Goal: Task Accomplishment & Management: Manage account settings

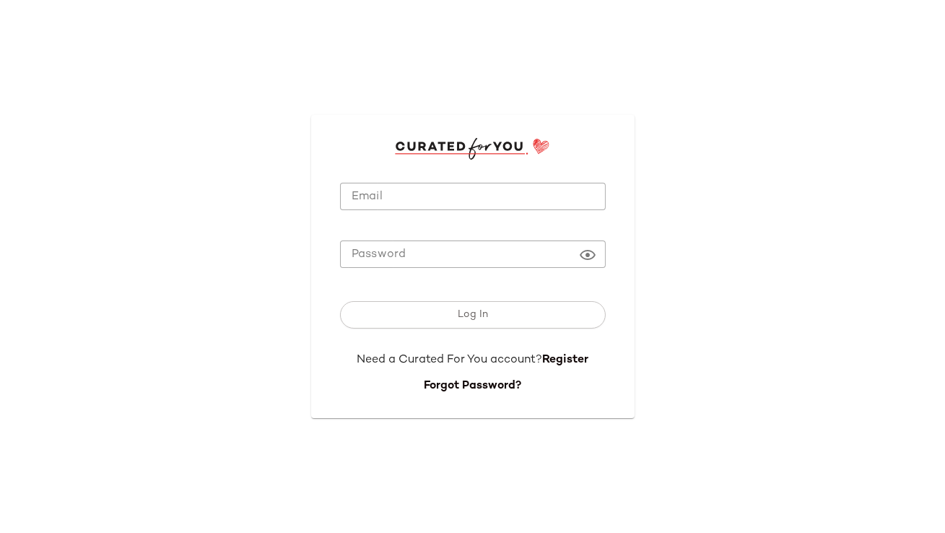
click at [364, 191] on input "Email" at bounding box center [473, 197] width 266 height 28
type input "**********"
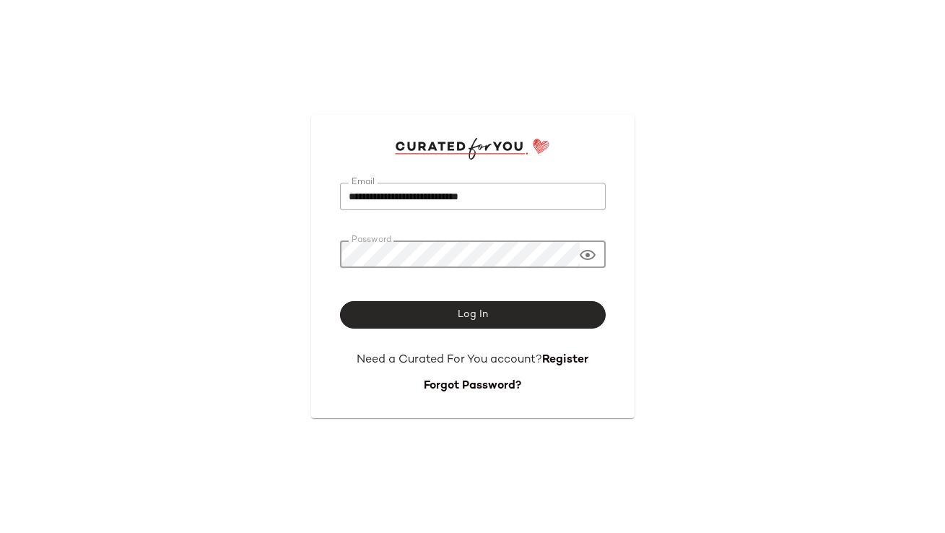
click at [548, 309] on button "Log In" at bounding box center [473, 314] width 266 height 27
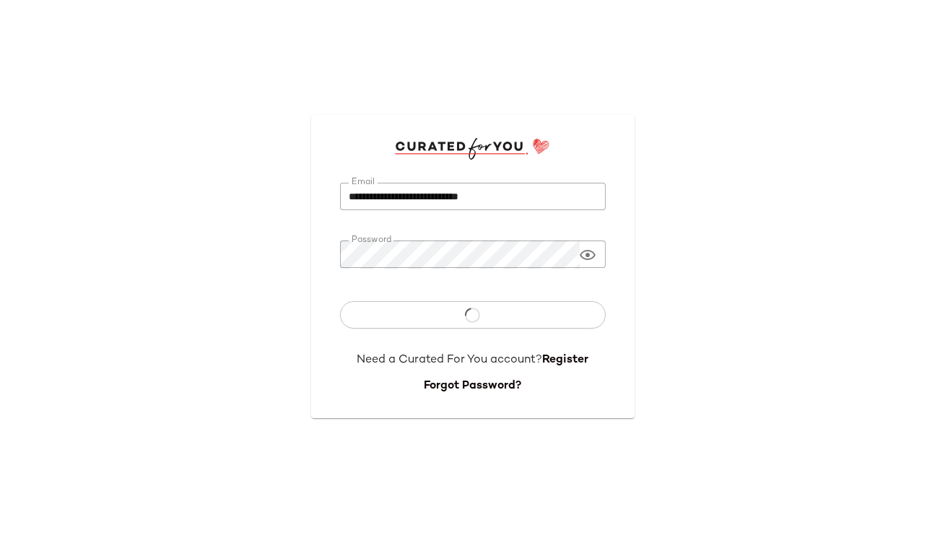
click at [587, 242] on div at bounding box center [588, 255] width 17 height 28
click at [588, 252] on icon at bounding box center [588, 254] width 17 height 17
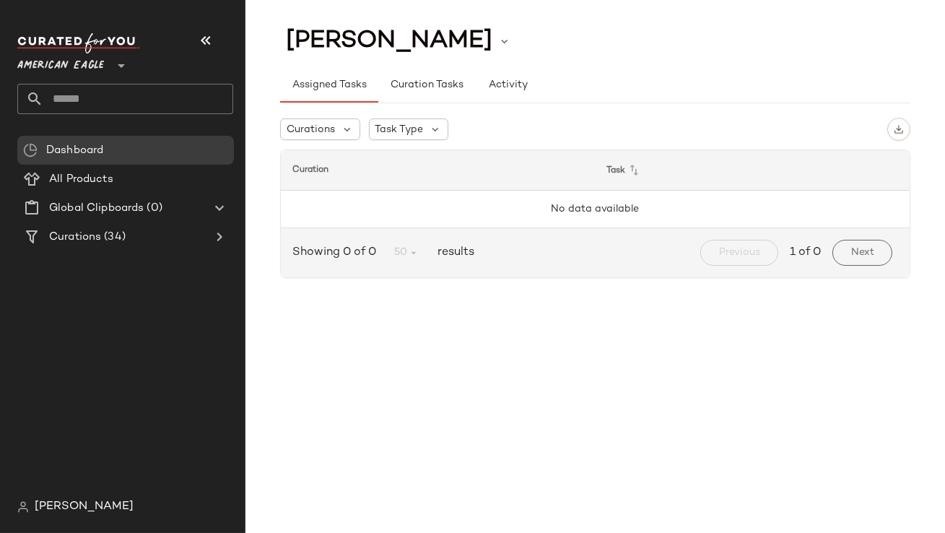
click at [95, 67] on span "American Eagle" at bounding box center [60, 62] width 87 height 26
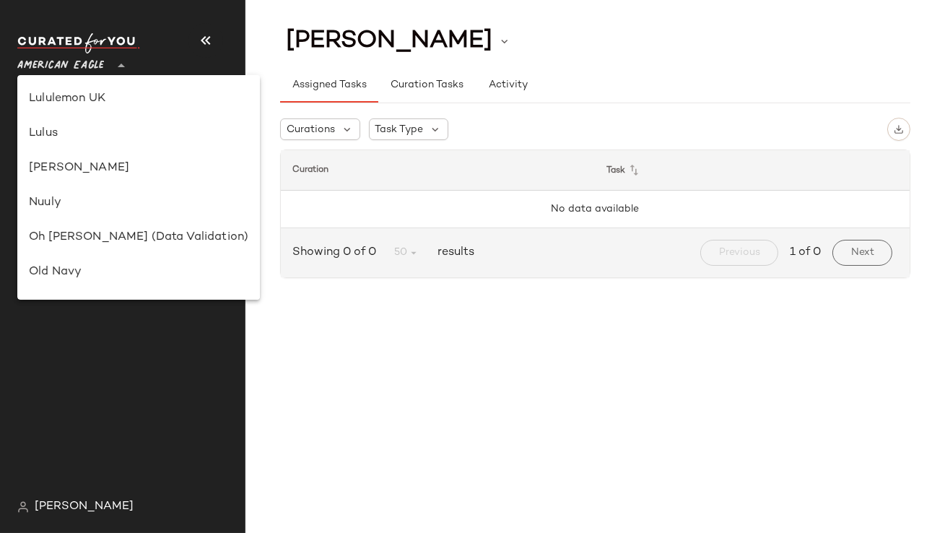
scroll to position [451, 0]
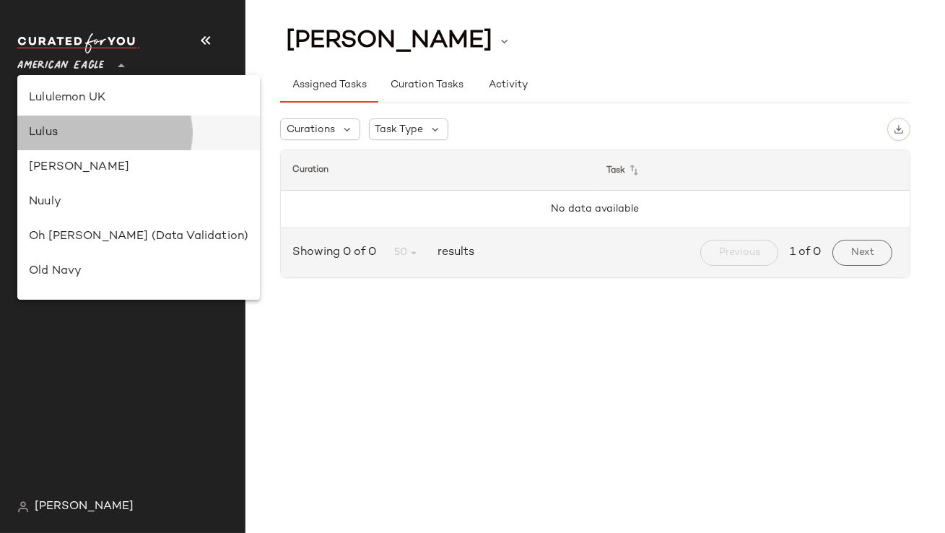
click at [71, 129] on div "Lulus" at bounding box center [139, 132] width 220 height 17
type input "**"
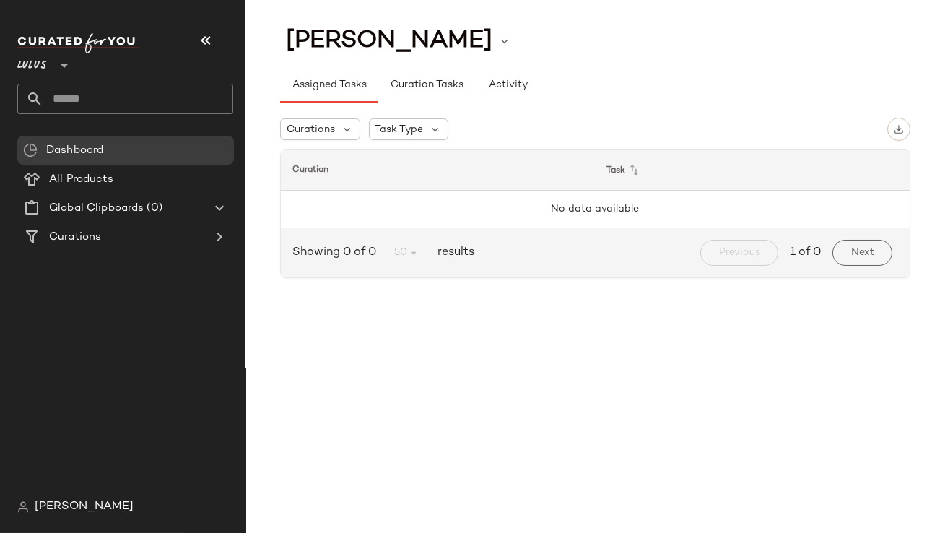
click at [79, 112] on input "text" at bounding box center [138, 99] width 190 height 30
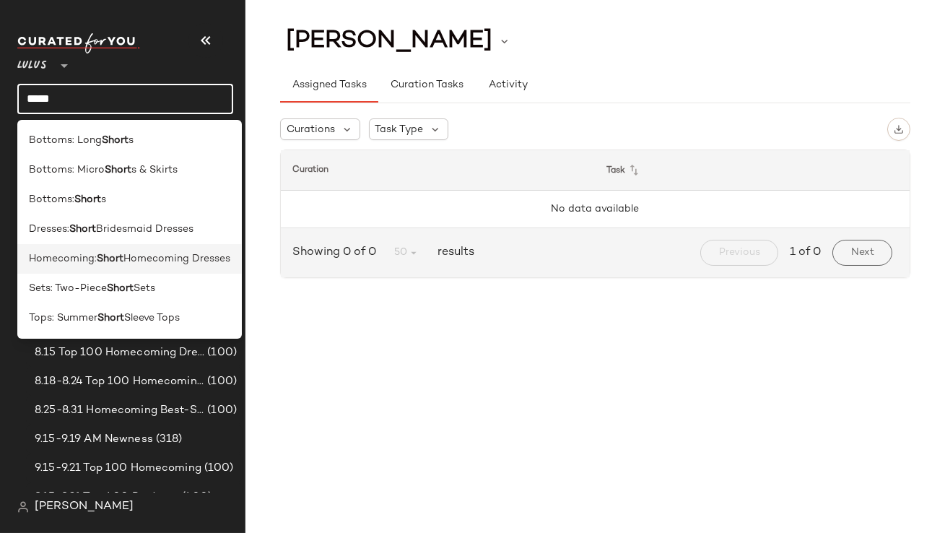
type input "*****"
click at [89, 258] on span "Homecoming:" at bounding box center [63, 258] width 68 height 15
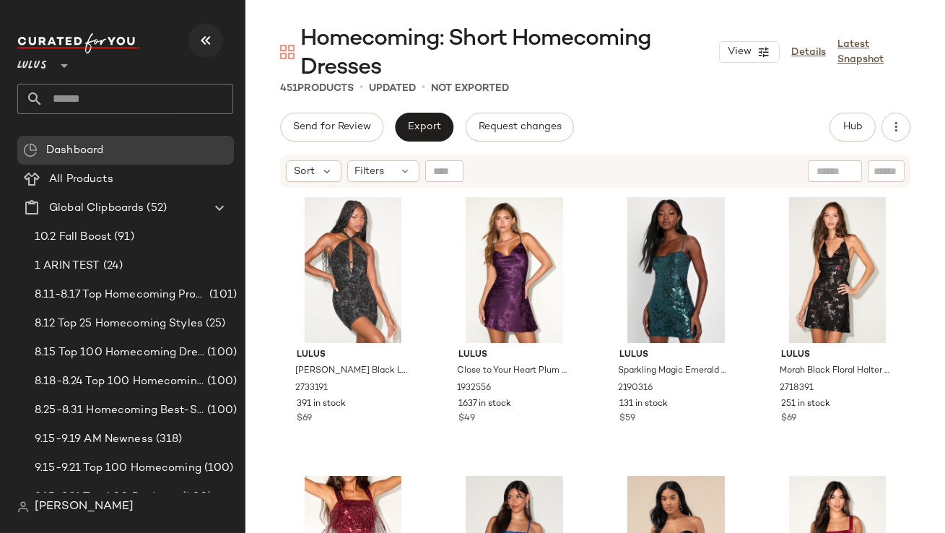
click at [208, 40] on icon "button" at bounding box center [205, 40] width 17 height 17
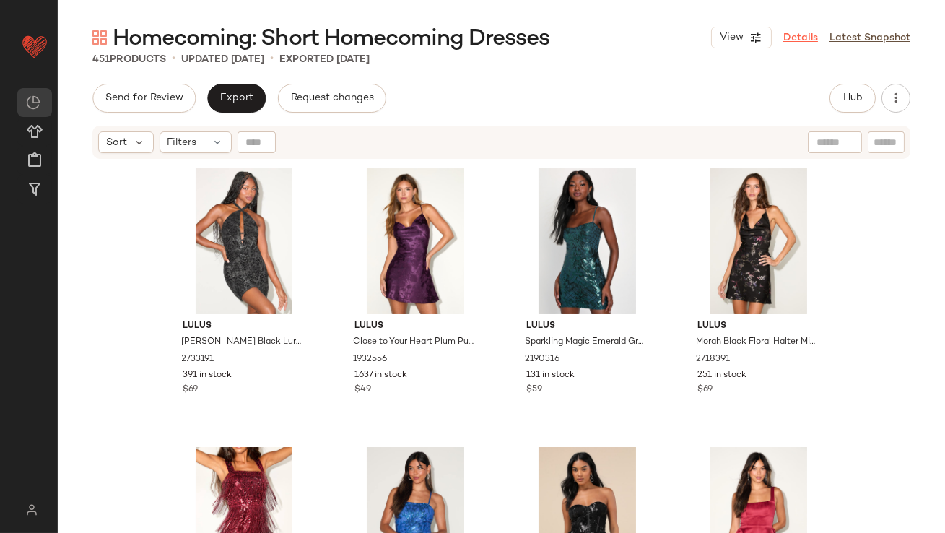
click at [795, 36] on link "Details" at bounding box center [801, 37] width 35 height 15
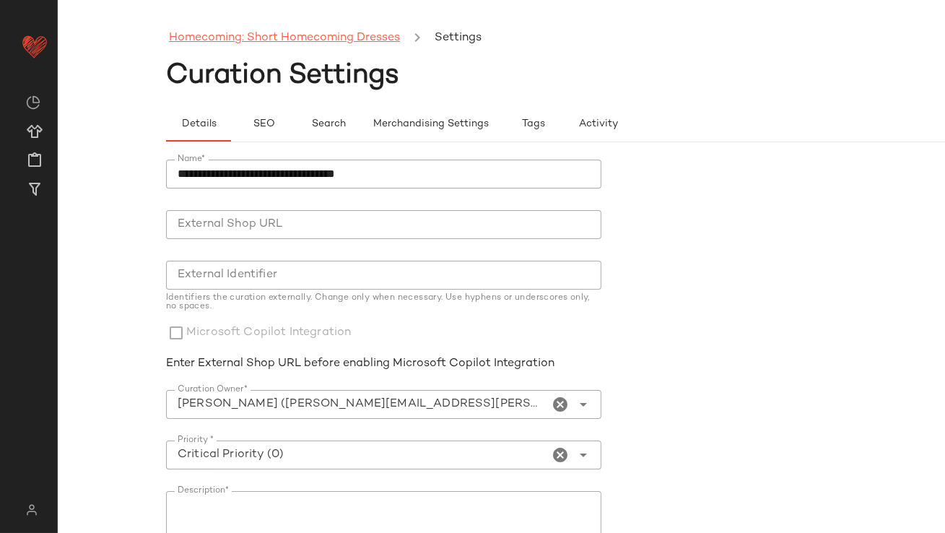
click at [297, 36] on link "Homecoming: Short Homecoming Dresses" at bounding box center [284, 38] width 231 height 19
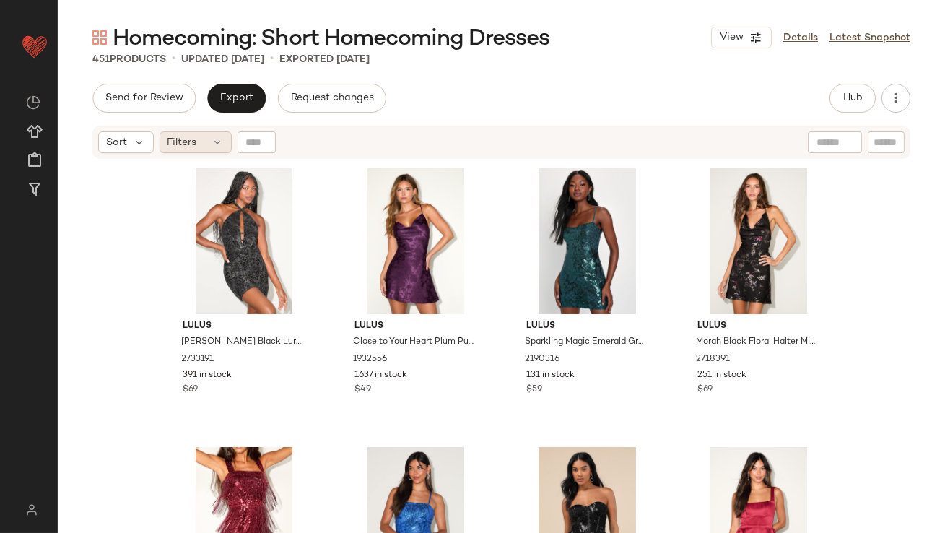
click at [212, 144] on icon at bounding box center [218, 143] width 12 height 12
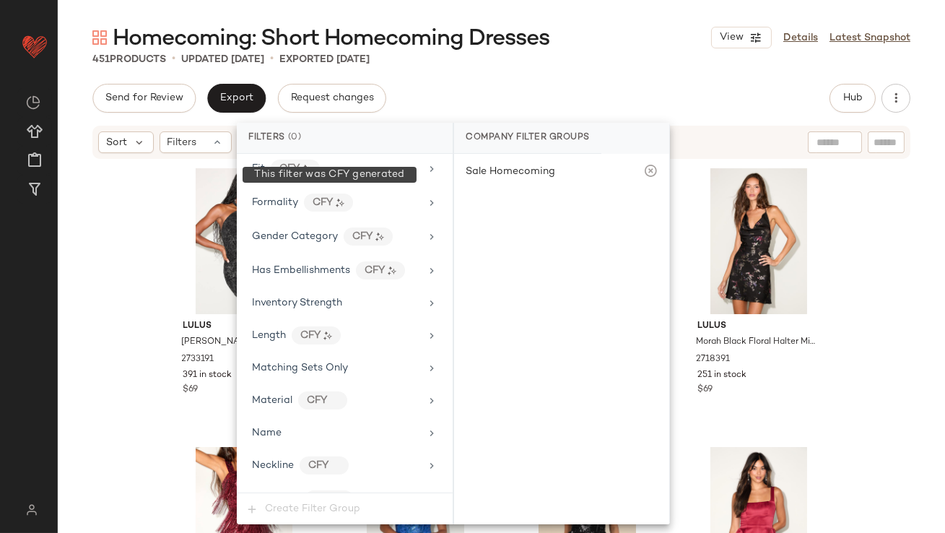
scroll to position [1011, 0]
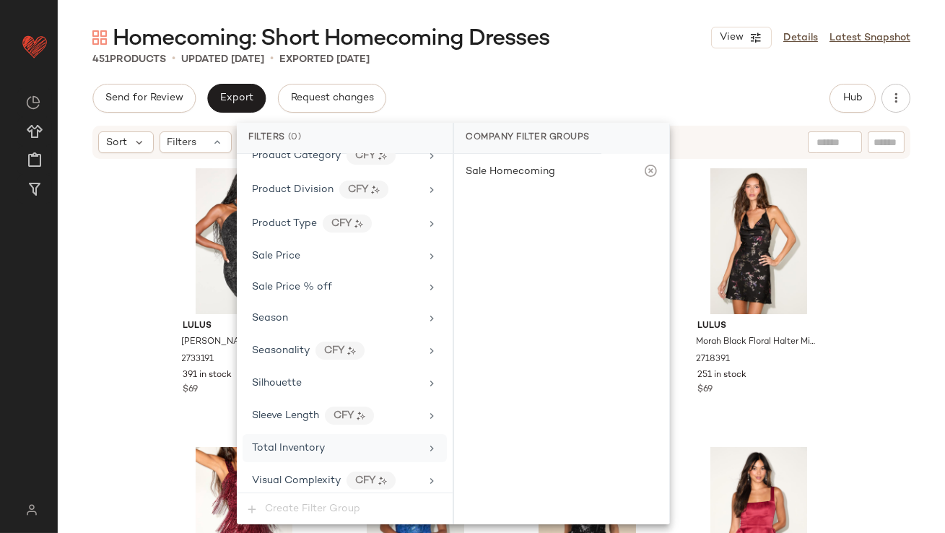
click at [277, 443] on span "Total Inventory" at bounding box center [288, 448] width 73 height 11
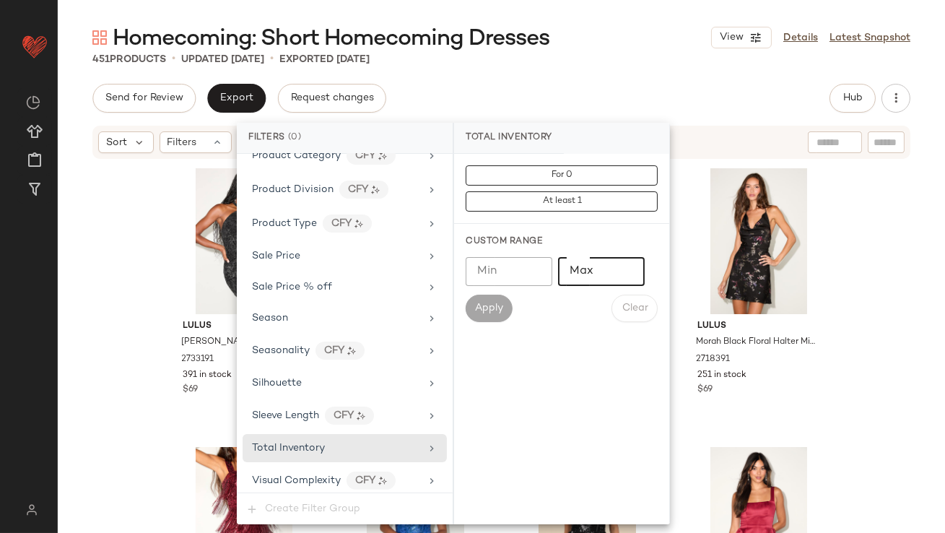
click at [591, 279] on input "Max" at bounding box center [601, 271] width 87 height 29
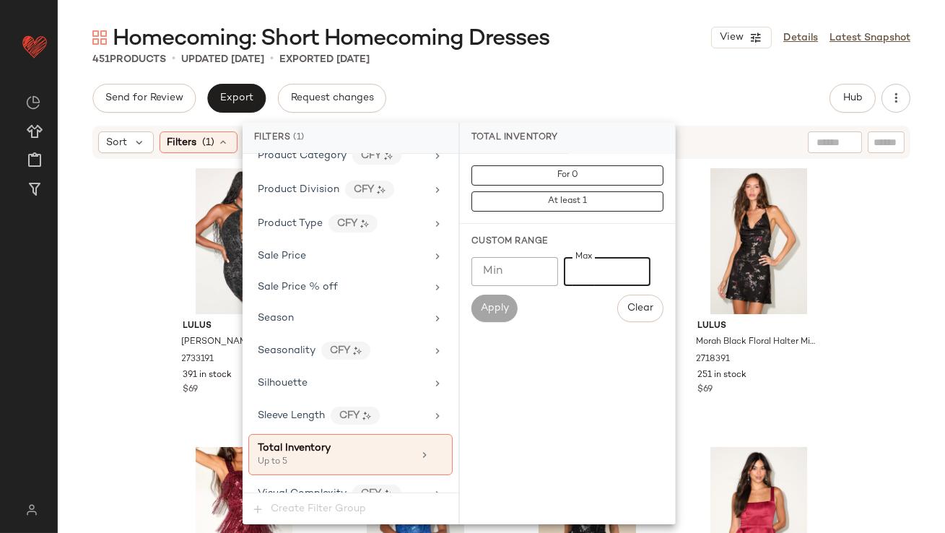
type input "*"
click at [603, 60] on div "451 Products • updated Oct 1st • Exported Oct 1st" at bounding box center [502, 59] width 888 height 14
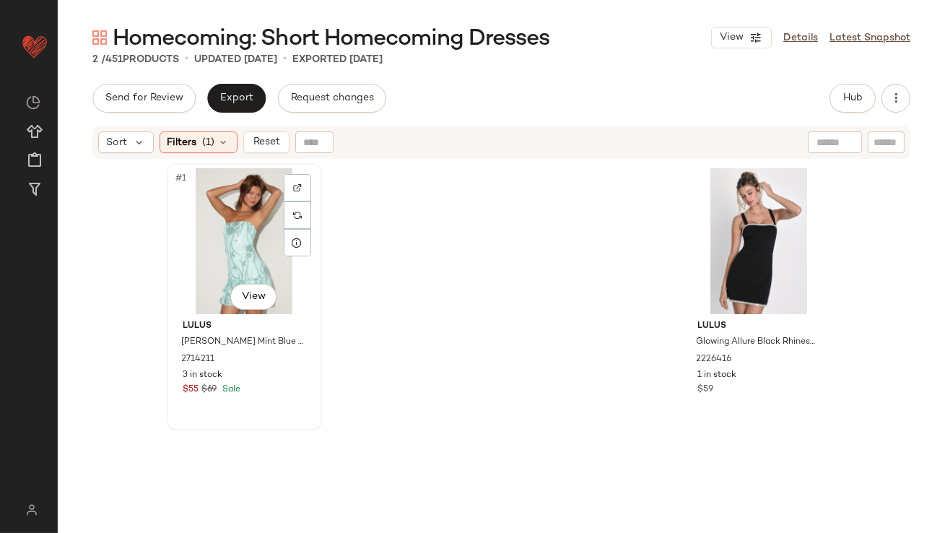
click at [240, 199] on div "#1 View" at bounding box center [244, 241] width 145 height 146
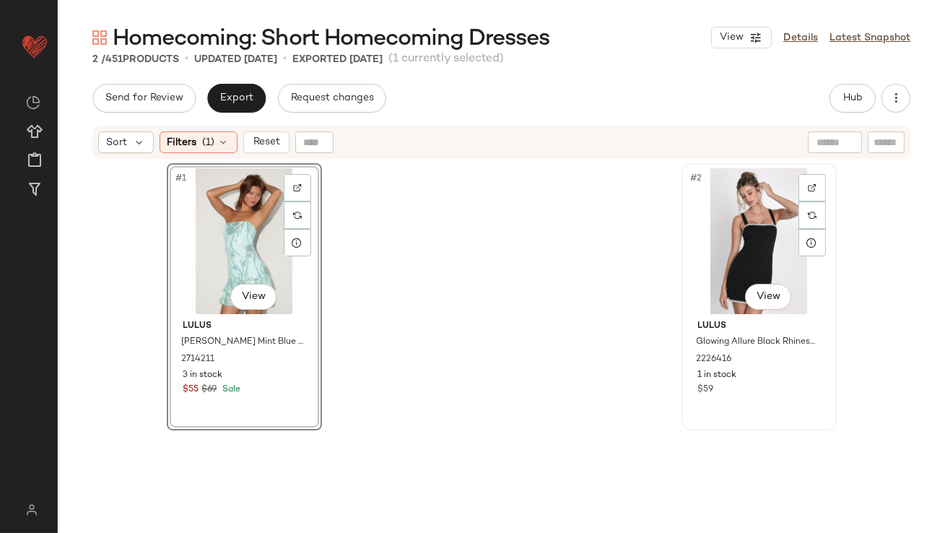
click at [696, 204] on div "#2 View" at bounding box center [759, 241] width 145 height 146
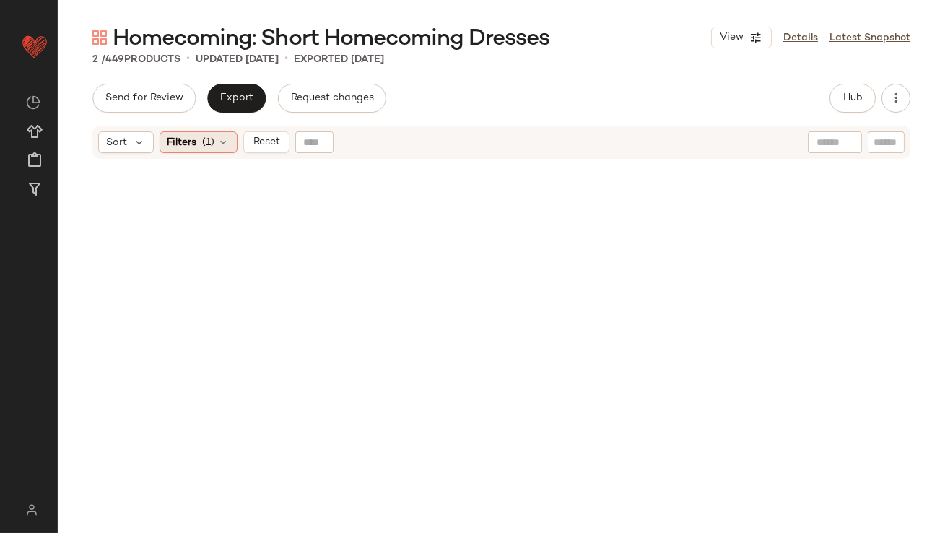
click at [182, 146] on span "Filters" at bounding box center [183, 142] width 30 height 15
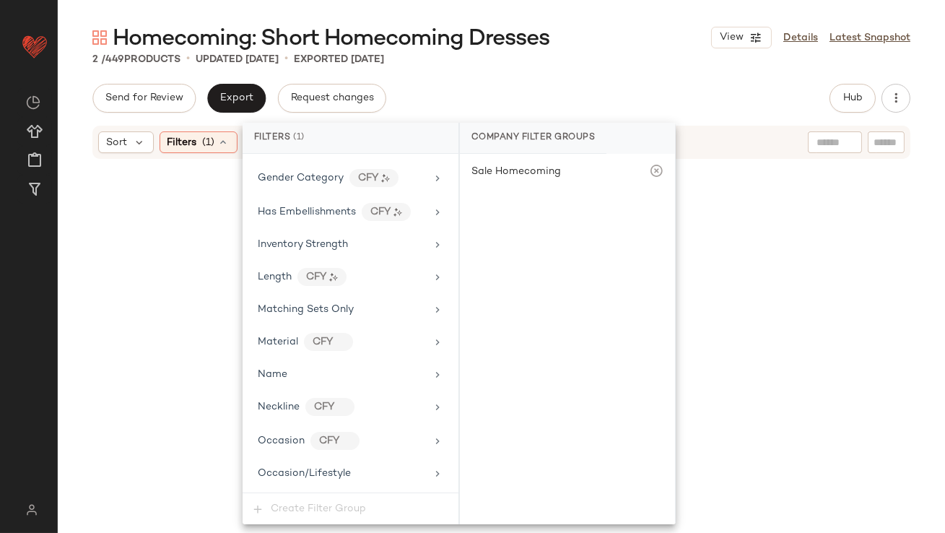
scroll to position [1024, 0]
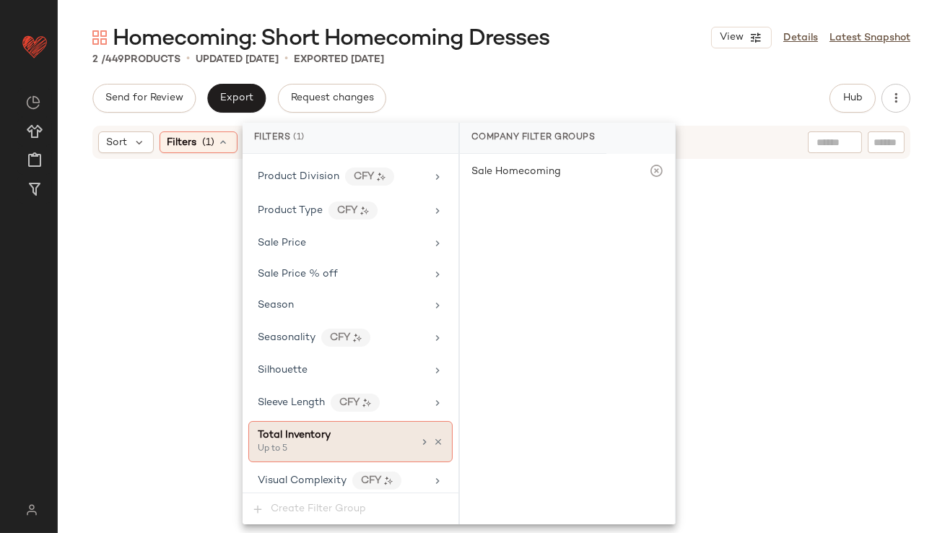
click at [434, 437] on icon at bounding box center [438, 442] width 10 height 10
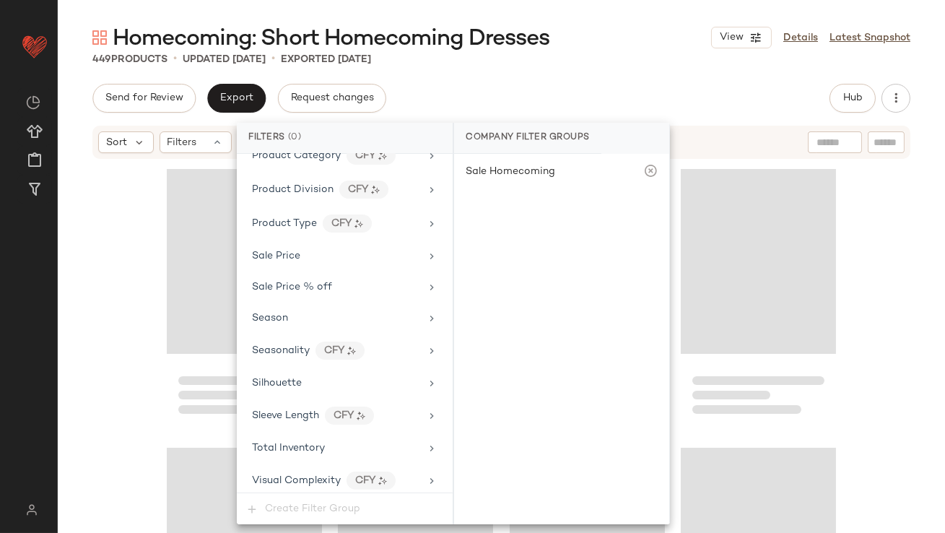
click at [641, 52] on div "449 Products • updated Oct 3rd • Exported Oct 1st" at bounding box center [502, 59] width 888 height 14
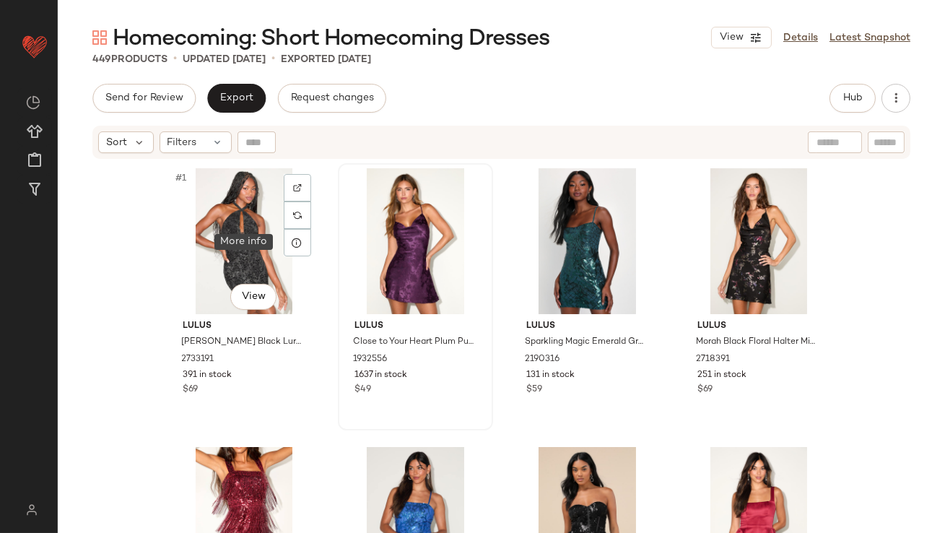
click at [286, 247] on div at bounding box center [297, 242] width 27 height 27
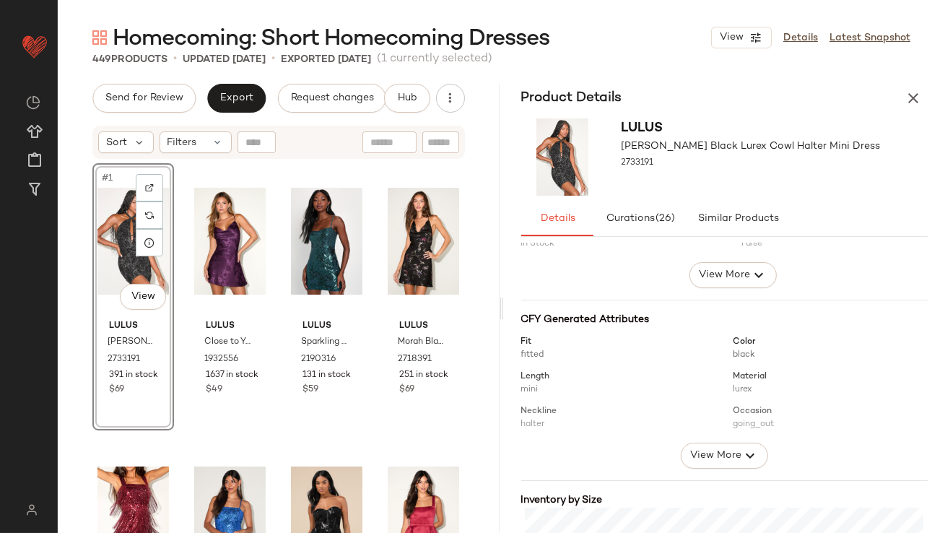
scroll to position [282, 0]
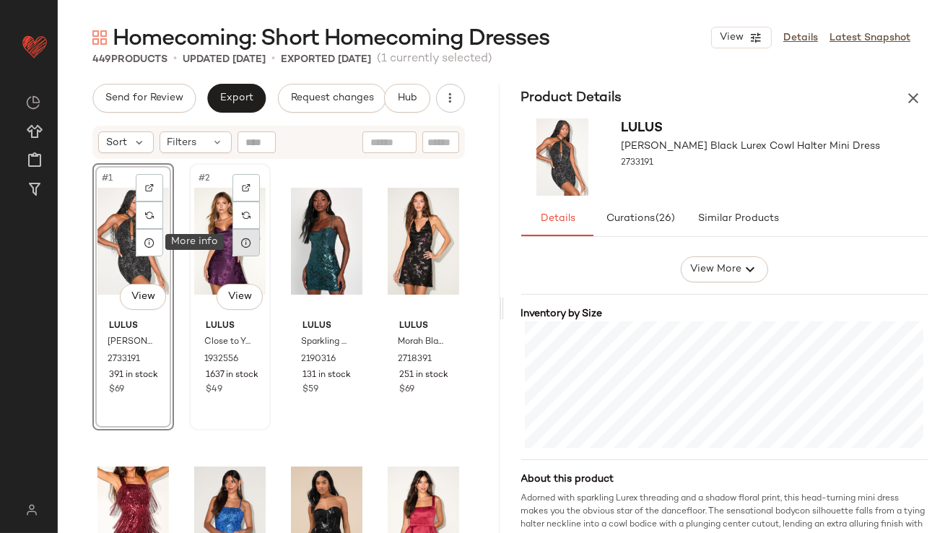
click at [246, 238] on icon at bounding box center [247, 243] width 12 height 12
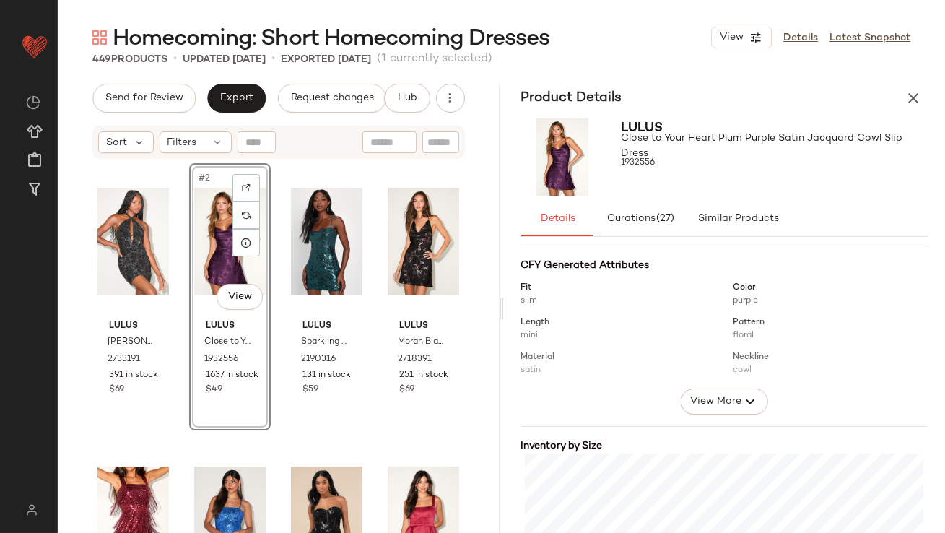
scroll to position [251, 0]
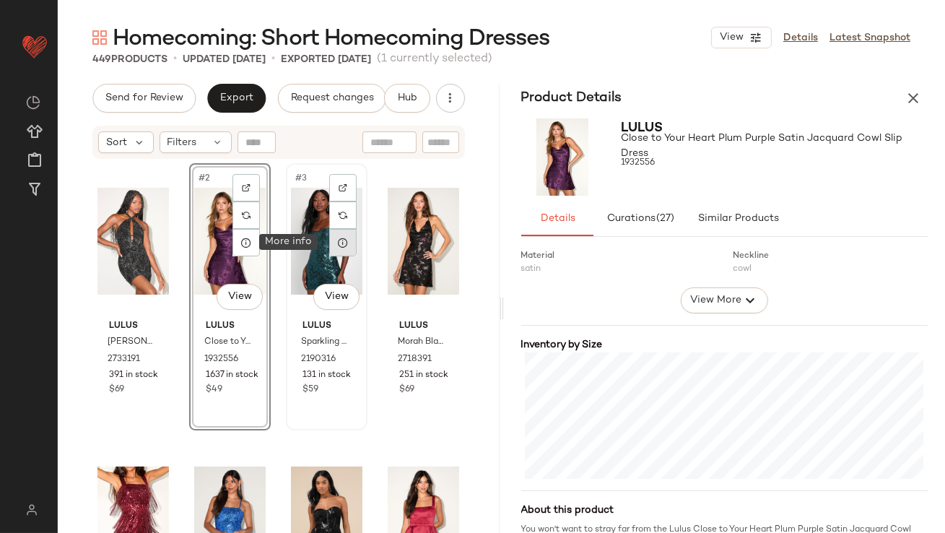
click at [329, 243] on div at bounding box center [342, 242] width 27 height 27
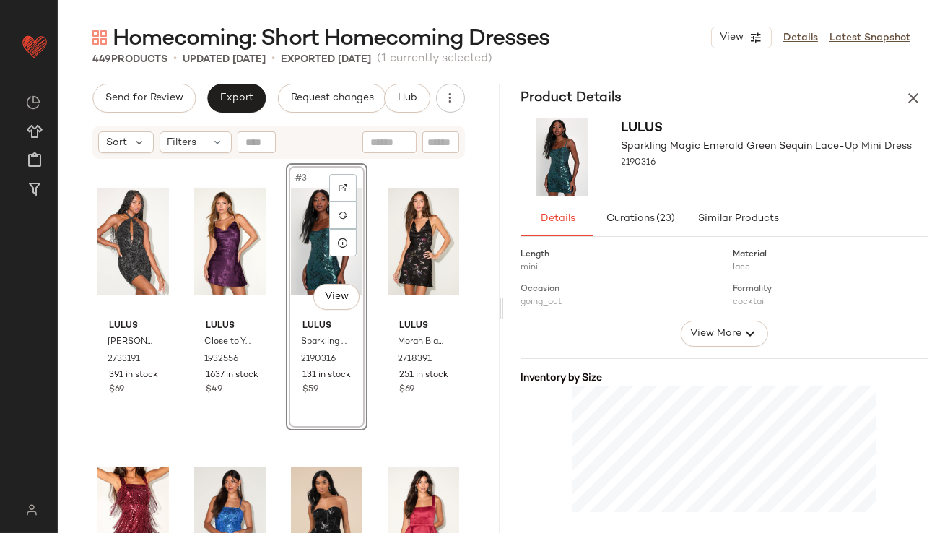
scroll to position [269, 0]
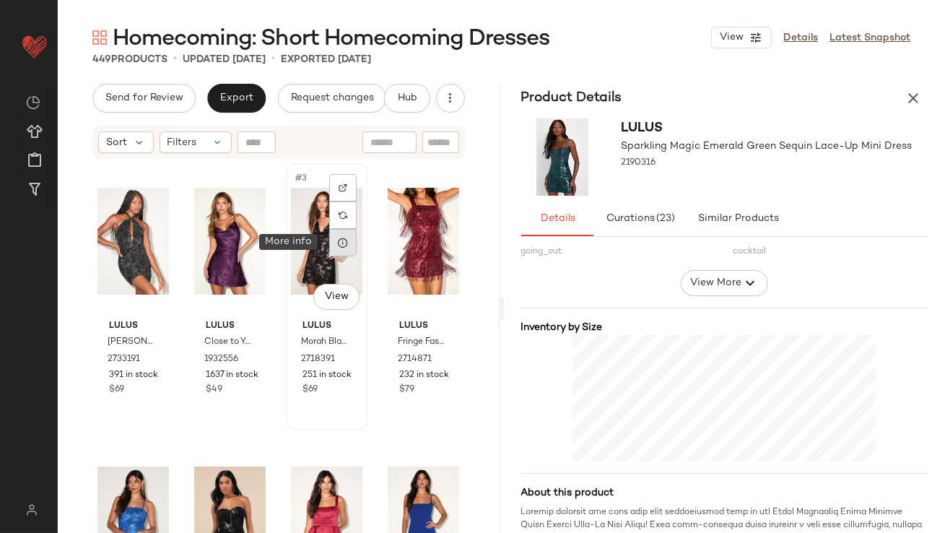
click at [337, 245] on icon at bounding box center [343, 243] width 12 height 12
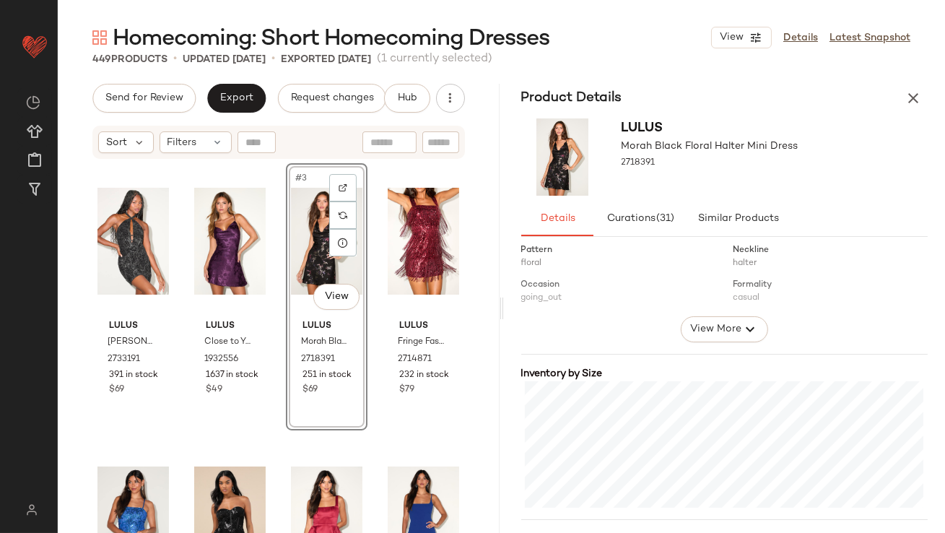
scroll to position [237, 0]
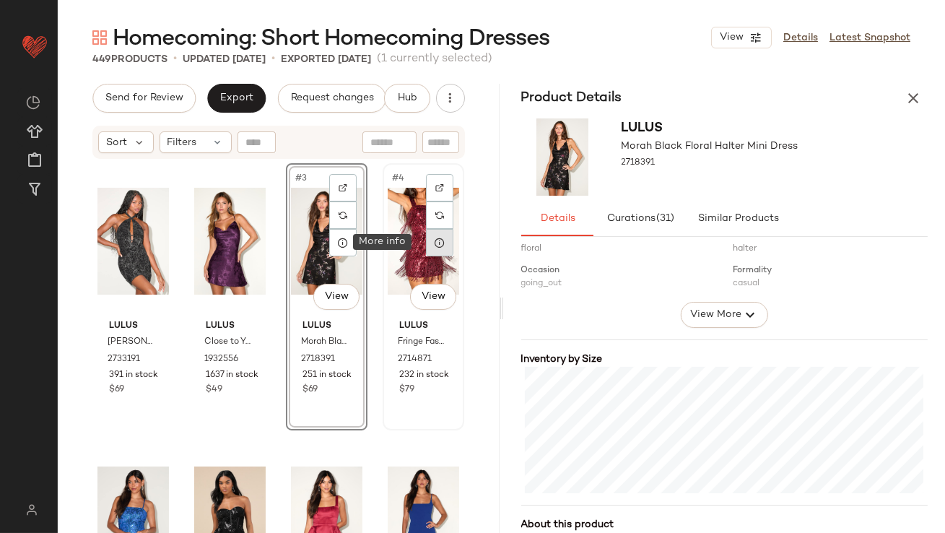
click at [436, 242] on icon at bounding box center [440, 243] width 12 height 12
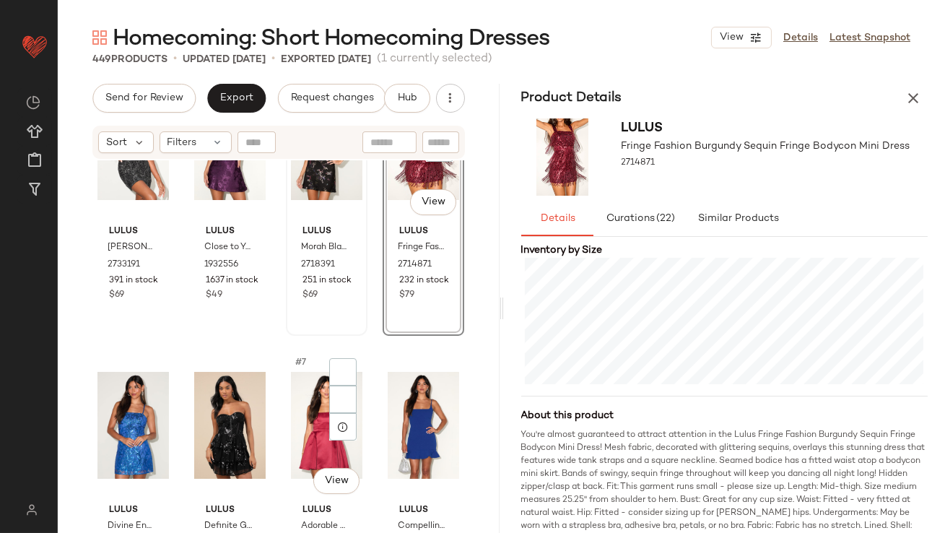
scroll to position [199, 0]
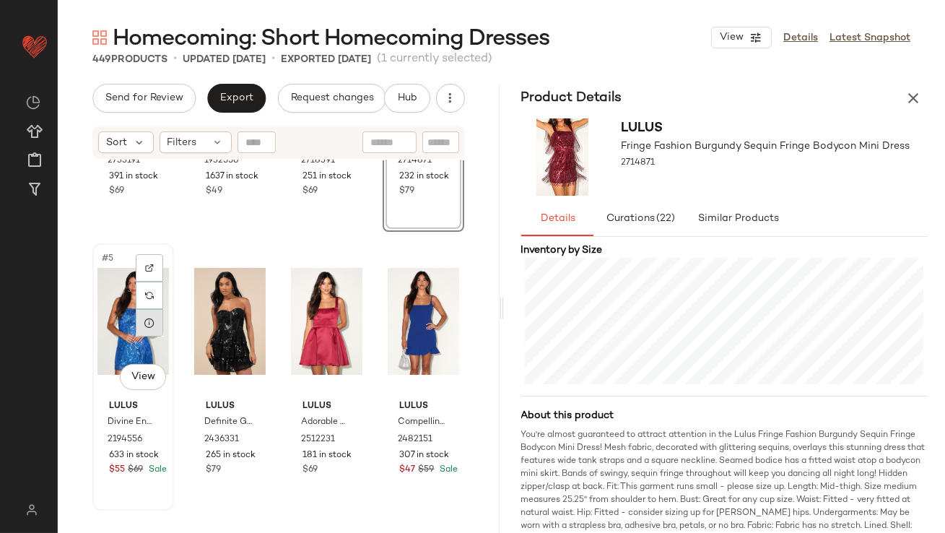
click at [141, 321] on div at bounding box center [149, 322] width 27 height 27
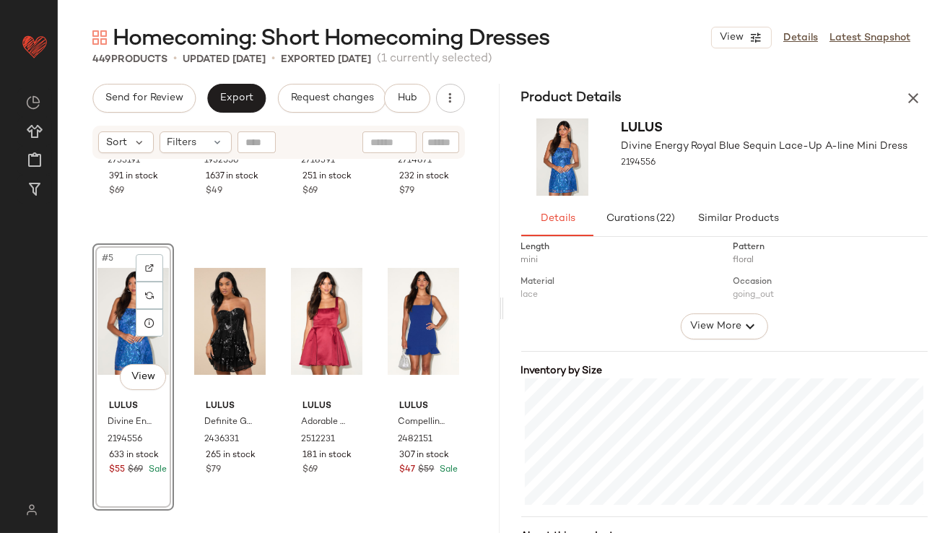
scroll to position [257, 0]
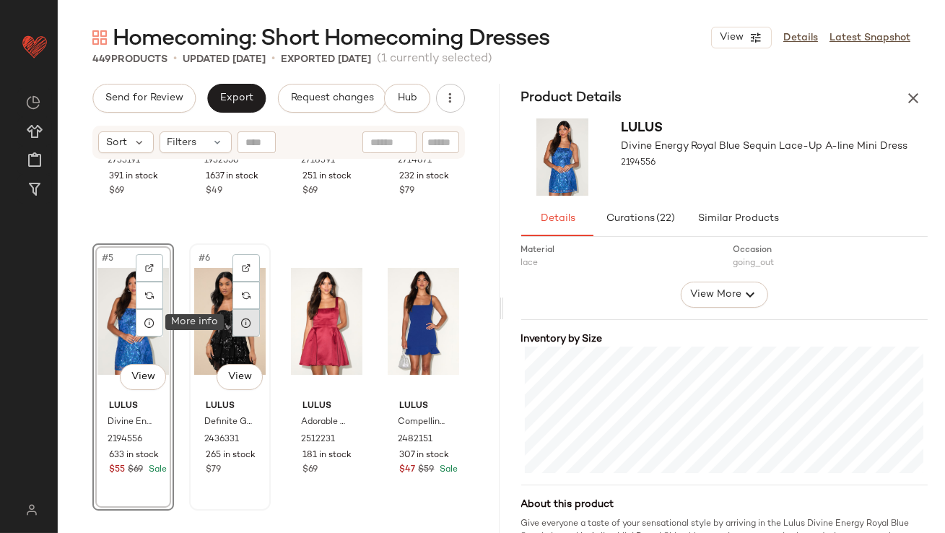
drag, startPoint x: 257, startPoint y: 320, endPoint x: 251, endPoint y: 326, distance: 8.7
click at [251, 325] on div at bounding box center [246, 322] width 27 height 27
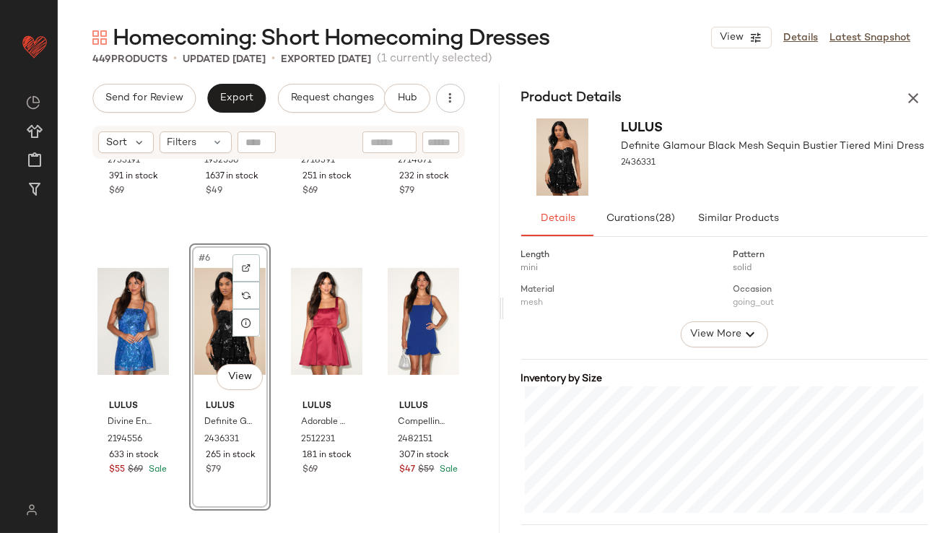
scroll to position [368, 0]
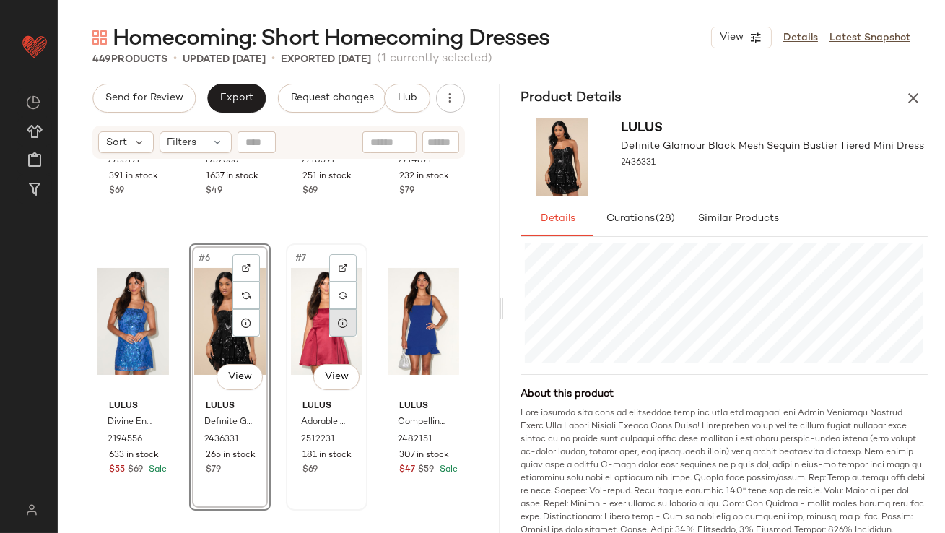
click at [330, 319] on div at bounding box center [342, 322] width 27 height 27
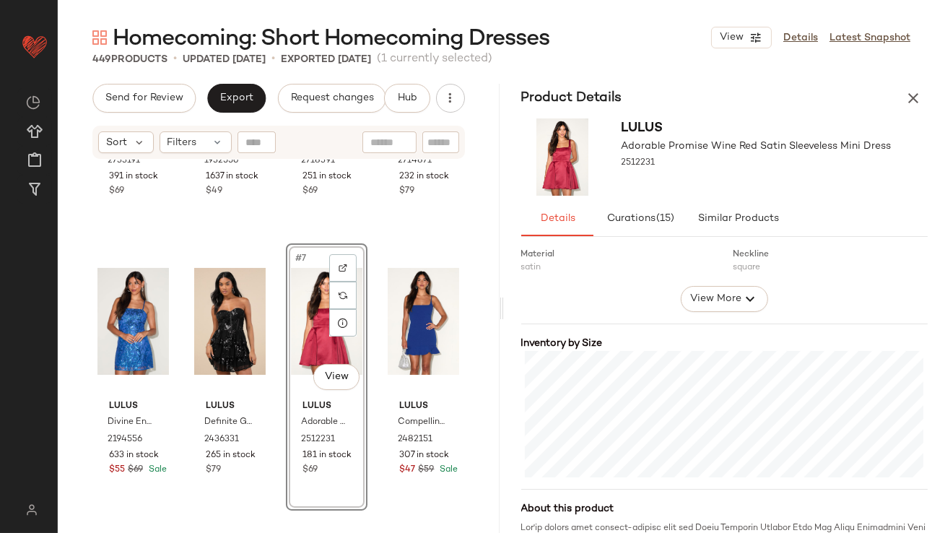
scroll to position [397, 0]
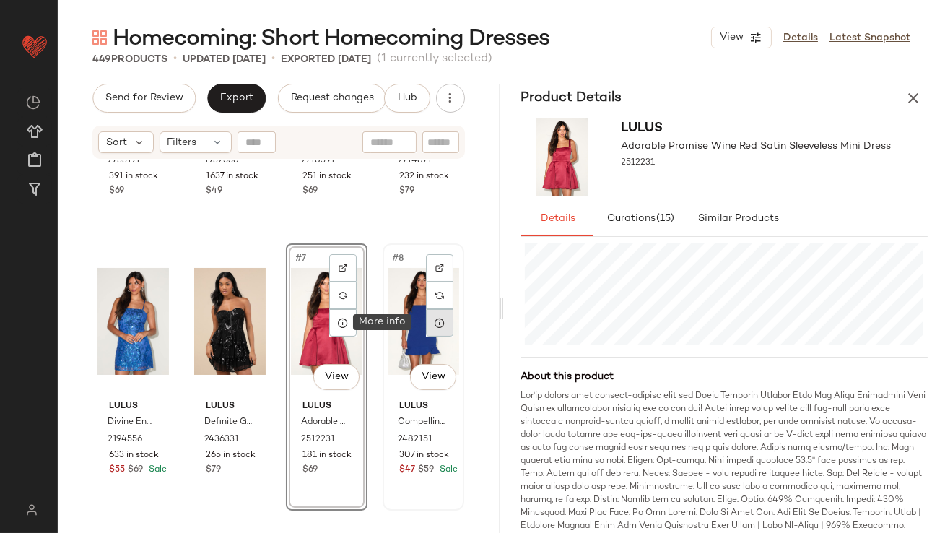
click at [433, 330] on div at bounding box center [439, 322] width 27 height 27
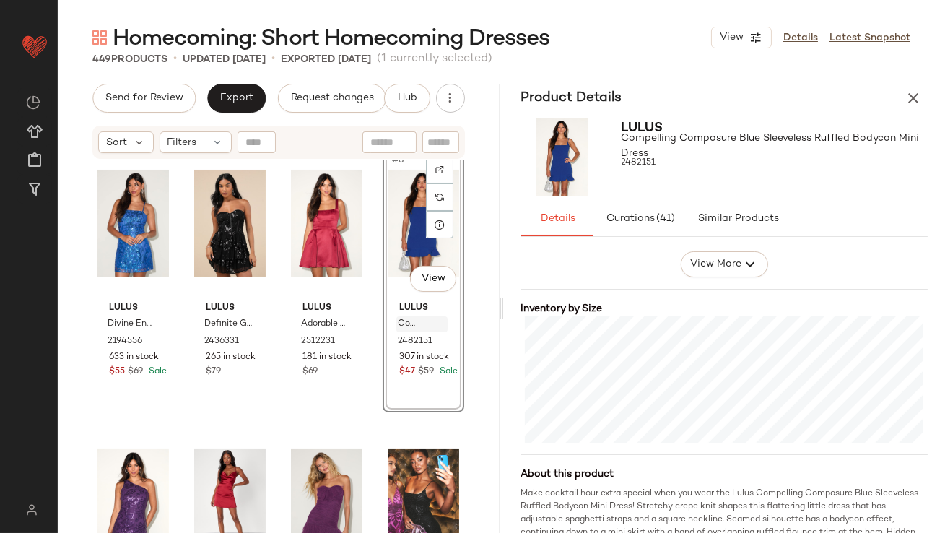
scroll to position [608, 0]
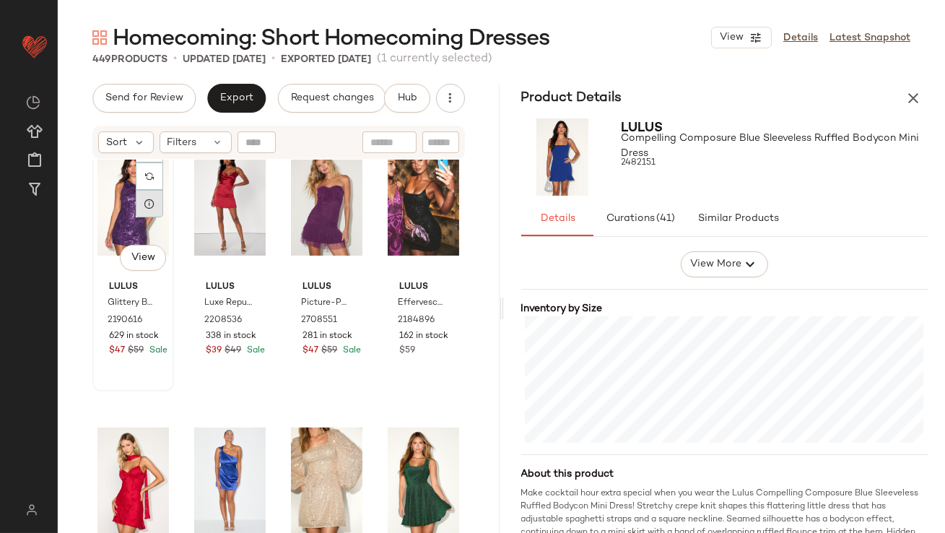
click at [152, 210] on div at bounding box center [149, 203] width 27 height 27
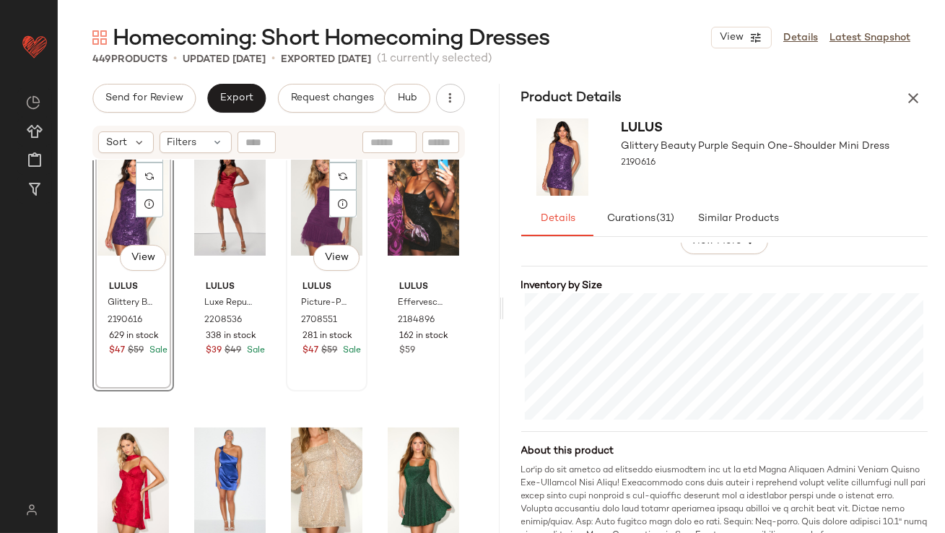
scroll to position [502, 0]
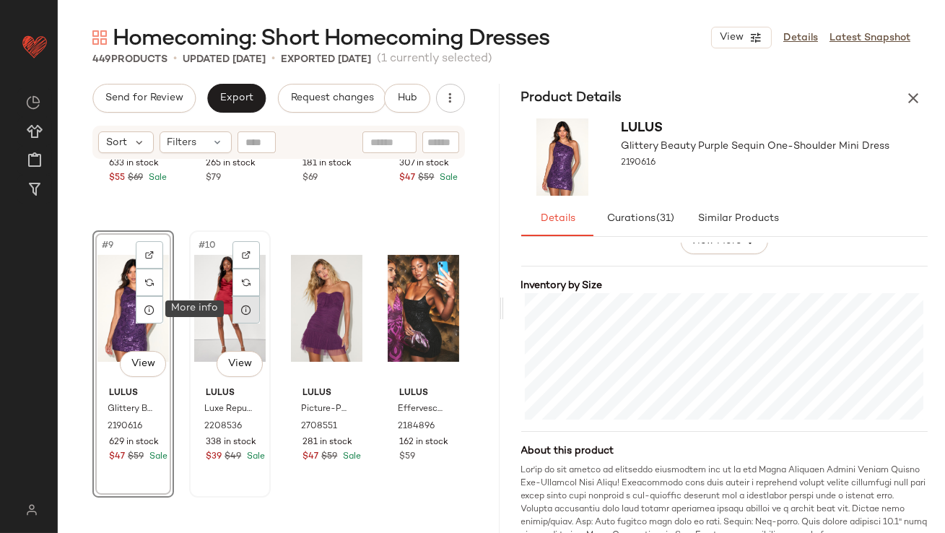
click at [247, 311] on icon at bounding box center [247, 310] width 12 height 12
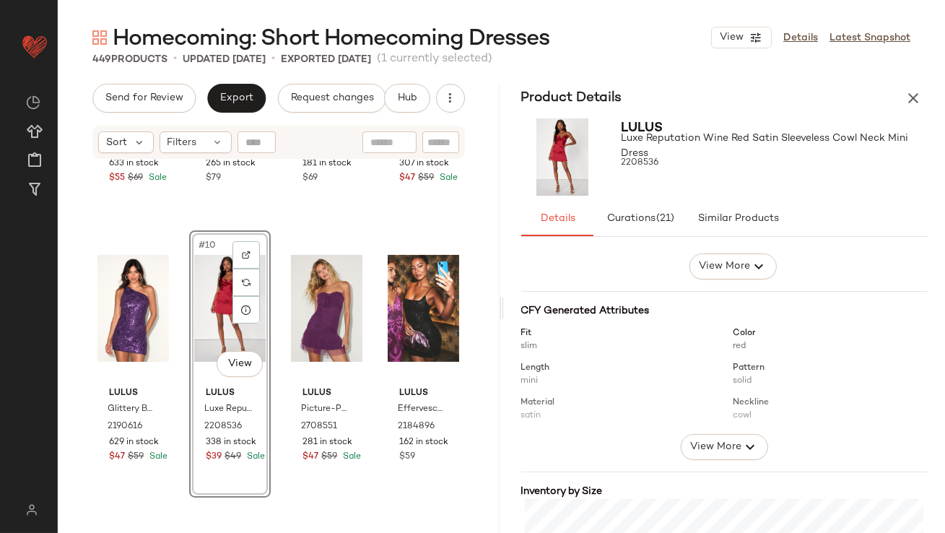
scroll to position [308, 0]
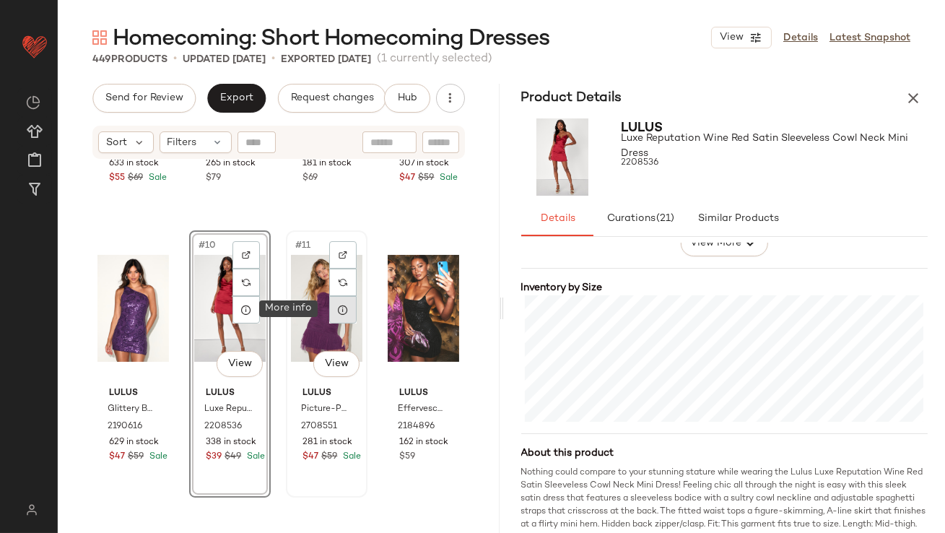
click at [343, 316] on div at bounding box center [342, 309] width 27 height 27
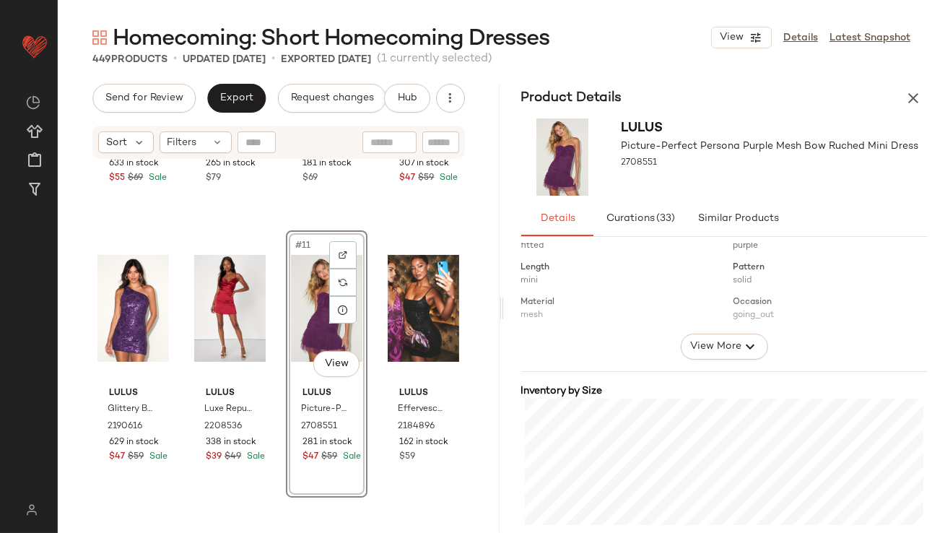
scroll to position [277, 0]
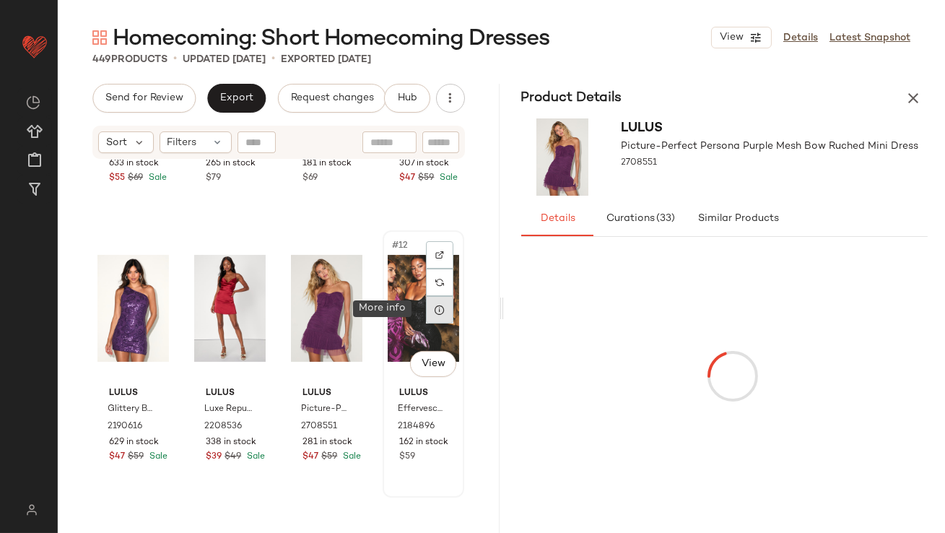
click at [436, 311] on icon at bounding box center [440, 310] width 12 height 12
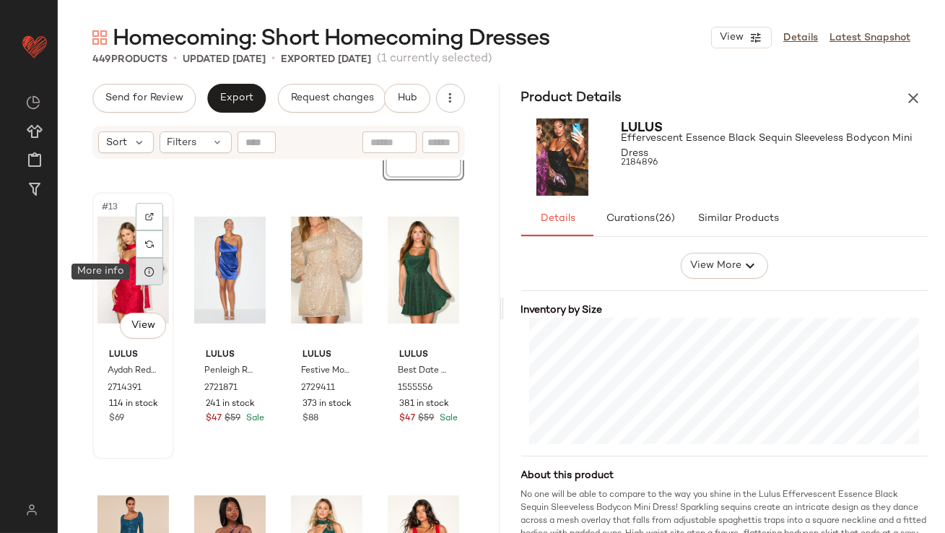
click at [157, 278] on div at bounding box center [149, 271] width 27 height 27
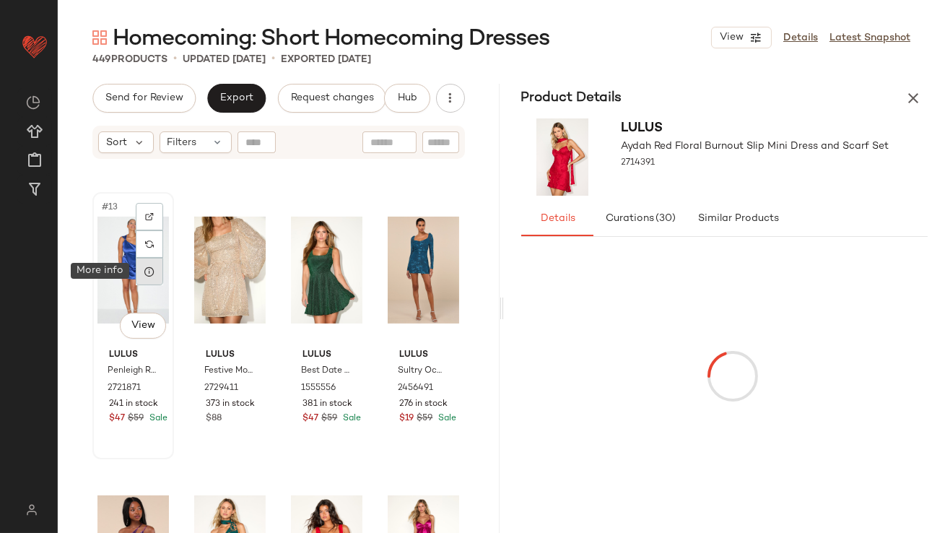
click at [151, 269] on icon at bounding box center [150, 272] width 12 height 12
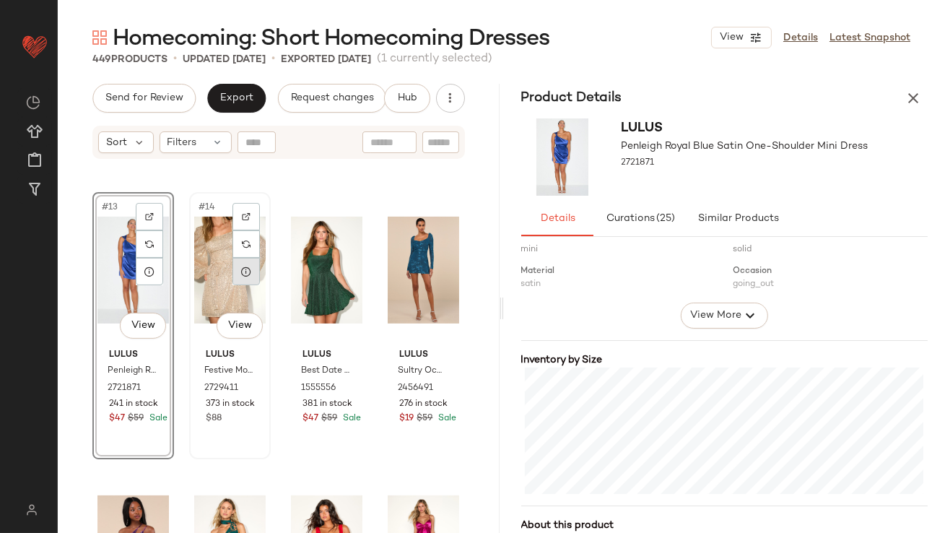
click at [246, 274] on icon at bounding box center [247, 272] width 12 height 12
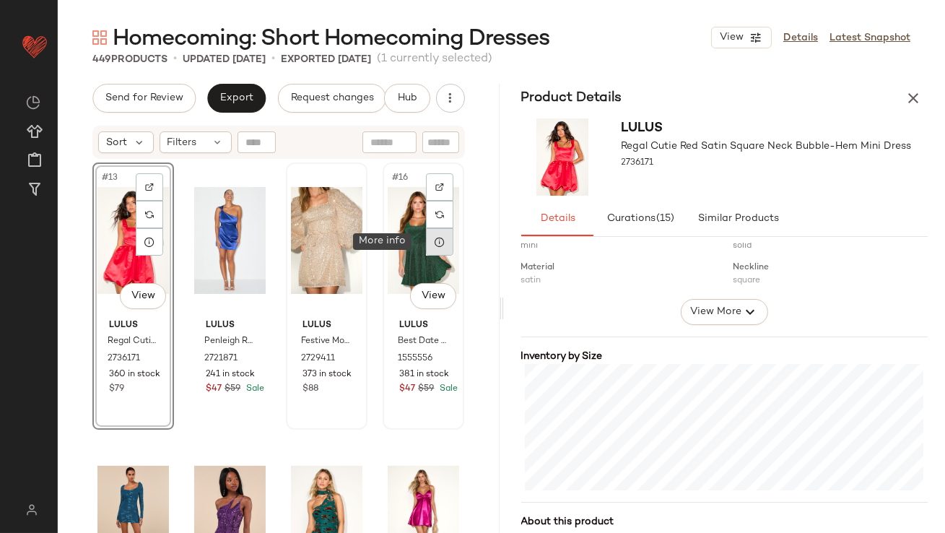
click at [440, 233] on div at bounding box center [439, 241] width 27 height 27
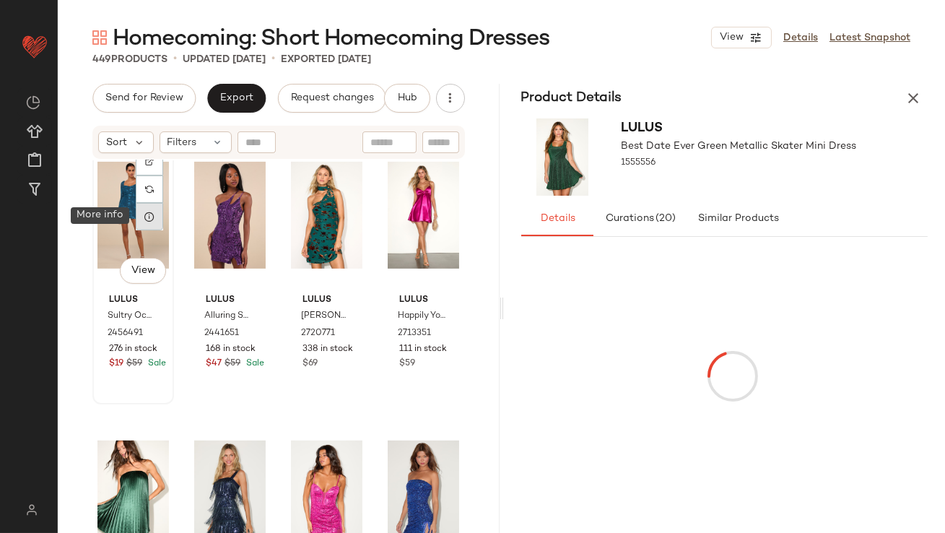
click at [150, 213] on icon at bounding box center [150, 217] width 12 height 12
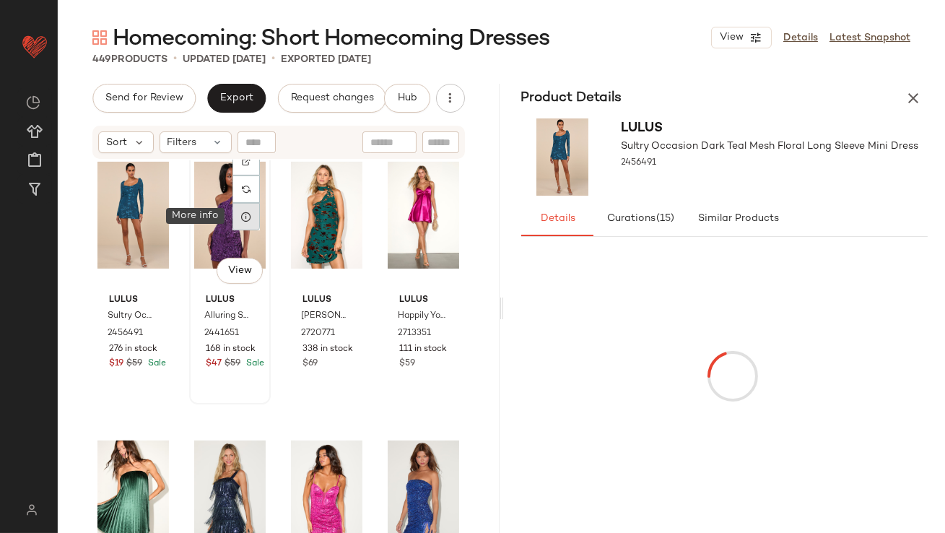
click at [243, 222] on div at bounding box center [246, 216] width 27 height 27
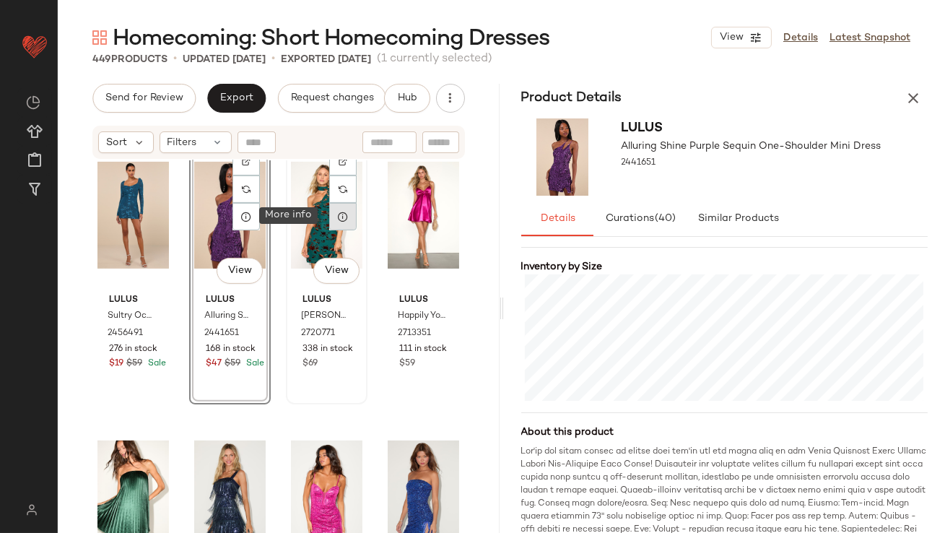
click at [337, 220] on icon at bounding box center [343, 217] width 12 height 12
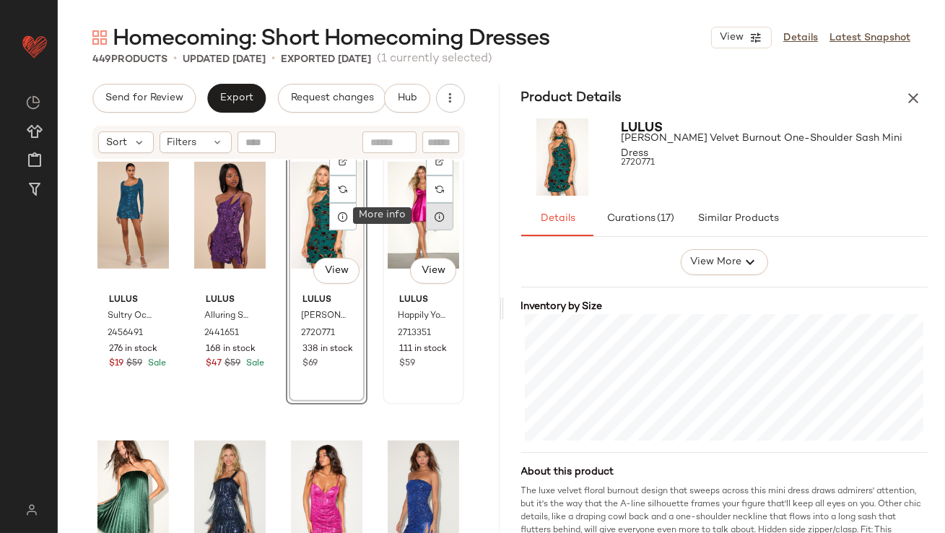
click at [434, 212] on icon at bounding box center [440, 217] width 12 height 12
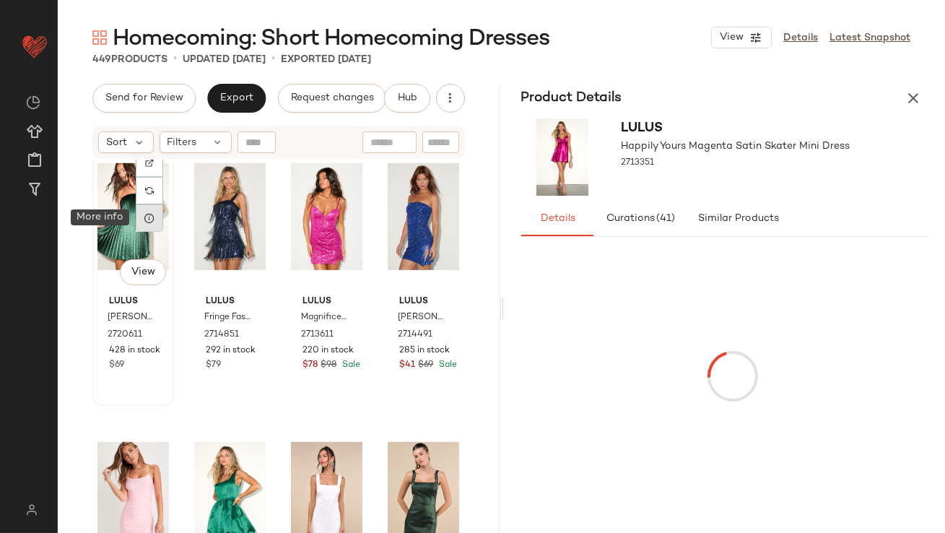
click at [151, 222] on icon at bounding box center [150, 218] width 12 height 12
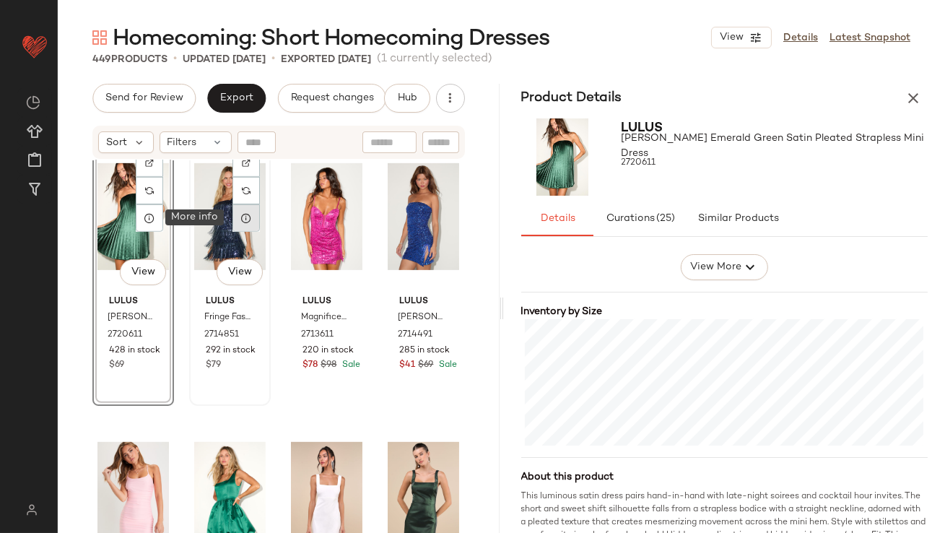
click at [246, 220] on icon at bounding box center [247, 218] width 12 height 12
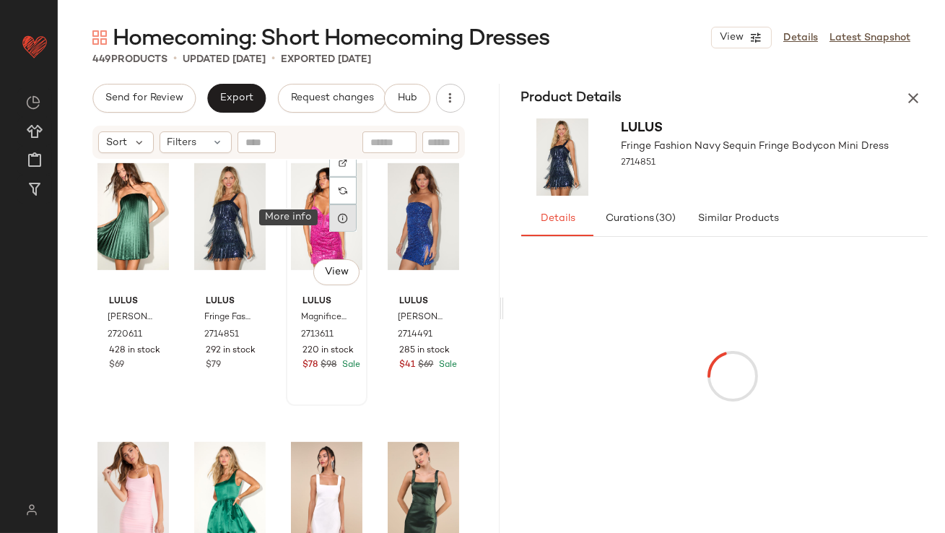
click at [341, 220] on icon at bounding box center [343, 218] width 12 height 12
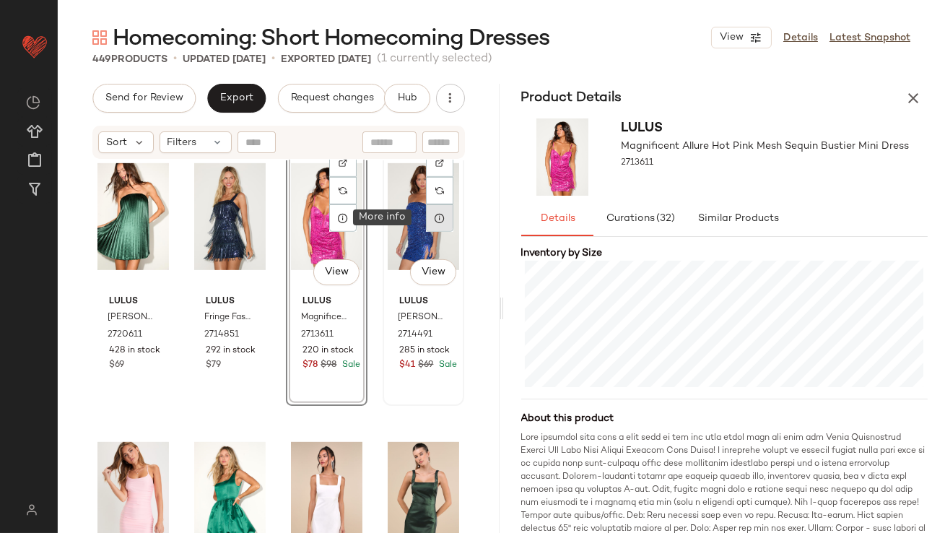
click at [434, 220] on icon at bounding box center [440, 218] width 12 height 12
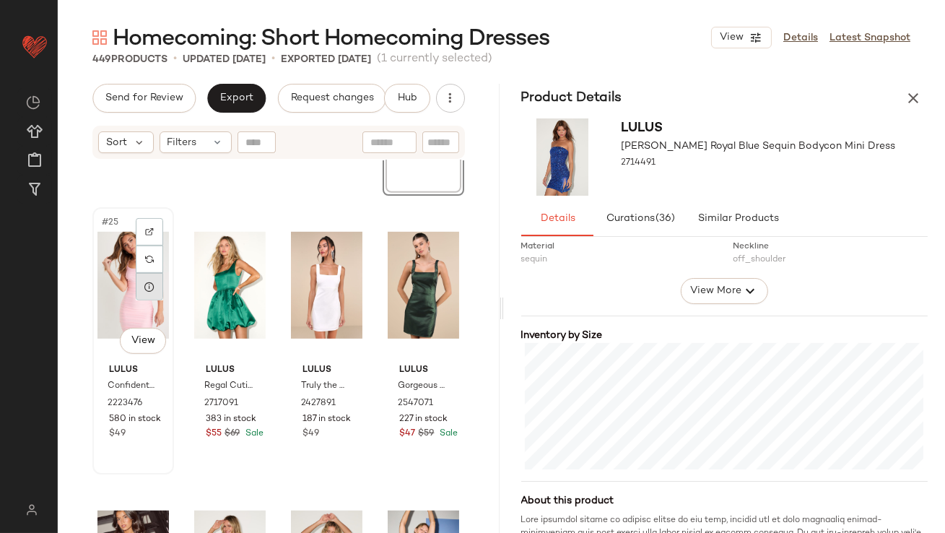
click at [157, 295] on div at bounding box center [149, 286] width 27 height 27
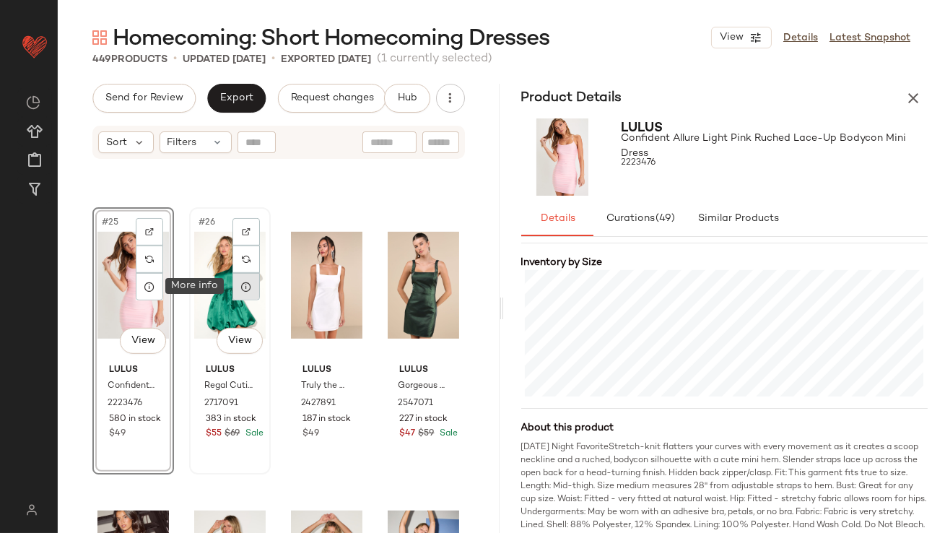
click at [243, 288] on icon at bounding box center [247, 287] width 12 height 12
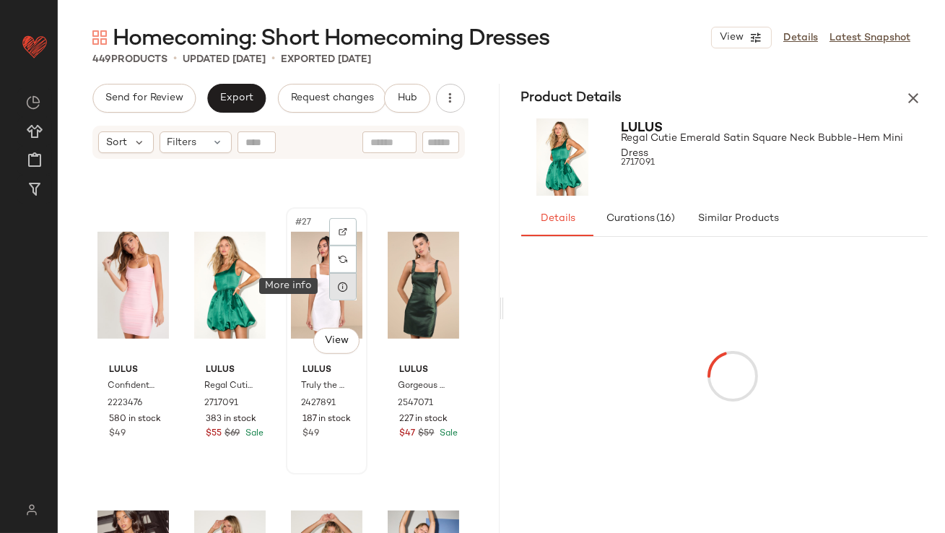
click at [339, 300] on div at bounding box center [342, 286] width 27 height 27
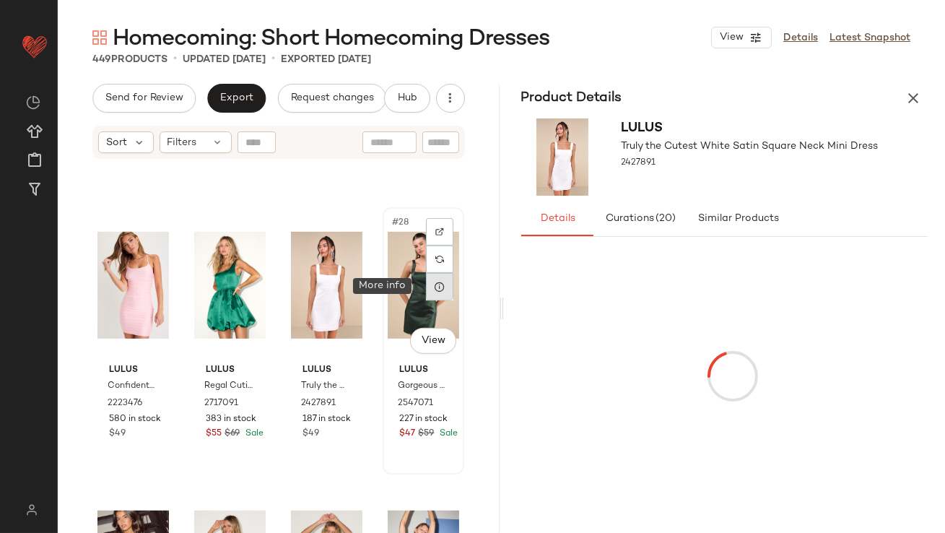
click at [434, 289] on icon at bounding box center [440, 287] width 12 height 12
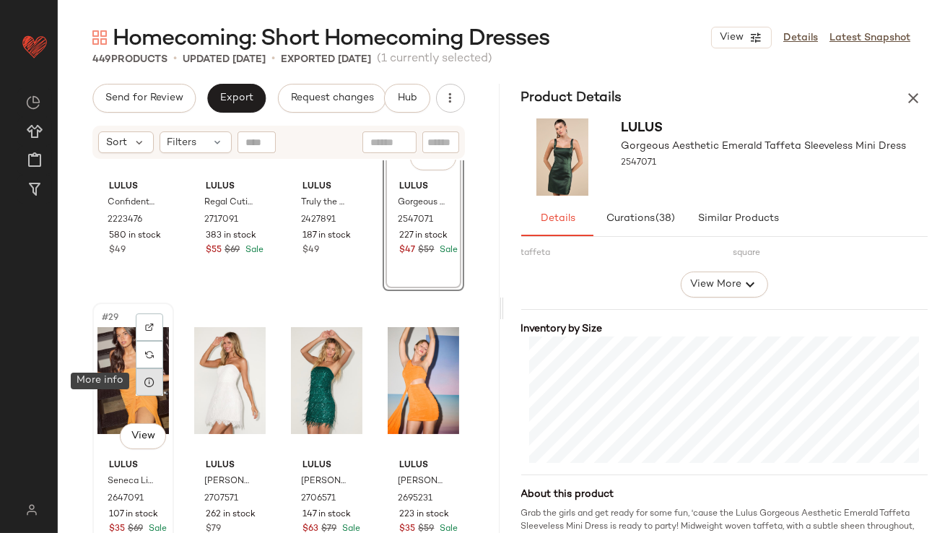
click at [155, 377] on icon at bounding box center [150, 382] width 12 height 12
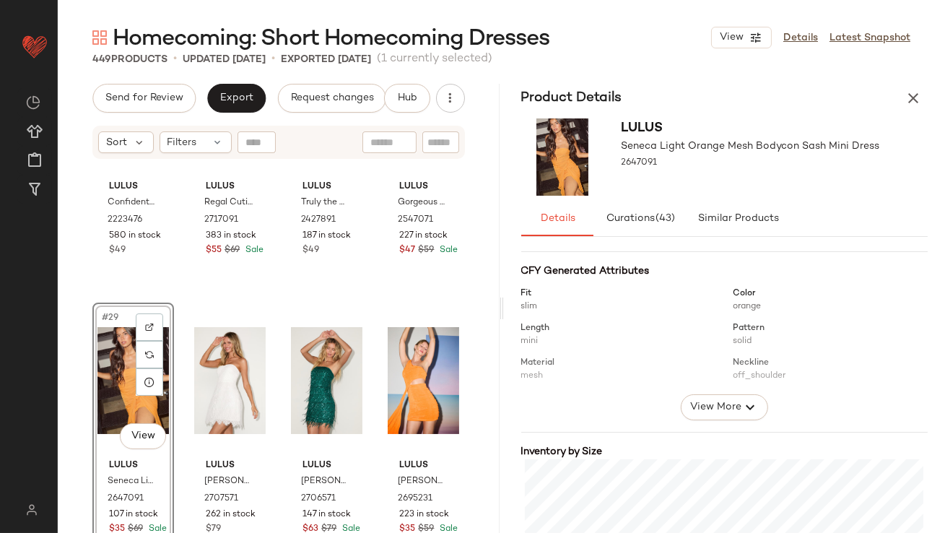
scroll to position [227, 0]
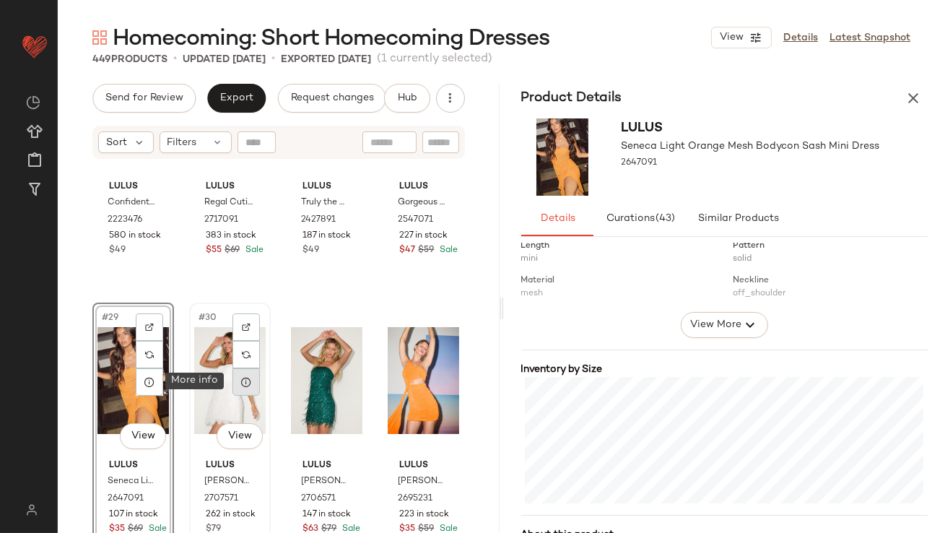
click at [241, 381] on icon at bounding box center [247, 382] width 12 height 12
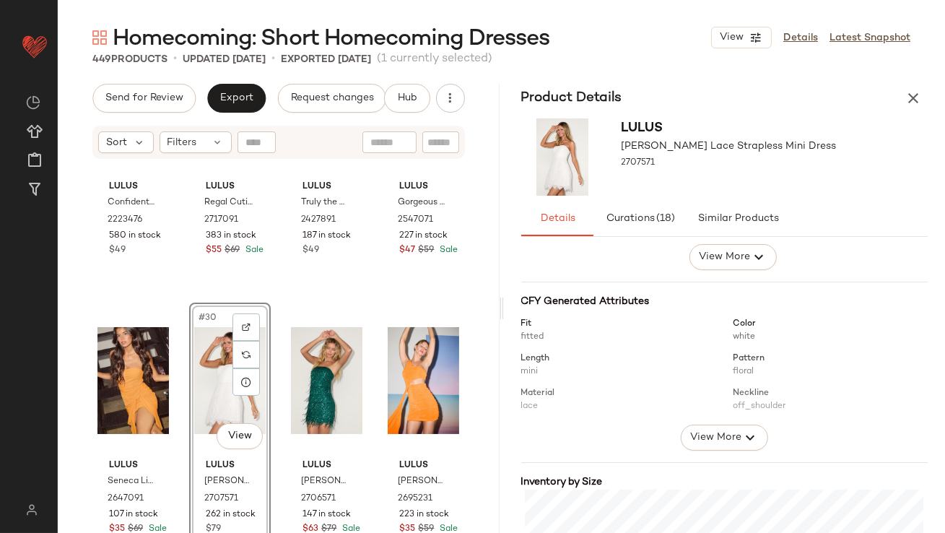
scroll to position [332, 0]
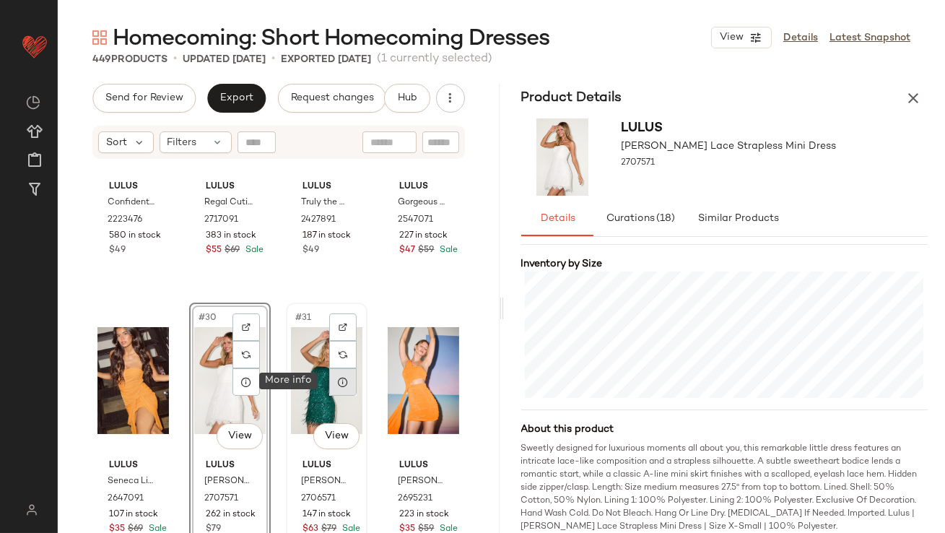
click at [342, 378] on icon at bounding box center [343, 382] width 12 height 12
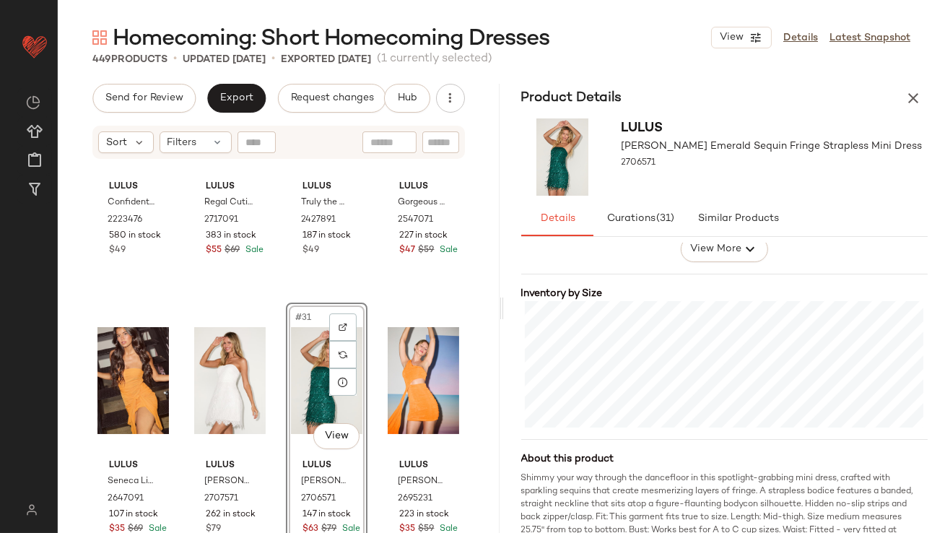
scroll to position [371, 0]
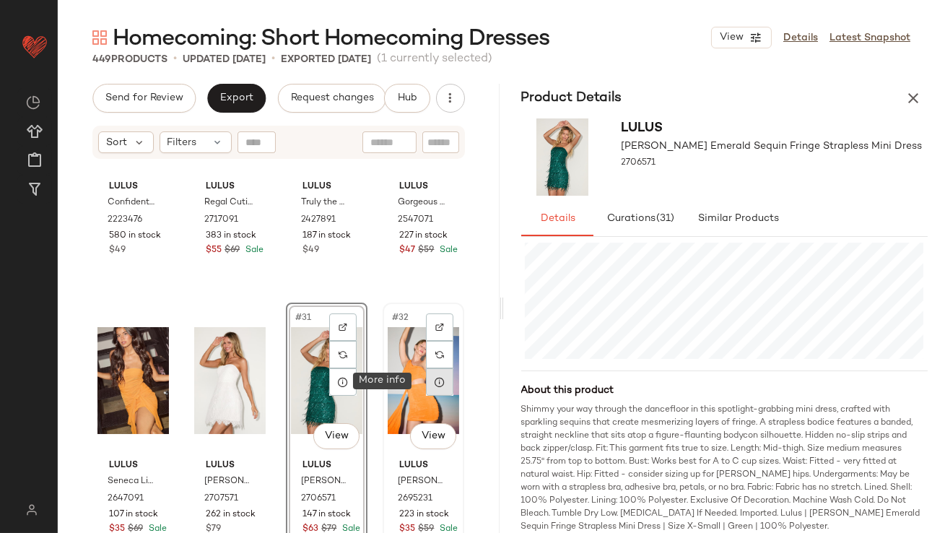
click at [436, 381] on icon at bounding box center [440, 382] width 12 height 12
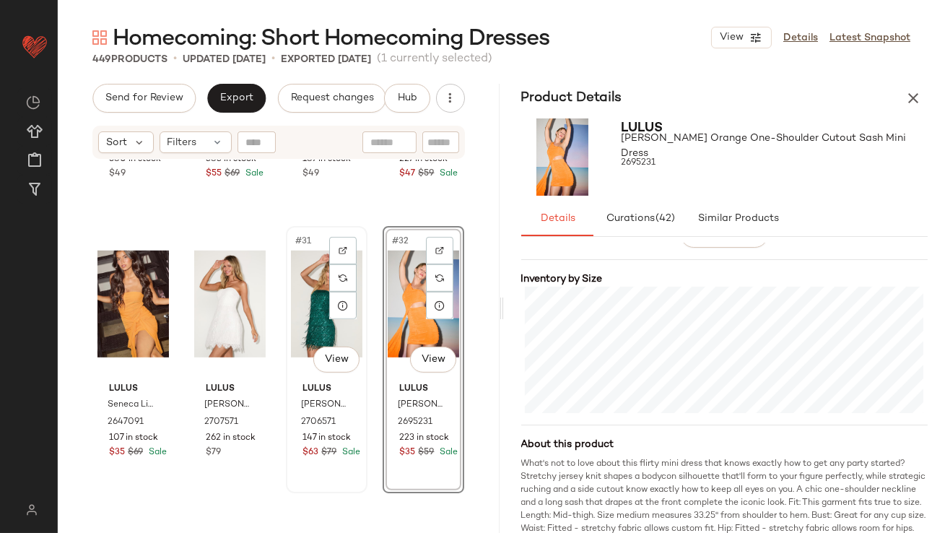
scroll to position [2116, 0]
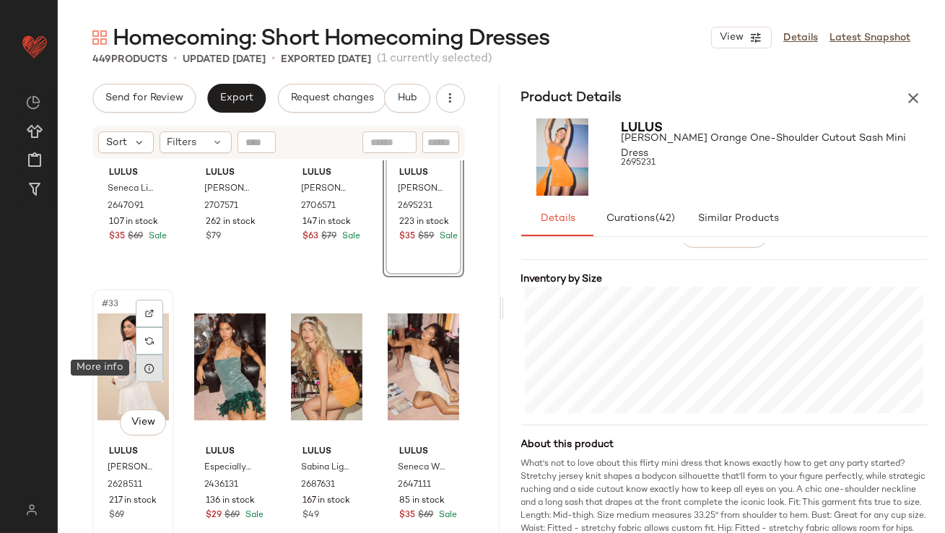
click at [150, 365] on icon at bounding box center [150, 369] width 12 height 12
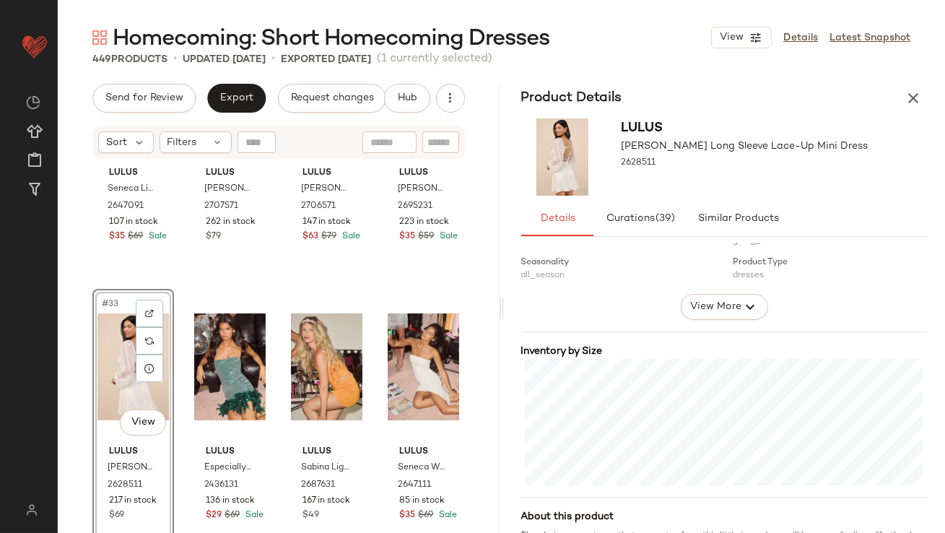
scroll to position [300, 0]
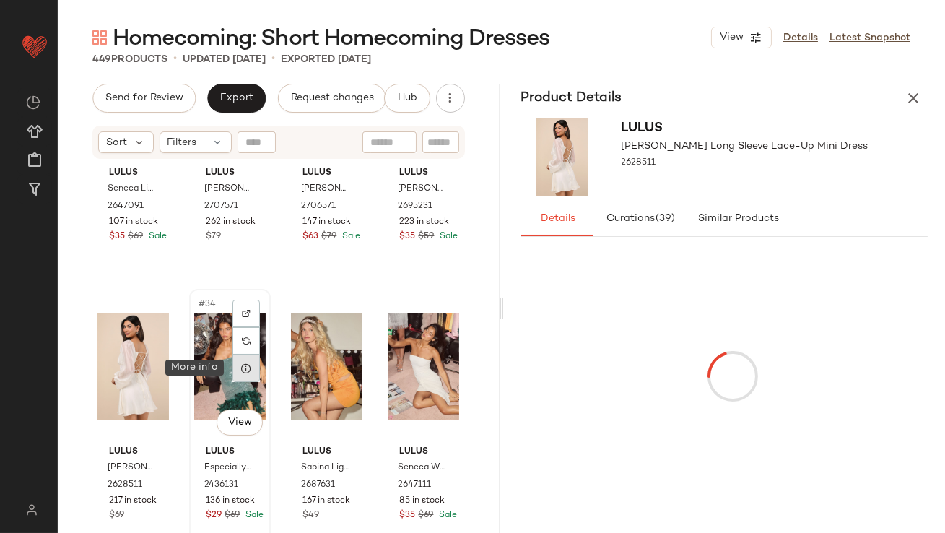
click at [248, 366] on icon at bounding box center [247, 369] width 12 height 12
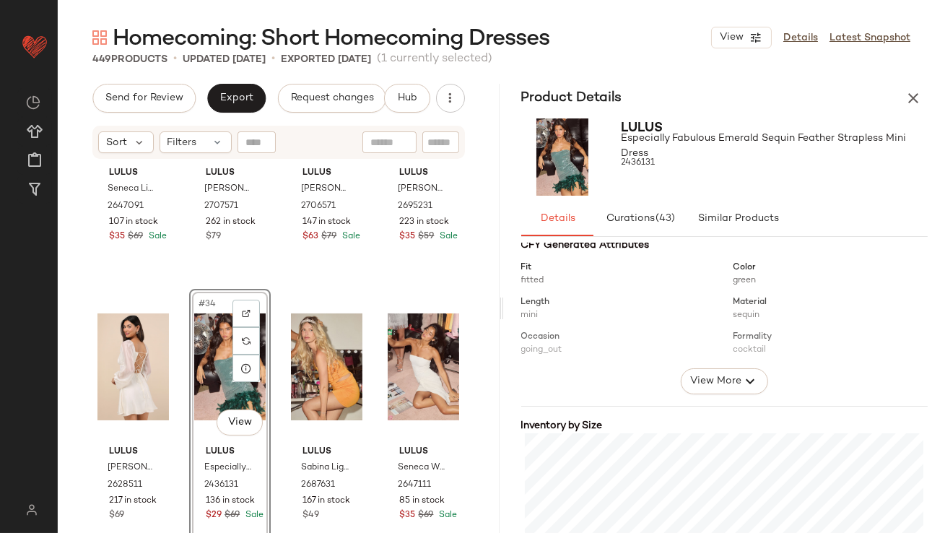
scroll to position [397, 0]
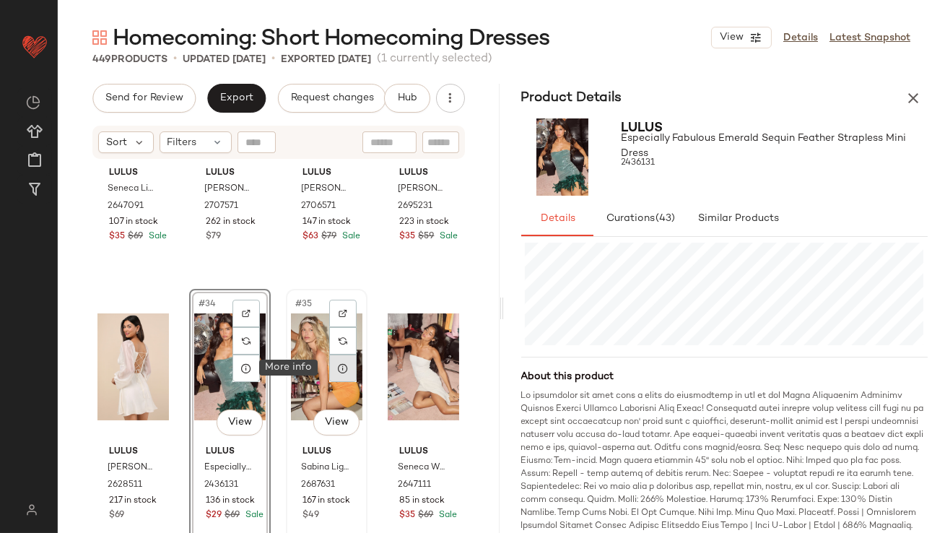
click at [334, 358] on div at bounding box center [342, 368] width 27 height 27
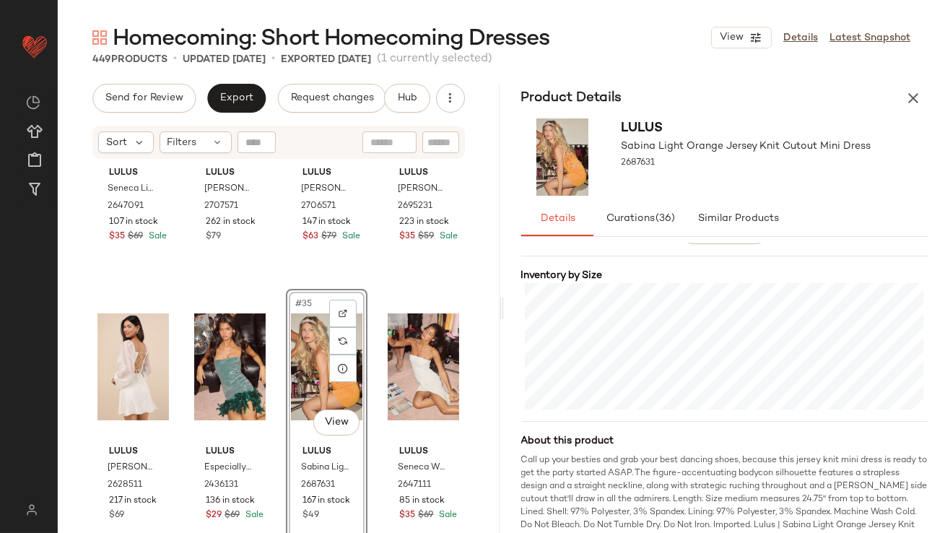
scroll to position [323, 0]
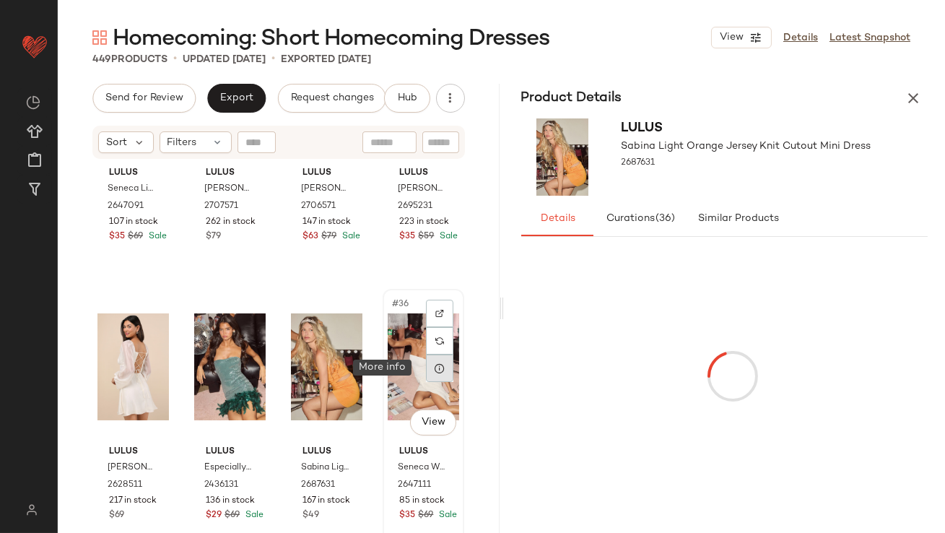
click at [444, 373] on div at bounding box center [439, 368] width 27 height 27
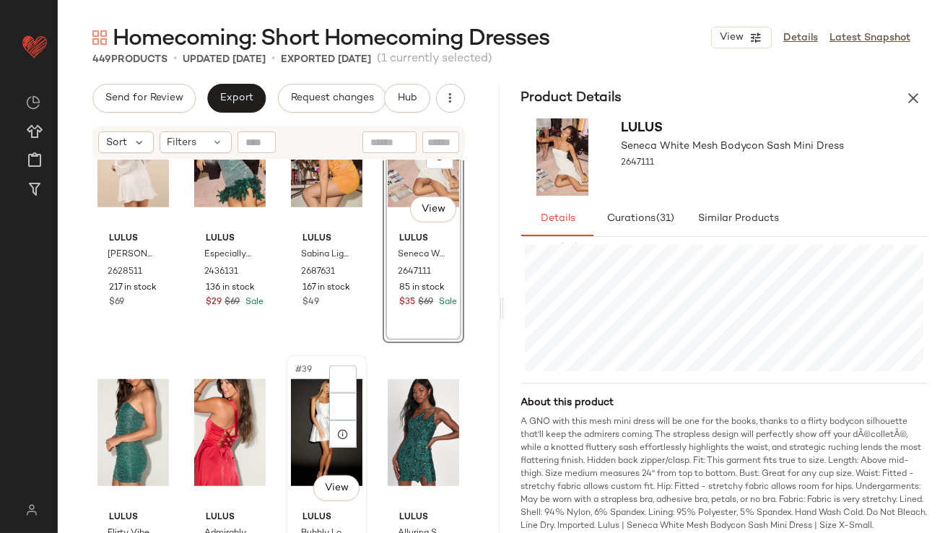
scroll to position [2351, 0]
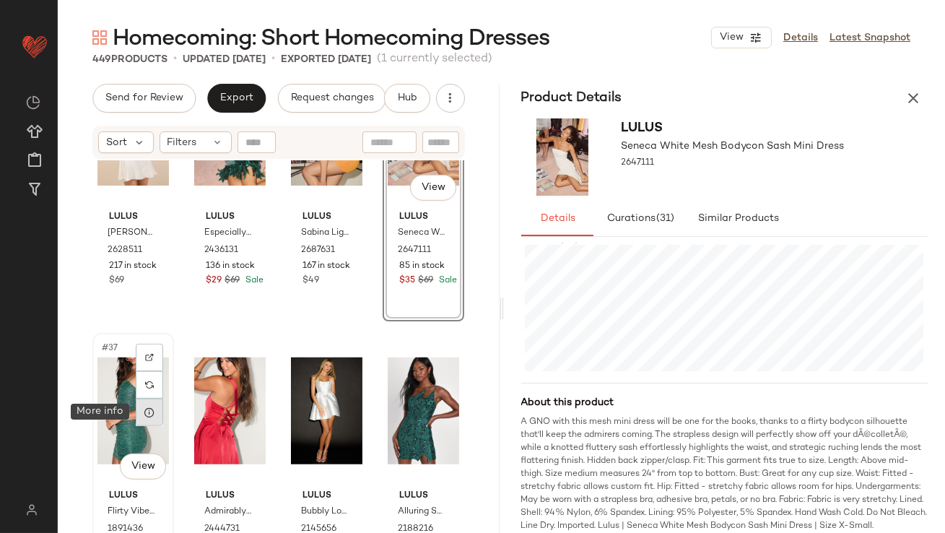
click at [142, 412] on div at bounding box center [149, 412] width 27 height 27
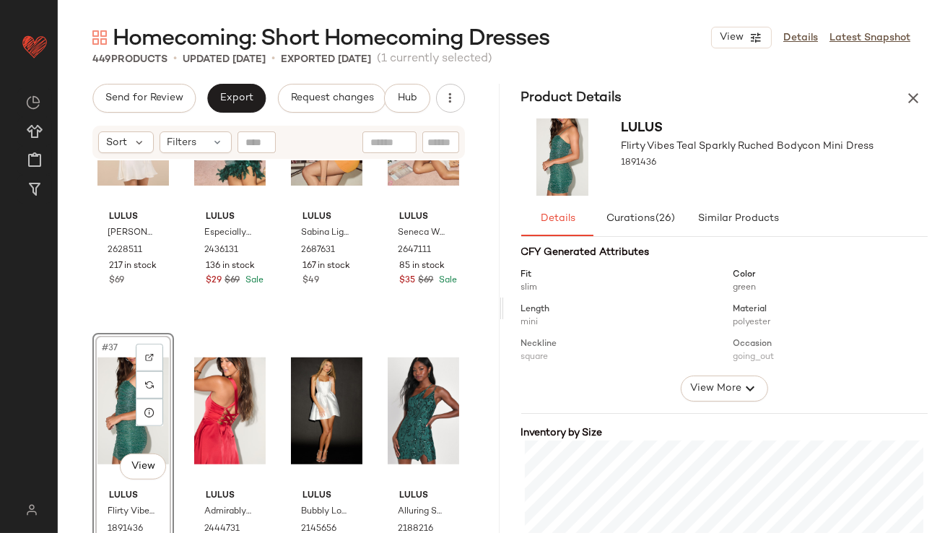
scroll to position [282, 0]
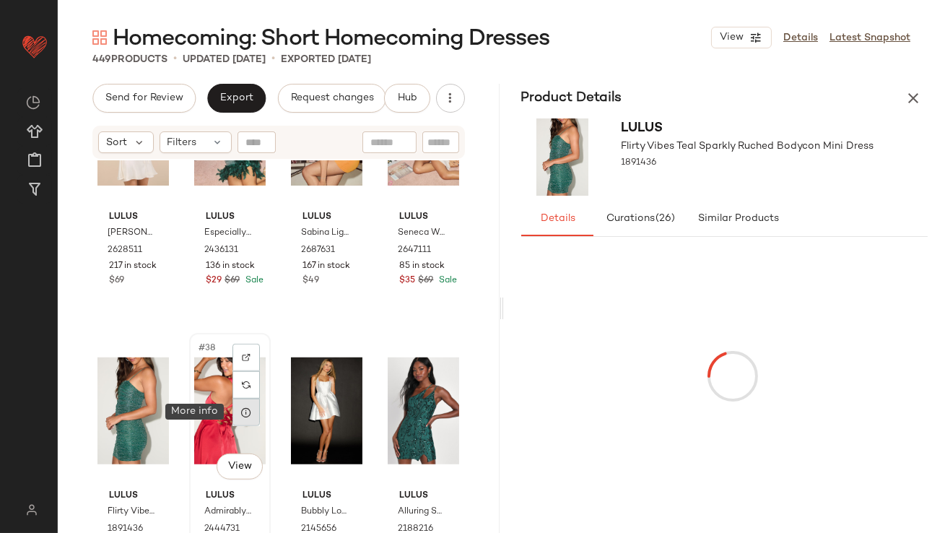
click at [244, 414] on icon at bounding box center [247, 413] width 12 height 12
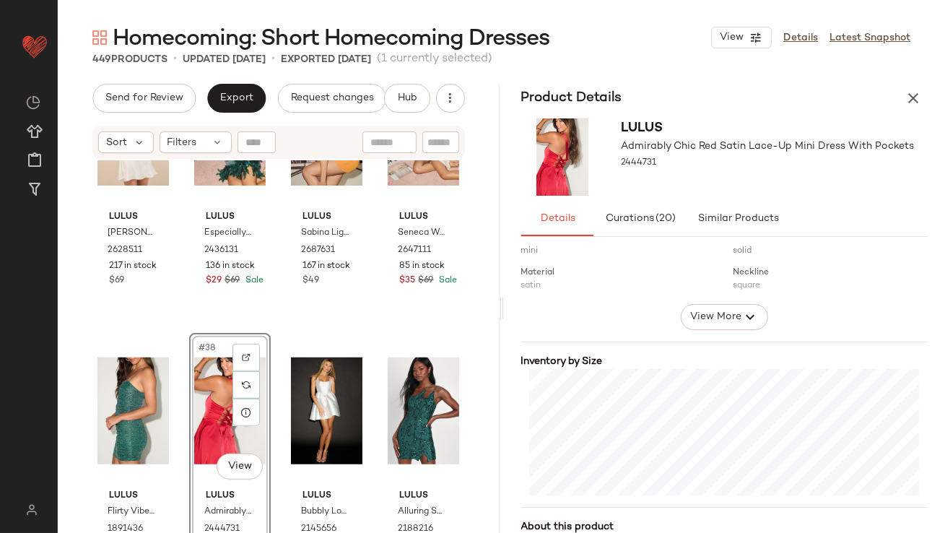
scroll to position [372, 0]
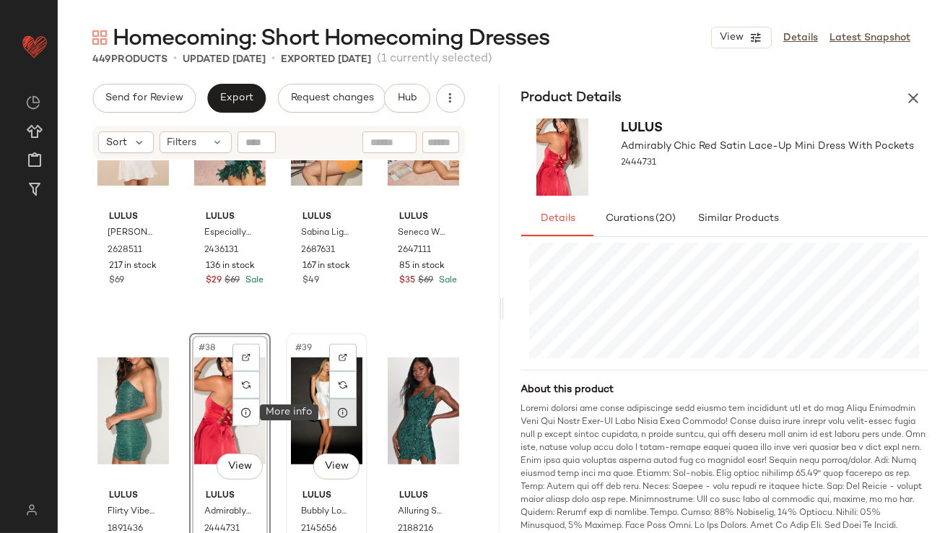
click at [337, 414] on icon at bounding box center [343, 413] width 12 height 12
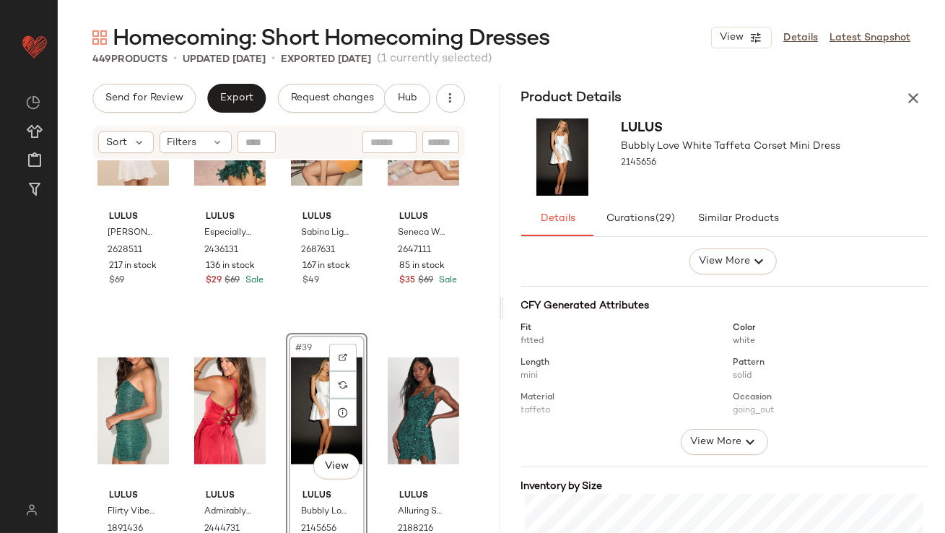
scroll to position [347, 0]
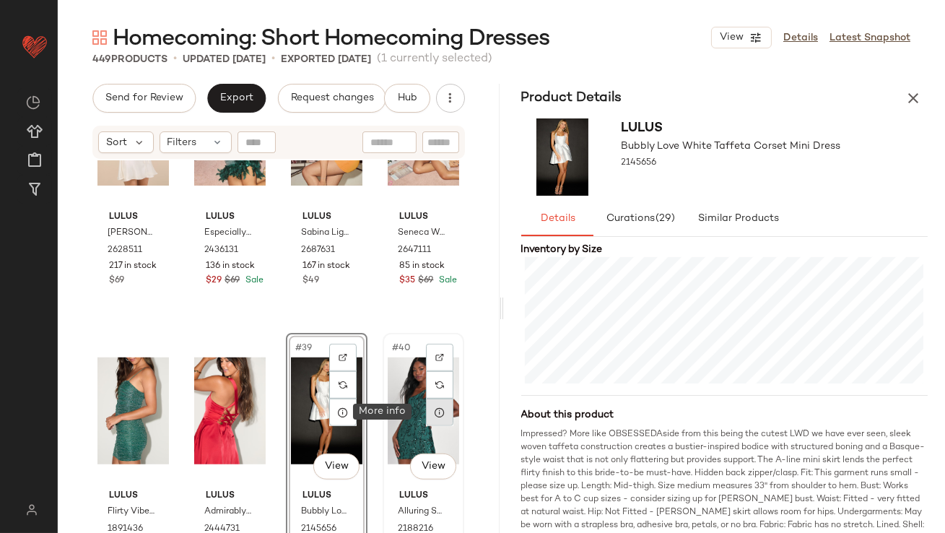
click at [428, 420] on div at bounding box center [439, 412] width 27 height 27
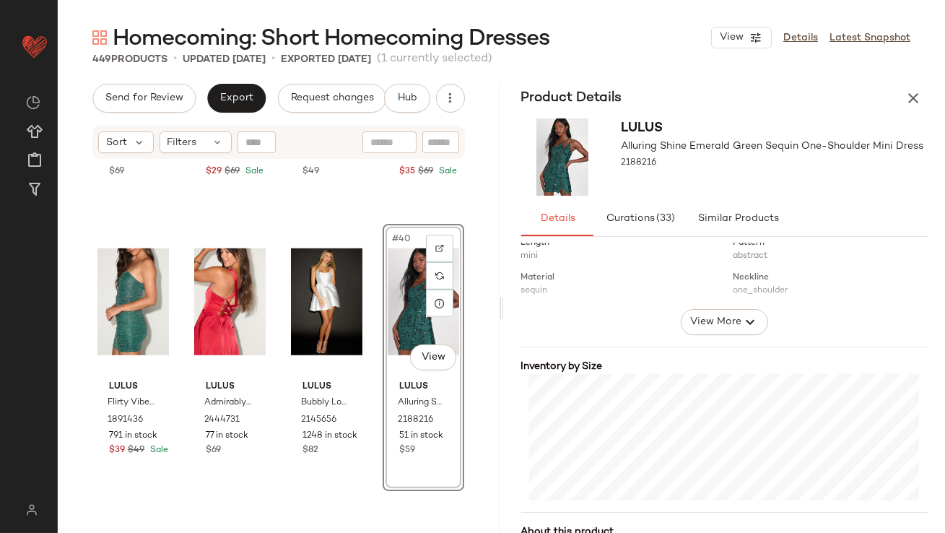
scroll to position [2629, 0]
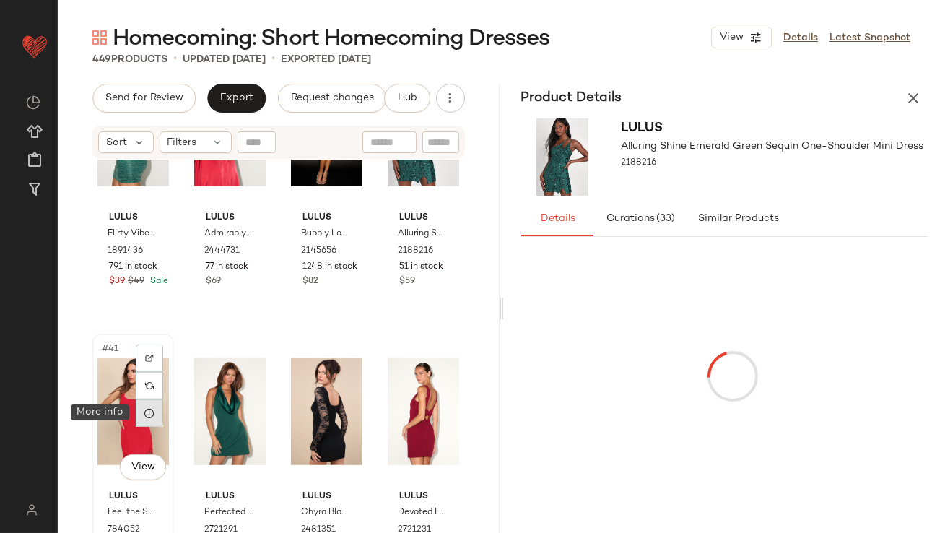
click at [146, 410] on icon at bounding box center [150, 413] width 12 height 12
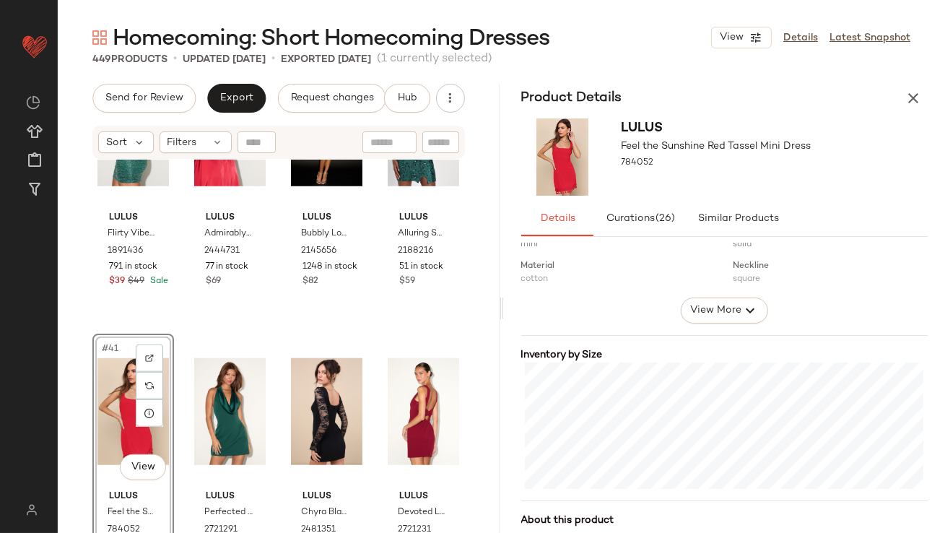
scroll to position [297, 0]
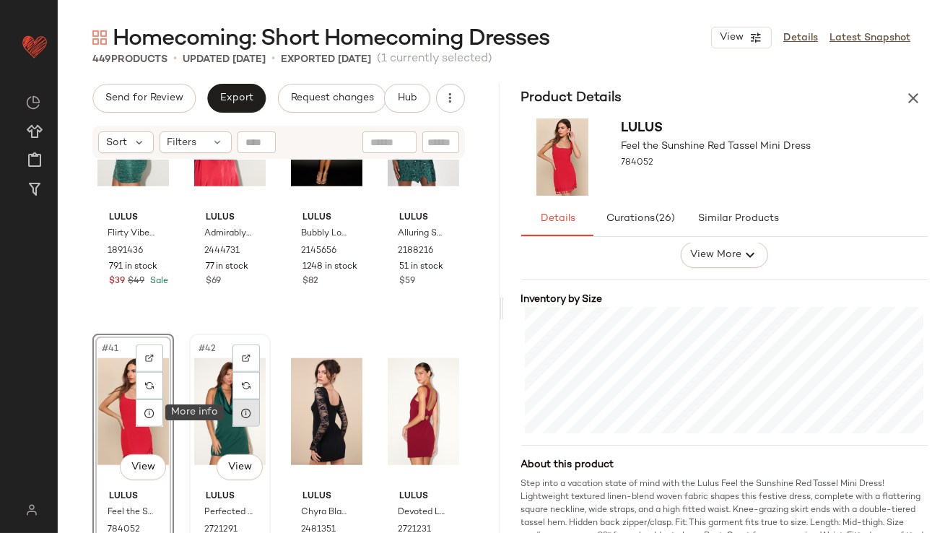
click at [237, 412] on div at bounding box center [246, 412] width 27 height 27
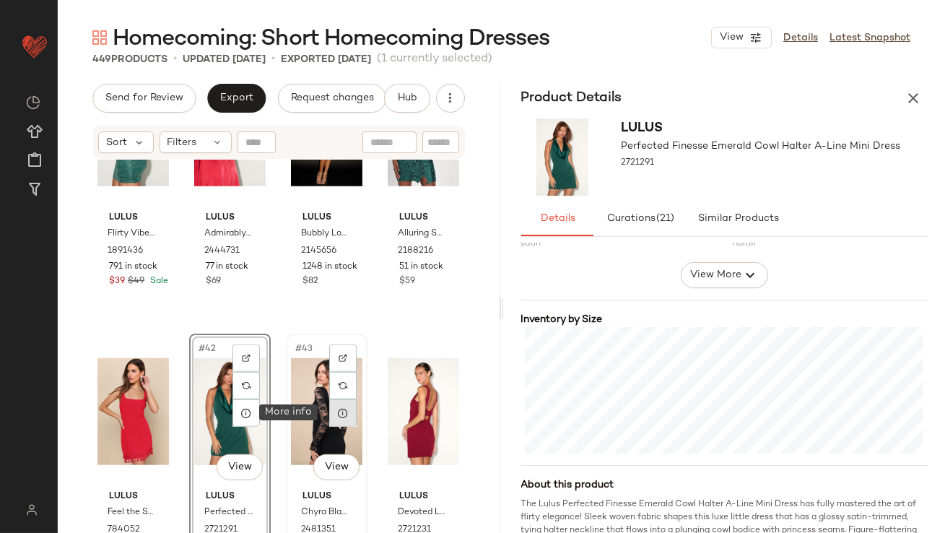
click at [342, 419] on div at bounding box center [342, 412] width 27 height 27
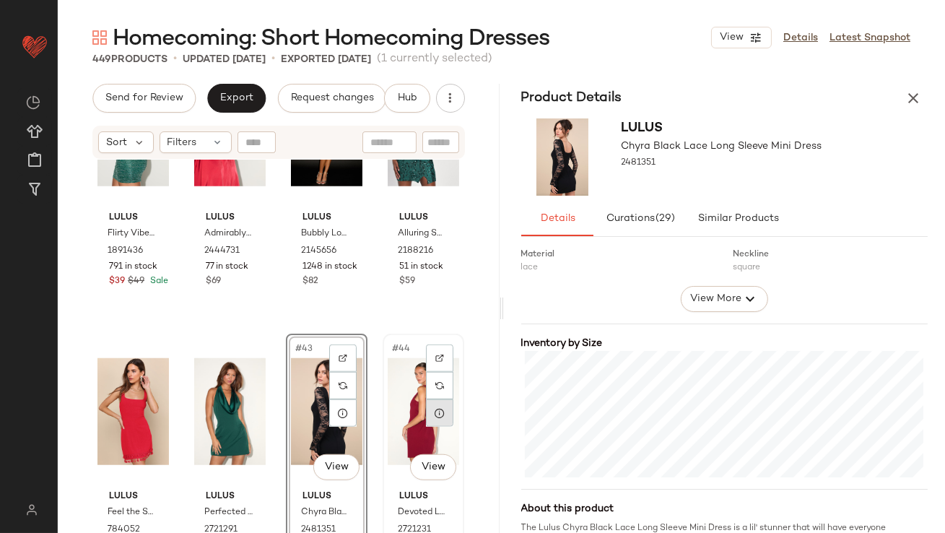
click at [426, 410] on div at bounding box center [439, 412] width 27 height 27
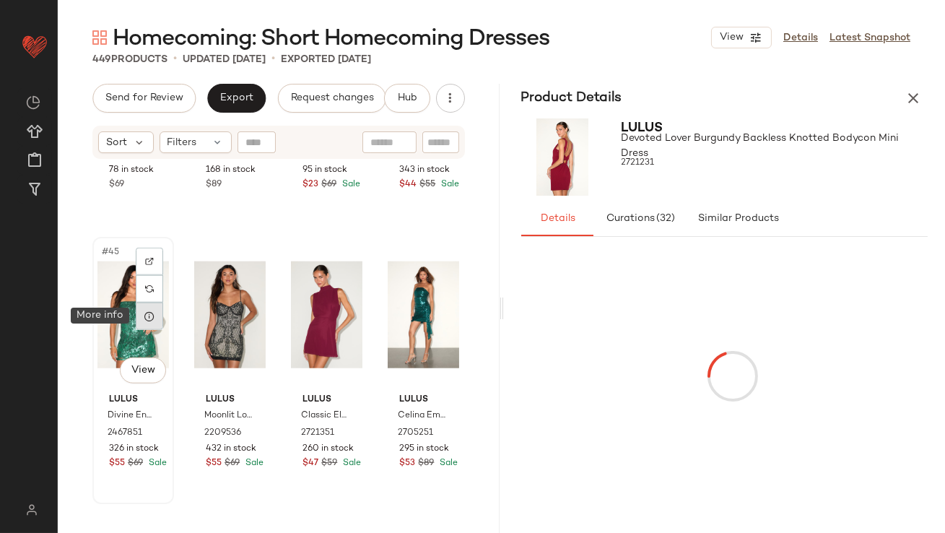
click at [149, 320] on icon at bounding box center [150, 317] width 12 height 12
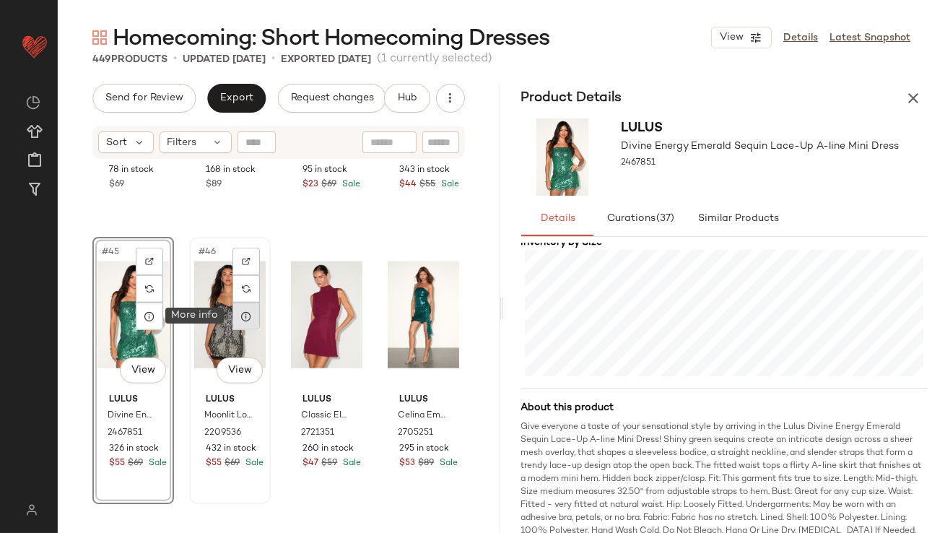
click at [248, 321] on div at bounding box center [246, 316] width 27 height 27
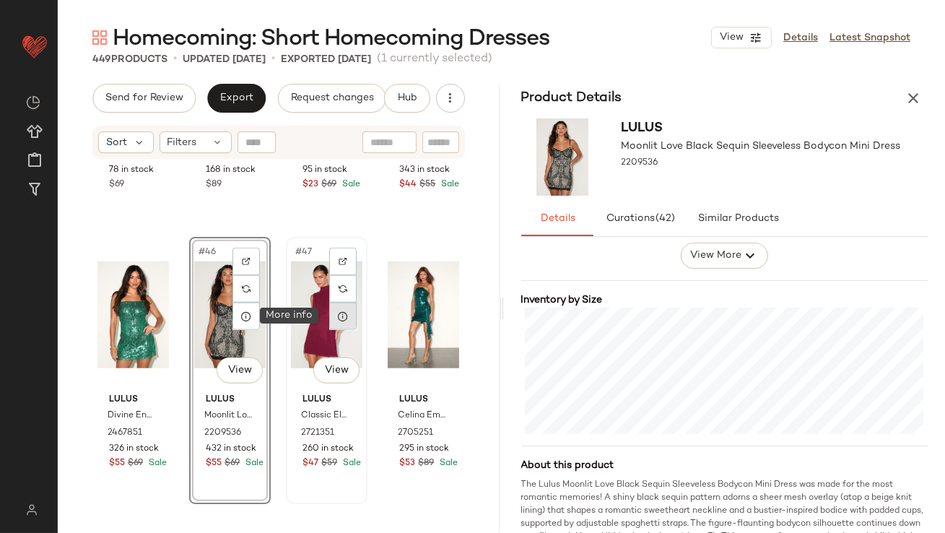
click at [339, 314] on icon at bounding box center [343, 317] width 12 height 12
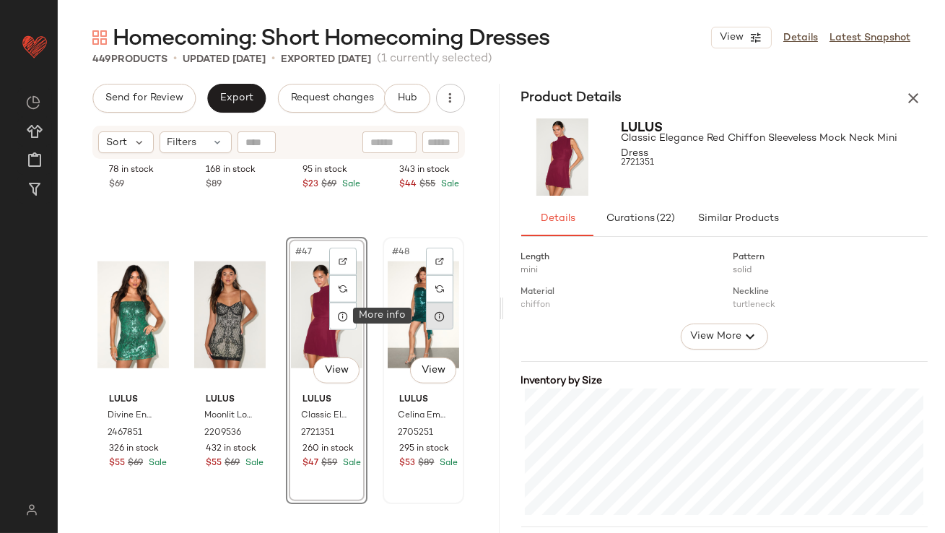
click at [434, 319] on icon at bounding box center [440, 317] width 12 height 12
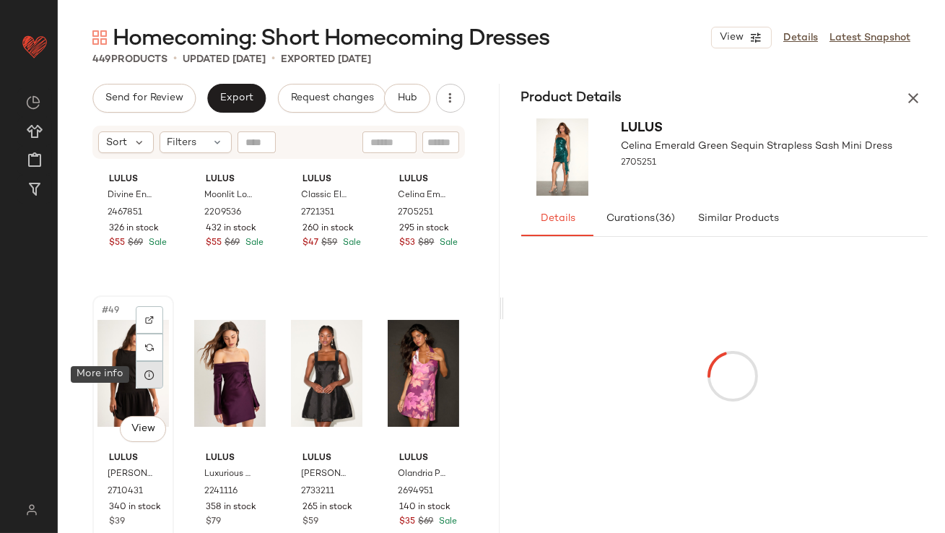
click at [144, 373] on icon at bounding box center [150, 375] width 12 height 12
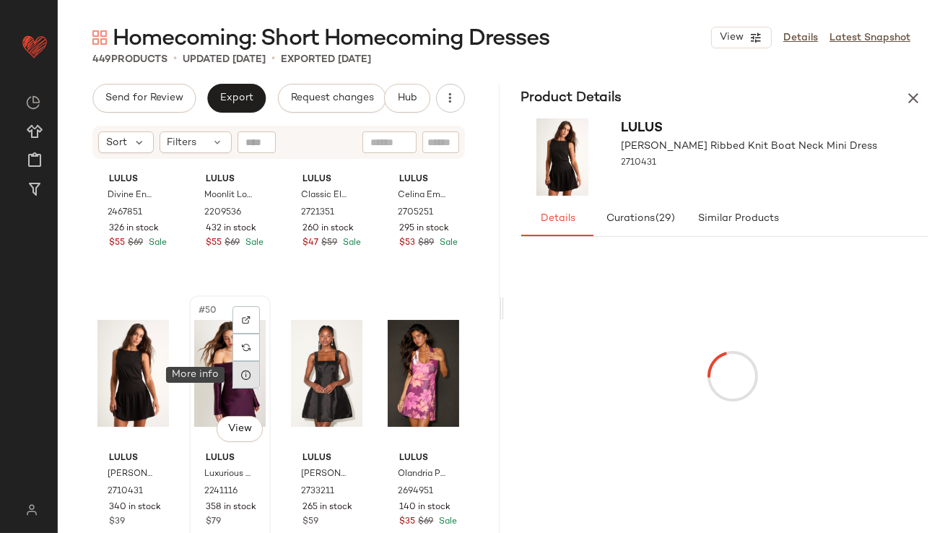
click at [249, 376] on div at bounding box center [246, 374] width 27 height 27
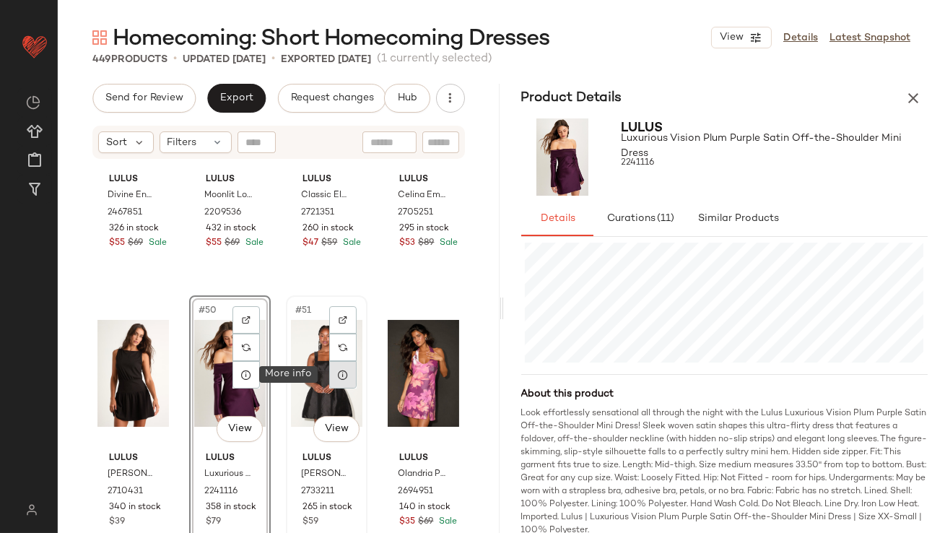
click at [347, 381] on div at bounding box center [342, 374] width 27 height 27
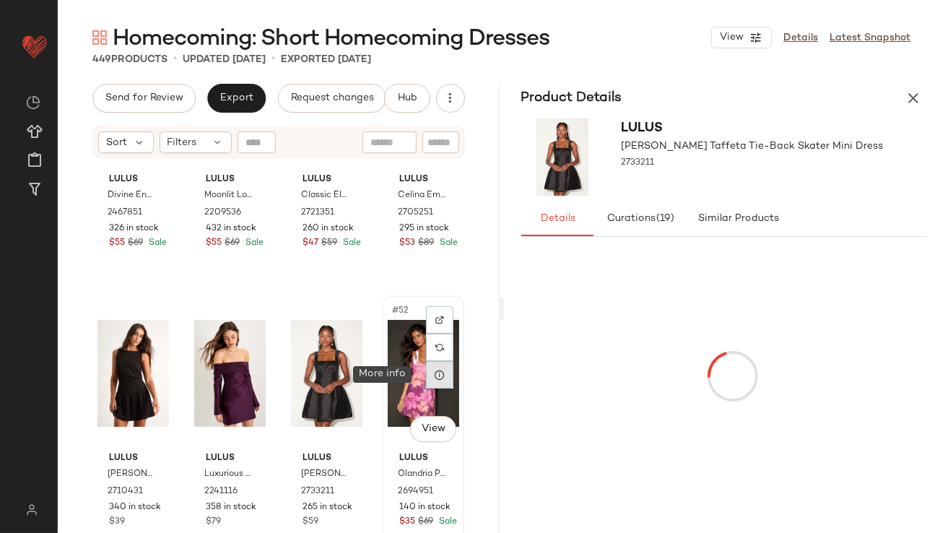
click at [436, 374] on icon at bounding box center [440, 375] width 12 height 12
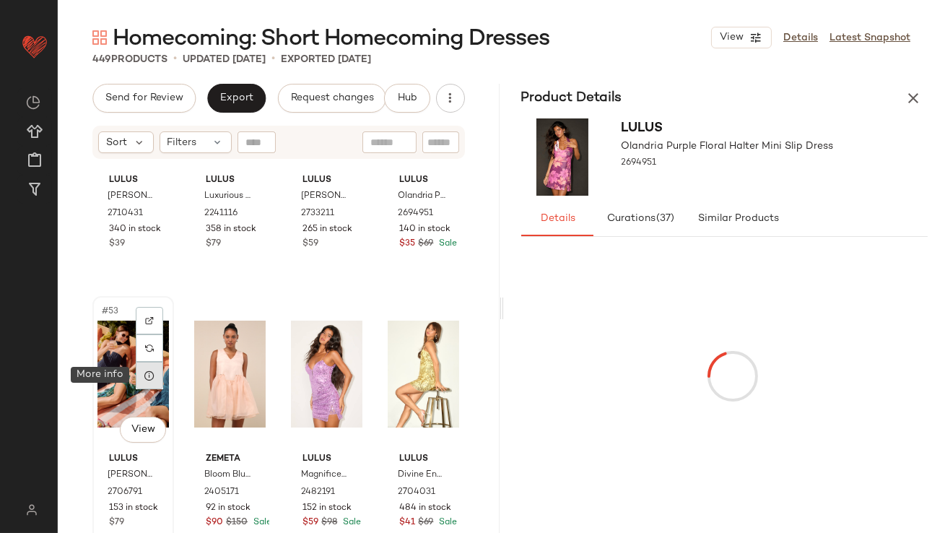
click at [152, 381] on div at bounding box center [149, 375] width 27 height 27
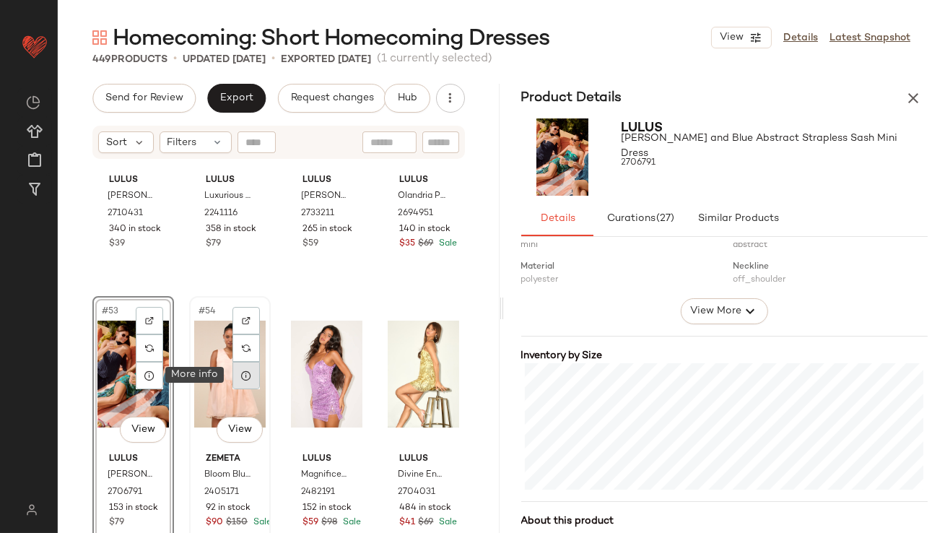
click at [237, 376] on div at bounding box center [246, 375] width 27 height 27
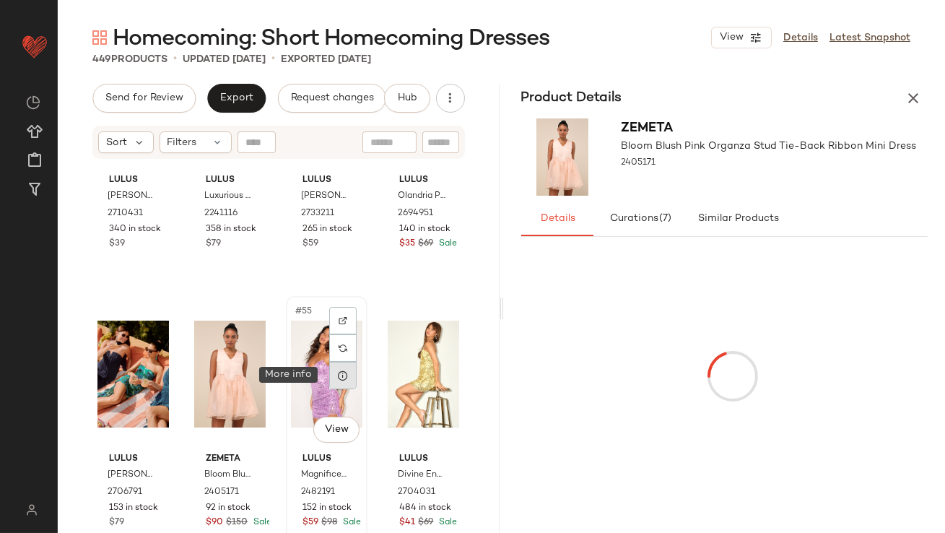
click at [337, 374] on icon at bounding box center [343, 376] width 12 height 12
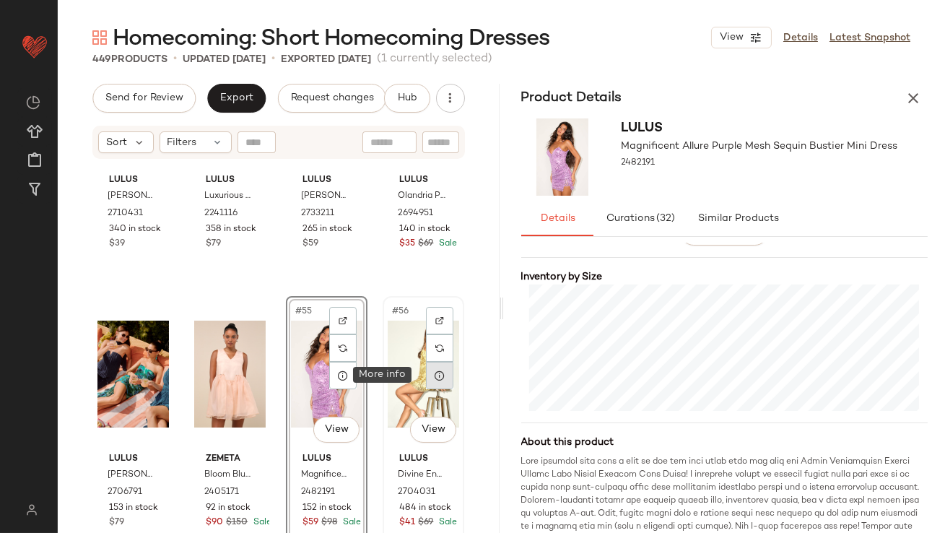
click at [434, 372] on icon at bounding box center [440, 376] width 12 height 12
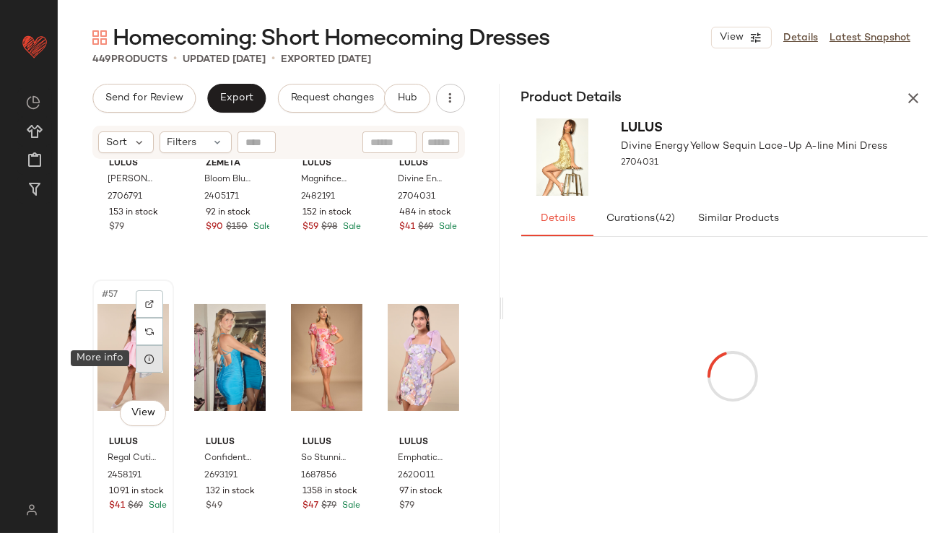
click at [153, 364] on div at bounding box center [149, 358] width 27 height 27
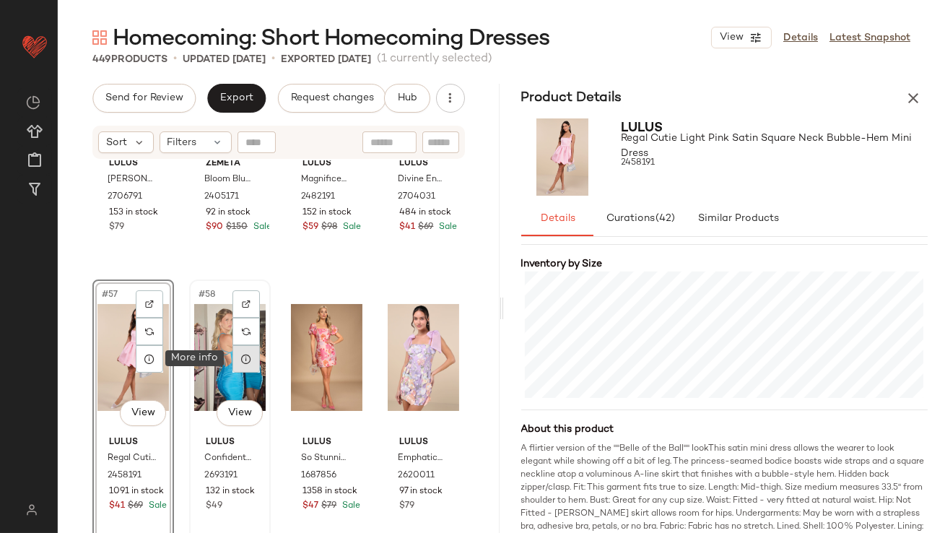
click at [243, 361] on icon at bounding box center [247, 359] width 12 height 12
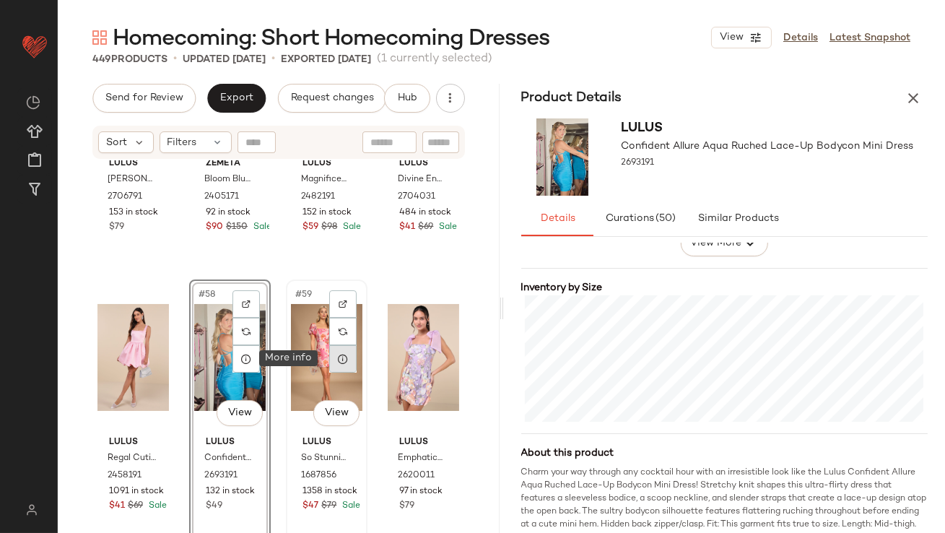
click at [340, 368] on div at bounding box center [342, 358] width 27 height 27
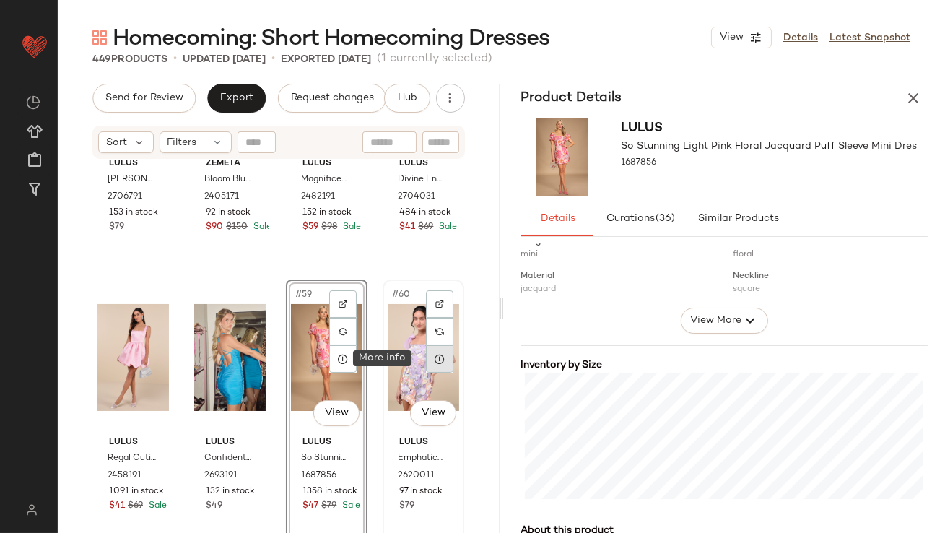
click at [434, 358] on icon at bounding box center [440, 359] width 12 height 12
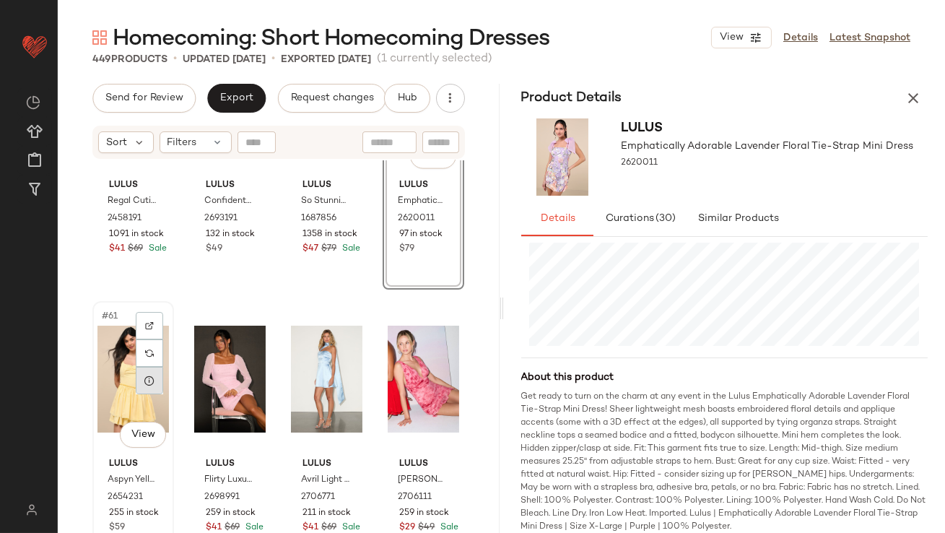
click at [145, 384] on icon at bounding box center [150, 381] width 12 height 12
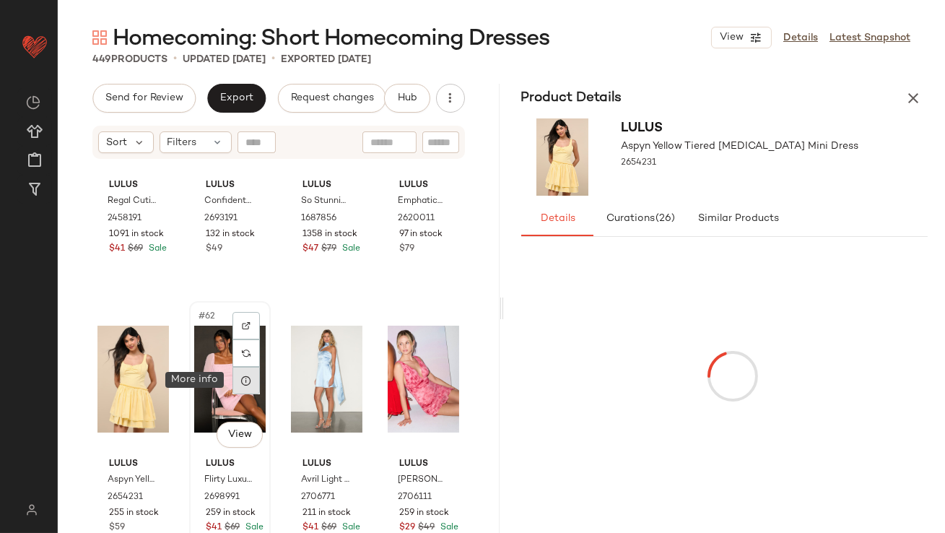
click at [246, 376] on icon at bounding box center [247, 381] width 12 height 12
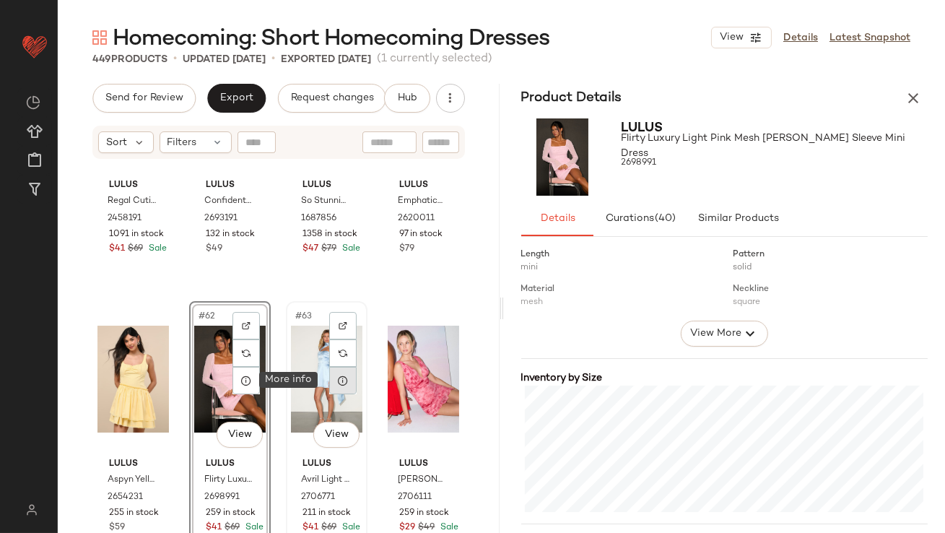
click at [338, 381] on icon at bounding box center [343, 381] width 12 height 12
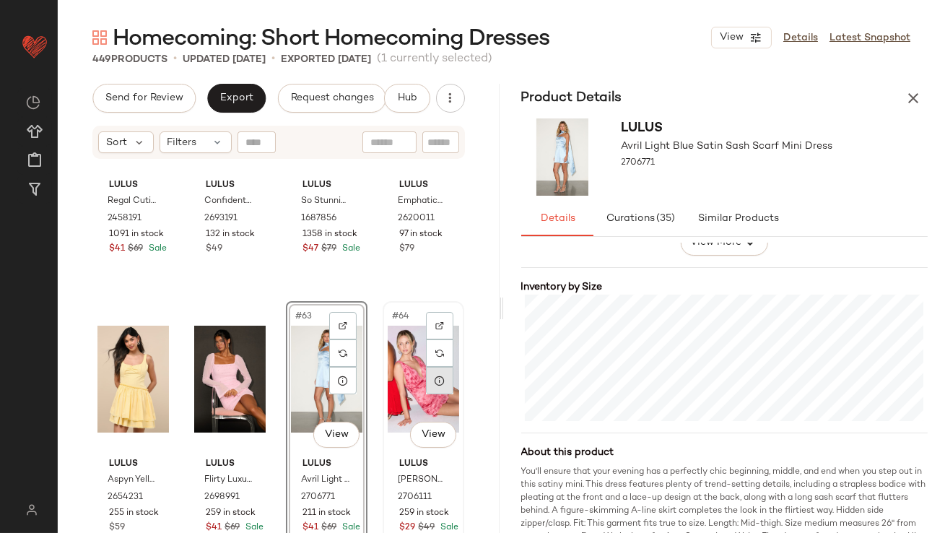
click at [434, 377] on icon at bounding box center [440, 381] width 12 height 12
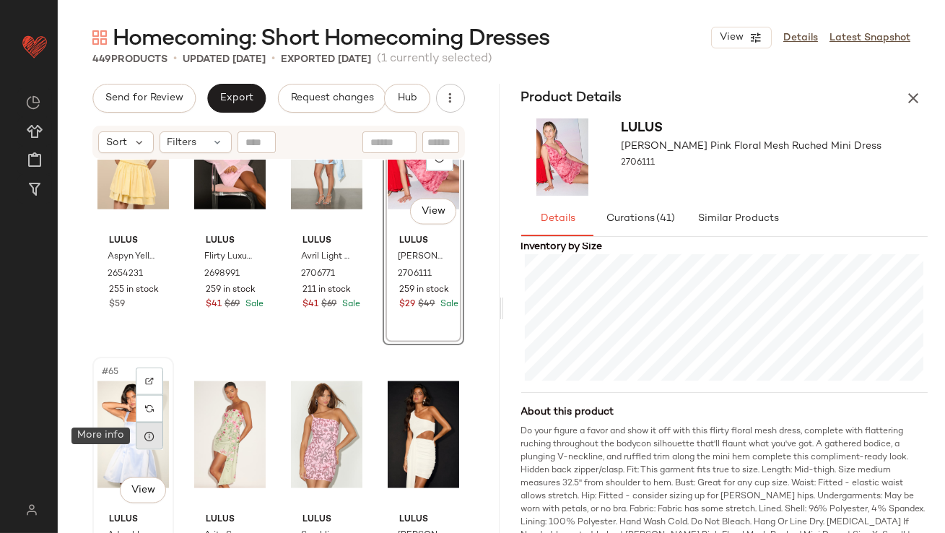
click at [152, 439] on icon at bounding box center [150, 436] width 12 height 12
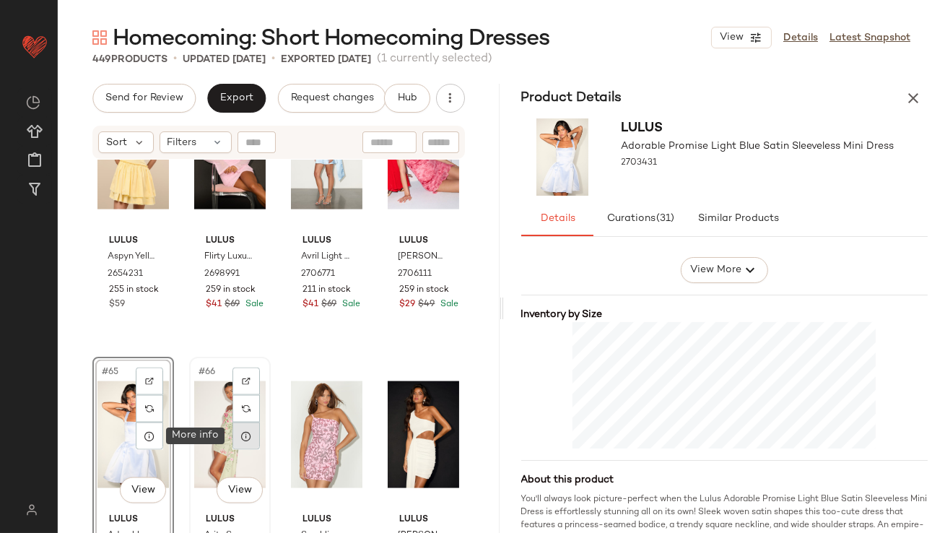
click at [241, 439] on icon at bounding box center [247, 436] width 12 height 12
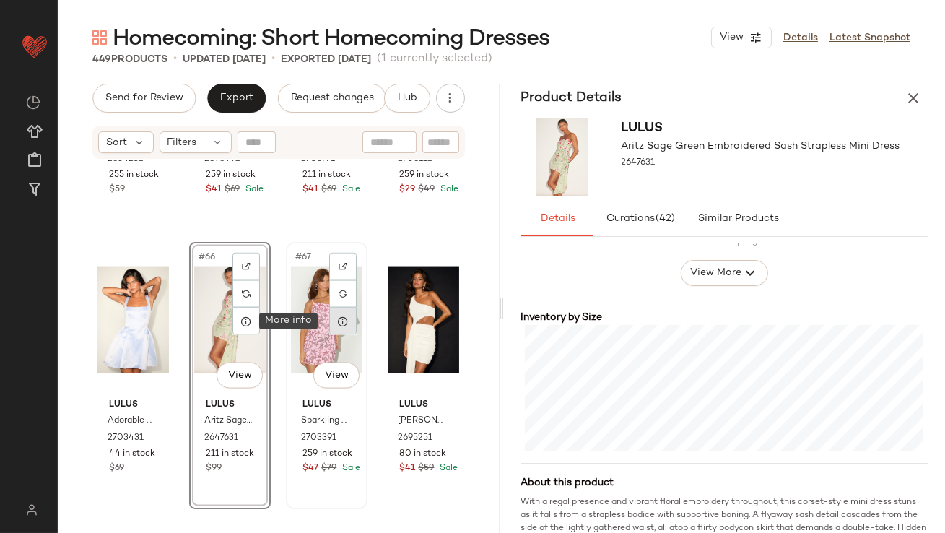
click at [341, 321] on icon at bounding box center [343, 322] width 12 height 12
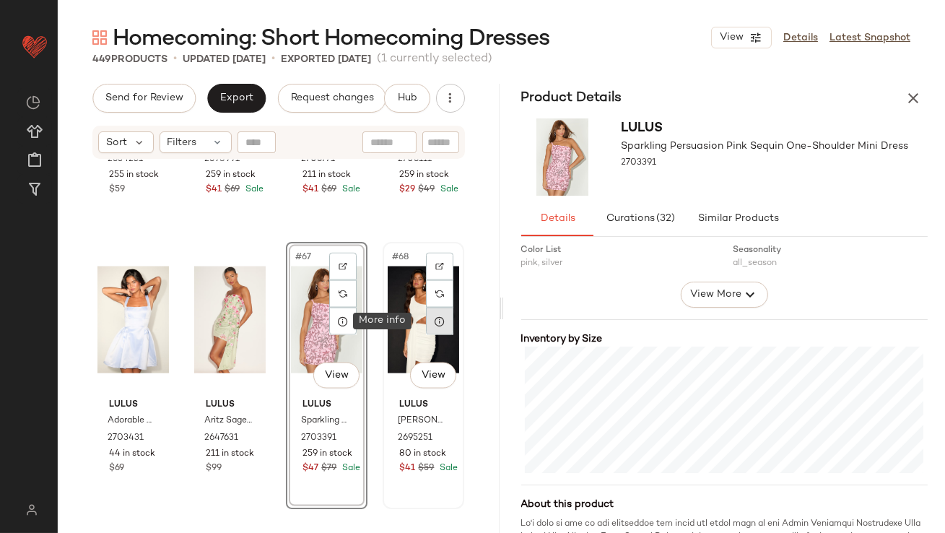
click at [436, 325] on icon at bounding box center [440, 322] width 12 height 12
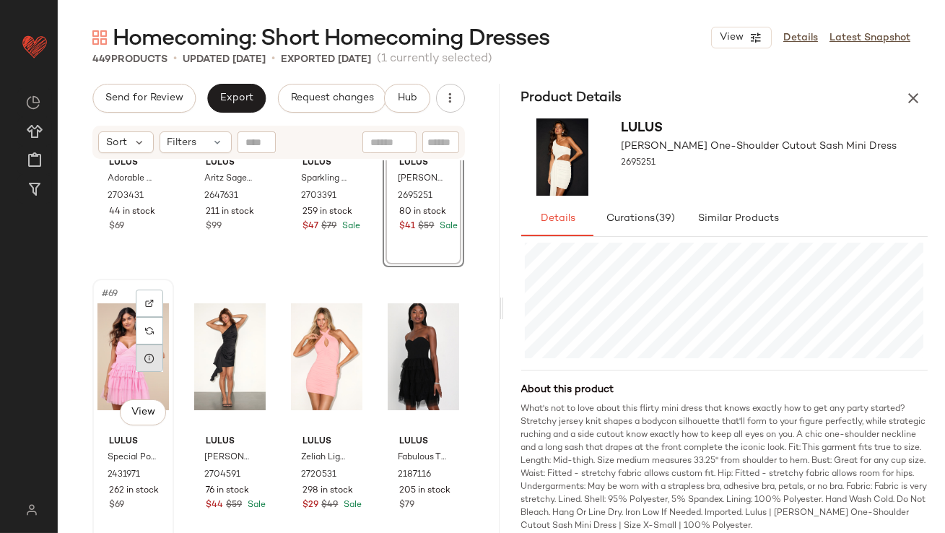
click at [145, 359] on icon at bounding box center [150, 358] width 12 height 12
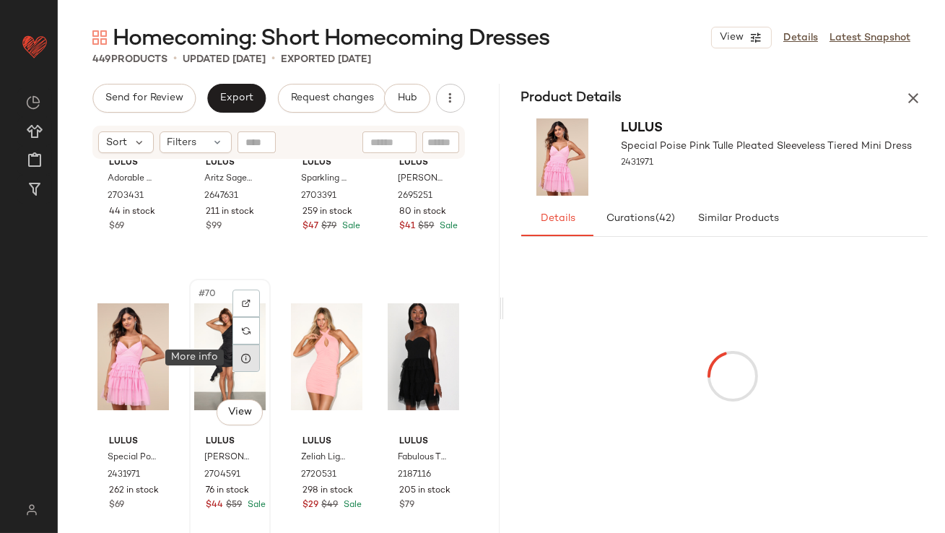
click at [247, 359] on icon at bounding box center [247, 358] width 12 height 12
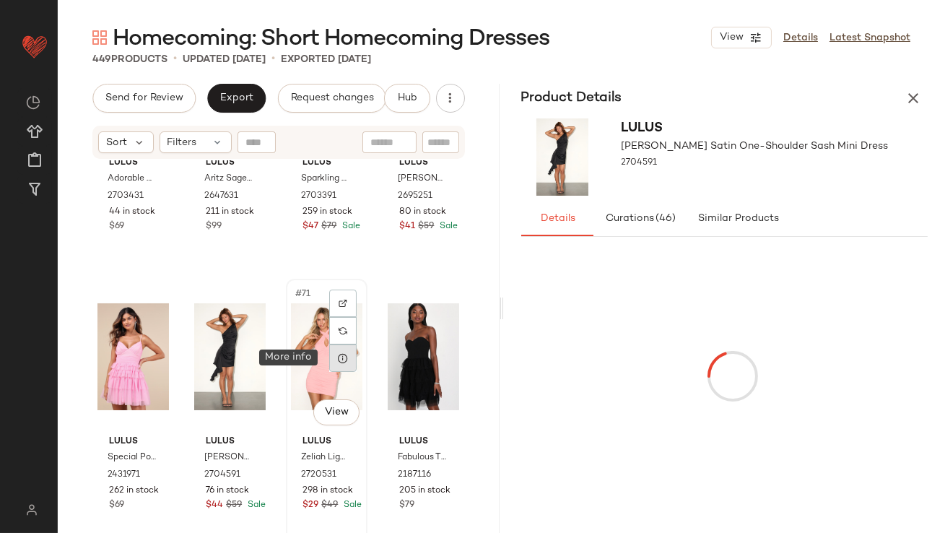
click at [338, 356] on icon at bounding box center [343, 358] width 12 height 12
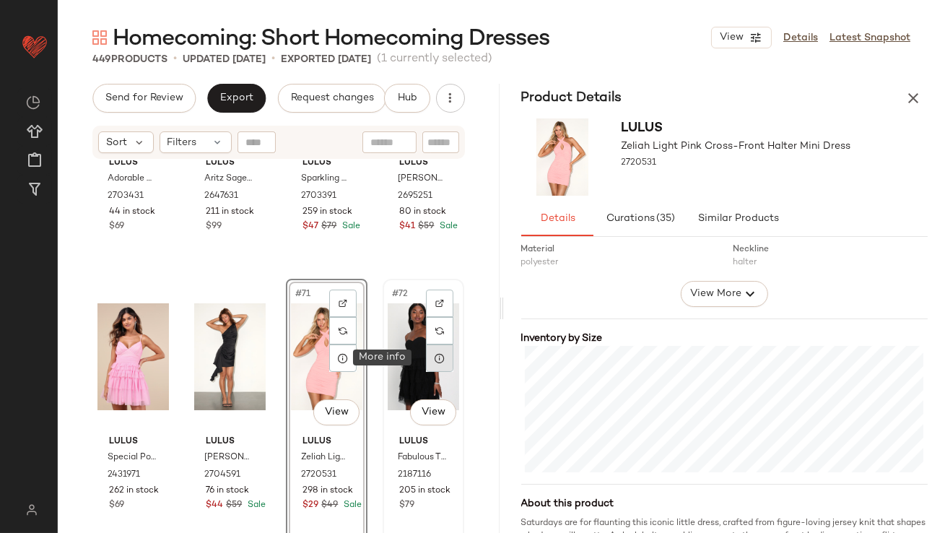
click at [436, 368] on div at bounding box center [439, 358] width 27 height 27
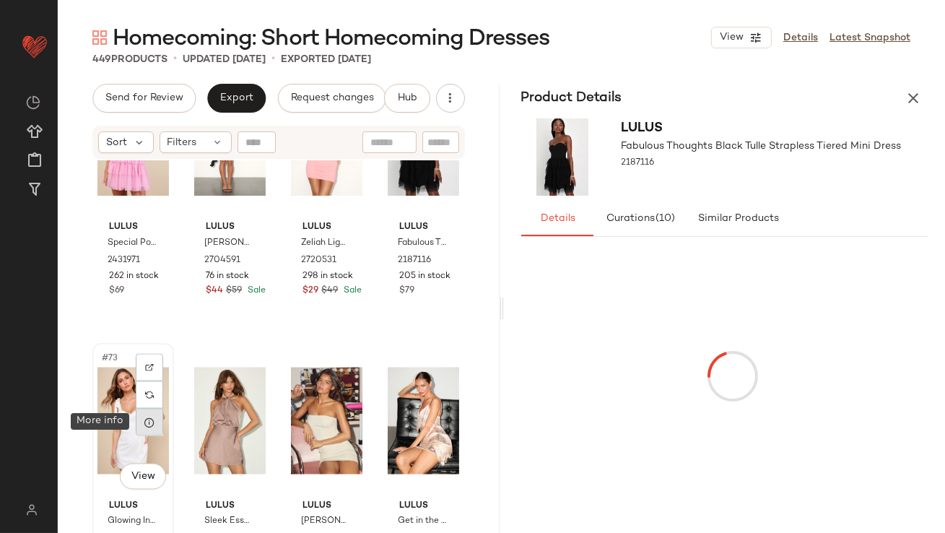
click at [144, 421] on icon at bounding box center [150, 423] width 12 height 12
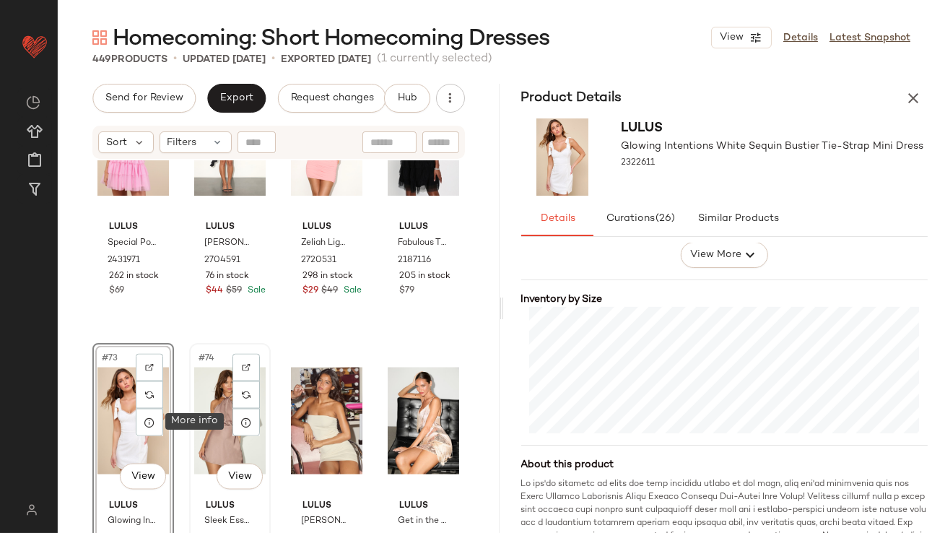
click at [241, 418] on icon at bounding box center [247, 423] width 12 height 12
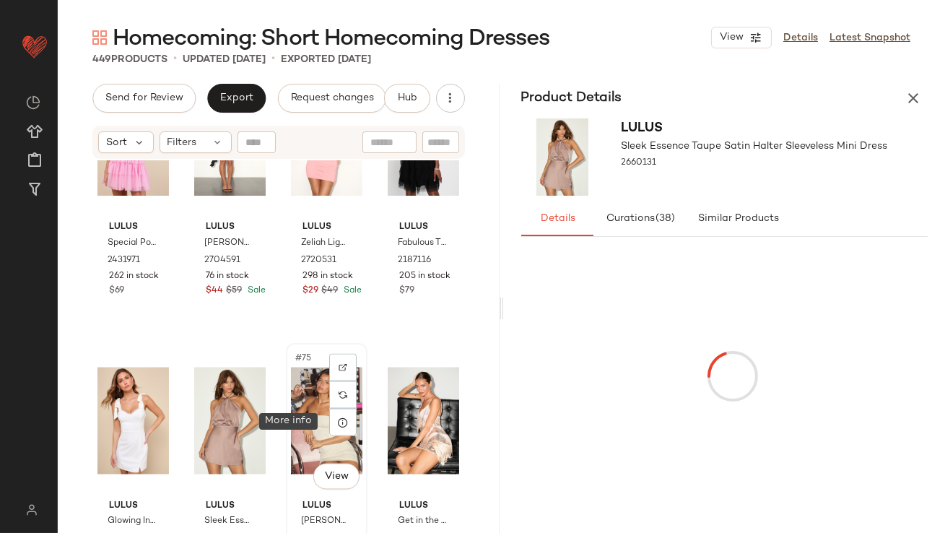
click at [343, 423] on div at bounding box center [342, 422] width 27 height 27
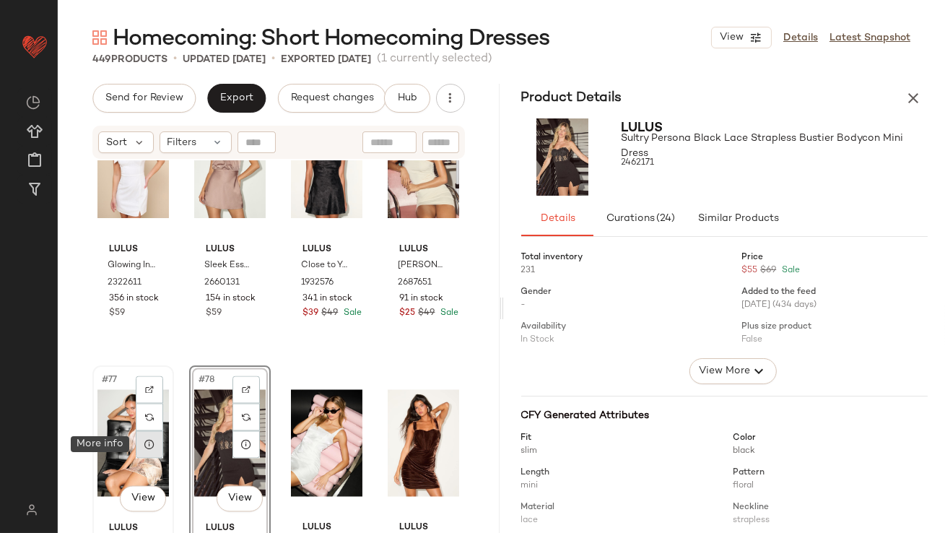
click at [152, 443] on icon at bounding box center [150, 445] width 12 height 12
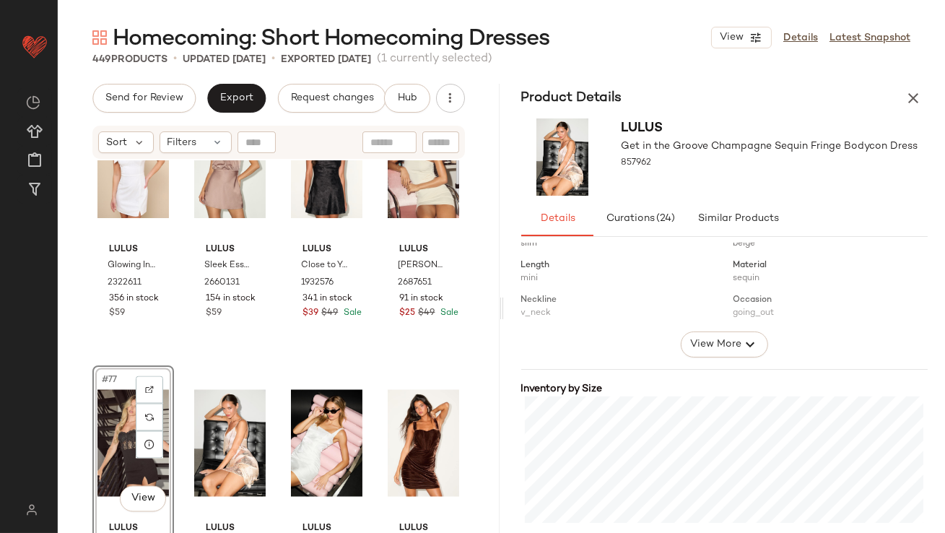
scroll to position [239, 0]
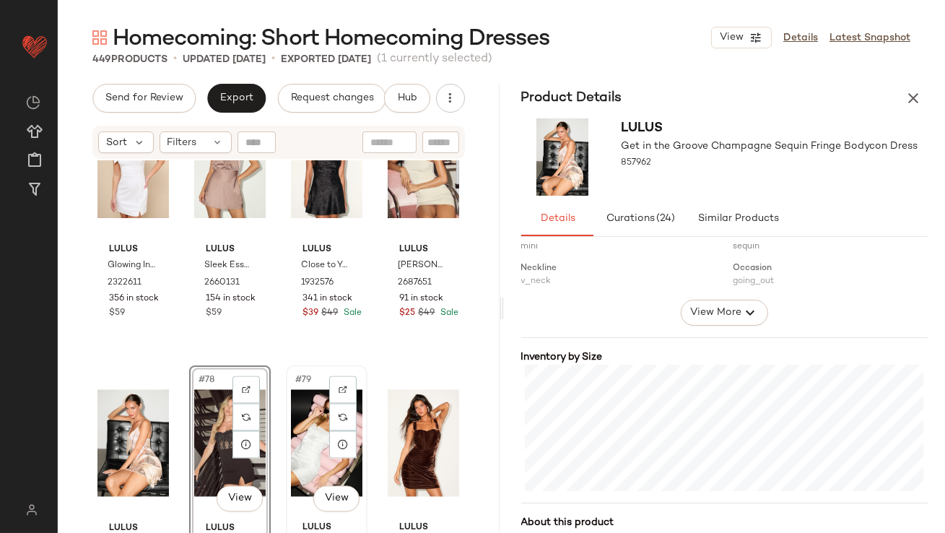
click at [313, 428] on div "#79 View" at bounding box center [327, 444] width 72 height 146
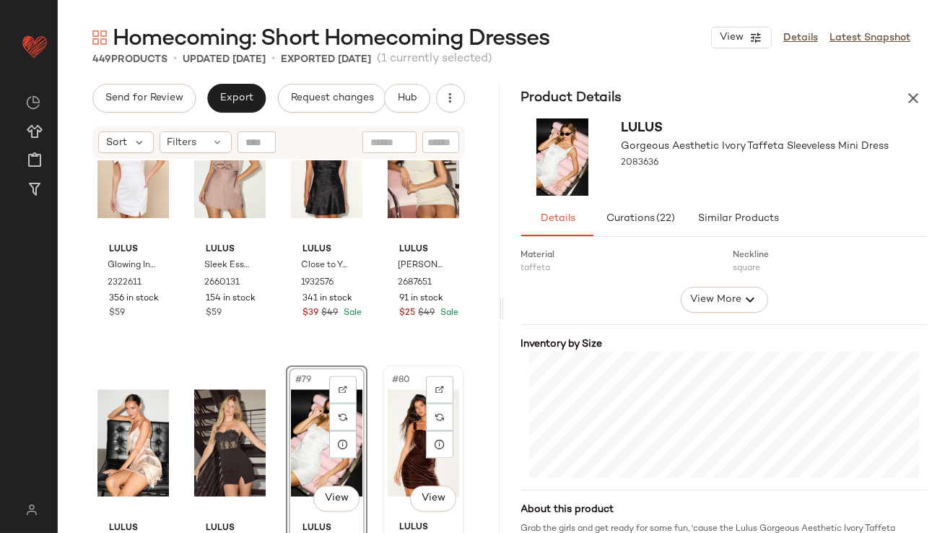
scroll to position [5394, 0]
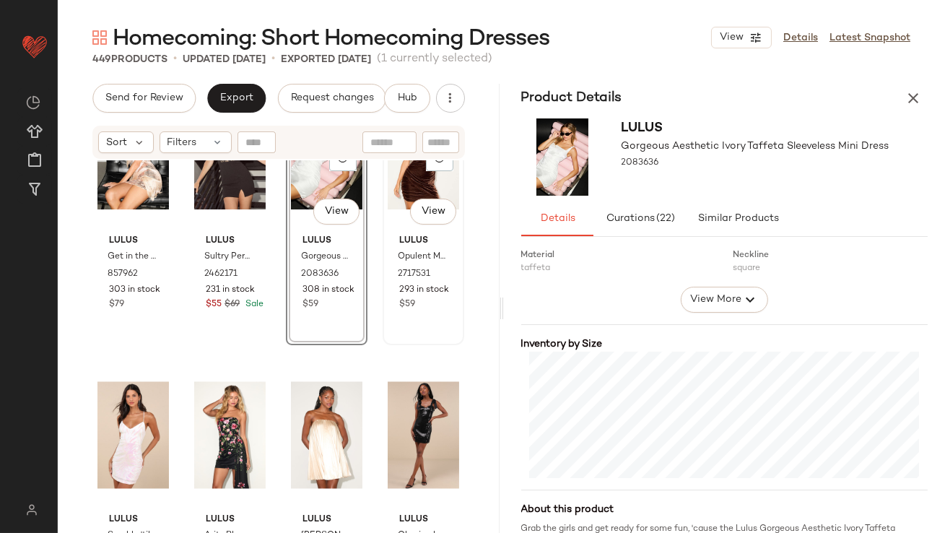
click at [388, 196] on div "#80 View" at bounding box center [424, 156] width 72 height 146
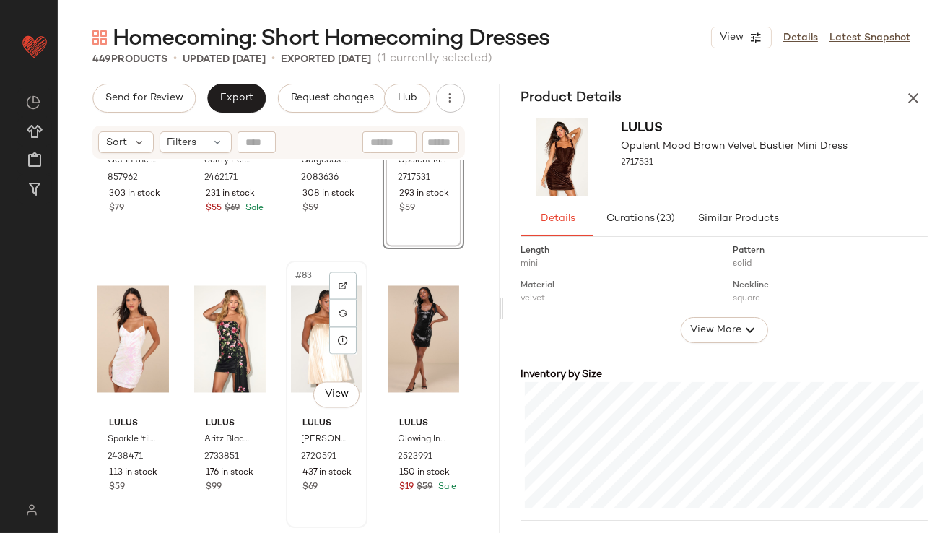
scroll to position [5496, 0]
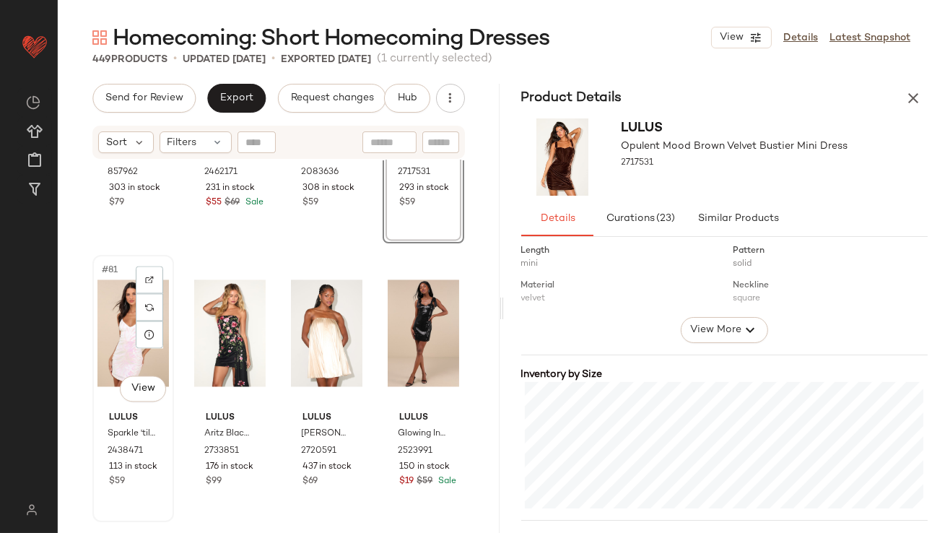
click at [113, 308] on div "#81 View" at bounding box center [134, 333] width 72 height 146
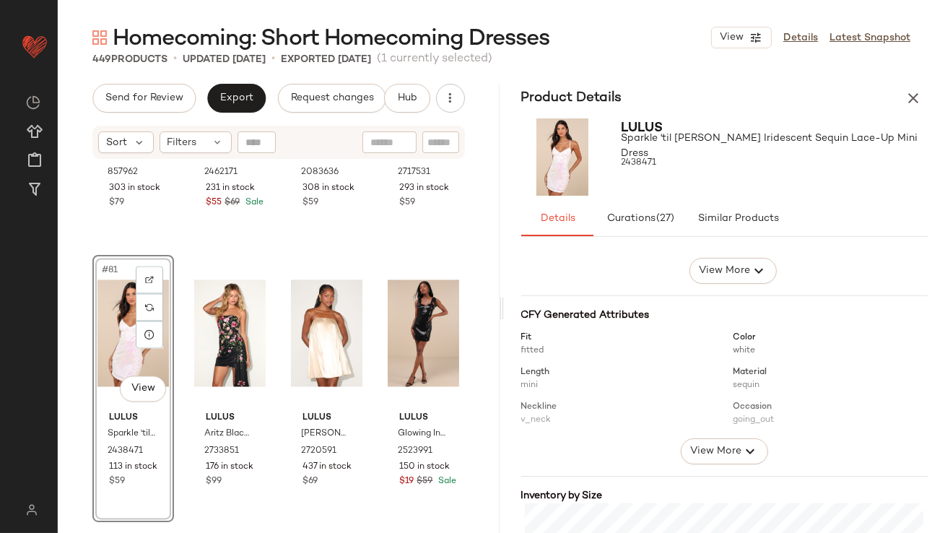
scroll to position [308, 0]
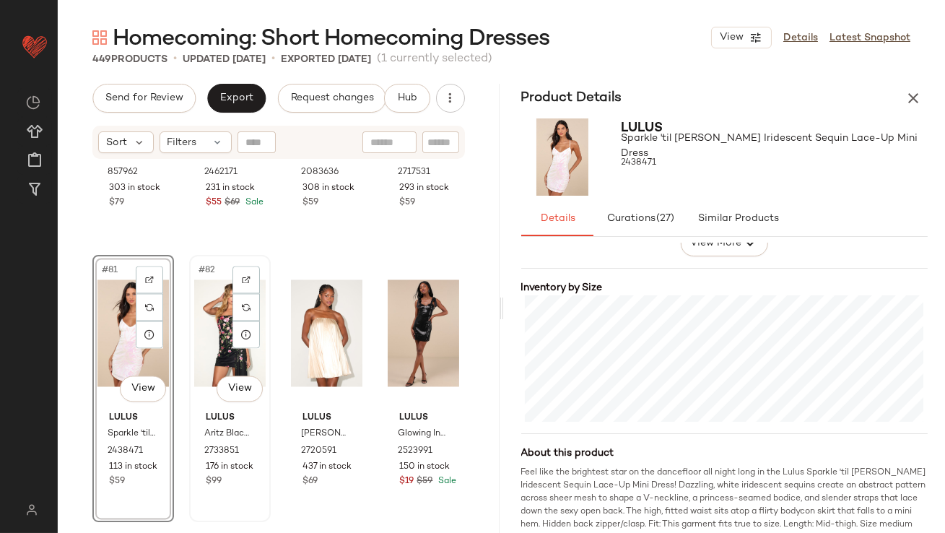
click at [222, 337] on div "#82 View" at bounding box center [230, 333] width 72 height 146
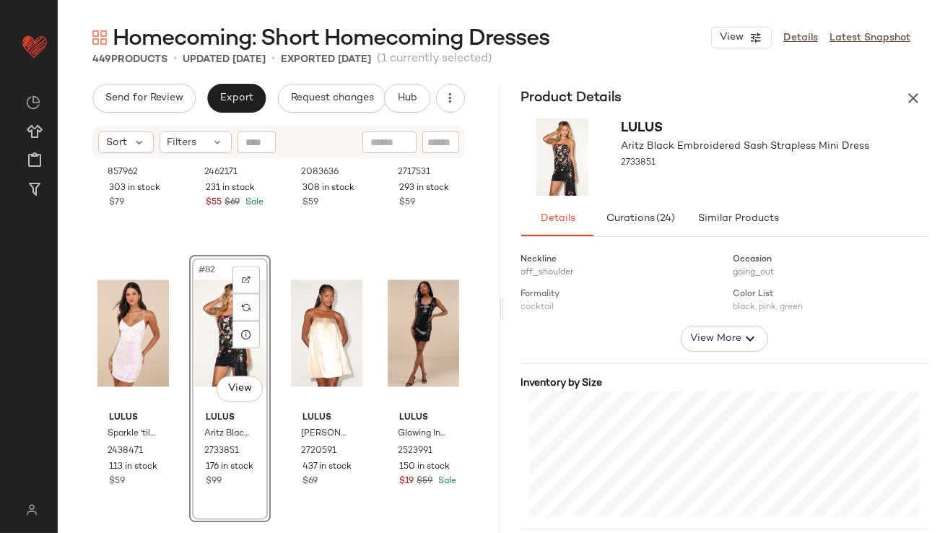
scroll to position [230, 0]
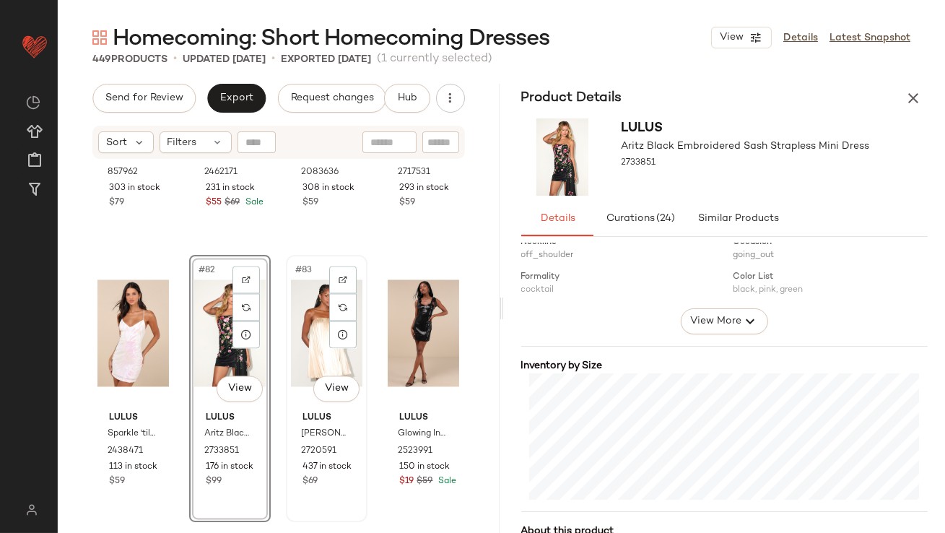
click at [313, 350] on div "#83 View" at bounding box center [327, 333] width 72 height 146
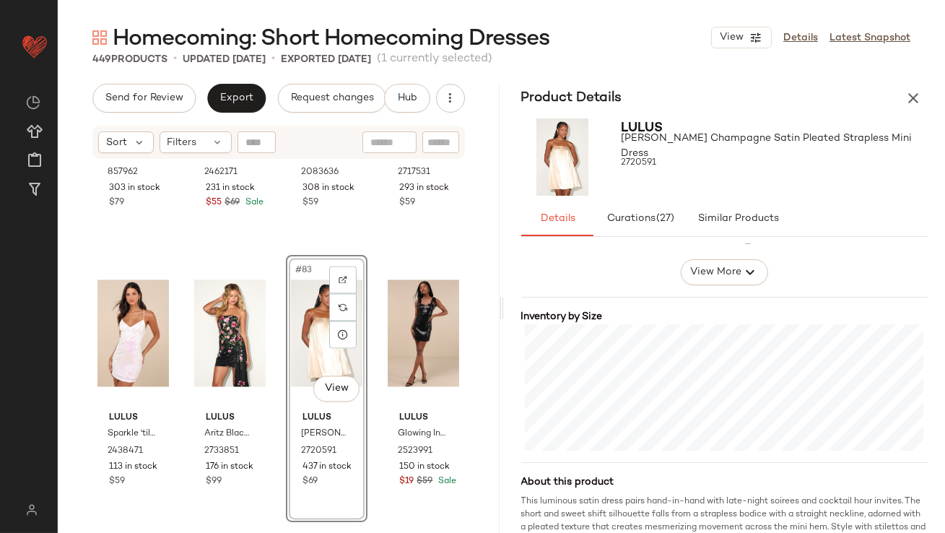
scroll to position [288, 0]
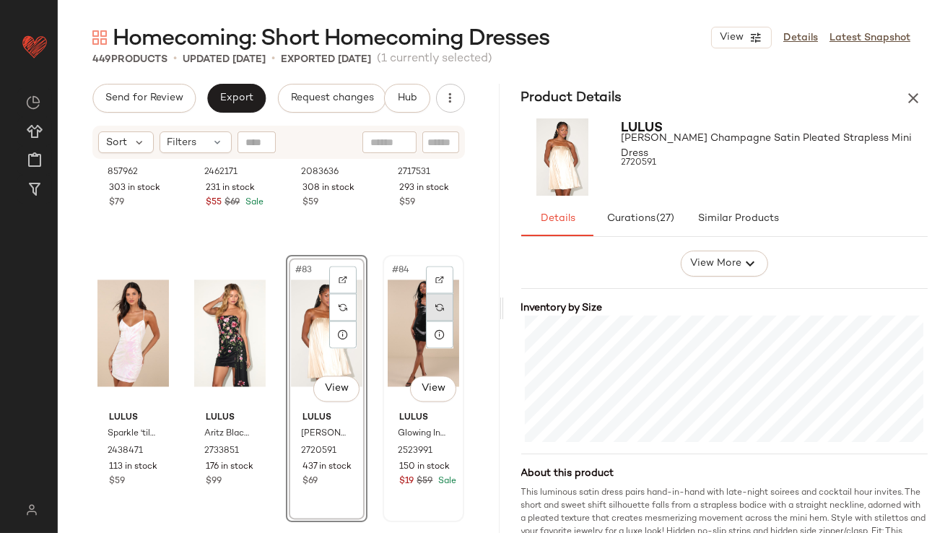
drag, startPoint x: 407, startPoint y: 309, endPoint x: 423, endPoint y: 313, distance: 16.3
click at [407, 309] on div "#84 View" at bounding box center [424, 333] width 72 height 146
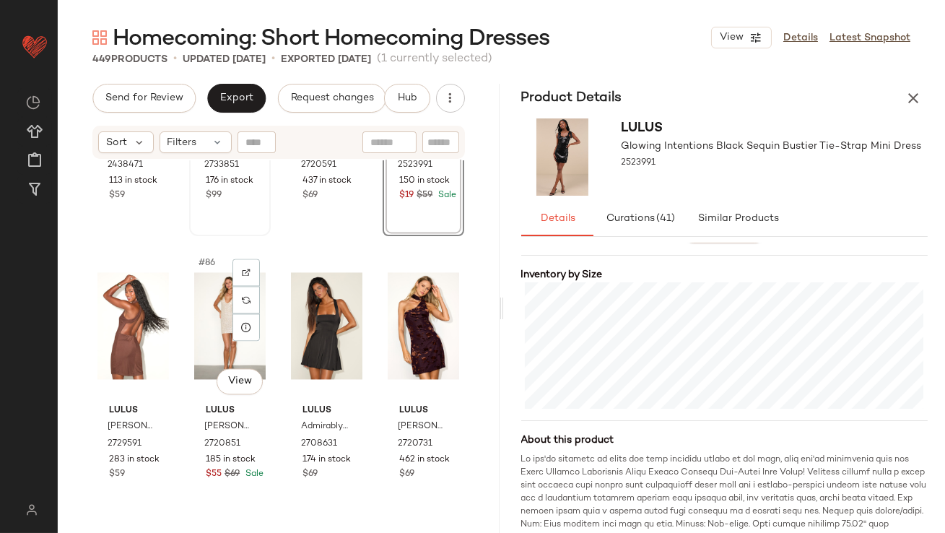
scroll to position [5806, 0]
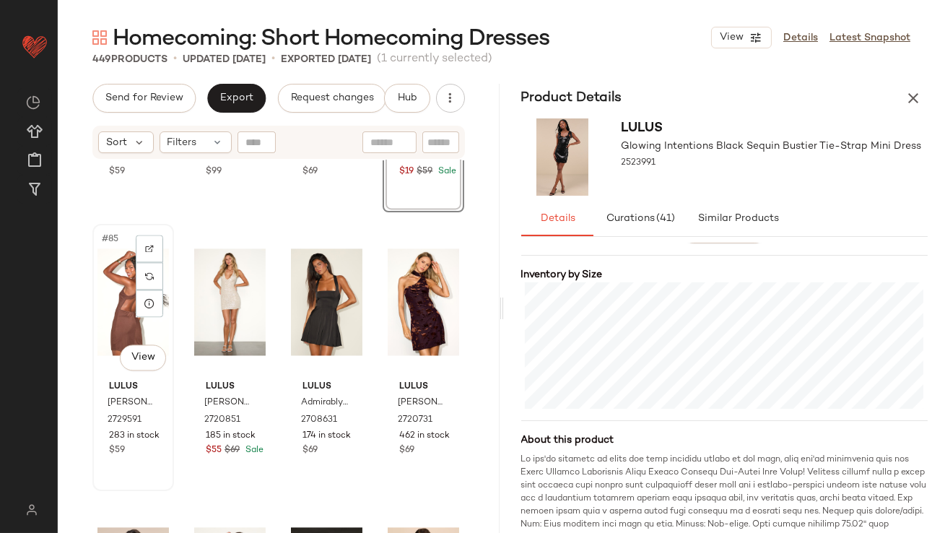
click at [125, 306] on div "#85 View" at bounding box center [134, 302] width 72 height 146
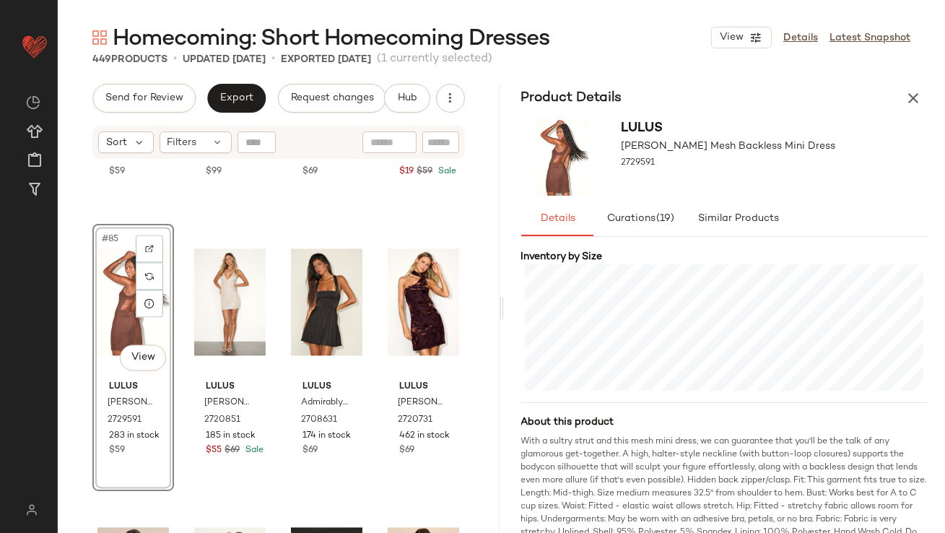
scroll to position [342, 0]
click at [196, 260] on div "#86 View" at bounding box center [230, 302] width 72 height 146
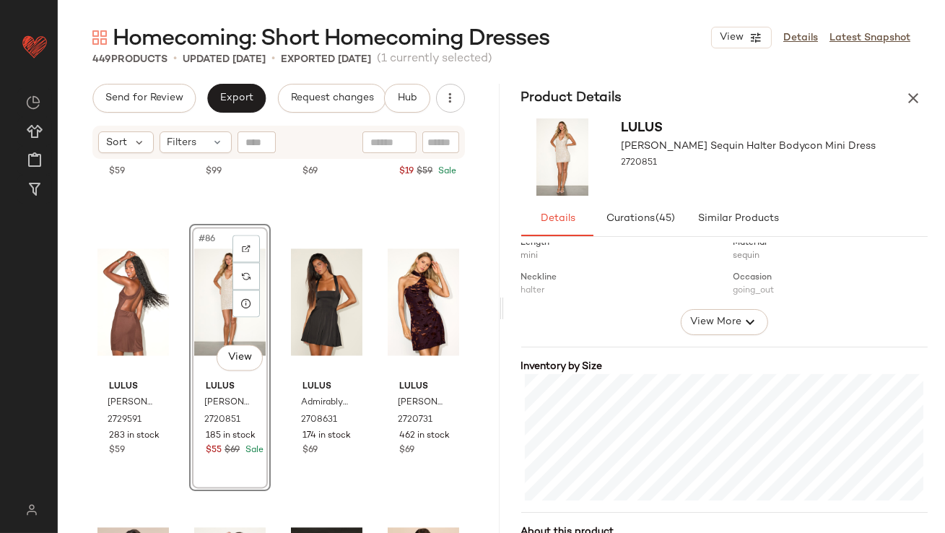
scroll to position [241, 0]
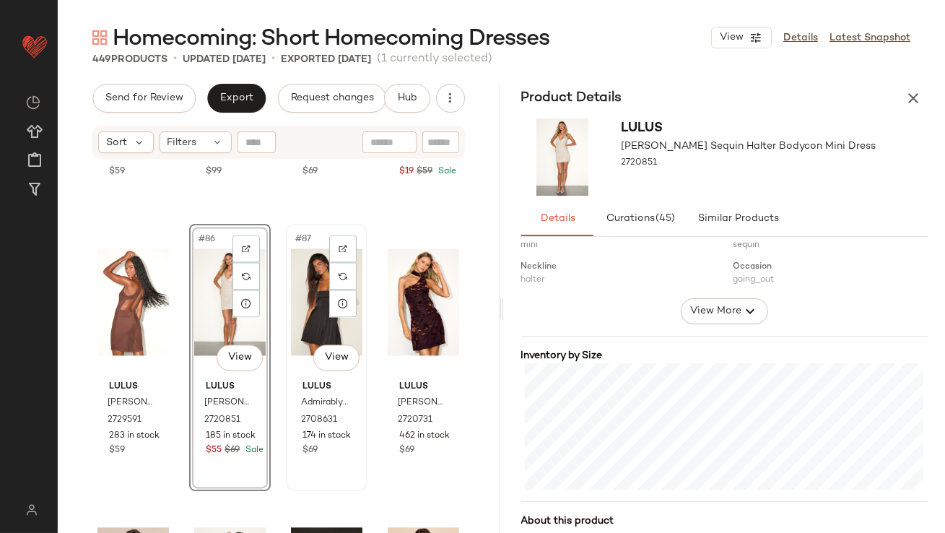
click at [309, 295] on div "#87 View" at bounding box center [327, 302] width 72 height 146
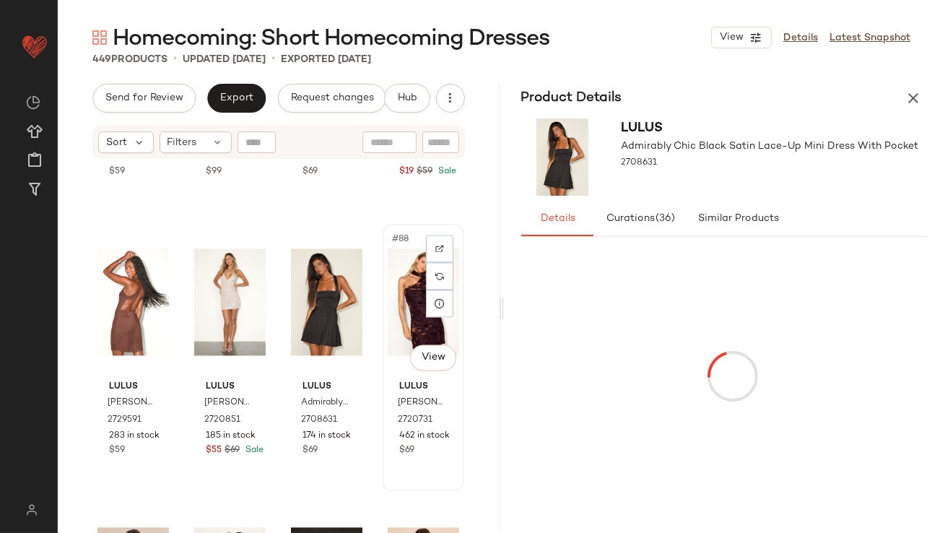
click at [408, 260] on div "#88 View" at bounding box center [424, 302] width 72 height 146
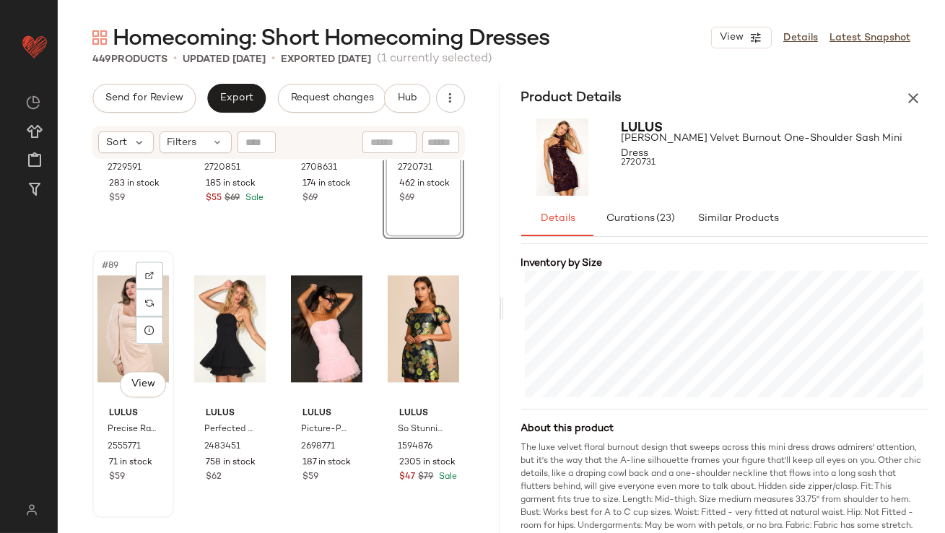
click at [104, 321] on div "#89 View" at bounding box center [134, 329] width 72 height 146
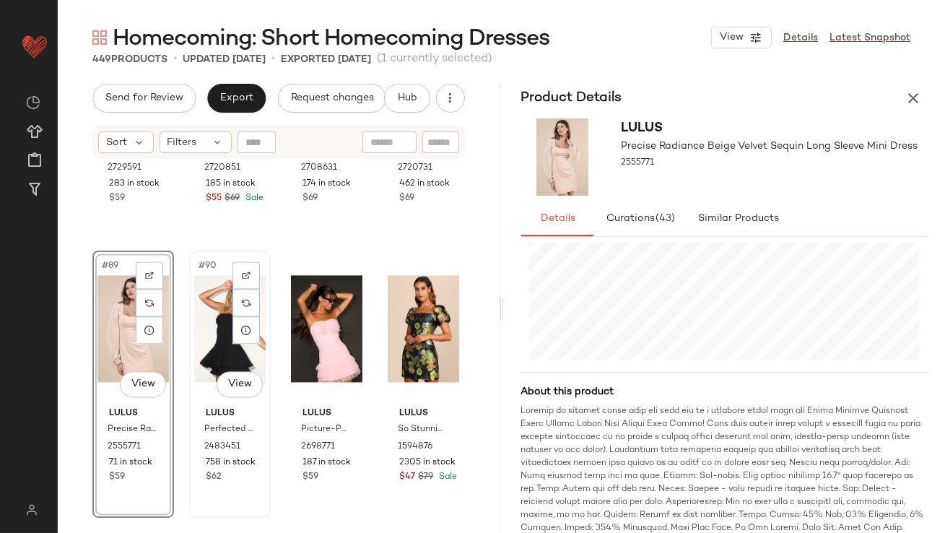
click at [199, 300] on div "#90 View" at bounding box center [230, 329] width 72 height 146
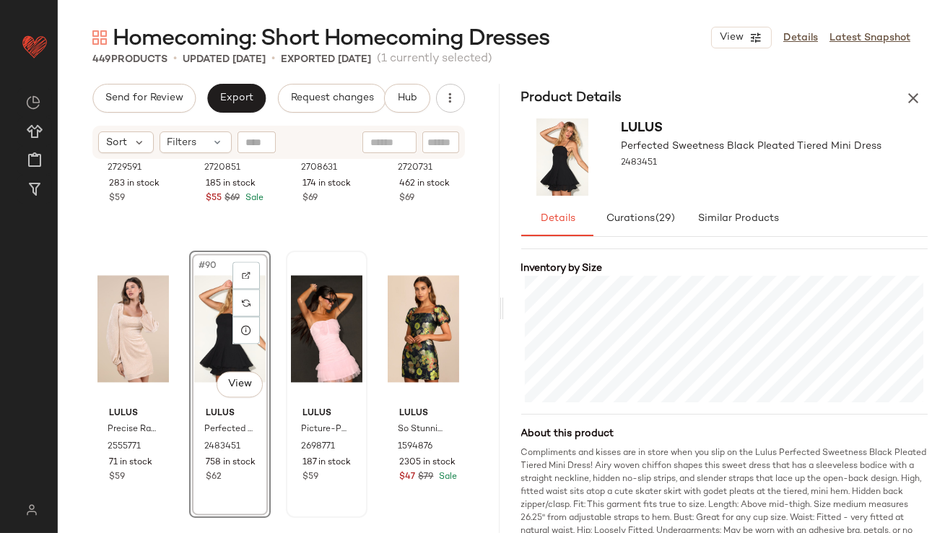
click at [287, 306] on div "Lulus Picture-Perfect Persona Light Pink Mesh Bow Ruched Mini Dress 2698771 187…" at bounding box center [326, 384] width 79 height 264
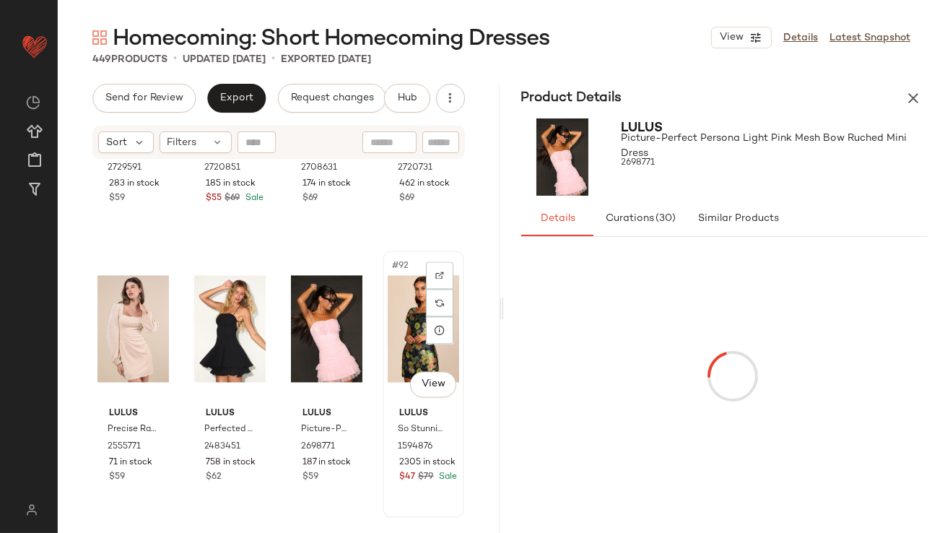
click at [394, 303] on div "#92 View" at bounding box center [424, 329] width 72 height 146
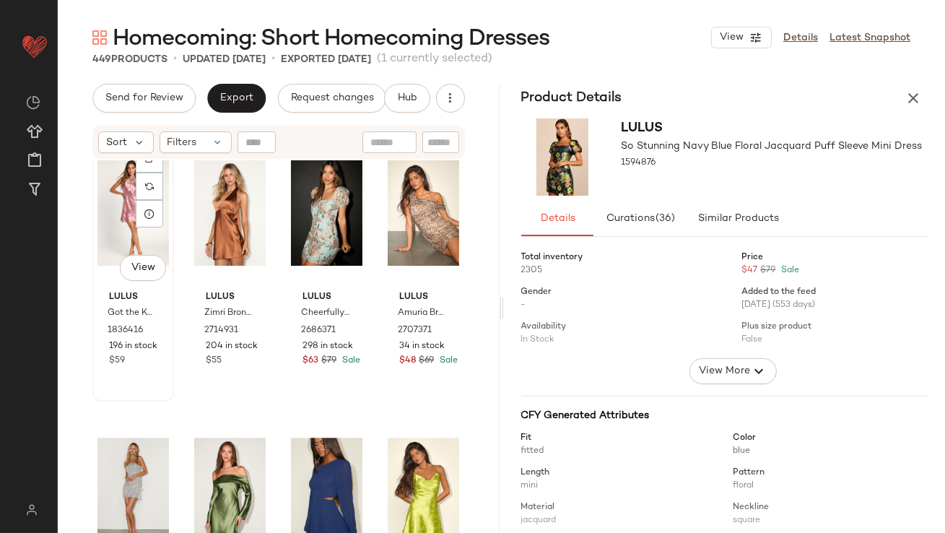
click at [106, 178] on div "#93 View" at bounding box center [134, 212] width 72 height 146
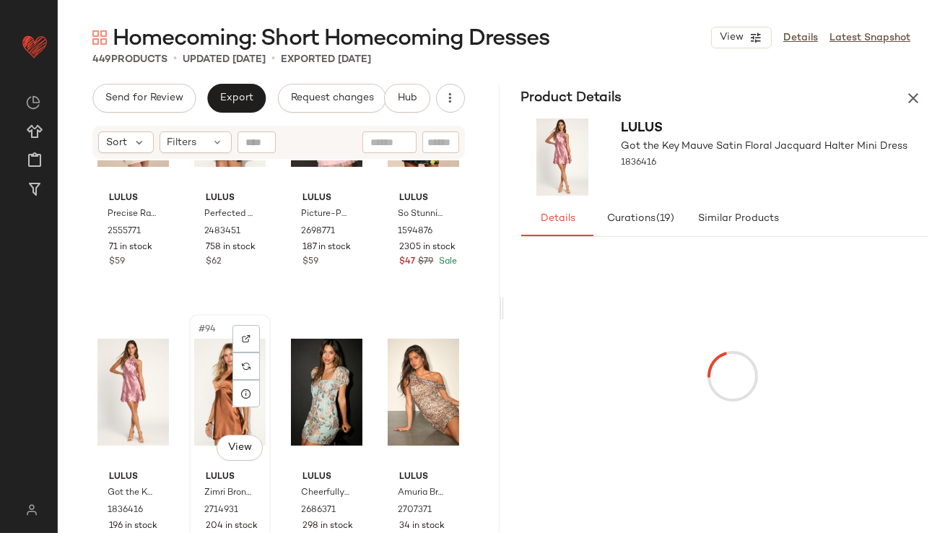
click at [217, 347] on div "#94 View" at bounding box center [230, 392] width 72 height 146
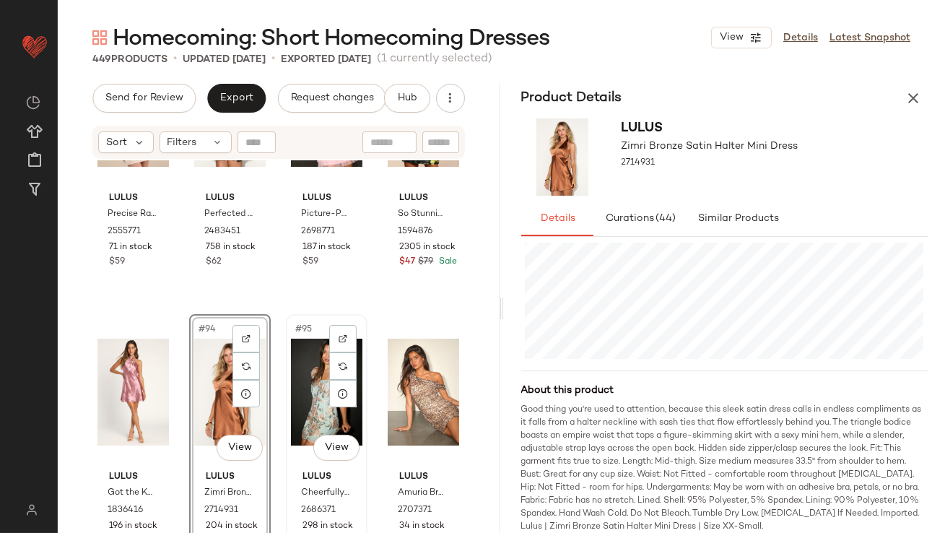
click at [309, 366] on div "#95 View" at bounding box center [327, 392] width 72 height 146
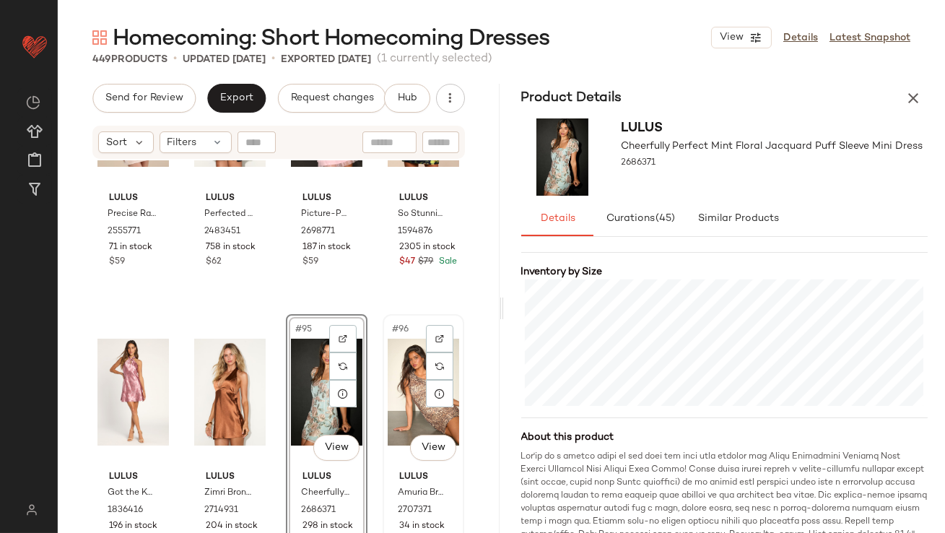
click at [390, 372] on div "#96 View" at bounding box center [424, 392] width 72 height 146
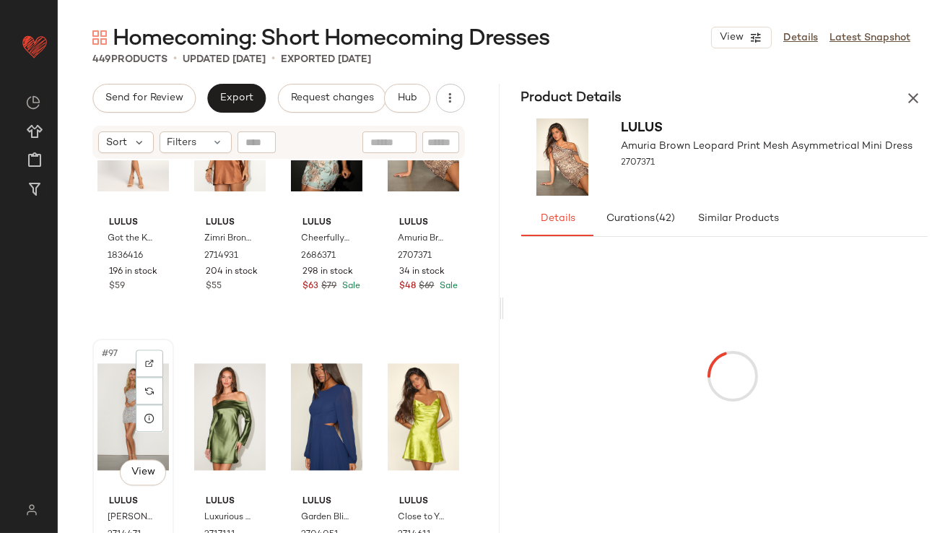
click at [98, 403] on div "#97 View" at bounding box center [134, 417] width 72 height 146
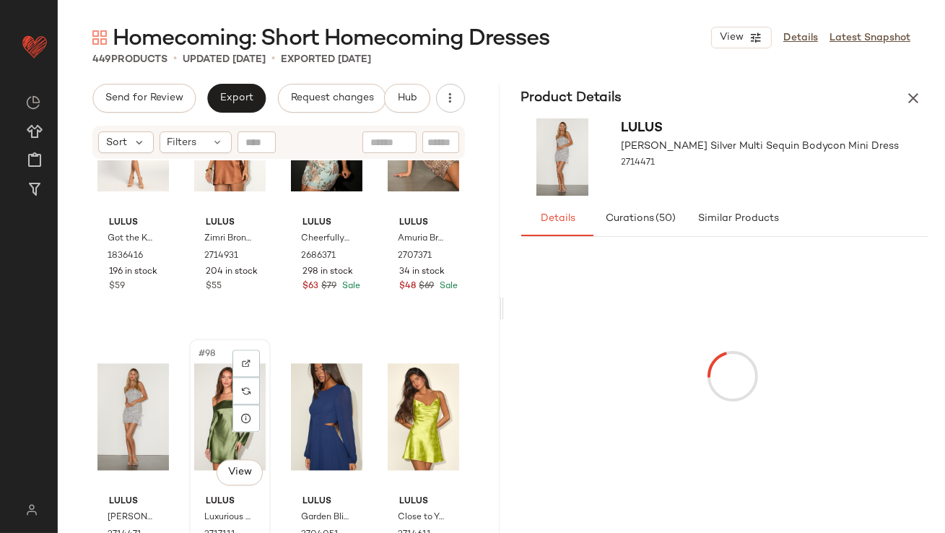
click at [209, 407] on div "#98 View" at bounding box center [230, 417] width 72 height 146
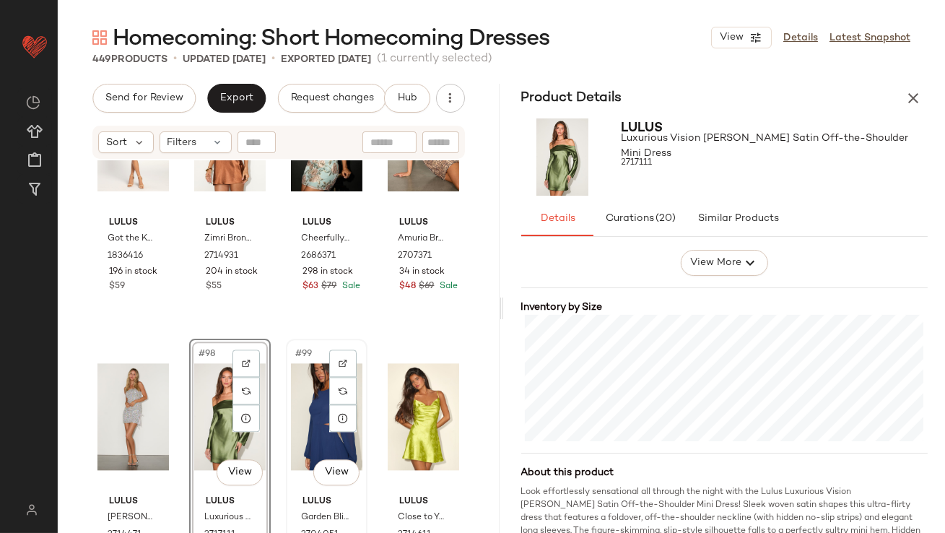
click at [308, 394] on div "#99 View" at bounding box center [327, 417] width 72 height 146
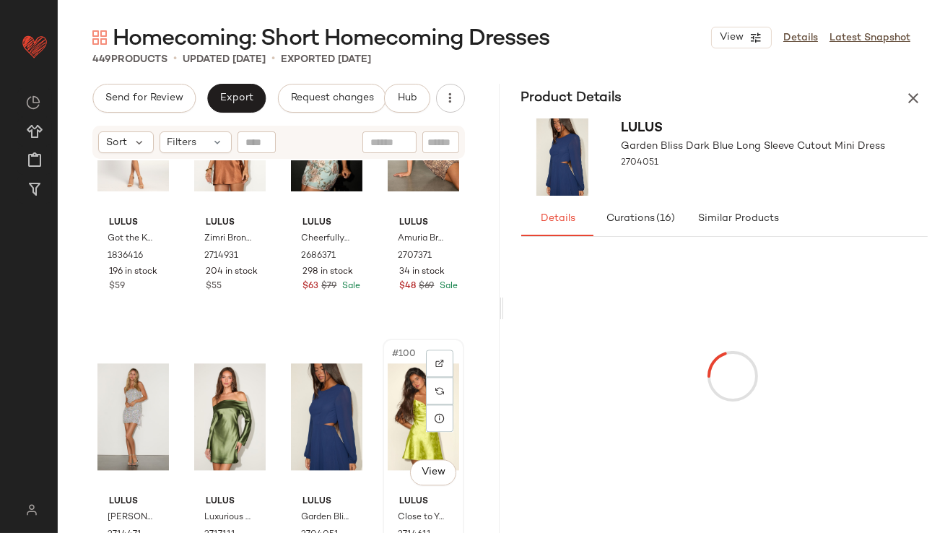
click at [390, 400] on div "#100 View" at bounding box center [424, 417] width 72 height 146
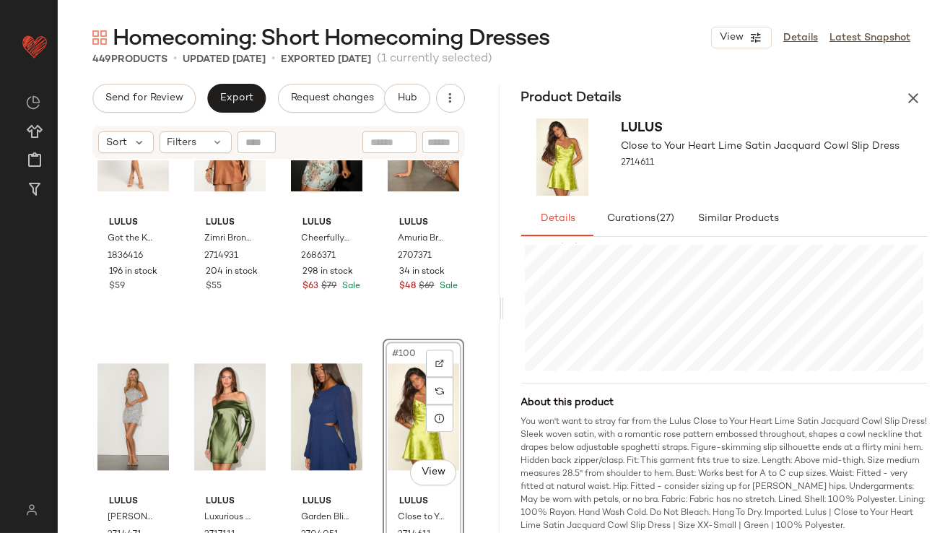
click at [913, 92] on icon "button" at bounding box center [913, 98] width 17 height 17
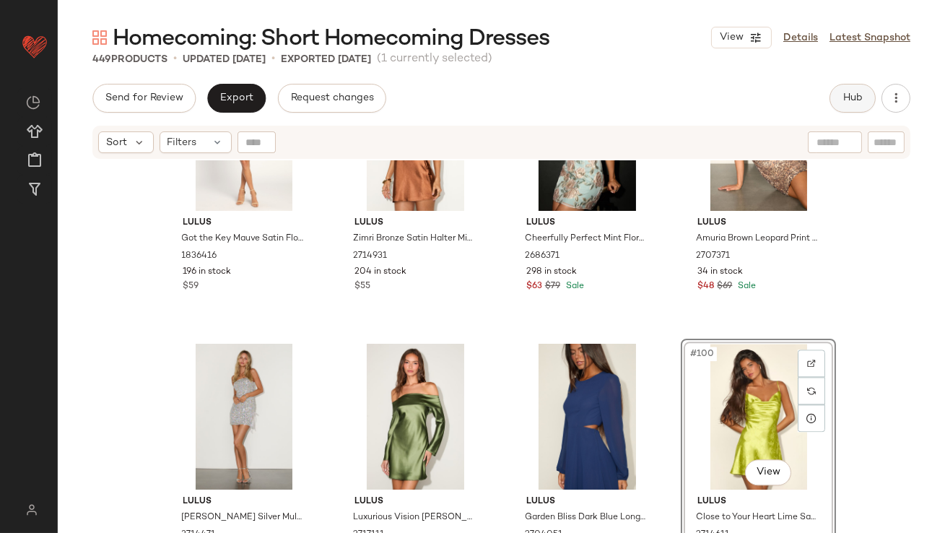
click at [847, 103] on span "Hub" at bounding box center [853, 98] width 20 height 12
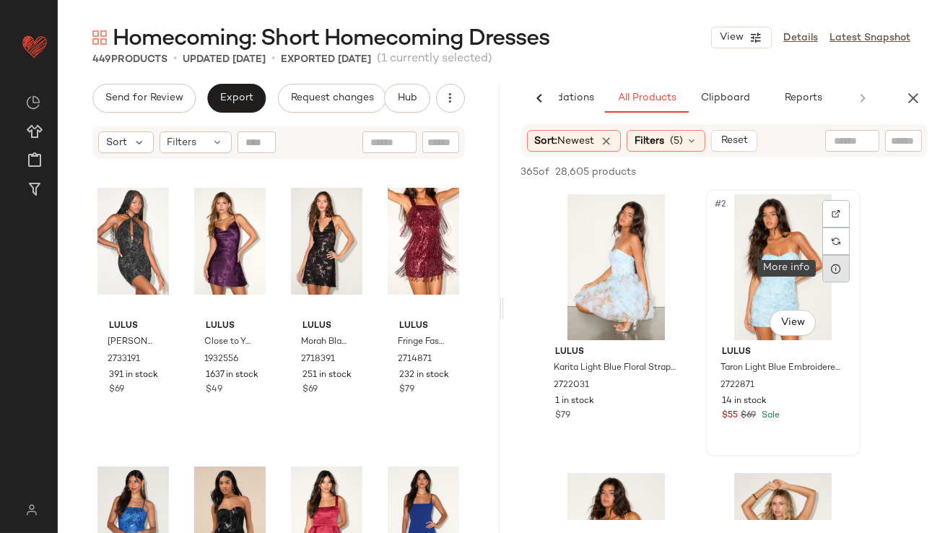
click at [836, 272] on icon at bounding box center [837, 269] width 12 height 12
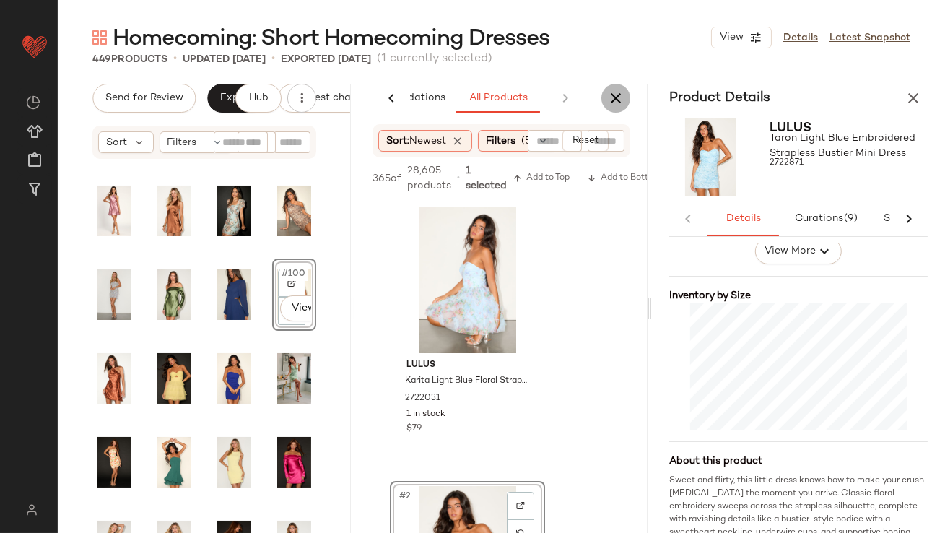
click at [610, 99] on icon "button" at bounding box center [615, 98] width 17 height 17
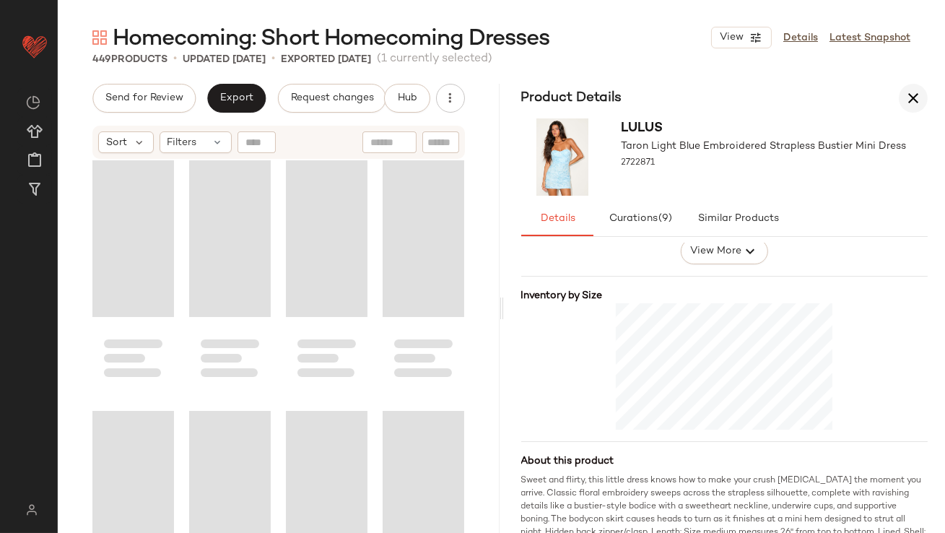
click at [908, 87] on button "button" at bounding box center [913, 98] width 29 height 29
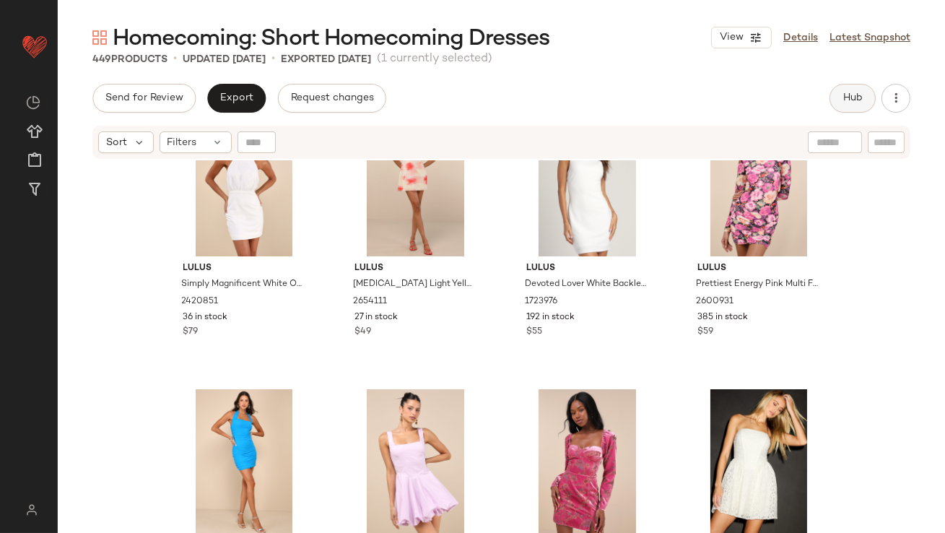
click at [852, 101] on span "Hub" at bounding box center [853, 98] width 20 height 12
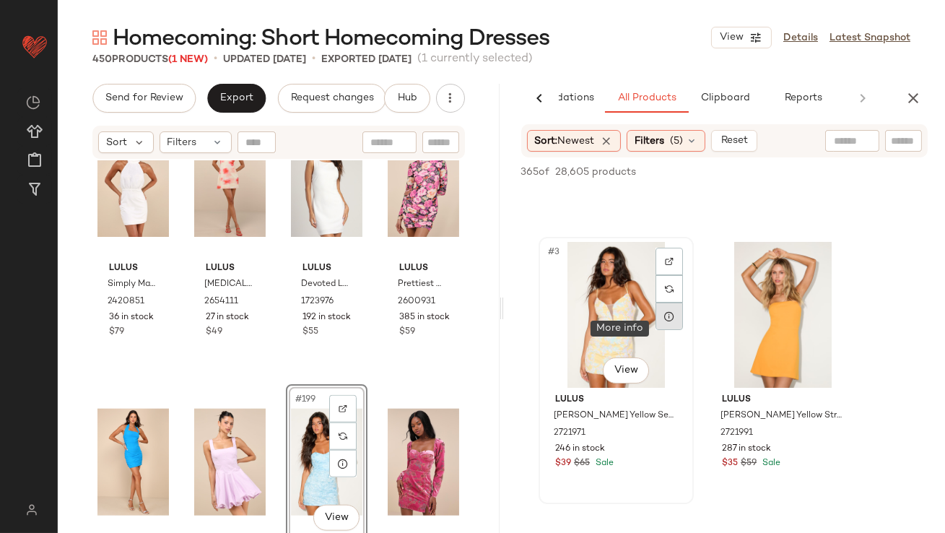
click at [672, 326] on div at bounding box center [669, 316] width 27 height 27
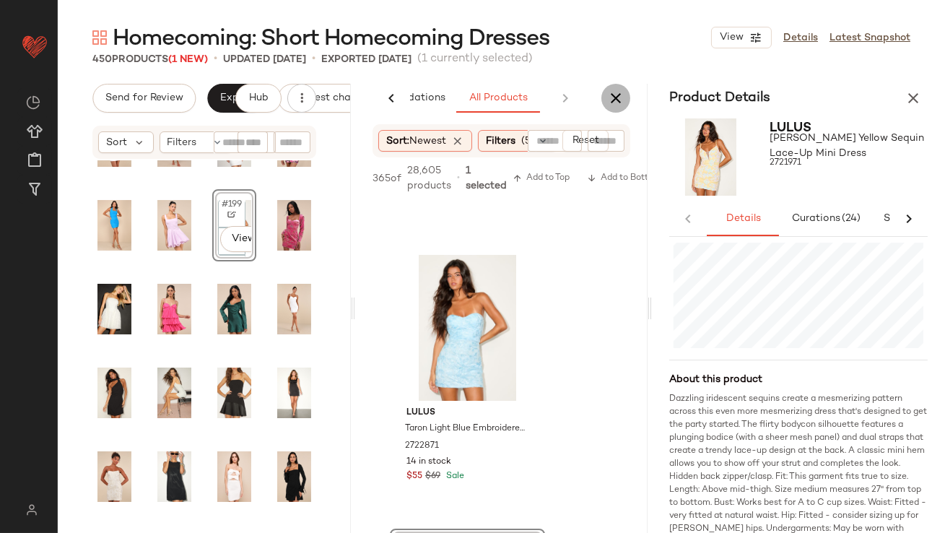
click at [615, 94] on icon "button" at bounding box center [615, 98] width 17 height 17
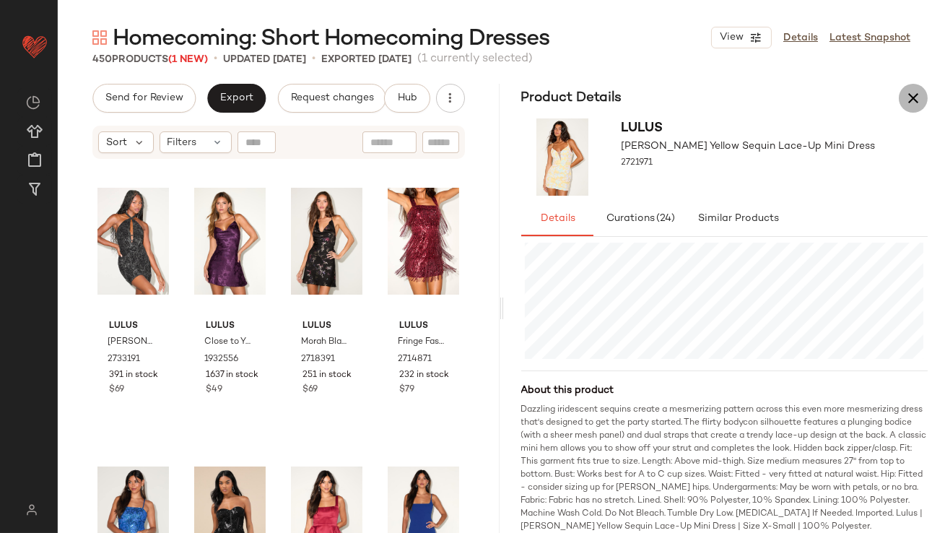
click at [906, 90] on icon "button" at bounding box center [913, 98] width 17 height 17
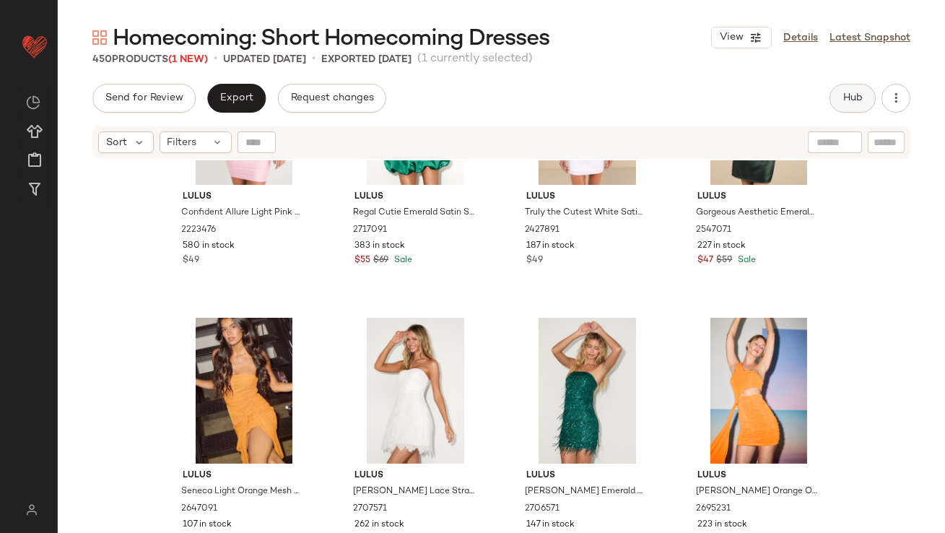
click at [847, 90] on button "Hub" at bounding box center [853, 98] width 46 height 29
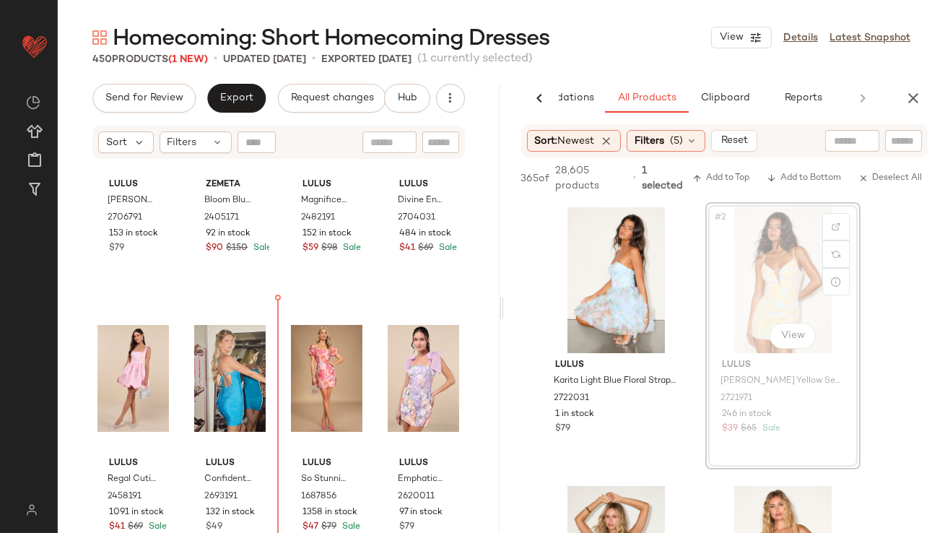
drag, startPoint x: 784, startPoint y: 216, endPoint x: 771, endPoint y: 217, distance: 12.4
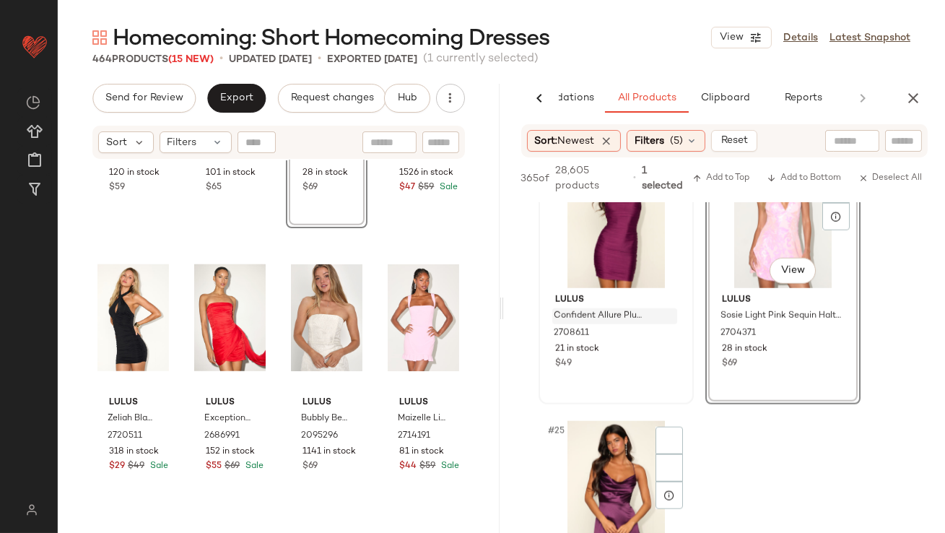
scroll to position [3271, 0]
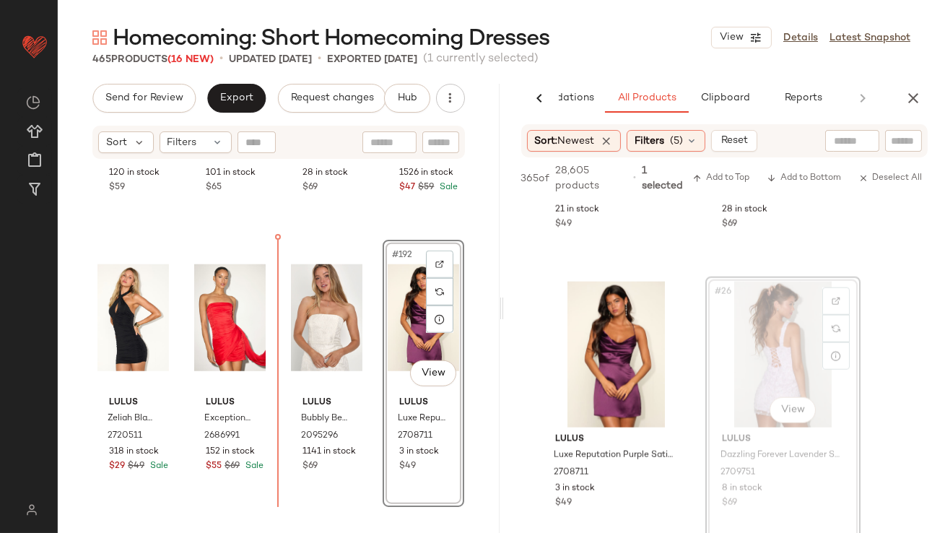
drag, startPoint x: 783, startPoint y: 357, endPoint x: 774, endPoint y: 357, distance: 8.7
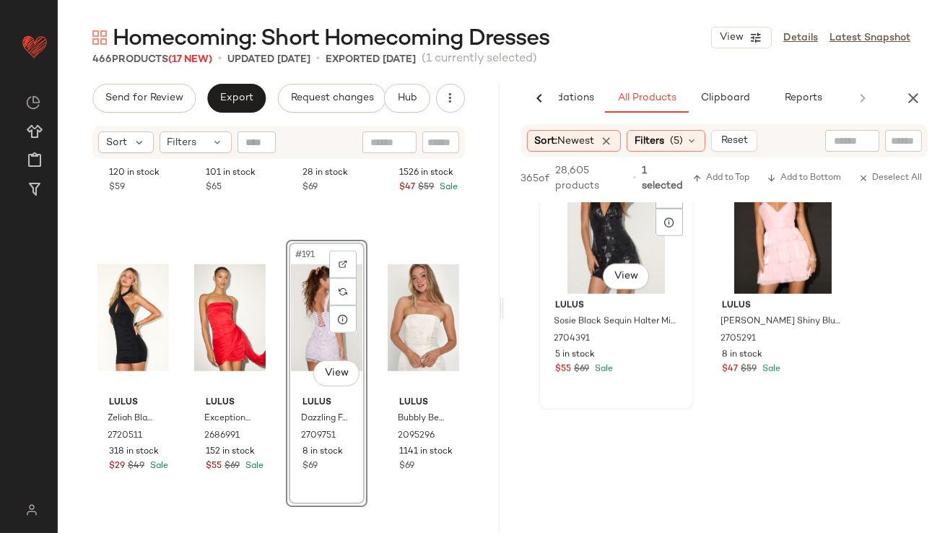
scroll to position [3929, 0]
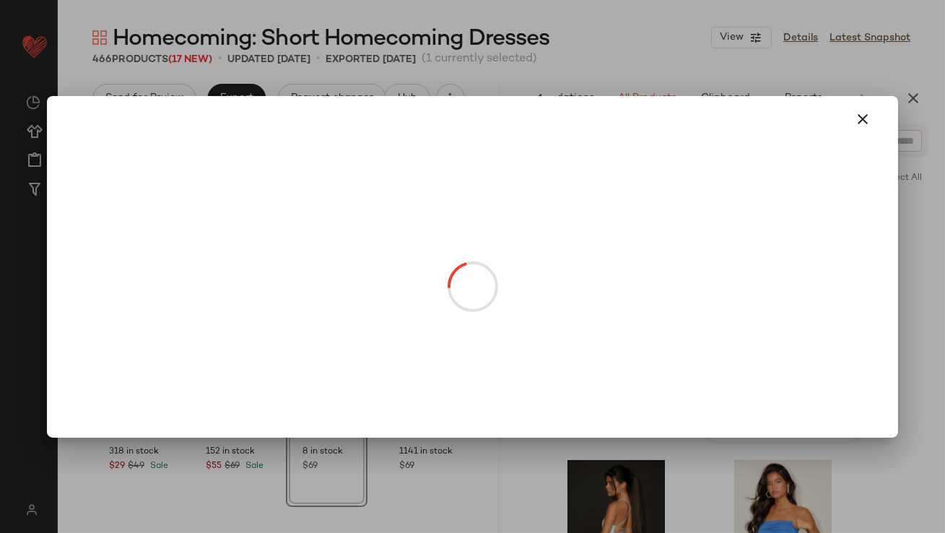
drag, startPoint x: 775, startPoint y: 292, endPoint x: 239, endPoint y: 415, distance: 549.8
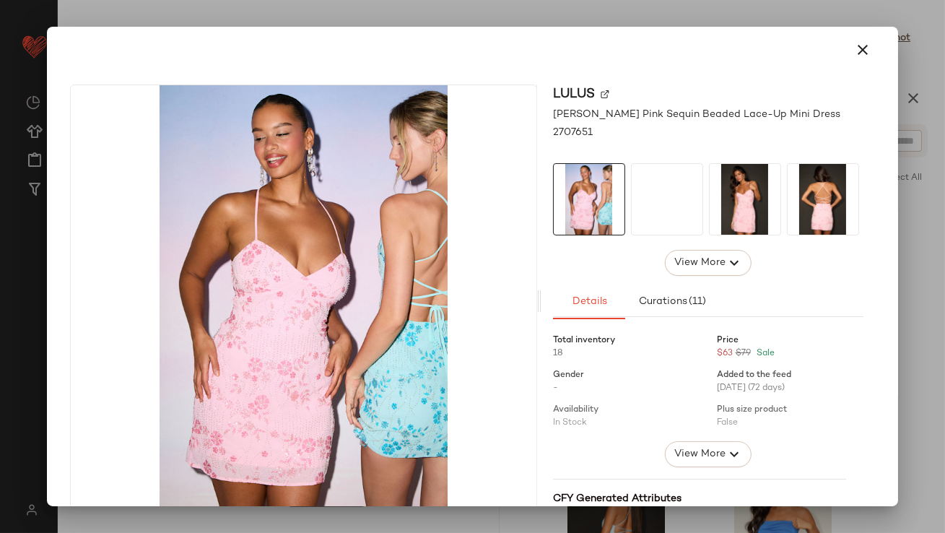
click at [855, 46] on icon "button" at bounding box center [863, 49] width 17 height 17
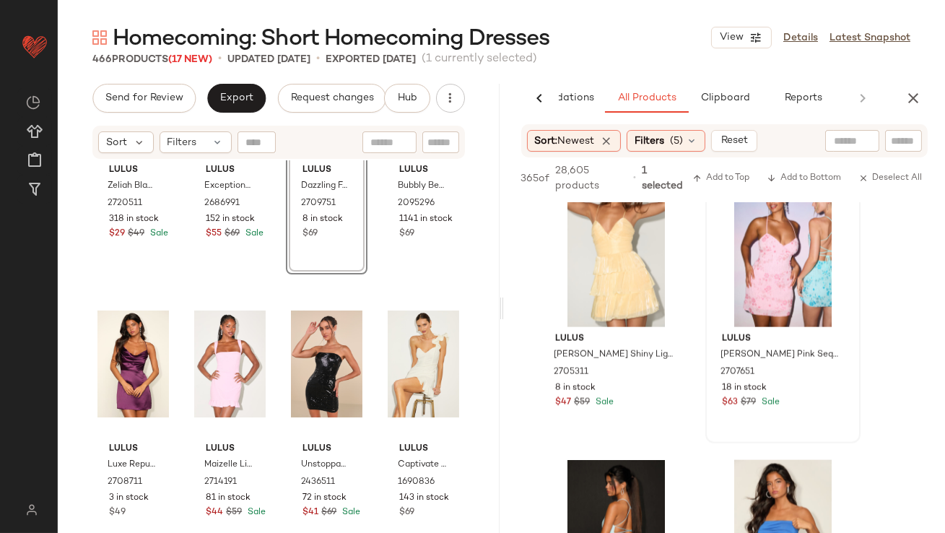
scroll to position [13302, 0]
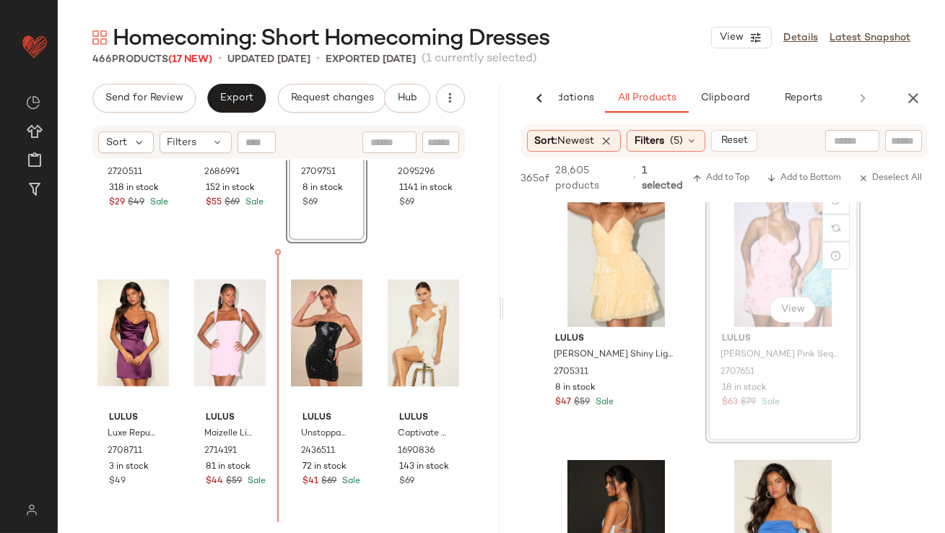
drag, startPoint x: 769, startPoint y: 273, endPoint x: 748, endPoint y: 273, distance: 20.9
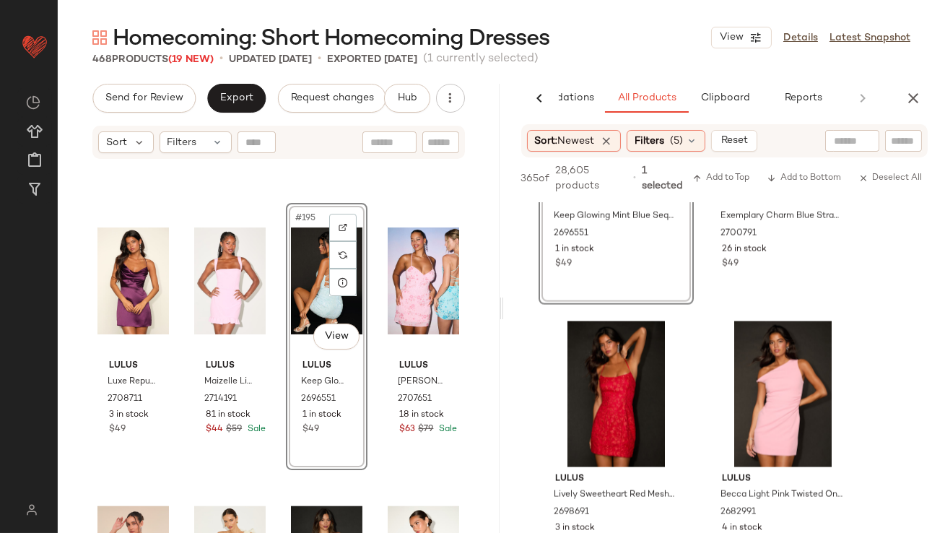
scroll to position [13343, 0]
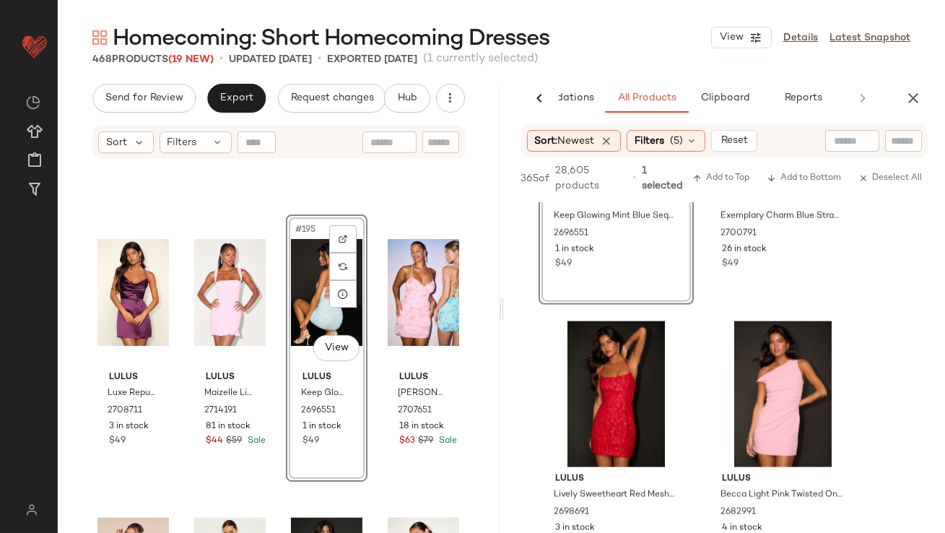
click at [308, 267] on div "#195 View" at bounding box center [327, 293] width 72 height 146
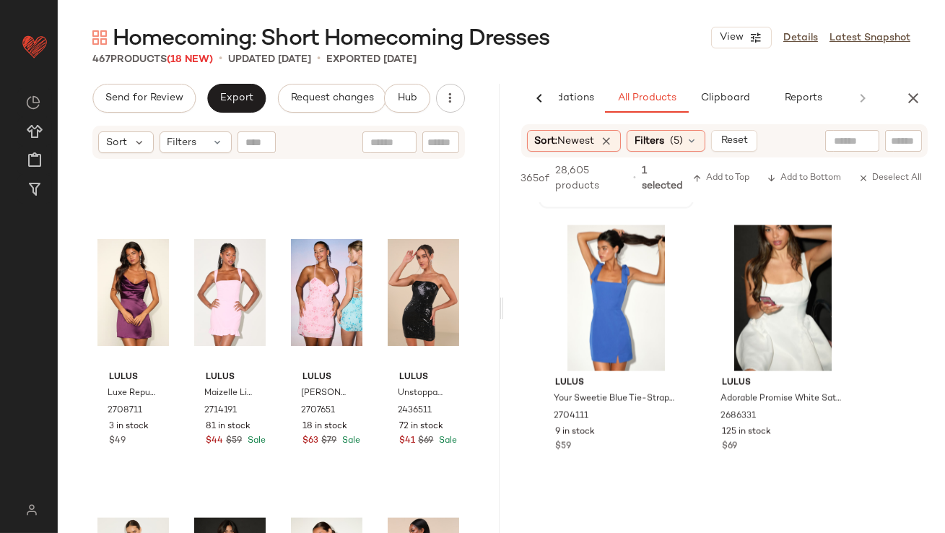
scroll to position [4738, 0]
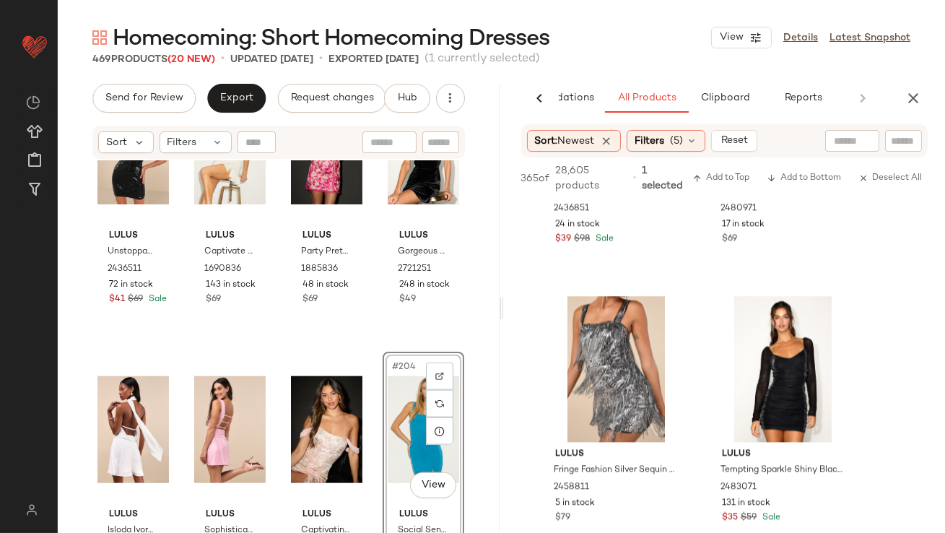
scroll to position [6974, 0]
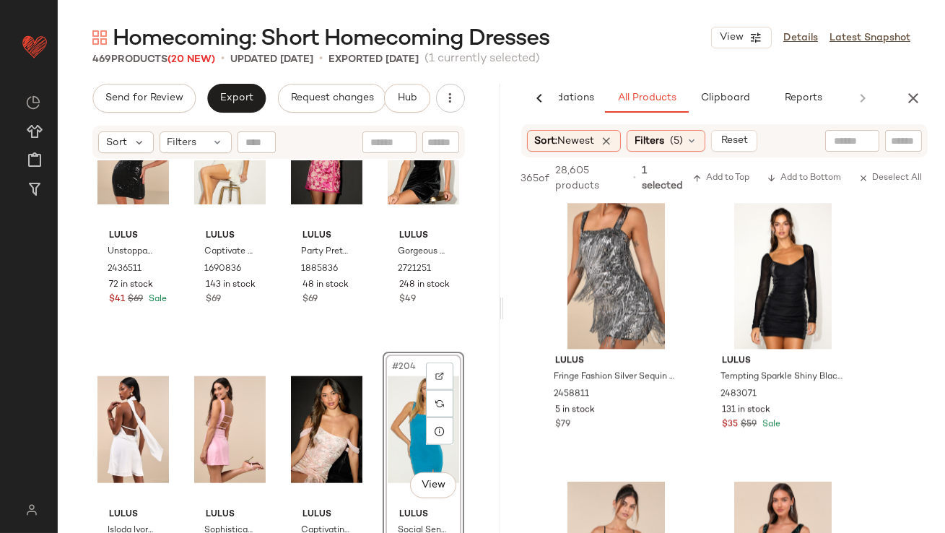
click at [930, 100] on div "AI Recommendations All Products Clipboard Reports" at bounding box center [725, 98] width 442 height 29
click at [922, 100] on icon "button" at bounding box center [913, 98] width 17 height 17
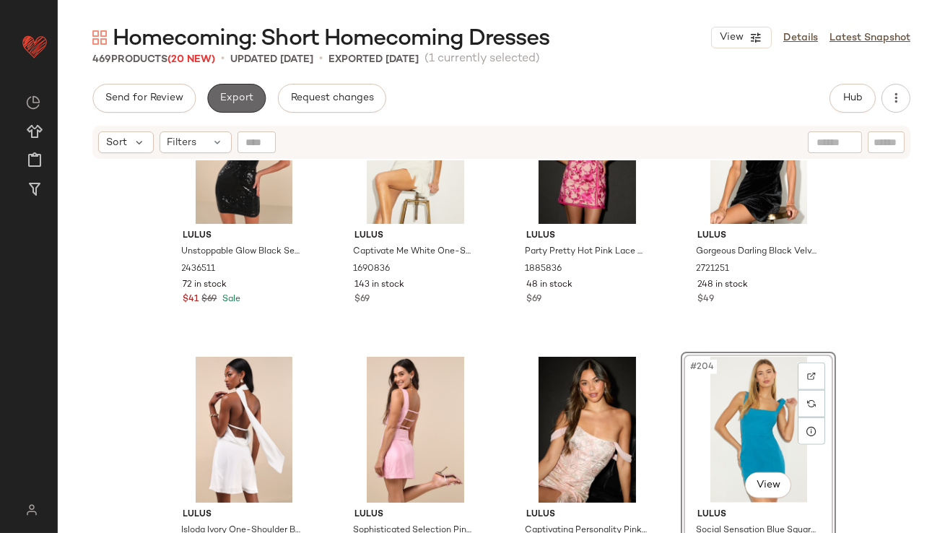
click at [223, 98] on span "Export" at bounding box center [237, 98] width 34 height 12
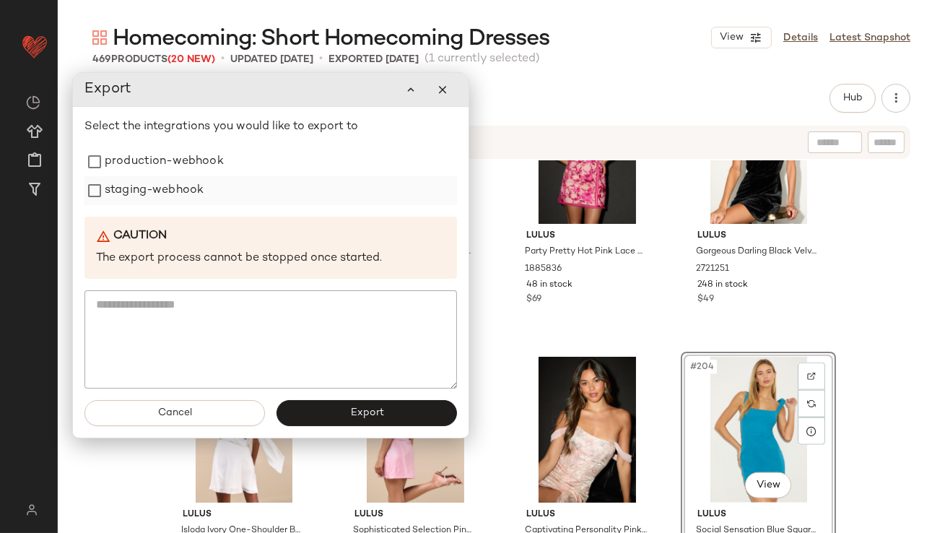
click at [171, 184] on label "staging-webhook" at bounding box center [154, 190] width 99 height 29
click at [166, 168] on label "production-webhook" at bounding box center [164, 161] width 119 height 29
click at [316, 417] on button "Export" at bounding box center [367, 413] width 181 height 26
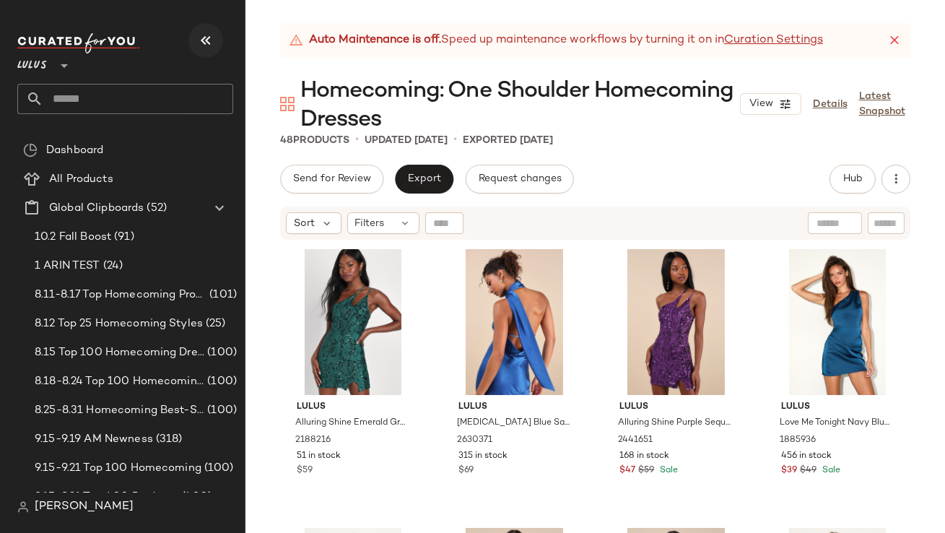
click at [195, 45] on button "button" at bounding box center [206, 40] width 35 height 35
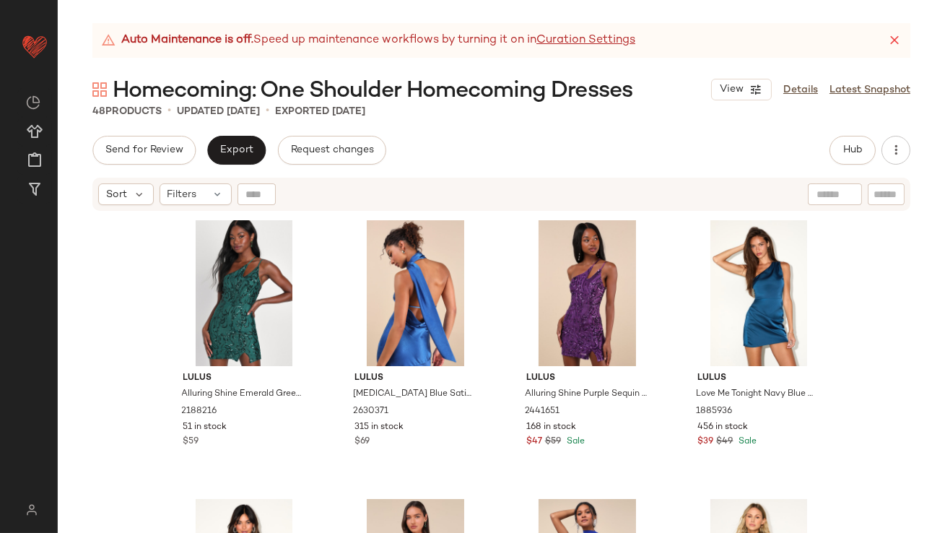
click at [904, 38] on div "Auto Maintenance is off. Speed up maintenance workflows by turning it on in Cur…" at bounding box center [501, 40] width 818 height 35
click at [893, 38] on icon at bounding box center [895, 40] width 14 height 14
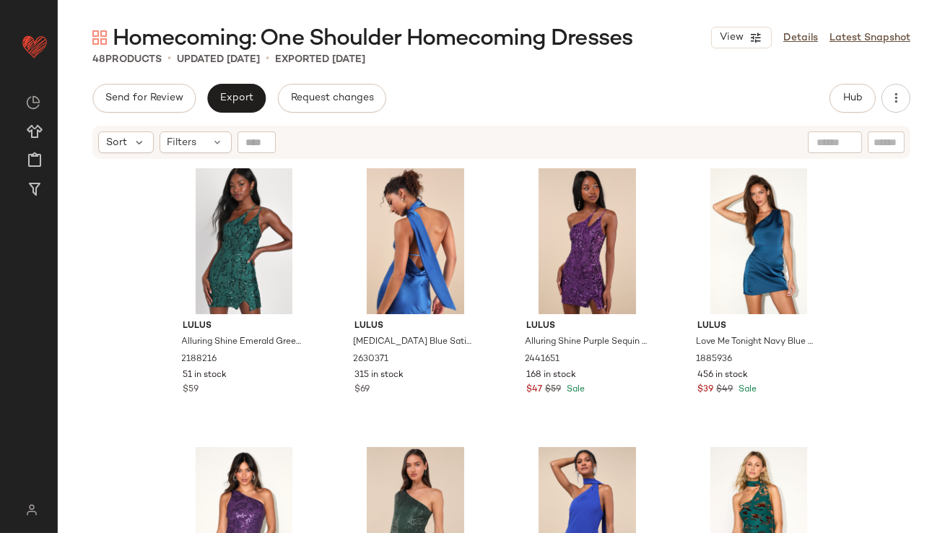
click at [183, 129] on div "Sort Filters" at bounding box center [501, 142] width 818 height 33
click at [191, 148] on span "Filters" at bounding box center [183, 142] width 30 height 15
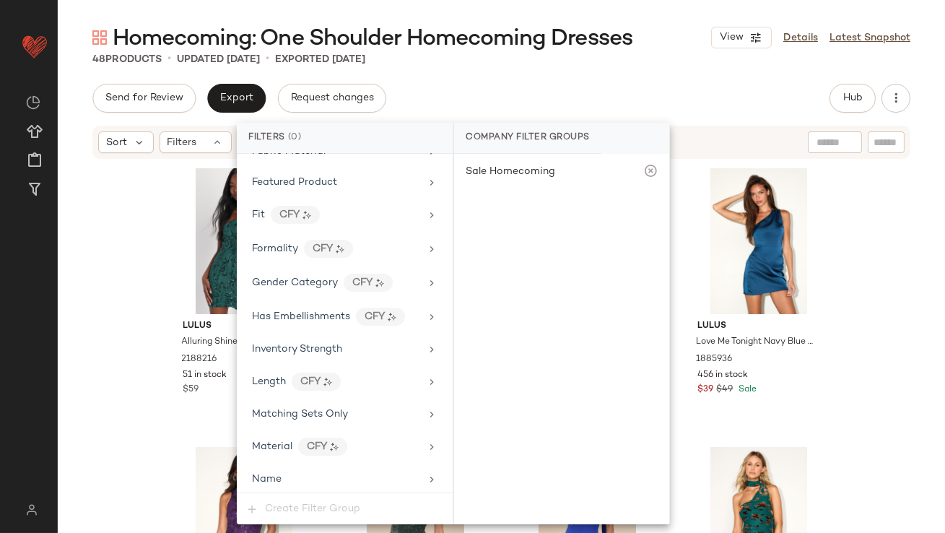
scroll to position [1042, 0]
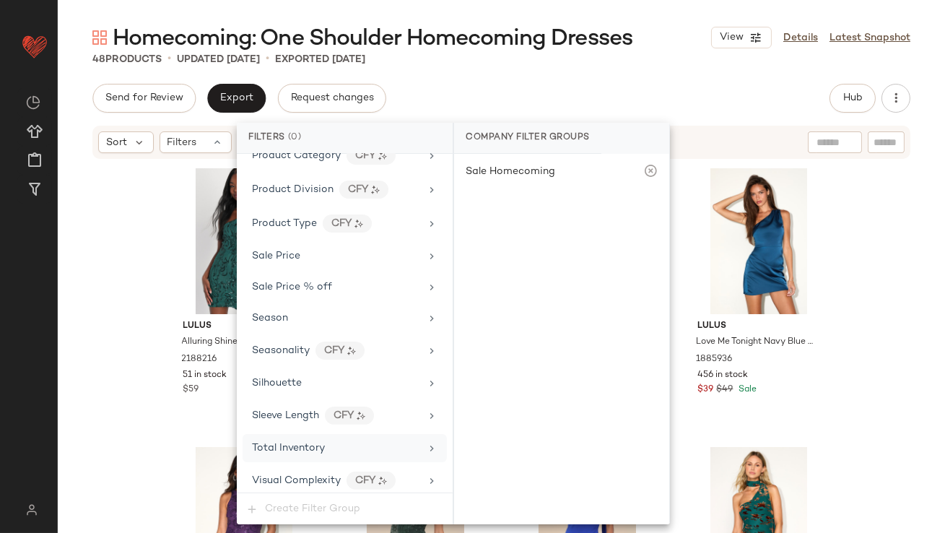
click at [300, 434] on div "Total Inventory" at bounding box center [345, 448] width 204 height 28
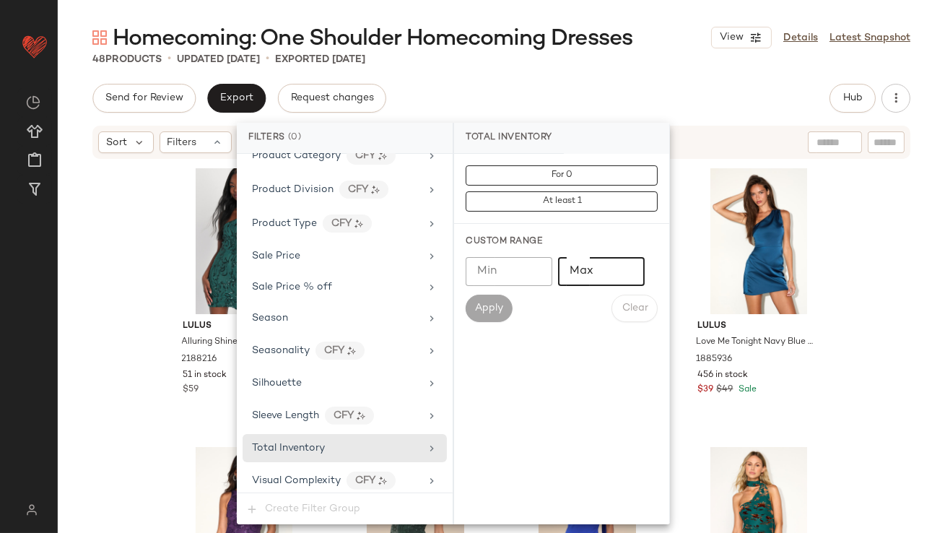
click at [577, 277] on input "Max" at bounding box center [601, 271] width 87 height 29
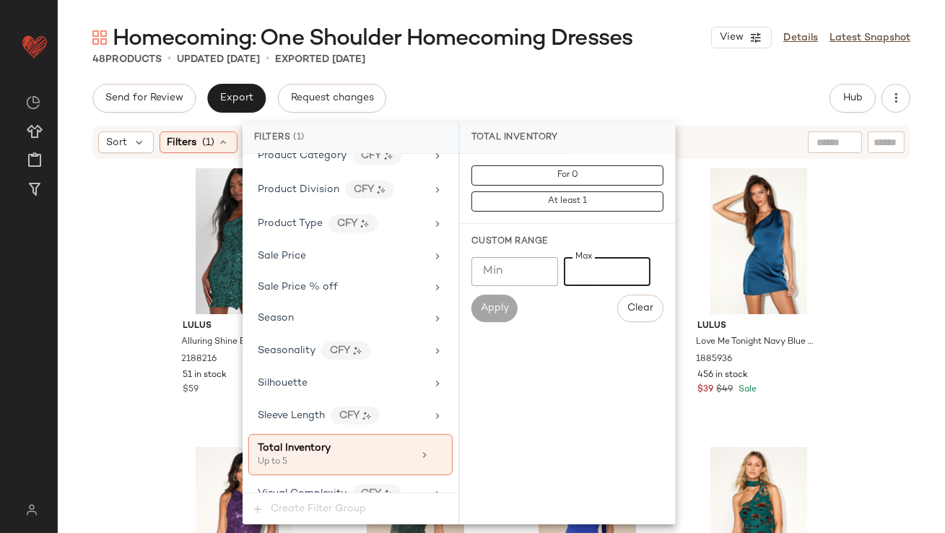
type input "*"
click at [575, 92] on div "Send for Review Export Request changes Hub Send for Review External Review Inte…" at bounding box center [501, 98] width 818 height 29
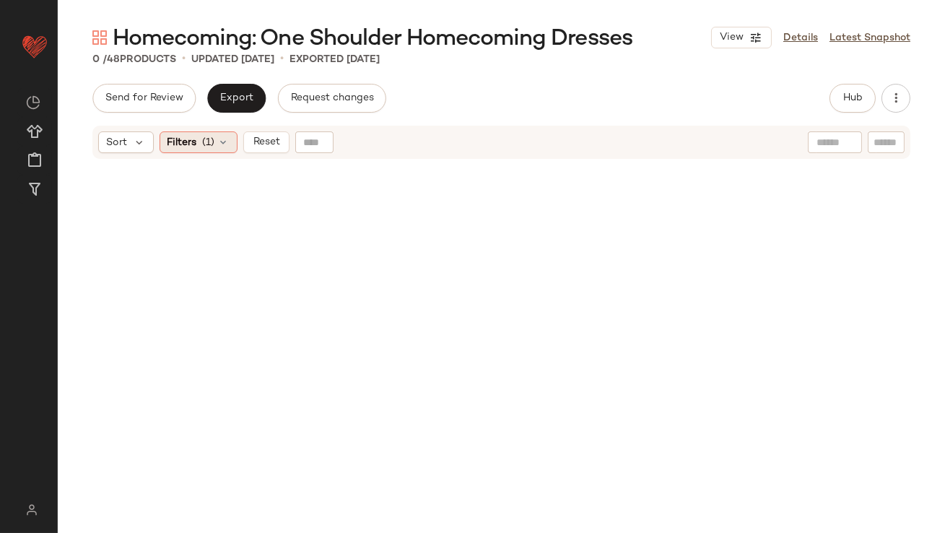
click at [228, 143] on icon at bounding box center [224, 143] width 12 height 12
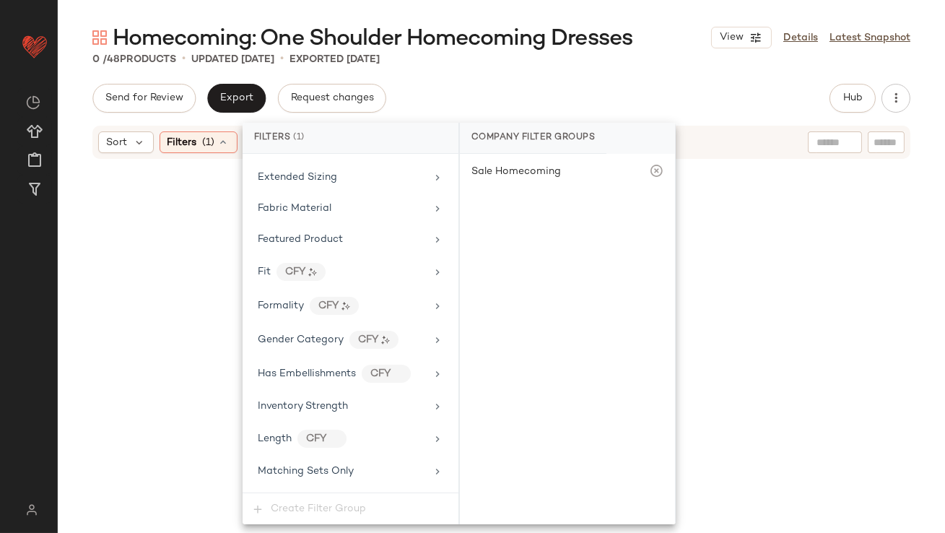
scroll to position [1055, 0]
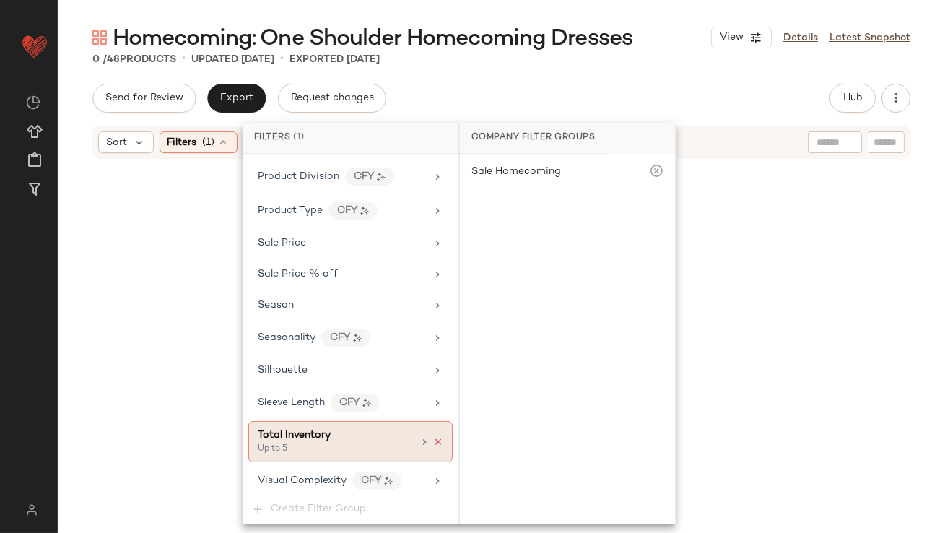
click at [434, 437] on icon at bounding box center [438, 442] width 10 height 10
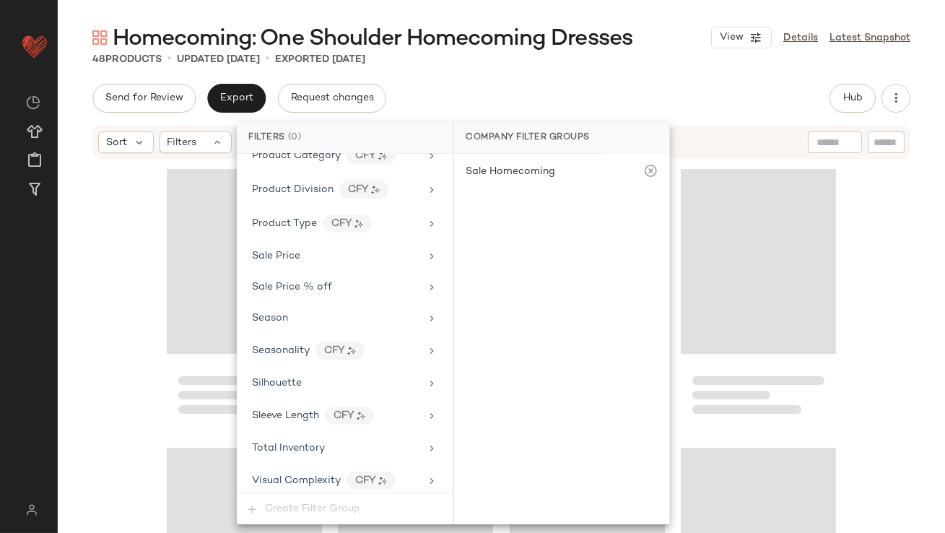
click at [555, 97] on div "Send for Review Export Request changes Hub Send for Review External Review Inte…" at bounding box center [501, 98] width 818 height 29
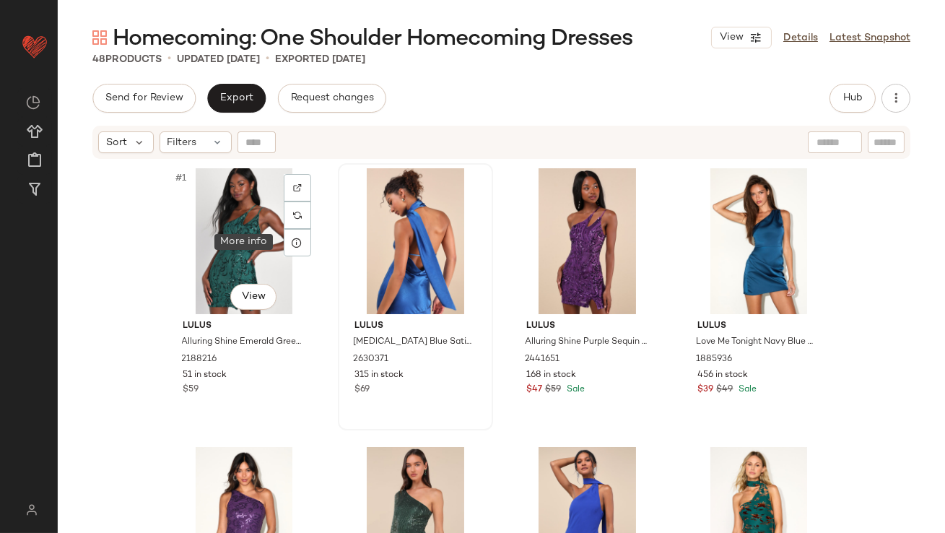
click at [287, 250] on div at bounding box center [297, 242] width 27 height 27
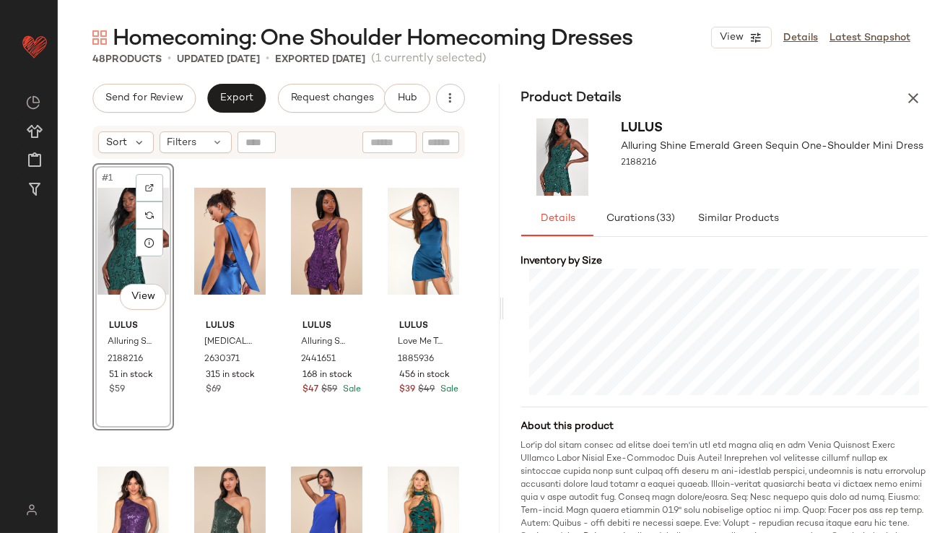
scroll to position [397, 0]
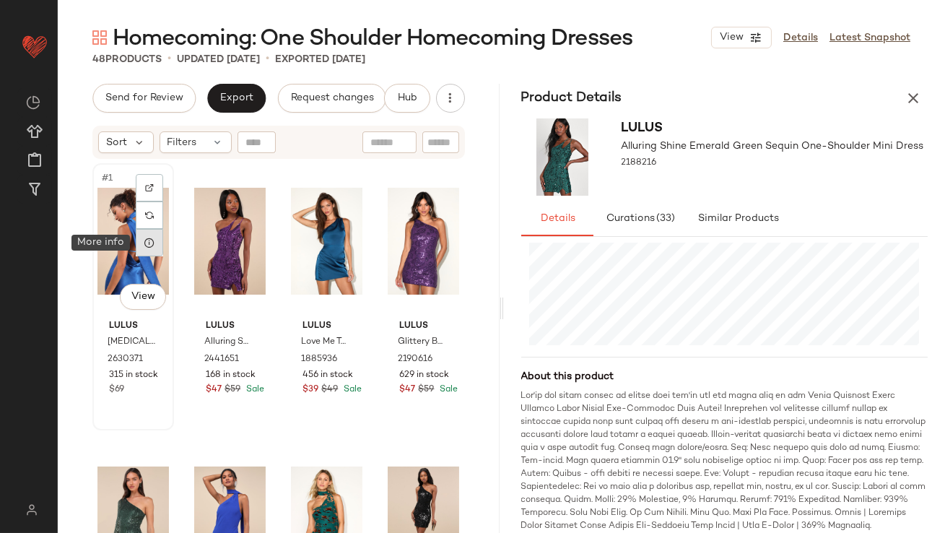
click at [155, 243] on icon at bounding box center [150, 243] width 12 height 12
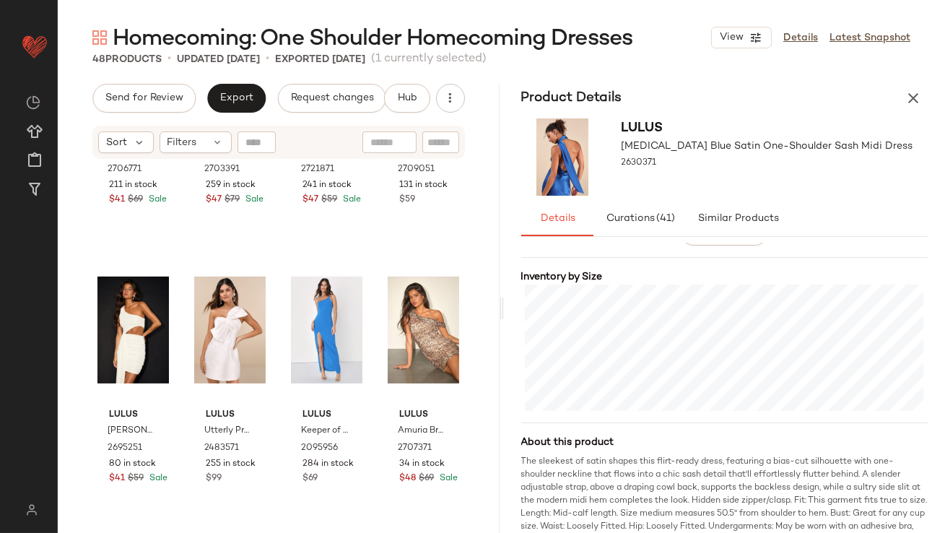
scroll to position [971, 0]
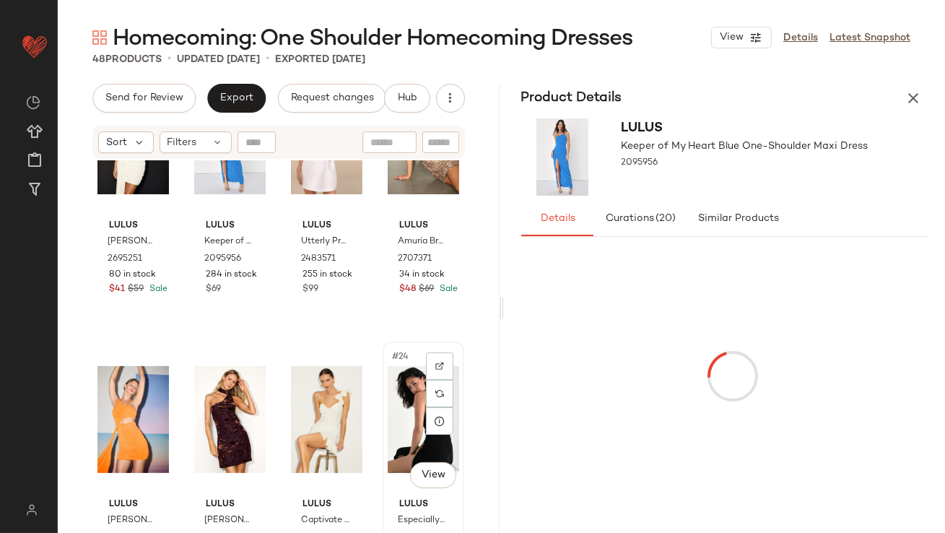
click at [408, 407] on div "#24 View" at bounding box center [424, 420] width 72 height 146
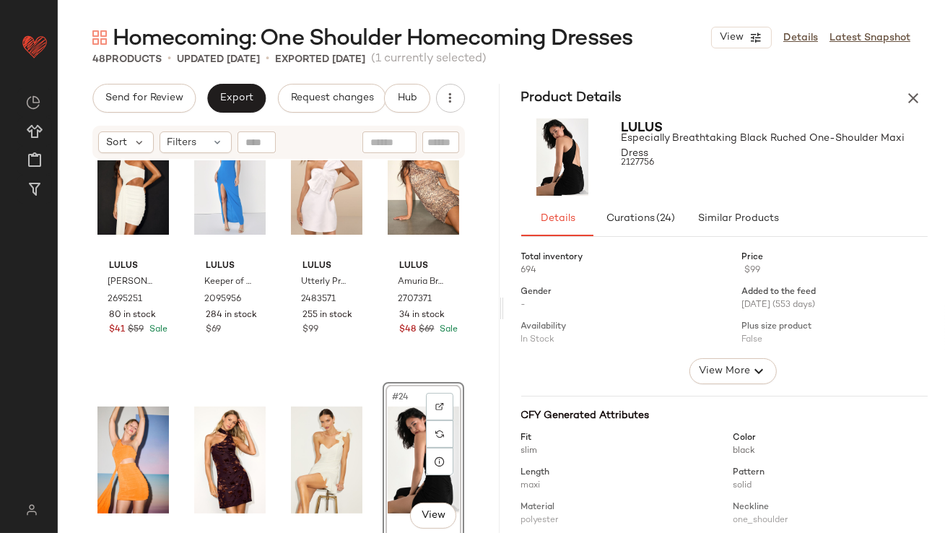
scroll to position [1078, 0]
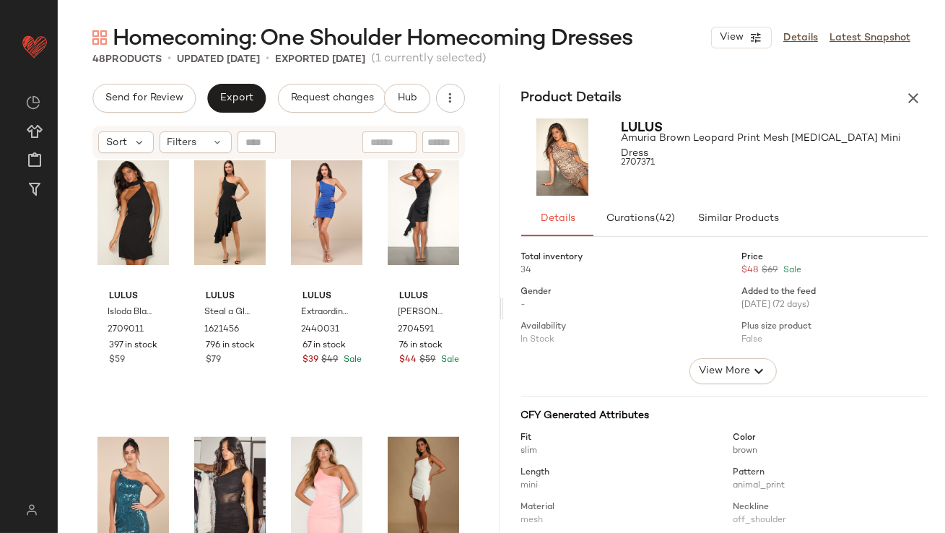
scroll to position [1931, 0]
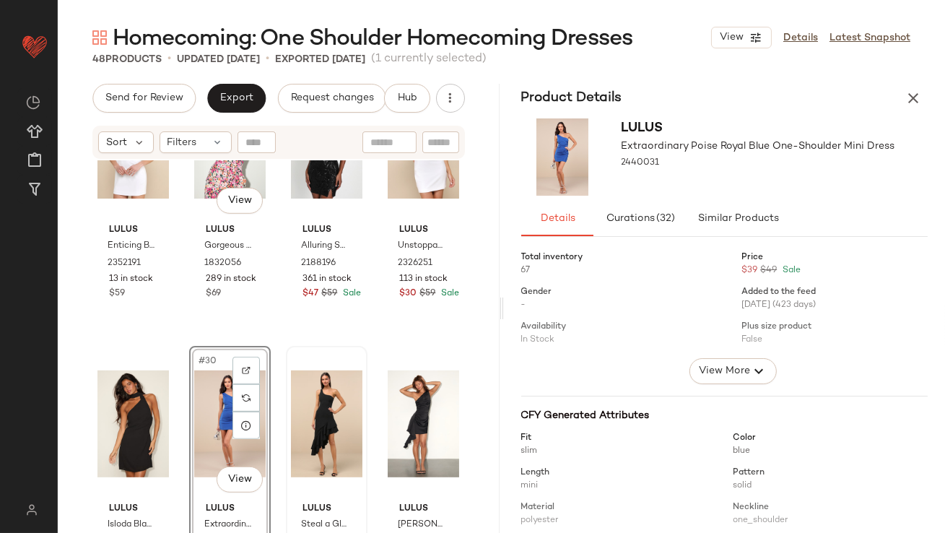
scroll to position [2001, 0]
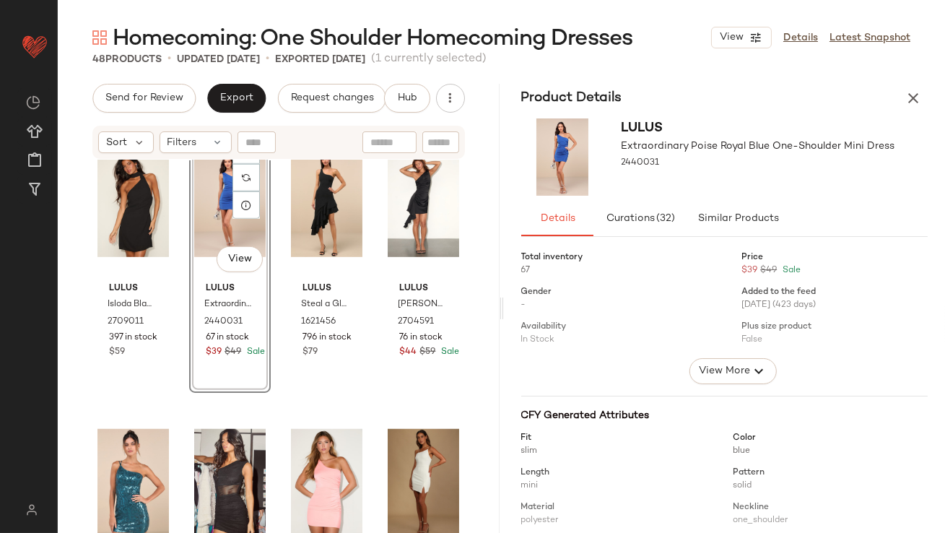
click at [220, 220] on div "#30 View" at bounding box center [230, 204] width 72 height 146
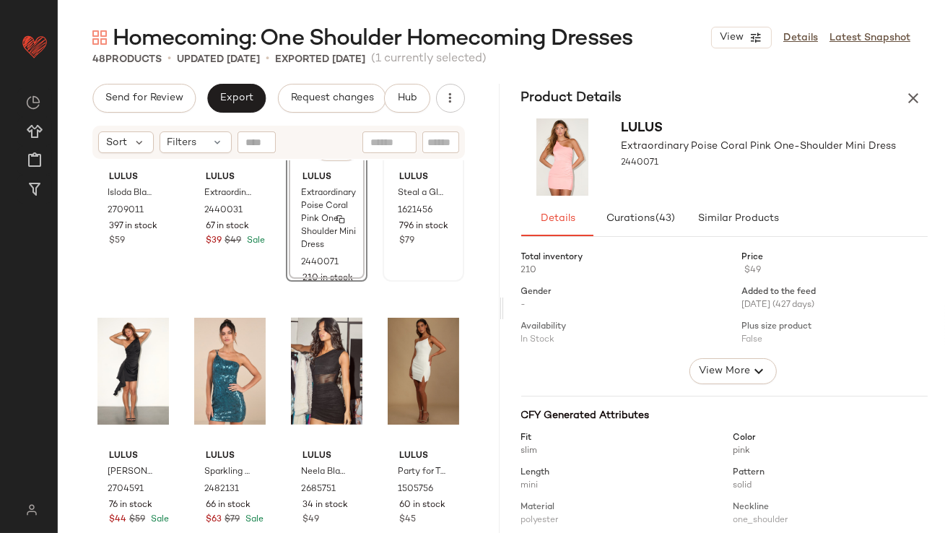
scroll to position [2129, 0]
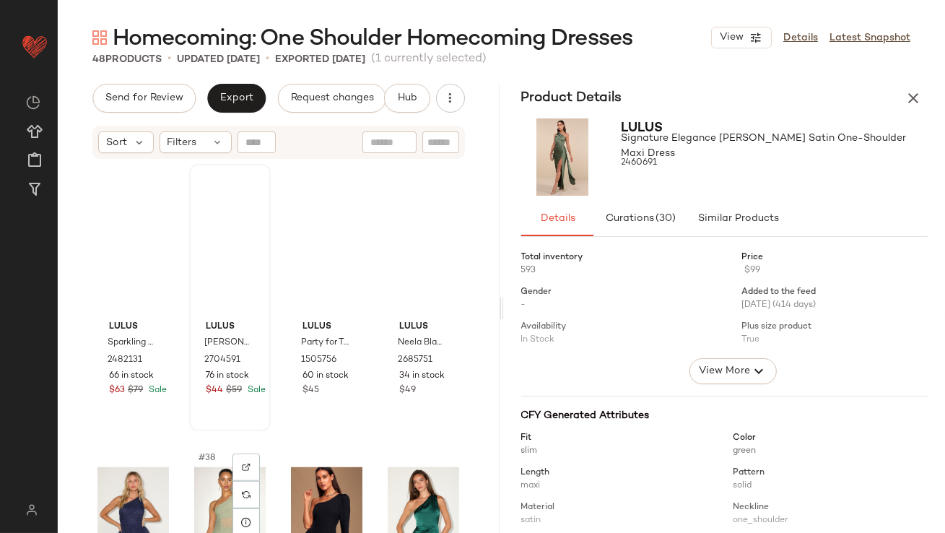
scroll to position [2032, 0]
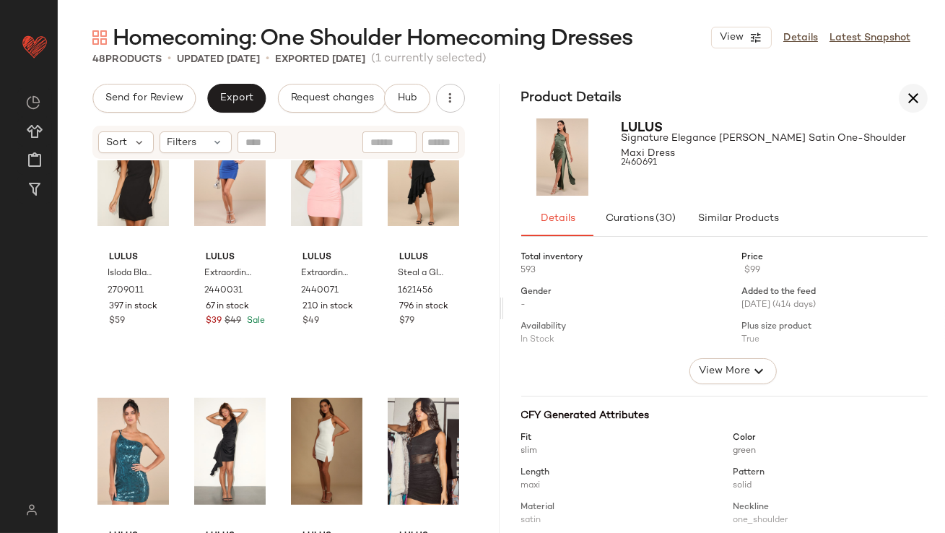
click at [907, 90] on icon "button" at bounding box center [913, 98] width 17 height 17
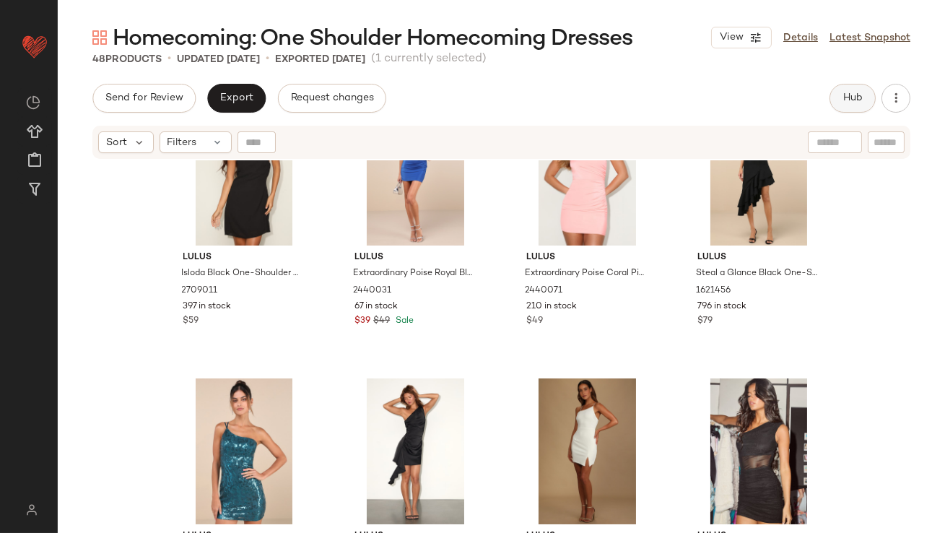
click at [857, 98] on span "Hub" at bounding box center [853, 98] width 20 height 12
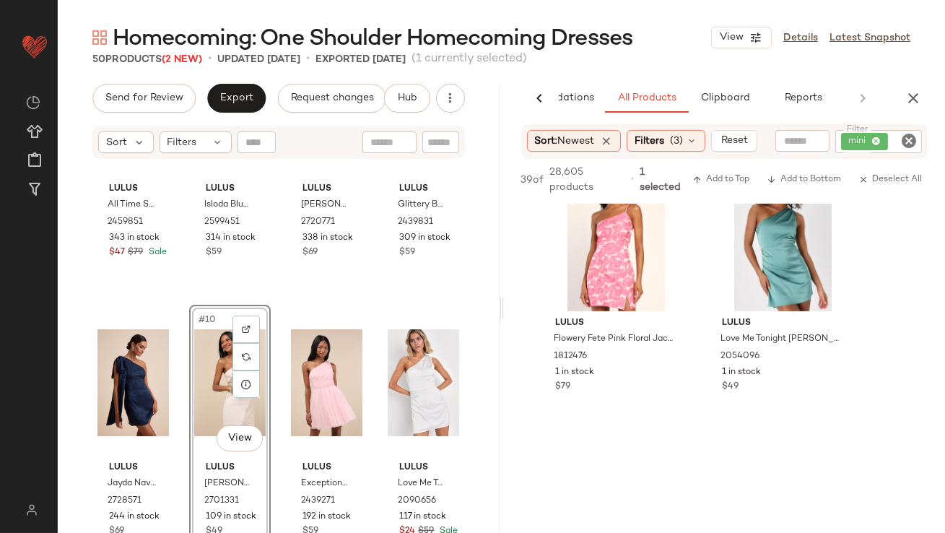
scroll to position [1683, 0]
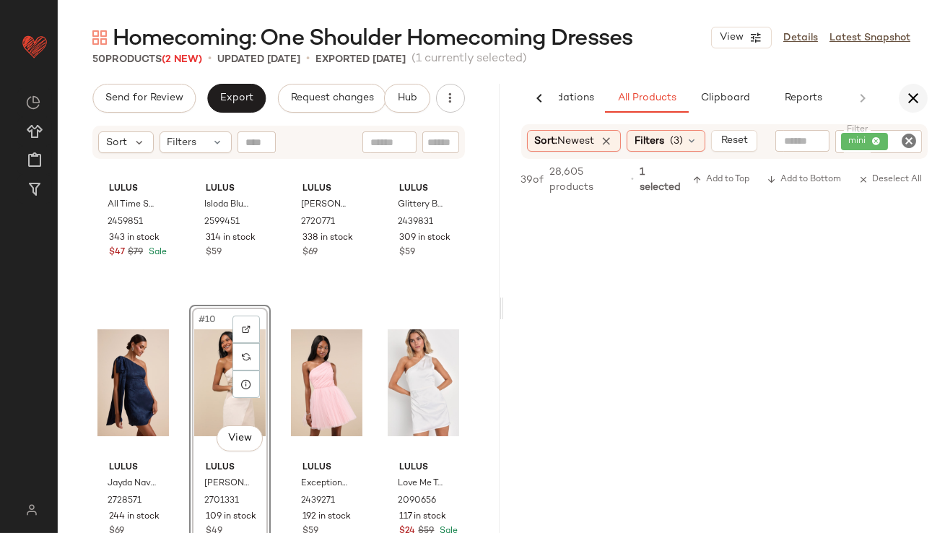
click at [912, 107] on button "button" at bounding box center [913, 98] width 29 height 29
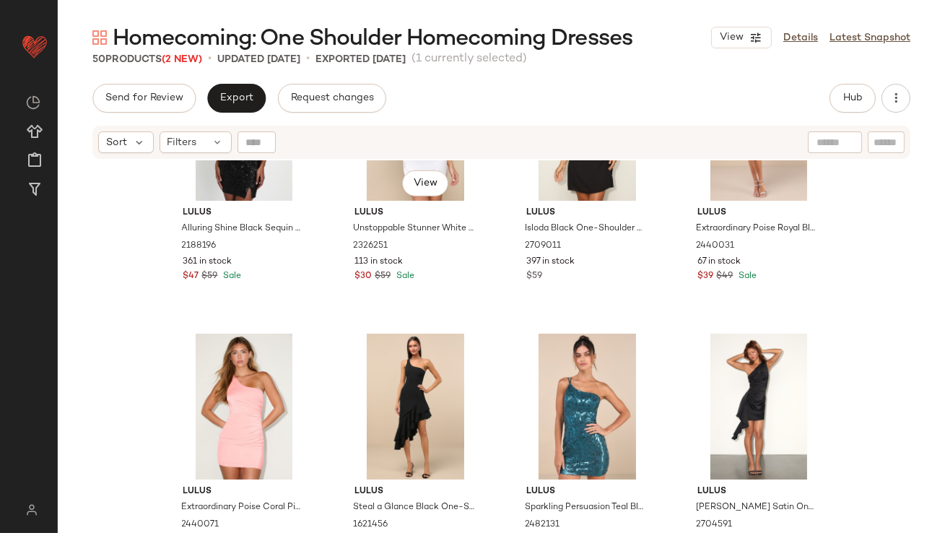
scroll to position [2119, 0]
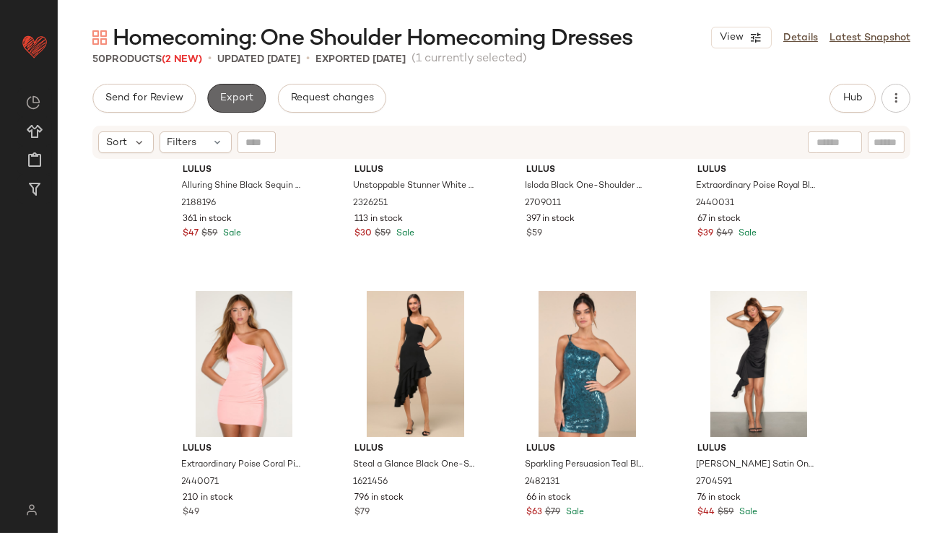
click at [248, 105] on button "Export" at bounding box center [236, 98] width 59 height 29
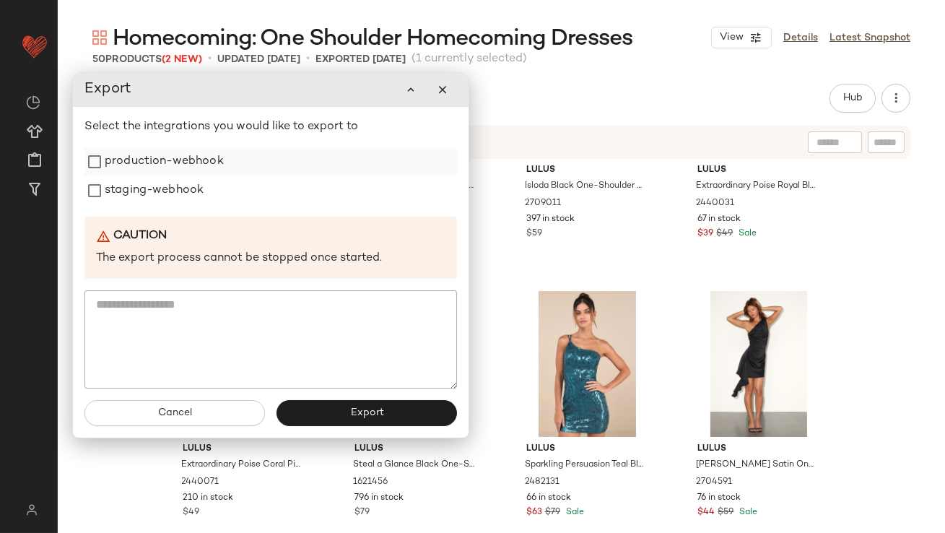
click at [216, 163] on label "production-webhook" at bounding box center [164, 161] width 119 height 29
click at [189, 182] on label "staging-webhook" at bounding box center [154, 190] width 99 height 29
click at [306, 403] on button "Export" at bounding box center [367, 413] width 181 height 26
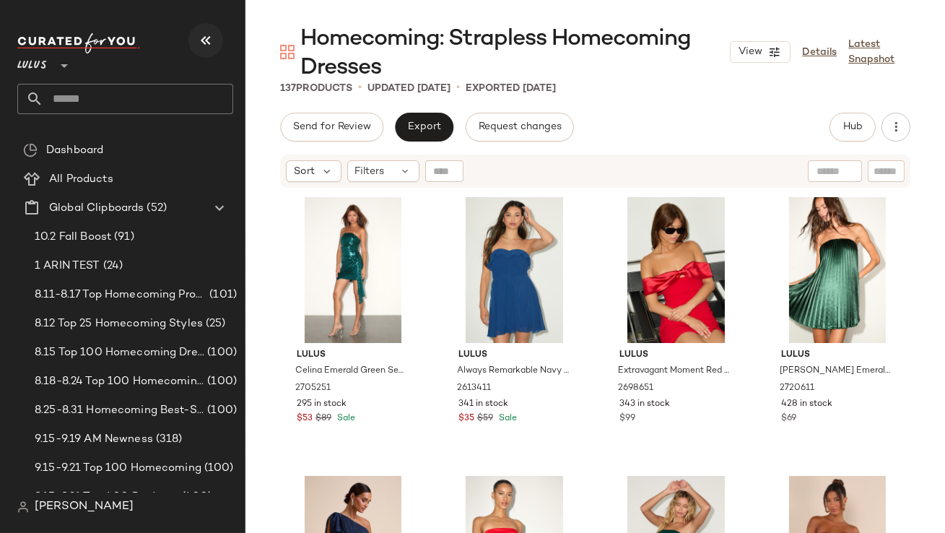
click at [196, 43] on button "button" at bounding box center [206, 40] width 35 height 35
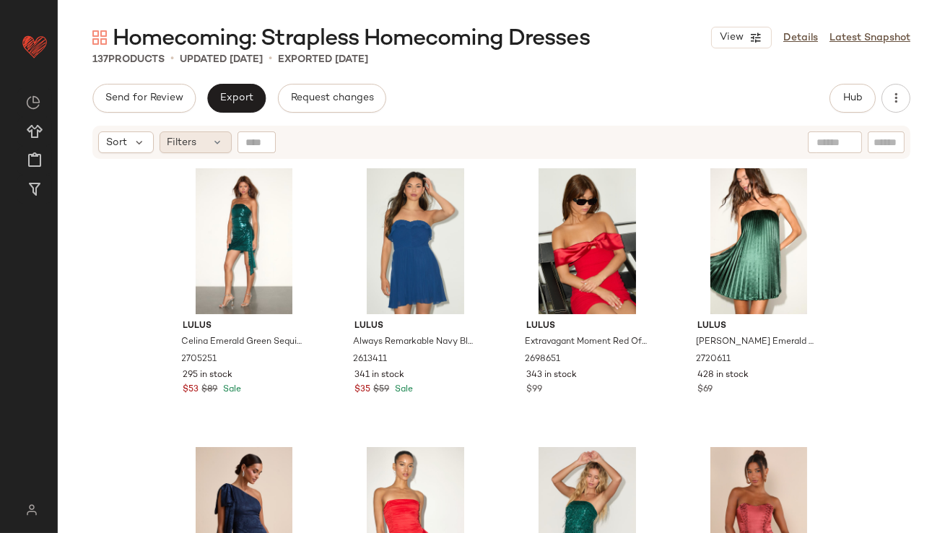
click at [163, 147] on div "Filters" at bounding box center [196, 142] width 72 height 22
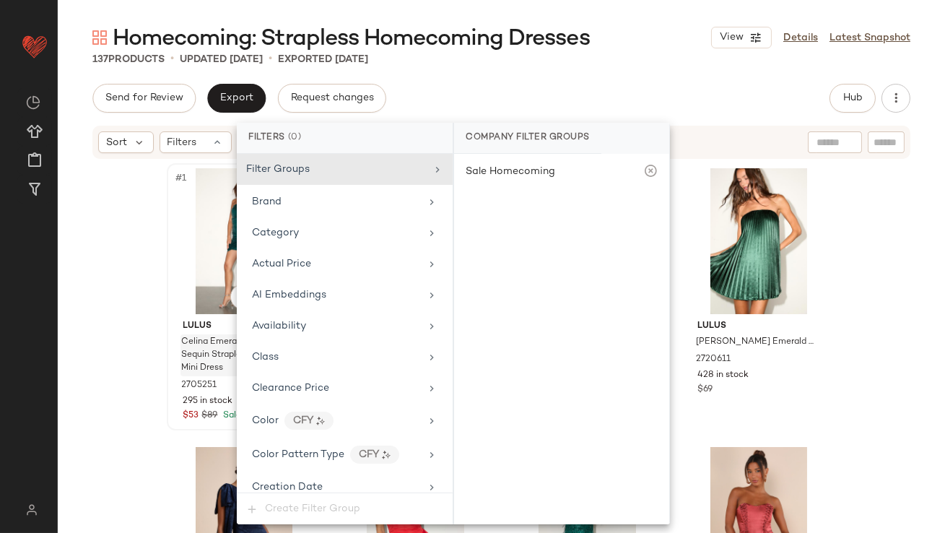
scroll to position [1011, 0]
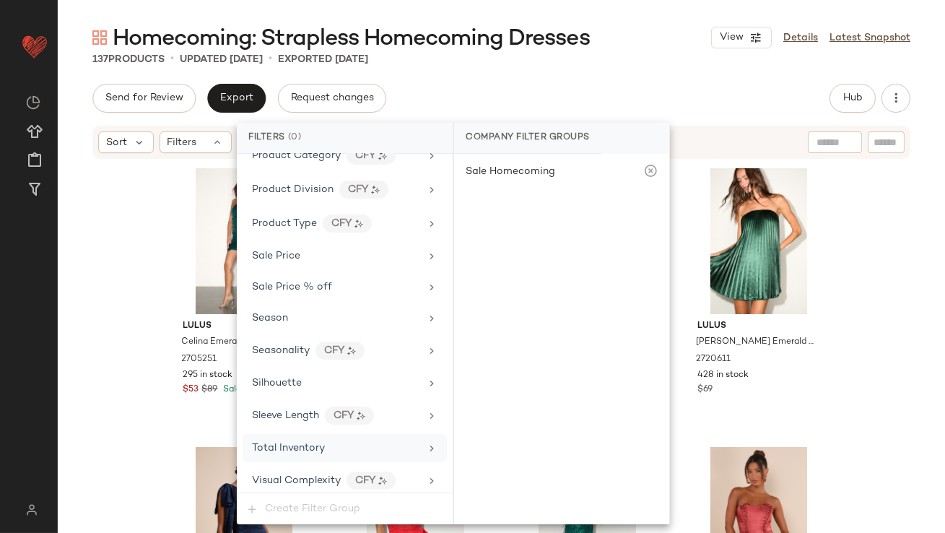
click at [274, 443] on span "Total Inventory" at bounding box center [288, 448] width 73 height 11
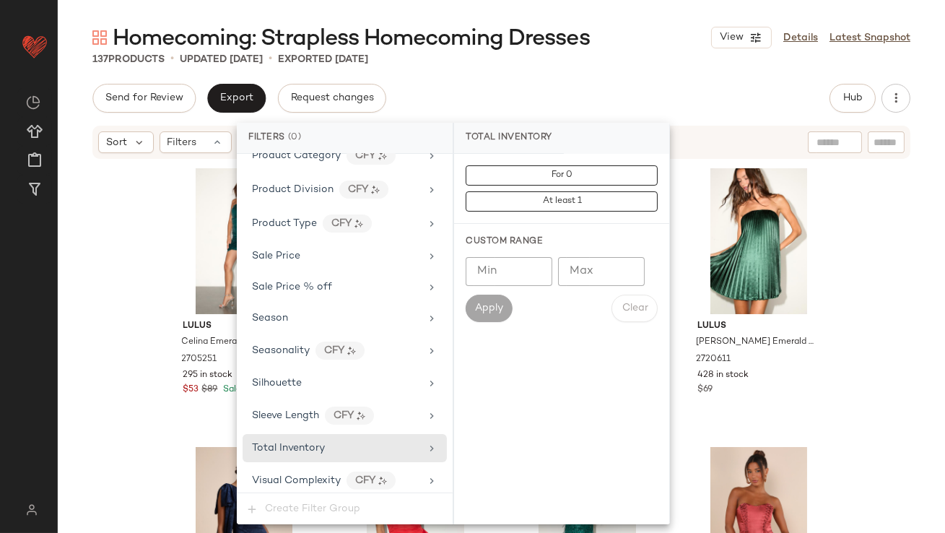
click at [541, 277] on input "Min" at bounding box center [509, 271] width 87 height 29
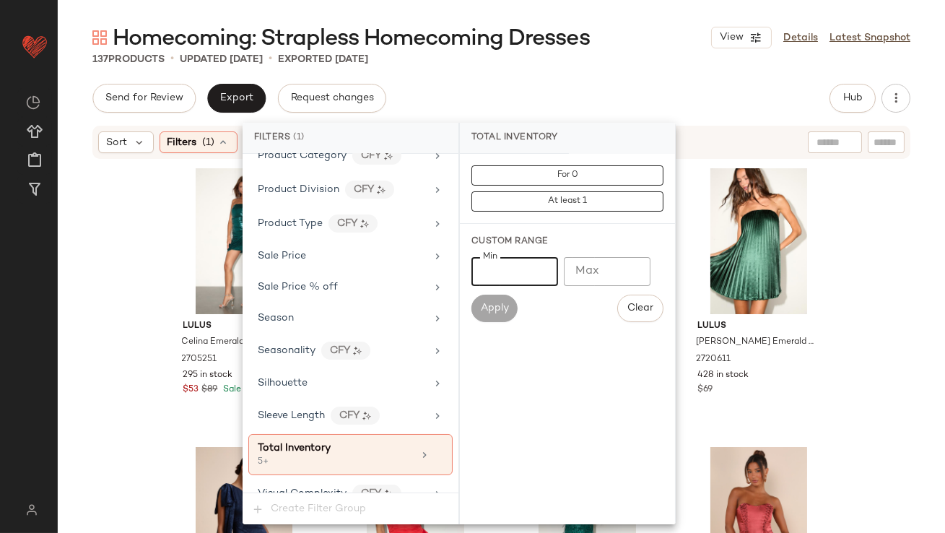
type input "*"
click at [602, 89] on div "Send for Review Export Request changes Hub Send for Review External Review Inte…" at bounding box center [501, 98] width 818 height 29
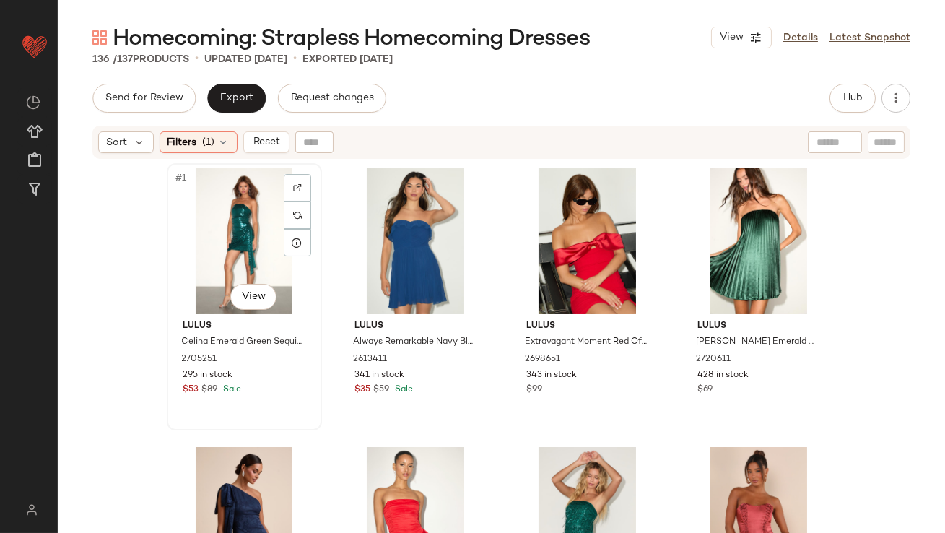
click at [184, 241] on div "#1 View" at bounding box center [244, 241] width 145 height 146
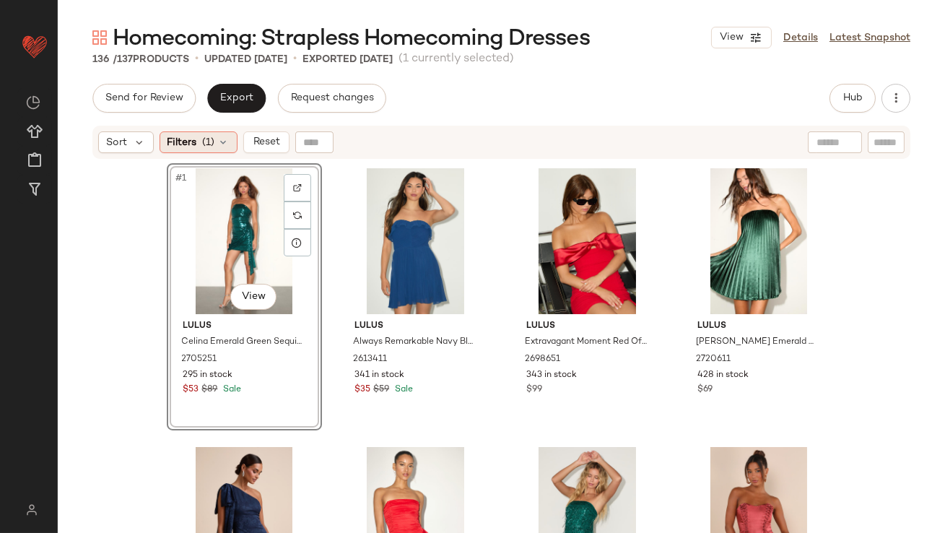
click at [230, 132] on div "Filters (1)" at bounding box center [199, 142] width 78 height 22
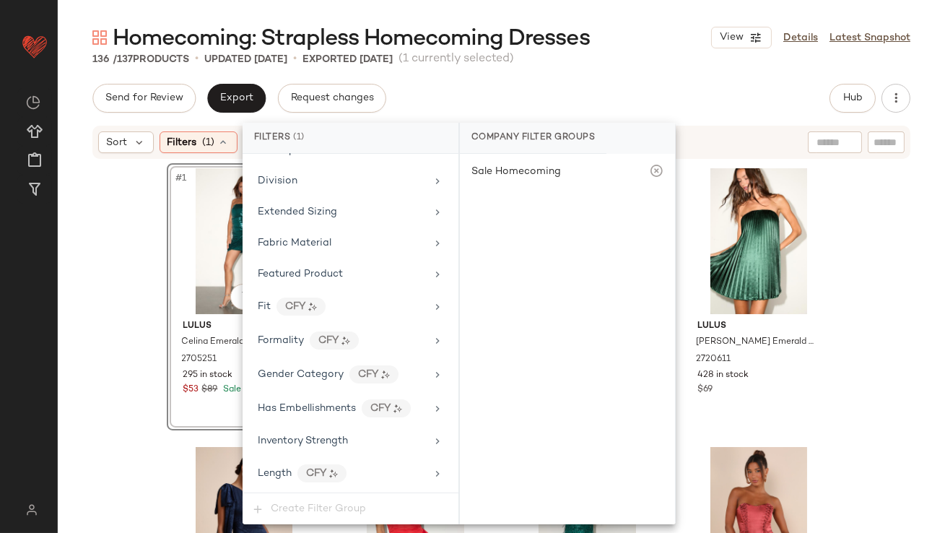
scroll to position [1024, 0]
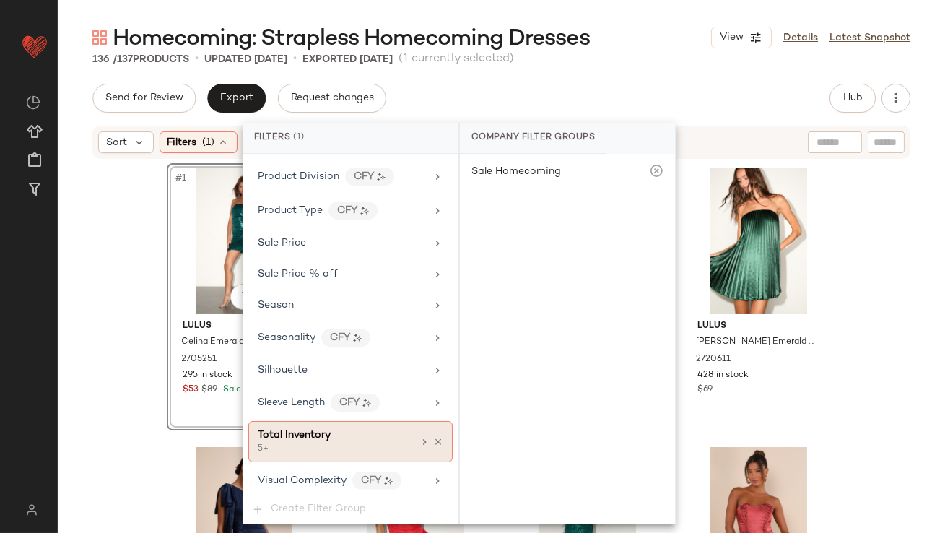
click at [326, 443] on div "5+" at bounding box center [330, 449] width 144 height 13
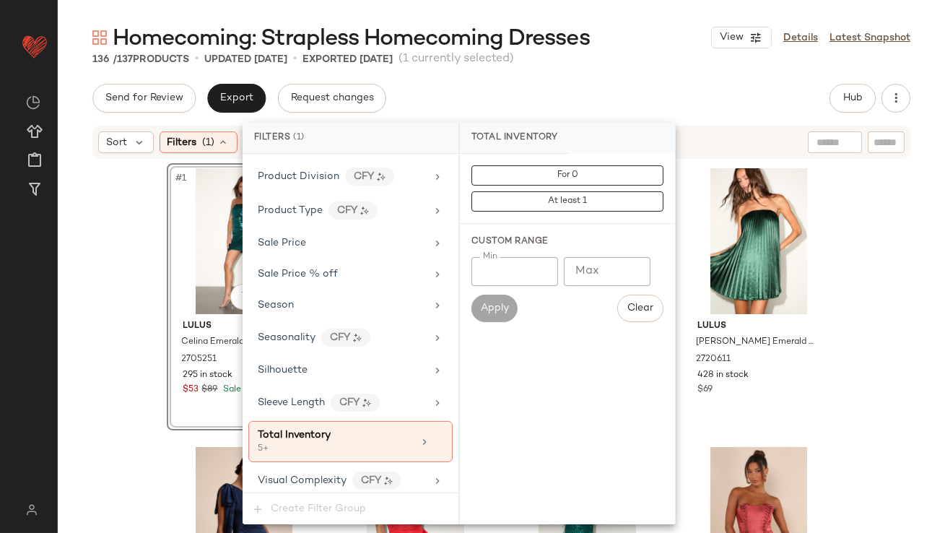
click at [502, 272] on input "*" at bounding box center [515, 271] width 87 height 29
click at [589, 267] on input "Max" at bounding box center [607, 271] width 87 height 29
type input "*"
click at [652, 67] on div "Homecoming: Strapless Homecoming Dresses View Details Latest Snapshot 136 / 137…" at bounding box center [502, 278] width 888 height 510
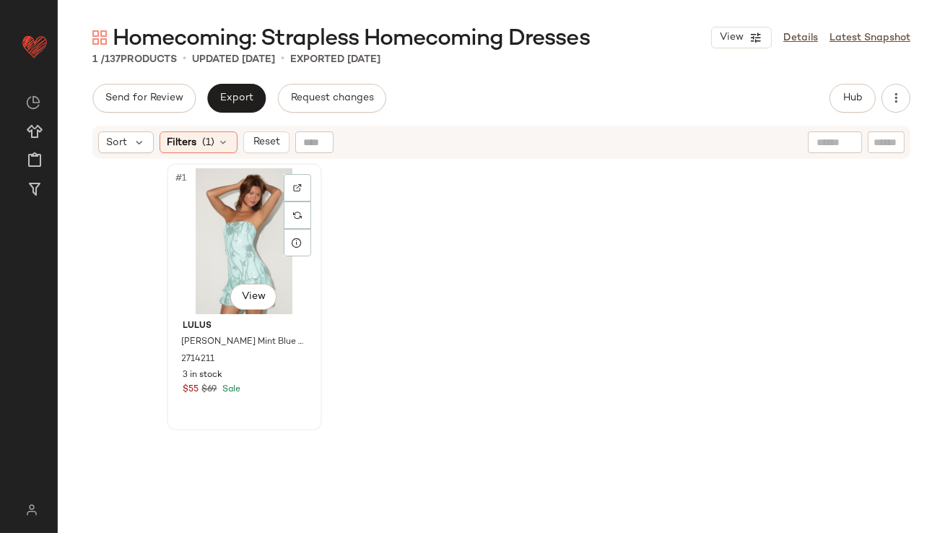
click at [231, 225] on div "#1 View" at bounding box center [244, 241] width 145 height 146
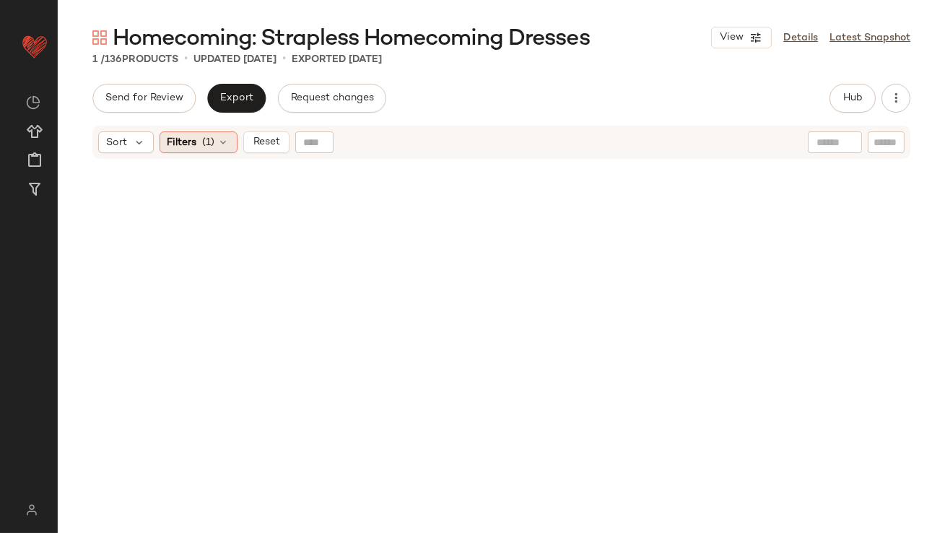
click at [203, 147] on span "(1)" at bounding box center [209, 142] width 12 height 15
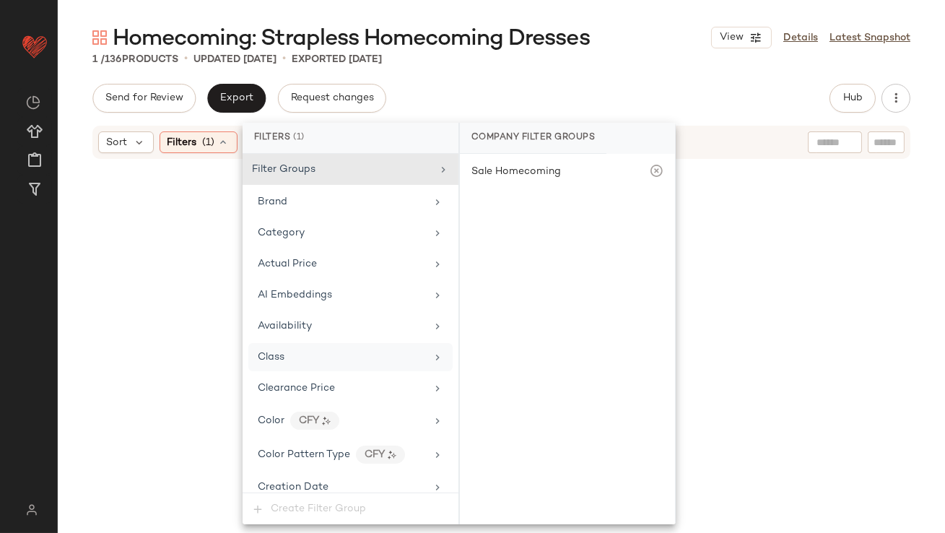
scroll to position [1024, 0]
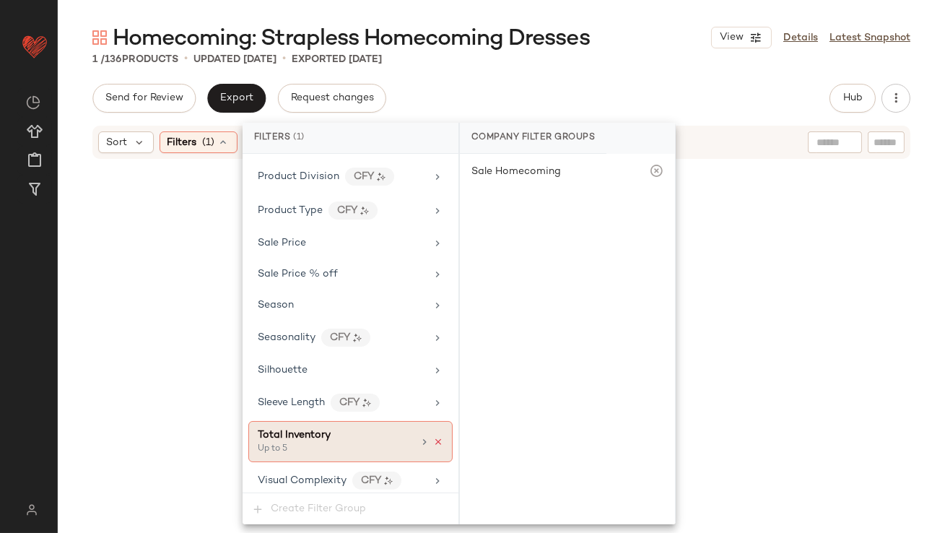
click at [433, 437] on icon at bounding box center [438, 442] width 10 height 10
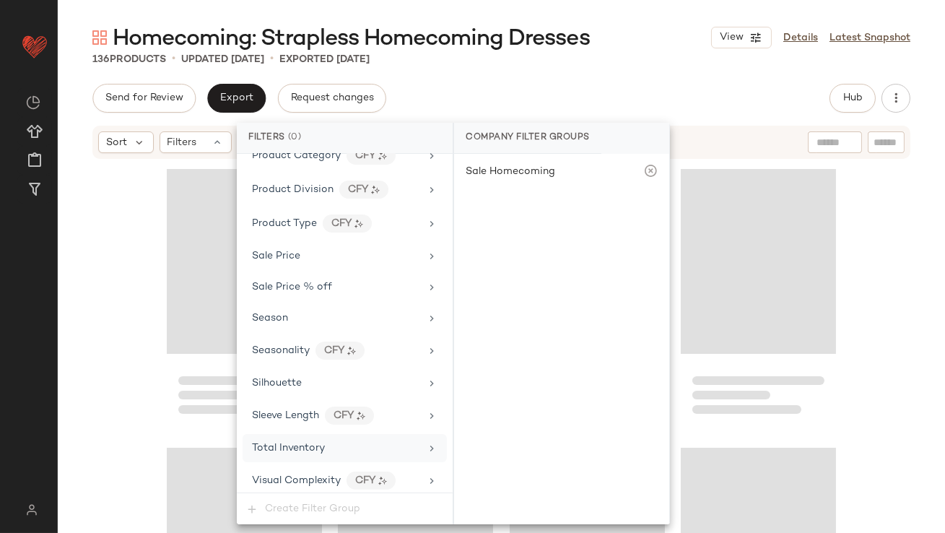
click at [516, 103] on div "Send for Review Export Request changes Hub Send for Review External Review Inte…" at bounding box center [501, 98] width 818 height 29
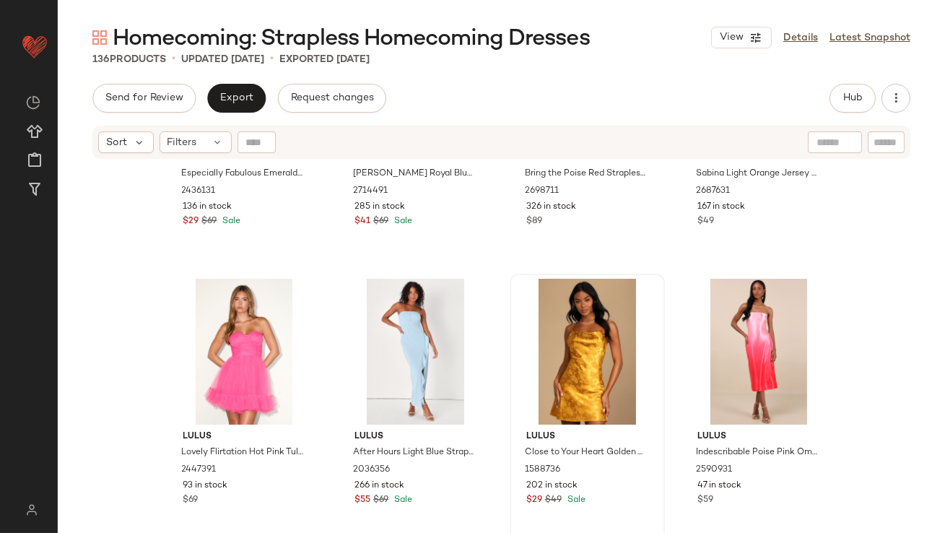
scroll to position [740, 0]
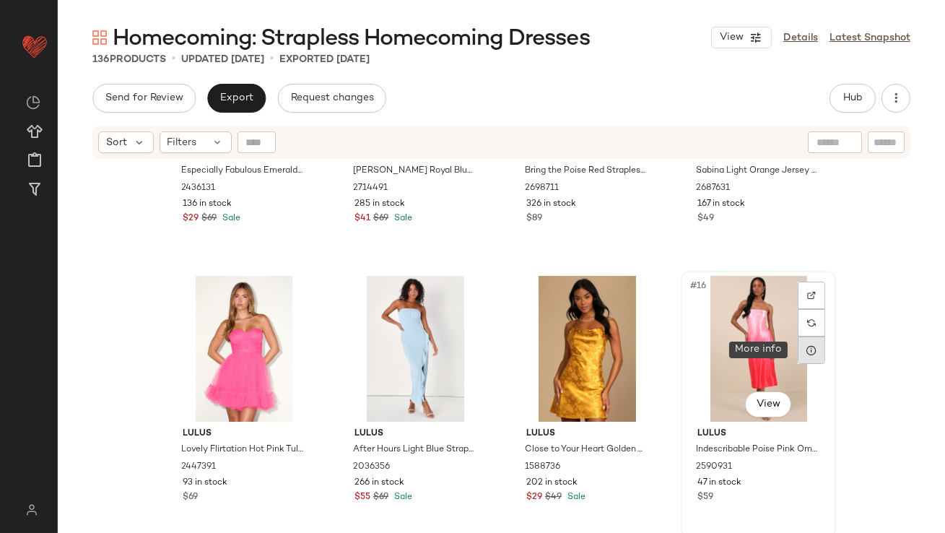
click at [807, 357] on div at bounding box center [811, 350] width 27 height 27
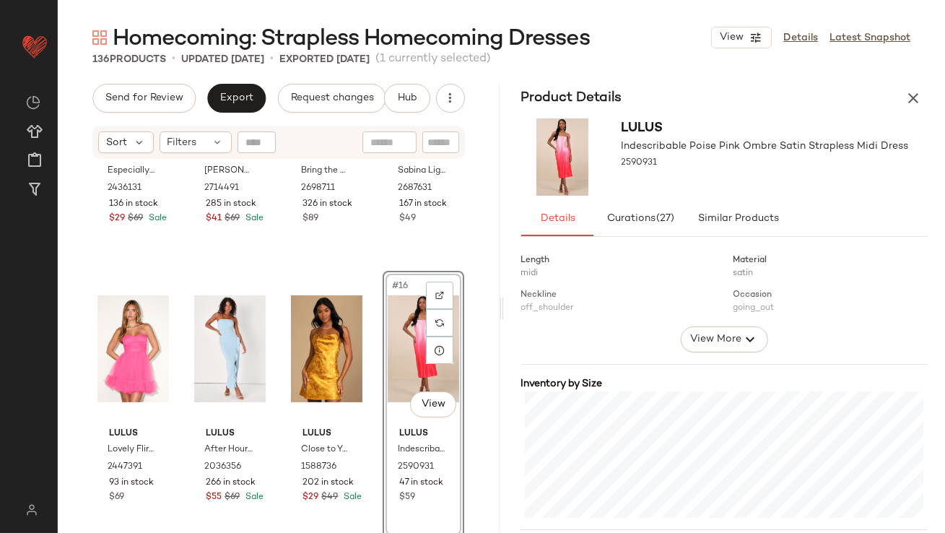
scroll to position [322, 0]
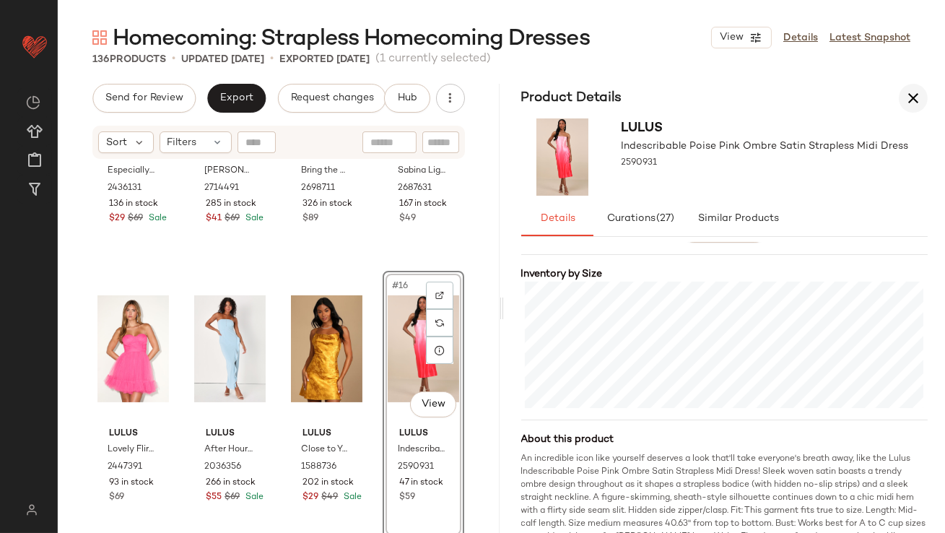
click at [907, 105] on icon "button" at bounding box center [913, 98] width 17 height 17
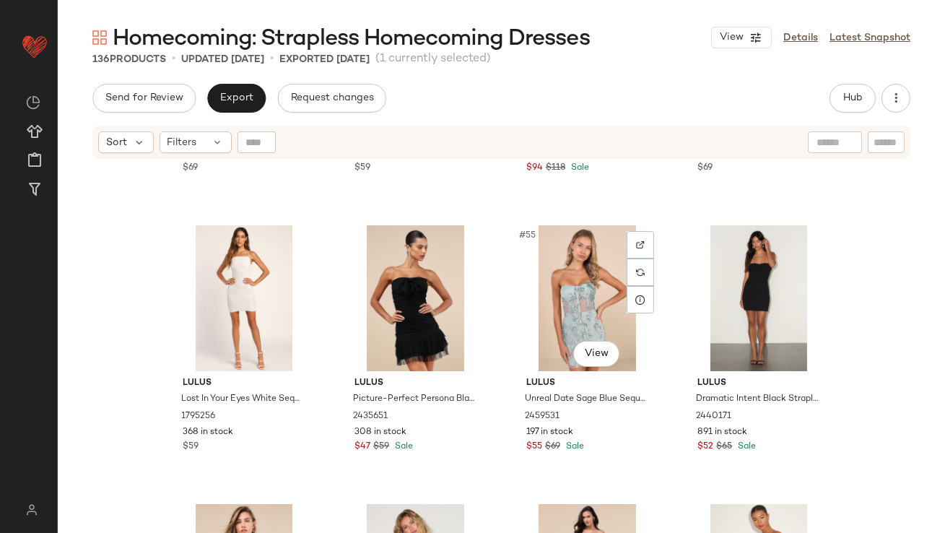
scroll to position [3583, 0]
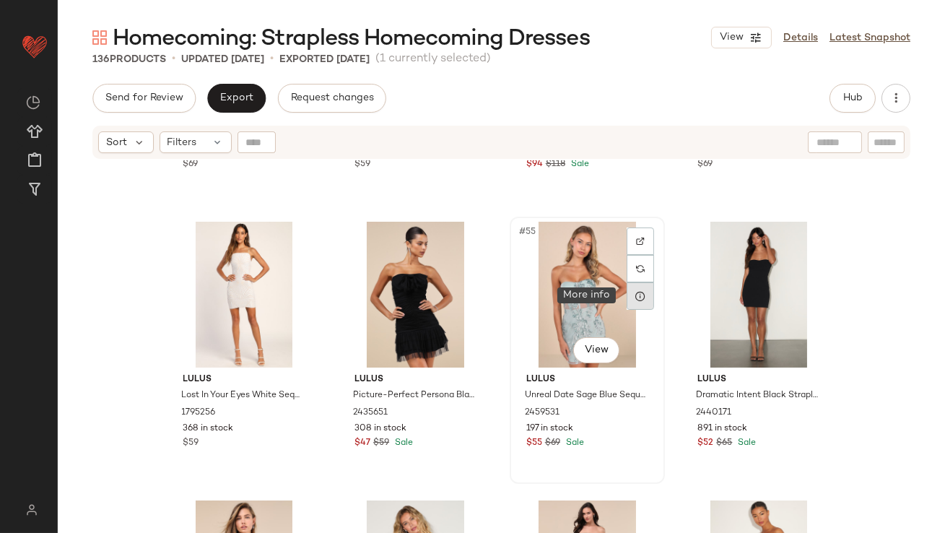
click at [635, 300] on icon at bounding box center [641, 296] width 12 height 12
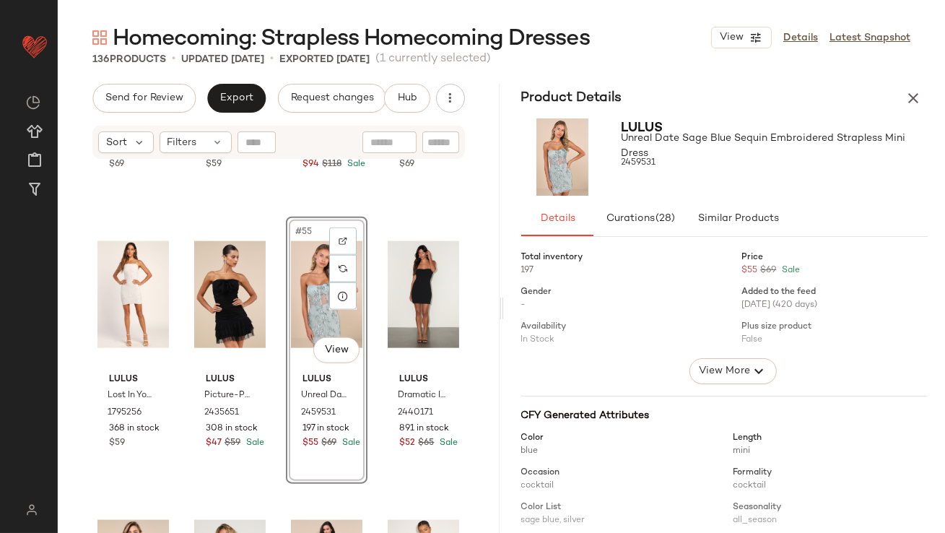
scroll to position [246, 0]
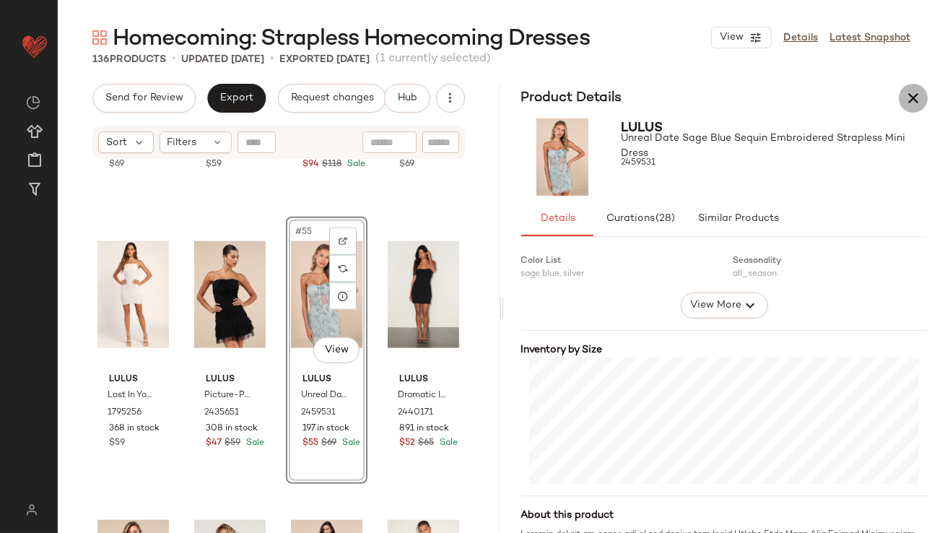
click at [925, 100] on button "button" at bounding box center [913, 98] width 29 height 29
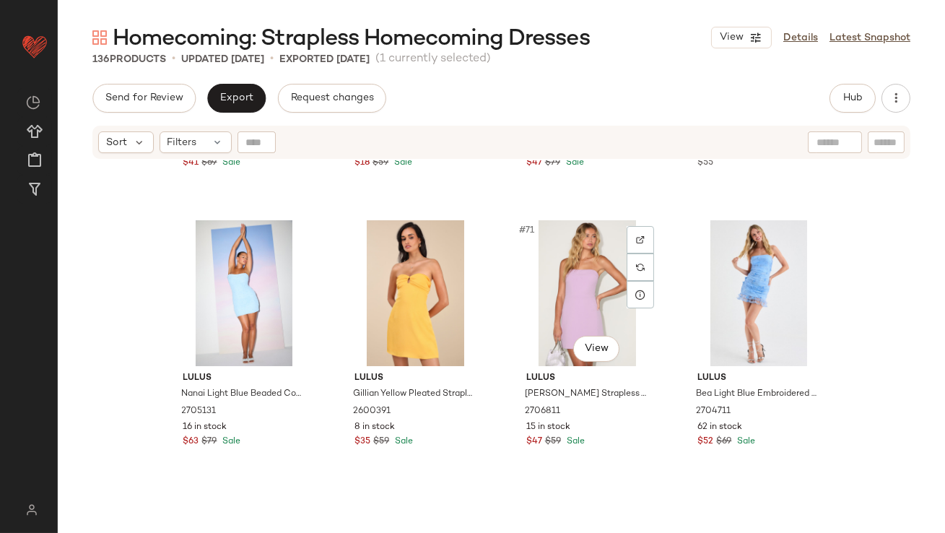
scroll to position [4862, 0]
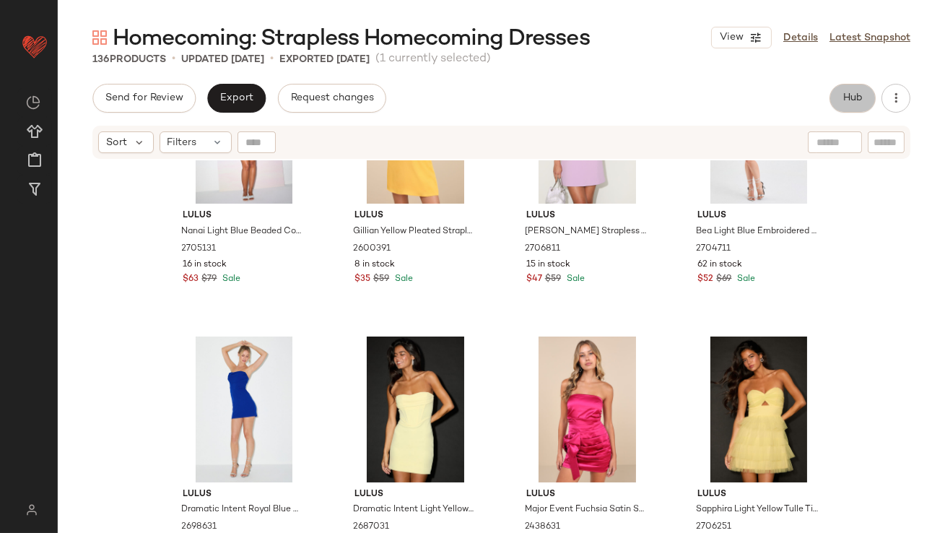
click at [851, 93] on span "Hub" at bounding box center [853, 98] width 20 height 12
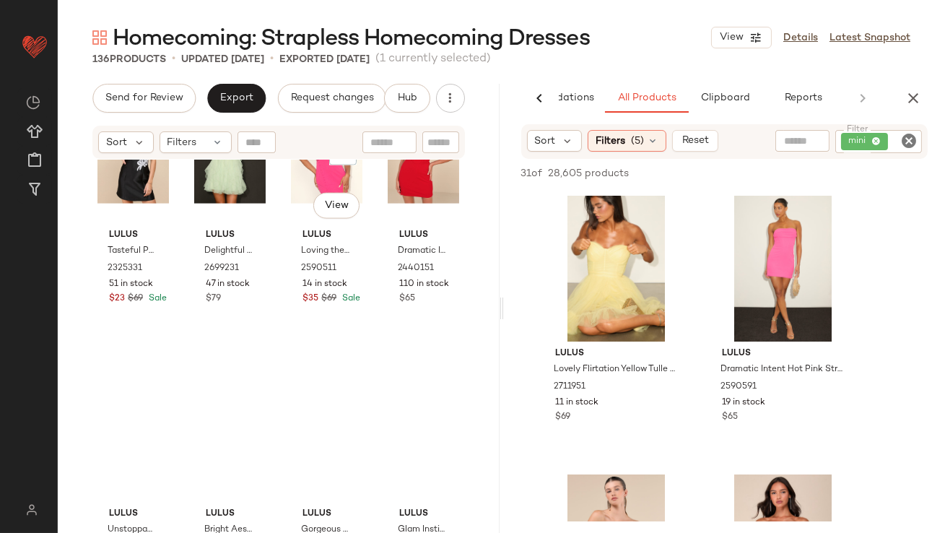
scroll to position [4740, 0]
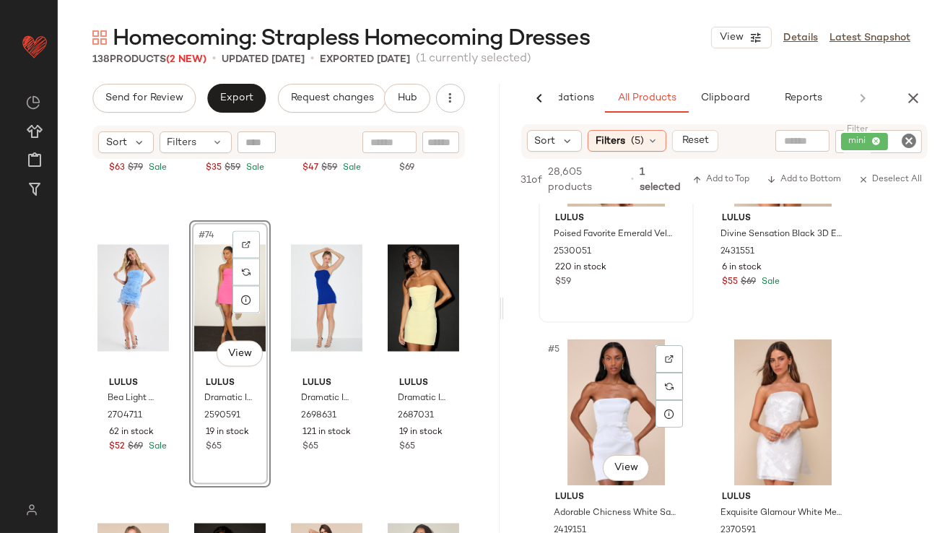
scroll to position [474, 0]
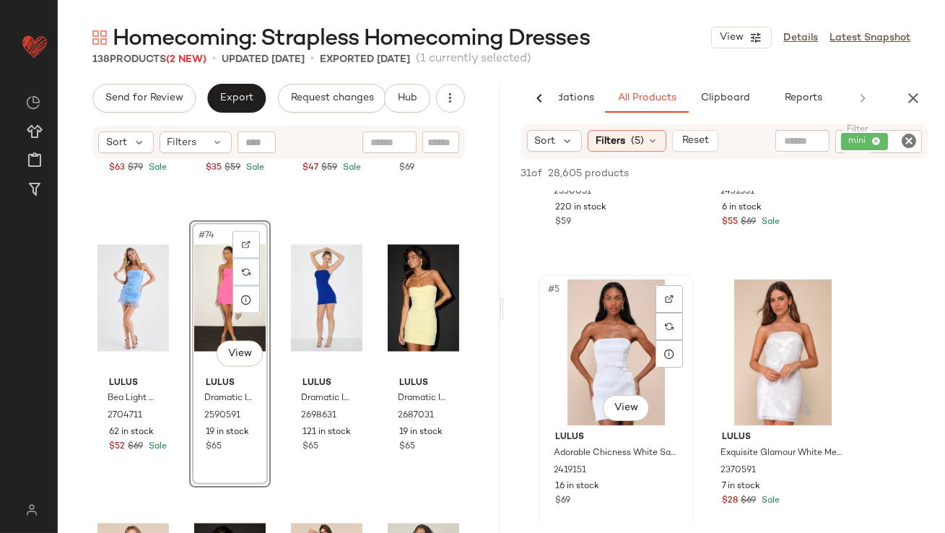
click at [603, 370] on div "#5 View" at bounding box center [616, 353] width 145 height 146
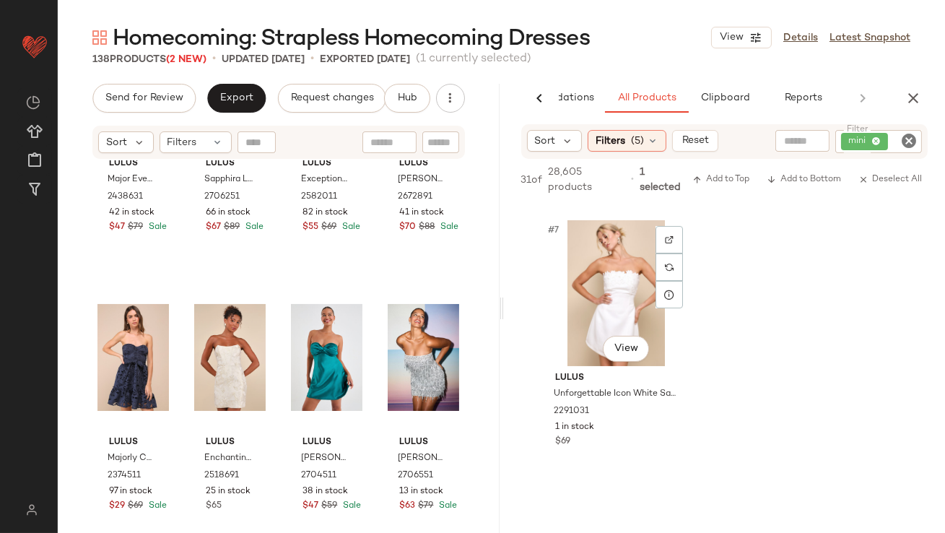
scroll to position [841, 0]
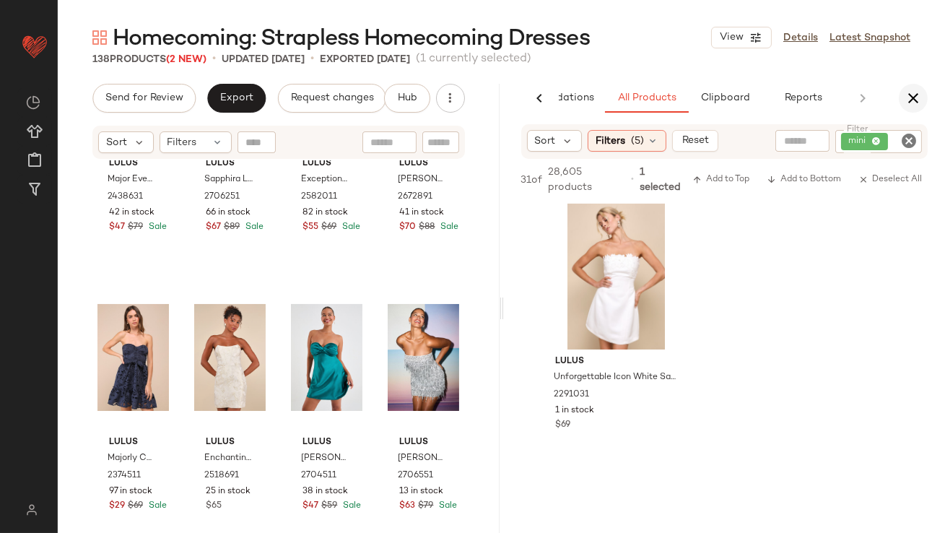
click at [923, 92] on button "button" at bounding box center [913, 98] width 29 height 29
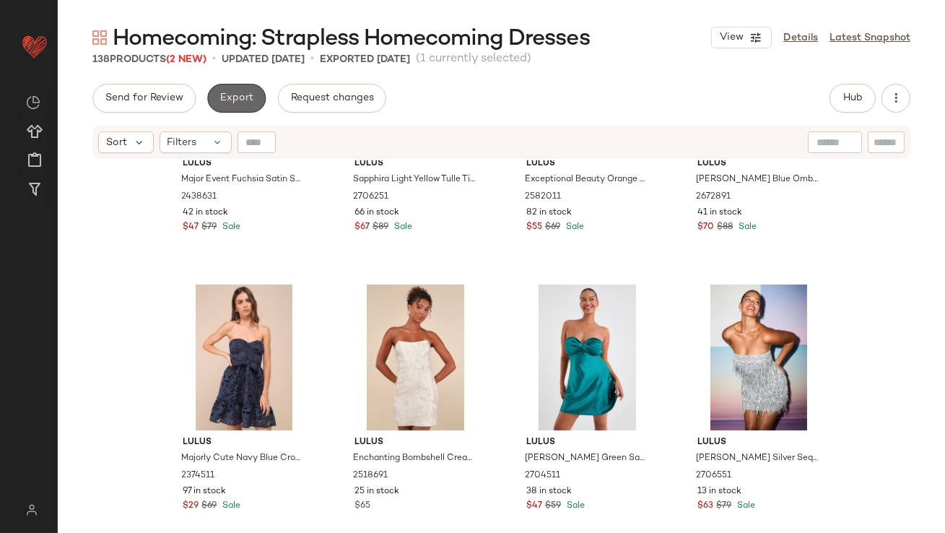
click at [228, 93] on span "Export" at bounding box center [237, 98] width 34 height 12
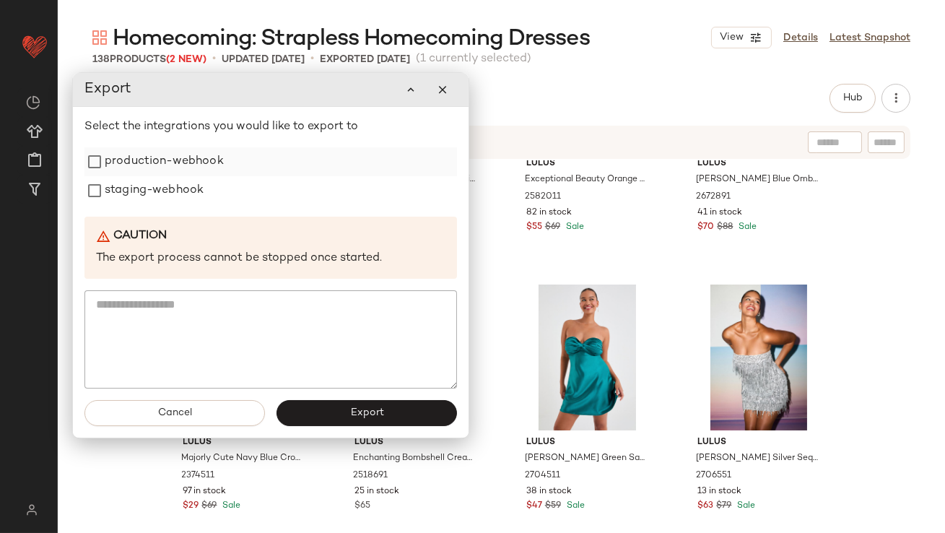
click at [208, 166] on label "production-webhook" at bounding box center [164, 161] width 119 height 29
click at [196, 185] on label "staging-webhook" at bounding box center [154, 190] width 99 height 29
click at [337, 402] on button "Export" at bounding box center [367, 413] width 181 height 26
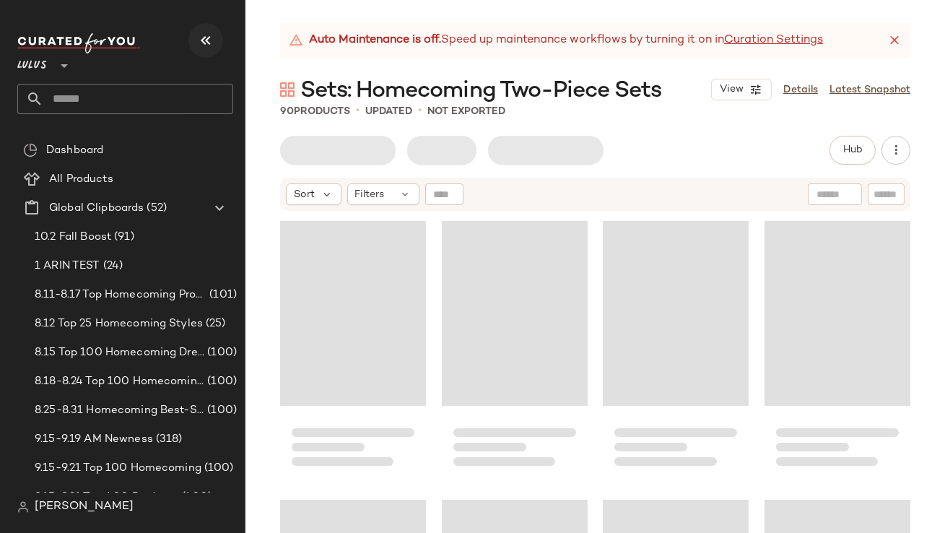
click at [201, 39] on icon "button" at bounding box center [205, 40] width 17 height 17
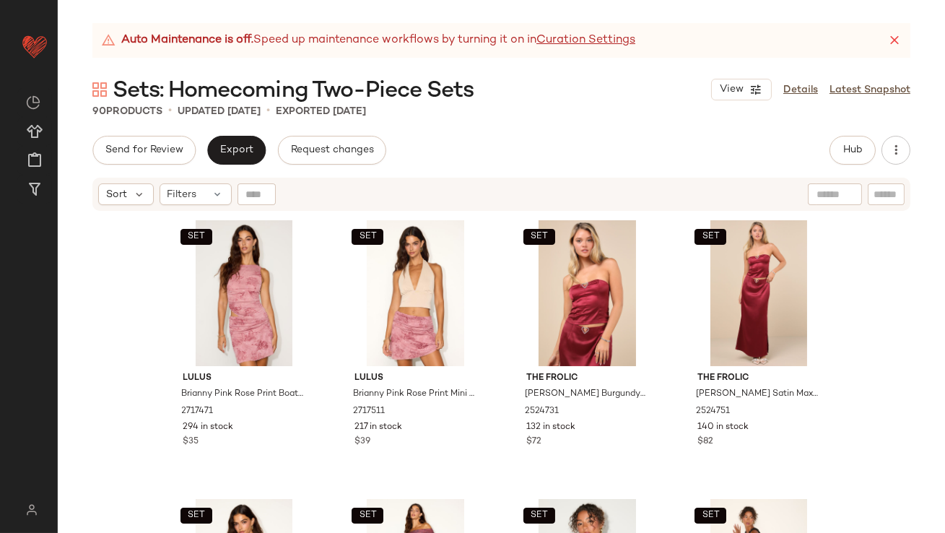
click at [897, 38] on icon at bounding box center [895, 40] width 14 height 14
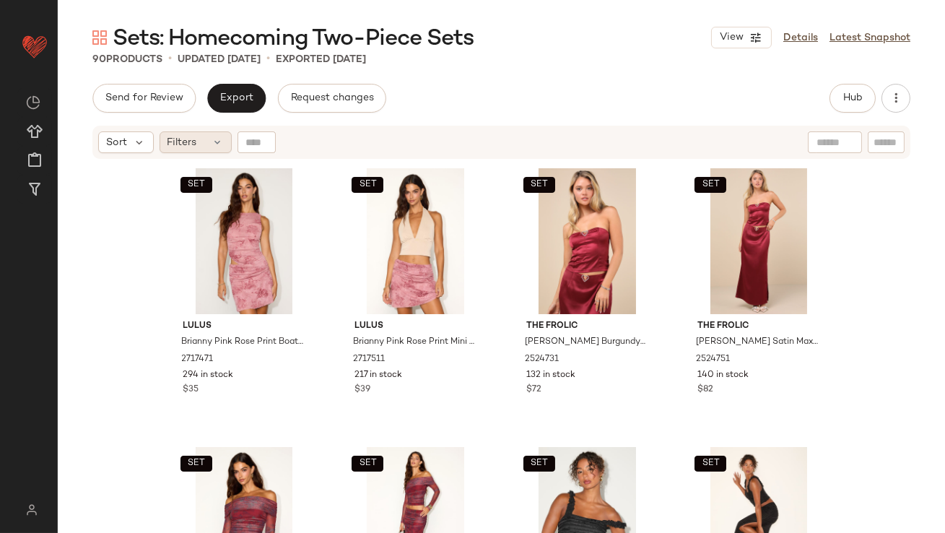
click at [186, 152] on div "Filters" at bounding box center [196, 142] width 72 height 22
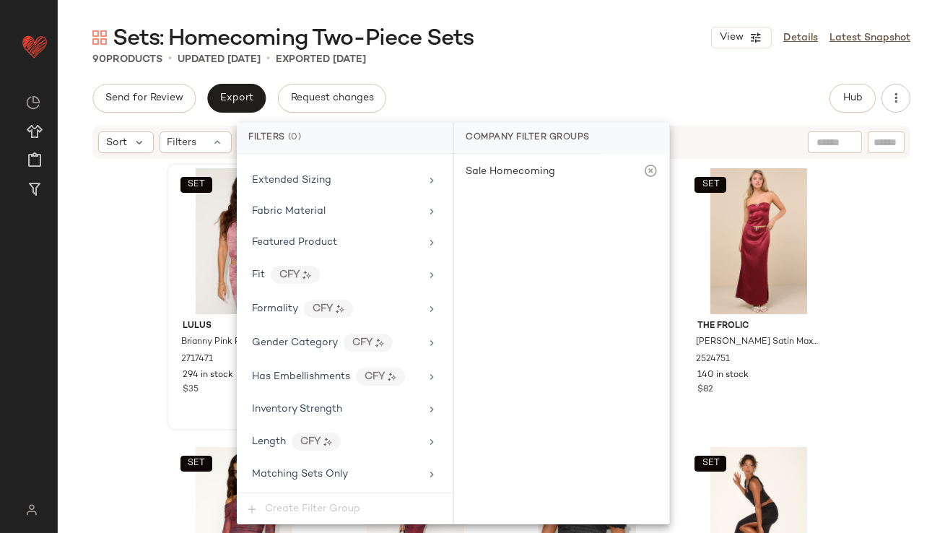
scroll to position [1045, 0]
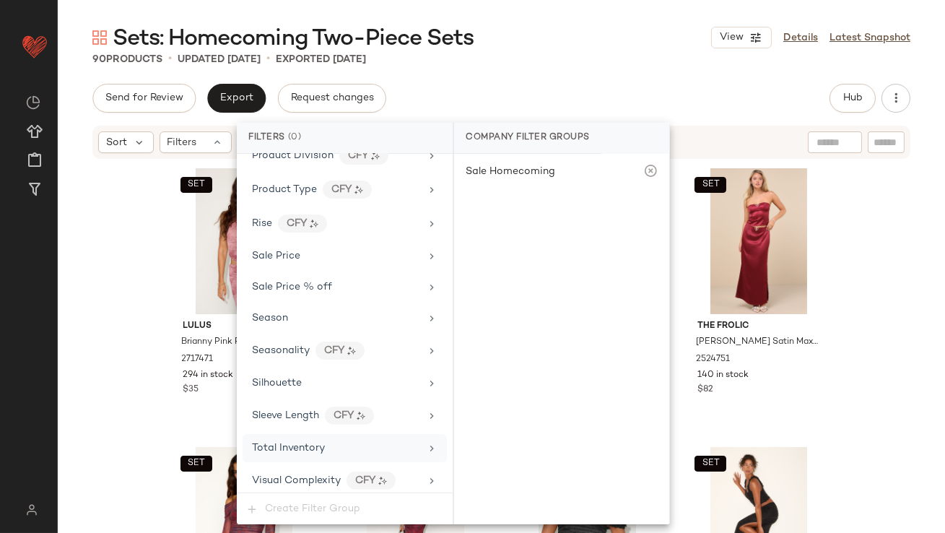
click at [285, 434] on div "Total Inventory" at bounding box center [345, 448] width 204 height 28
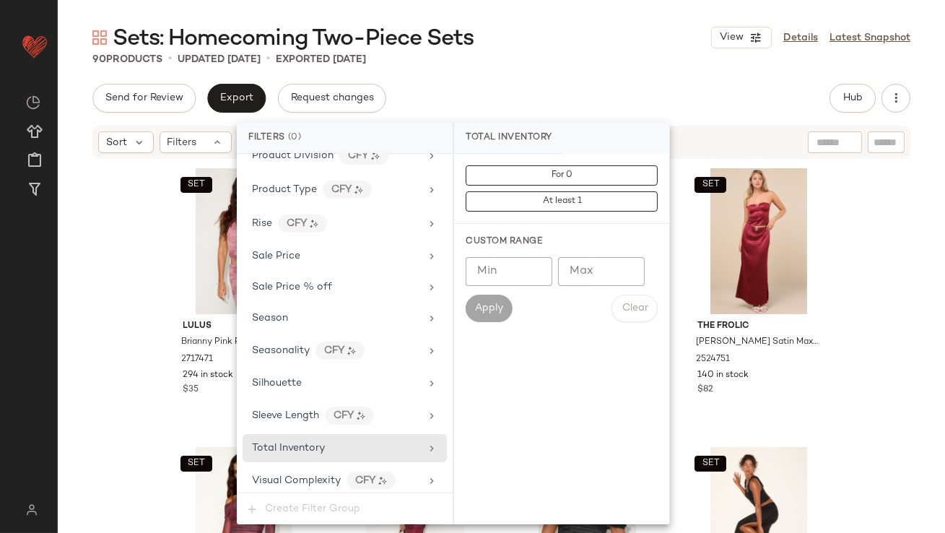
click at [579, 263] on input "Max" at bounding box center [601, 271] width 87 height 29
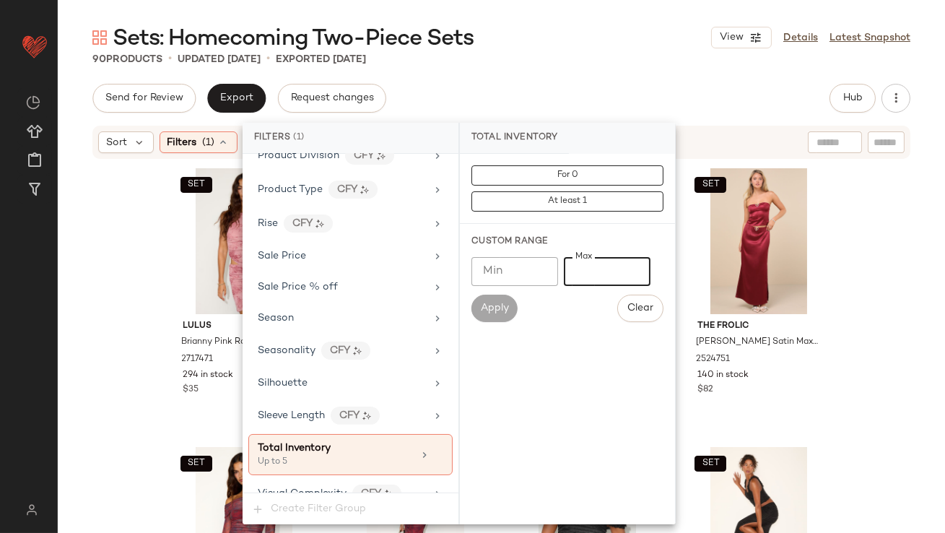
type input "*"
click at [627, 77] on div "Sets: Homecoming Two-Piece Sets View Details Latest Snapshot 90 Products • upda…" at bounding box center [502, 278] width 888 height 510
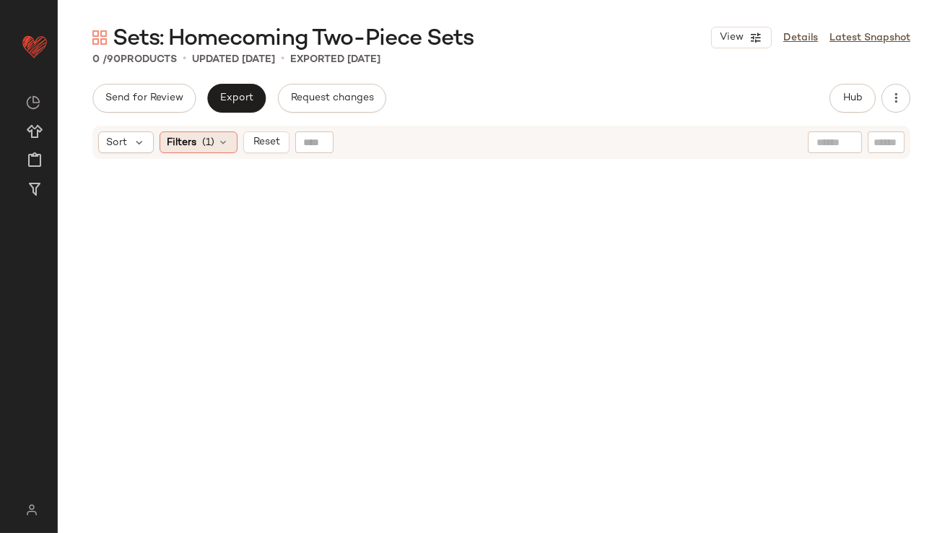
click at [235, 137] on div "Filters (1)" at bounding box center [199, 142] width 78 height 22
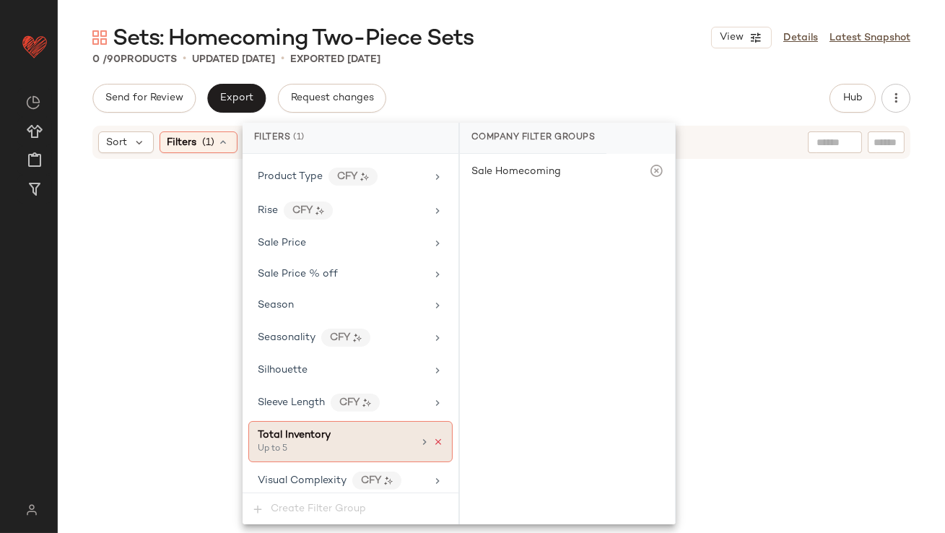
click at [433, 437] on icon at bounding box center [438, 442] width 10 height 10
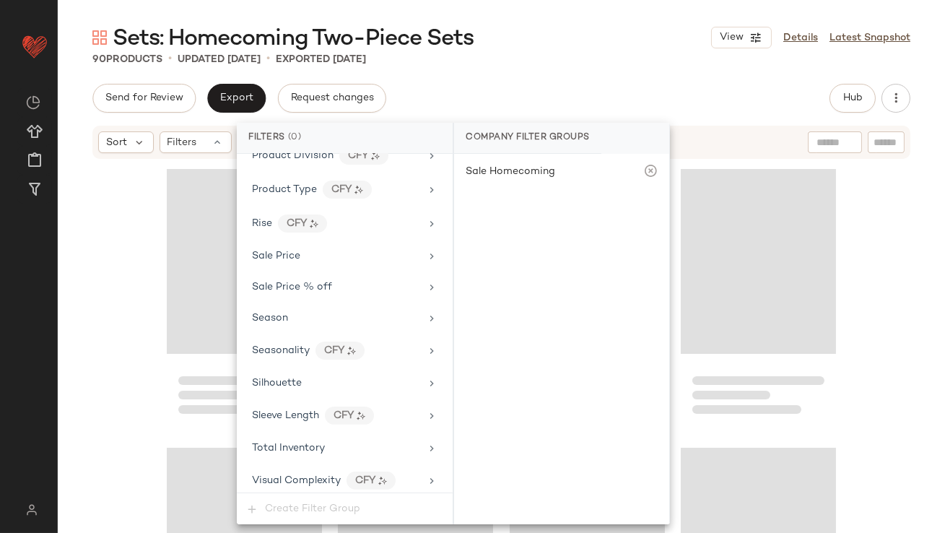
click at [637, 80] on div "Sets: Homecoming Two-Piece Sets View Details Latest Snapshot 90 Products • upda…" at bounding box center [502, 278] width 888 height 510
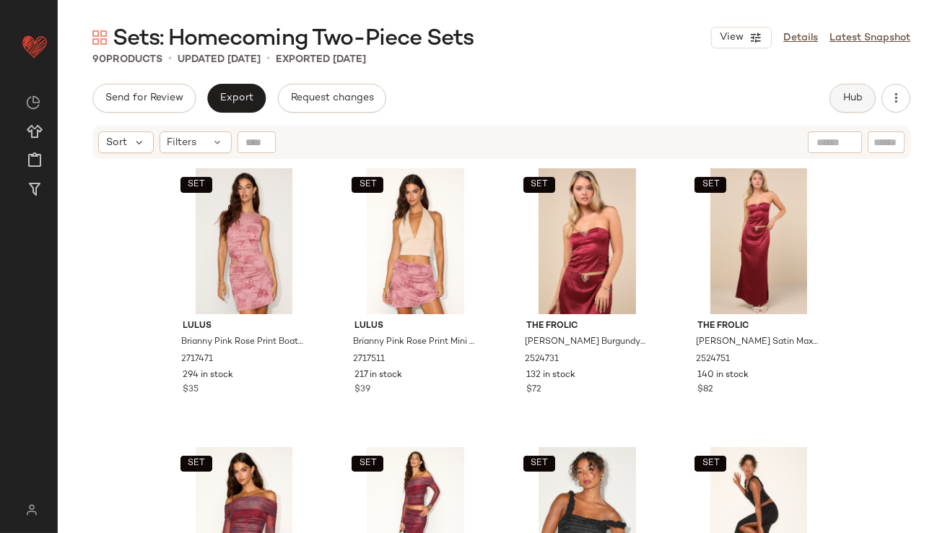
click at [858, 101] on span "Hub" at bounding box center [853, 98] width 20 height 12
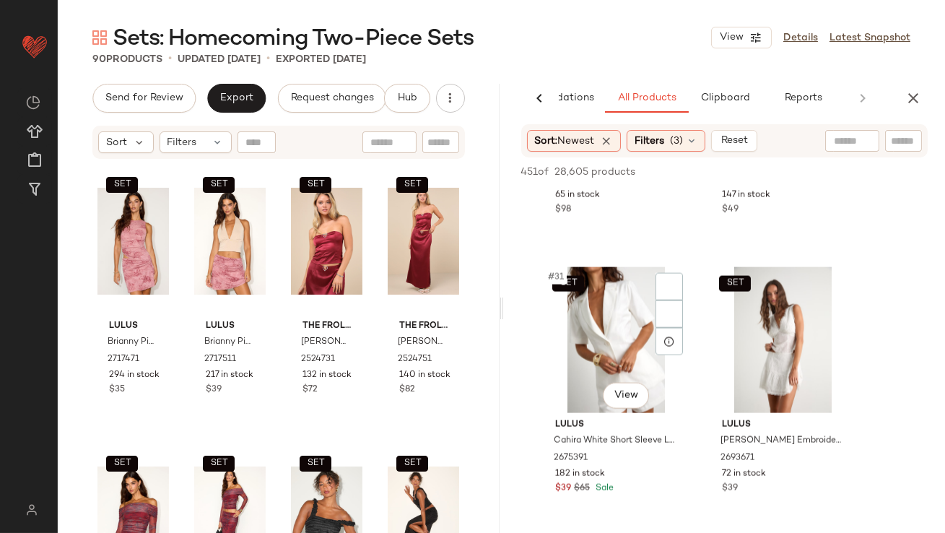
scroll to position [4142, 0]
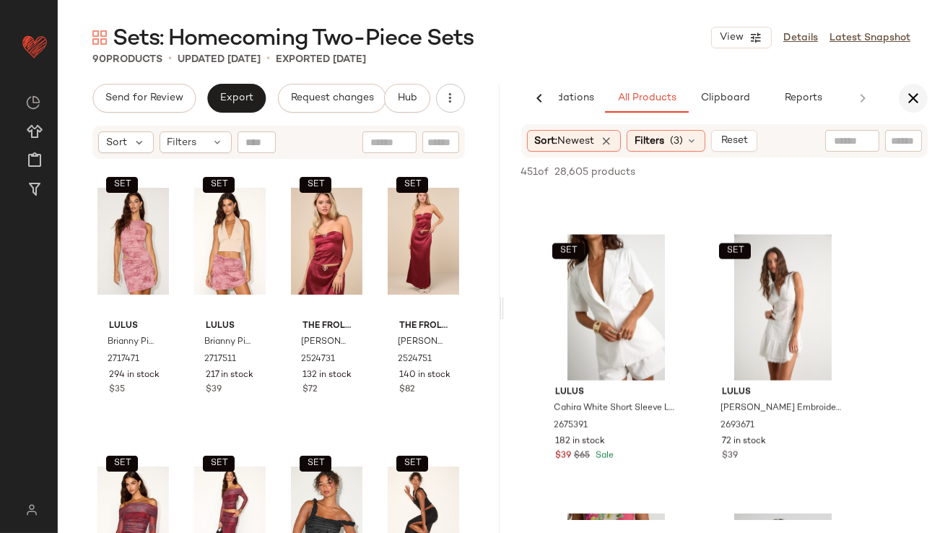
click at [919, 100] on icon "button" at bounding box center [913, 98] width 17 height 17
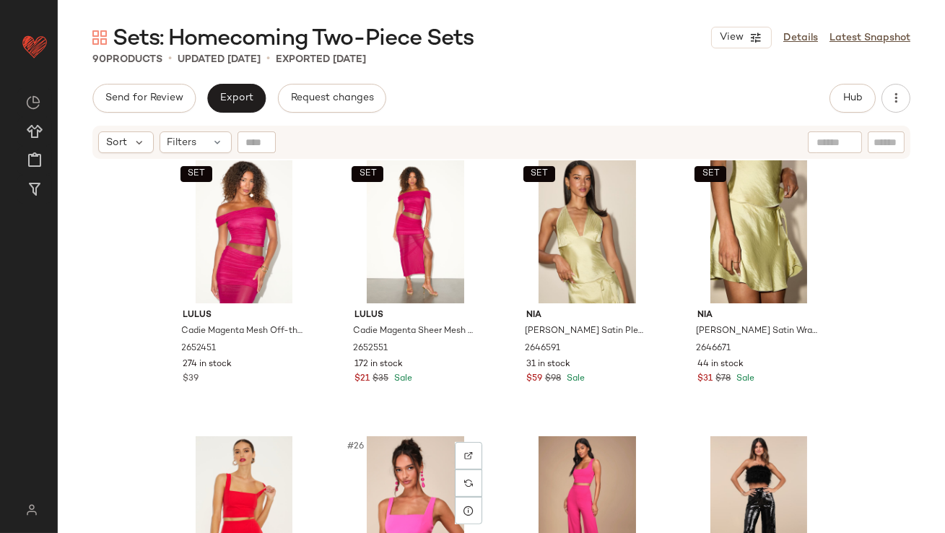
scroll to position [1346, 0]
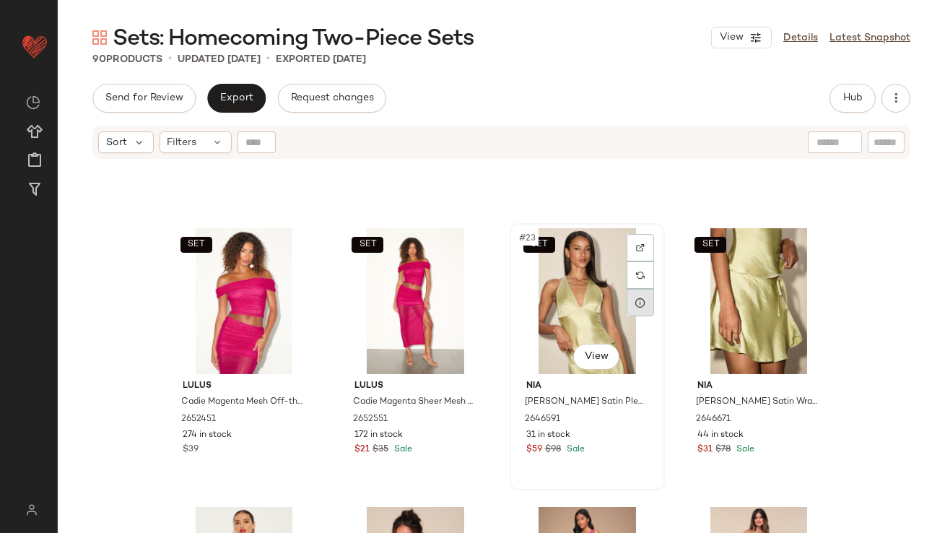
click at [630, 304] on div at bounding box center [640, 302] width 27 height 27
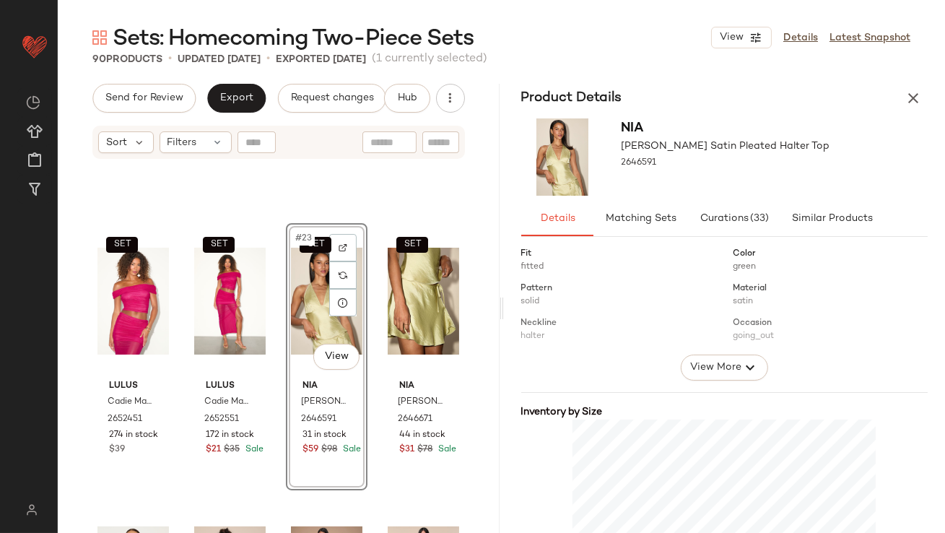
scroll to position [272, 0]
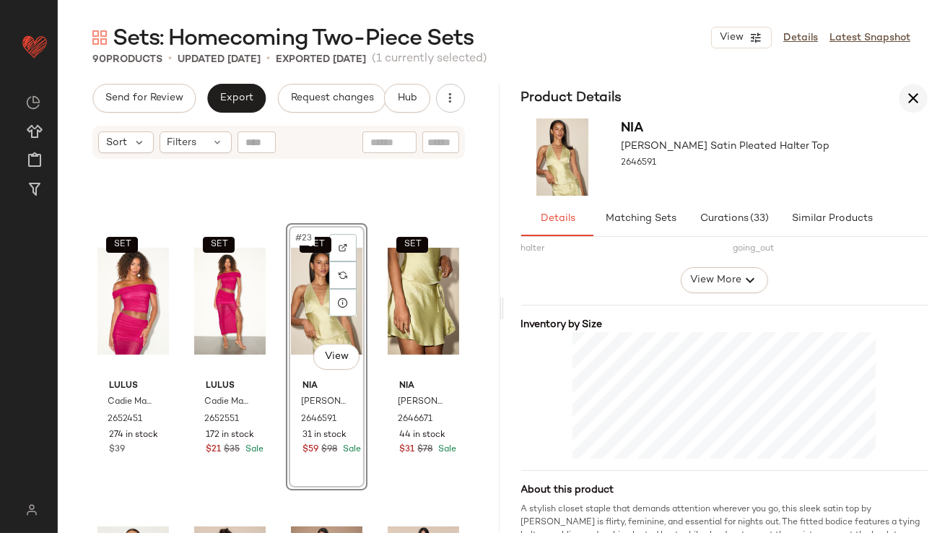
click at [923, 97] on button "button" at bounding box center [913, 98] width 29 height 29
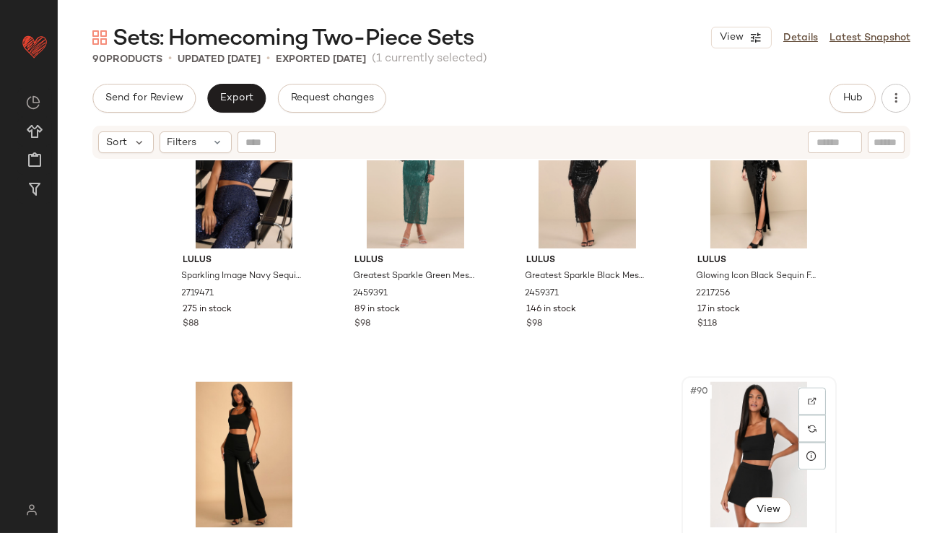
scroll to position [5944, 0]
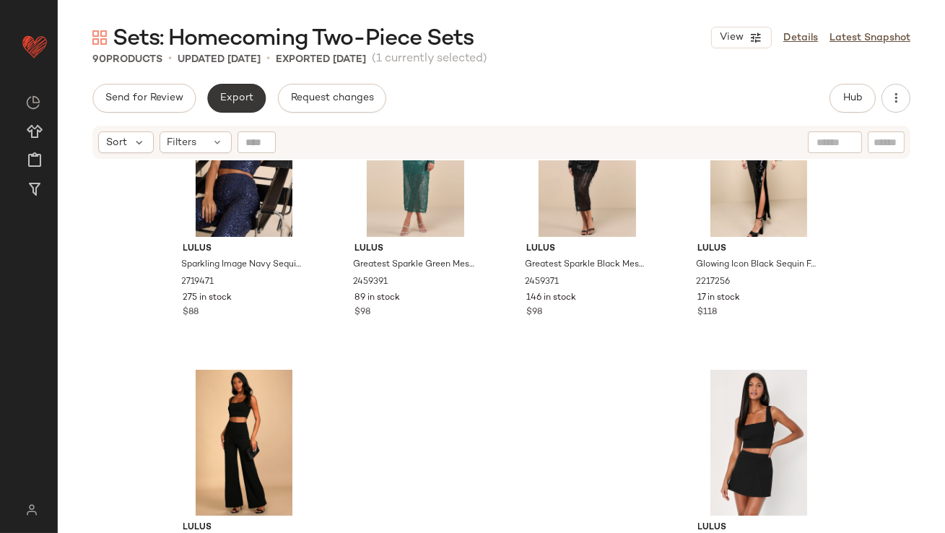
click at [242, 94] on span "Export" at bounding box center [237, 98] width 34 height 12
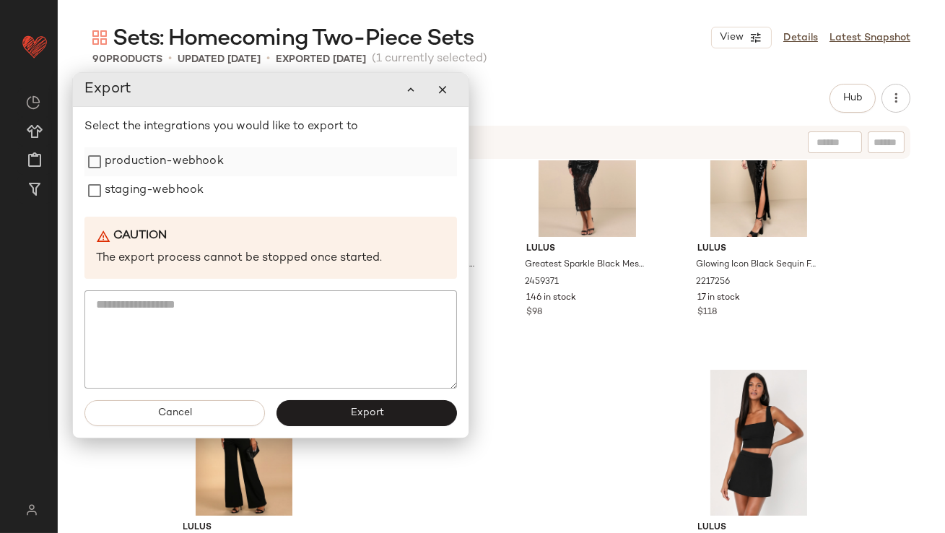
click at [199, 160] on label "production-webhook" at bounding box center [164, 161] width 119 height 29
click at [178, 195] on label "staging-webhook" at bounding box center [154, 190] width 99 height 29
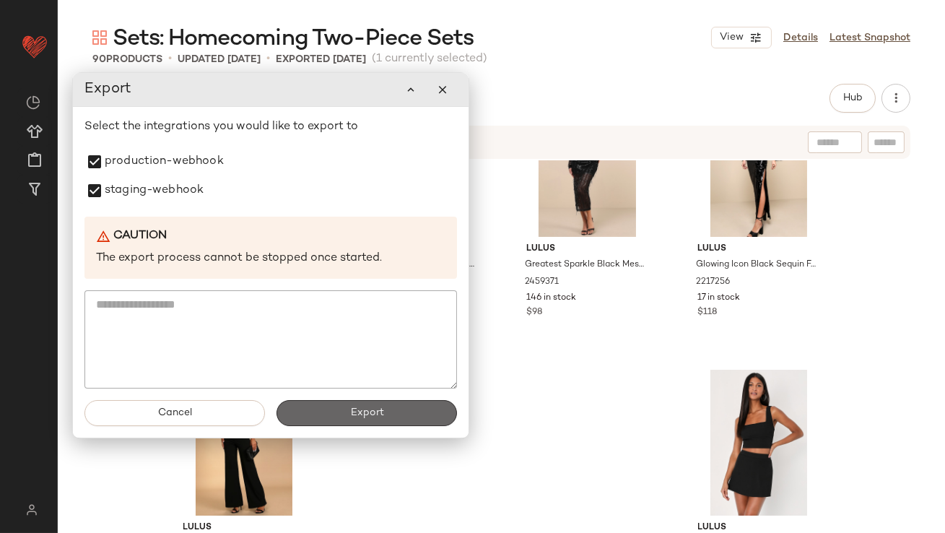
click at [320, 415] on button "Export" at bounding box center [367, 413] width 181 height 26
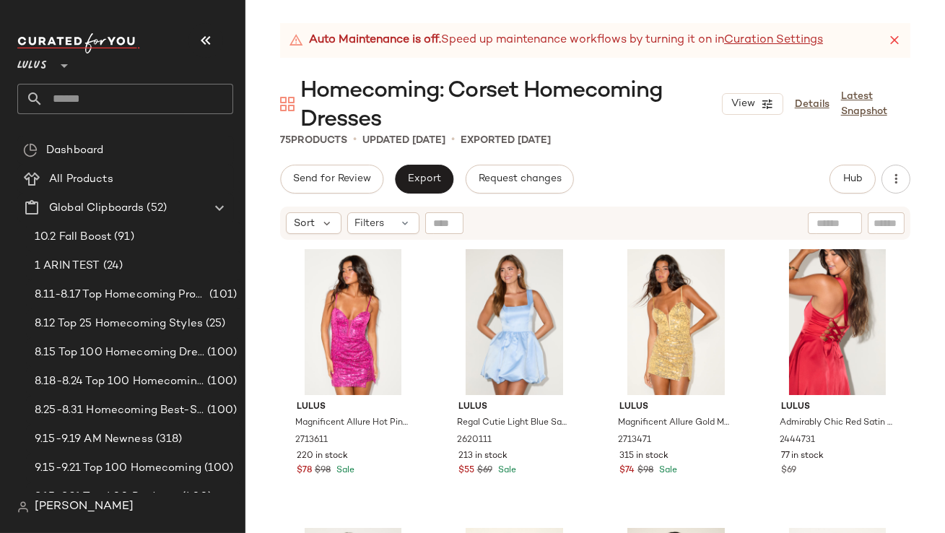
click at [189, 46] on div "Lulus **" at bounding box center [125, 57] width 216 height 36
click at [204, 27] on button "button" at bounding box center [206, 40] width 35 height 35
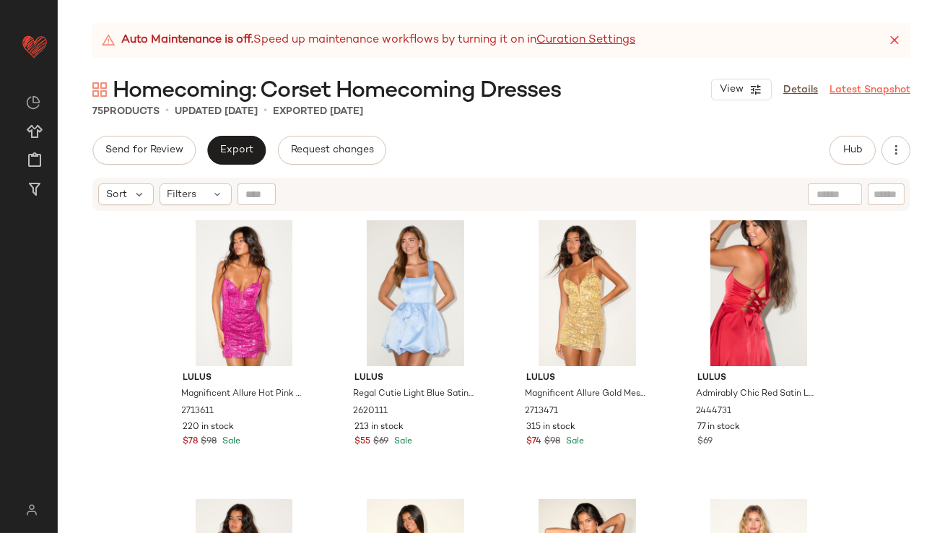
click at [896, 43] on icon at bounding box center [895, 40] width 14 height 14
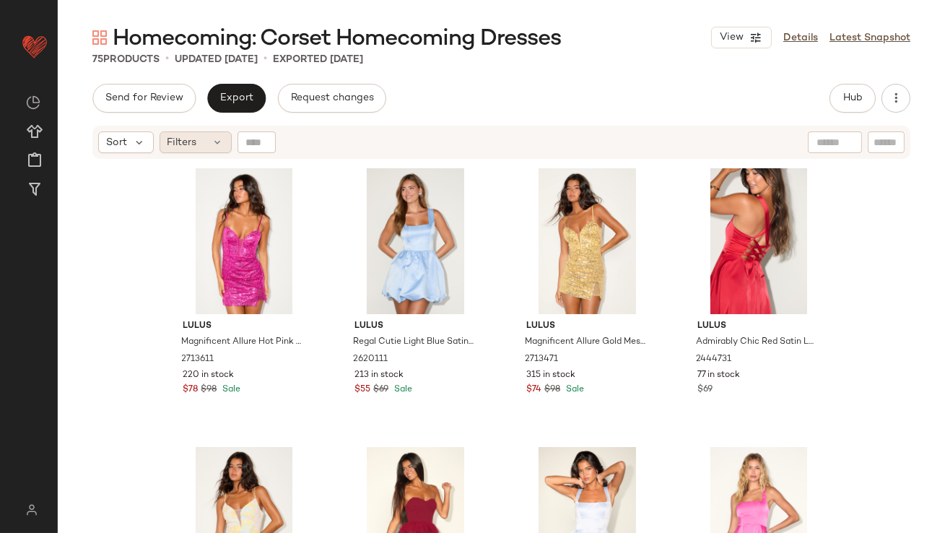
click at [189, 137] on span "Filters" at bounding box center [183, 142] width 30 height 15
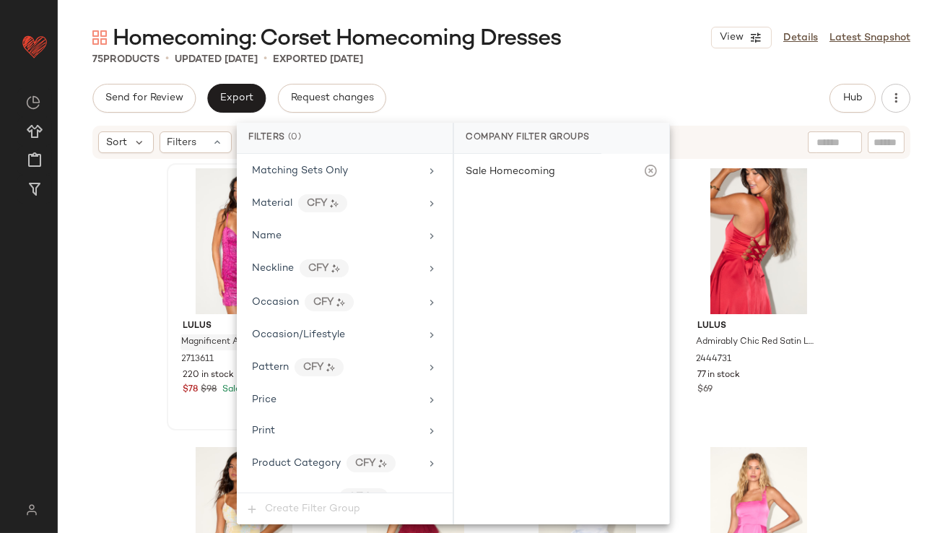
scroll to position [1011, 0]
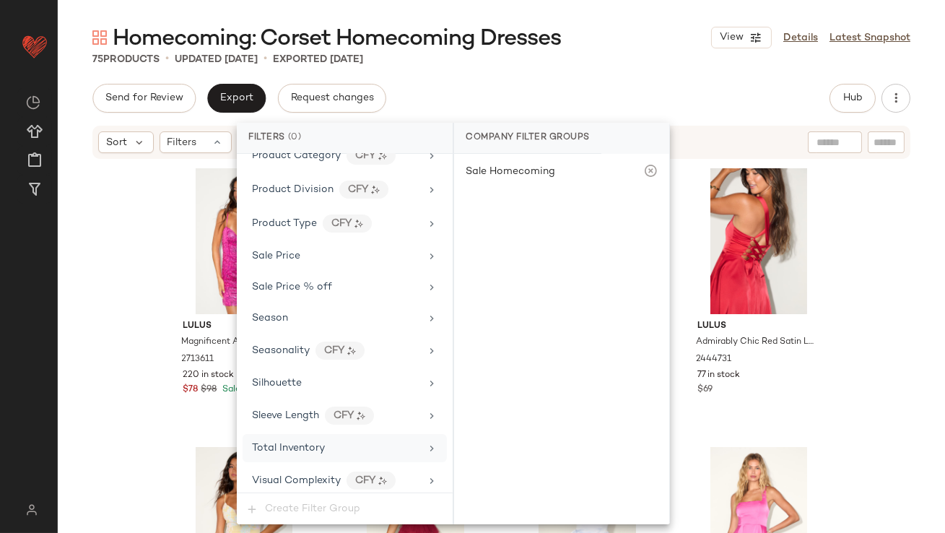
click at [285, 434] on div "Total Inventory" at bounding box center [345, 448] width 204 height 28
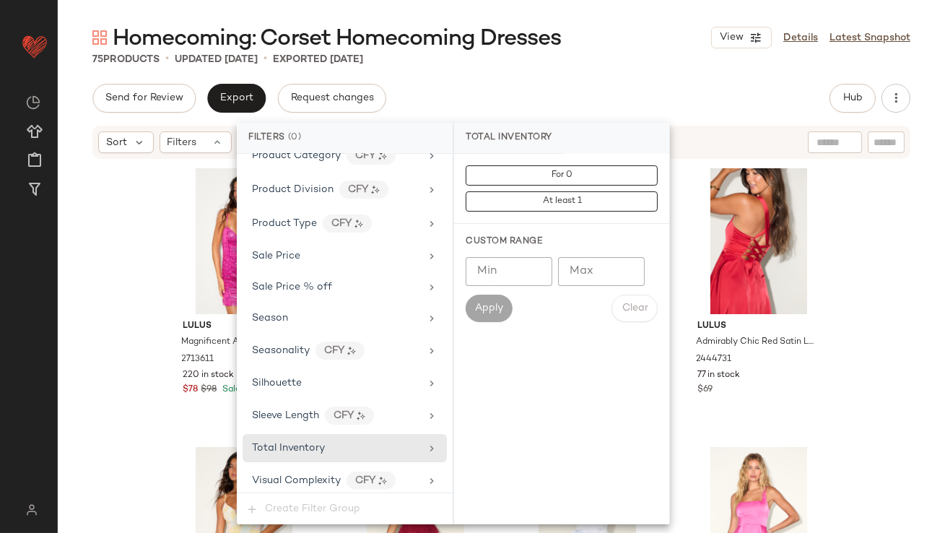
click at [576, 265] on input "Max" at bounding box center [601, 271] width 87 height 29
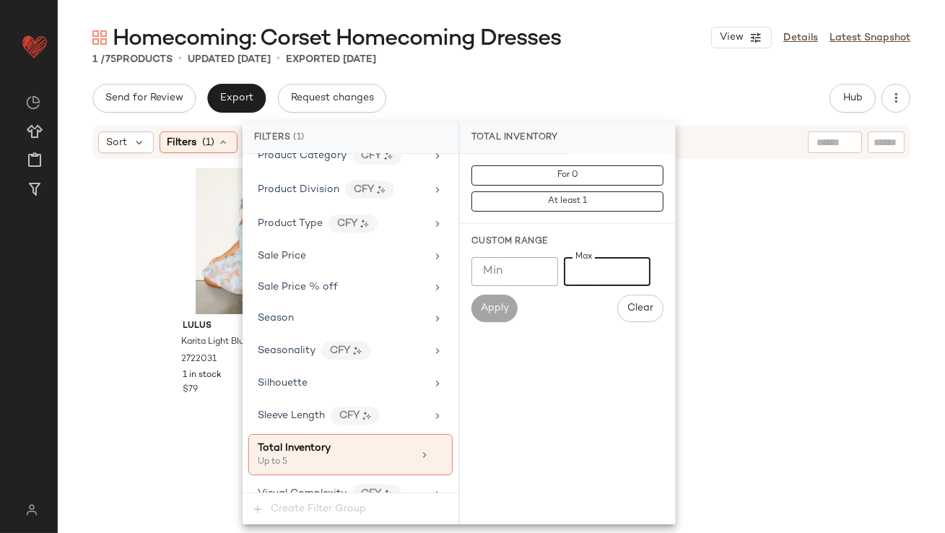
type input "*"
click at [594, 35] on div "Homecoming: Corset Homecoming Dresses View Details Latest Snapshot" at bounding box center [502, 37] width 888 height 29
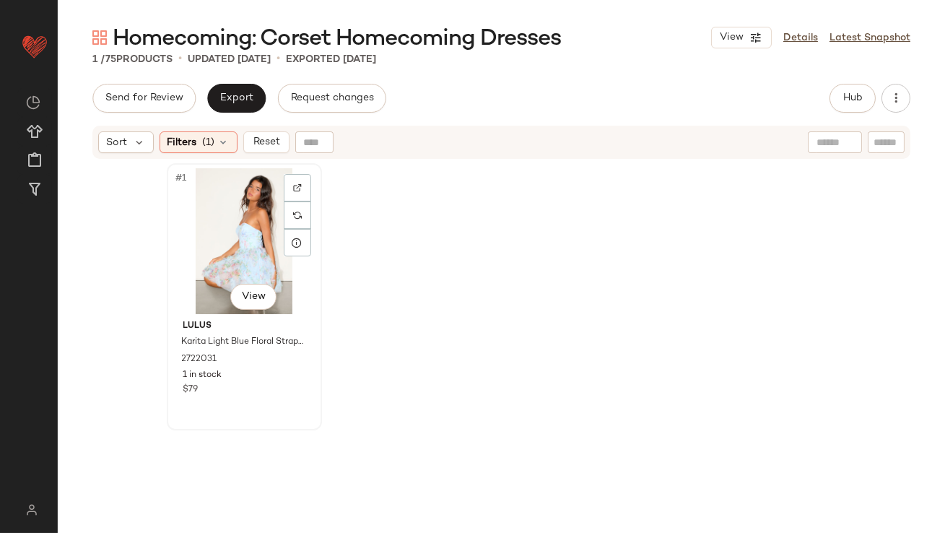
click at [204, 205] on div "#1 View" at bounding box center [244, 241] width 145 height 146
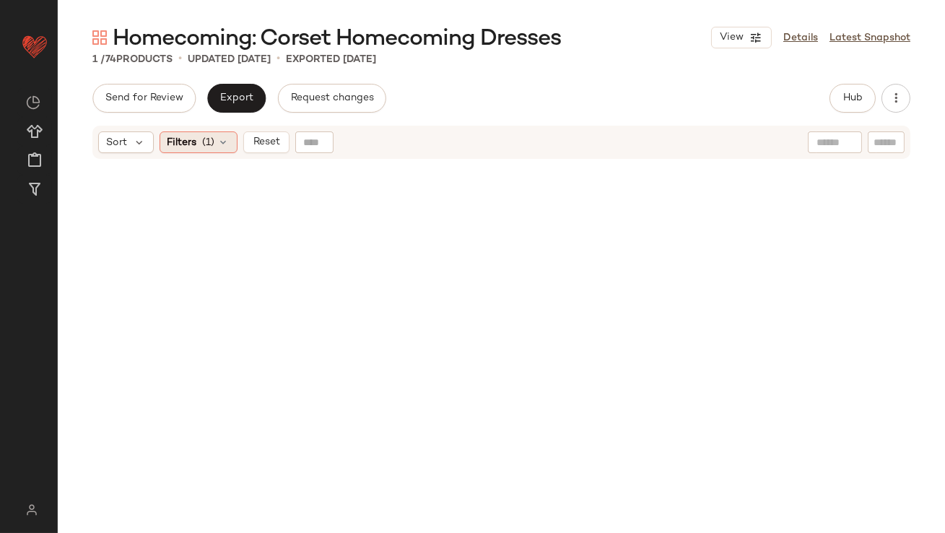
click at [199, 144] on div "Filters (1)" at bounding box center [199, 142] width 78 height 22
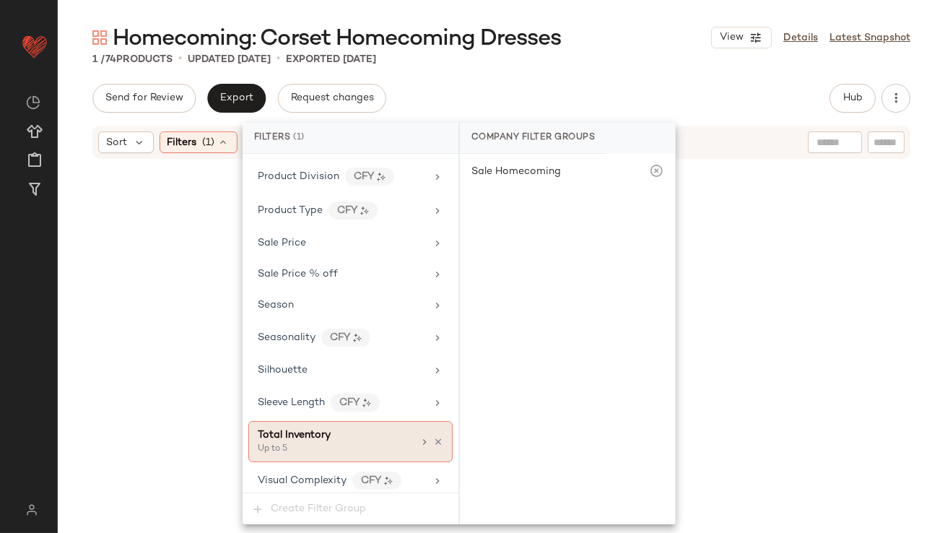
click at [433, 437] on icon at bounding box center [438, 442] width 10 height 10
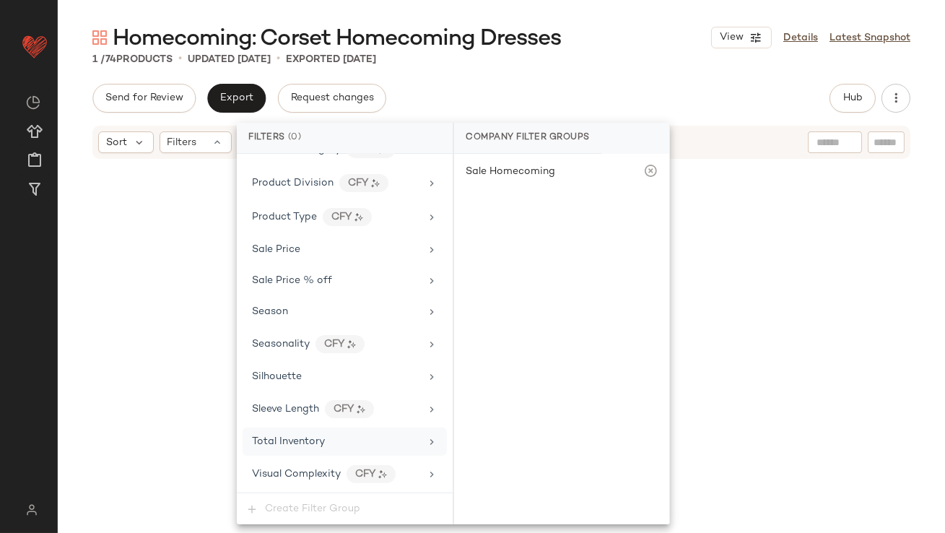
scroll to position [1011, 0]
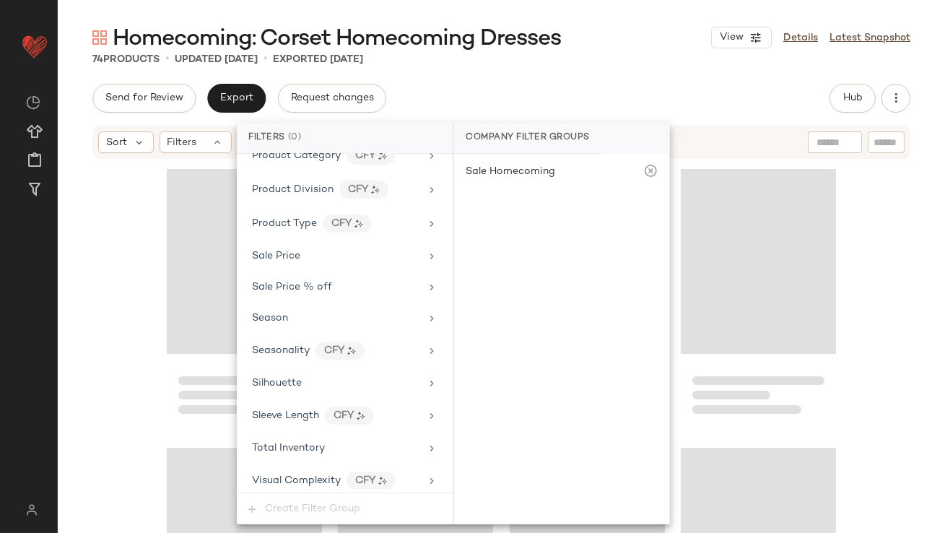
click at [641, 88] on div "Send for Review Export Request changes Hub Send for Review External Review Inte…" at bounding box center [501, 98] width 818 height 29
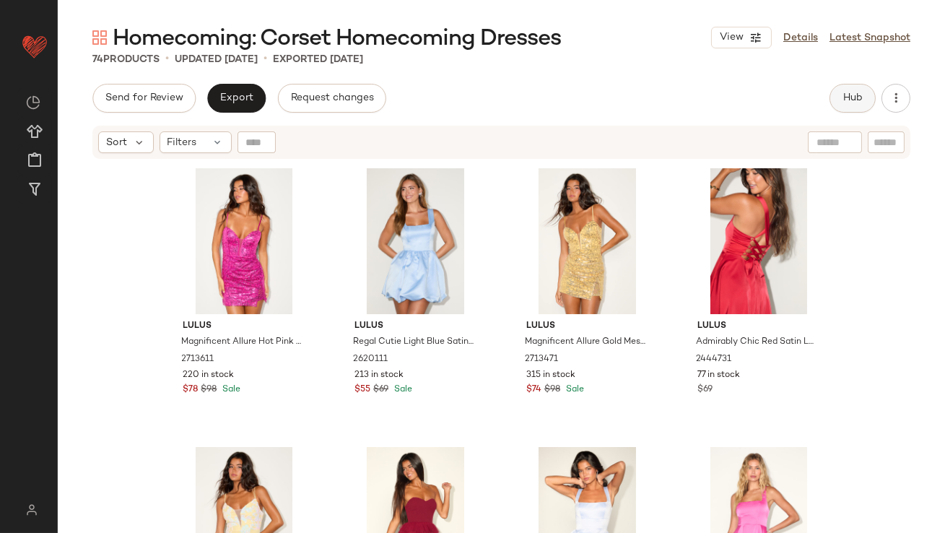
click at [867, 92] on button "Hub" at bounding box center [853, 98] width 46 height 29
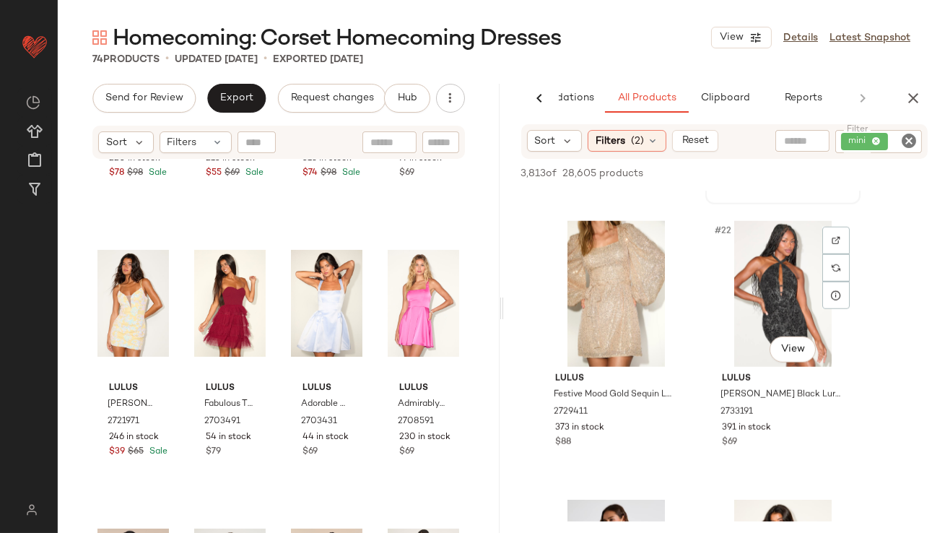
scroll to position [3067, 0]
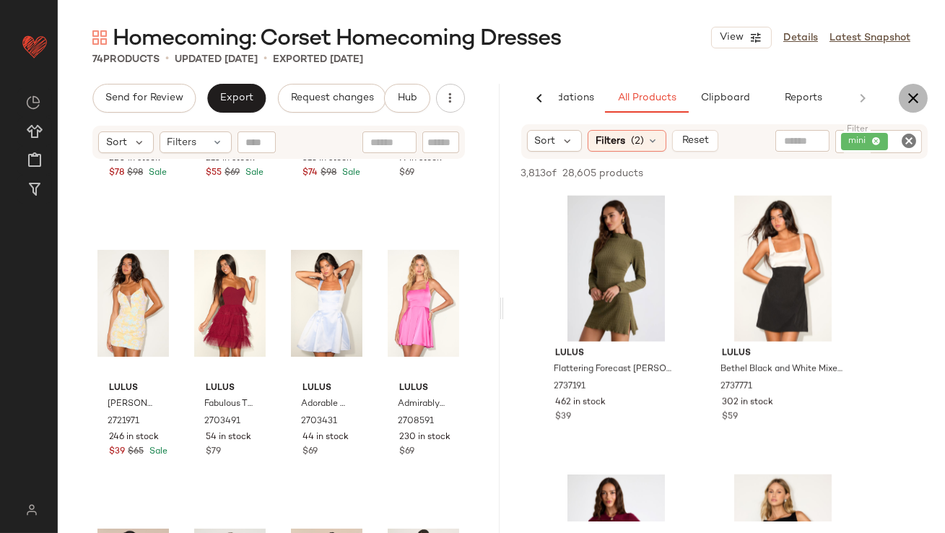
click at [925, 102] on button "button" at bounding box center [913, 98] width 29 height 29
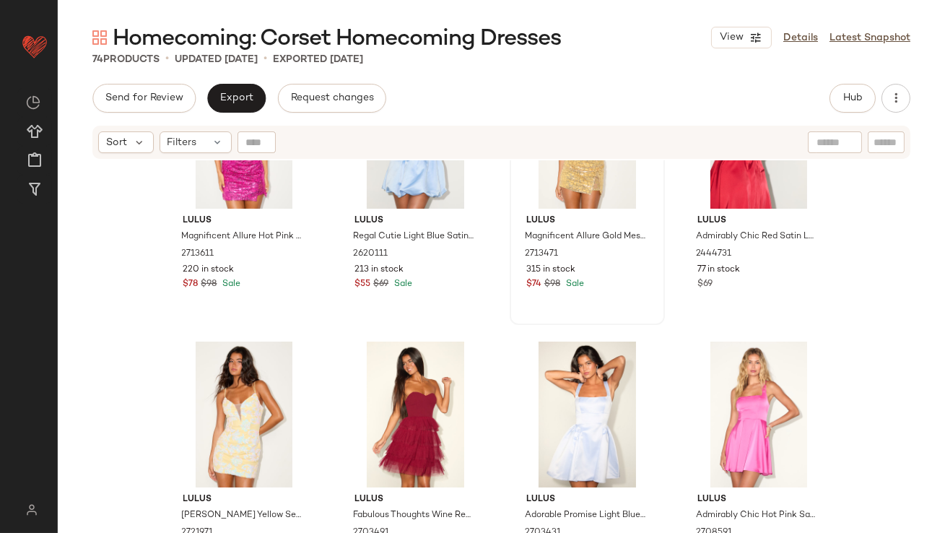
scroll to position [159, 0]
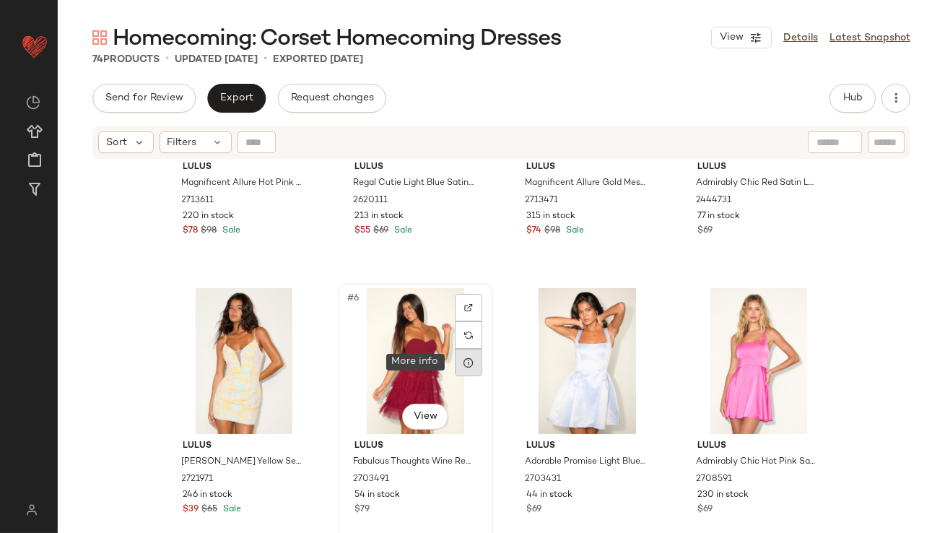
click at [458, 360] on div at bounding box center [468, 362] width 27 height 27
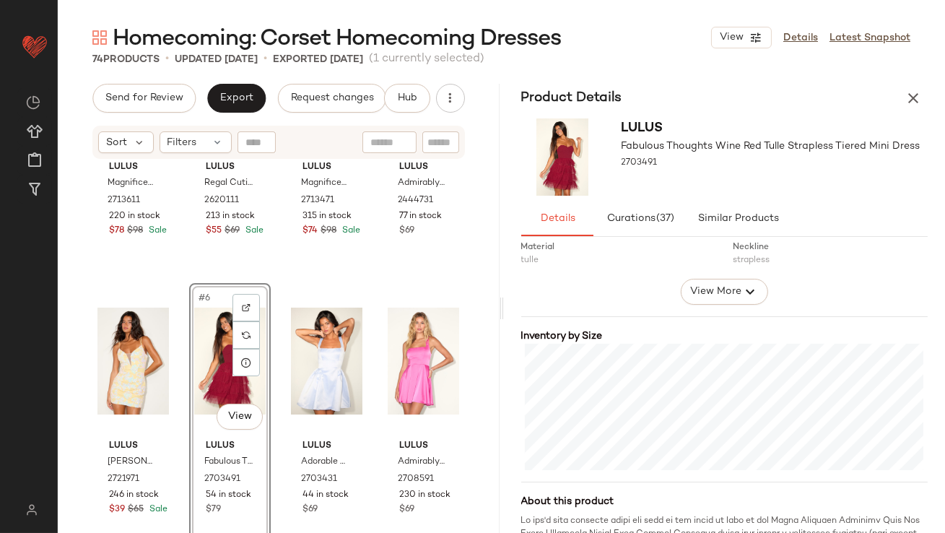
scroll to position [397, 0]
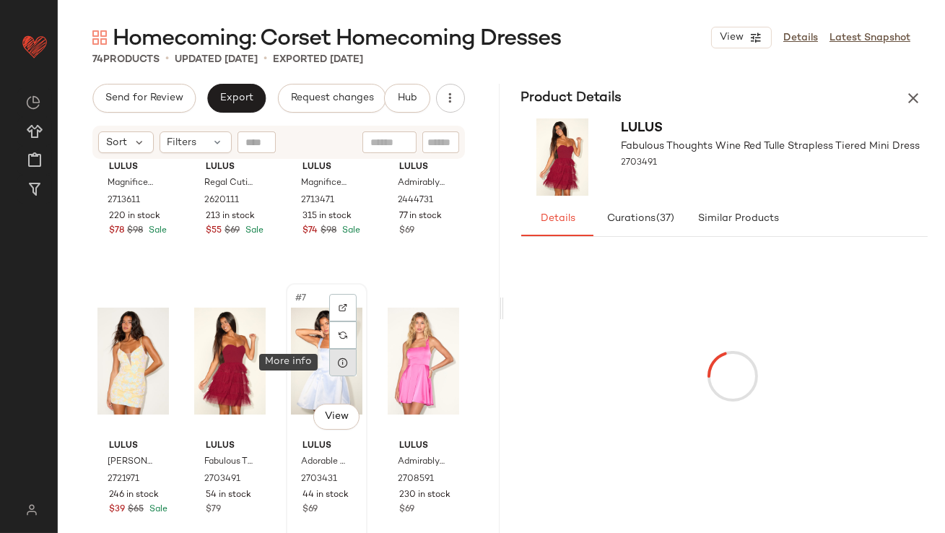
click at [341, 371] on div at bounding box center [342, 362] width 27 height 27
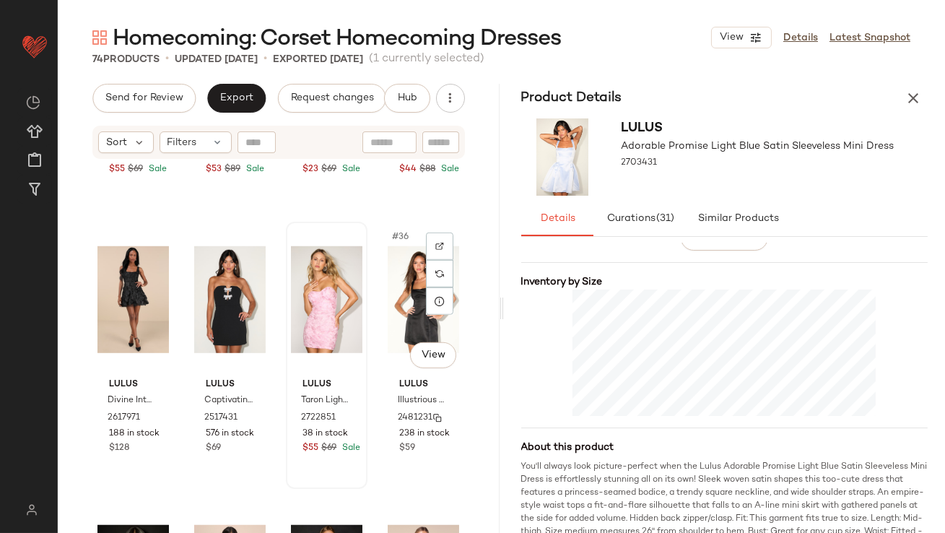
scroll to position [2147, 0]
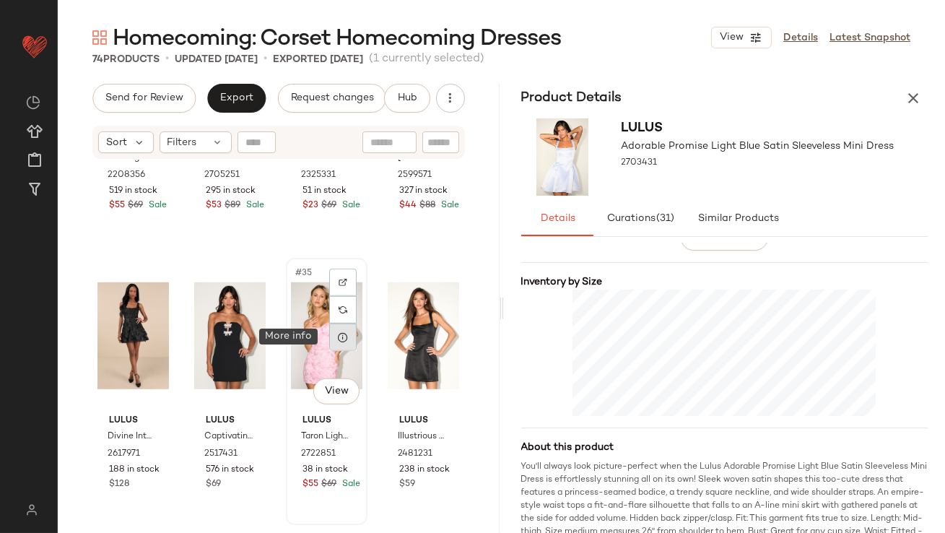
click at [343, 338] on icon at bounding box center [343, 338] width 12 height 12
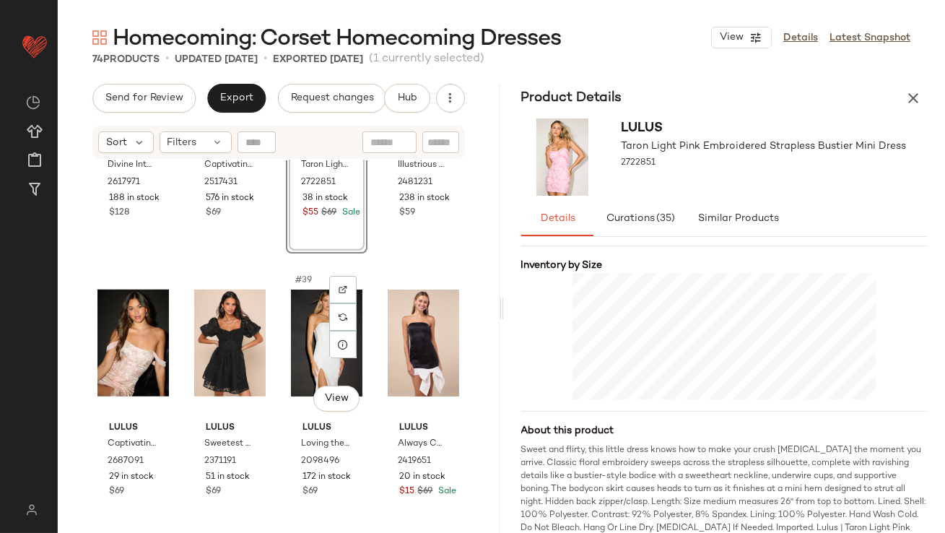
scroll to position [2445, 0]
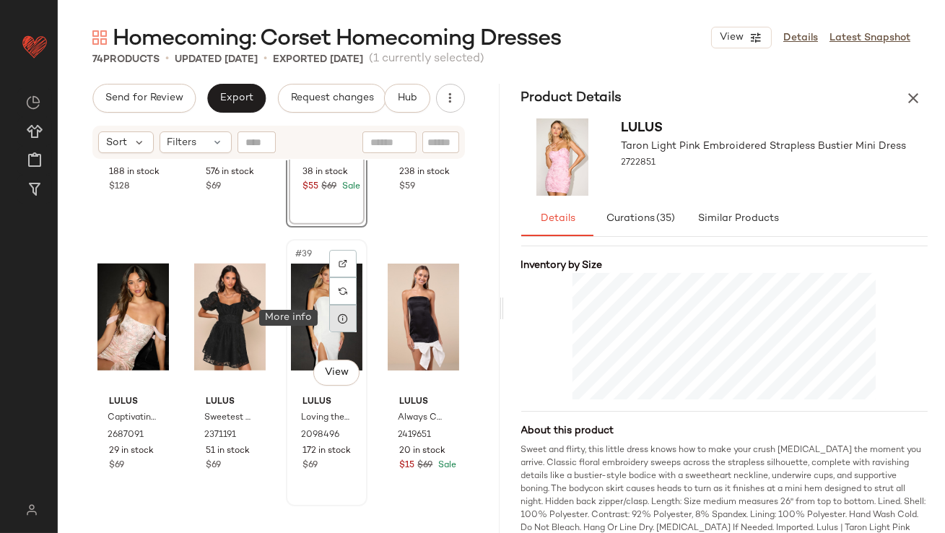
click at [345, 321] on div at bounding box center [342, 318] width 27 height 27
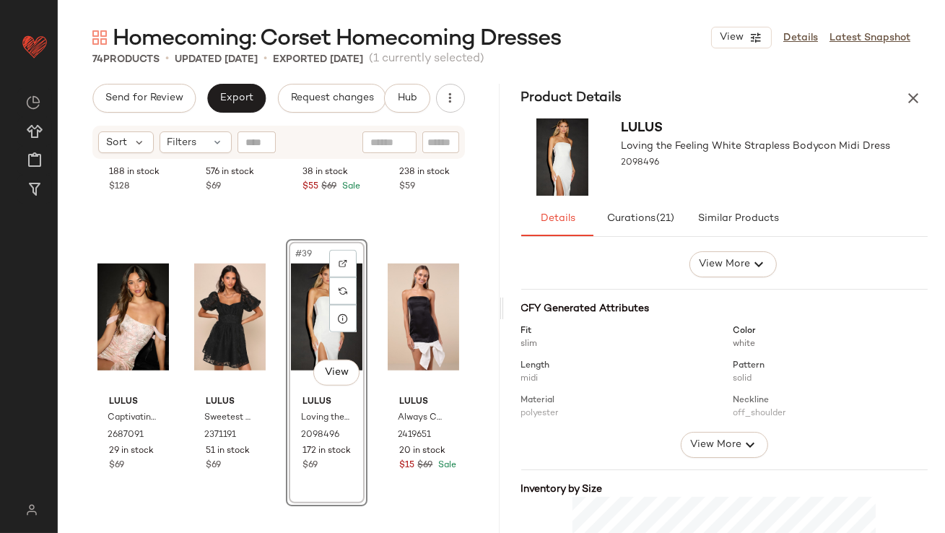
scroll to position [244, 0]
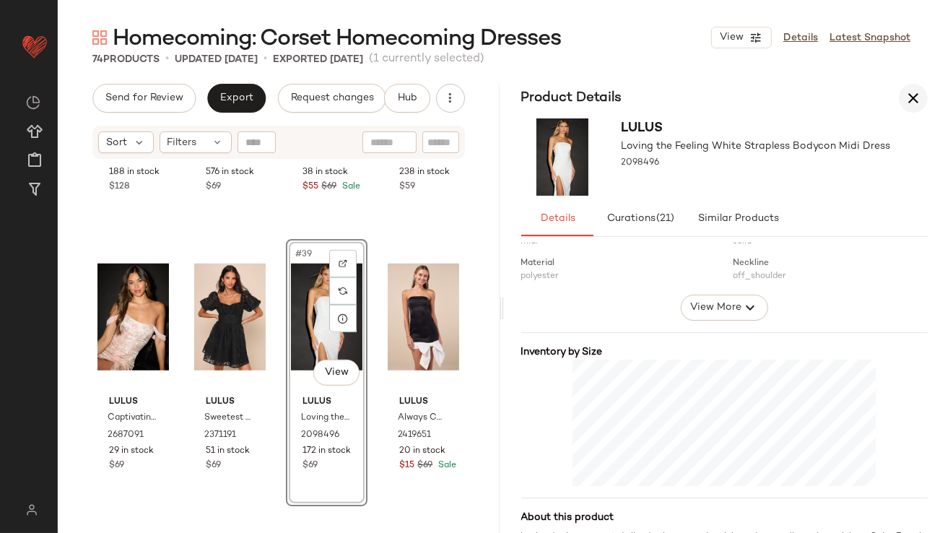
click at [913, 95] on icon "button" at bounding box center [913, 98] width 17 height 17
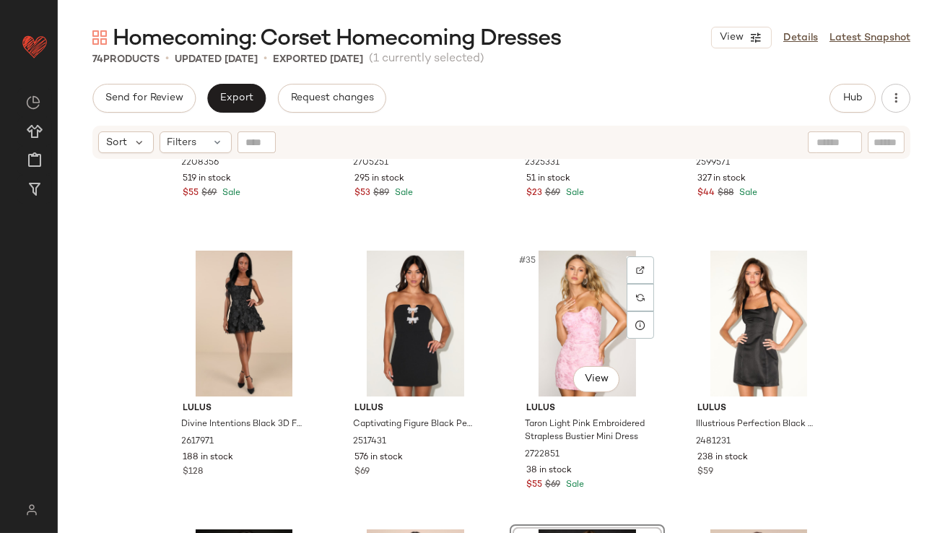
scroll to position [2400, 0]
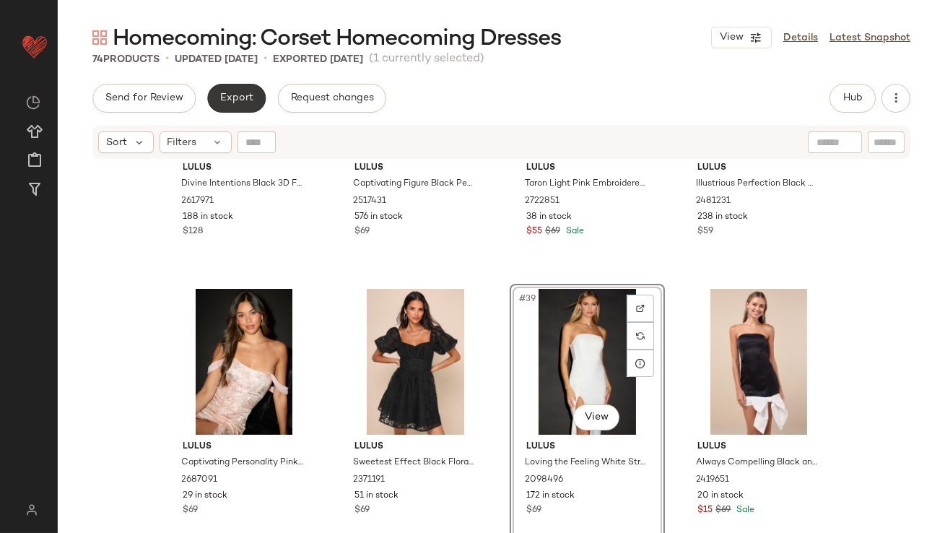
click at [248, 107] on button "Export" at bounding box center [236, 98] width 59 height 29
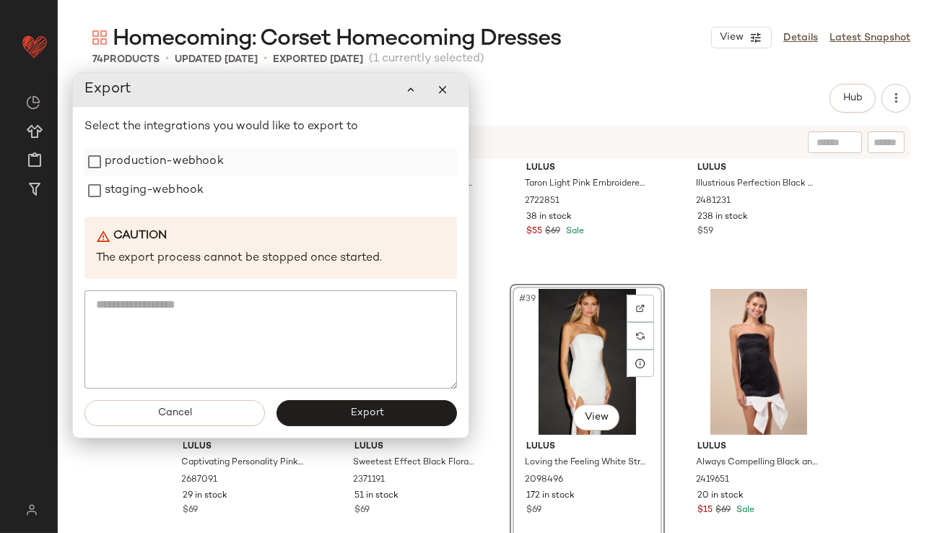
click at [193, 157] on label "production-webhook" at bounding box center [164, 161] width 119 height 29
click at [165, 185] on label "staging-webhook" at bounding box center [153, 191] width 99 height 29
click at [374, 408] on span "Export" at bounding box center [365, 414] width 34 height 12
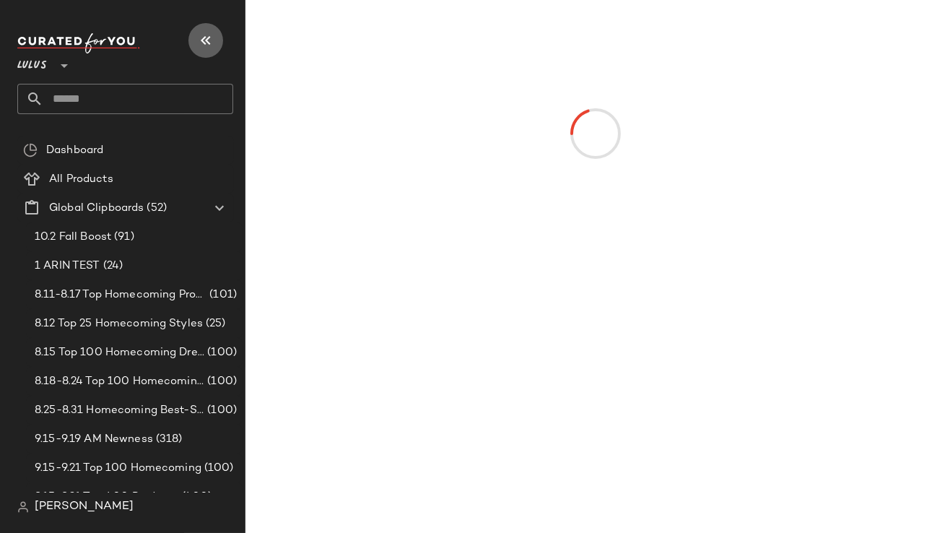
click at [206, 46] on icon "button" at bounding box center [205, 40] width 17 height 17
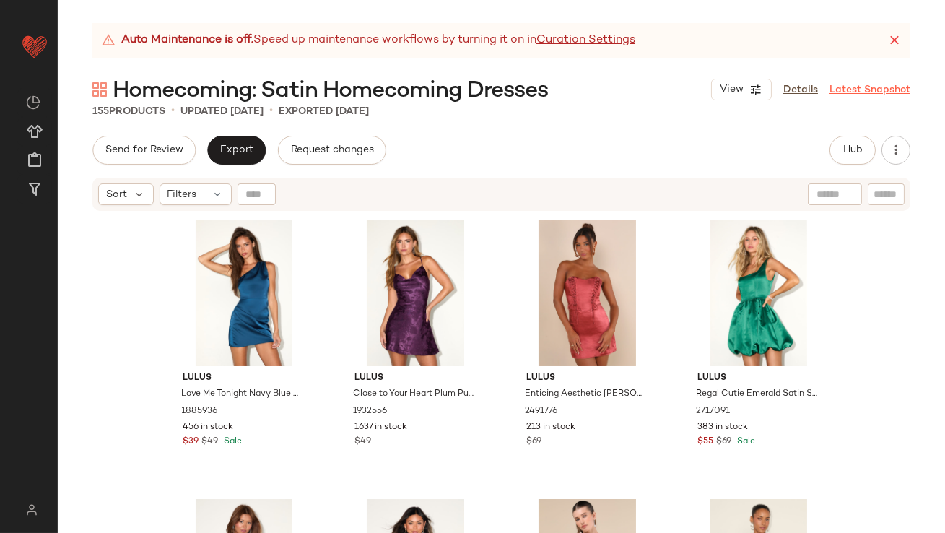
click at [891, 43] on icon at bounding box center [895, 40] width 14 height 14
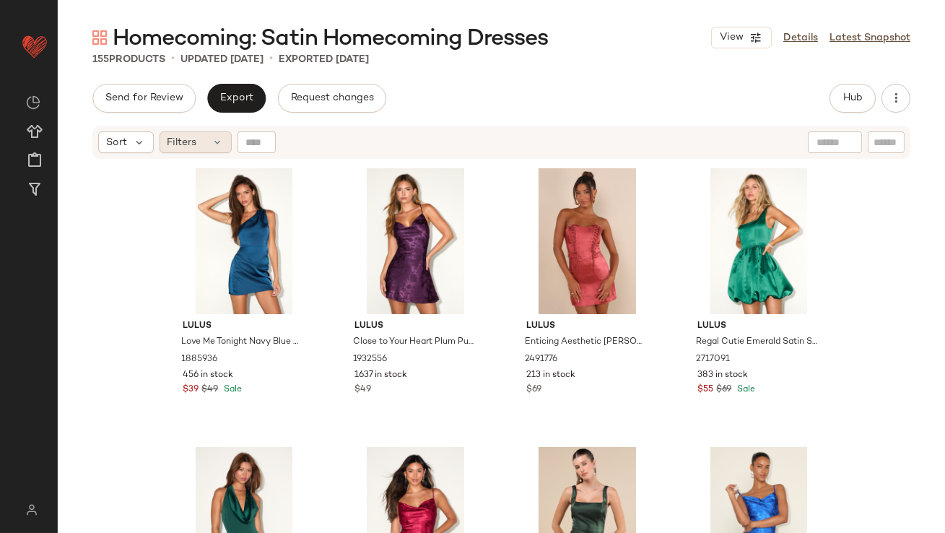
click at [199, 135] on div "Filters" at bounding box center [196, 142] width 72 height 22
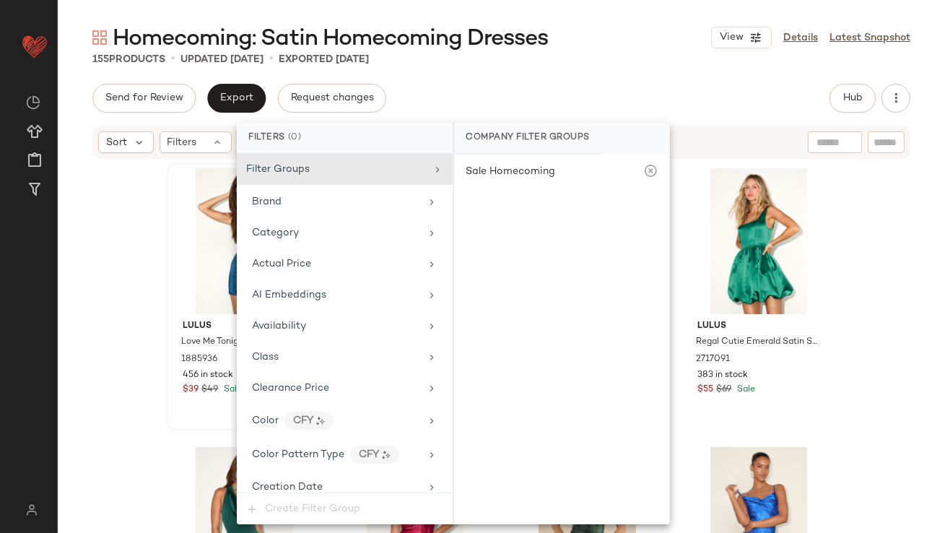
scroll to position [1011, 0]
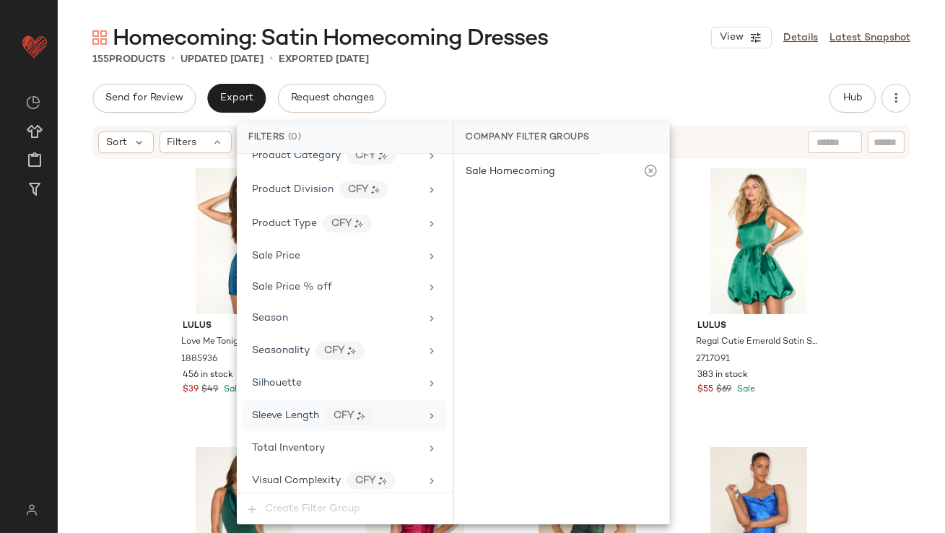
drag, startPoint x: 283, startPoint y: 445, endPoint x: 312, endPoint y: 425, distance: 35.3
click at [283, 446] on span "Total Inventory" at bounding box center [288, 448] width 73 height 11
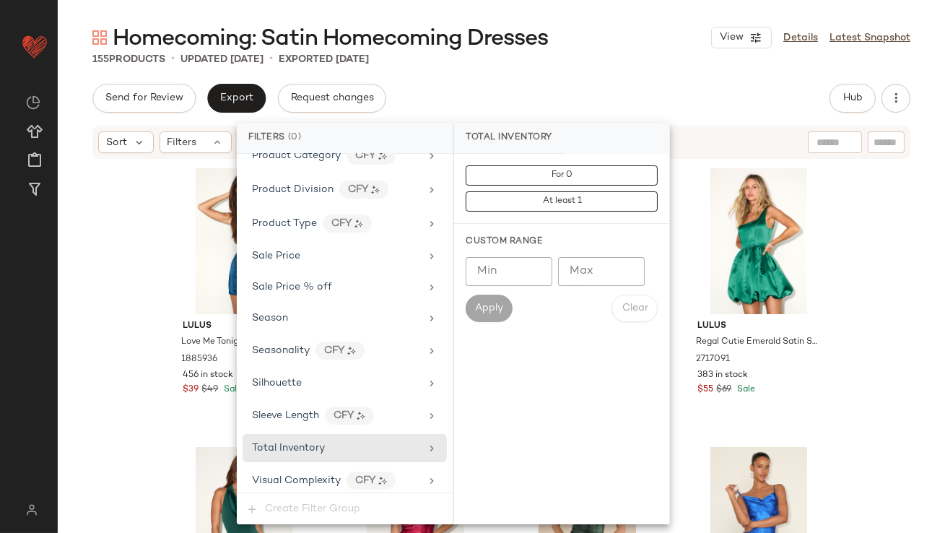
type input "**"
click at [537, 274] on input "**" at bounding box center [509, 271] width 87 height 29
click at [572, 271] on input "Max" at bounding box center [601, 271] width 87 height 29
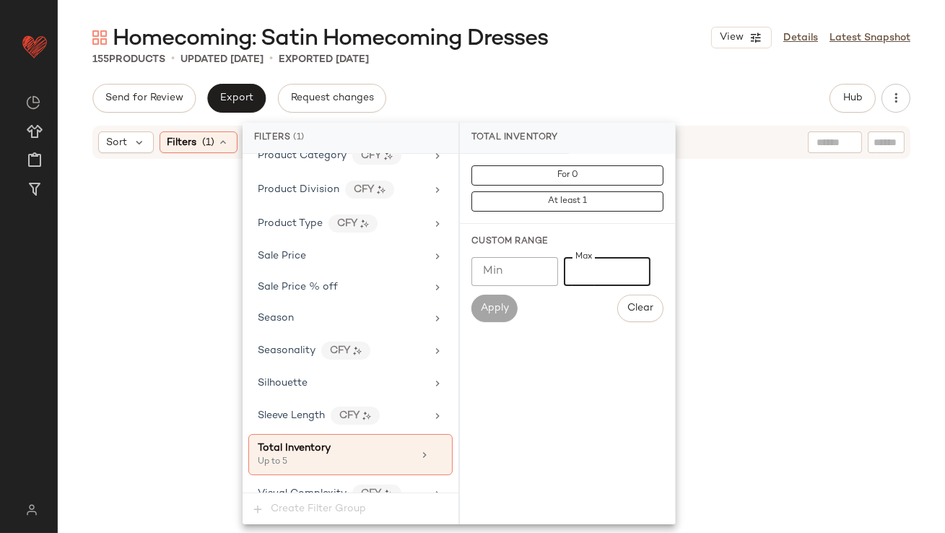
type input "*"
click at [605, 84] on div "Send for Review Export Request changes Hub Send for Review External Review Inte…" at bounding box center [501, 98] width 818 height 29
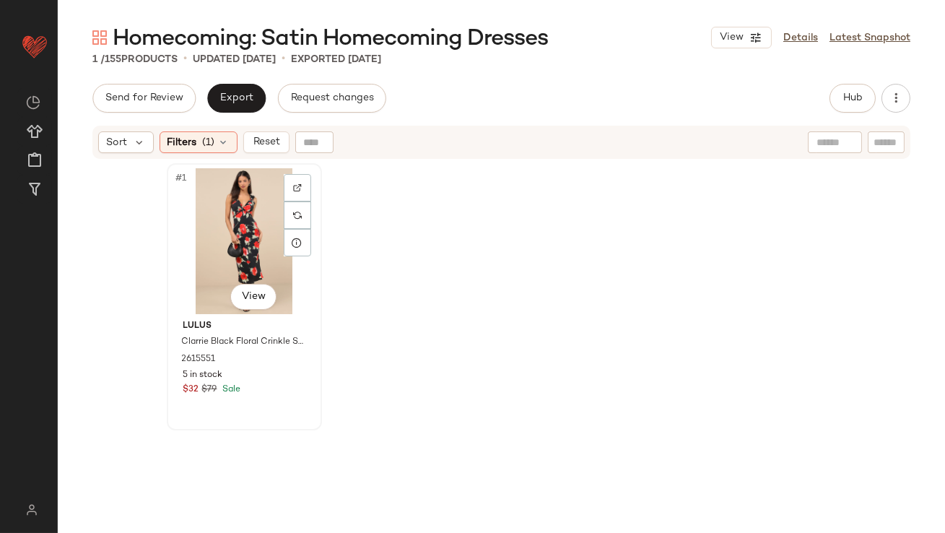
click at [244, 205] on div "#1 View" at bounding box center [244, 241] width 145 height 146
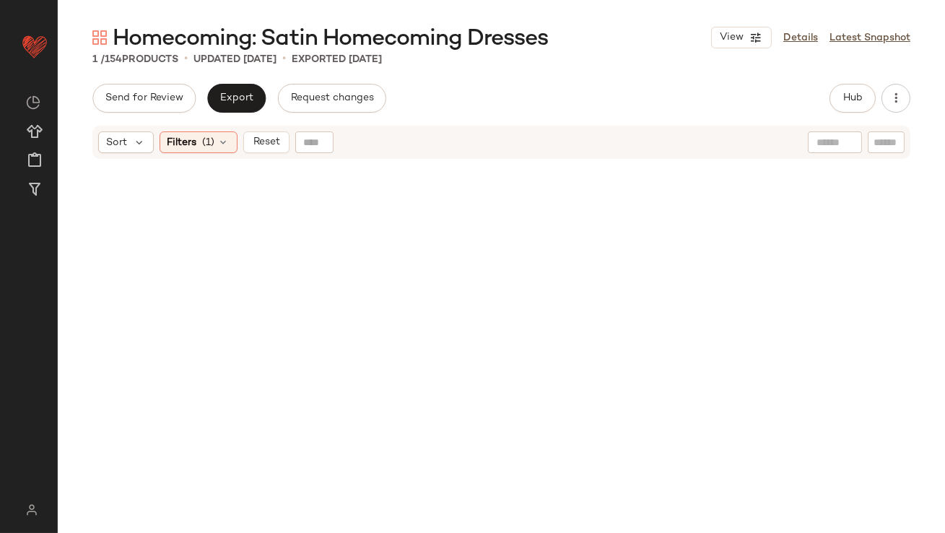
click at [212, 120] on div "Send for Review Export Request changes Hub Send for Review External Review Inte…" at bounding box center [502, 308] width 888 height 449
click at [212, 135] on span "(1)" at bounding box center [209, 142] width 12 height 15
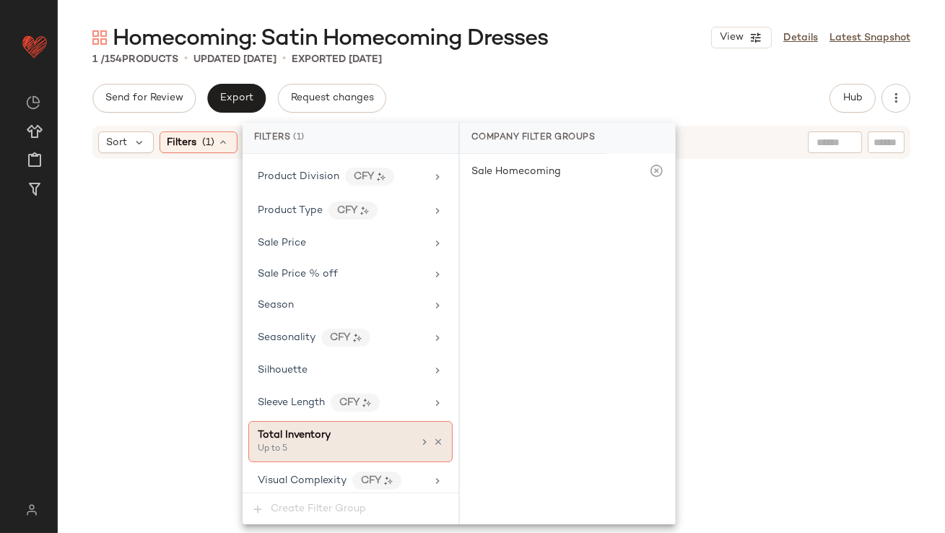
click at [434, 437] on icon at bounding box center [438, 442] width 10 height 10
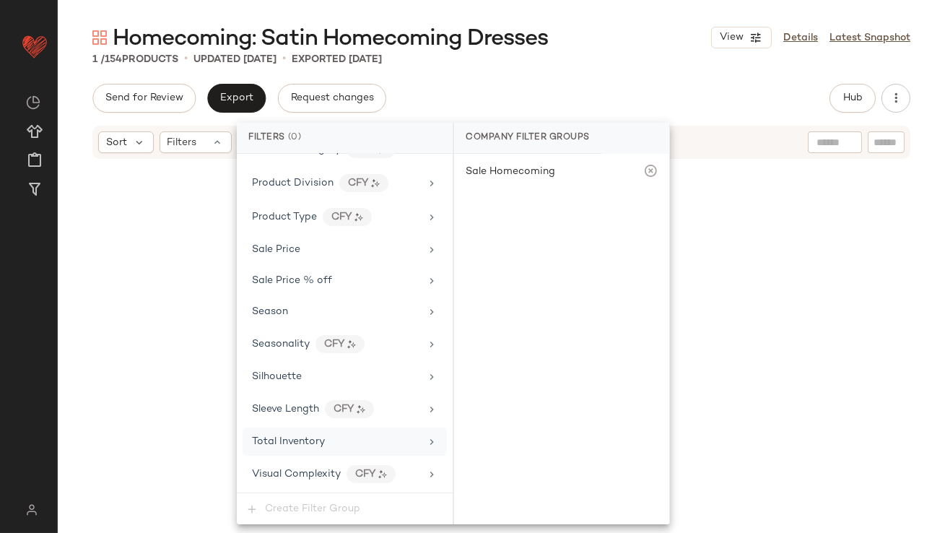
scroll to position [1011, 0]
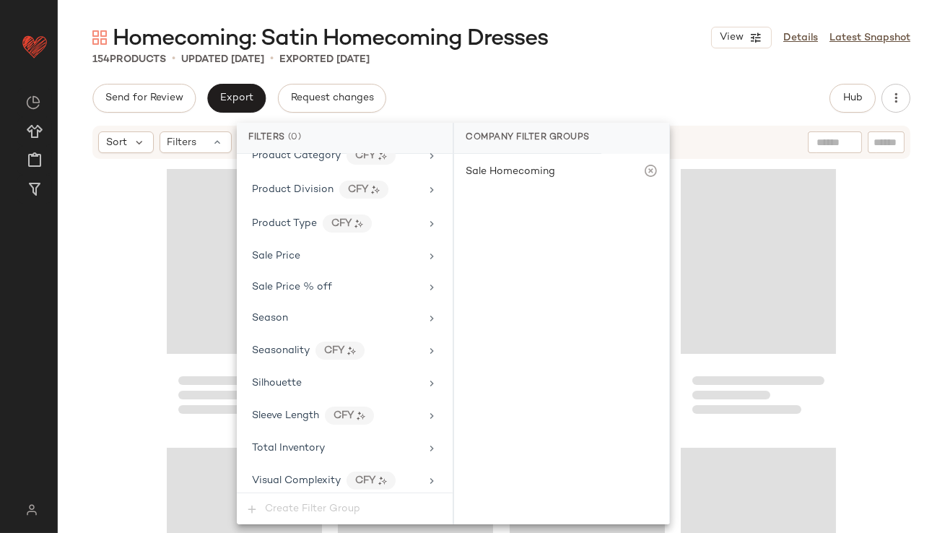
click at [657, 50] on div "Homecoming: Satin Homecoming Dresses View Details Latest Snapshot" at bounding box center [502, 37] width 888 height 29
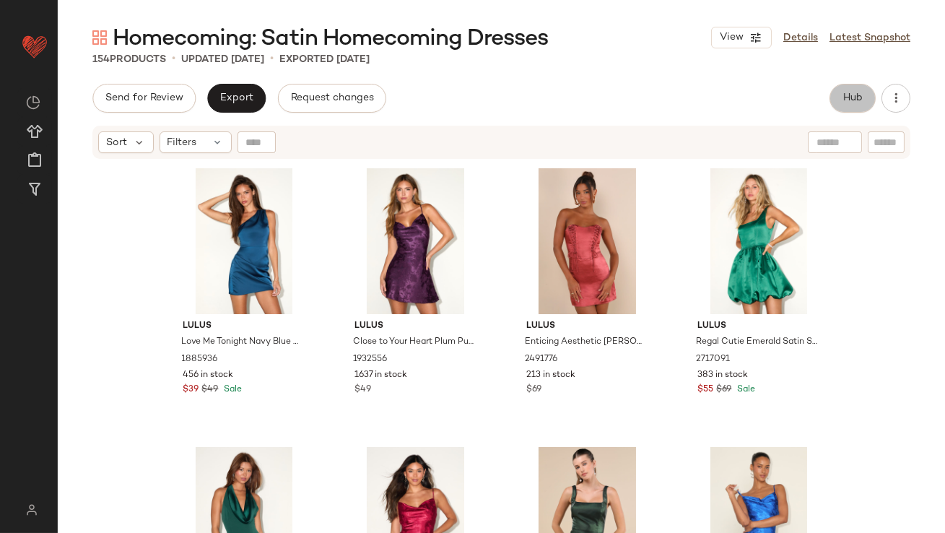
click at [839, 95] on button "Hub" at bounding box center [853, 98] width 46 height 29
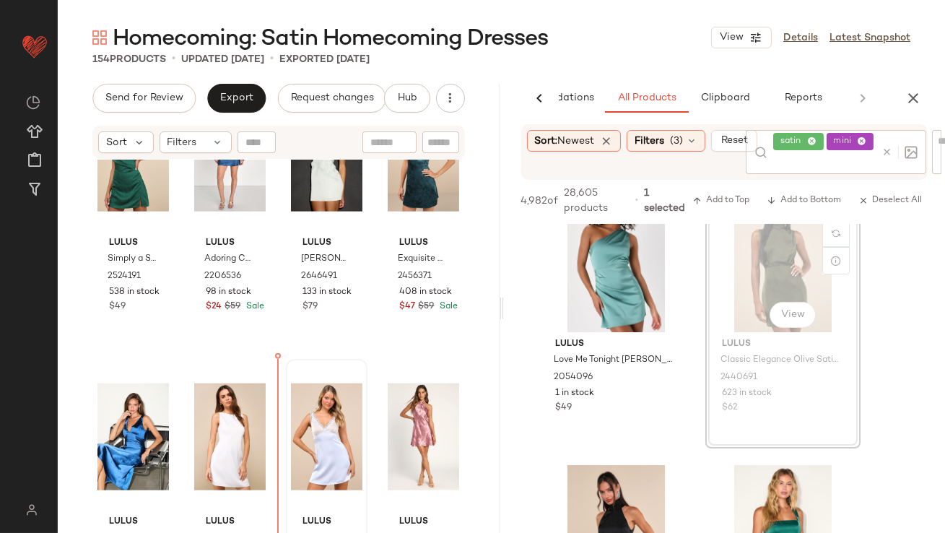
scroll to position [3466, 0]
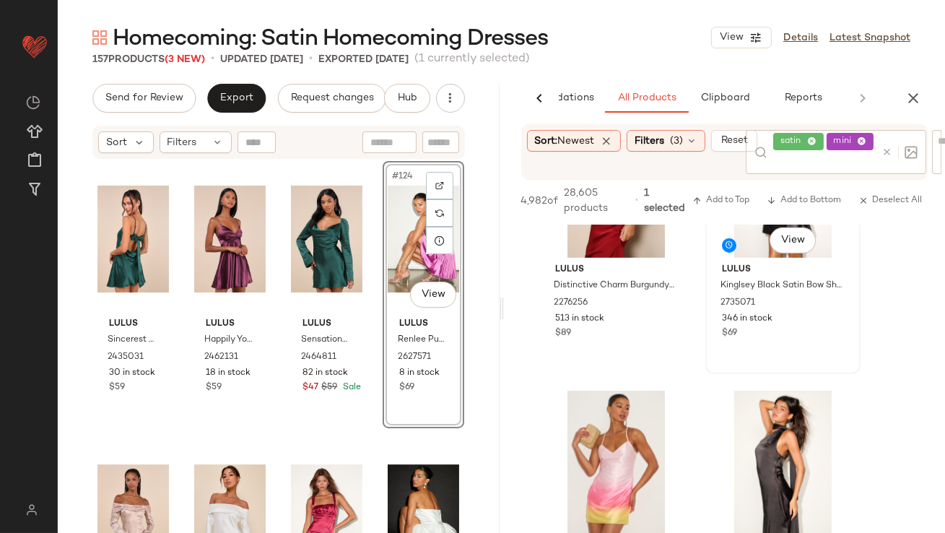
scroll to position [2033, 0]
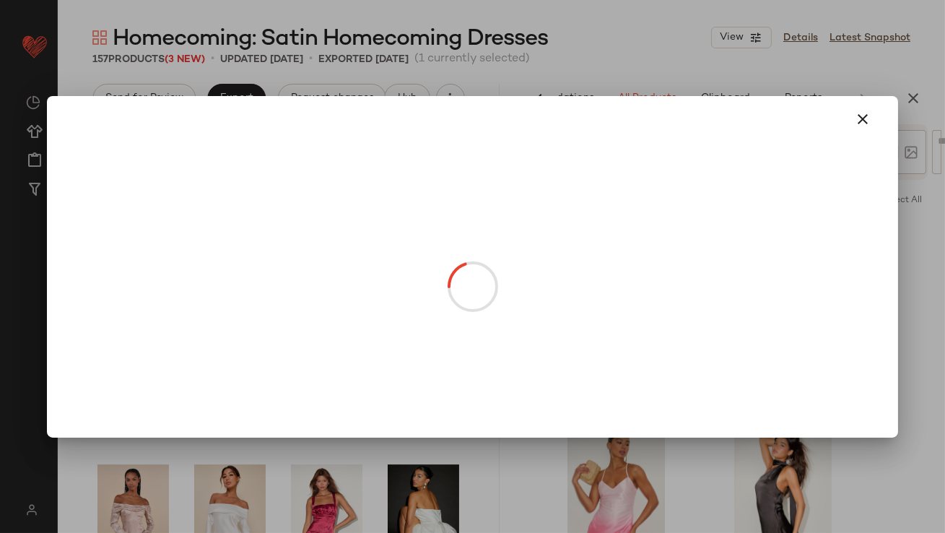
drag, startPoint x: 769, startPoint y: 269, endPoint x: 246, endPoint y: 493, distance: 568.6
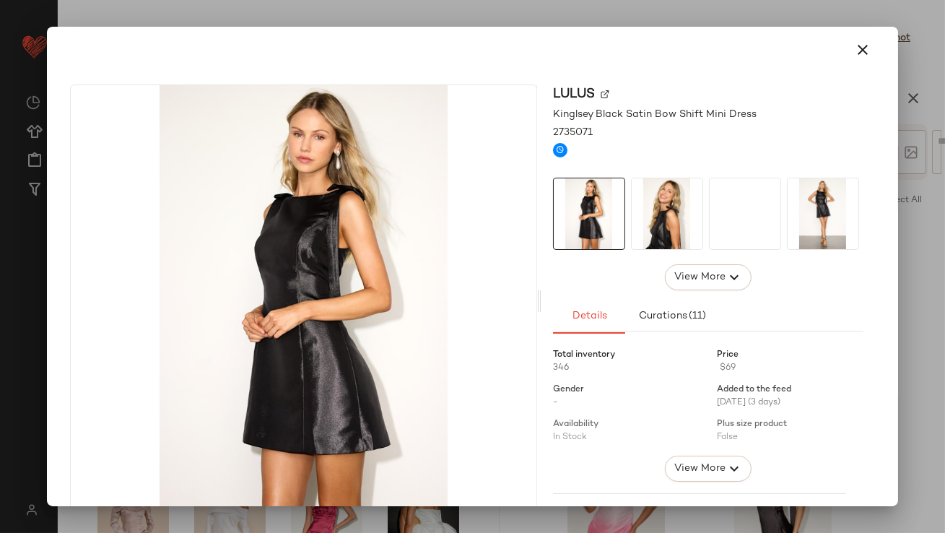
click at [855, 53] on icon "button" at bounding box center [863, 49] width 17 height 17
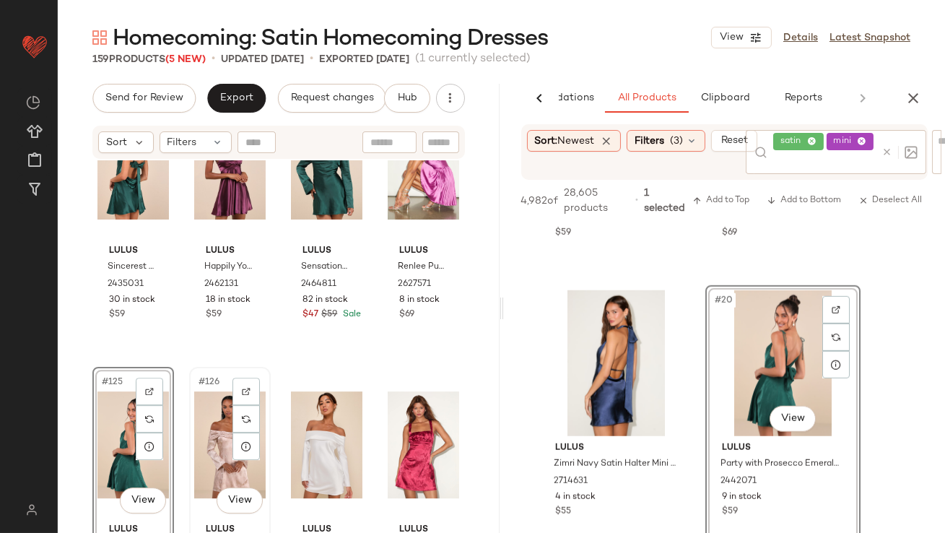
scroll to position [8461, 0]
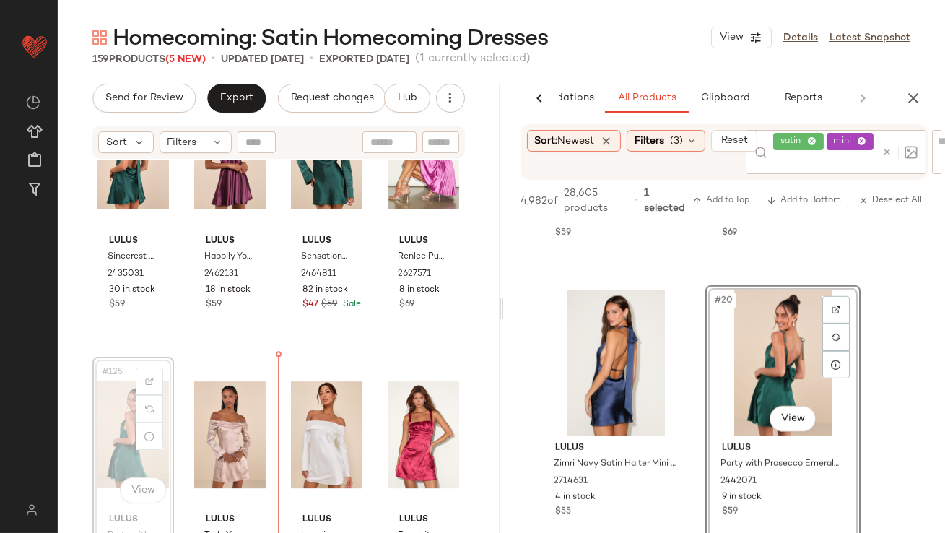
drag, startPoint x: 117, startPoint y: 420, endPoint x: 130, endPoint y: 420, distance: 13.0
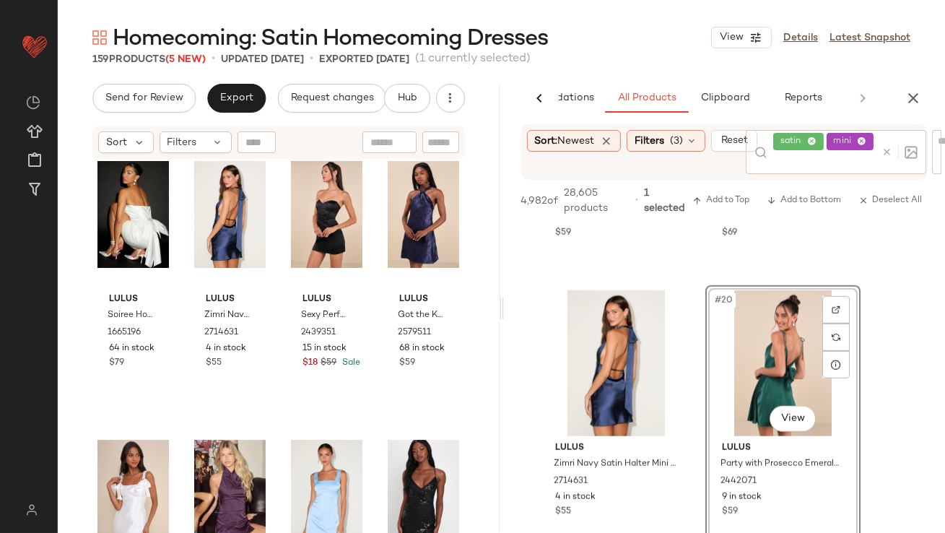
scroll to position [8893, 0]
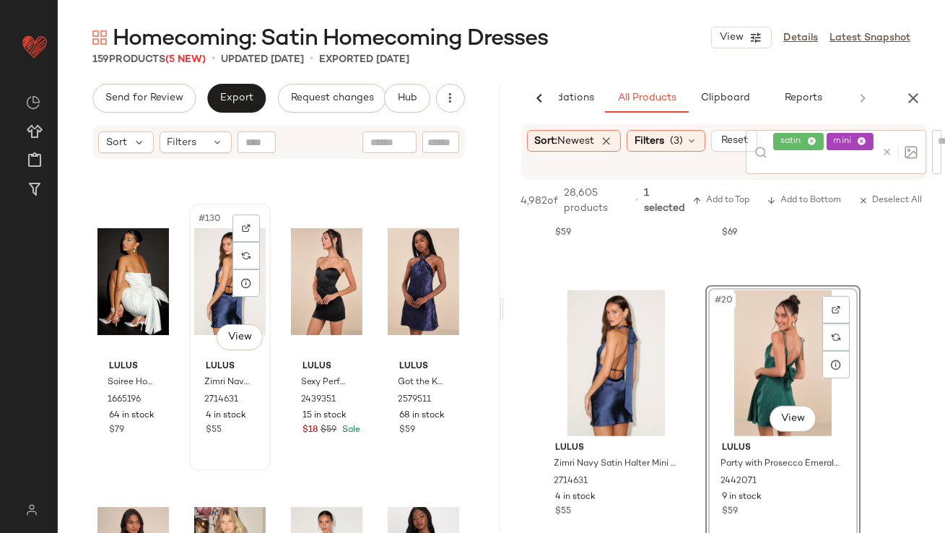
click at [208, 294] on div "#130 View" at bounding box center [230, 282] width 72 height 146
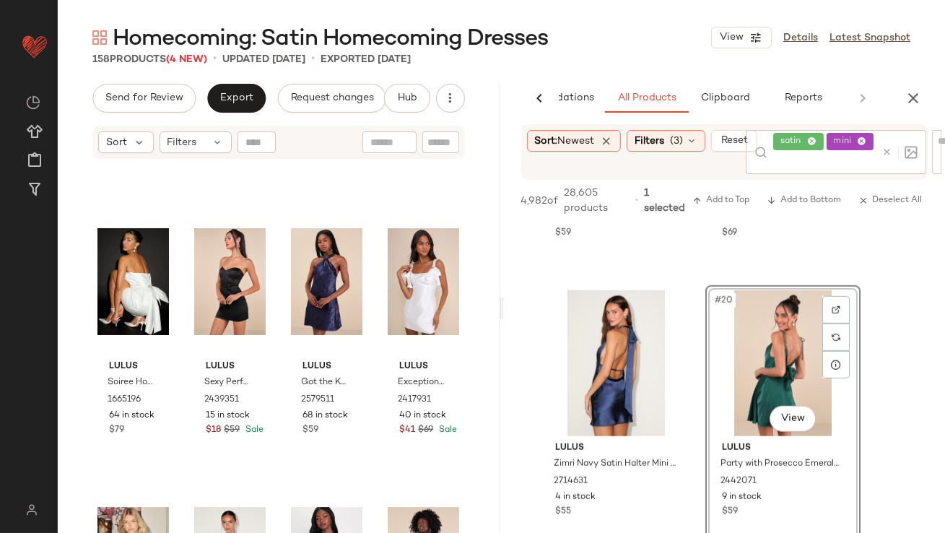
click at [929, 90] on div "AI Recommendations All Products Clipboard Reports" at bounding box center [725, 98] width 442 height 29
click at [917, 93] on icon "button" at bounding box center [913, 98] width 17 height 17
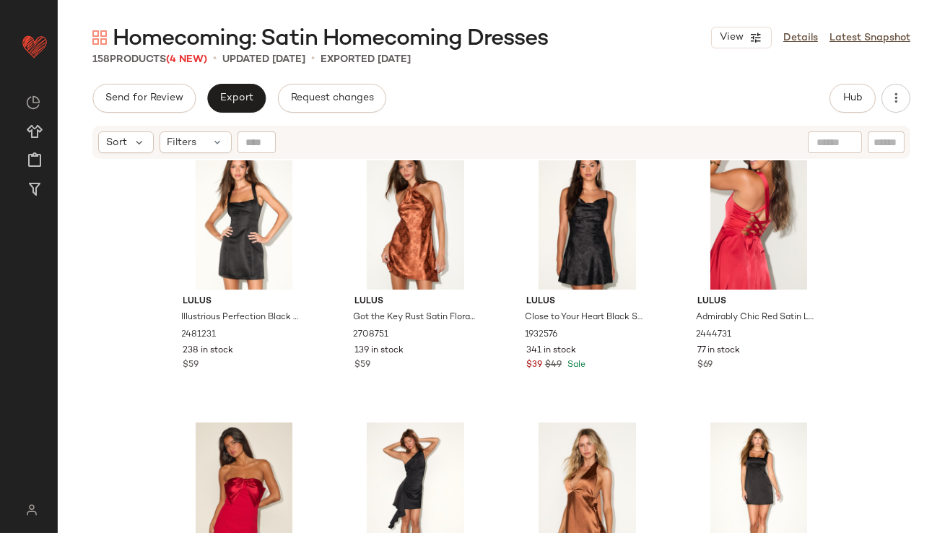
scroll to position [1989, 0]
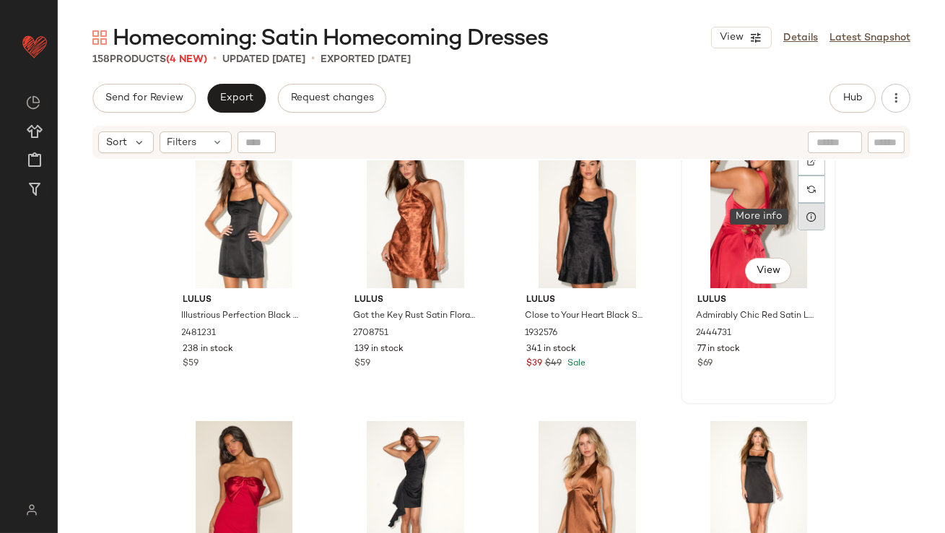
click at [815, 213] on div at bounding box center [811, 216] width 27 height 27
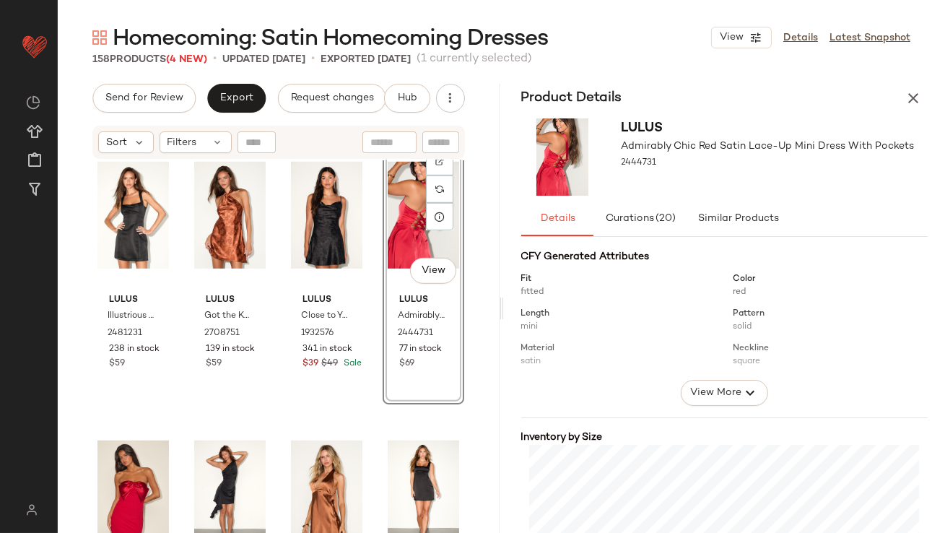
scroll to position [267, 0]
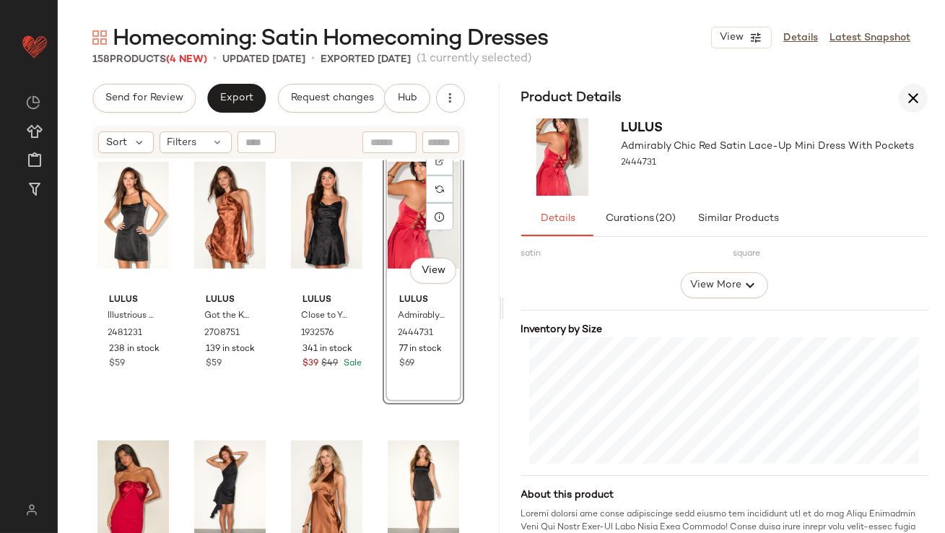
click at [923, 103] on button "button" at bounding box center [913, 98] width 29 height 29
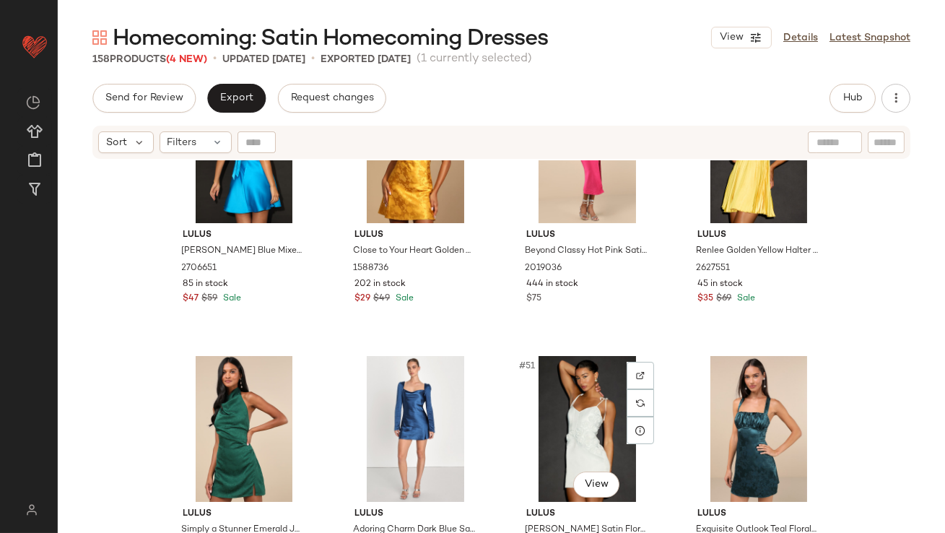
scroll to position [3033, 0]
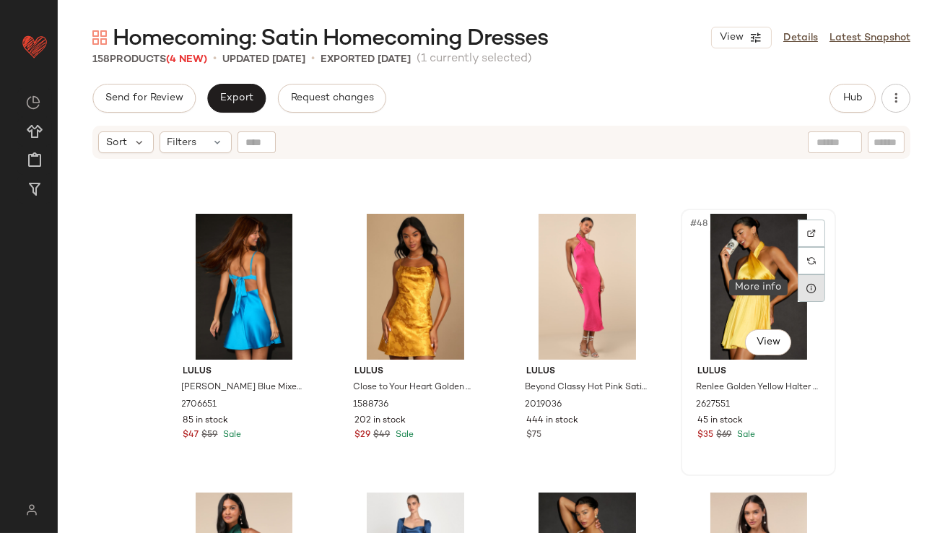
click at [806, 287] on icon at bounding box center [812, 288] width 12 height 12
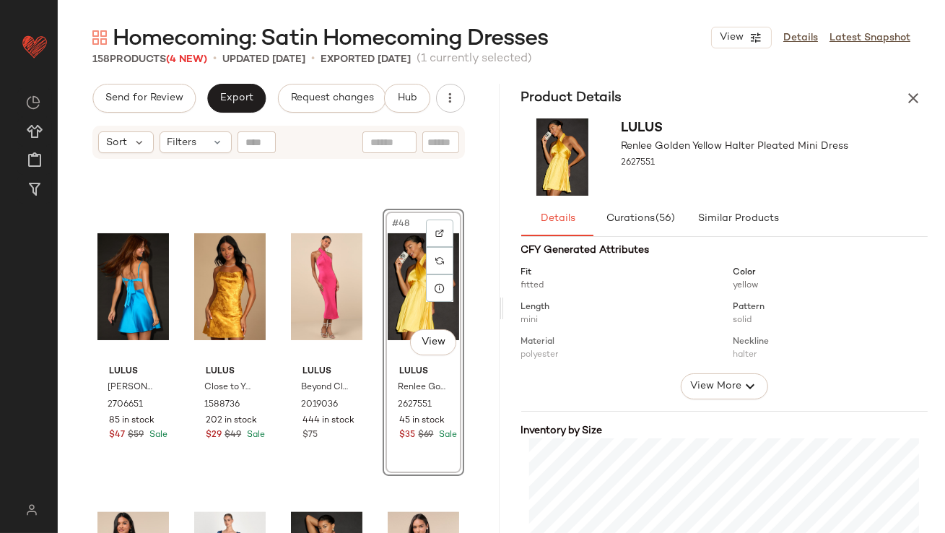
scroll to position [254, 0]
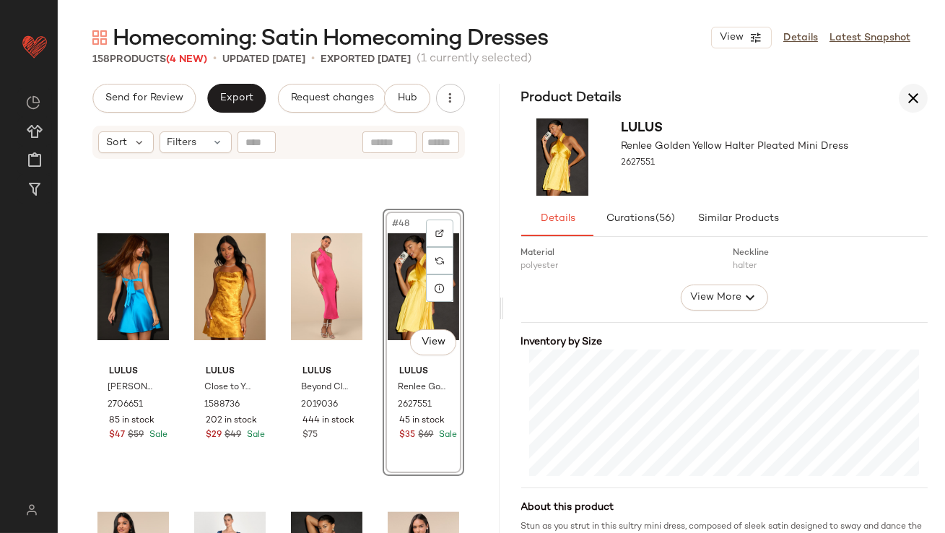
click at [919, 100] on icon "button" at bounding box center [913, 98] width 17 height 17
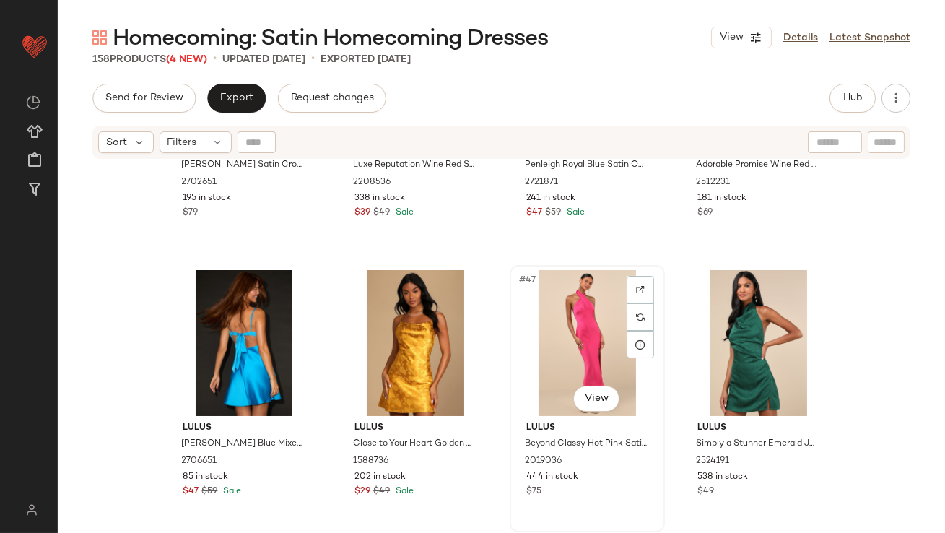
scroll to position [2969, 0]
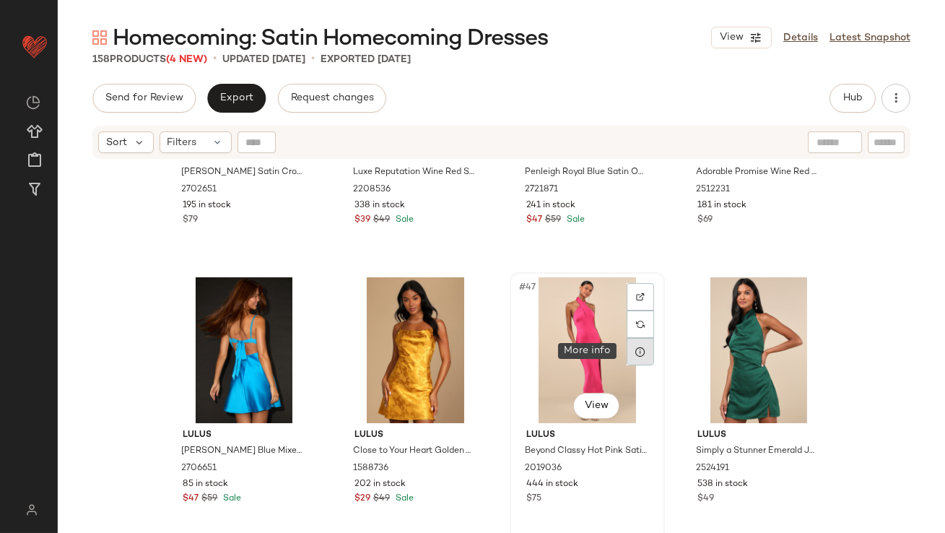
click at [636, 350] on icon at bounding box center [641, 352] width 12 height 12
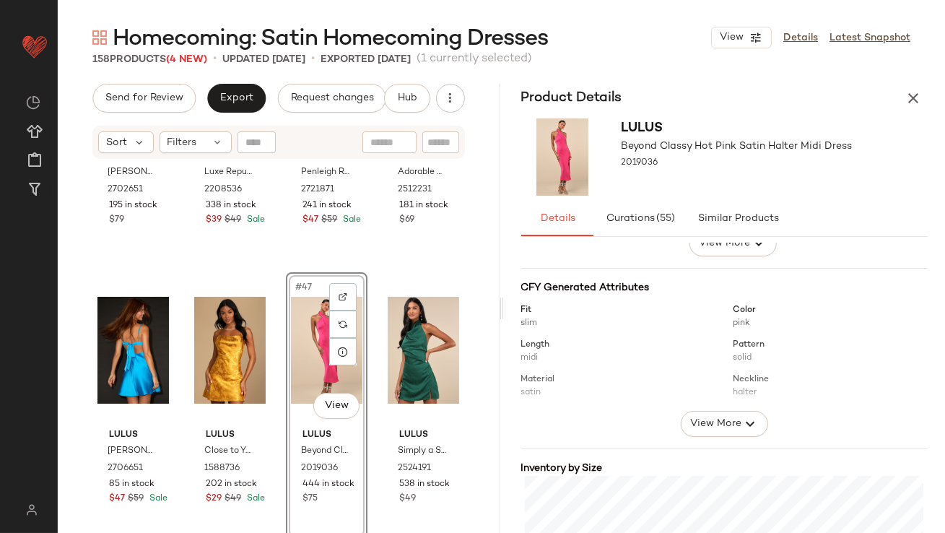
scroll to position [278, 0]
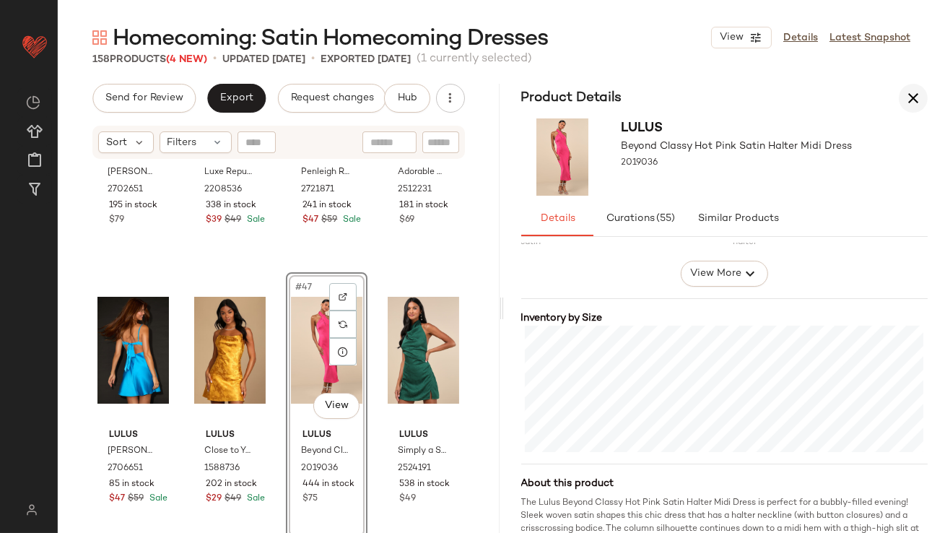
click at [908, 111] on button "button" at bounding box center [913, 98] width 29 height 29
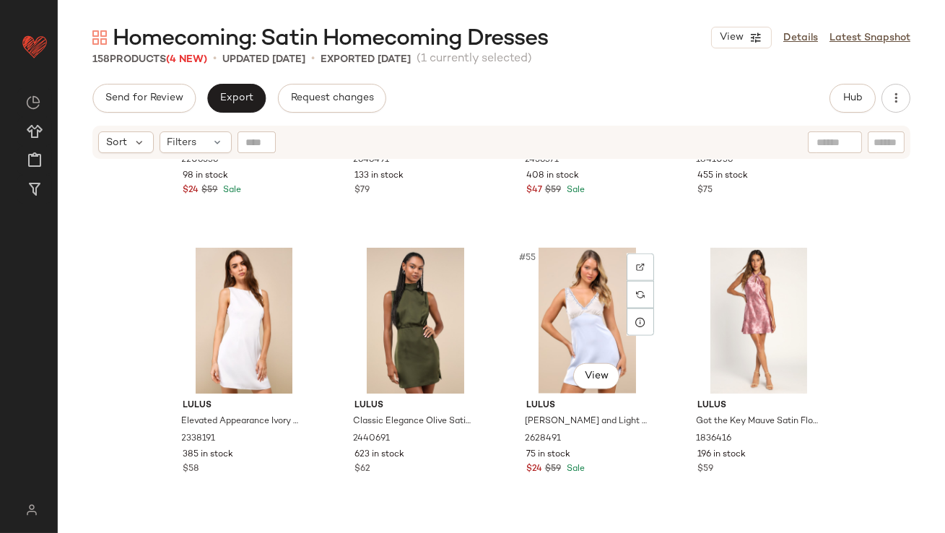
scroll to position [3580, 0]
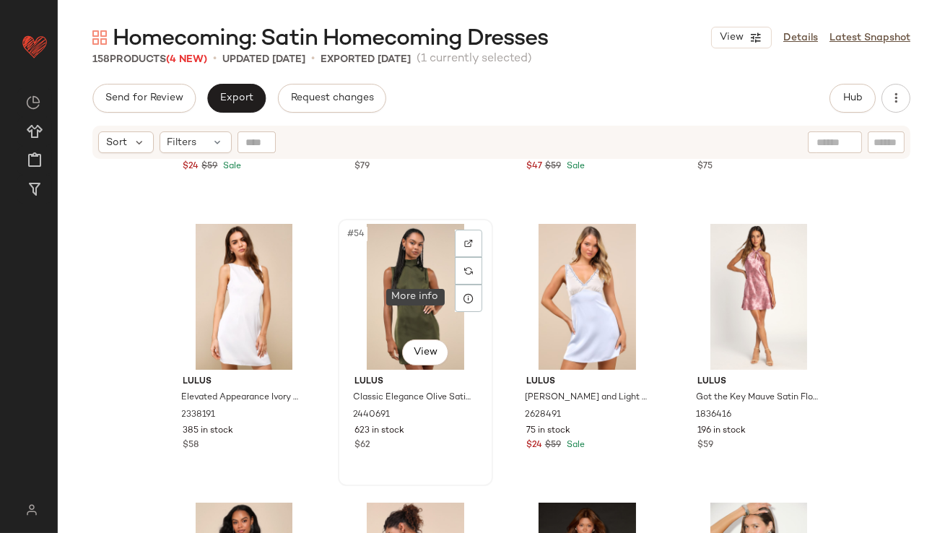
click at [471, 303] on div at bounding box center [468, 298] width 27 height 27
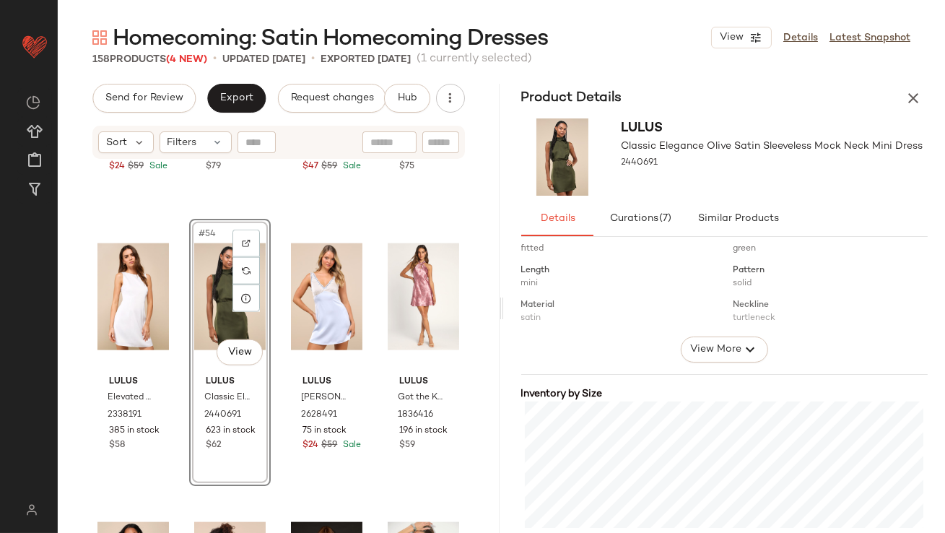
scroll to position [285, 0]
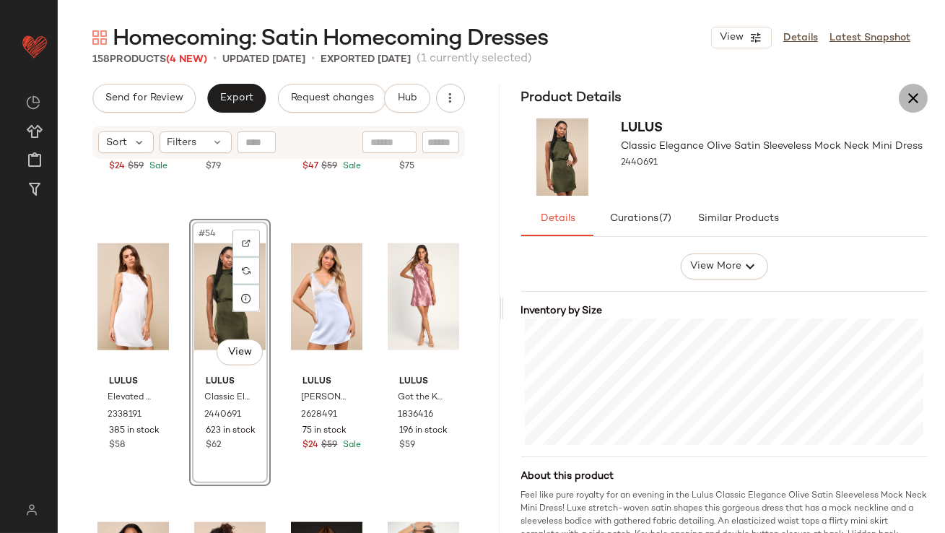
click at [910, 97] on icon "button" at bounding box center [913, 98] width 17 height 17
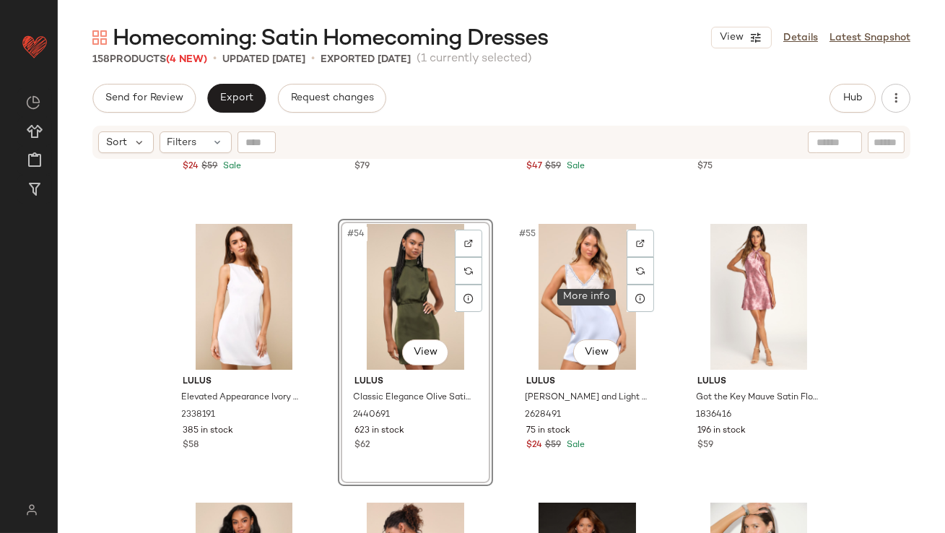
click at [637, 300] on icon at bounding box center [641, 299] width 12 height 12
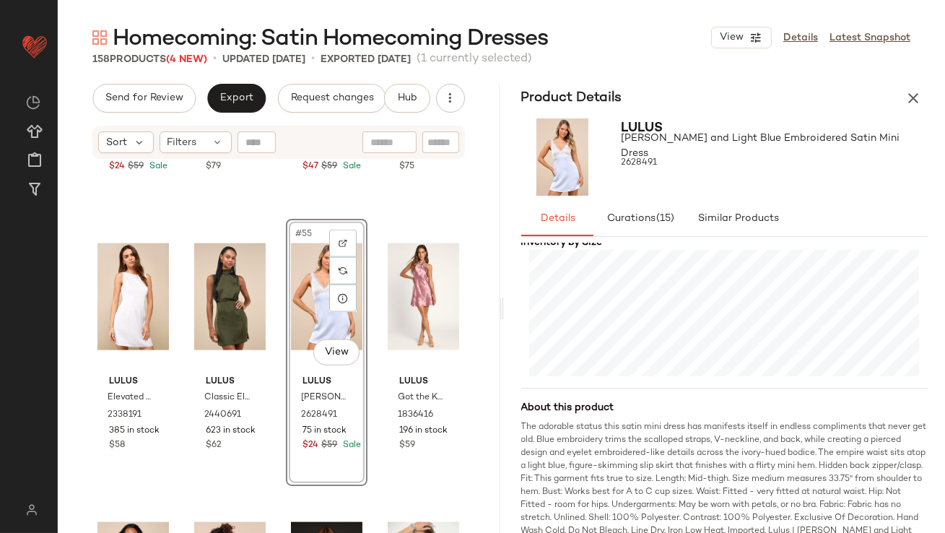
scroll to position [384, 0]
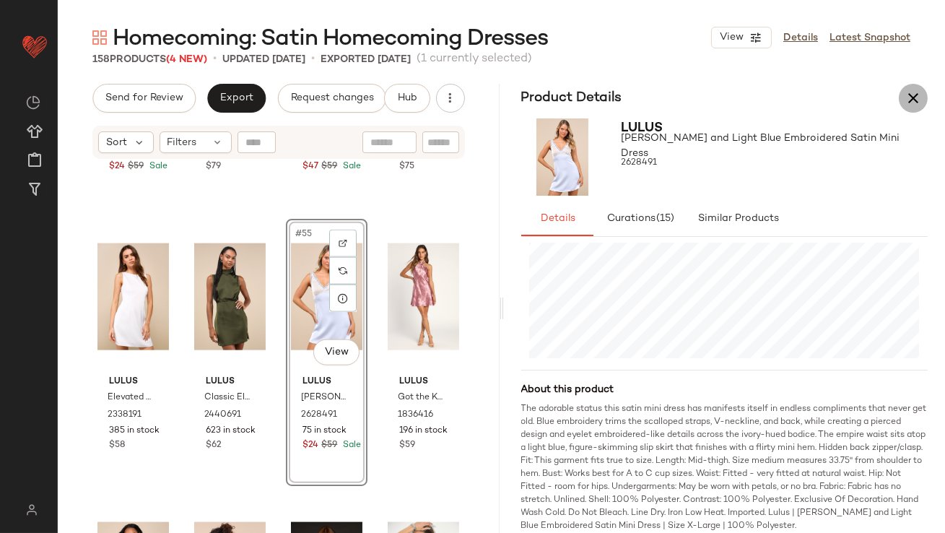
click at [908, 100] on icon "button" at bounding box center [913, 98] width 17 height 17
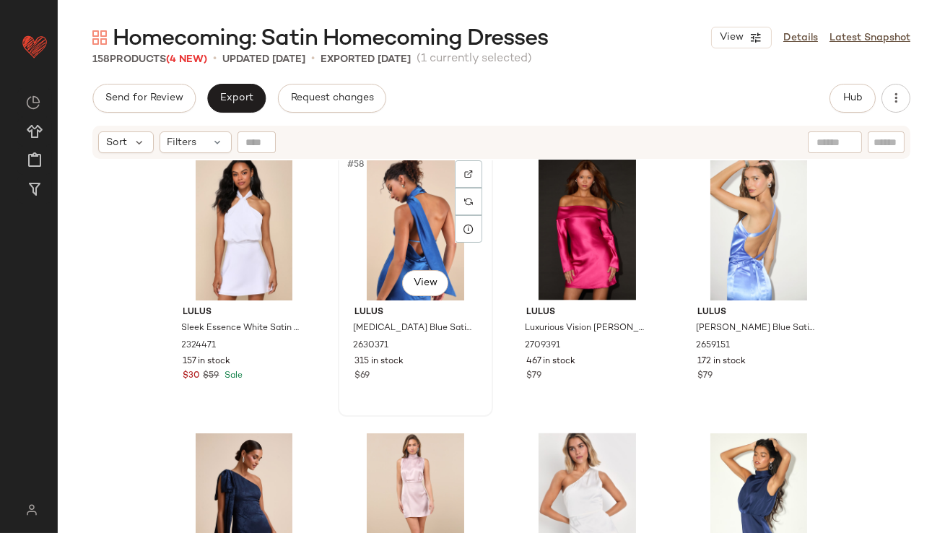
scroll to position [4072, 0]
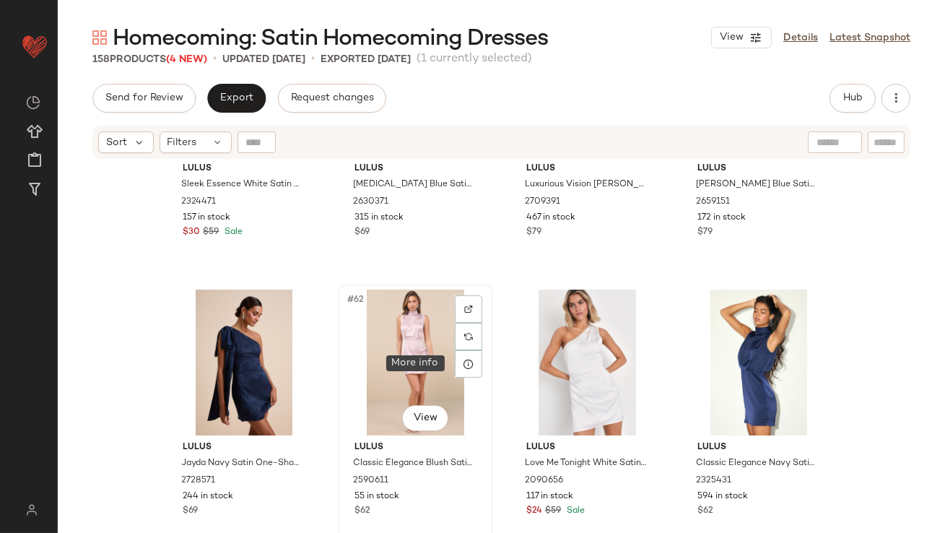
click at [460, 370] on div at bounding box center [468, 363] width 27 height 27
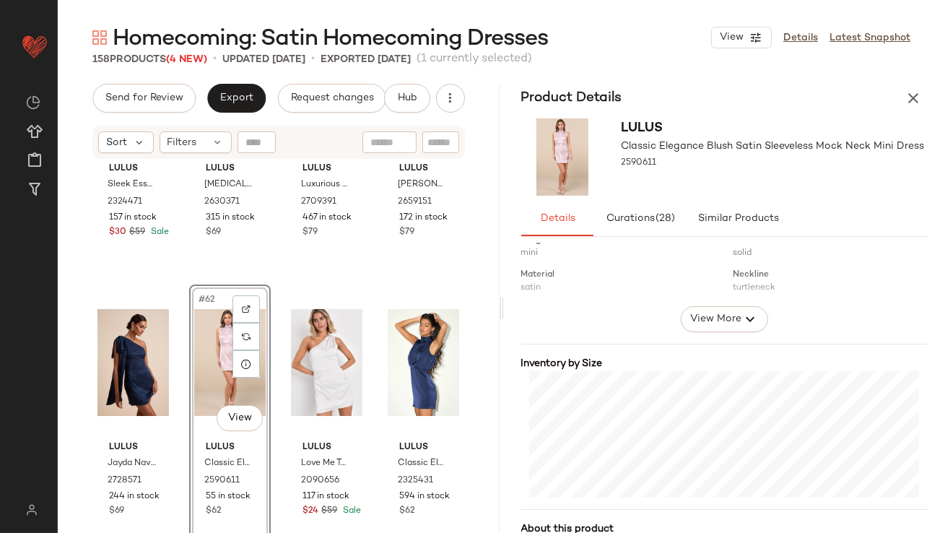
scroll to position [333, 0]
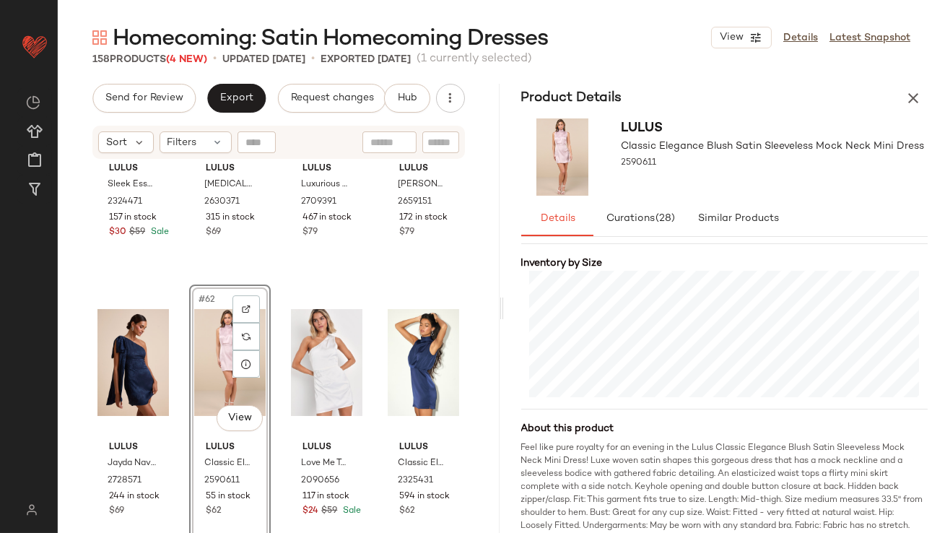
click at [909, 87] on button "button" at bounding box center [913, 98] width 29 height 29
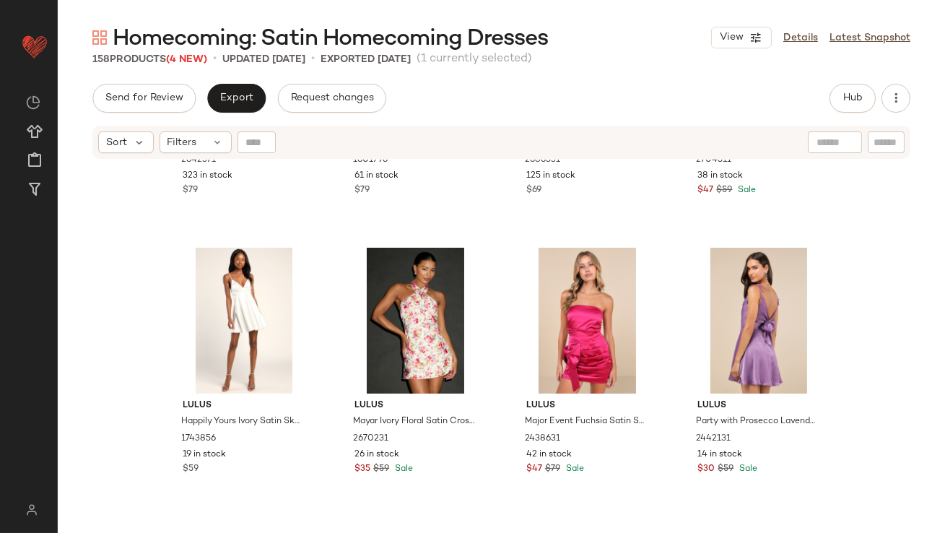
scroll to position [6144, 0]
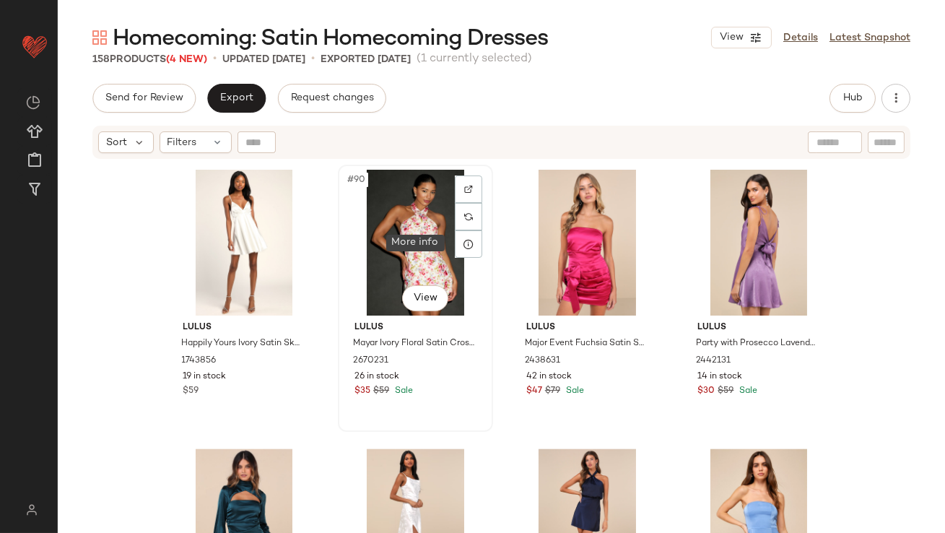
click at [468, 243] on icon at bounding box center [469, 244] width 12 height 12
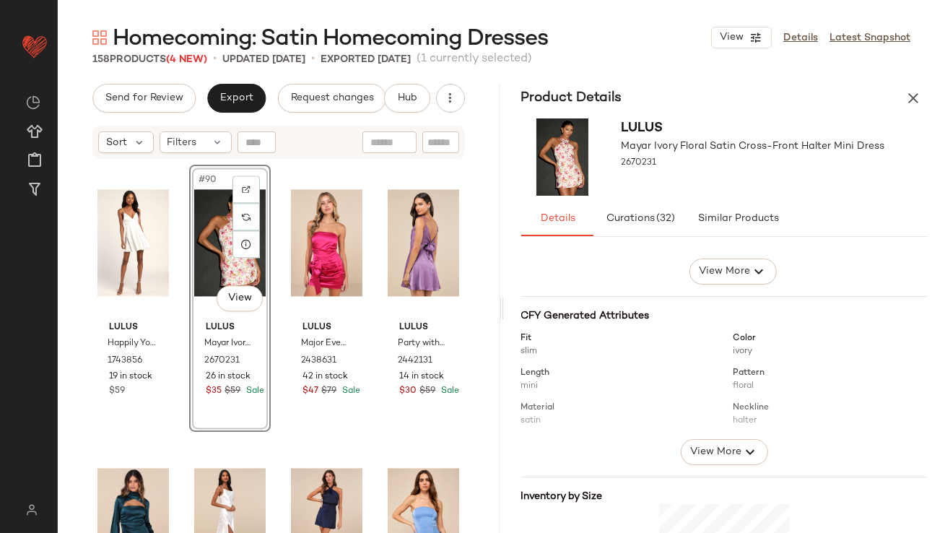
scroll to position [306, 0]
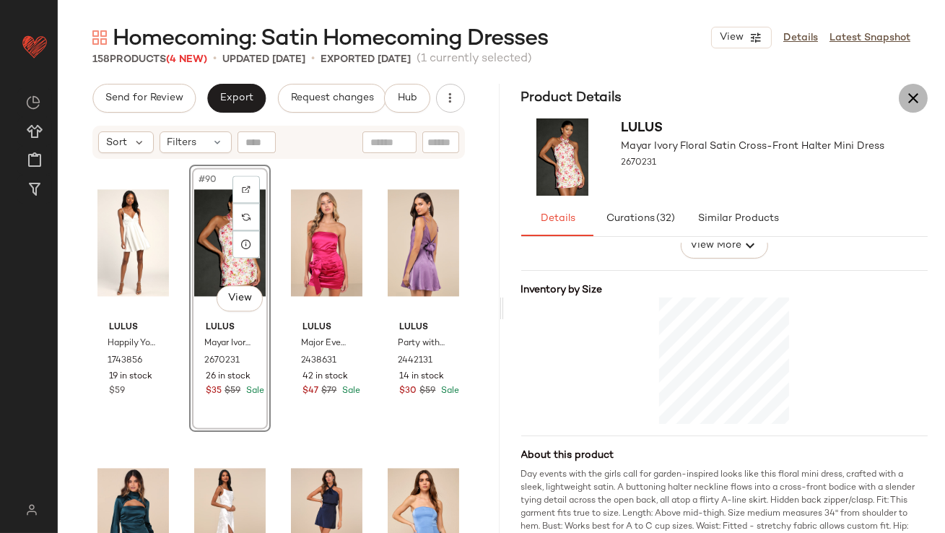
click at [917, 92] on icon "button" at bounding box center [913, 98] width 17 height 17
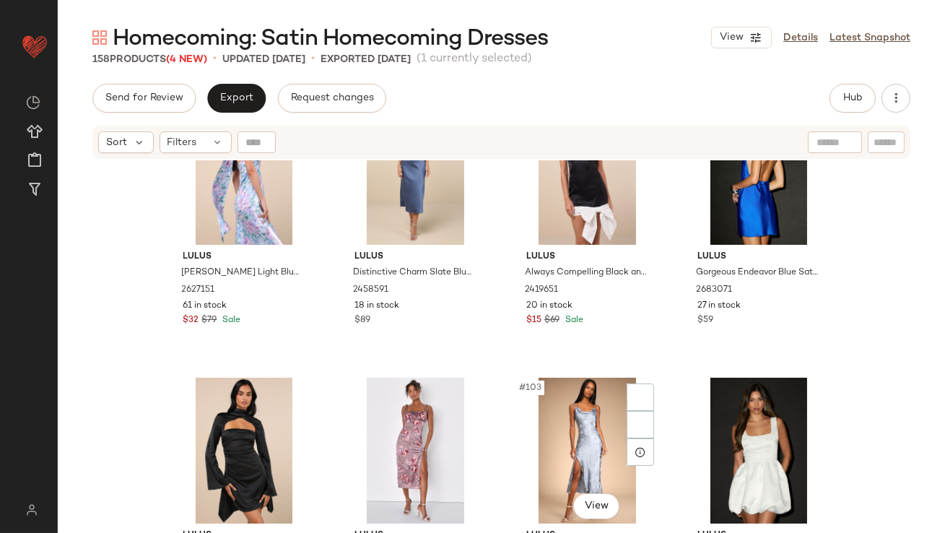
scroll to position [6889, 0]
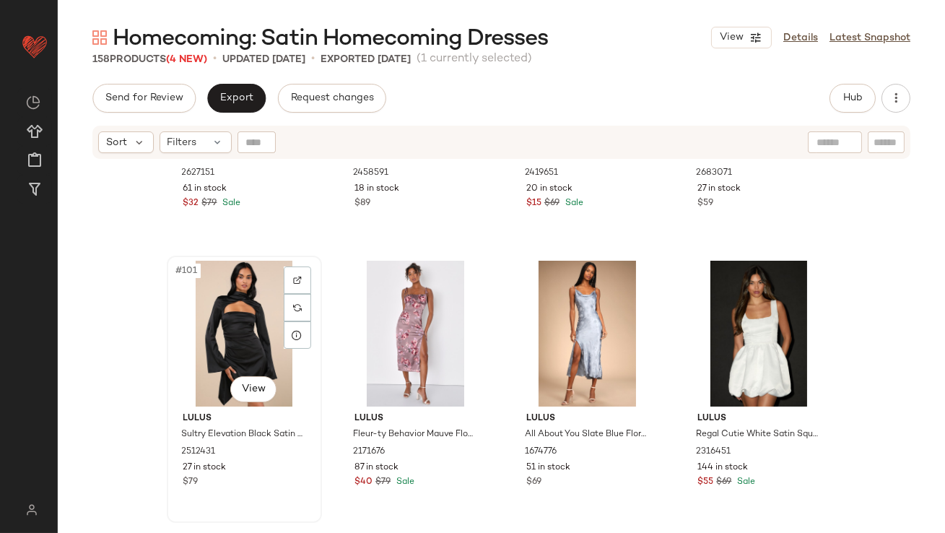
click at [237, 360] on div "#101 View" at bounding box center [244, 334] width 145 height 146
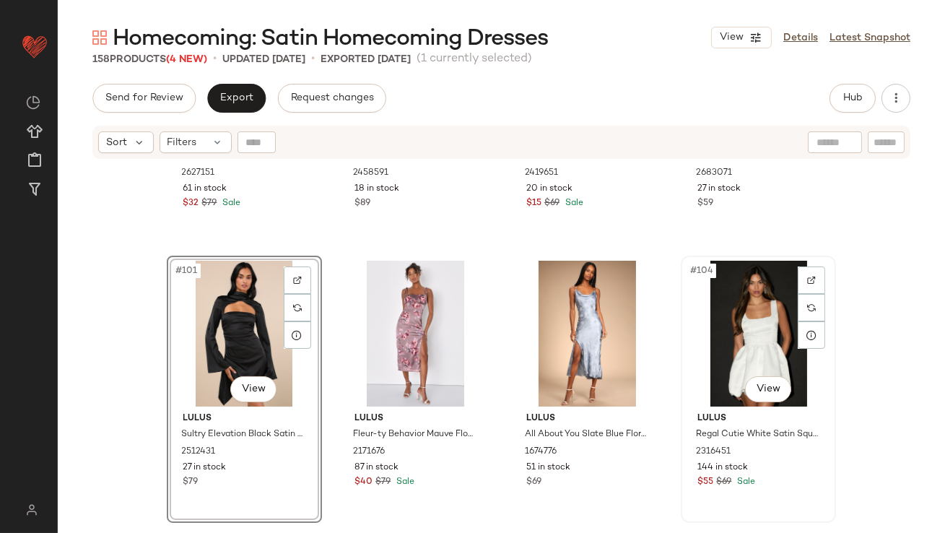
click at [748, 357] on div "#104 View" at bounding box center [758, 334] width 145 height 146
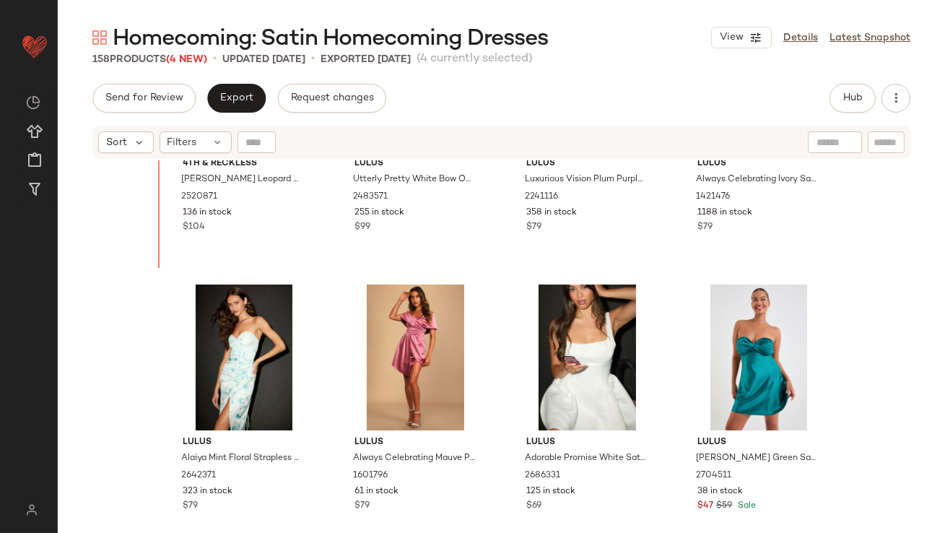
scroll to position [5789, 0]
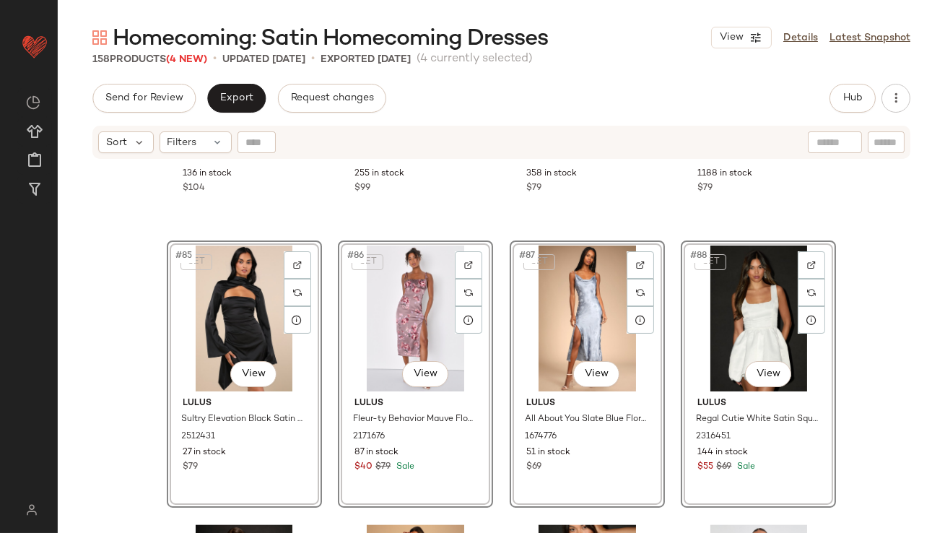
click at [121, 412] on div "4Th & Reckless Kelsey Brown Leopard Print Satin Lace Cutout Midi Dress 2520871 …" at bounding box center [502, 364] width 888 height 409
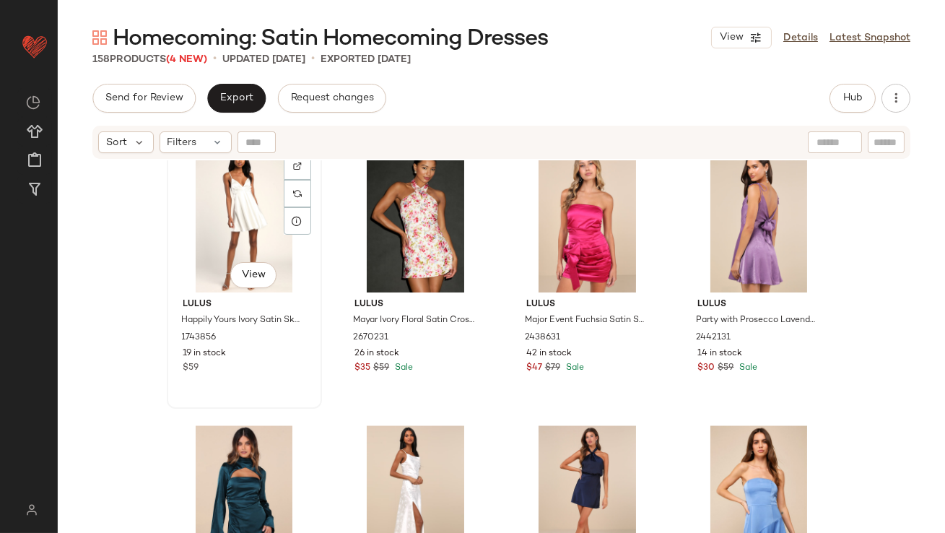
scroll to position [6613, 0]
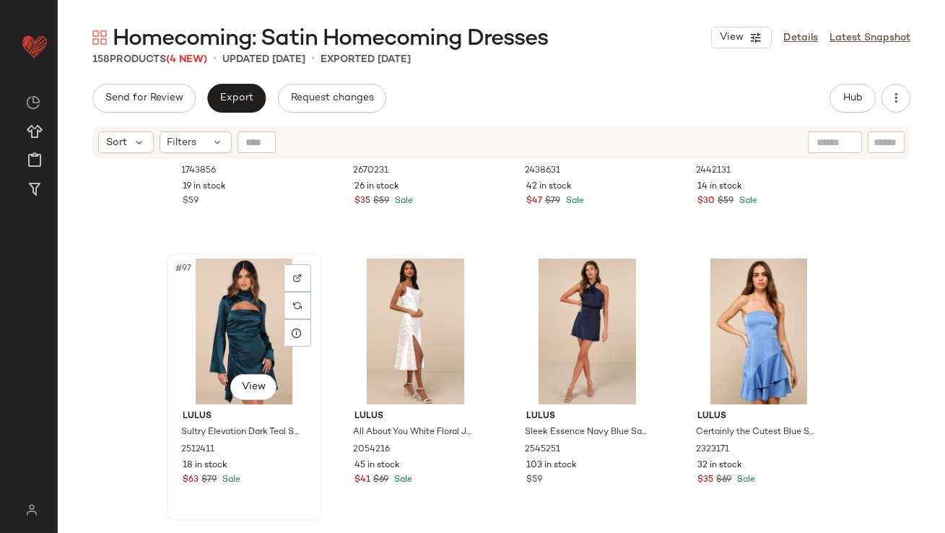
click at [217, 360] on div "#97 View" at bounding box center [244, 332] width 145 height 146
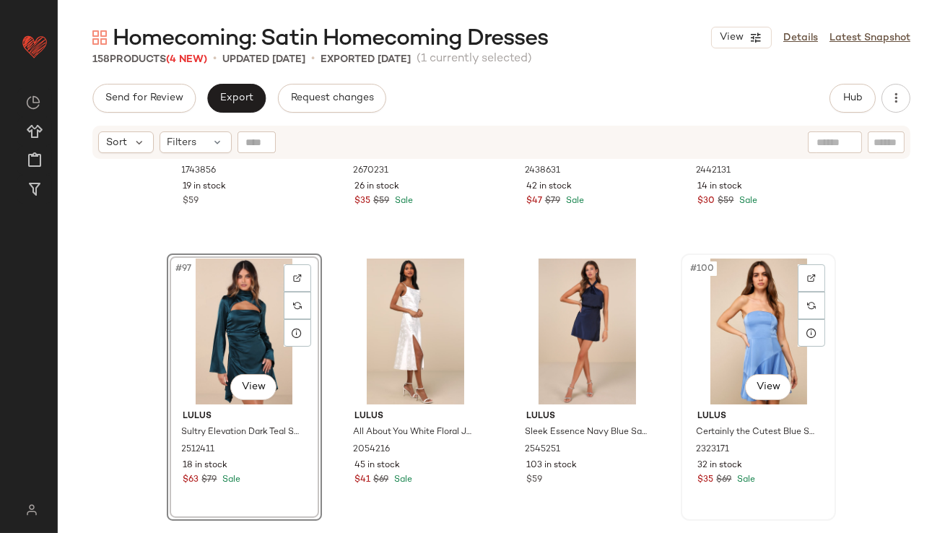
click at [717, 296] on div "#100 View" at bounding box center [758, 332] width 145 height 146
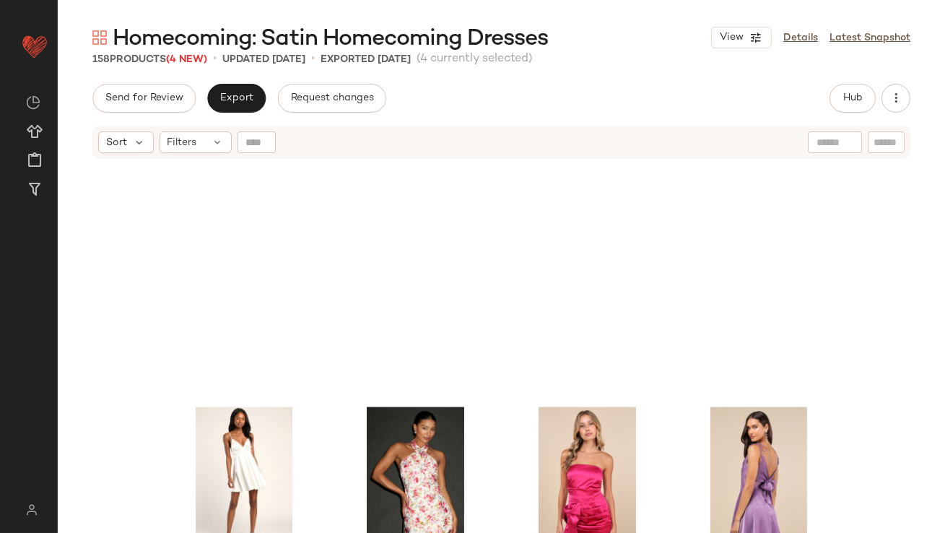
scroll to position [6392, 0]
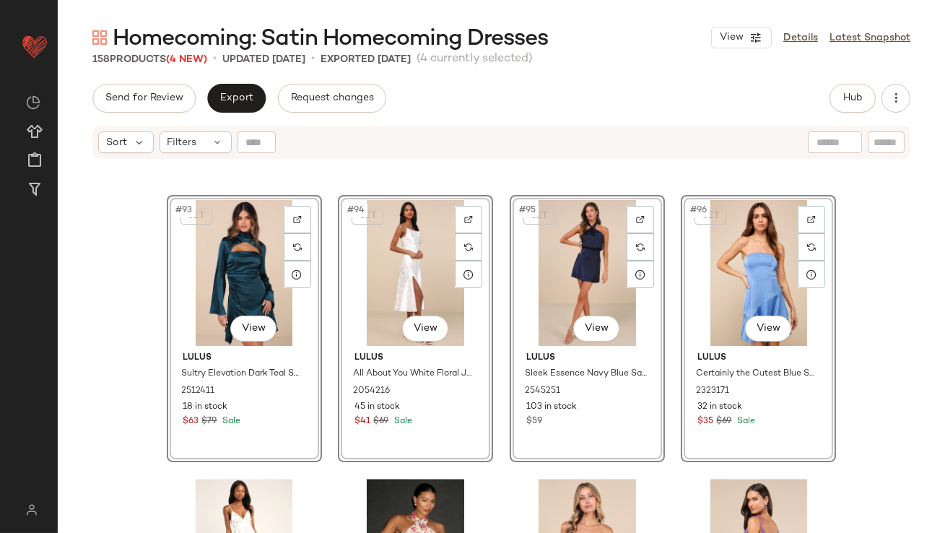
click at [111, 378] on div "Lulus Alaiya Mint Floral Strapless Lace-Up Midi Dress 2642371 323 in stock $79 …" at bounding box center [502, 364] width 888 height 409
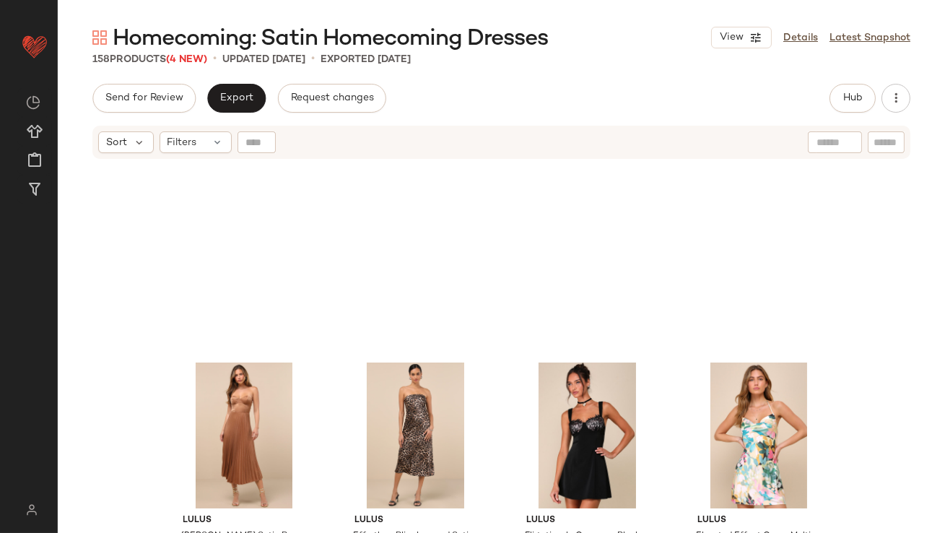
scroll to position [7193, 0]
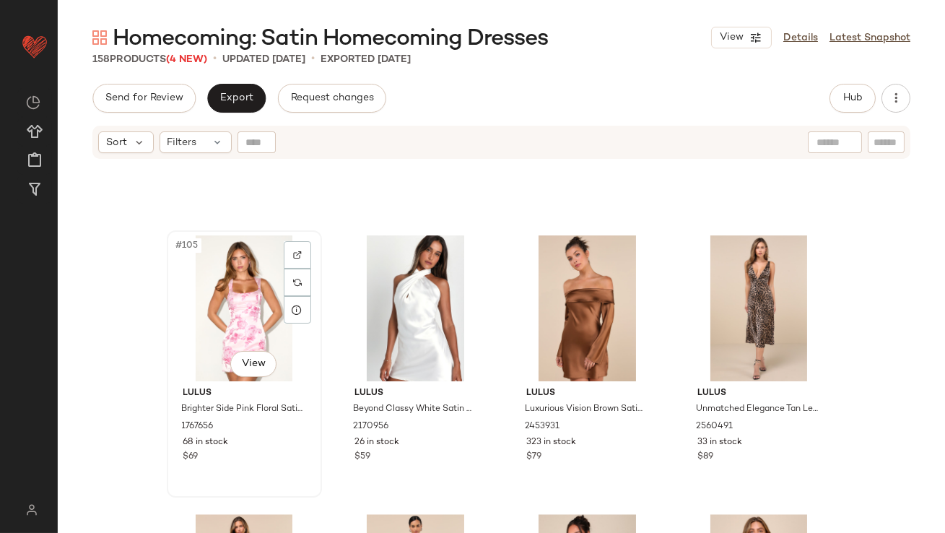
click at [201, 315] on div "#105 View" at bounding box center [244, 308] width 145 height 146
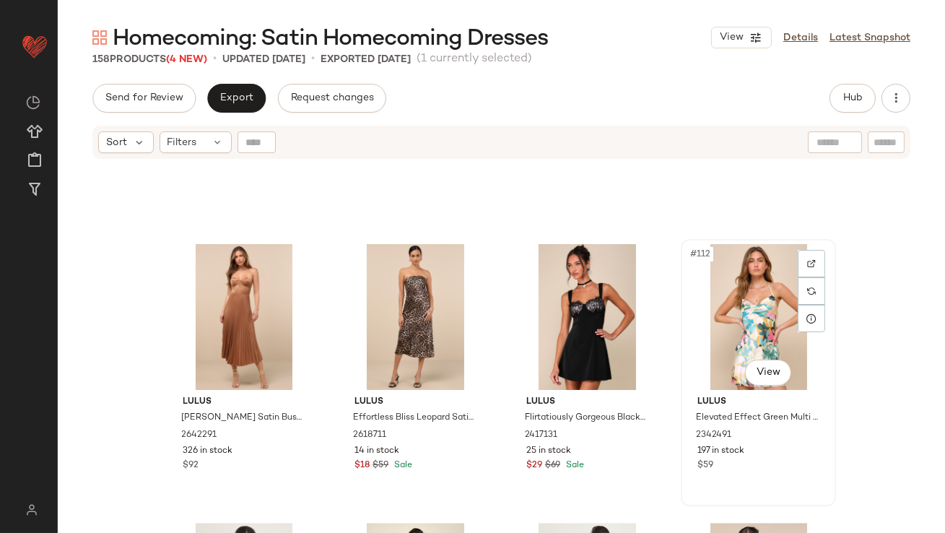
scroll to position [7458, 0]
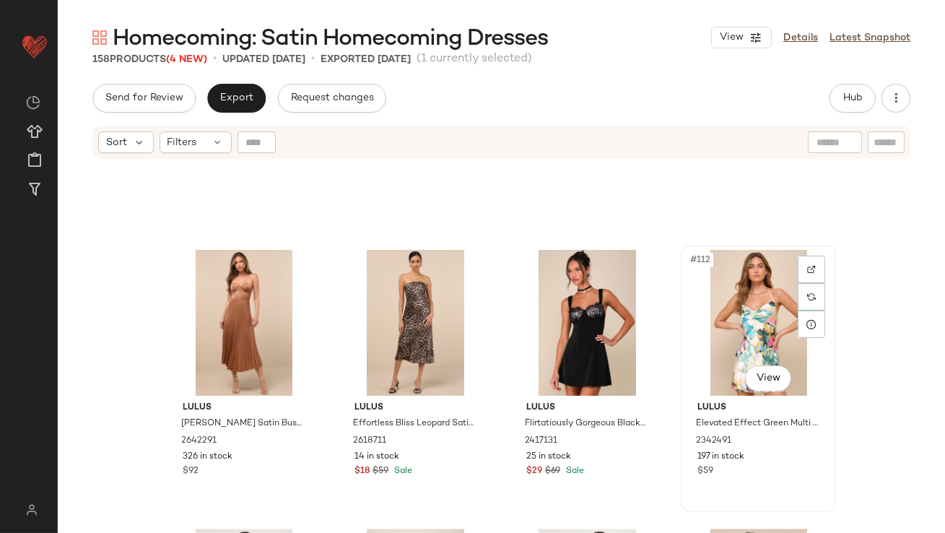
click at [747, 252] on div "#112 View" at bounding box center [758, 323] width 145 height 146
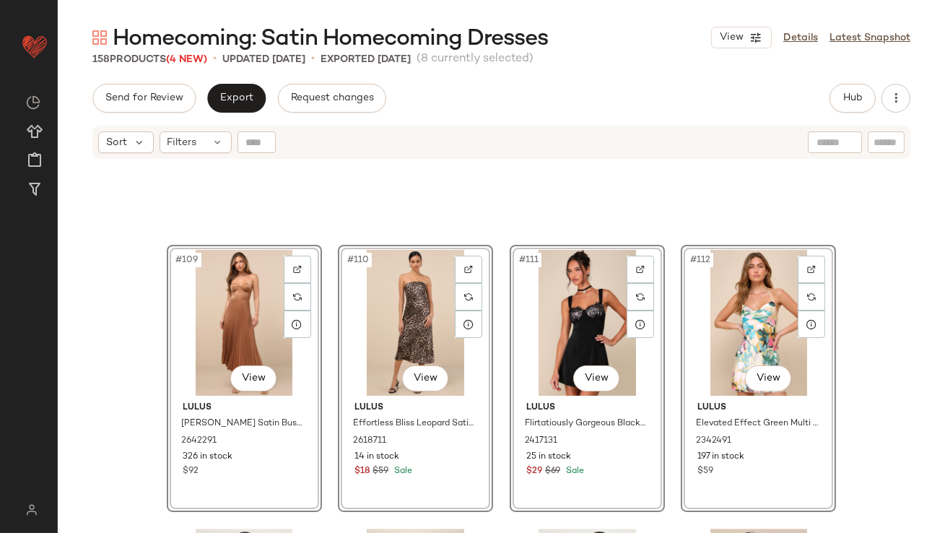
click at [893, 316] on div "#109 View Lulus Irelyn Light Brown Satin Bustier Midi Dress 2642291 326 in stoc…" at bounding box center [502, 364] width 888 height 409
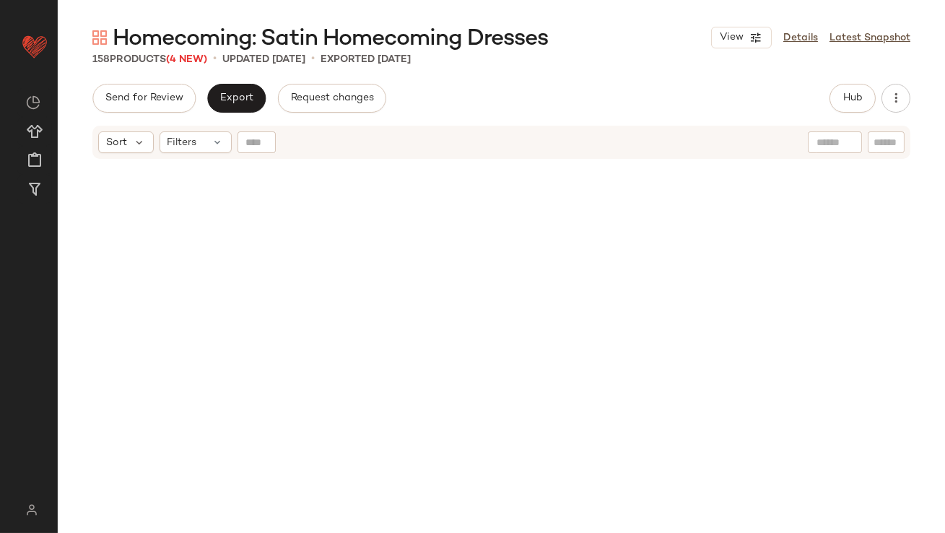
scroll to position [160, 0]
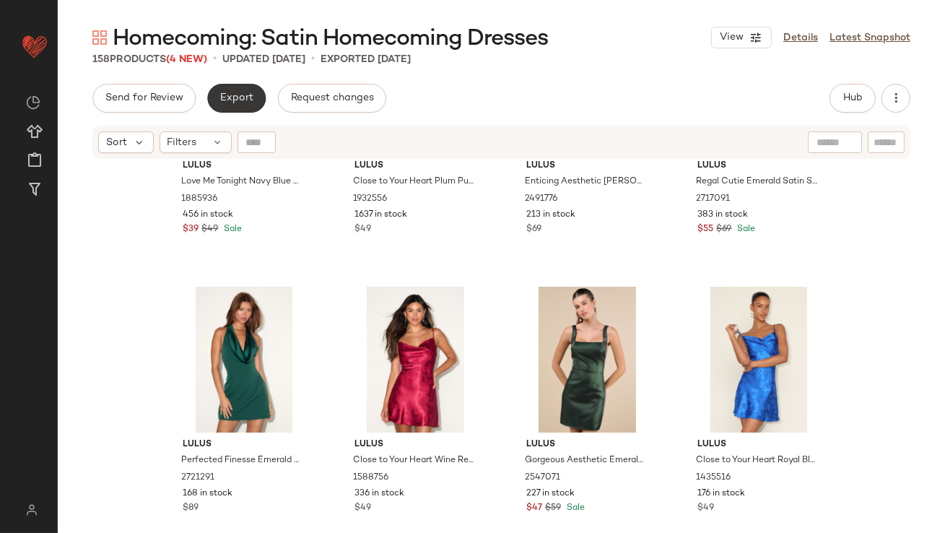
click at [230, 108] on button "Export" at bounding box center [236, 98] width 59 height 29
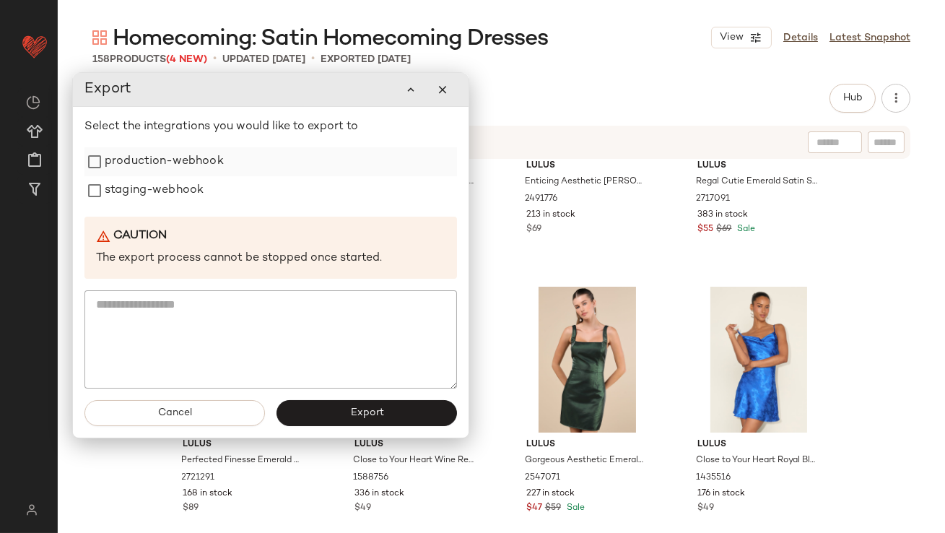
click at [218, 172] on label "production-webhook" at bounding box center [164, 161] width 119 height 29
click at [189, 193] on label "staging-webhook" at bounding box center [154, 190] width 99 height 29
click at [342, 436] on div "Cancel Export" at bounding box center [271, 413] width 396 height 49
click at [342, 425] on div "Cancel Export" at bounding box center [271, 413] width 396 height 49
click at [321, 412] on button "Export" at bounding box center [367, 413] width 181 height 26
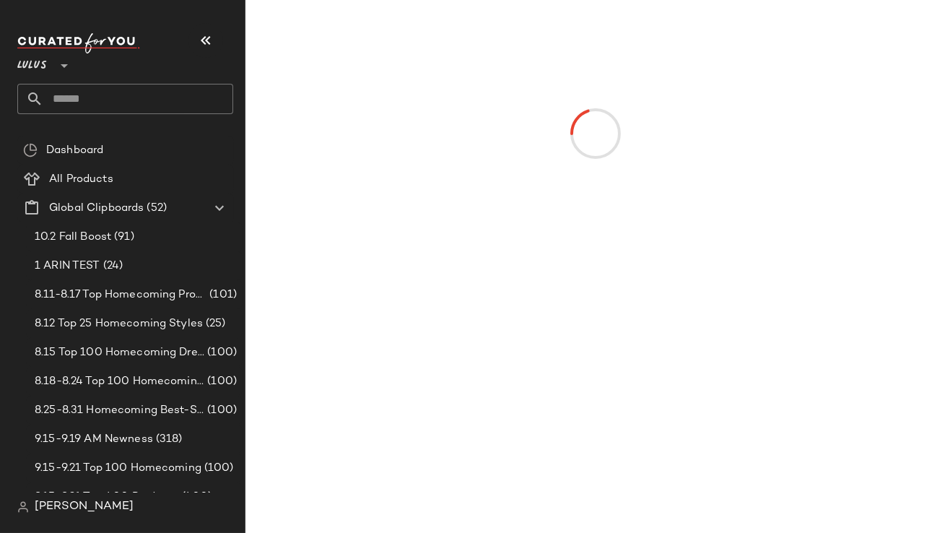
click at [207, 30] on button "button" at bounding box center [206, 40] width 35 height 35
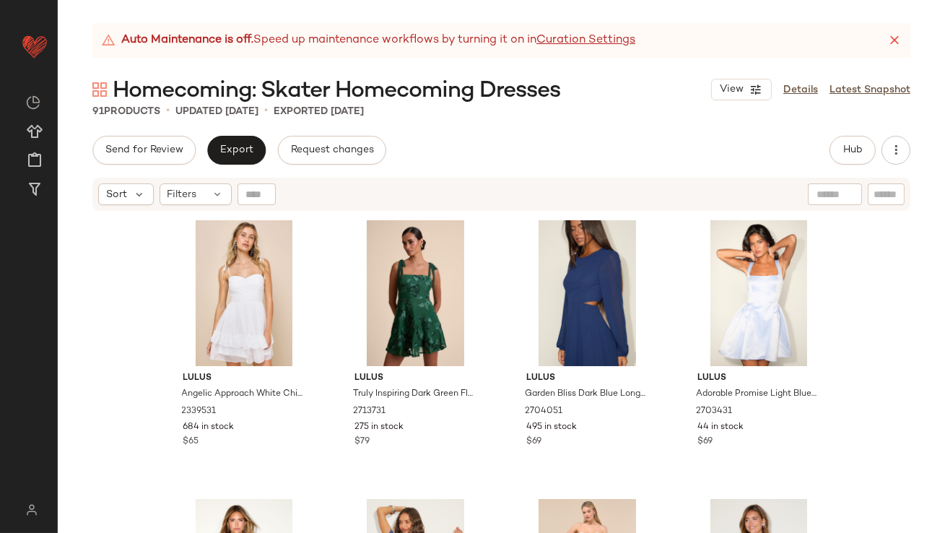
click at [897, 42] on icon at bounding box center [895, 40] width 14 height 14
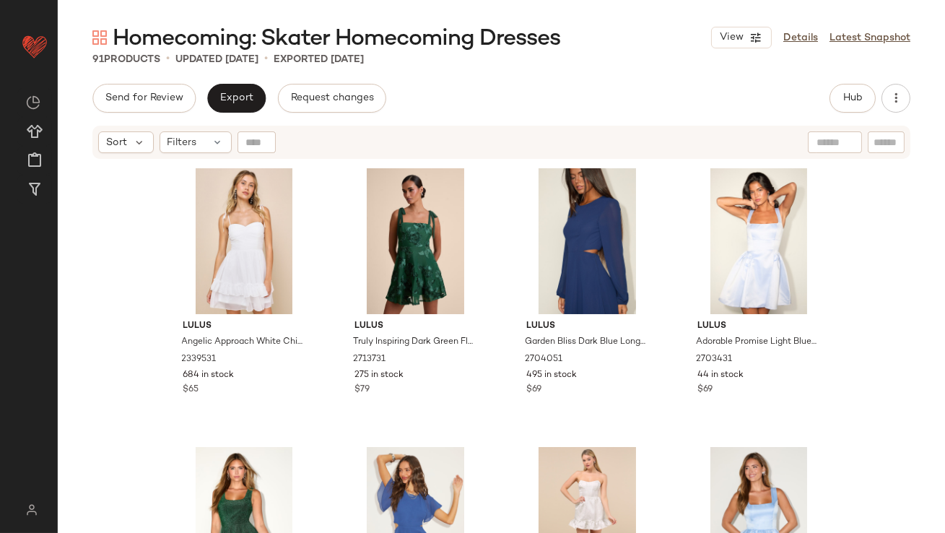
click at [215, 130] on div "Sort Filters" at bounding box center [501, 142] width 818 height 33
click at [215, 140] on icon at bounding box center [218, 143] width 12 height 12
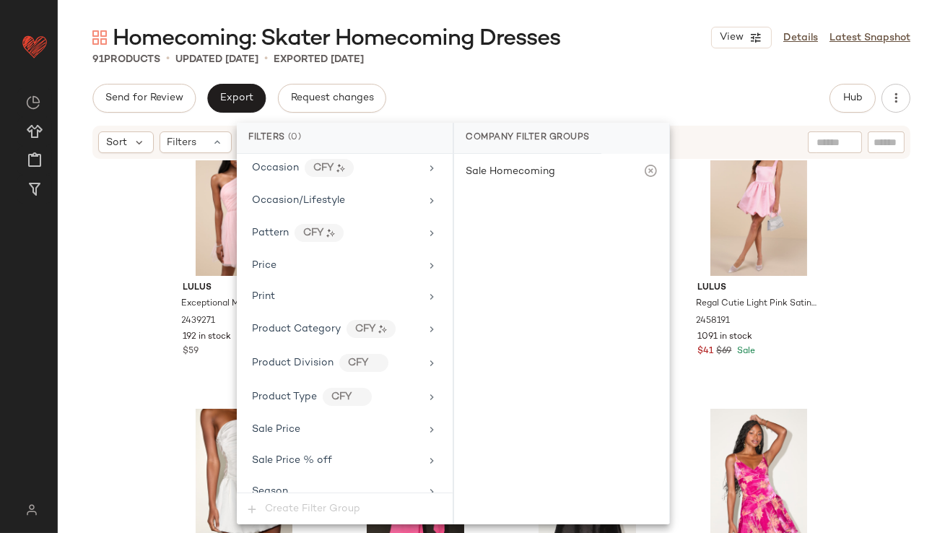
scroll to position [1011, 0]
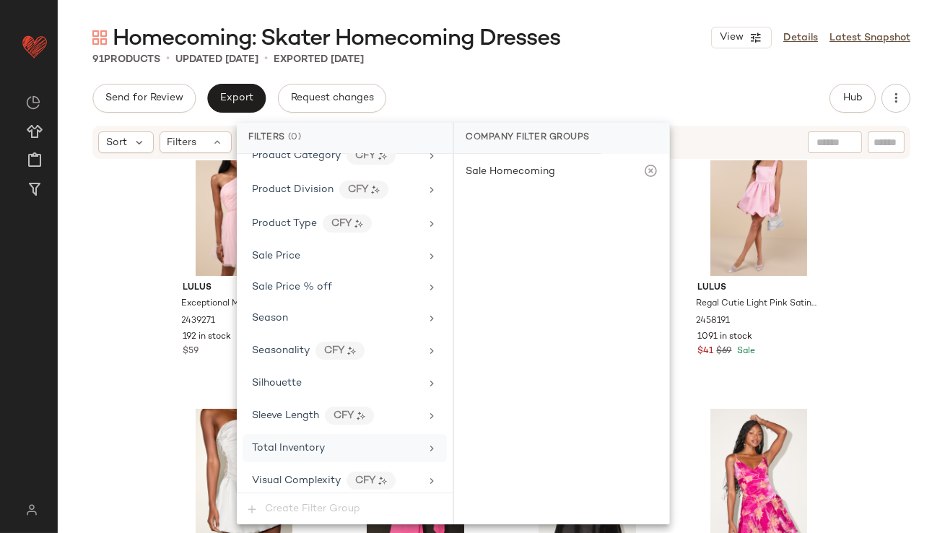
click at [270, 443] on span "Total Inventory" at bounding box center [288, 448] width 73 height 11
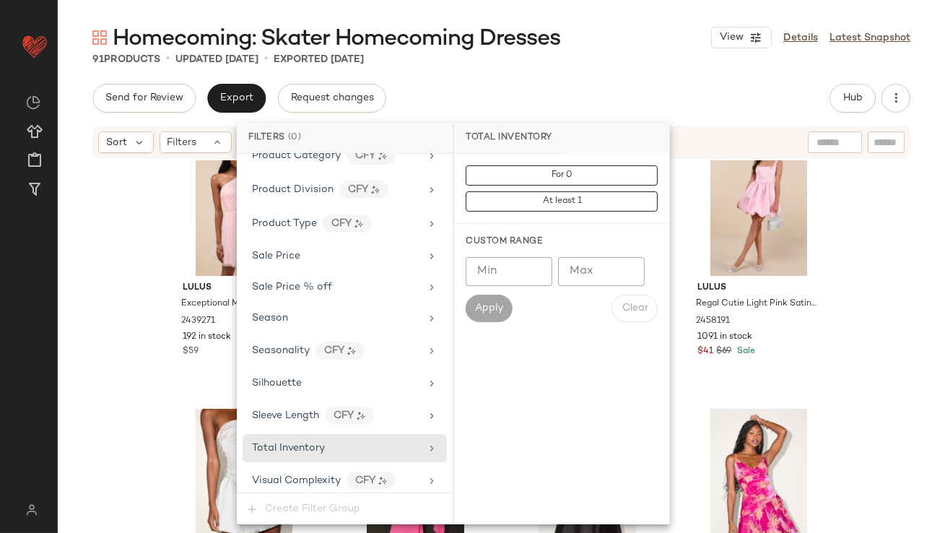
click at [599, 284] on input "Max" at bounding box center [601, 271] width 87 height 29
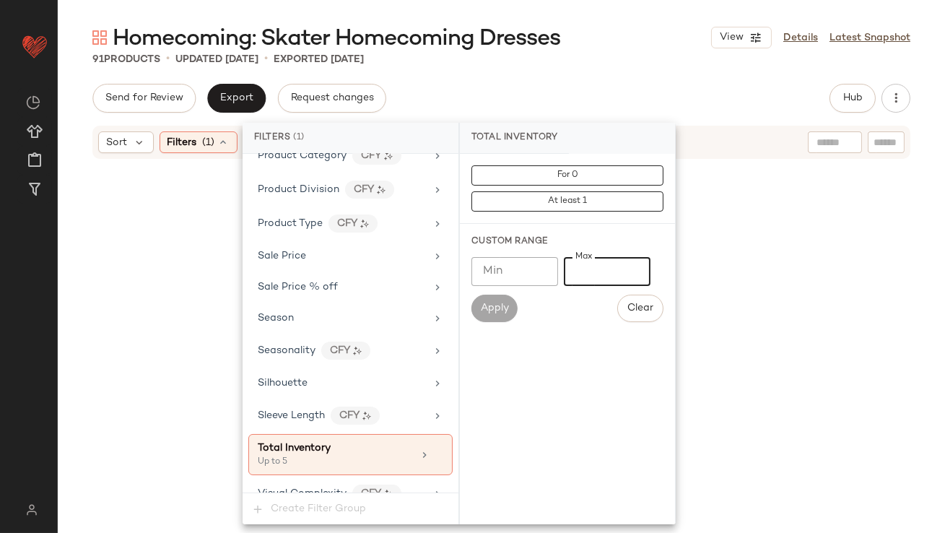
type input "*"
click at [615, 73] on div "Homecoming: Skater Homecoming Dresses View Details Latest Snapshot 91 Products …" at bounding box center [502, 278] width 888 height 510
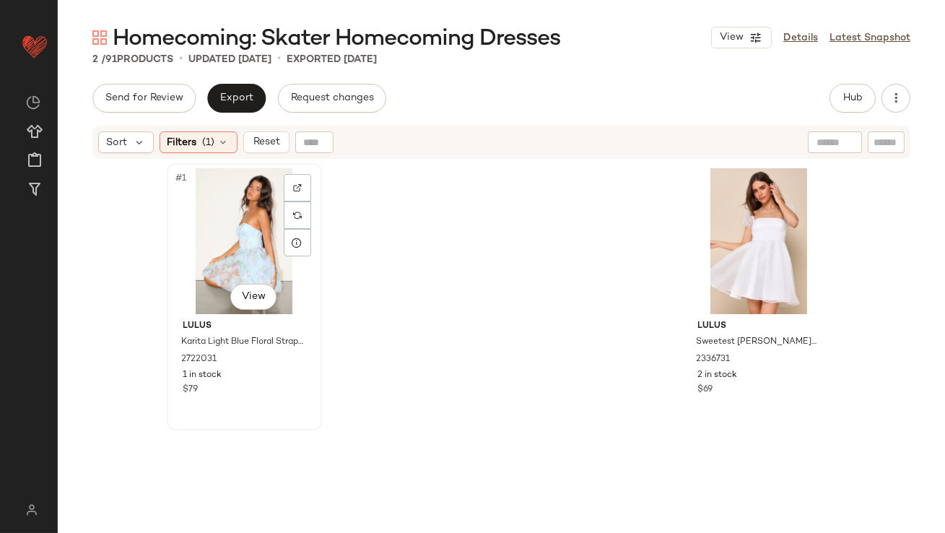
click at [228, 228] on div "#1 View" at bounding box center [244, 241] width 145 height 146
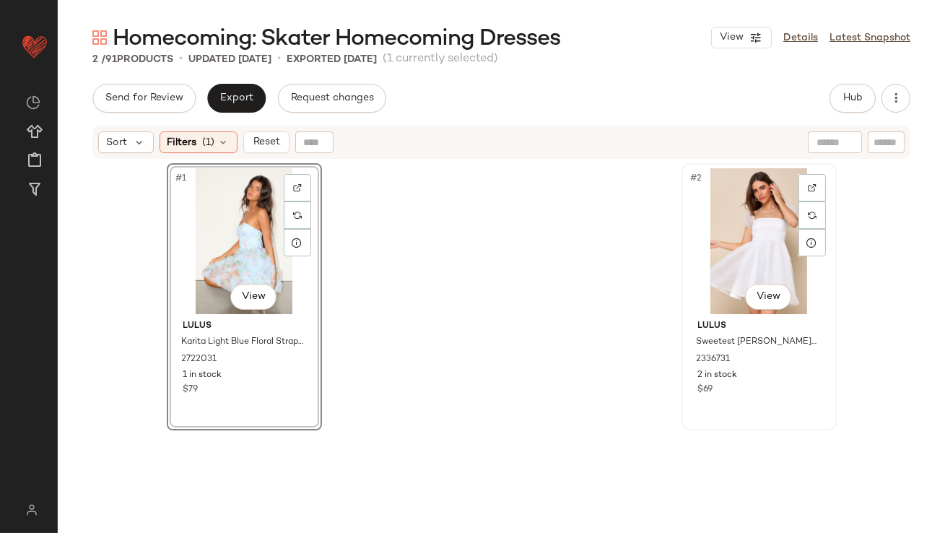
click at [758, 222] on div "#2 View" at bounding box center [759, 241] width 145 height 146
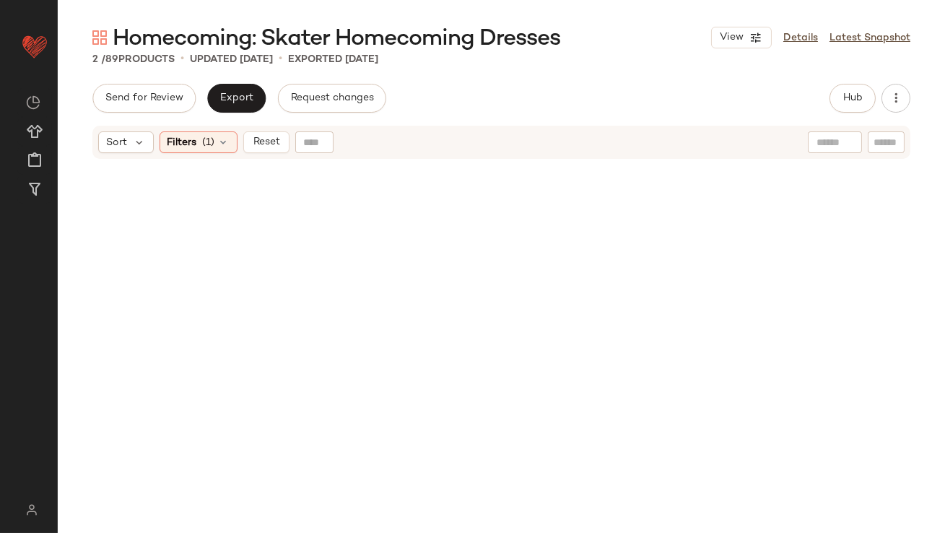
click at [201, 128] on div "Sort Filters (1) Reset" at bounding box center [501, 142] width 818 height 33
click at [203, 150] on span "(1)" at bounding box center [209, 142] width 12 height 15
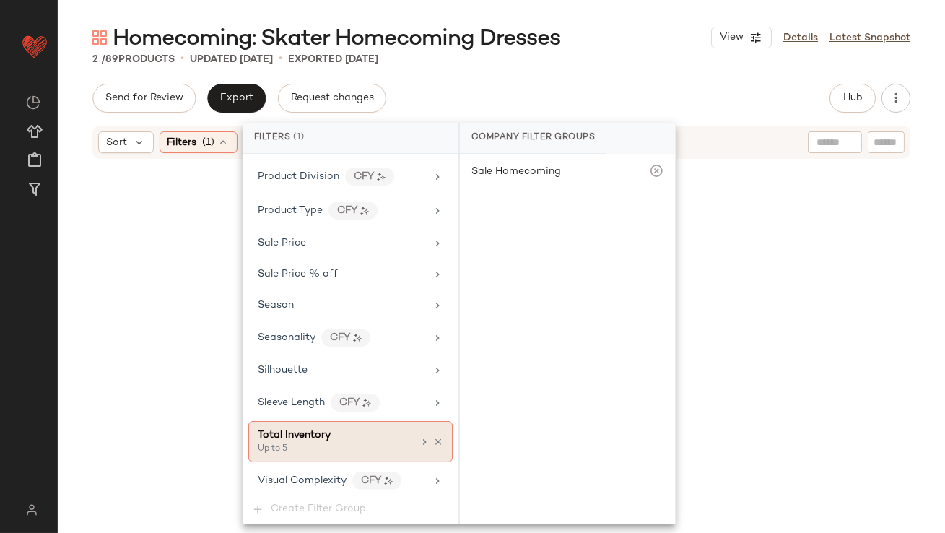
click at [434, 437] on icon at bounding box center [438, 442] width 10 height 10
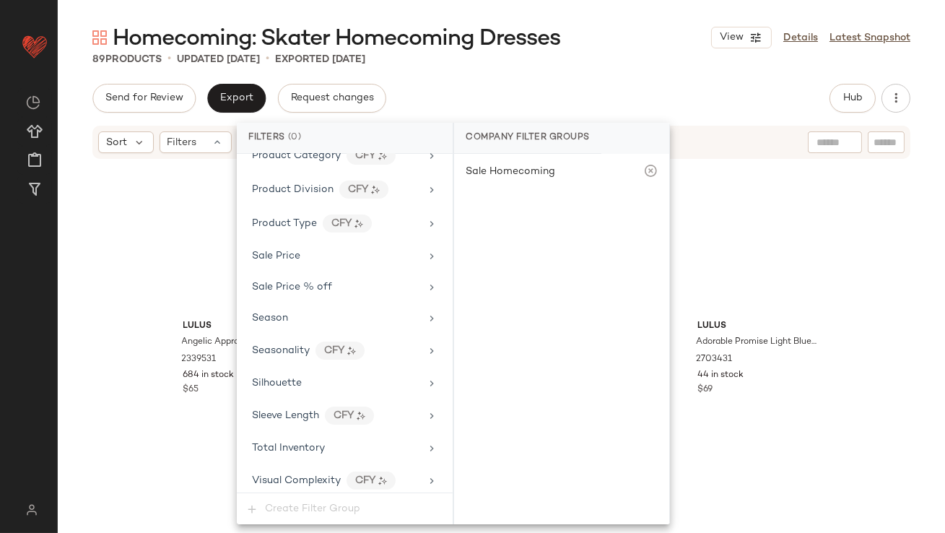
click at [579, 58] on div "89 Products • updated [DATE] • Exported [DATE]" at bounding box center [502, 59] width 888 height 14
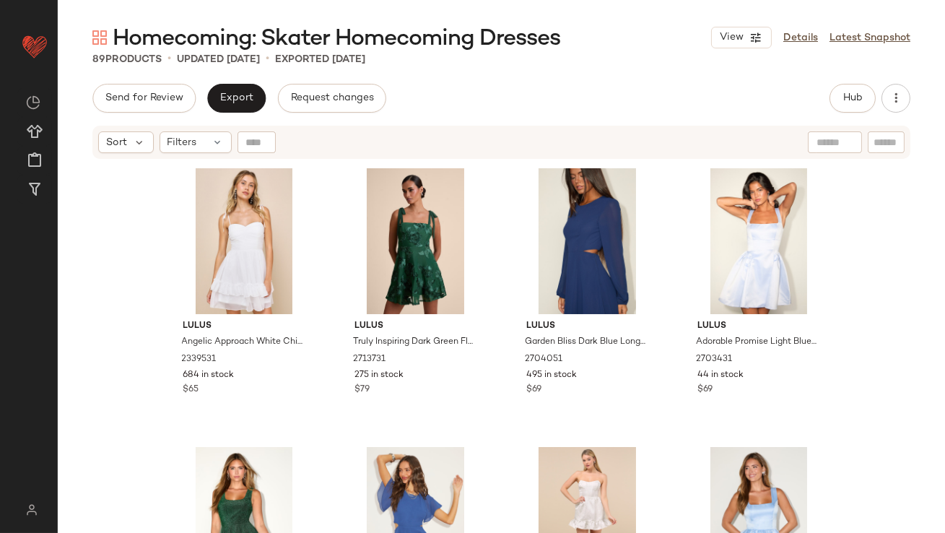
click at [873, 111] on div "Hub" at bounding box center [853, 98] width 46 height 29
click at [854, 99] on span "Hub" at bounding box center [853, 98] width 20 height 12
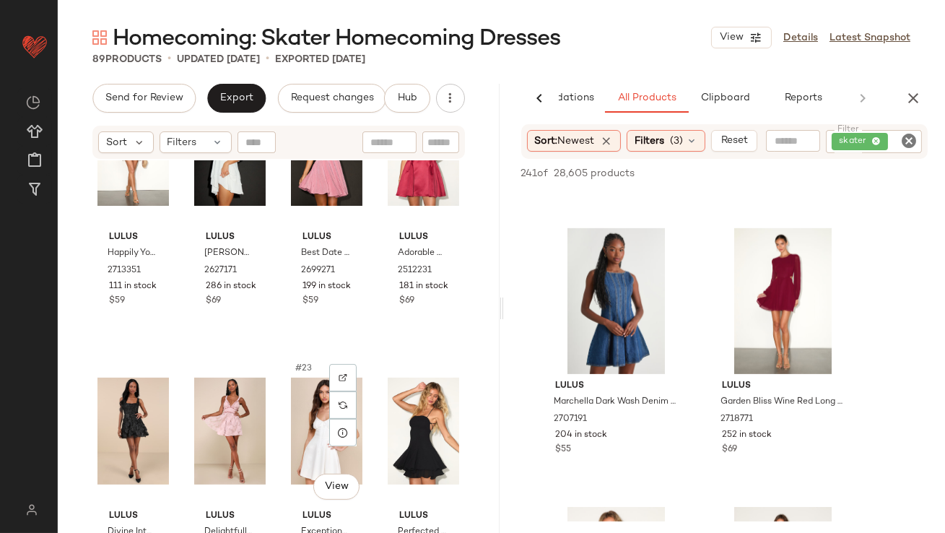
scroll to position [1241, 0]
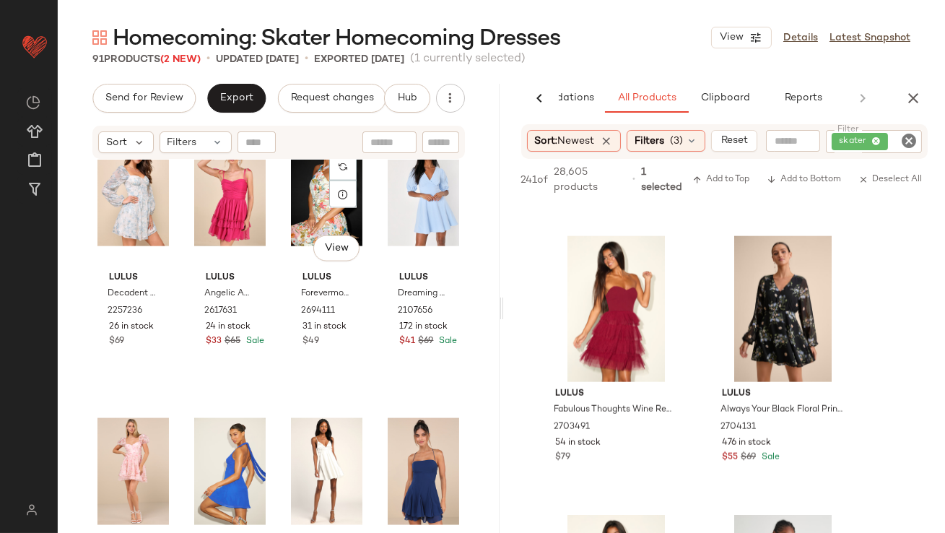
scroll to position [4023, 0]
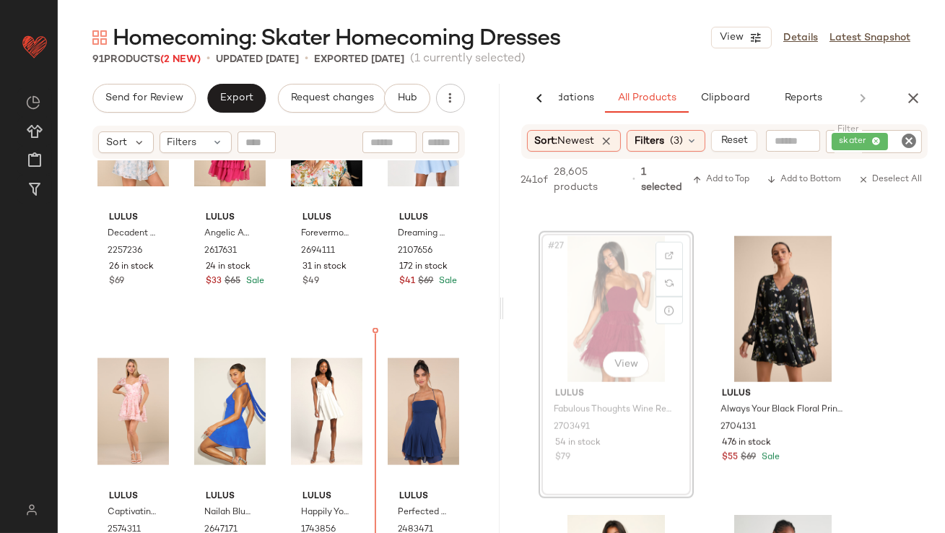
drag, startPoint x: 616, startPoint y: 333, endPoint x: 607, endPoint y: 337, distance: 9.4
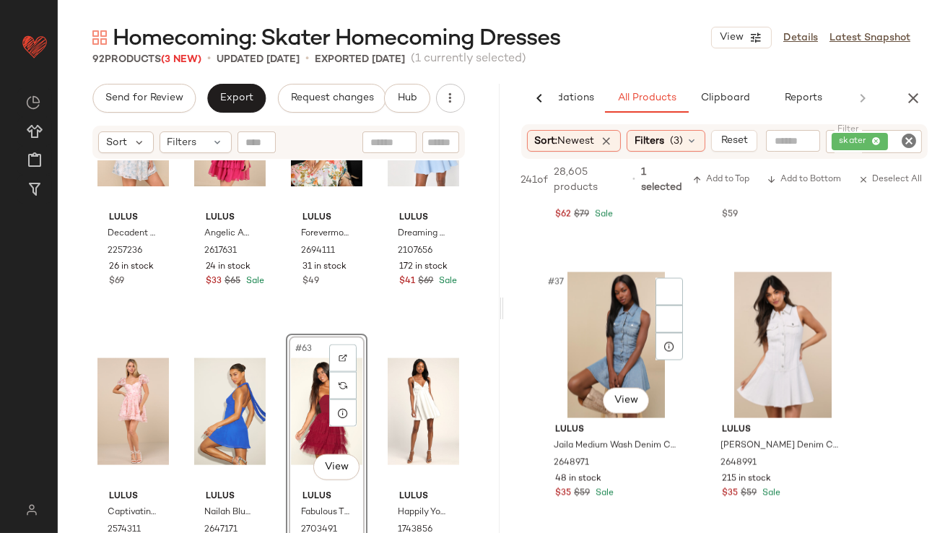
scroll to position [5013, 0]
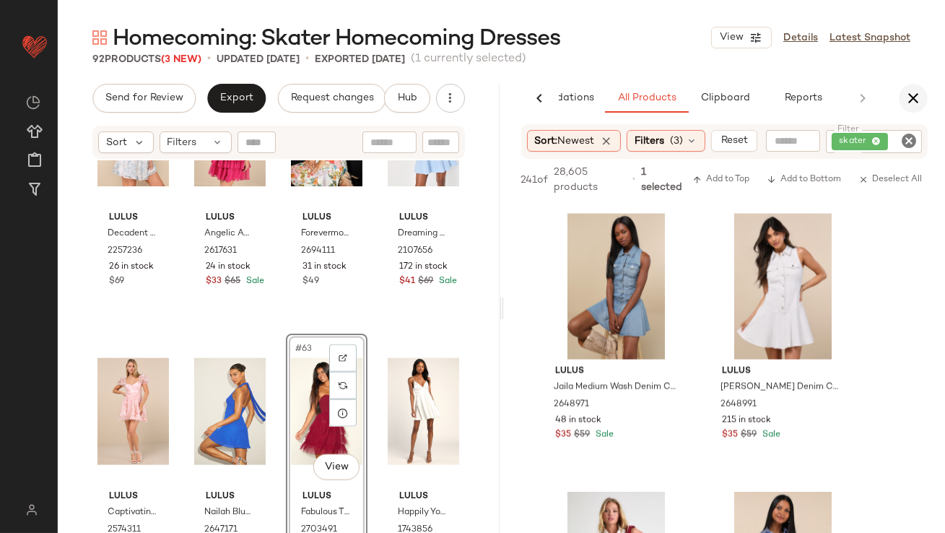
click at [909, 98] on icon "button" at bounding box center [913, 98] width 17 height 17
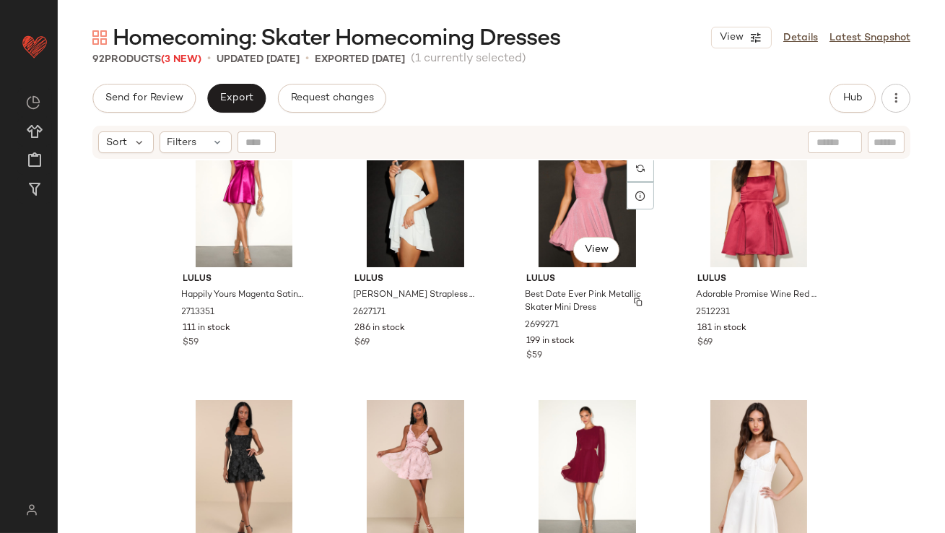
scroll to position [1330, 0]
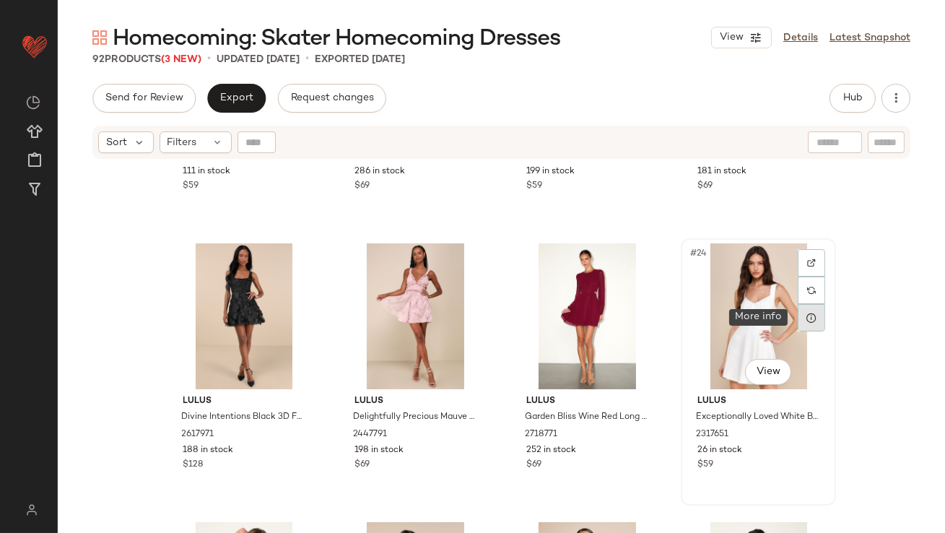
click at [818, 316] on div at bounding box center [811, 317] width 27 height 27
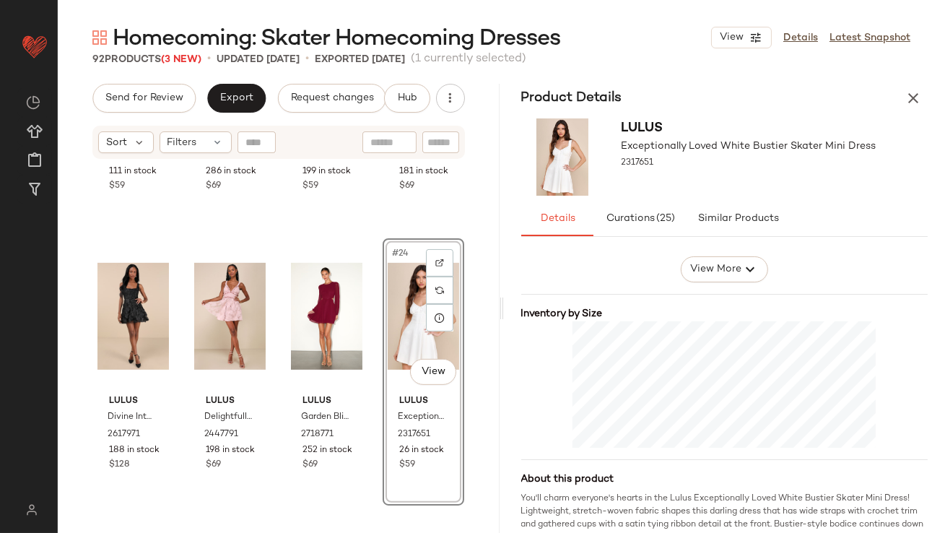
scroll to position [345, 0]
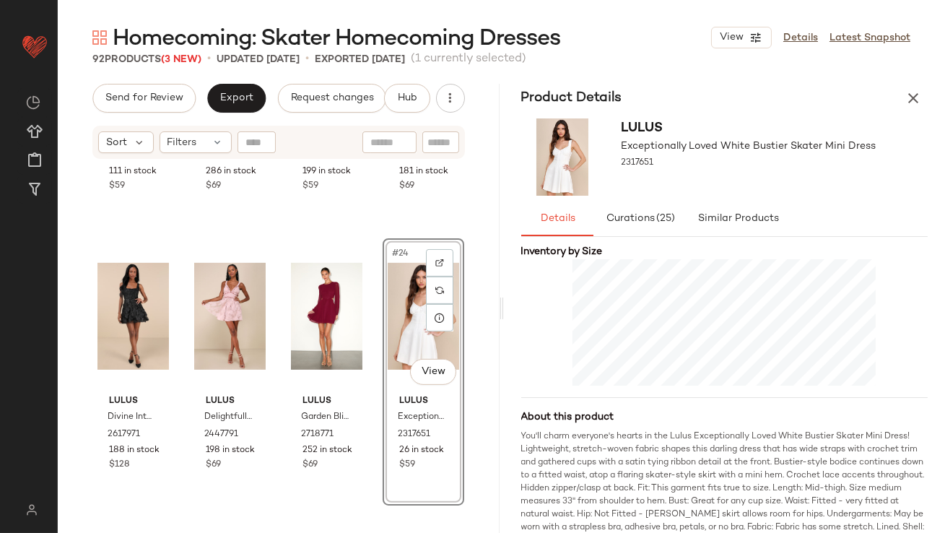
click at [932, 104] on div "Product Details" at bounding box center [725, 98] width 442 height 29
click at [922, 103] on button "button" at bounding box center [913, 98] width 29 height 29
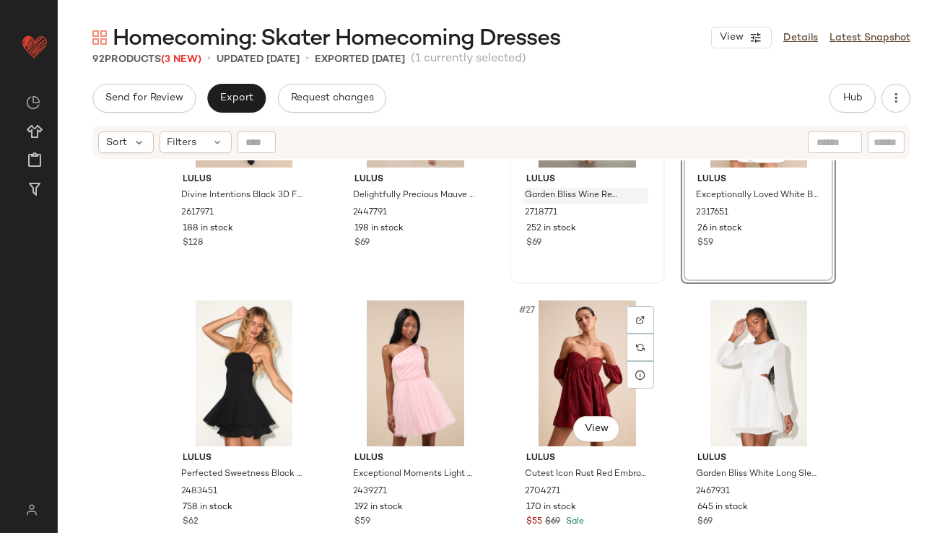
scroll to position [1558, 0]
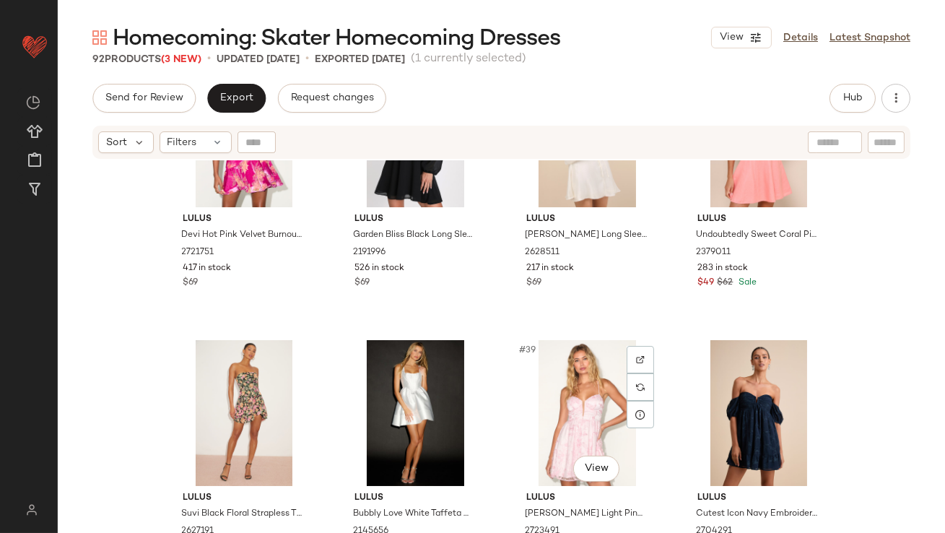
scroll to position [2442, 0]
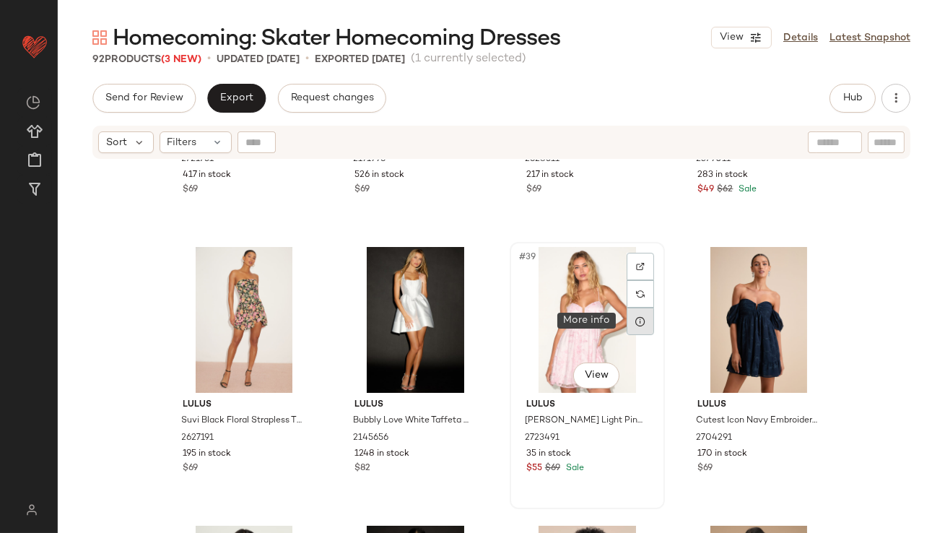
click at [635, 321] on icon at bounding box center [641, 322] width 12 height 12
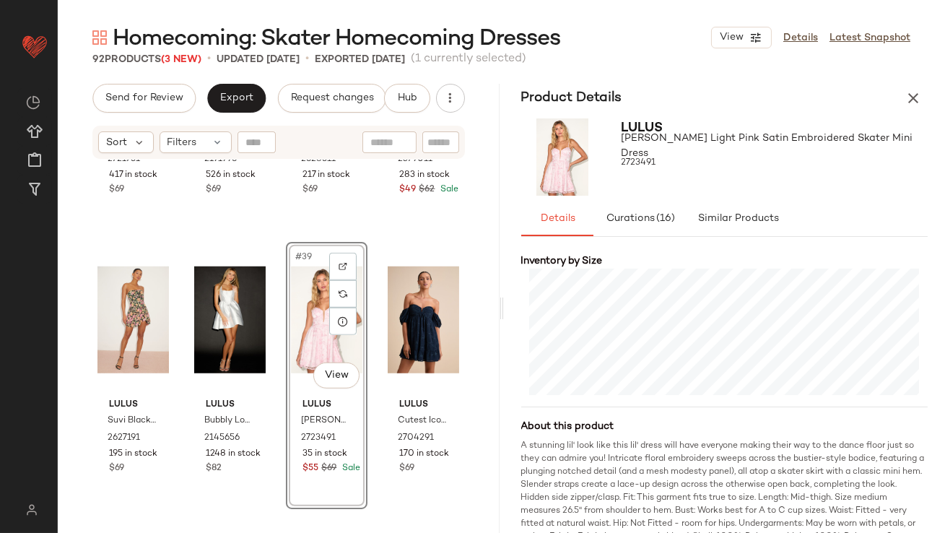
scroll to position [371, 0]
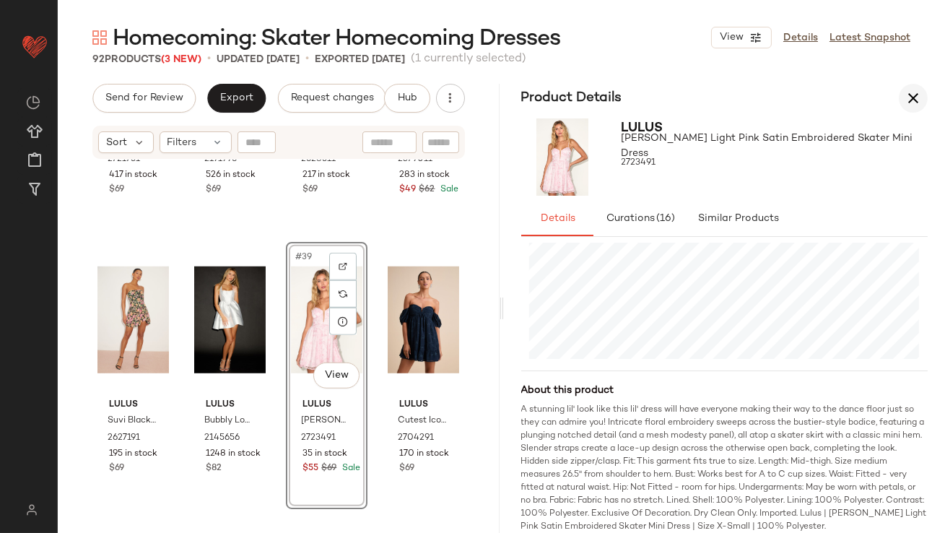
click at [908, 96] on icon "button" at bounding box center [913, 98] width 17 height 17
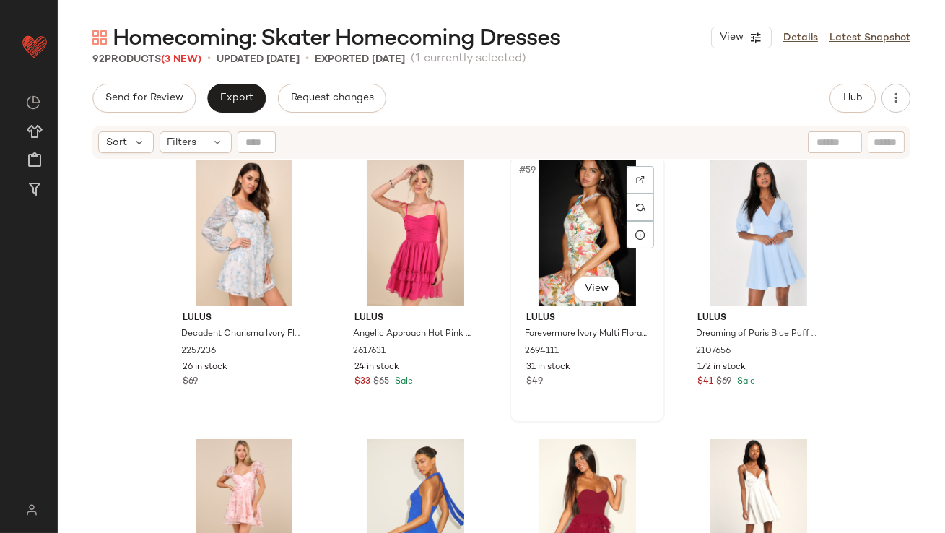
scroll to position [4163, 0]
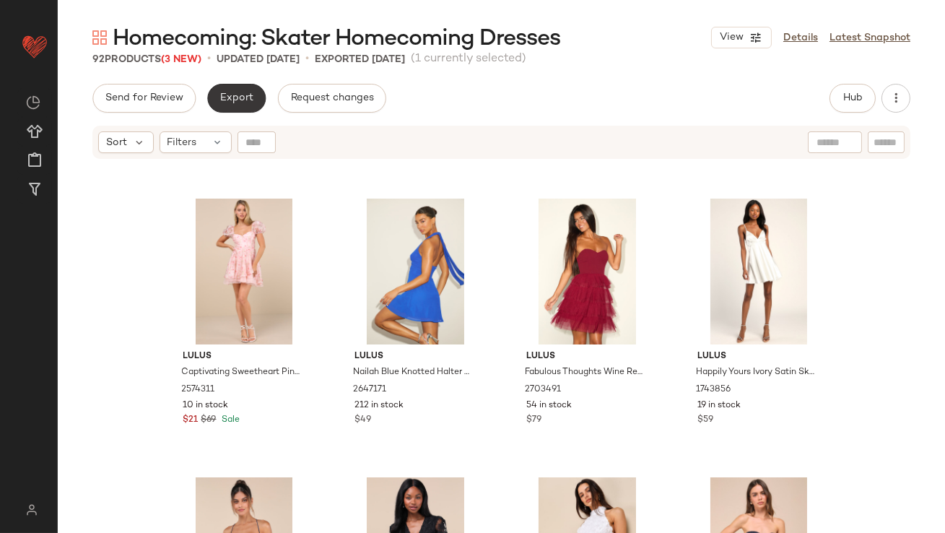
click at [231, 99] on span "Export" at bounding box center [237, 98] width 34 height 12
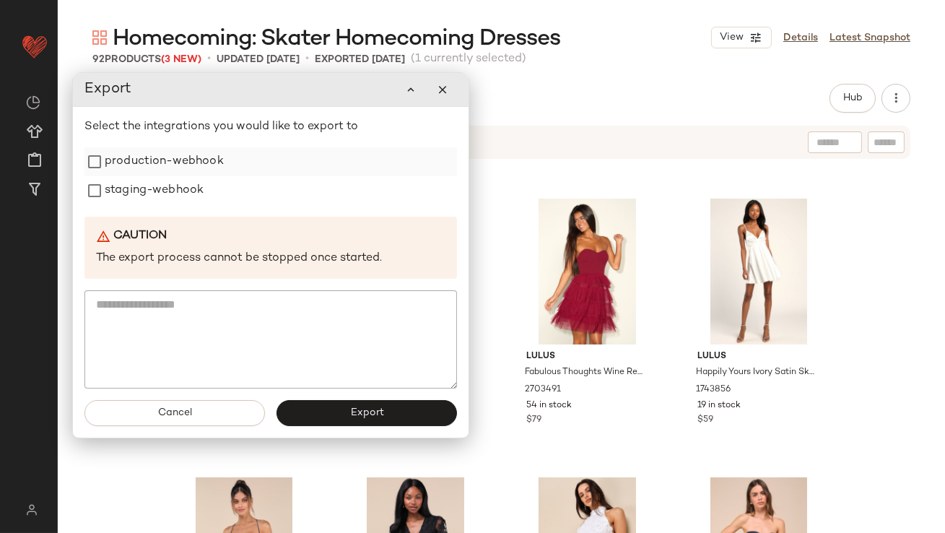
click at [211, 157] on label "production-webhook" at bounding box center [164, 161] width 119 height 29
click at [179, 187] on label "staging-webhook" at bounding box center [154, 190] width 99 height 29
click at [316, 422] on button "Export" at bounding box center [367, 413] width 181 height 26
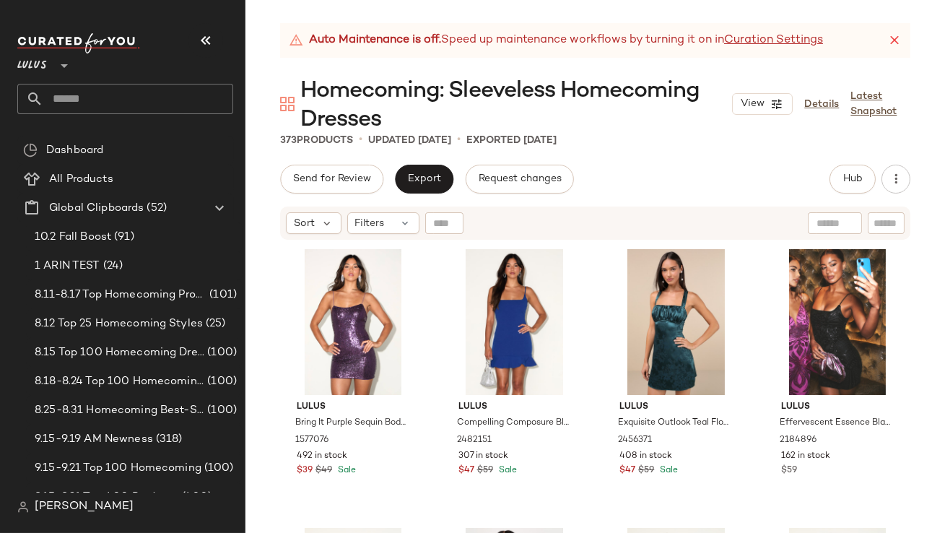
click at [204, 33] on icon "button" at bounding box center [205, 40] width 17 height 17
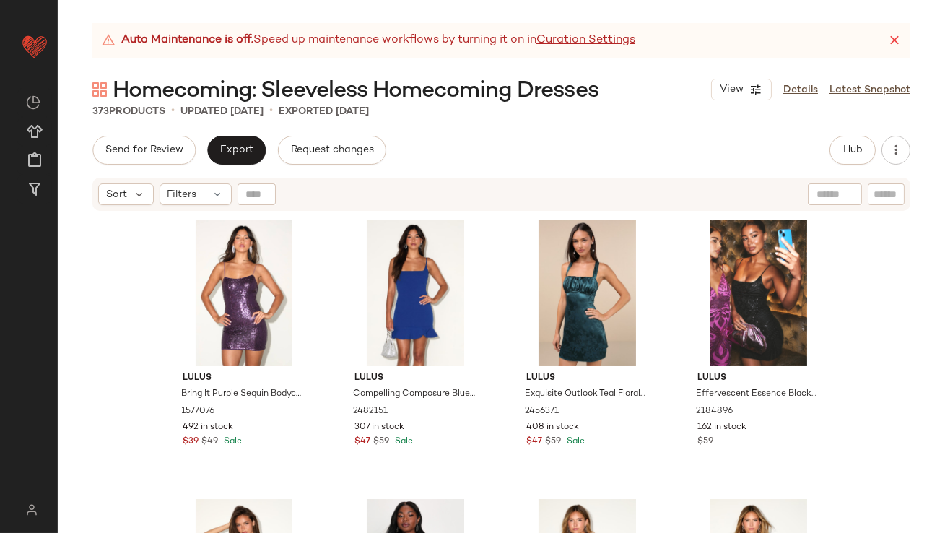
click at [891, 35] on icon at bounding box center [895, 40] width 14 height 14
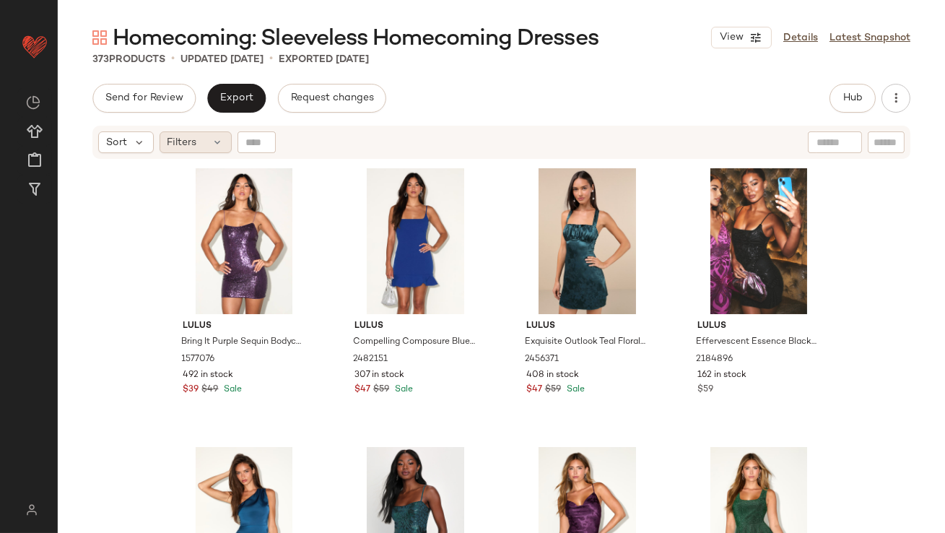
click at [197, 139] on div "Filters" at bounding box center [196, 142] width 72 height 22
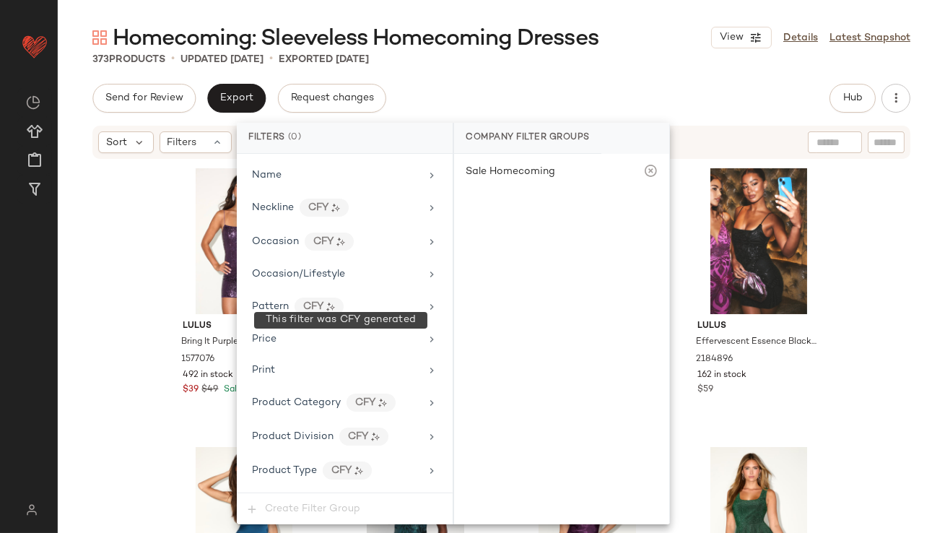
scroll to position [1011, 0]
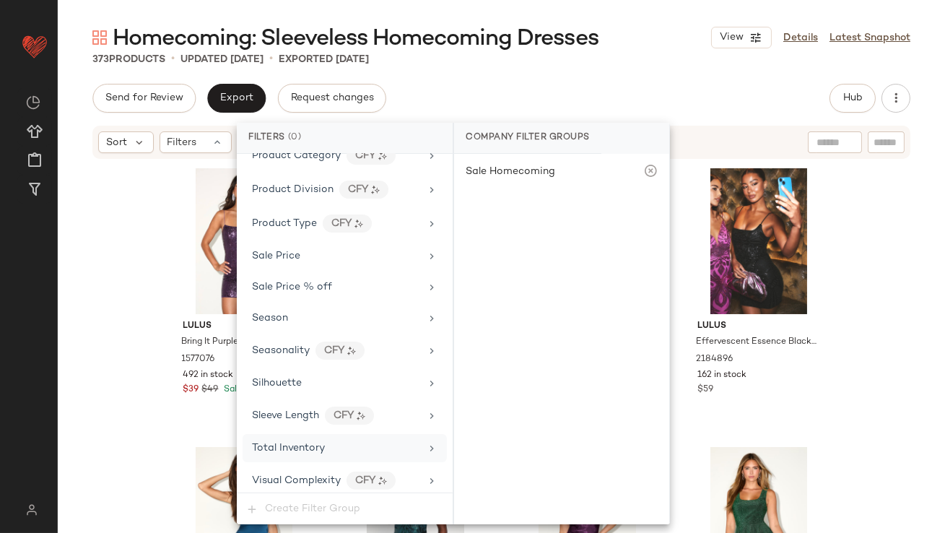
click at [292, 450] on div "Total Inventory" at bounding box center [345, 448] width 204 height 28
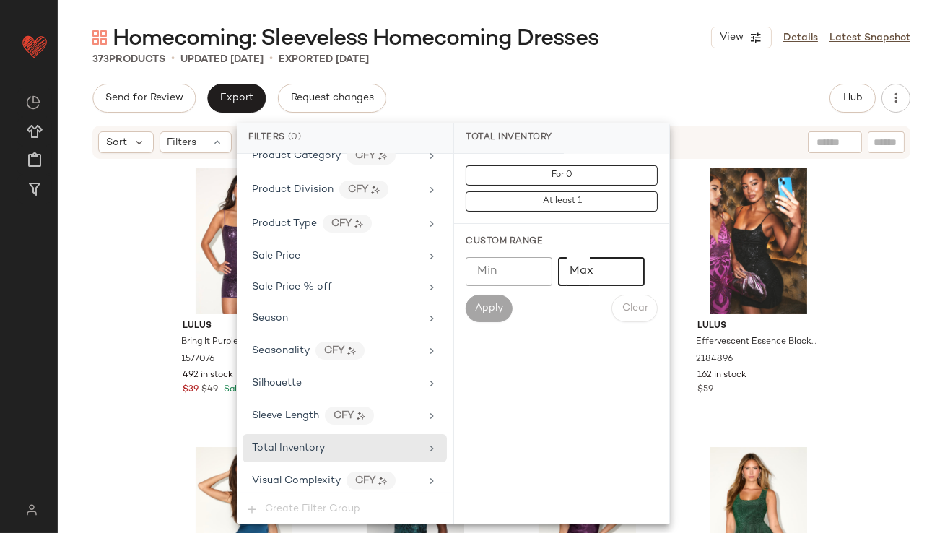
click at [600, 273] on input "Max" at bounding box center [601, 271] width 87 height 29
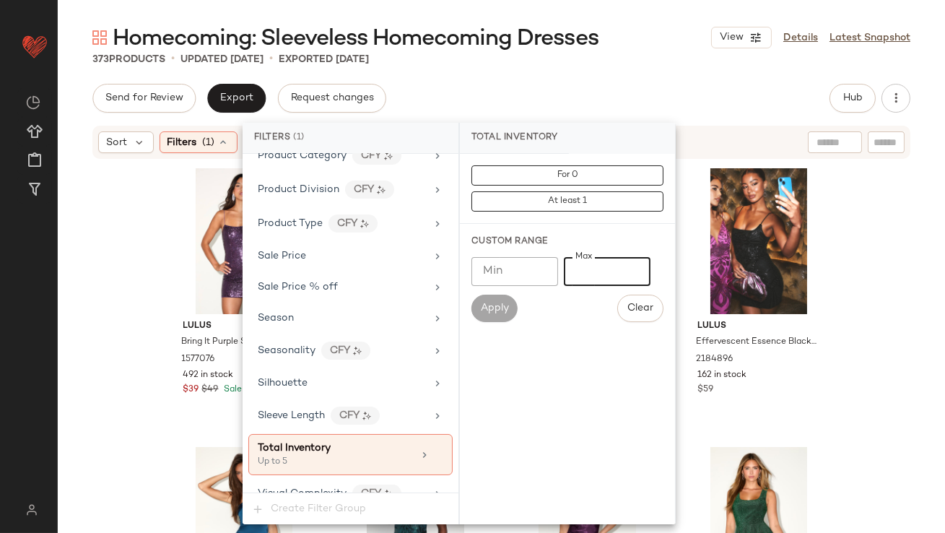
type input "*"
click at [598, 72] on div "Homecoming: Sleeveless Homecoming Dresses View Details Latest Snapshot 373 Prod…" at bounding box center [502, 278] width 888 height 510
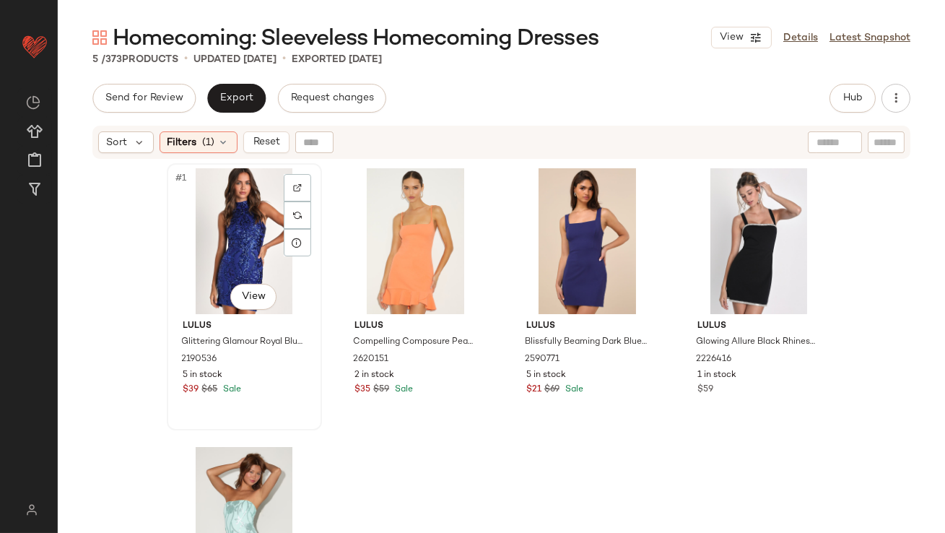
click at [233, 207] on div "#1 View" at bounding box center [244, 241] width 145 height 146
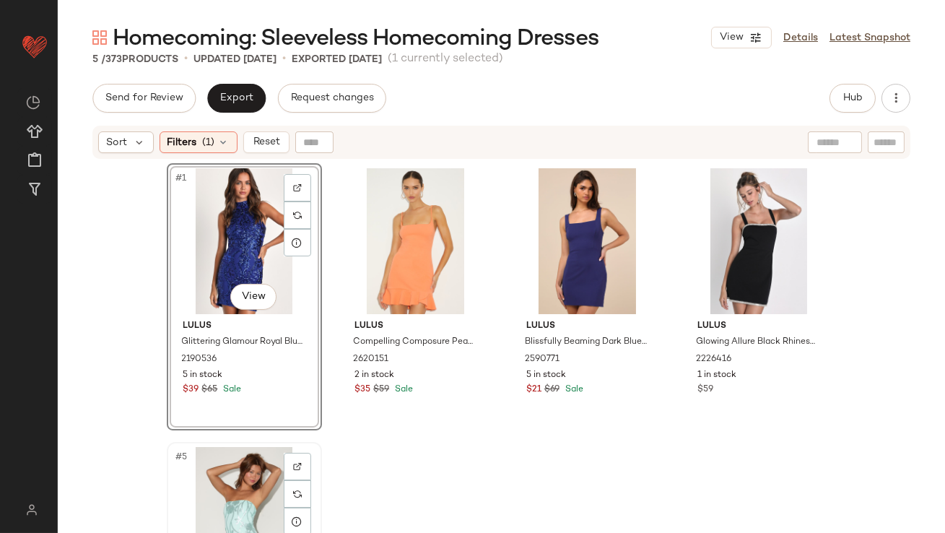
click at [203, 454] on div "#5 View" at bounding box center [244, 520] width 145 height 146
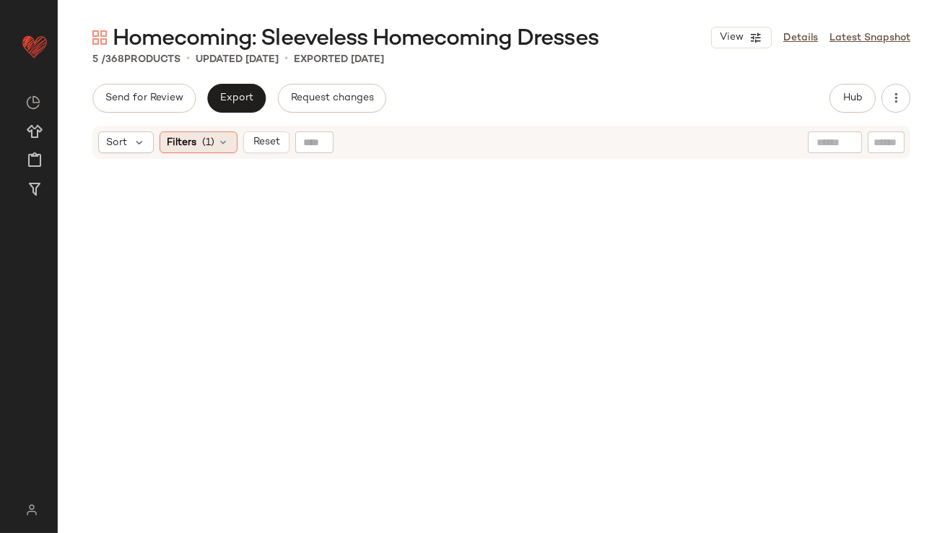
click at [194, 138] on span "Filters" at bounding box center [183, 142] width 30 height 15
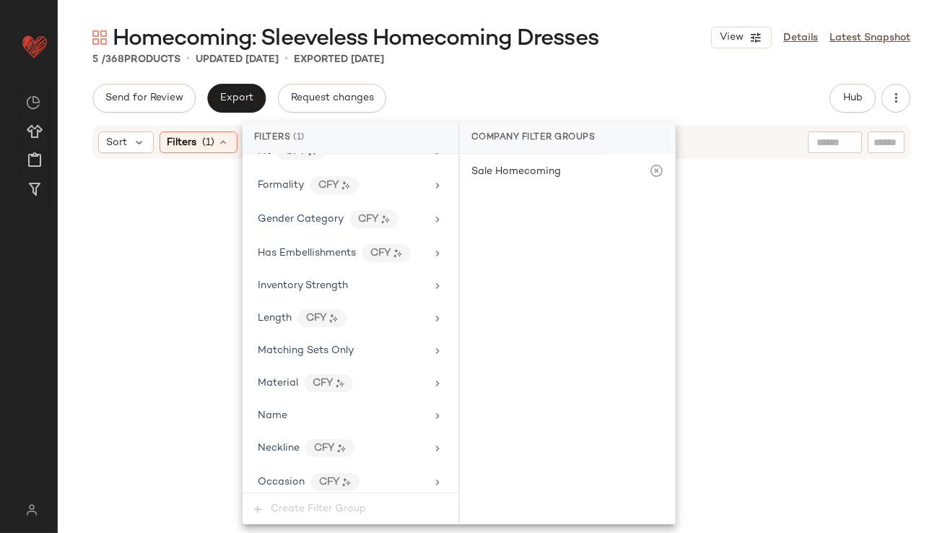
scroll to position [1024, 0]
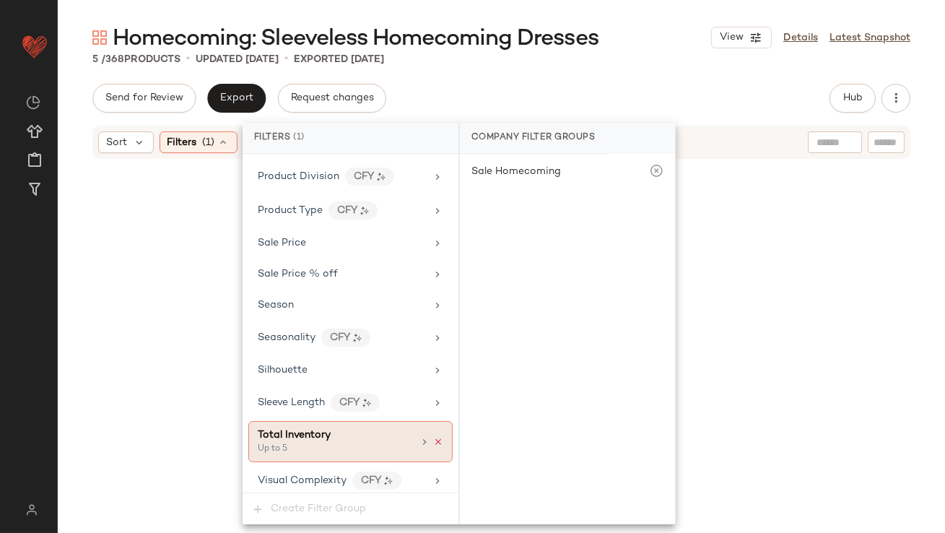
click at [433, 437] on icon at bounding box center [438, 442] width 10 height 10
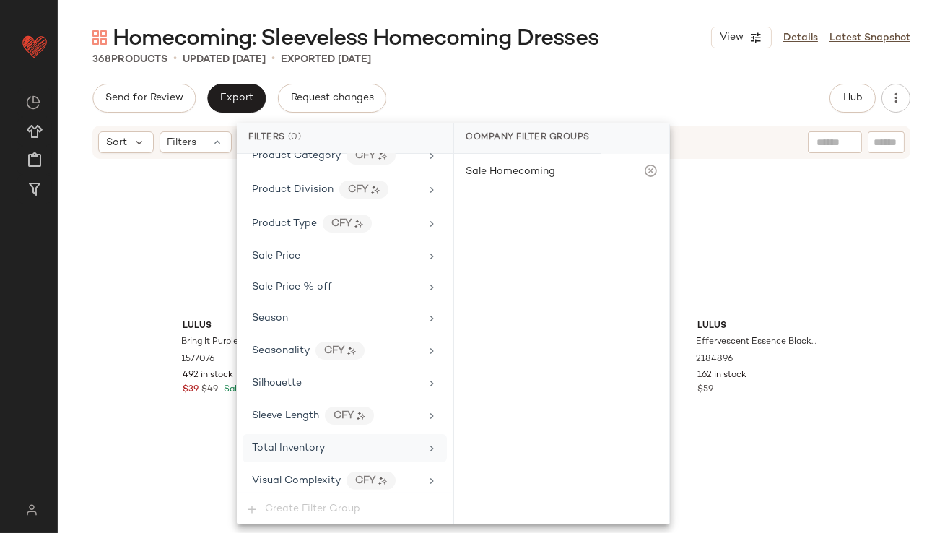
click at [623, 82] on div "Homecoming: Sleeveless Homecoming Dresses View Details Latest Snapshot 368 Prod…" at bounding box center [502, 278] width 888 height 510
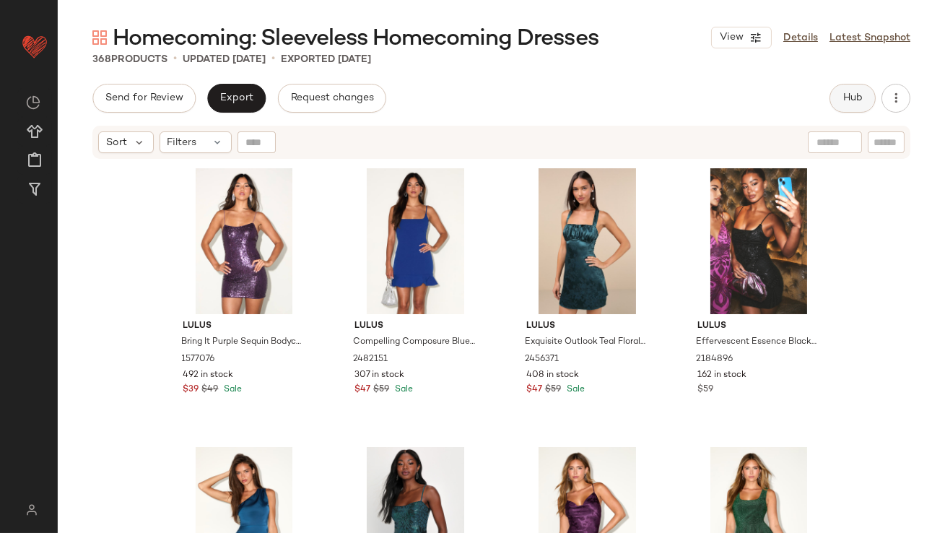
click at [847, 89] on button "Hub" at bounding box center [853, 98] width 46 height 29
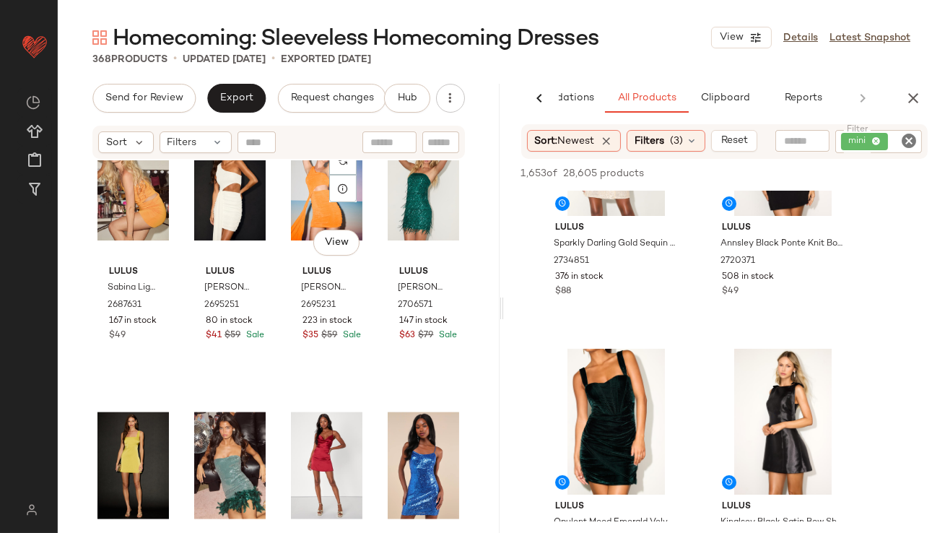
scroll to position [4139, 0]
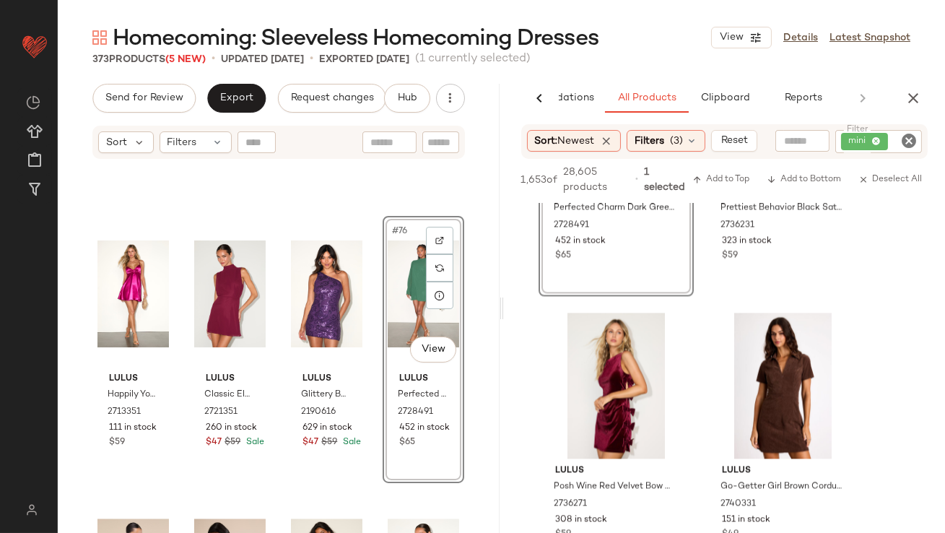
scroll to position [4784, 0]
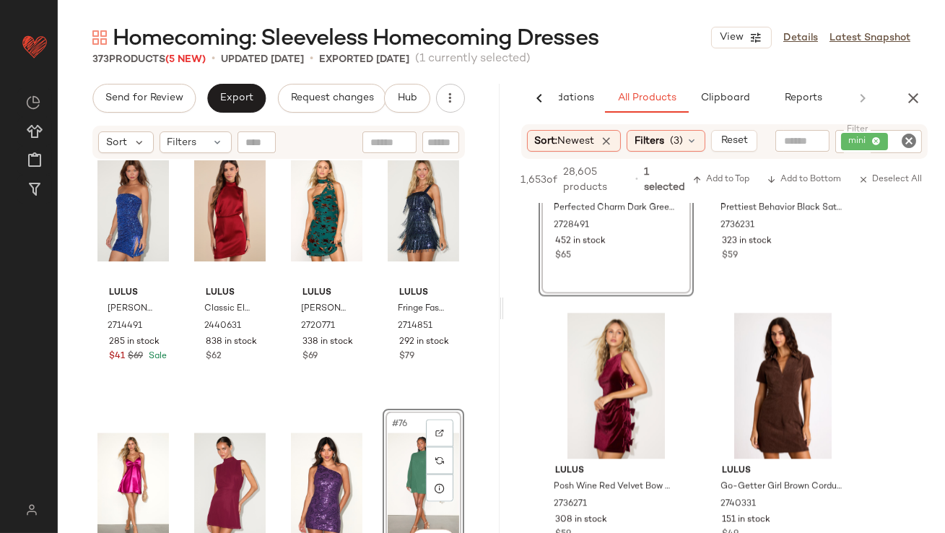
click at [400, 454] on div "#76 View" at bounding box center [424, 487] width 72 height 146
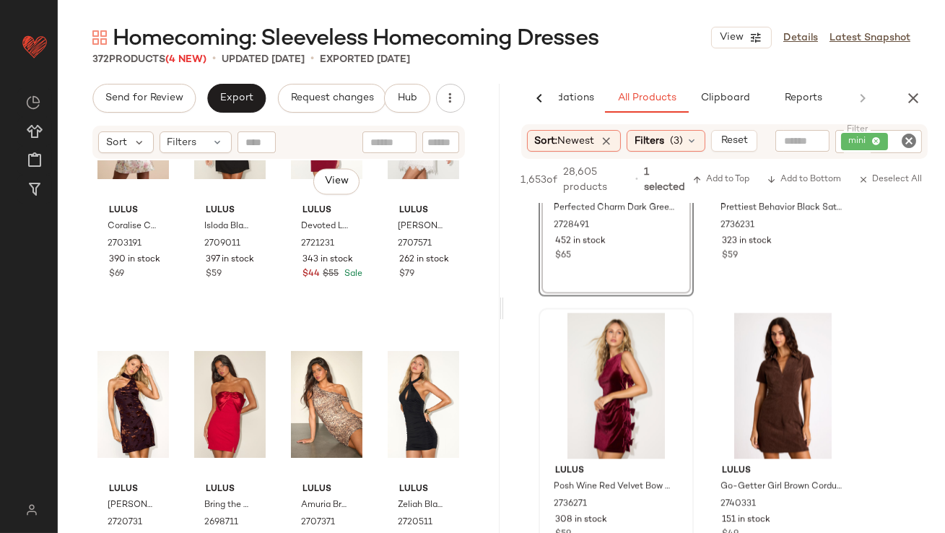
scroll to position [5455, 0]
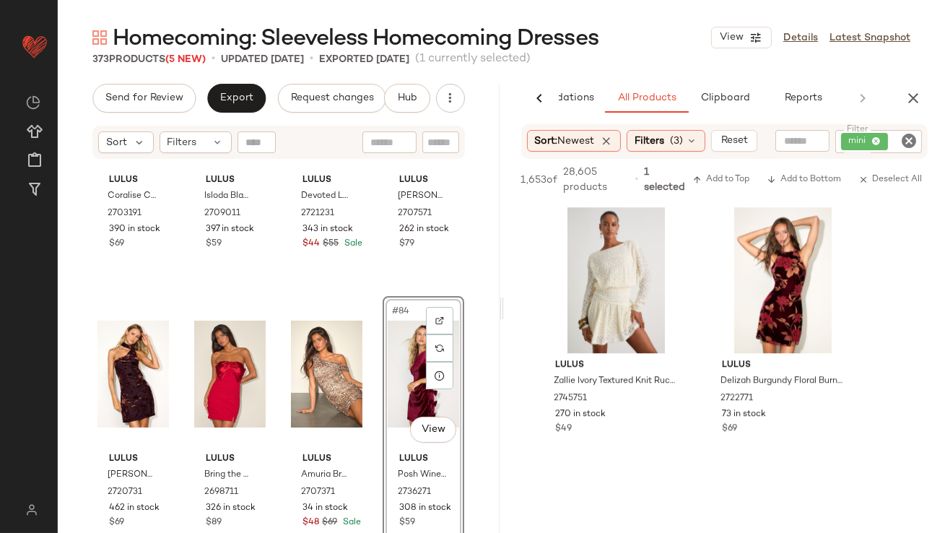
scroll to position [7822, 0]
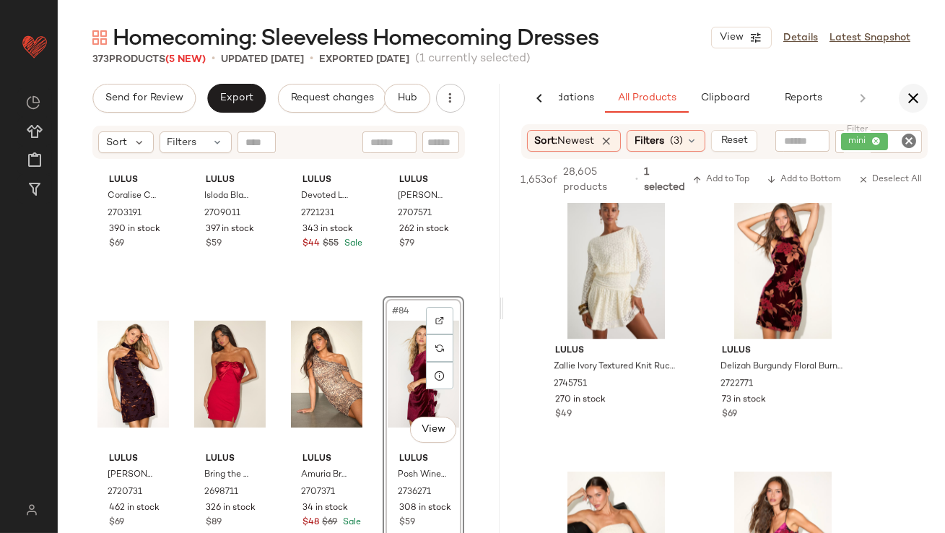
click at [919, 94] on icon "button" at bounding box center [913, 98] width 17 height 17
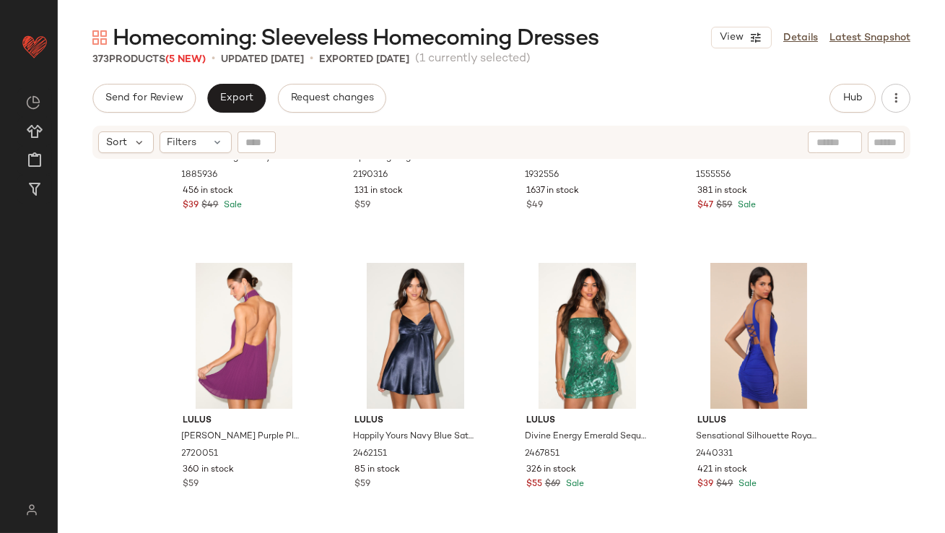
scroll to position [575, 0]
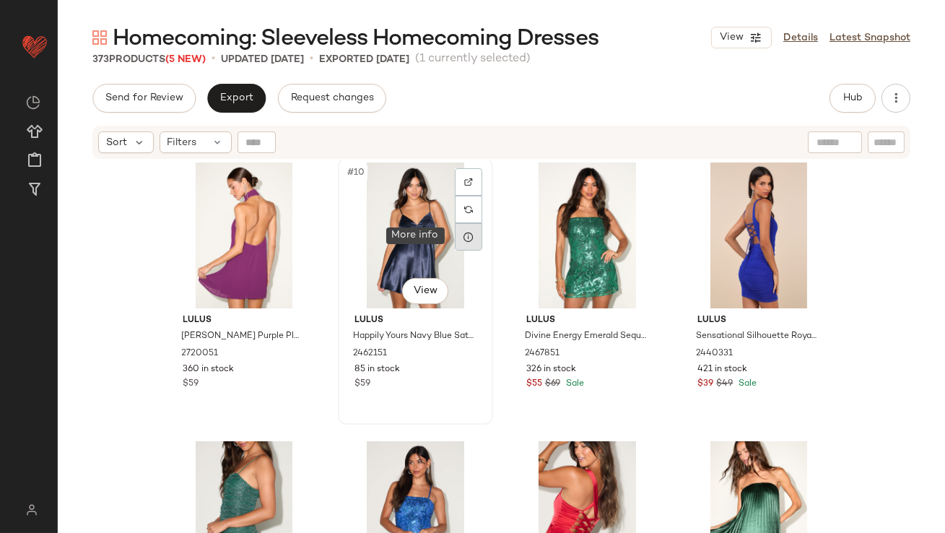
click at [455, 243] on div at bounding box center [468, 236] width 27 height 27
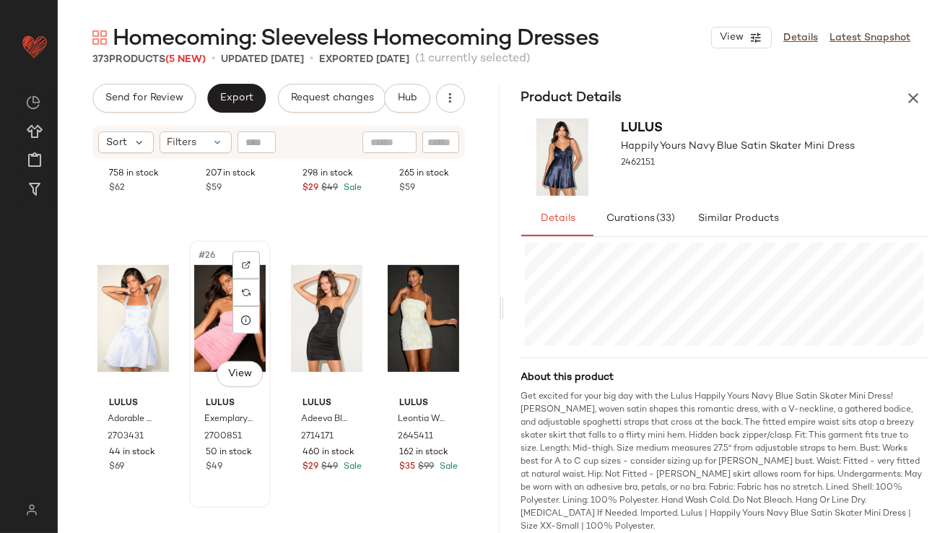
scroll to position [1637, 0]
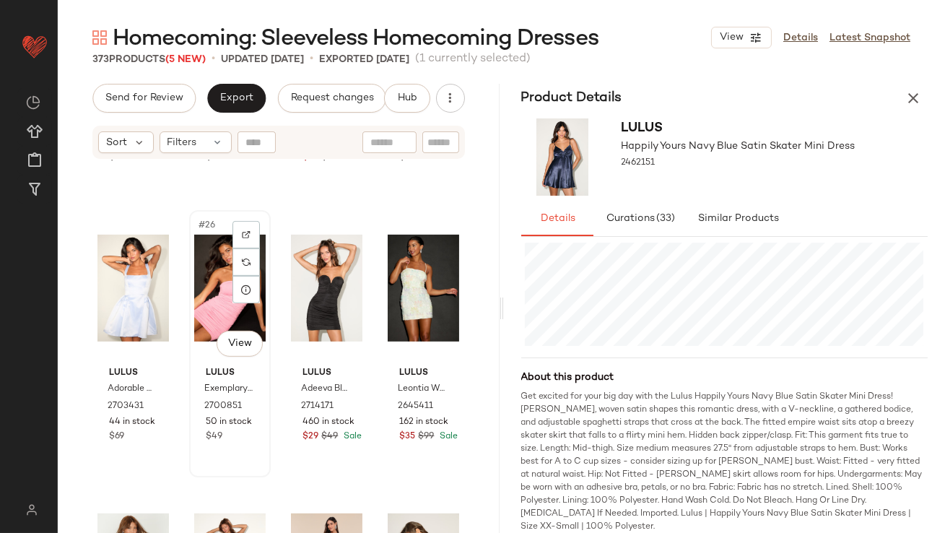
click at [205, 290] on div "#26 View" at bounding box center [230, 288] width 72 height 146
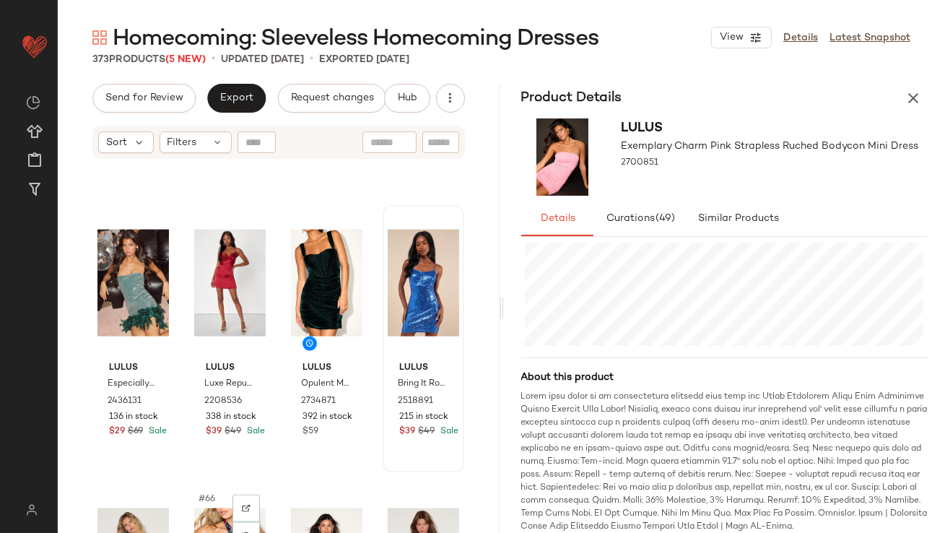
scroll to position [4120, 0]
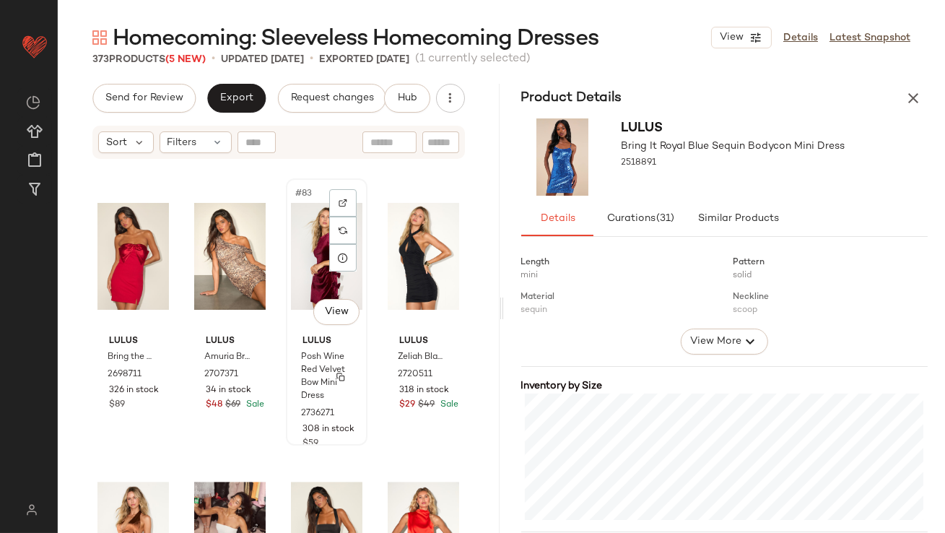
scroll to position [5555, 0]
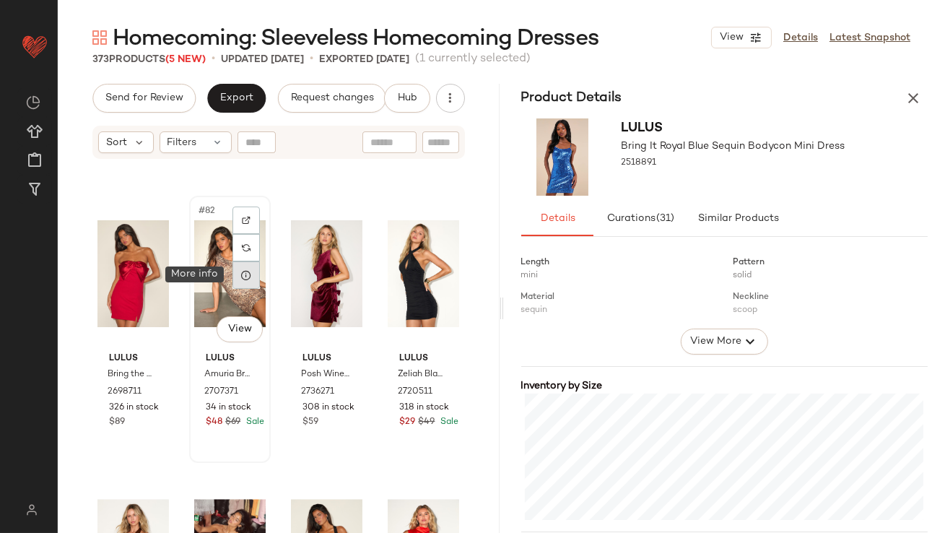
click at [247, 277] on icon at bounding box center [247, 275] width 12 height 12
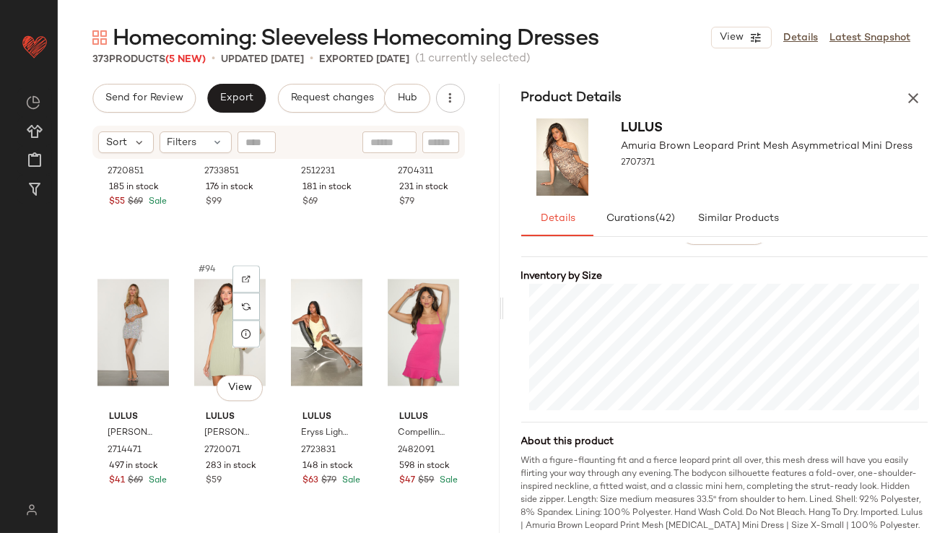
scroll to position [6381, 0]
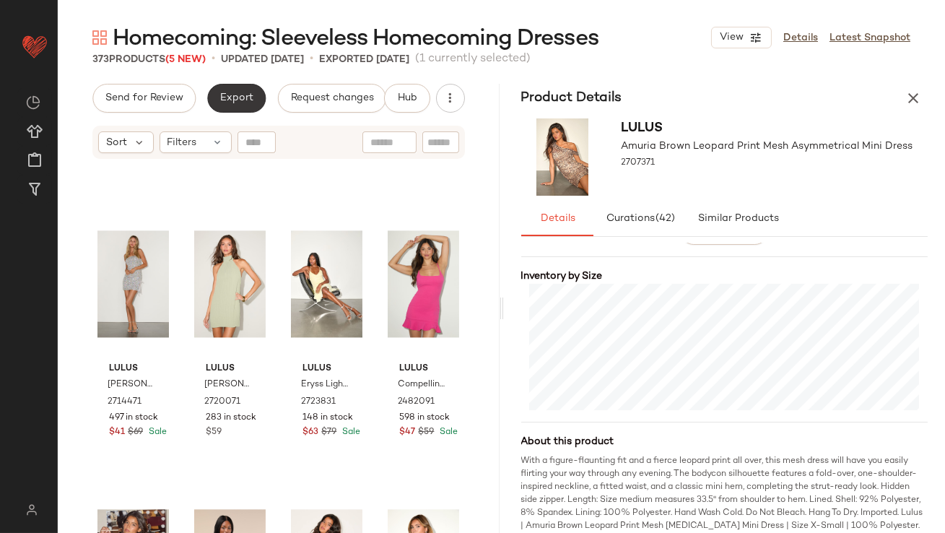
click at [227, 95] on span "Export" at bounding box center [237, 98] width 34 height 12
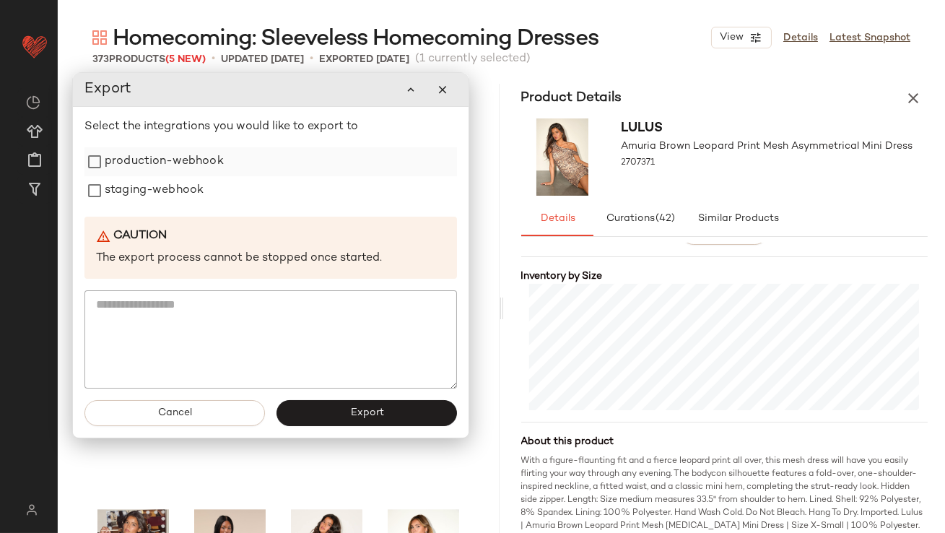
click at [234, 159] on div "production-webhook" at bounding box center [271, 161] width 373 height 29
click at [161, 160] on label "production-webhook" at bounding box center [164, 161] width 119 height 29
click at [160, 181] on label "staging-webhook" at bounding box center [154, 190] width 99 height 29
click at [347, 413] on button "Export" at bounding box center [367, 412] width 181 height 26
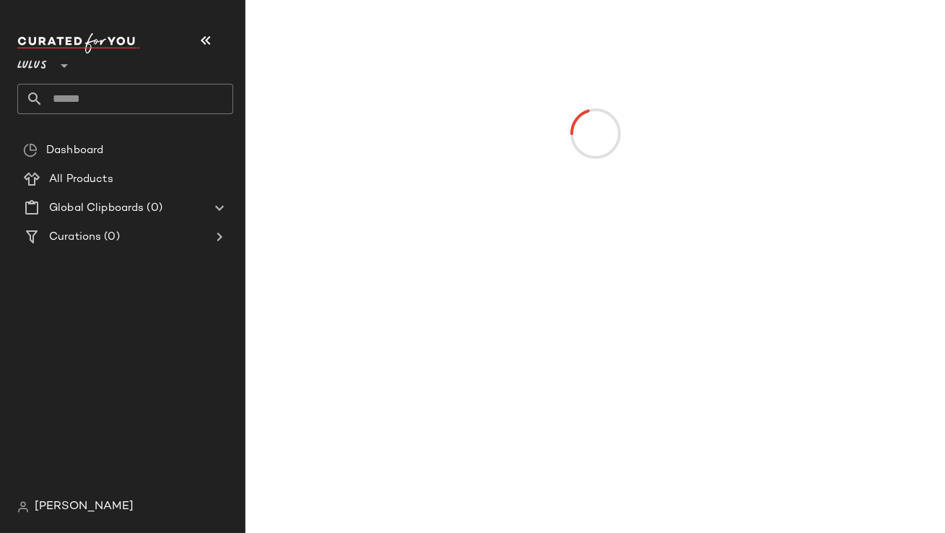
click at [221, 40] on button "button" at bounding box center [206, 40] width 35 height 35
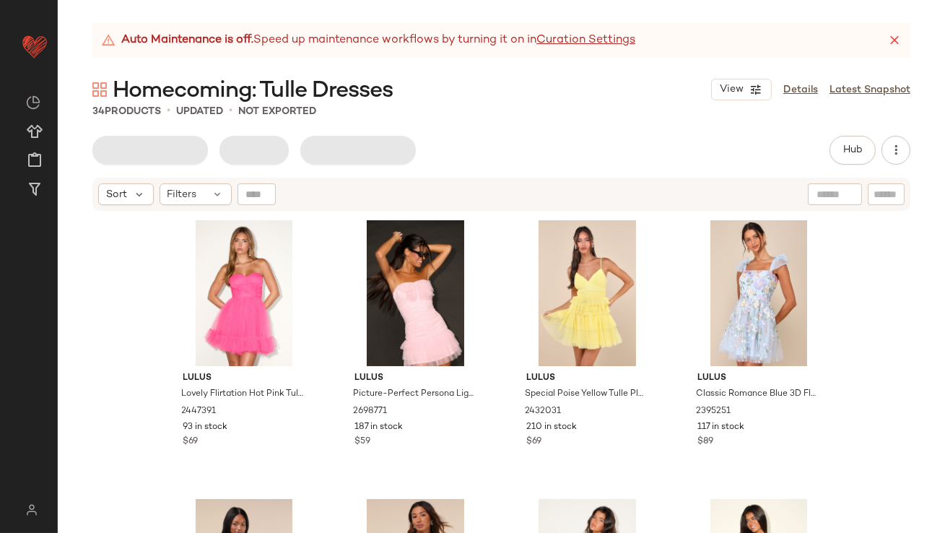
click at [900, 38] on icon at bounding box center [895, 40] width 14 height 14
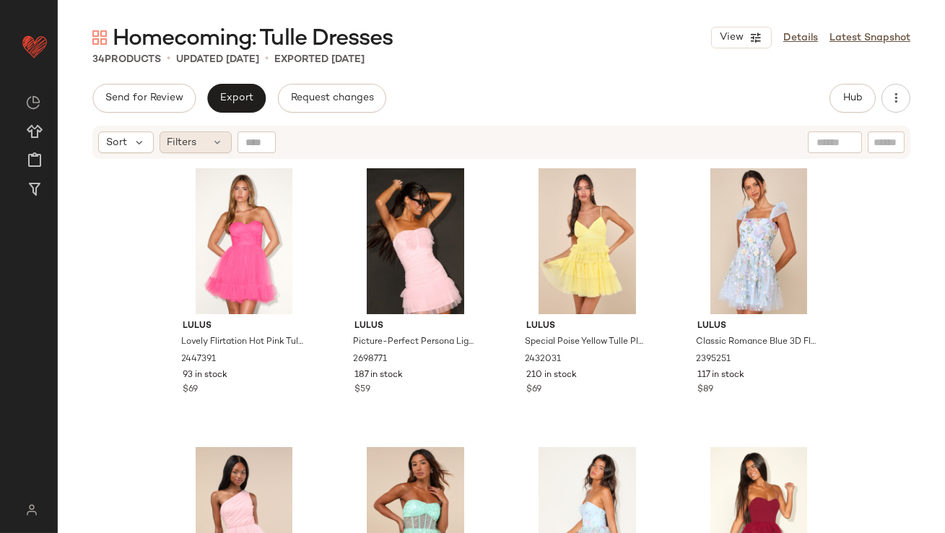
click at [173, 136] on span "Filters" at bounding box center [183, 142] width 30 height 15
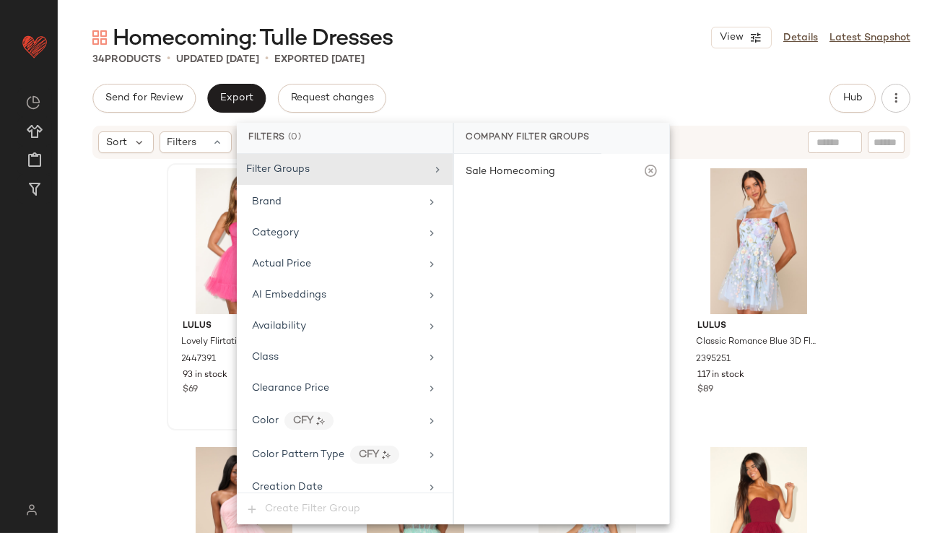
scroll to position [1011, 0]
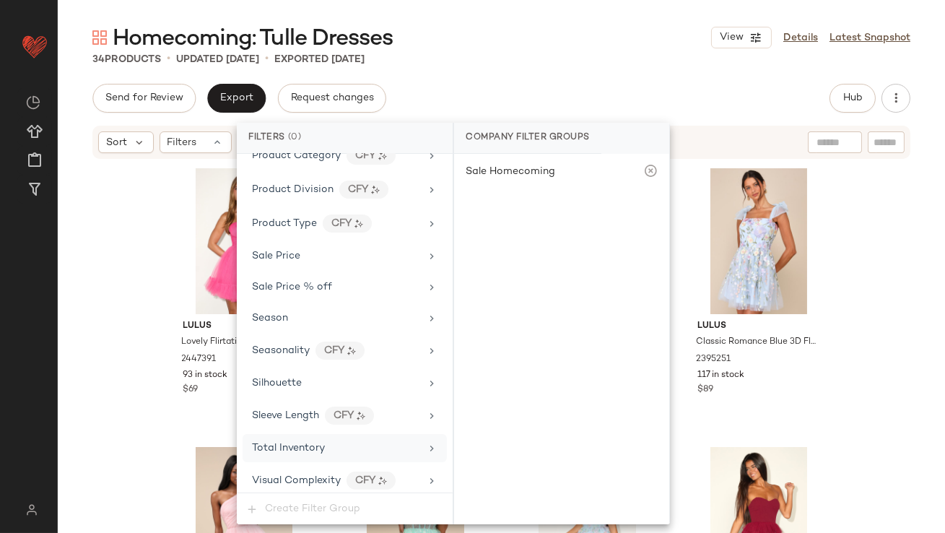
drag, startPoint x: 293, startPoint y: 451, endPoint x: 300, endPoint y: 444, distance: 9.7
click at [293, 451] on div "Total Inventory" at bounding box center [345, 448] width 204 height 28
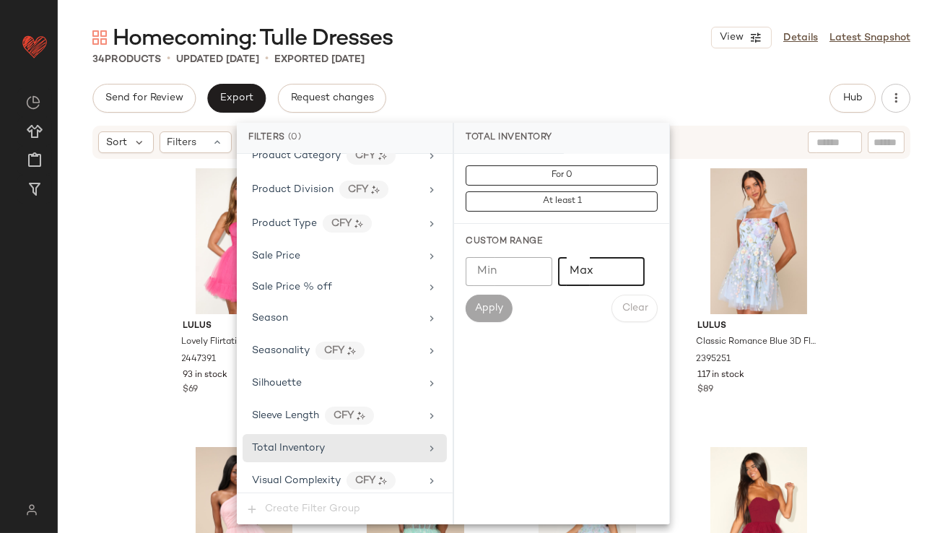
click at [579, 274] on input "Max" at bounding box center [601, 271] width 87 height 29
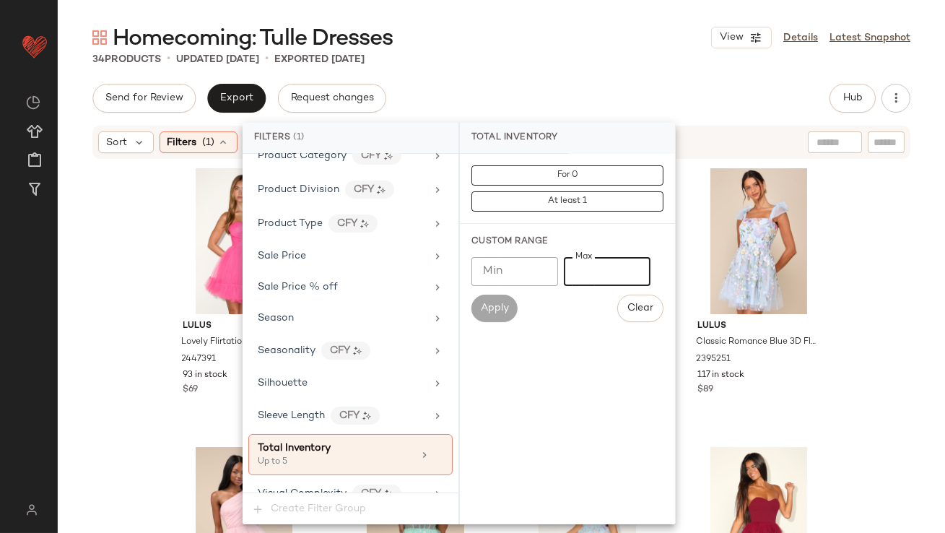
type input "*"
click at [573, 61] on div "34 Products • updated [DATE] • Exported [DATE]" at bounding box center [502, 59] width 888 height 14
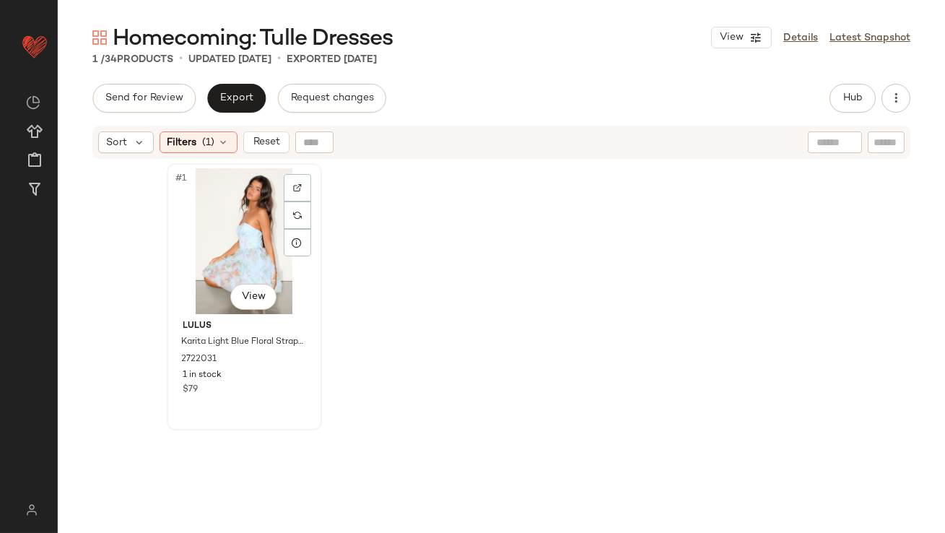
click at [230, 207] on div "#1 View" at bounding box center [244, 241] width 145 height 146
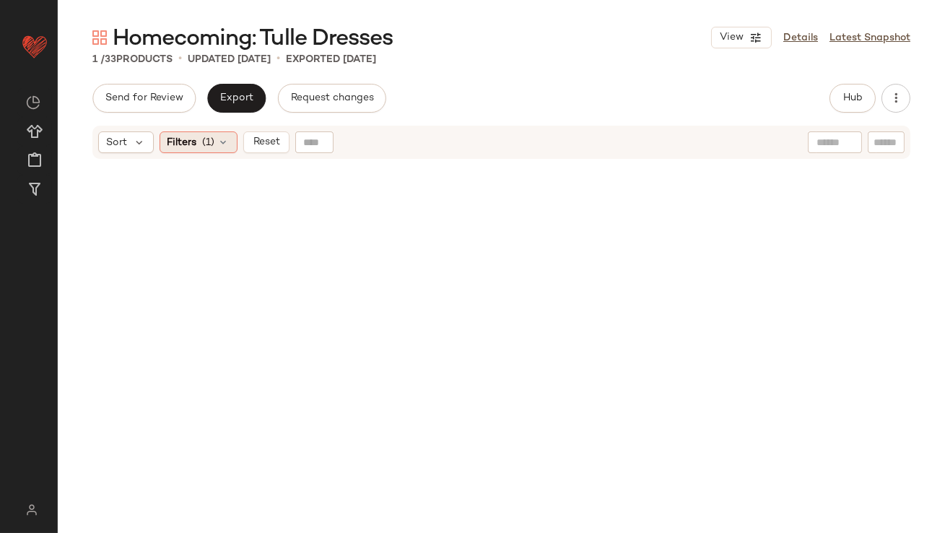
click at [208, 149] on span "(1)" at bounding box center [209, 142] width 12 height 15
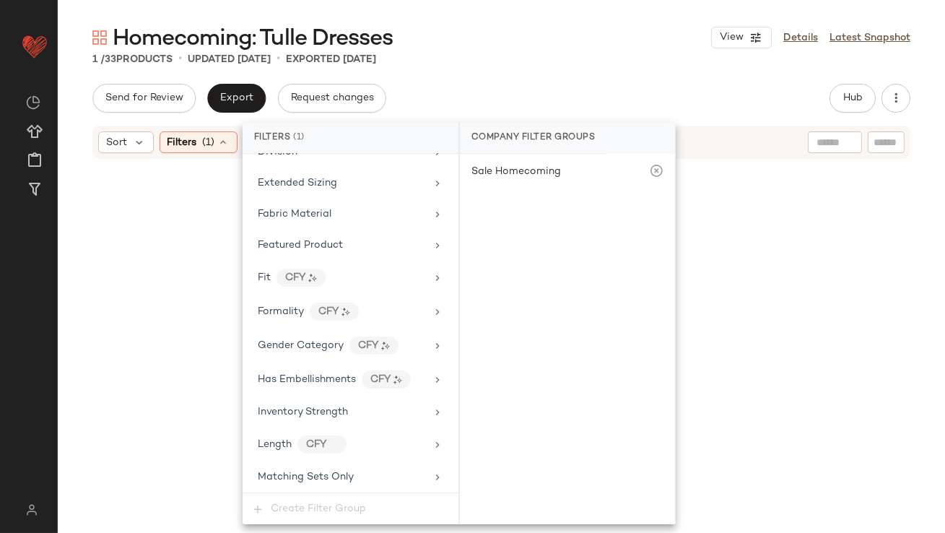
scroll to position [1024, 0]
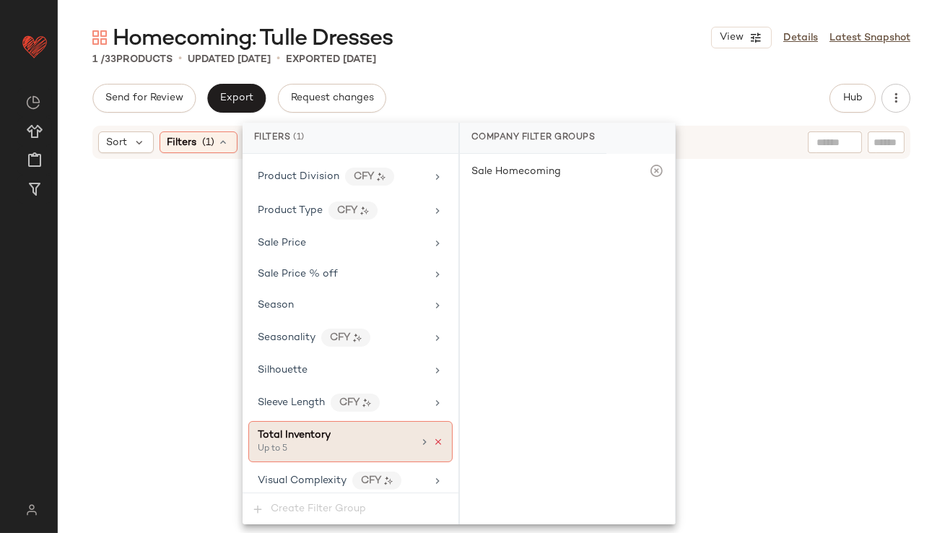
click at [433, 437] on icon at bounding box center [438, 442] width 10 height 10
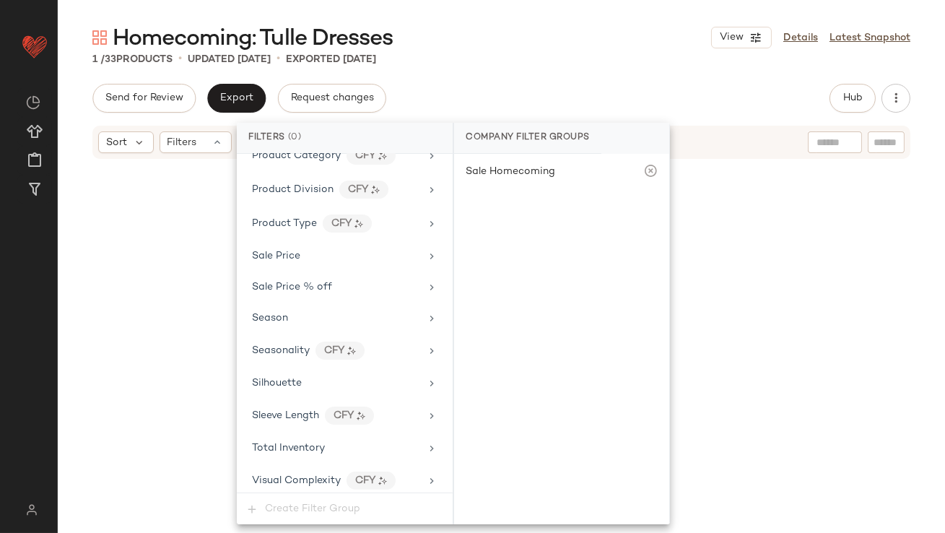
click at [543, 56] on div "1 / 33 Products • updated [DATE] • Exported [DATE]" at bounding box center [502, 59] width 888 height 14
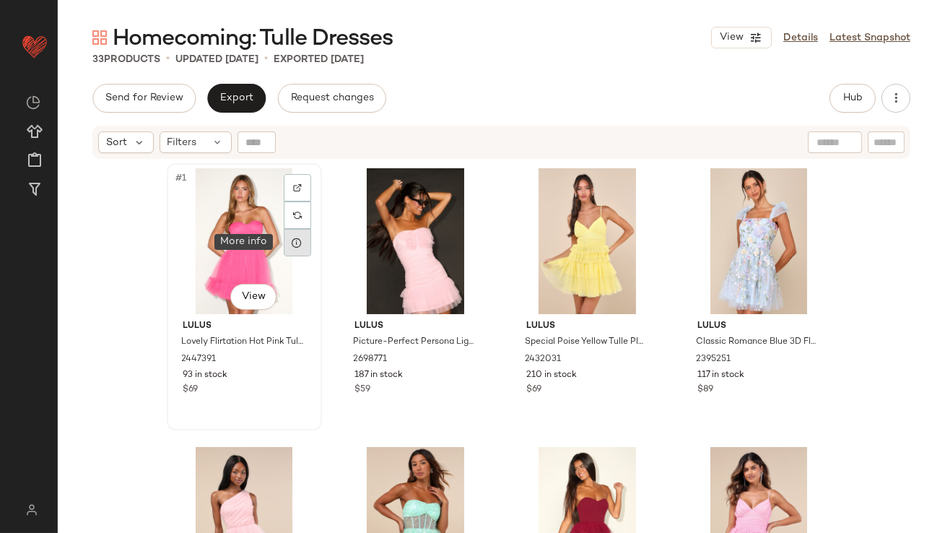
click at [295, 247] on icon at bounding box center [298, 243] width 12 height 12
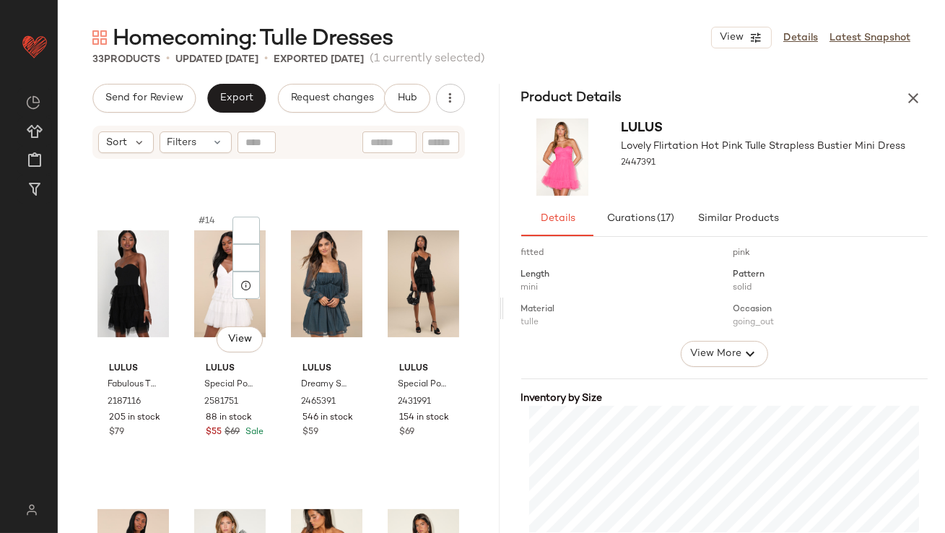
scroll to position [601, 0]
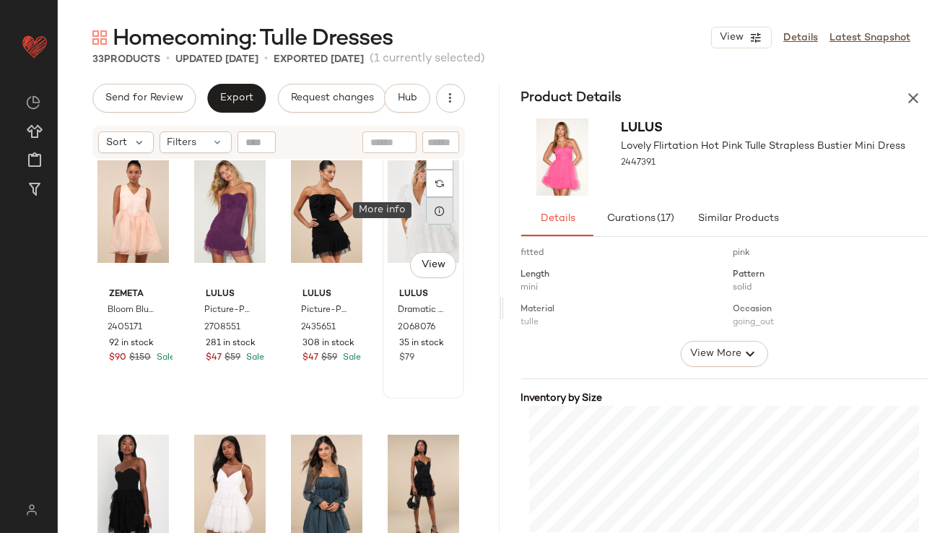
click at [437, 212] on div at bounding box center [439, 210] width 27 height 27
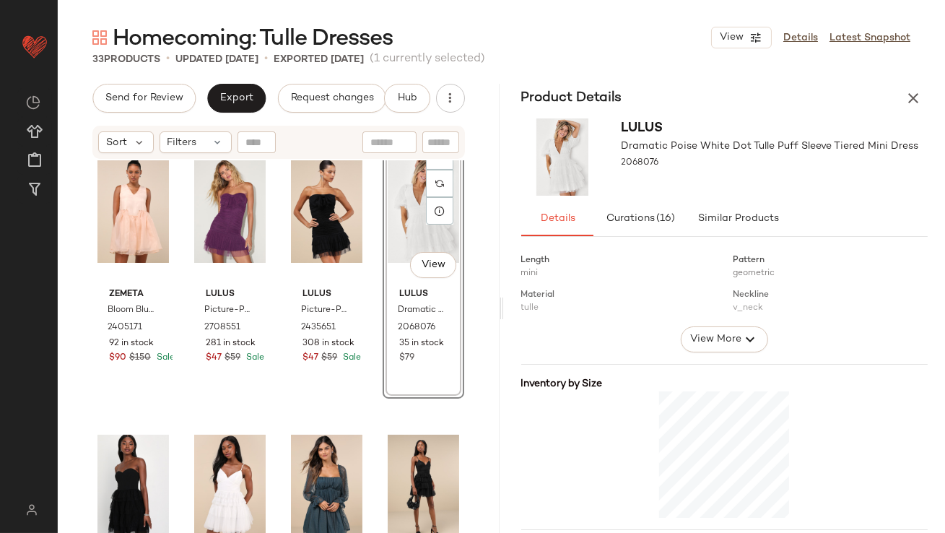
scroll to position [267, 0]
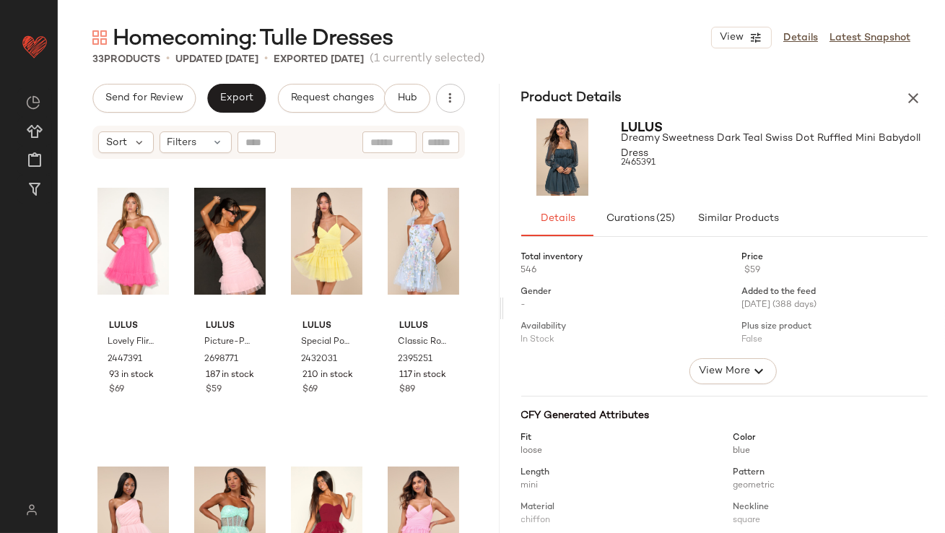
click at [925, 85] on div "Product Details" at bounding box center [725, 98] width 442 height 29
click at [924, 92] on button "button" at bounding box center [913, 98] width 29 height 29
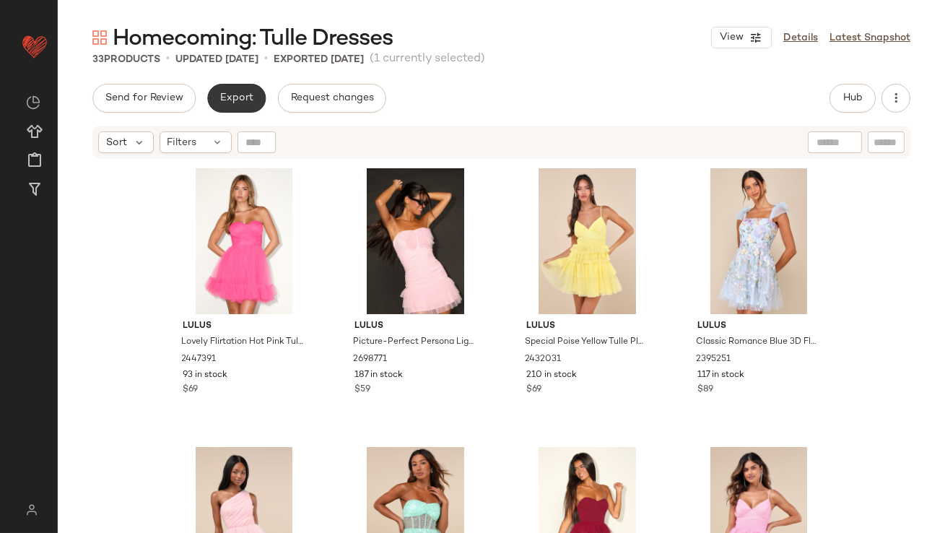
click at [231, 105] on button "Export" at bounding box center [236, 98] width 59 height 29
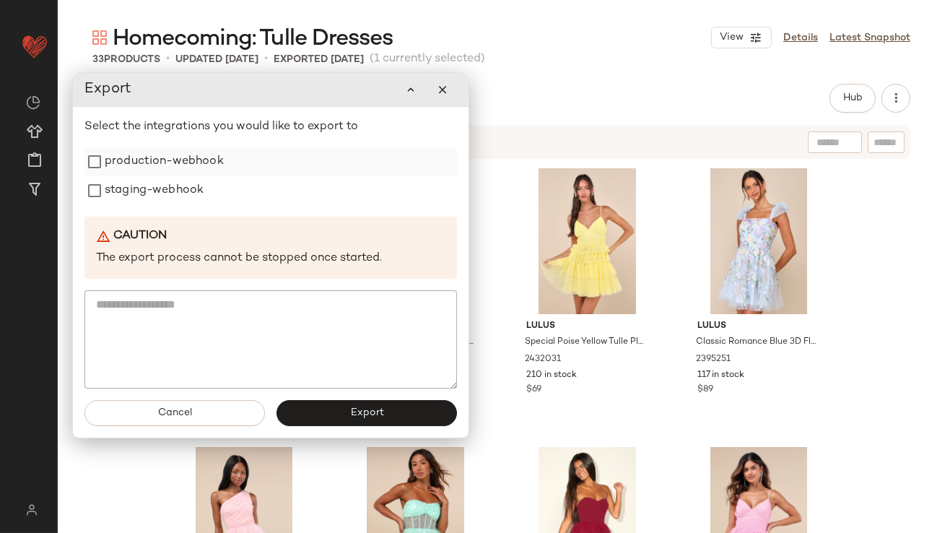
click at [167, 160] on label "production-webhook" at bounding box center [164, 161] width 119 height 29
click at [154, 188] on label "staging-webhook" at bounding box center [154, 190] width 99 height 29
click at [358, 401] on button "Export" at bounding box center [367, 413] width 181 height 26
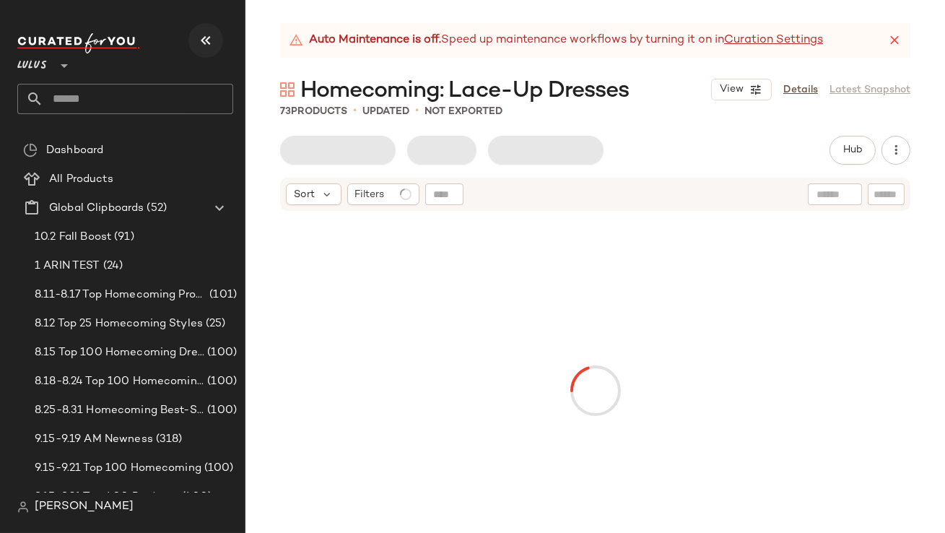
click at [210, 42] on icon "button" at bounding box center [205, 40] width 17 height 17
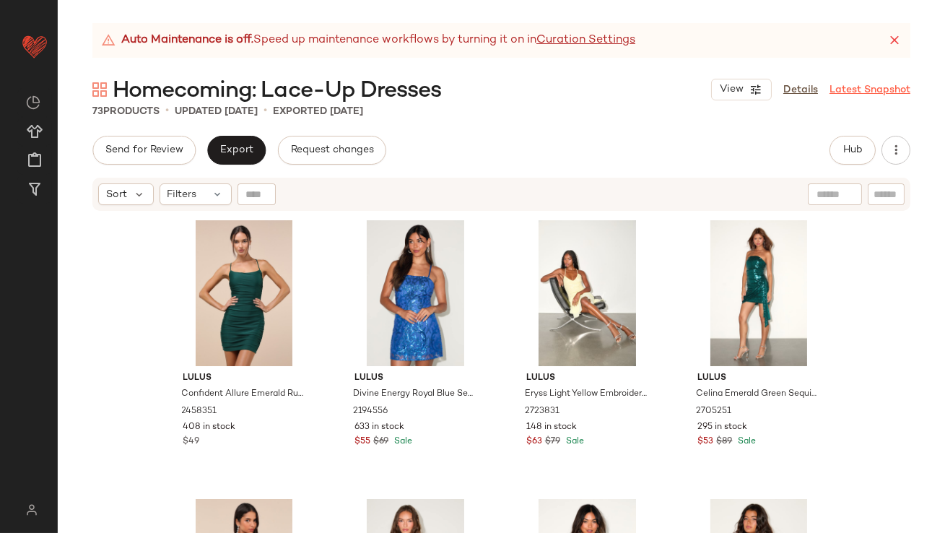
click at [899, 38] on icon at bounding box center [895, 40] width 14 height 14
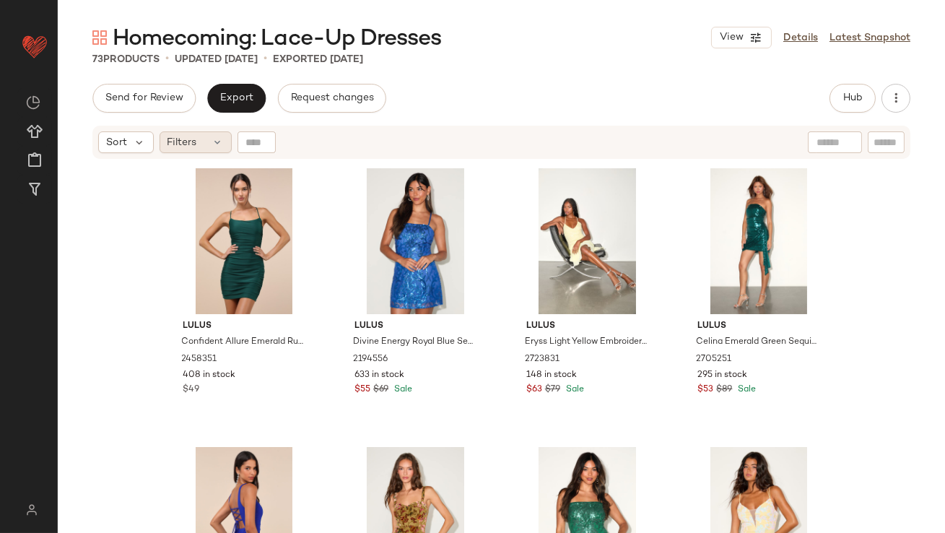
click at [200, 149] on div "Filters" at bounding box center [196, 142] width 72 height 22
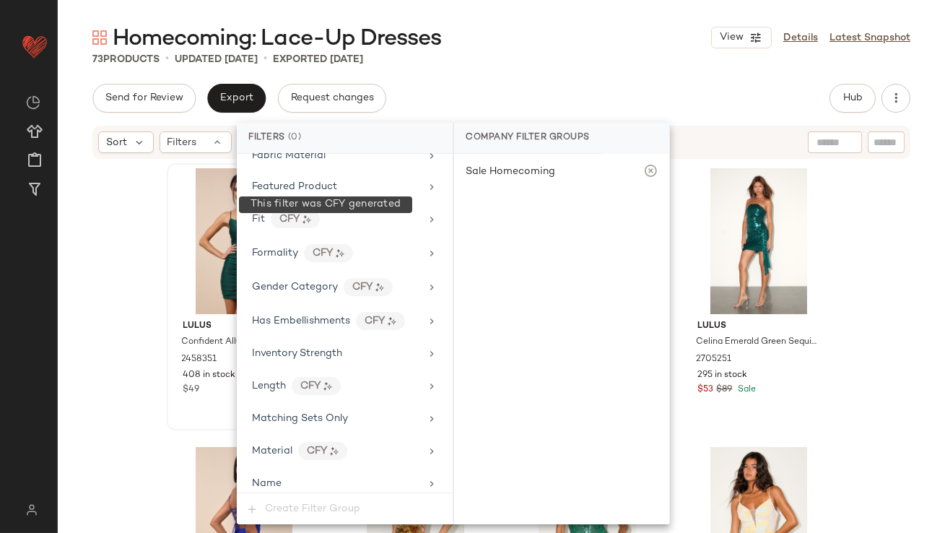
scroll to position [1011, 0]
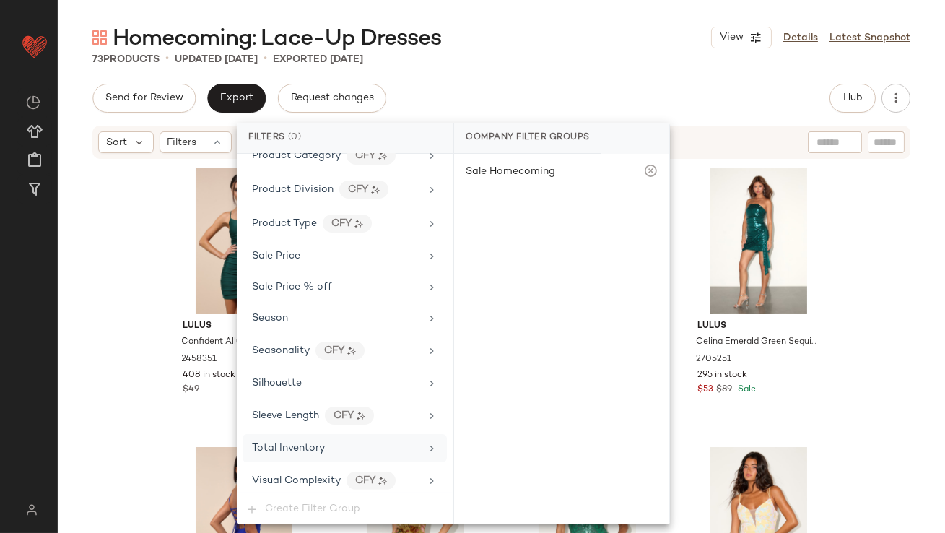
click at [302, 443] on span "Total Inventory" at bounding box center [288, 448] width 73 height 11
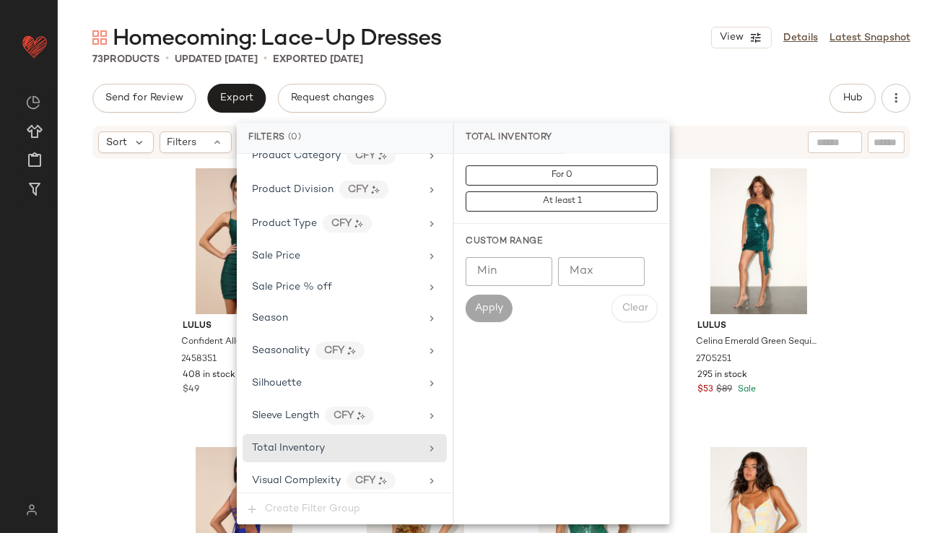
click at [598, 270] on input "Max" at bounding box center [601, 271] width 87 height 29
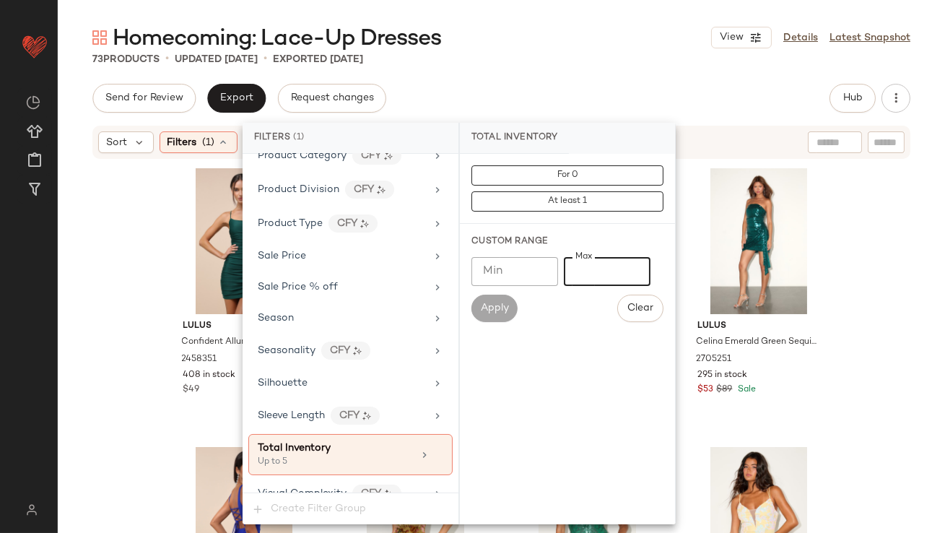
type input "*"
click at [584, 101] on div "Send for Review Export Request changes Hub Send for Review External Review Inte…" at bounding box center [501, 98] width 818 height 29
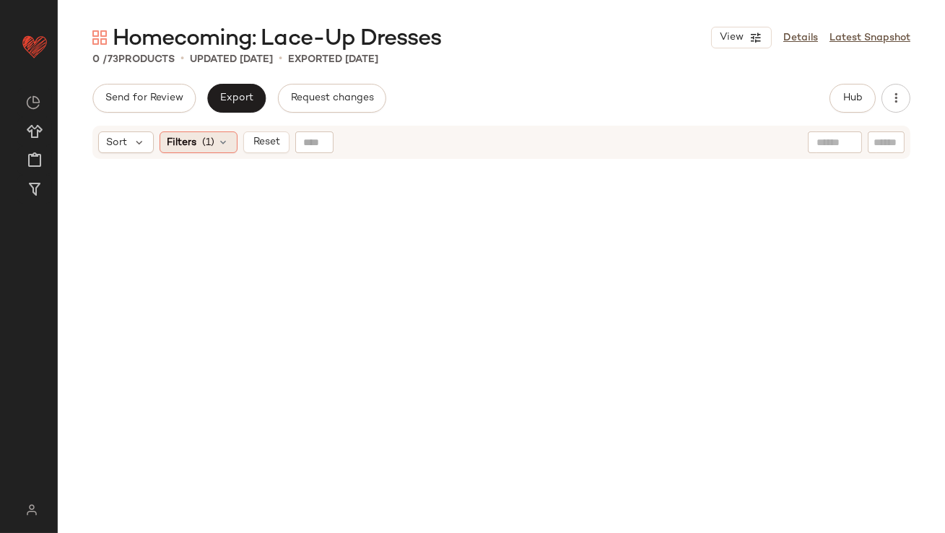
click at [194, 151] on div "Filters (1)" at bounding box center [199, 142] width 78 height 22
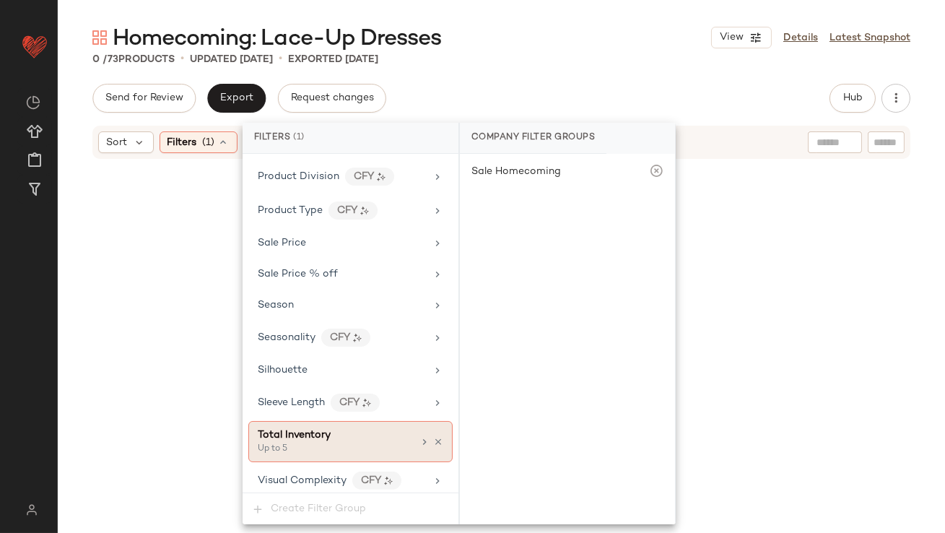
click at [433, 437] on icon at bounding box center [438, 442] width 10 height 10
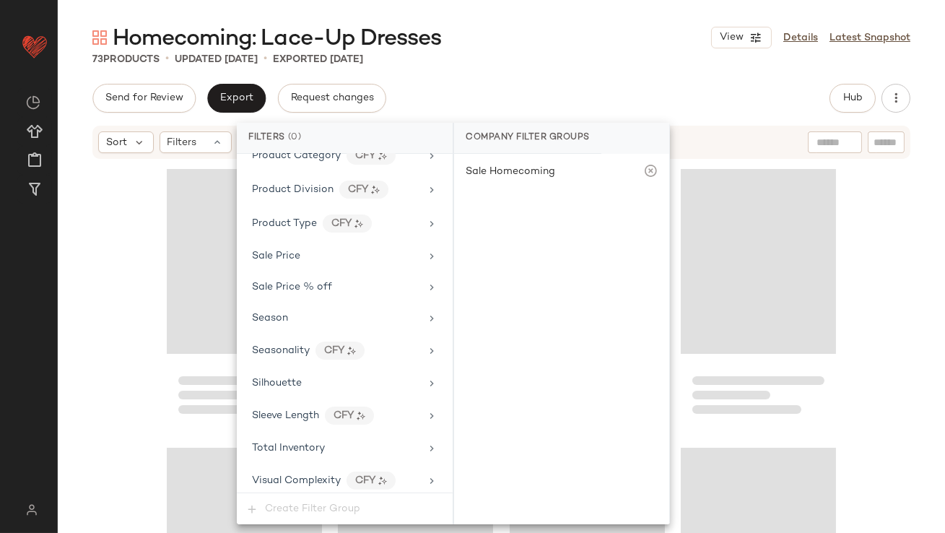
click at [542, 54] on div "73 Products • updated Sep 29th • Exported Sep 29th" at bounding box center [502, 59] width 888 height 14
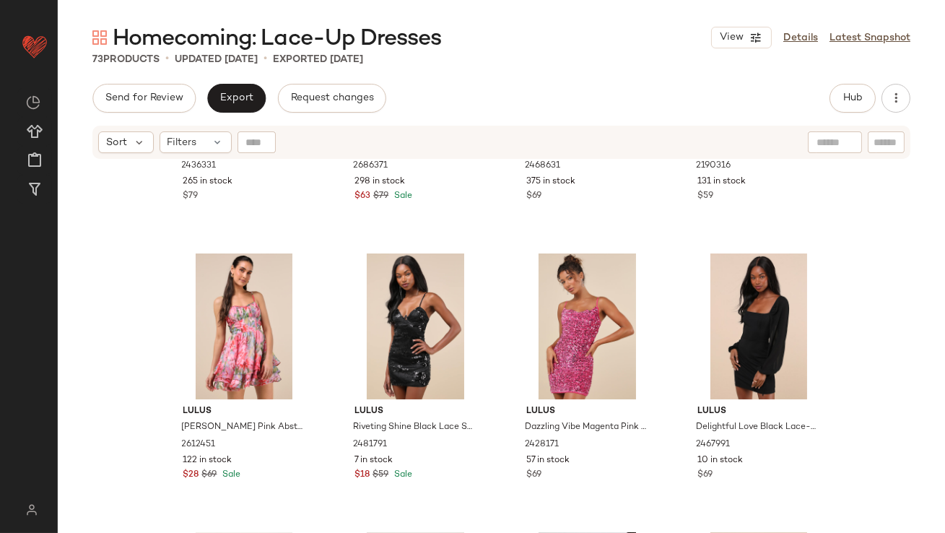
scroll to position [1983, 0]
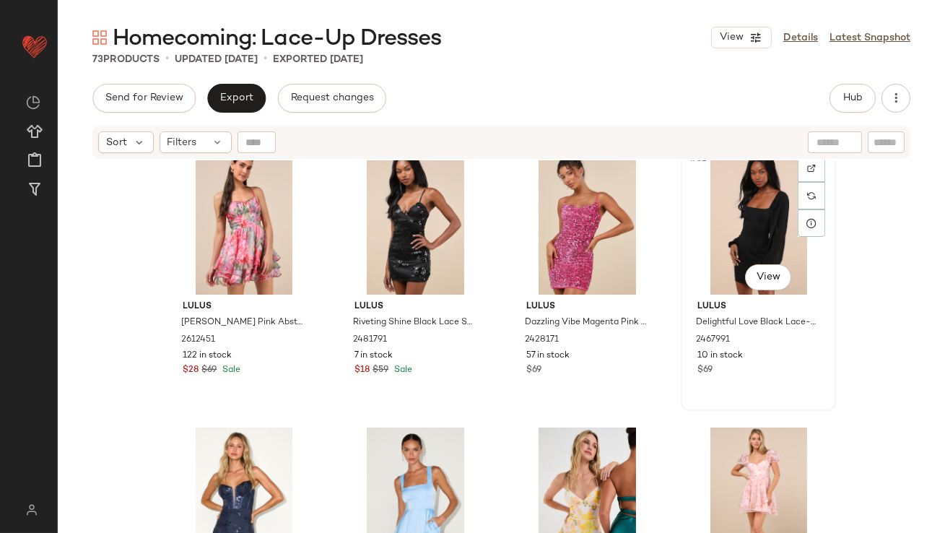
click at [753, 206] on div "#32 View" at bounding box center [758, 222] width 145 height 146
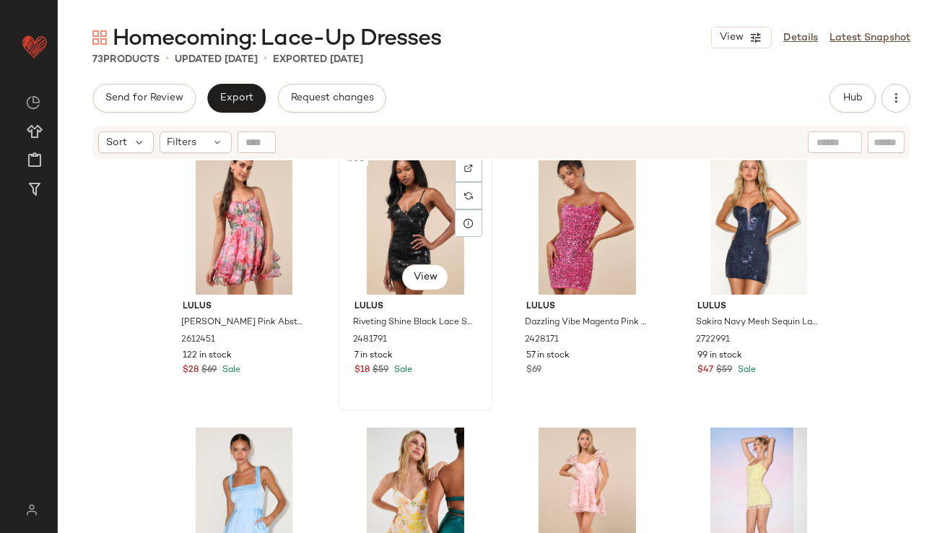
click at [384, 218] on div "#30 View" at bounding box center [415, 222] width 145 height 146
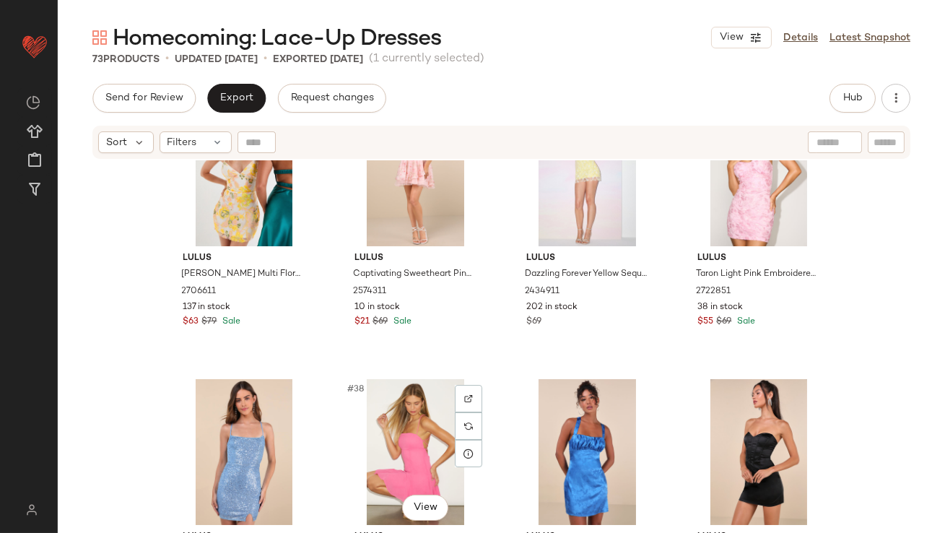
scroll to position [2159, 0]
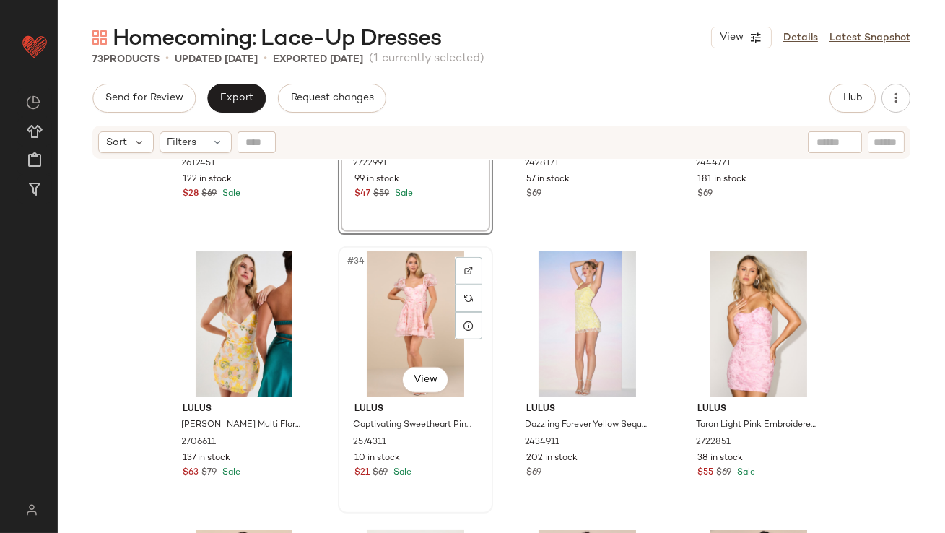
click at [397, 314] on div "#34 View" at bounding box center [415, 324] width 145 height 146
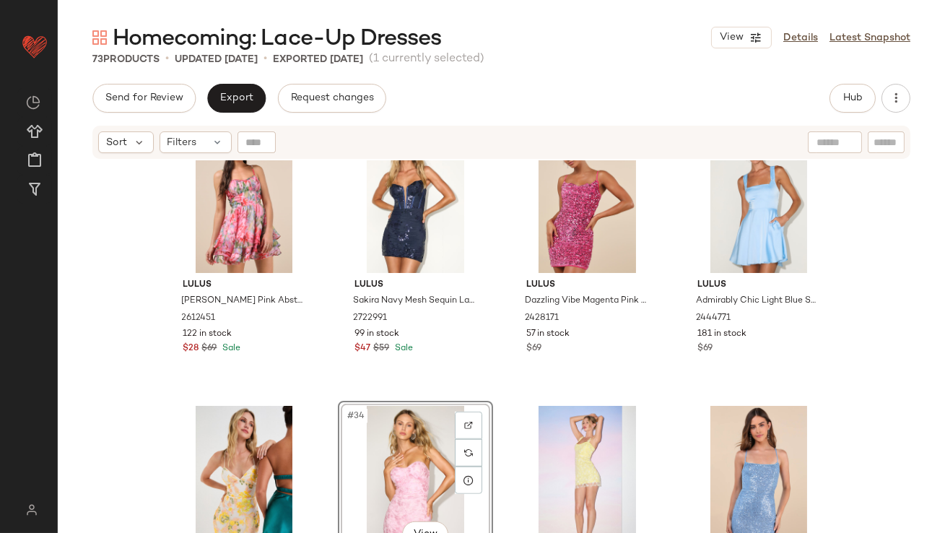
scroll to position [2009, 0]
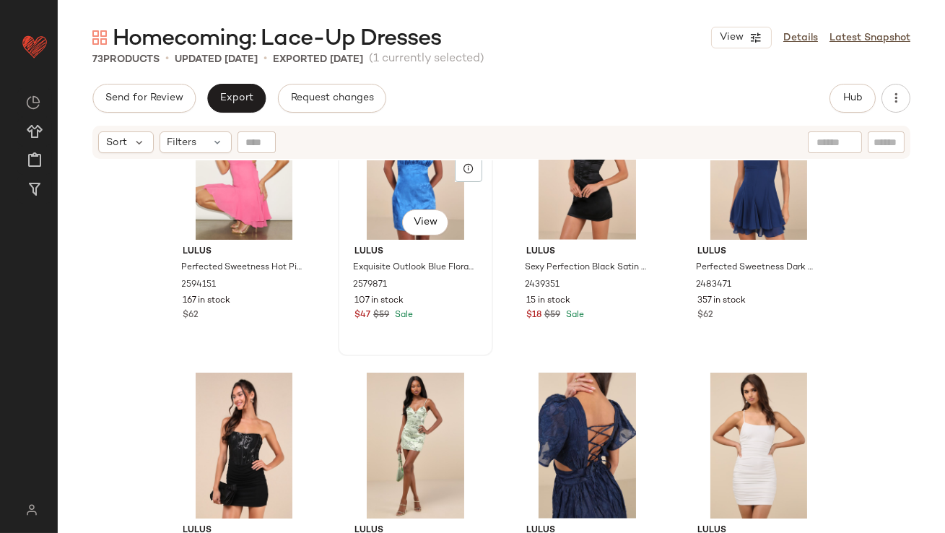
scroll to position [2742, 0]
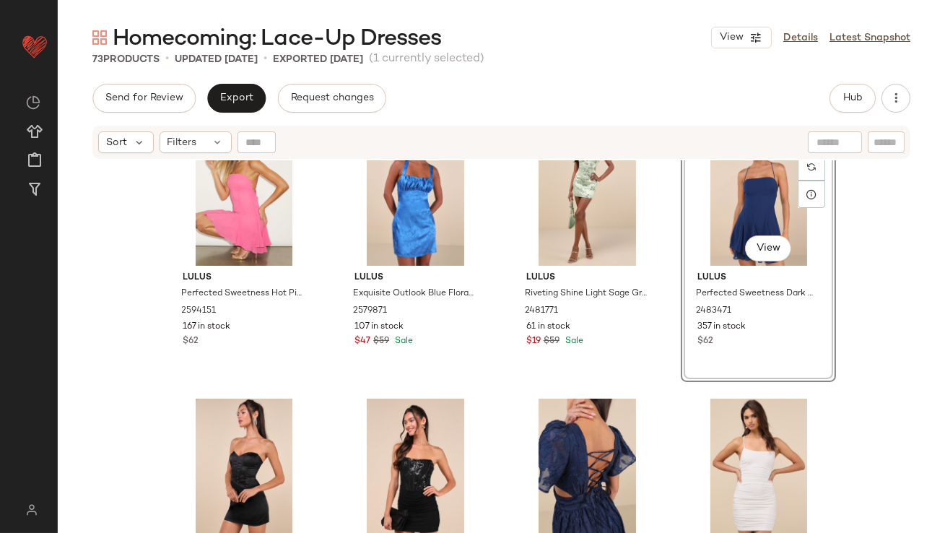
scroll to position [2701, 0]
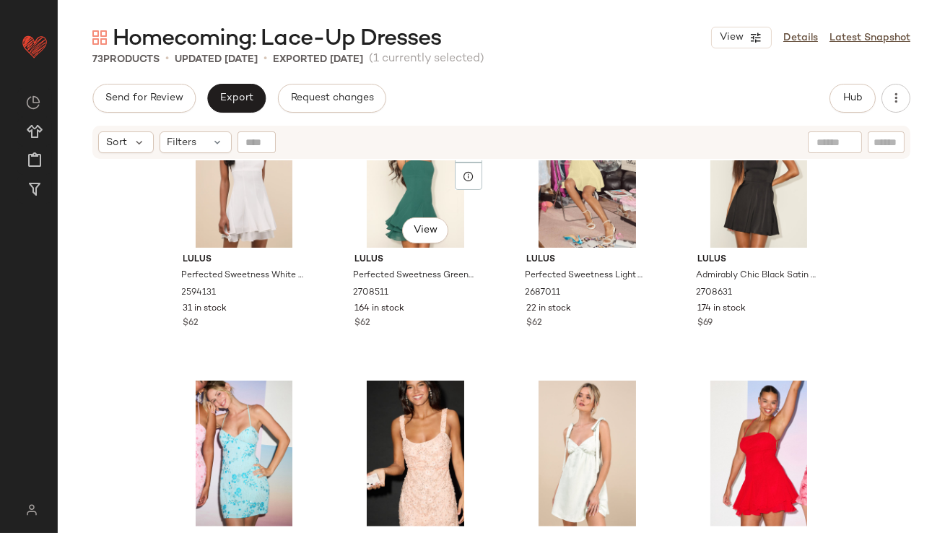
scroll to position [3359, 0]
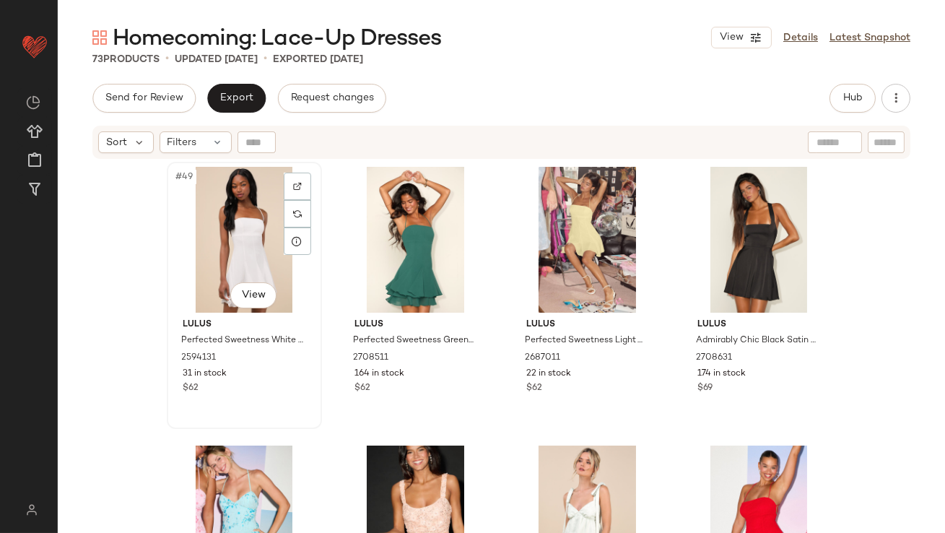
click at [238, 252] on div "#49 View" at bounding box center [244, 240] width 145 height 146
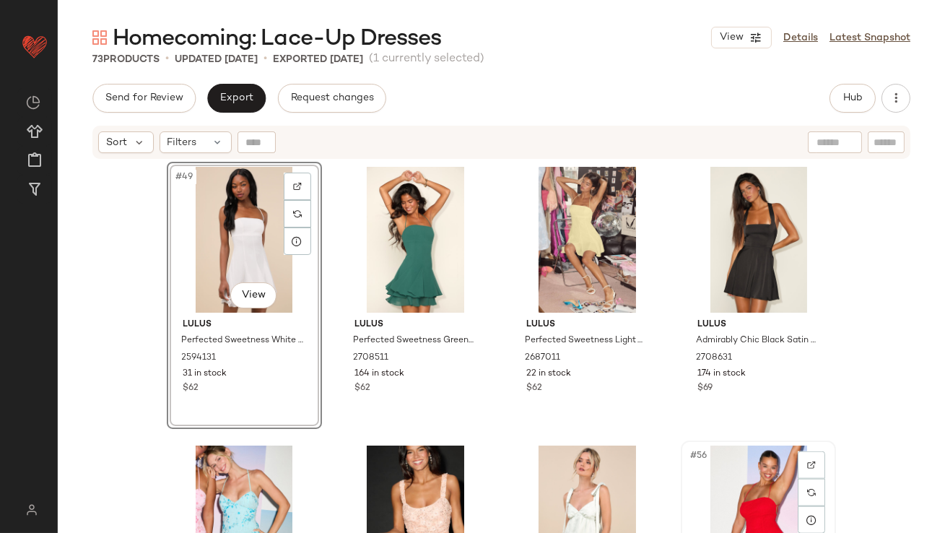
click at [723, 506] on div "#56 View" at bounding box center [758, 519] width 145 height 146
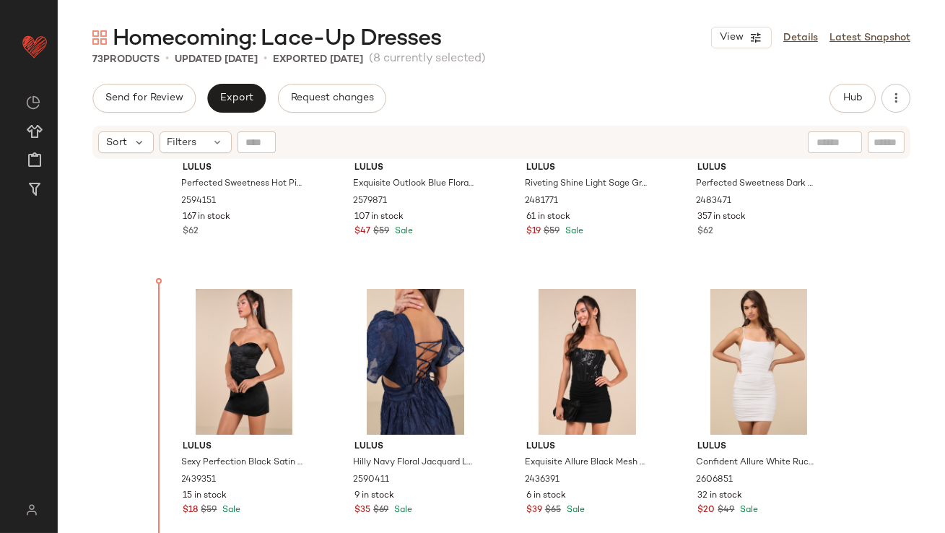
scroll to position [2712, 0]
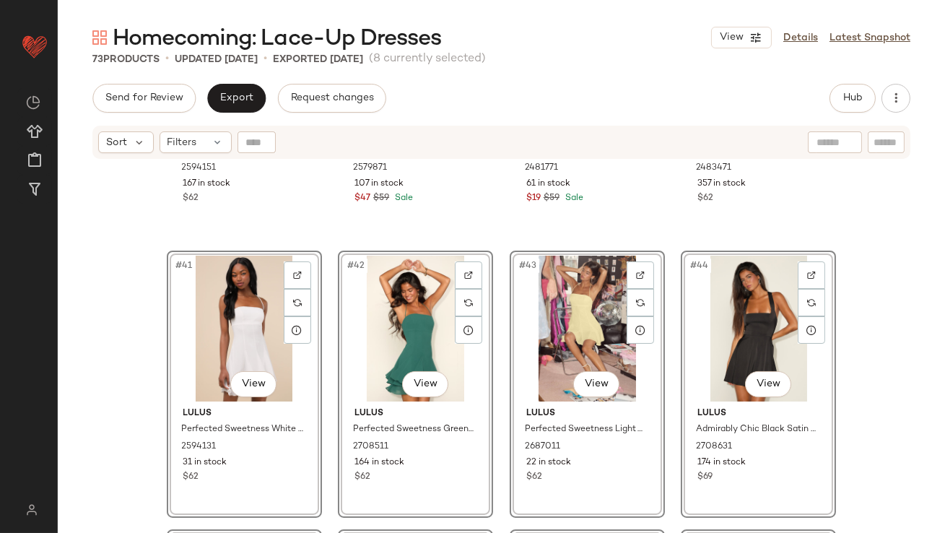
click at [117, 306] on div "Lulus Perfected Sweetness Hot Pink Pleated Tiered Mini Dress 2594151 167 in sto…" at bounding box center [502, 364] width 888 height 409
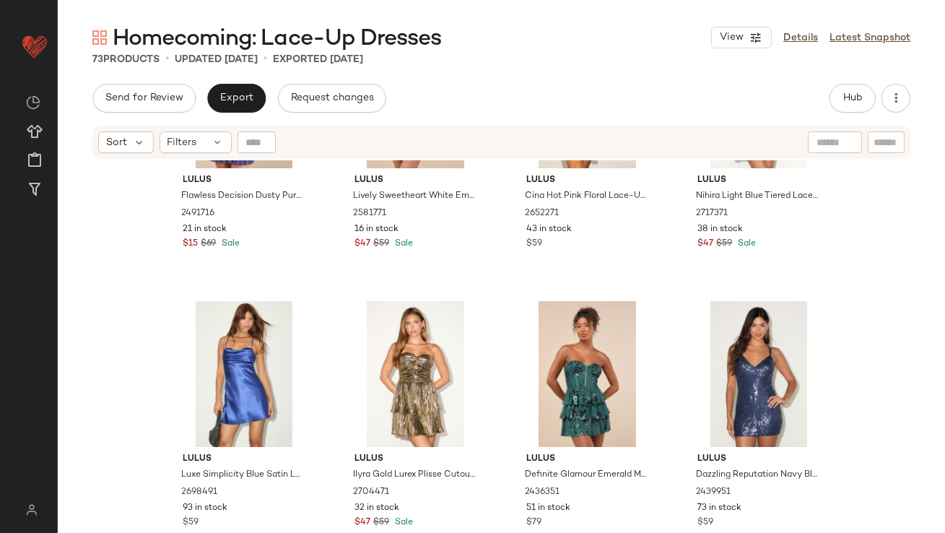
scroll to position [4217, 0]
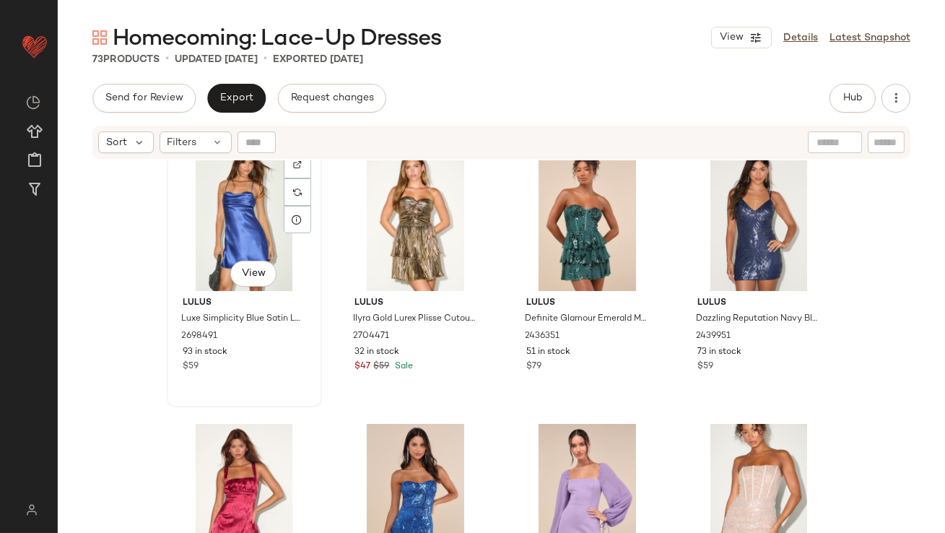
click at [207, 237] on div "#61 View" at bounding box center [244, 218] width 145 height 146
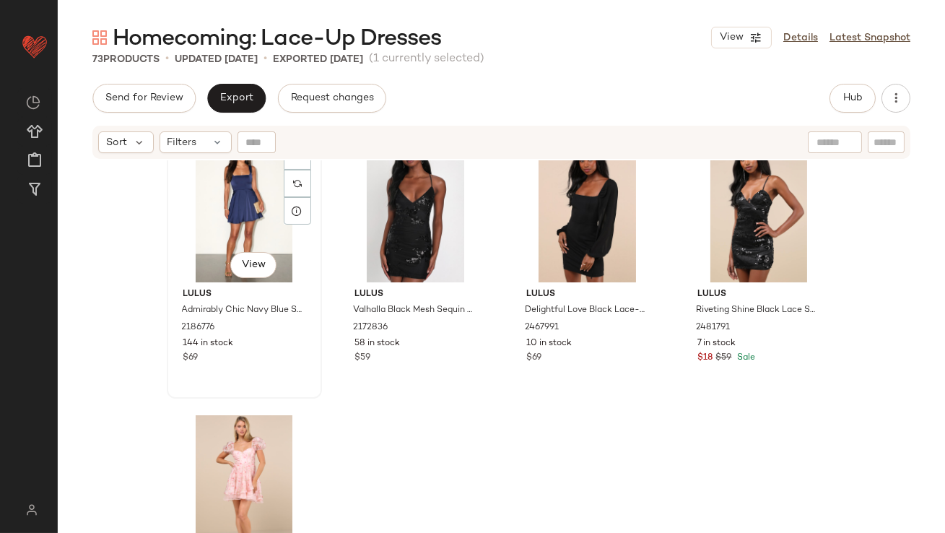
scroll to position [4764, 0]
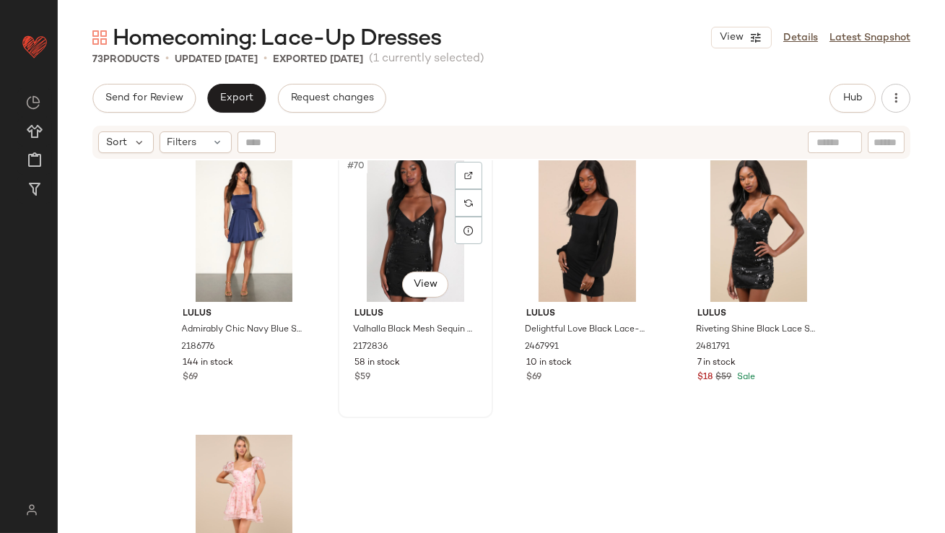
click at [368, 220] on div "#70 View" at bounding box center [415, 229] width 145 height 146
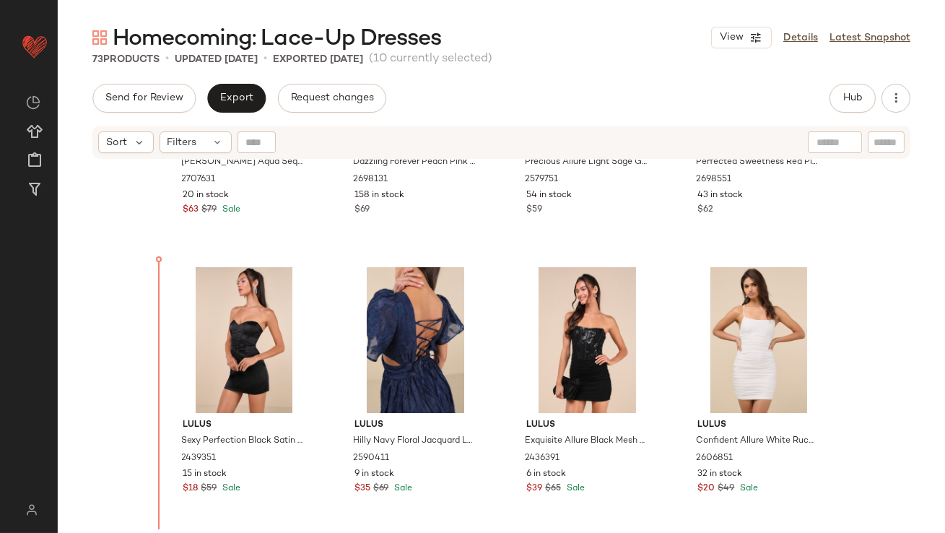
scroll to position [3261, 0]
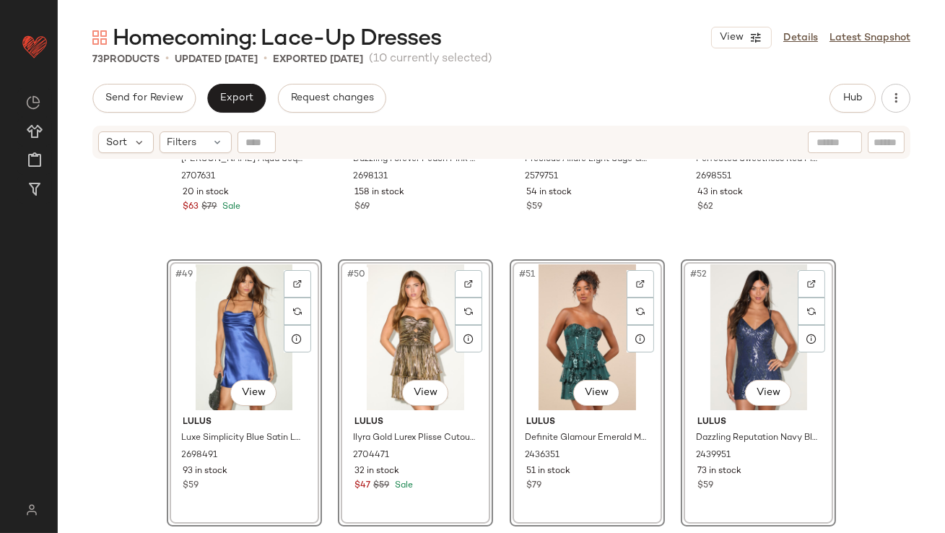
click at [129, 402] on div "Lulus Alisia Aqua Sequin Beaded Lace-Up Mini Dress 2707631 20 in stock $63 $79 …" at bounding box center [502, 364] width 888 height 409
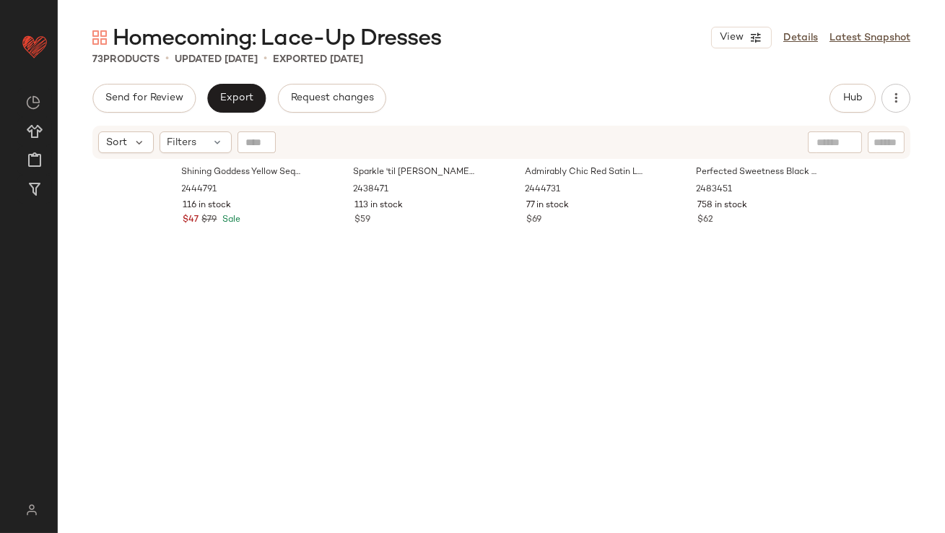
scroll to position [298, 0]
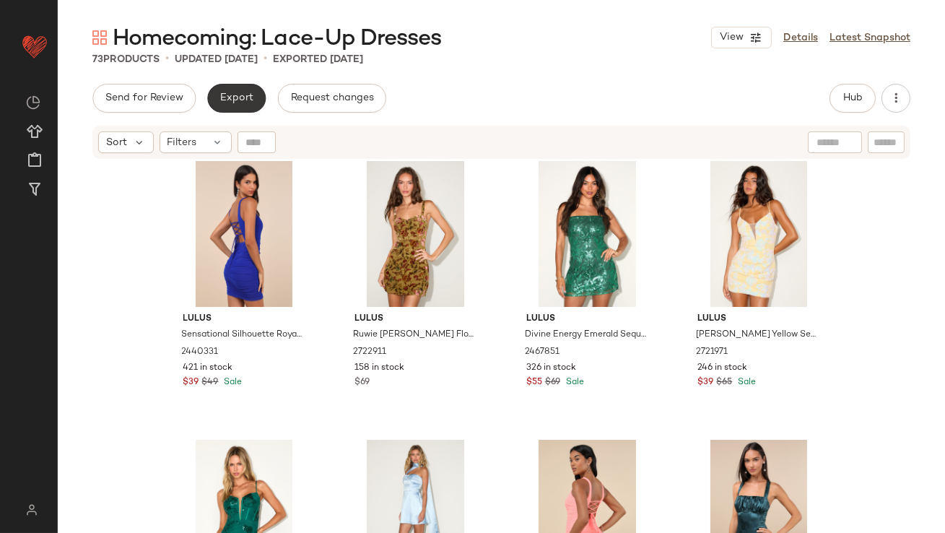
click at [230, 109] on button "Export" at bounding box center [236, 98] width 59 height 29
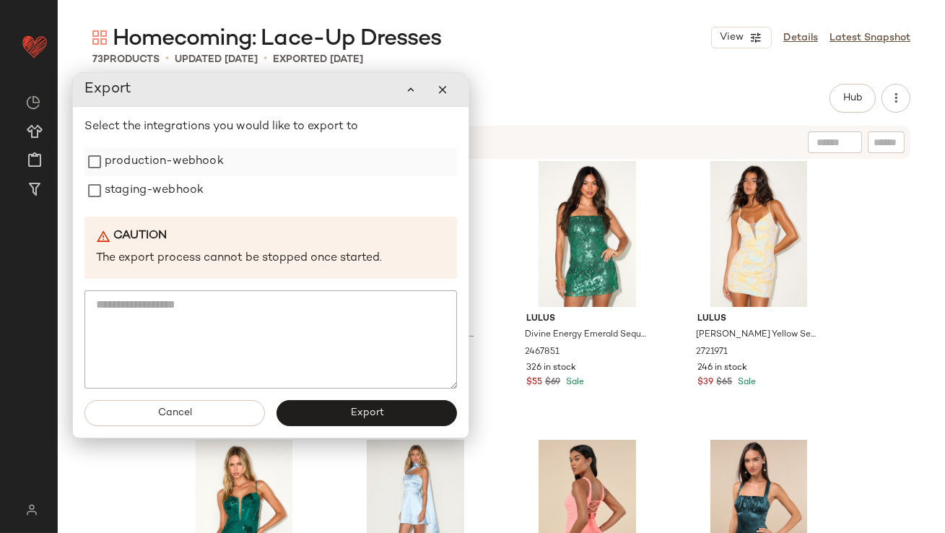
click at [192, 171] on label "production-webhook" at bounding box center [164, 161] width 119 height 29
click at [189, 191] on label "staging-webhook" at bounding box center [154, 190] width 99 height 29
click at [344, 419] on button "Export" at bounding box center [367, 413] width 181 height 26
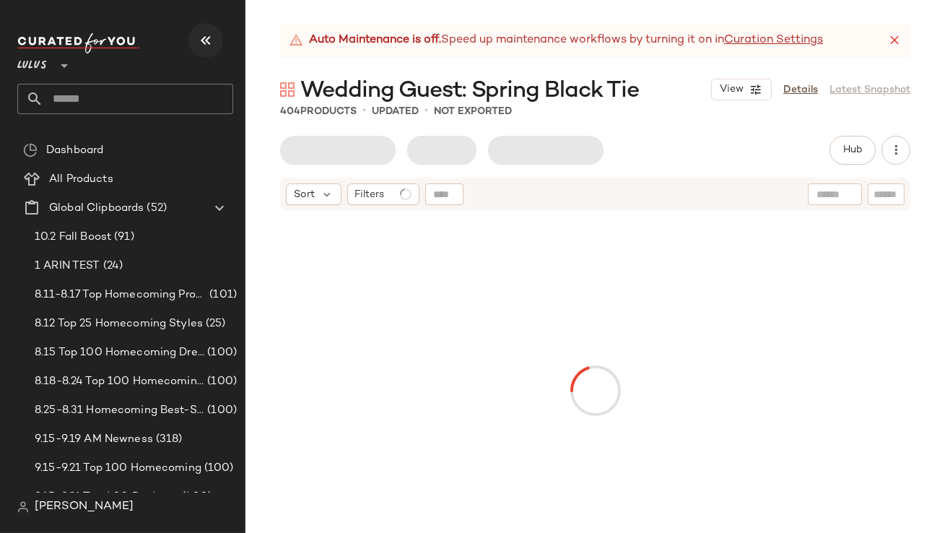
click at [212, 39] on icon "button" at bounding box center [205, 40] width 17 height 17
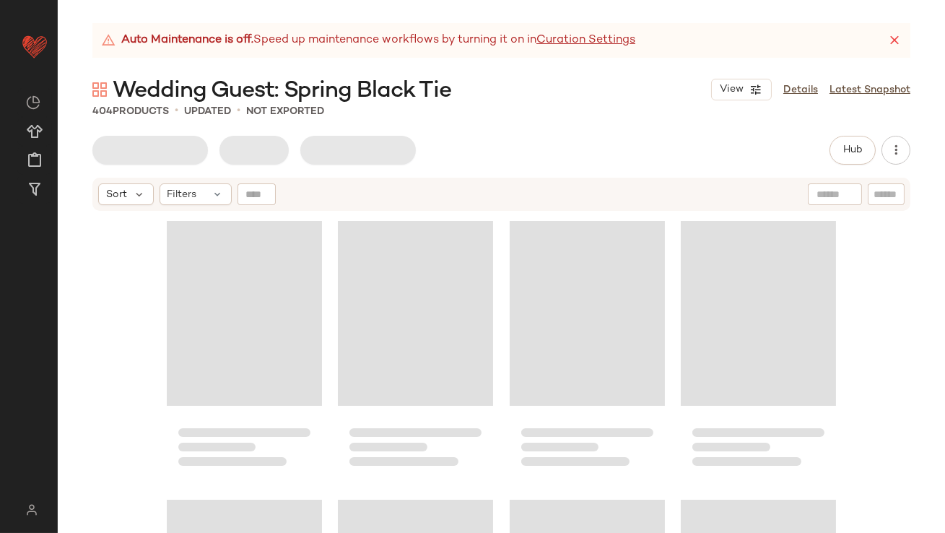
click at [898, 42] on icon at bounding box center [895, 40] width 14 height 14
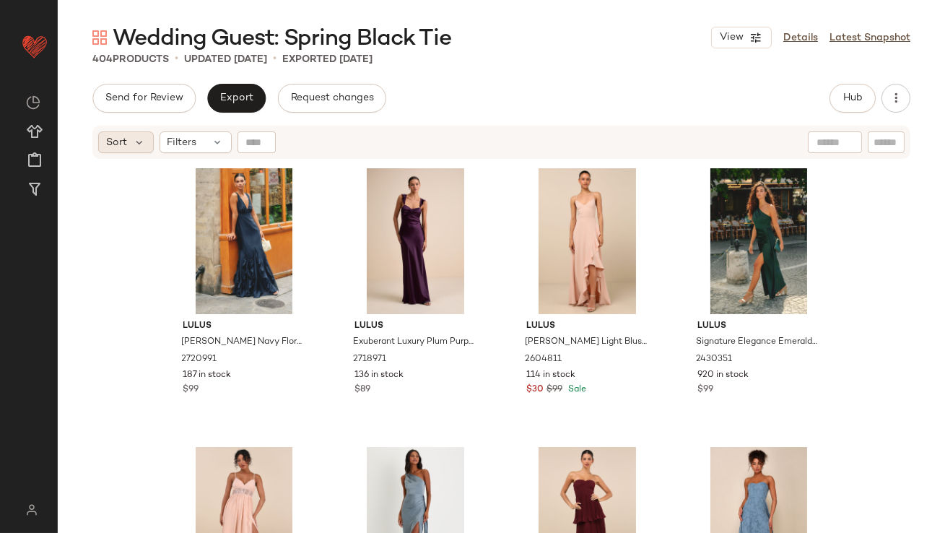
click at [124, 144] on span "Sort" at bounding box center [116, 142] width 21 height 15
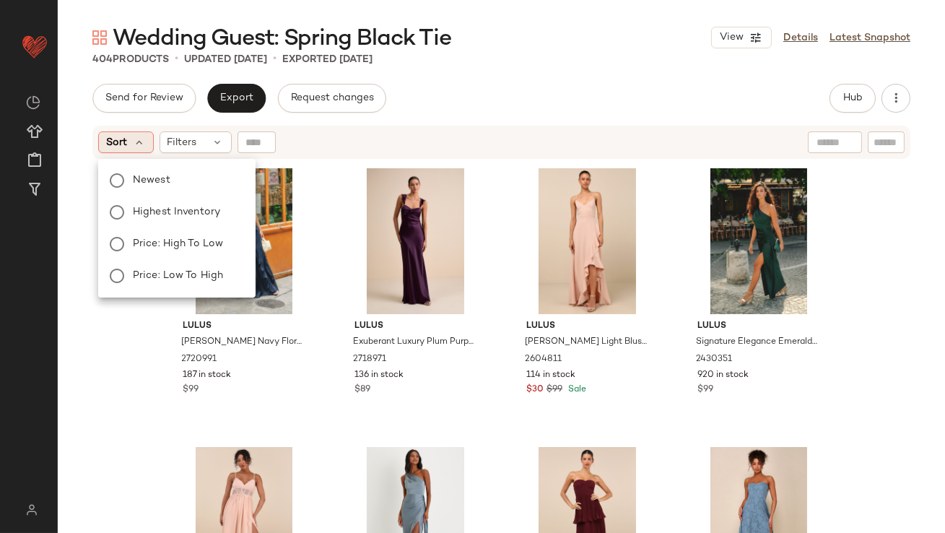
click at [124, 144] on span "Sort" at bounding box center [116, 142] width 21 height 15
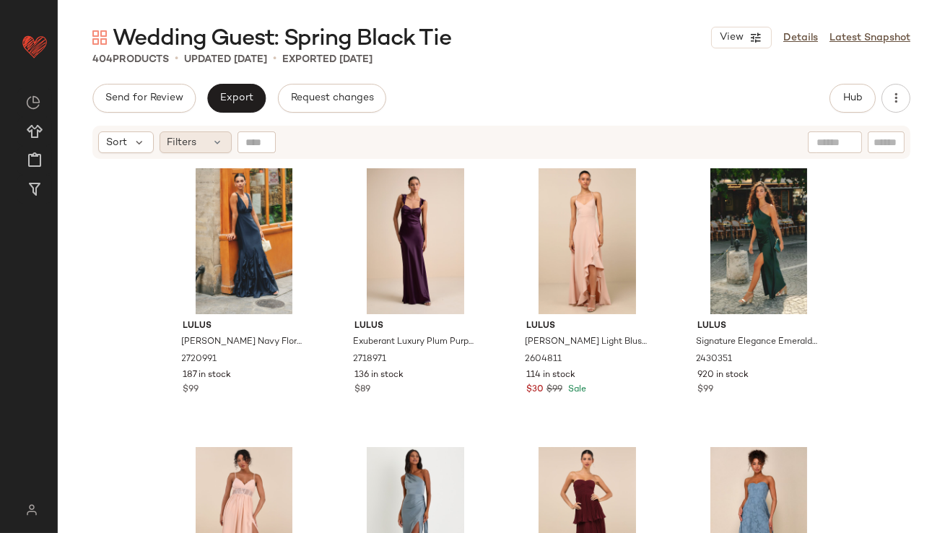
click at [186, 144] on span "Filters" at bounding box center [183, 142] width 30 height 15
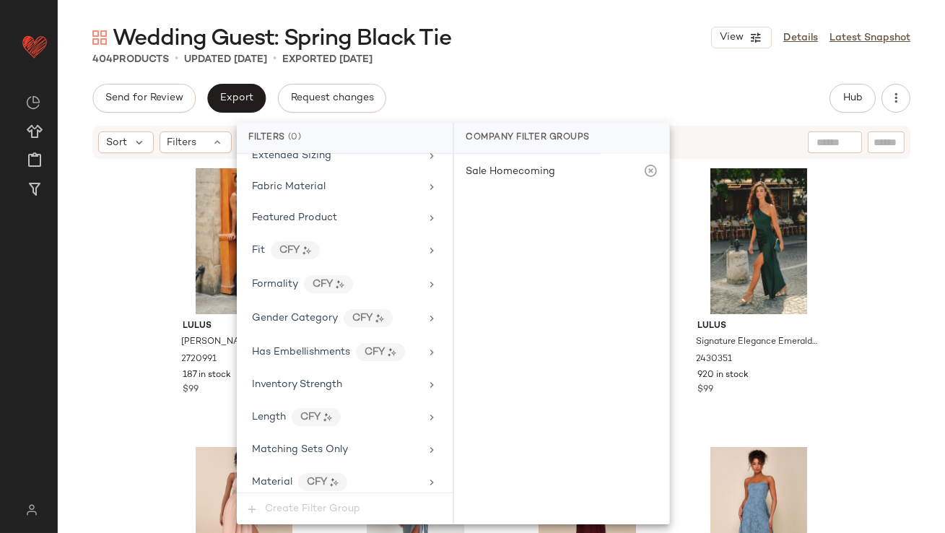
scroll to position [1042, 0]
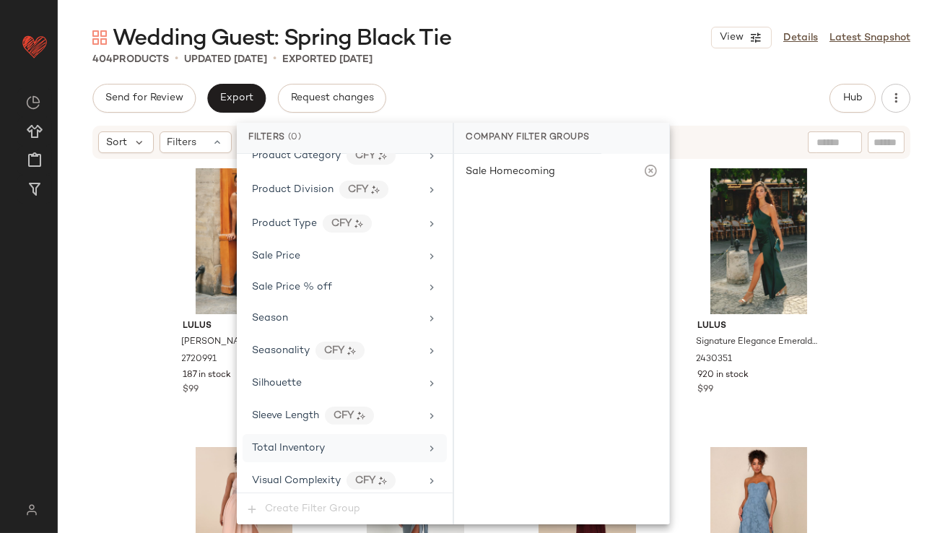
click at [276, 443] on span "Total Inventory" at bounding box center [288, 448] width 73 height 11
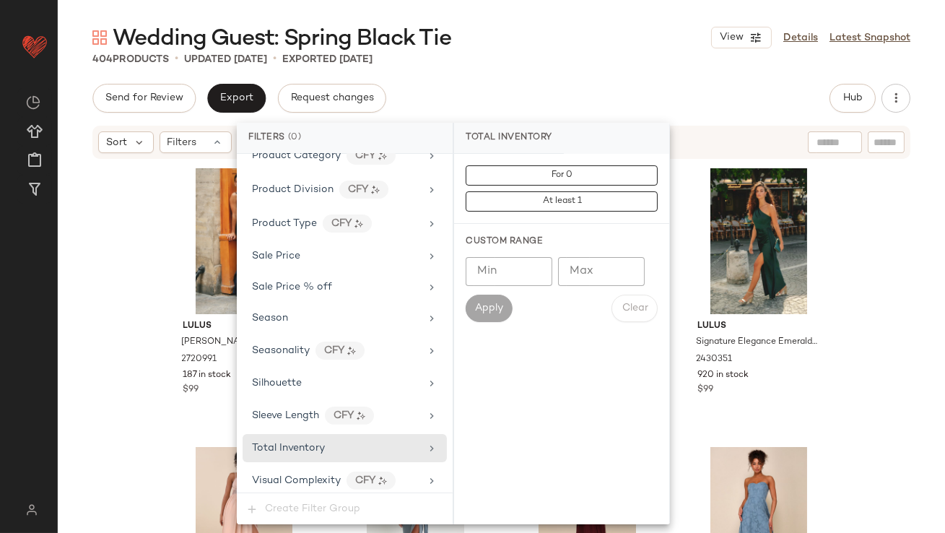
click at [574, 277] on input "Max" at bounding box center [601, 271] width 87 height 29
type input "*"
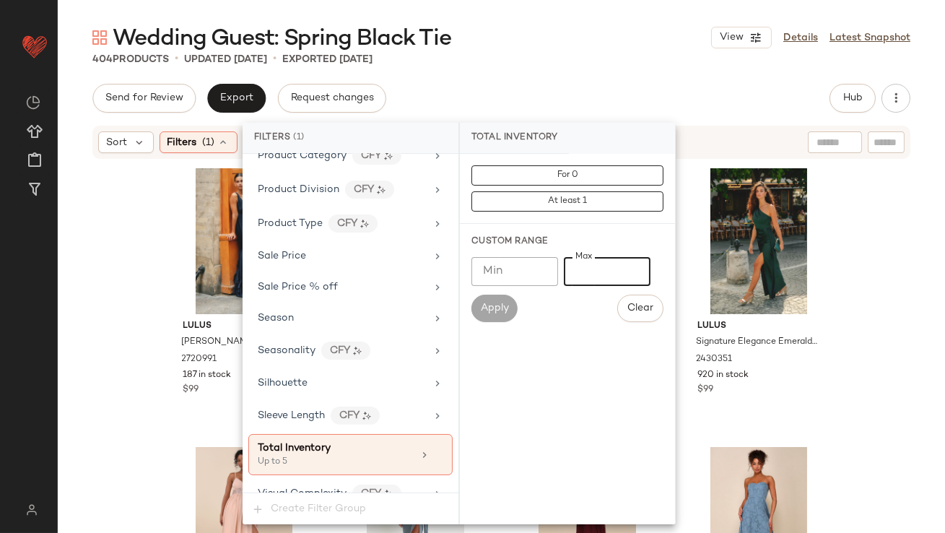
click at [587, 90] on div "Send for Review Export Request changes Hub Send for Review External Review Inte…" at bounding box center [501, 98] width 818 height 29
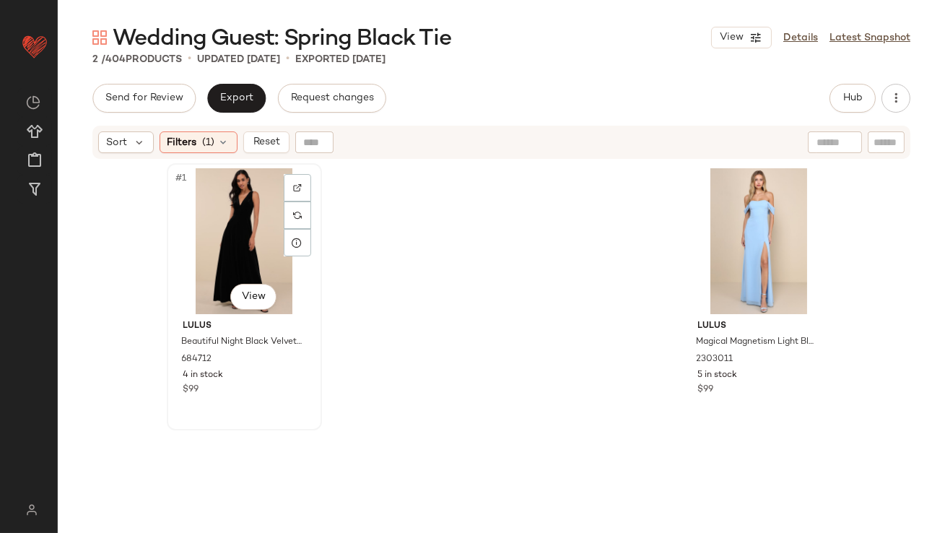
click at [217, 223] on div "#1 View" at bounding box center [244, 241] width 145 height 146
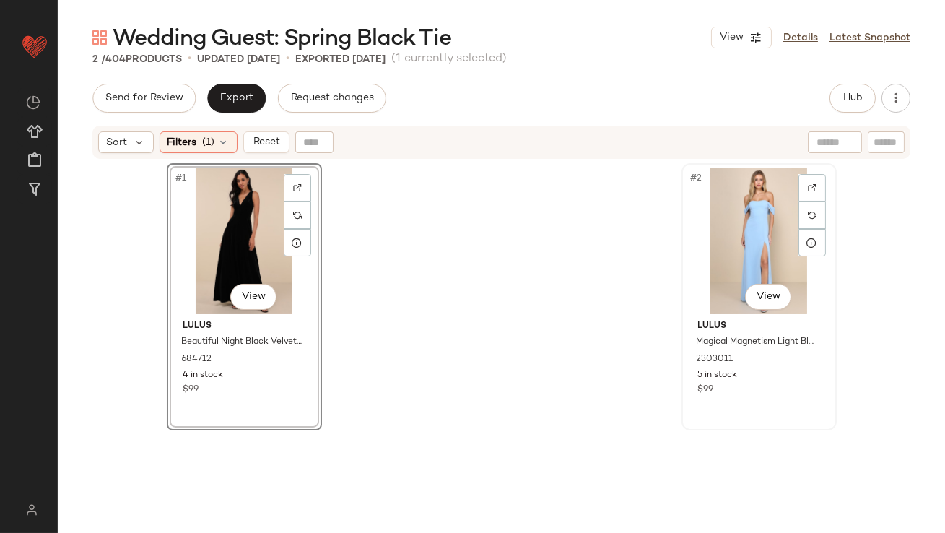
click at [709, 226] on div "#2 View" at bounding box center [759, 241] width 145 height 146
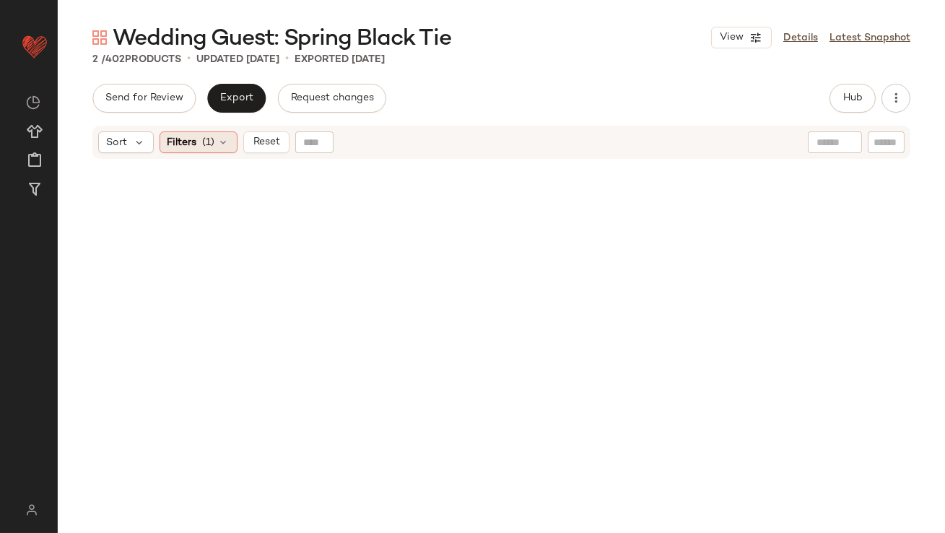
click at [172, 139] on span "Filters" at bounding box center [183, 142] width 30 height 15
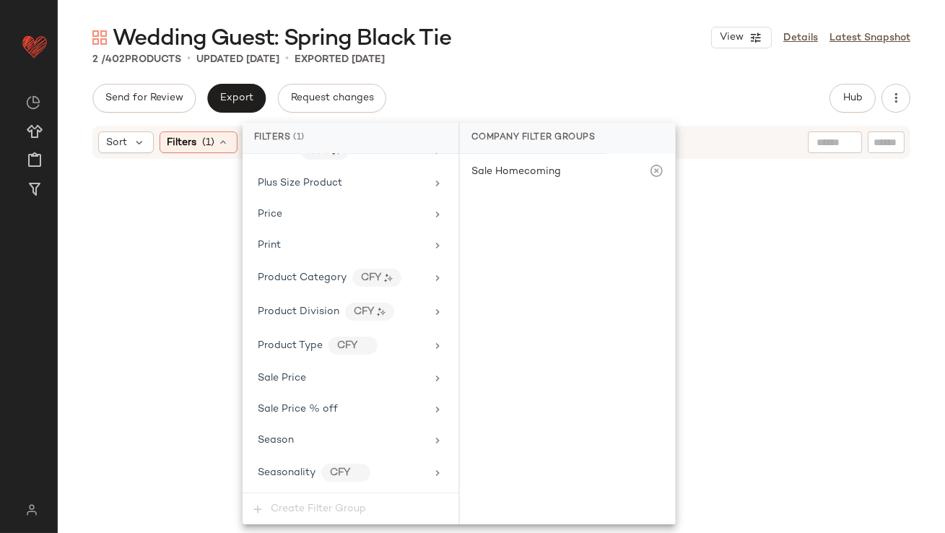
scroll to position [1055, 0]
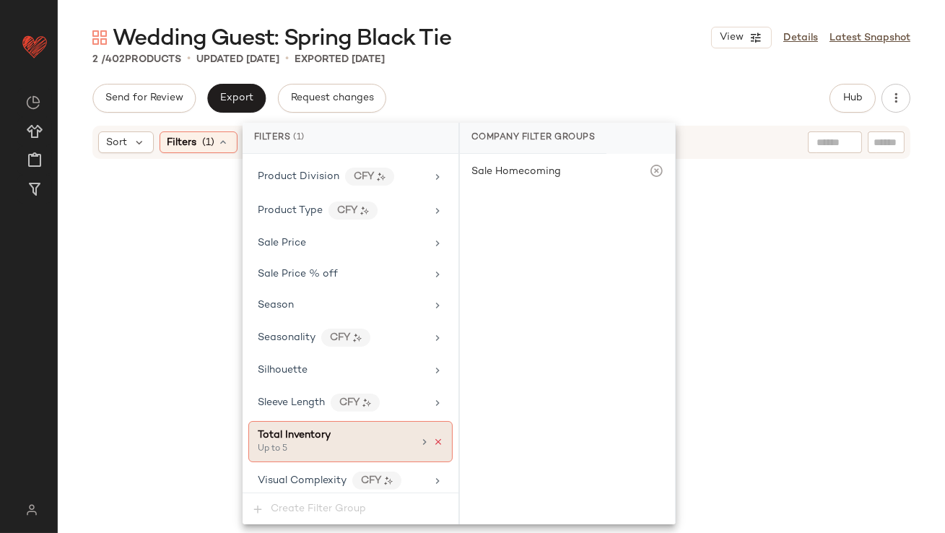
click at [436, 437] on icon at bounding box center [438, 442] width 10 height 10
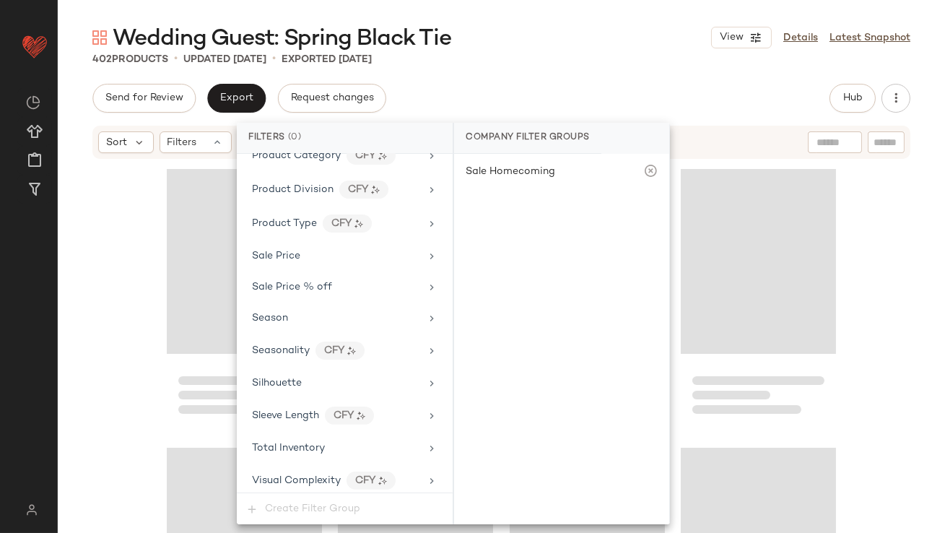
click at [534, 97] on div "Send for Review Export Request changes Hub Send for Review External Review Inte…" at bounding box center [501, 98] width 818 height 29
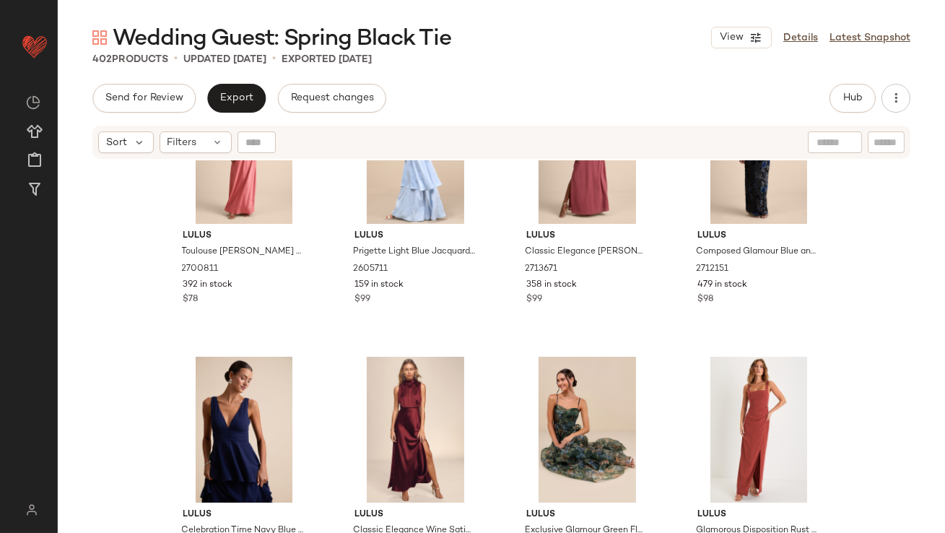
scroll to position [1583, 0]
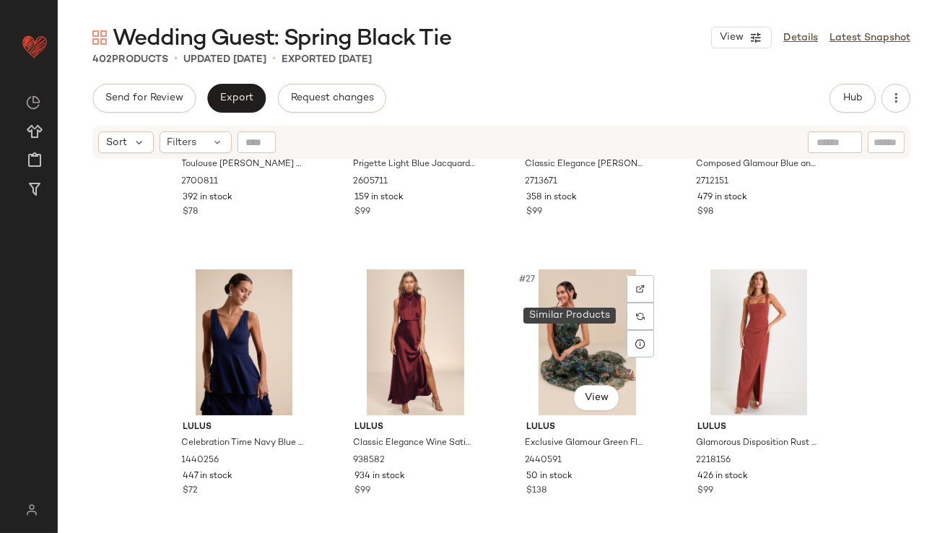
click at [641, 338] on icon at bounding box center [641, 344] width 12 height 12
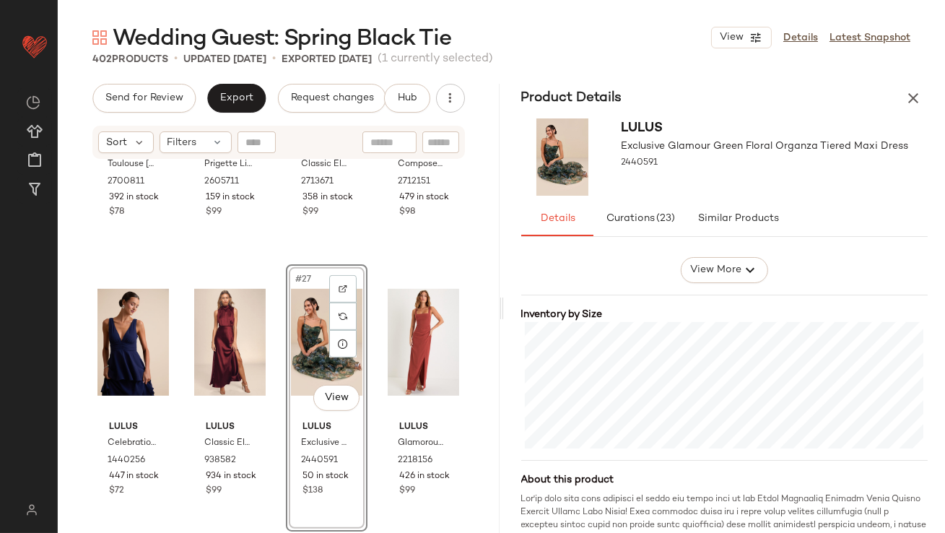
scroll to position [304, 0]
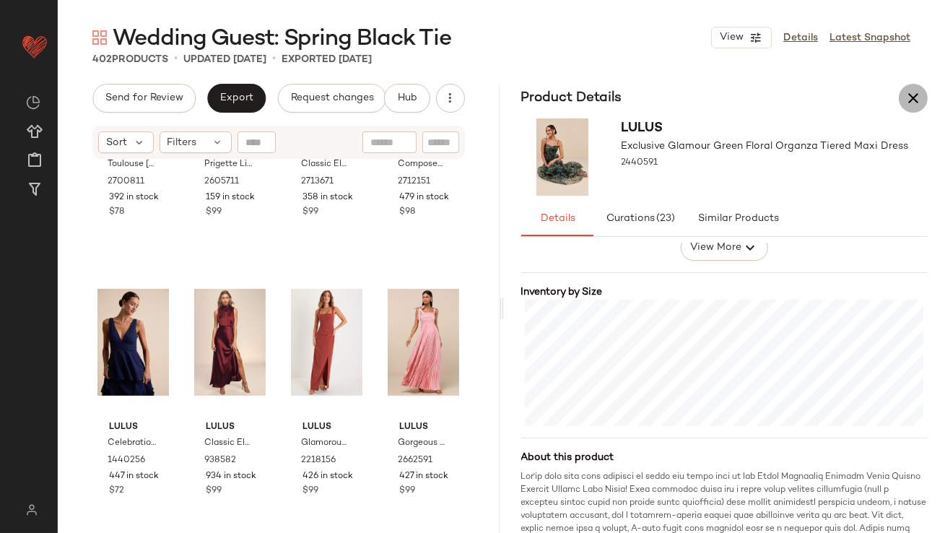
click at [911, 102] on icon "button" at bounding box center [913, 98] width 17 height 17
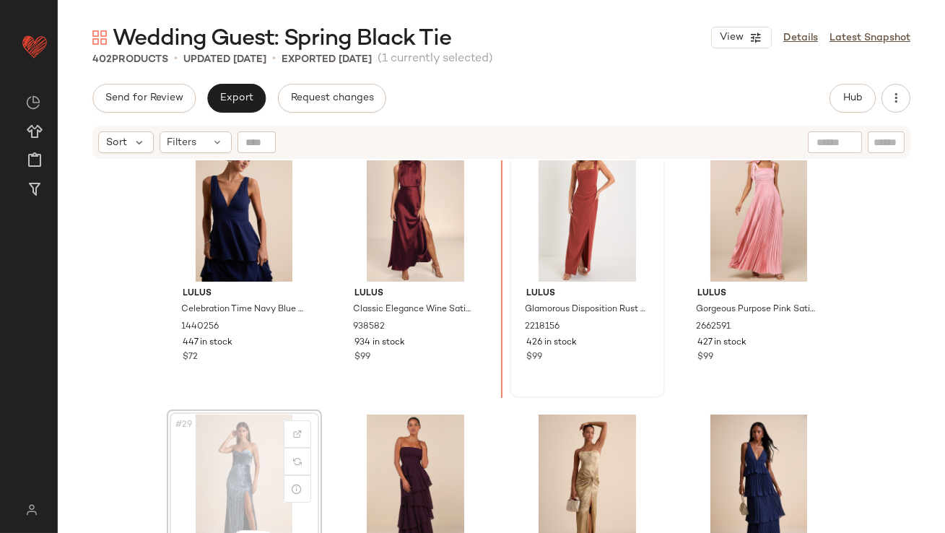
scroll to position [1715, 0]
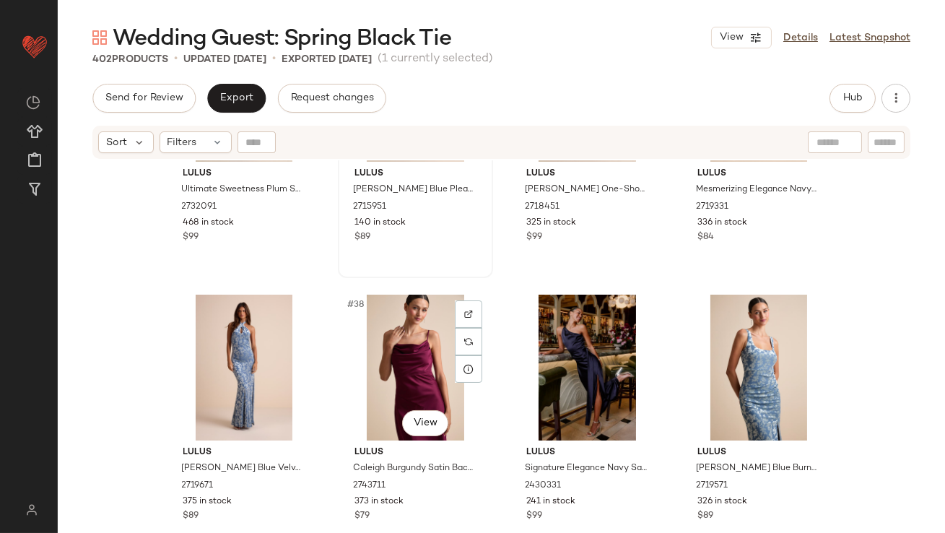
scroll to position [2467, 0]
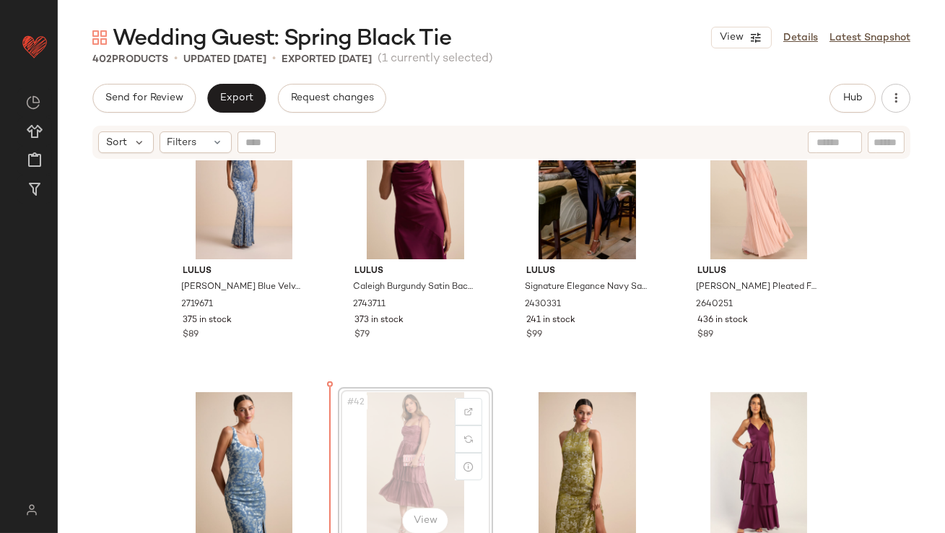
scroll to position [2585, 0]
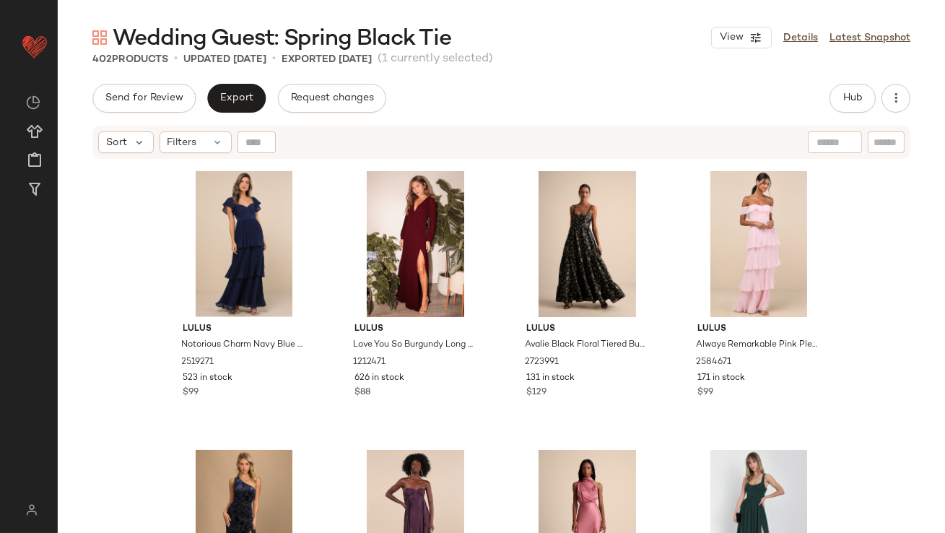
scroll to position [3171, 0]
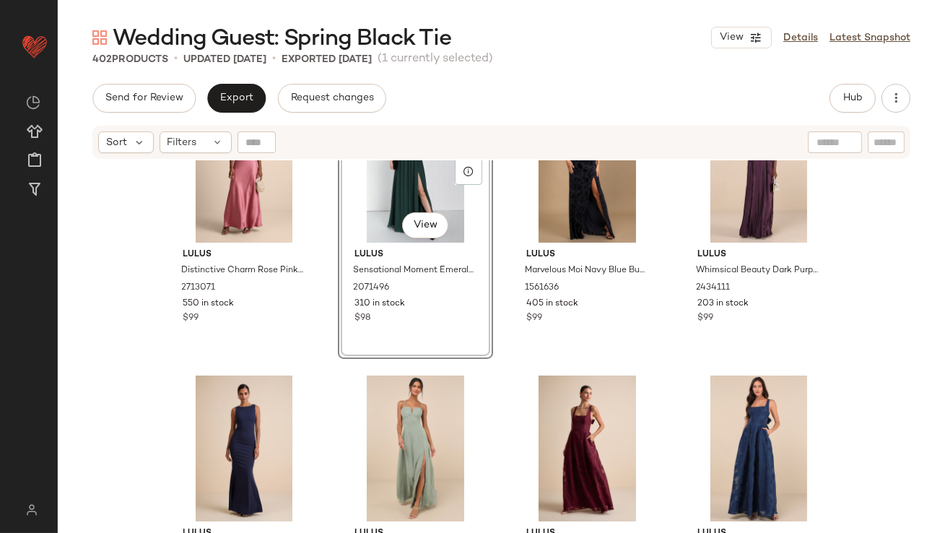
scroll to position [3442, 0]
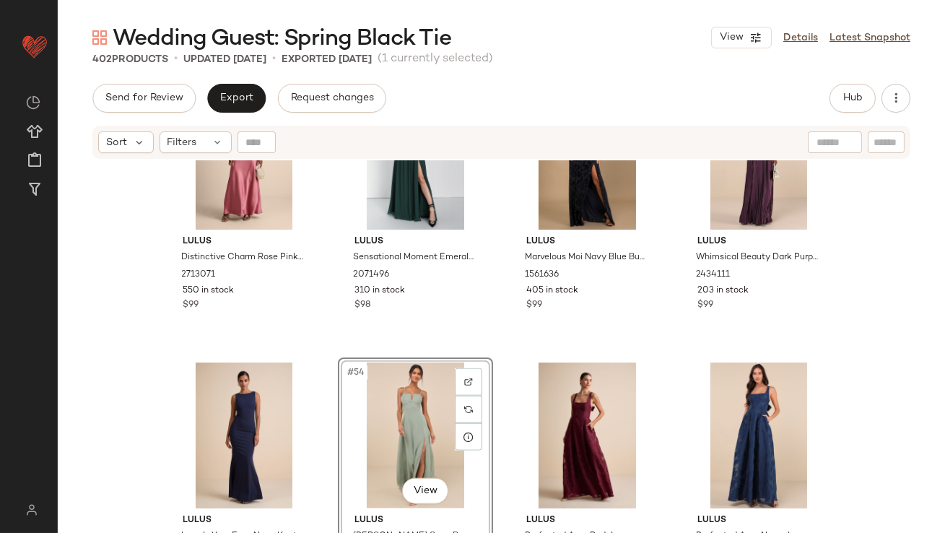
click at [511, 350] on div "Lulus Distinctive Charm Rose Pink Satin Asymmetrical Maxi Dress 2713071 550 in …" at bounding box center [502, 364] width 888 height 409
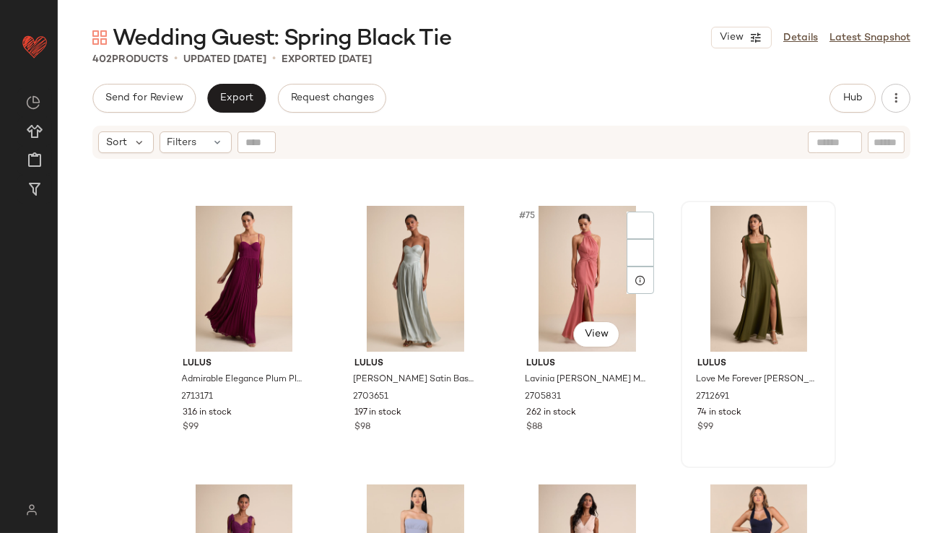
scroll to position [4989, 0]
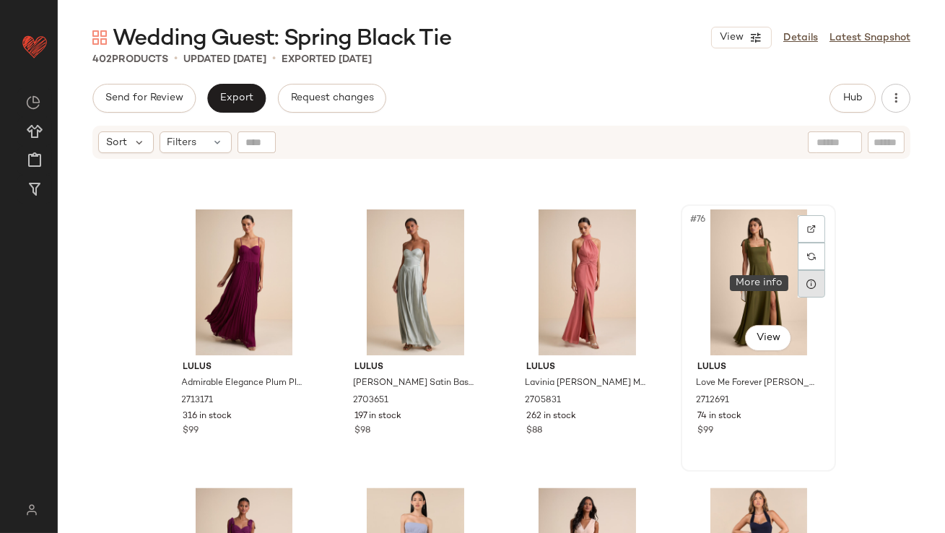
click at [810, 288] on icon at bounding box center [812, 284] width 12 height 12
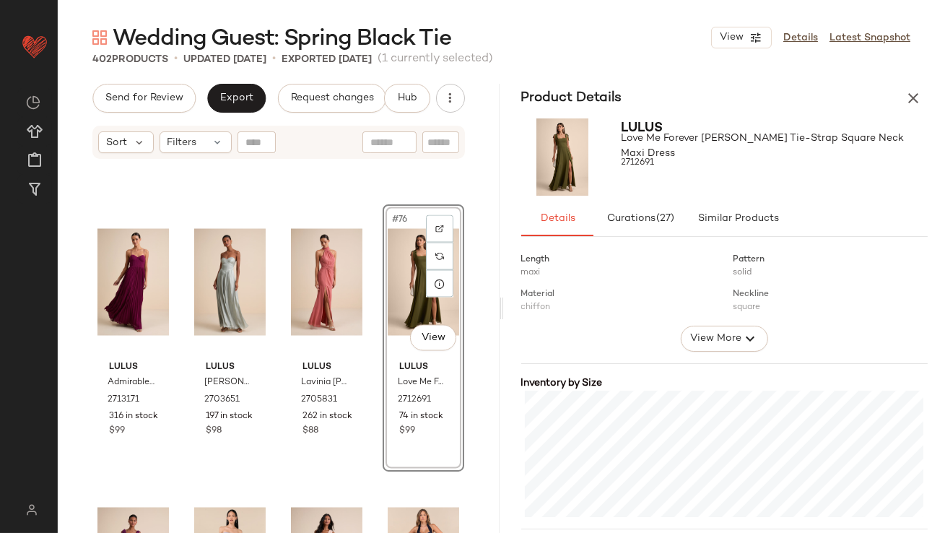
scroll to position [271, 0]
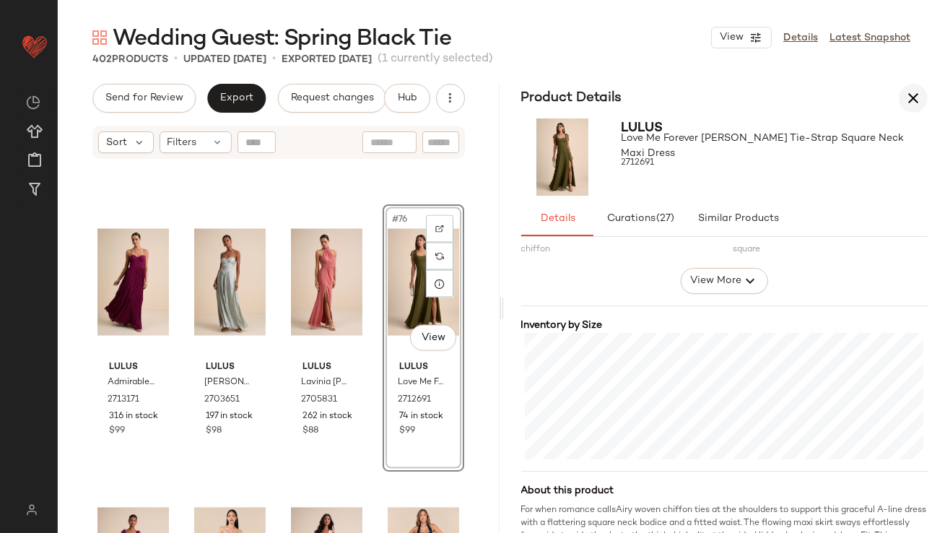
click at [917, 102] on icon "button" at bounding box center [913, 98] width 17 height 17
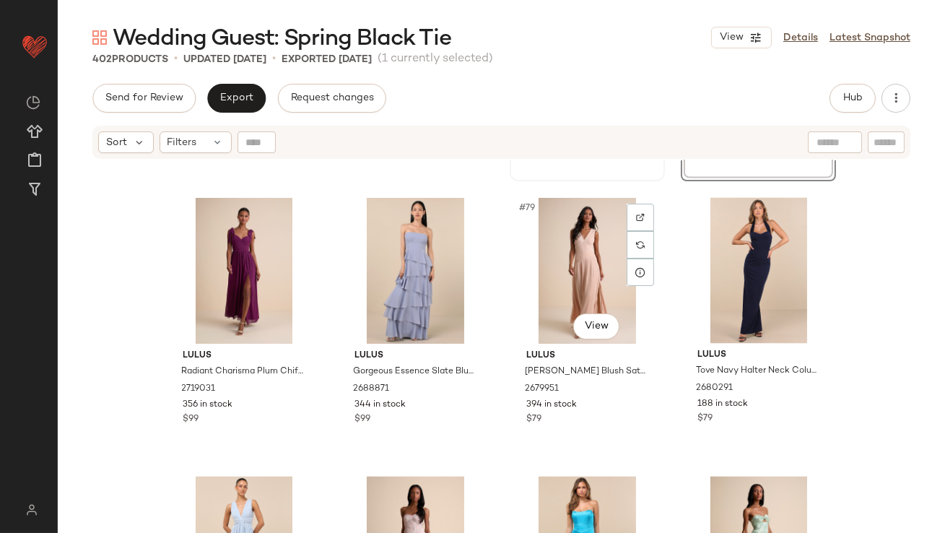
scroll to position [5285, 0]
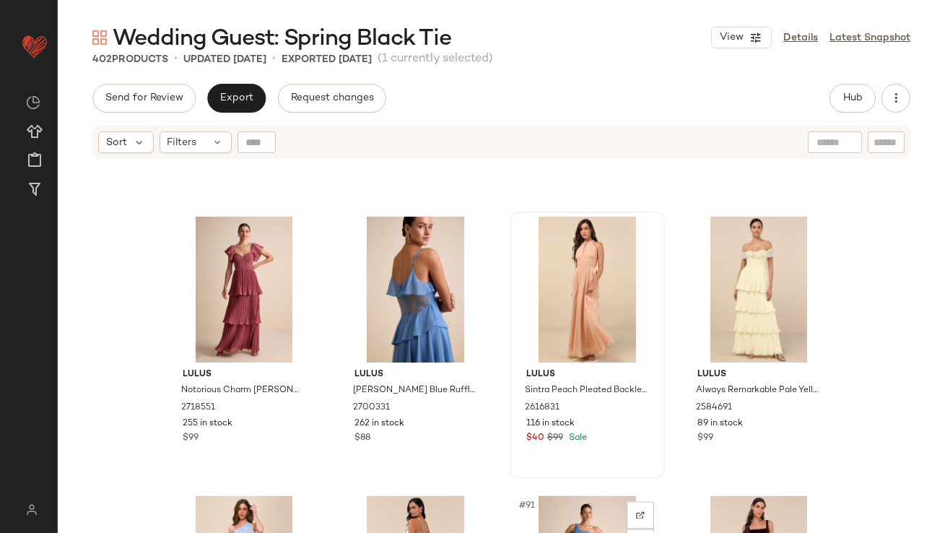
scroll to position [5801, 0]
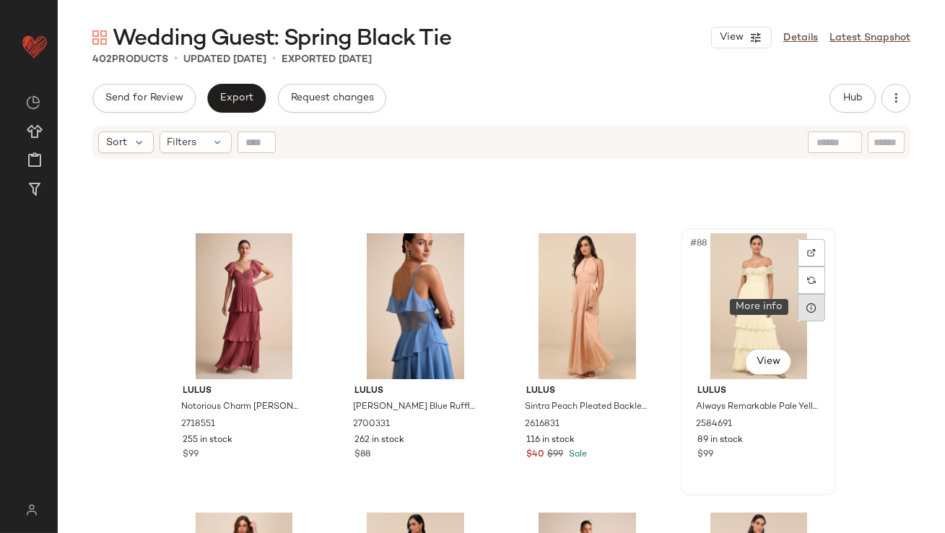
click at [815, 313] on div at bounding box center [811, 307] width 27 height 27
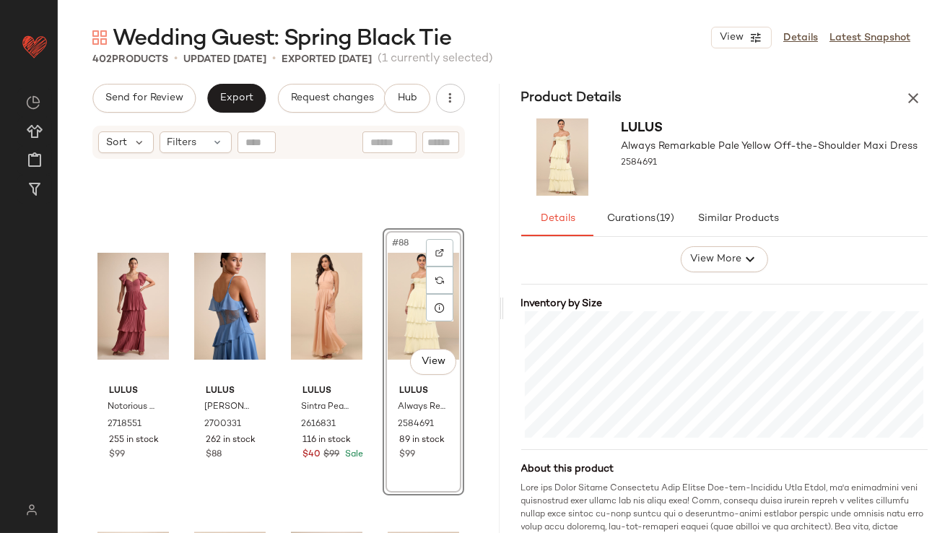
scroll to position [302, 0]
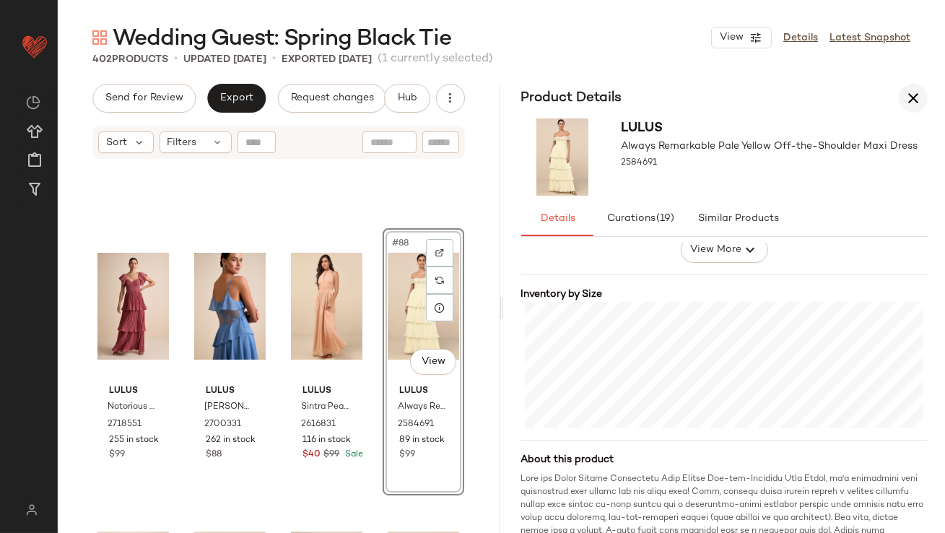
click at [914, 96] on icon "button" at bounding box center [913, 98] width 17 height 17
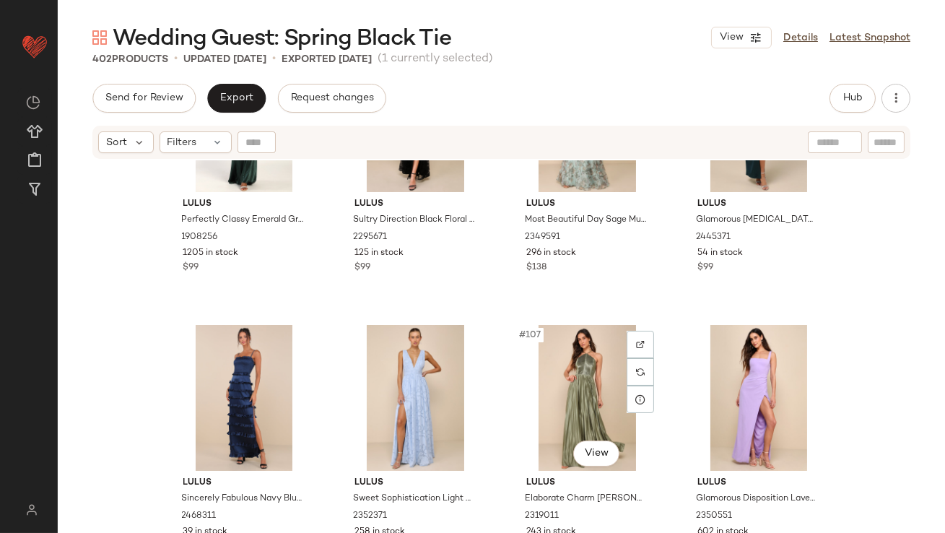
scroll to position [7225, 0]
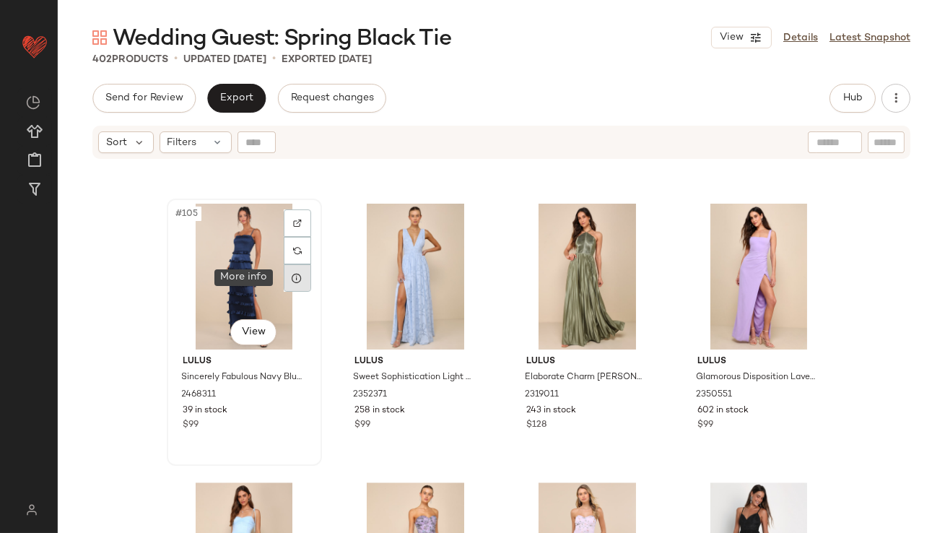
click at [292, 287] on div at bounding box center [297, 277] width 27 height 27
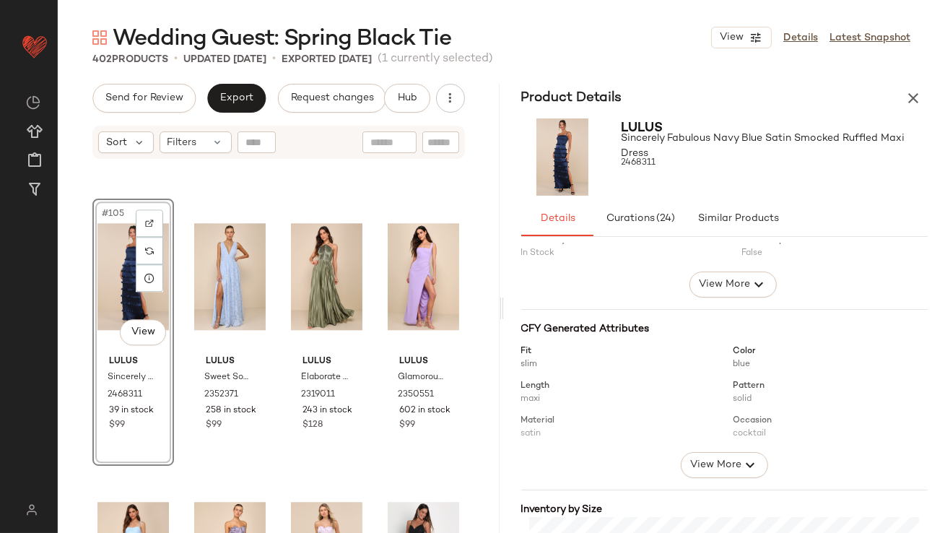
scroll to position [221, 0]
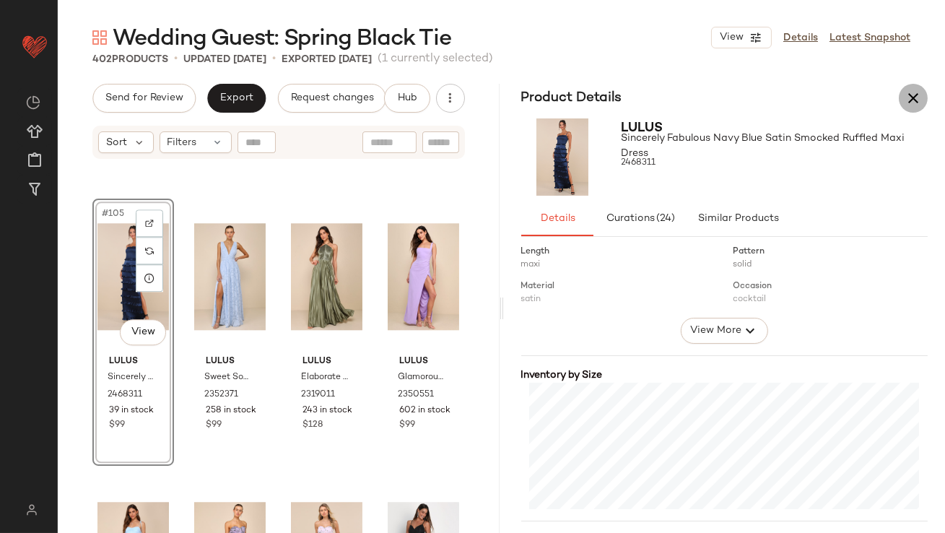
click at [921, 98] on icon "button" at bounding box center [913, 98] width 17 height 17
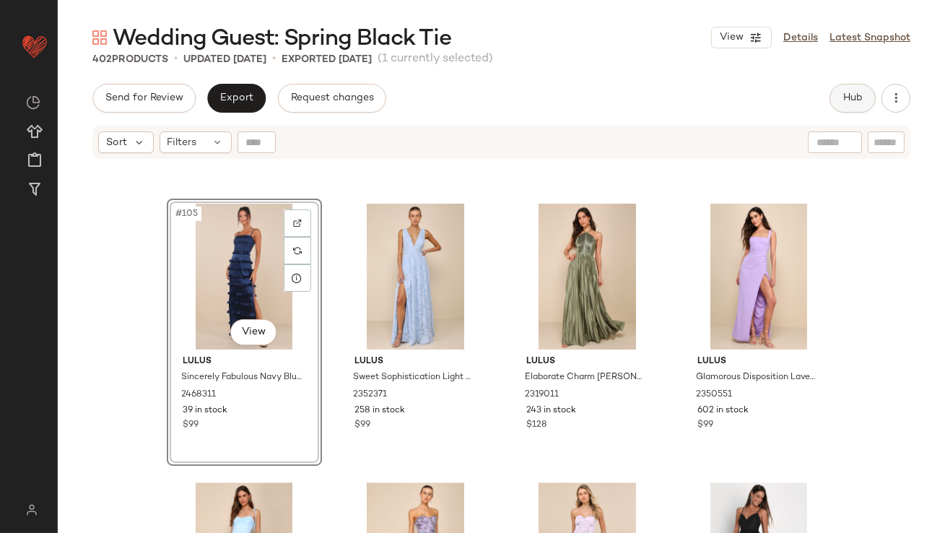
click at [847, 106] on button "Hub" at bounding box center [853, 98] width 46 height 29
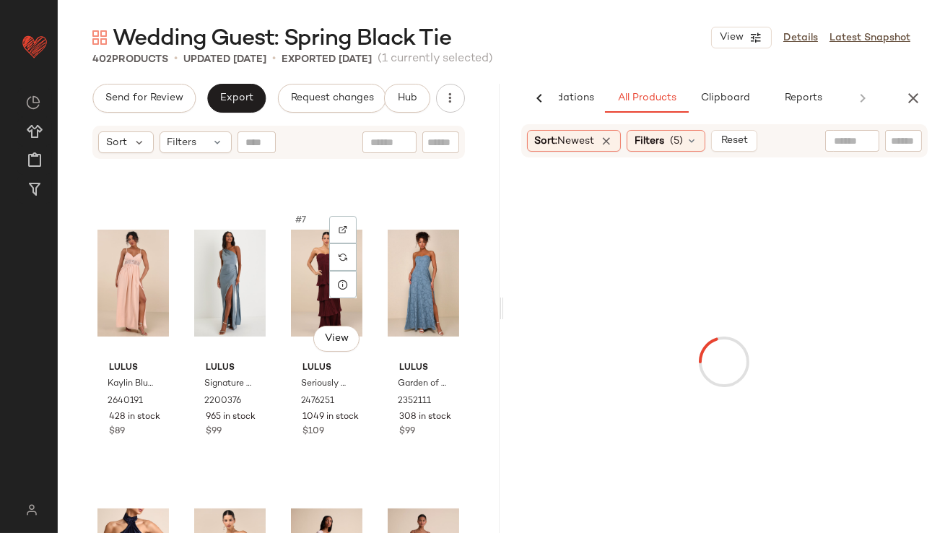
scroll to position [0, 0]
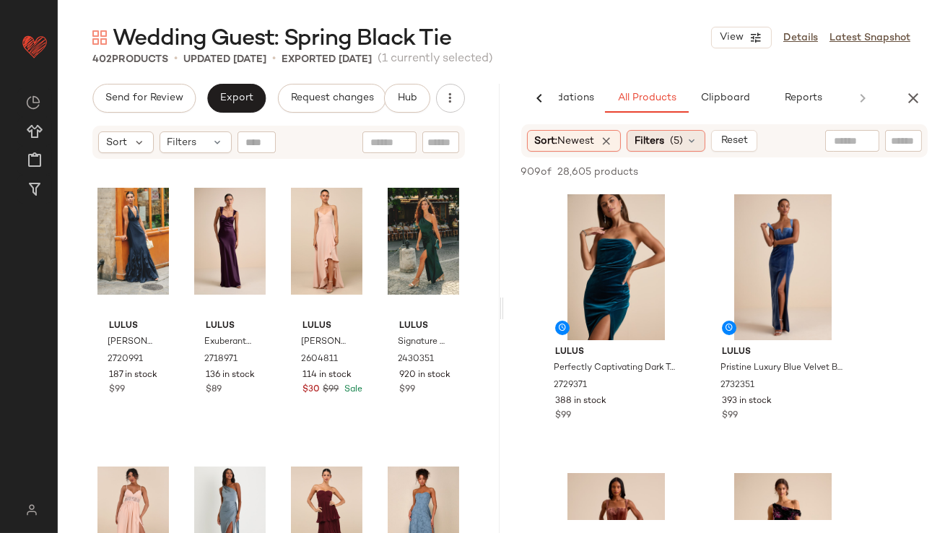
click at [683, 144] on span "(5)" at bounding box center [676, 141] width 13 height 15
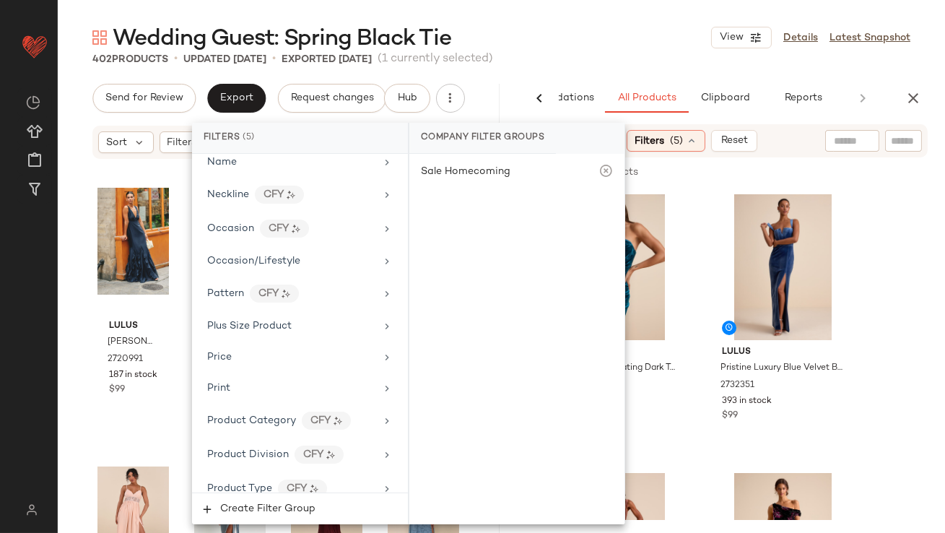
scroll to position [1149, 0]
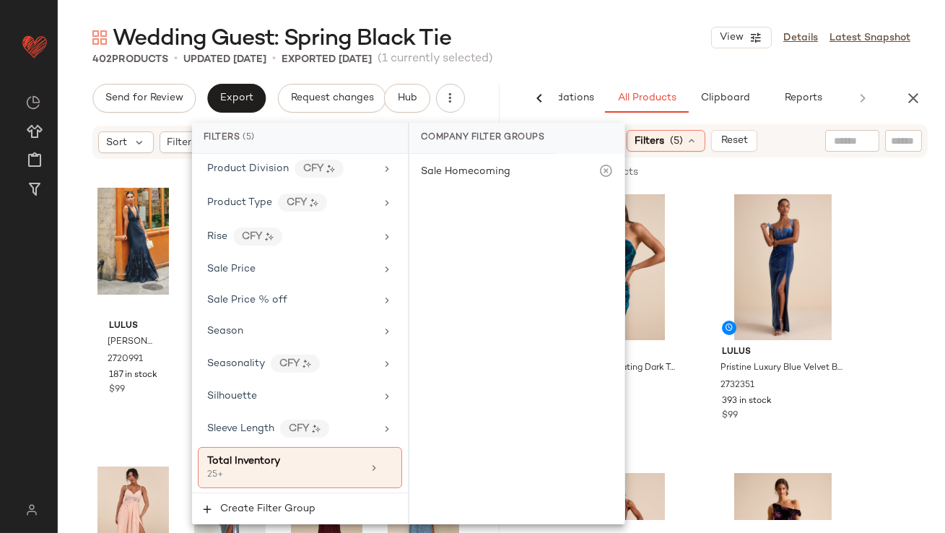
click at [626, 37] on div "Wedding Guest: Spring Black Tie View Details Latest Snapshot" at bounding box center [502, 37] width 888 height 29
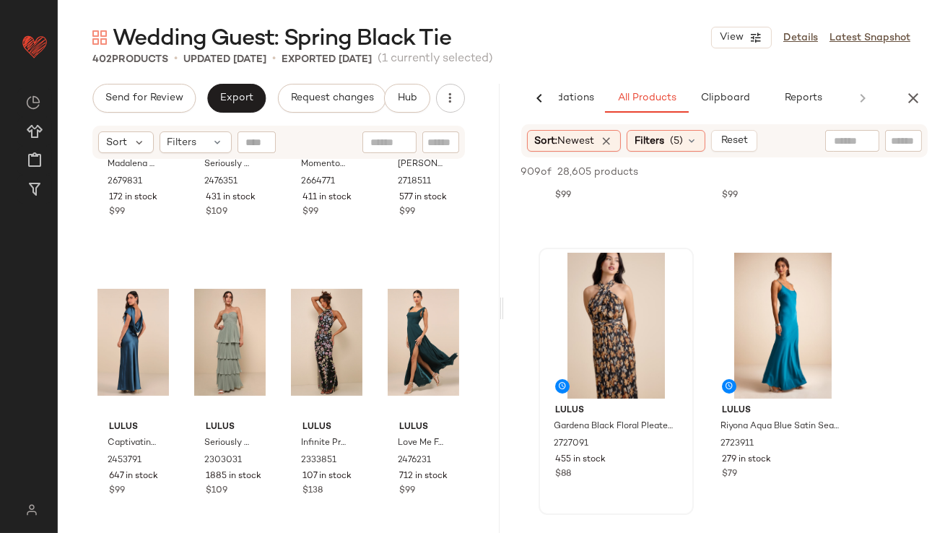
scroll to position [790, 0]
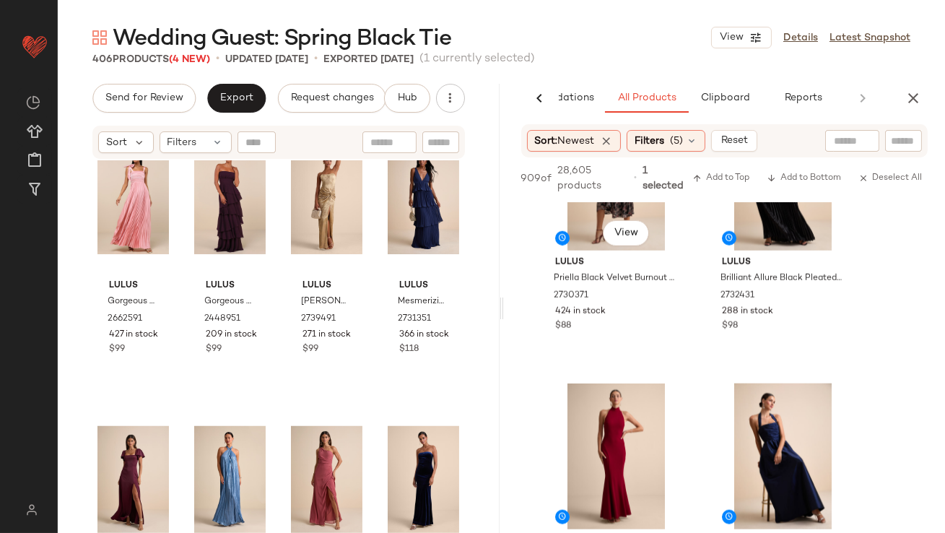
scroll to position [3249, 0]
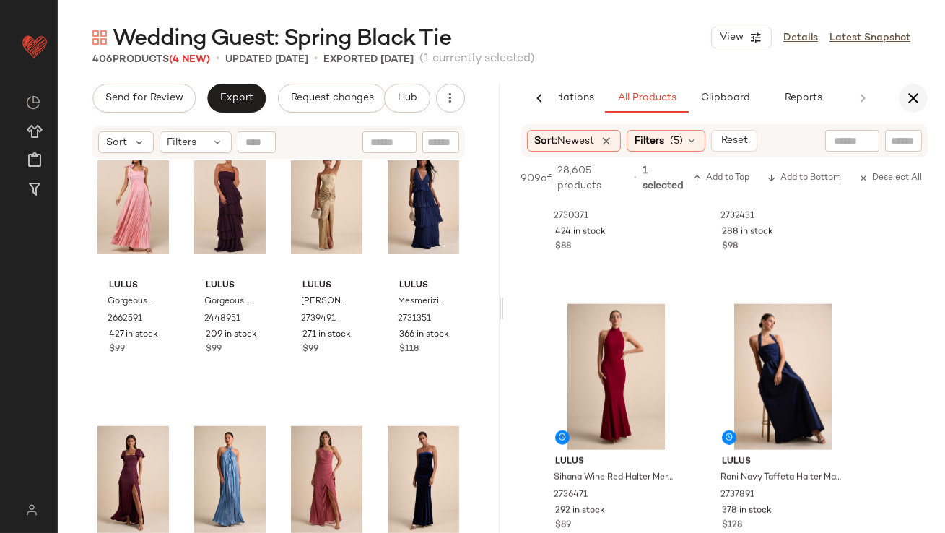
click at [905, 98] on icon "button" at bounding box center [913, 98] width 17 height 17
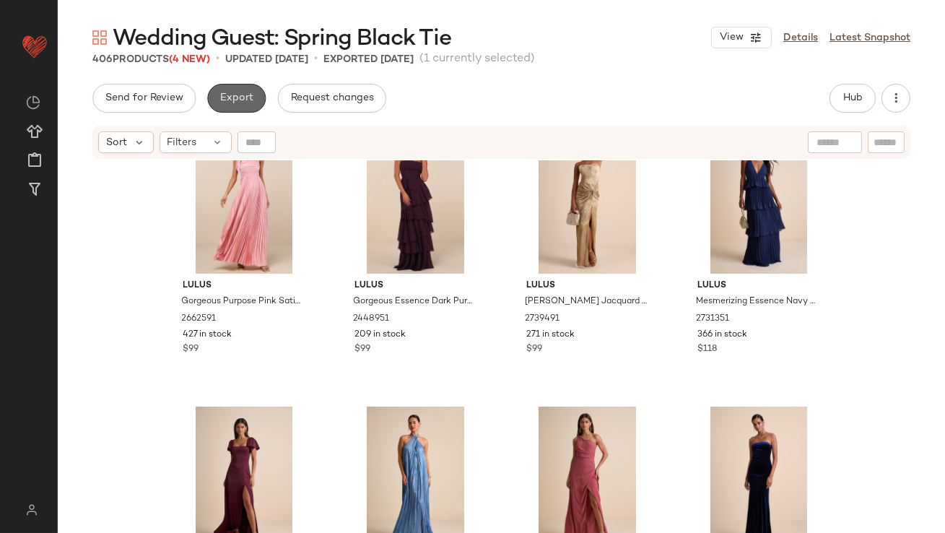
click at [253, 99] on button "Export" at bounding box center [236, 98] width 59 height 29
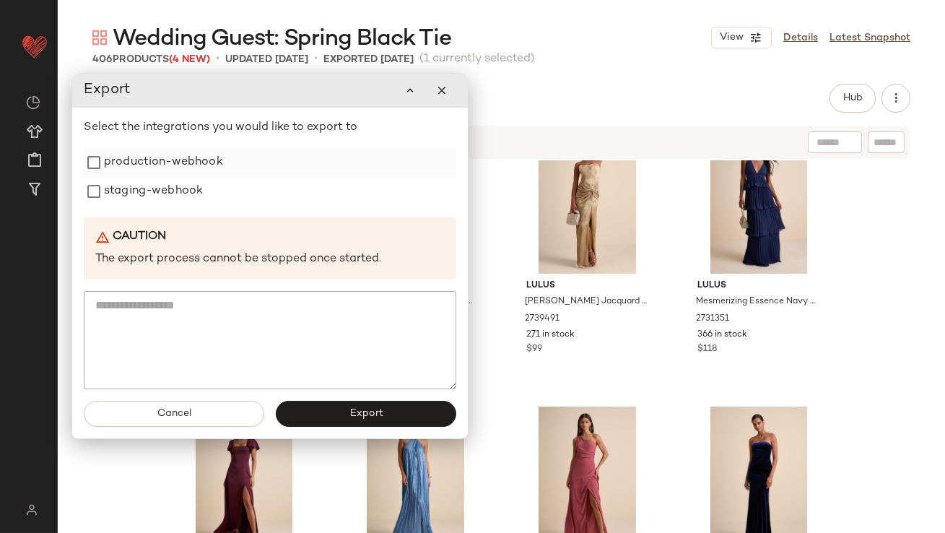
click at [227, 156] on div "production-webhook" at bounding box center [270, 162] width 373 height 29
click at [176, 185] on label "staging-webhook" at bounding box center [153, 191] width 99 height 29
click at [187, 138] on div "Select the integrations you would like to export to production-webhook staging-…" at bounding box center [270, 254] width 373 height 270
click at [184, 163] on label "production-webhook" at bounding box center [163, 162] width 119 height 29
click at [298, 407] on button "Export" at bounding box center [366, 414] width 181 height 26
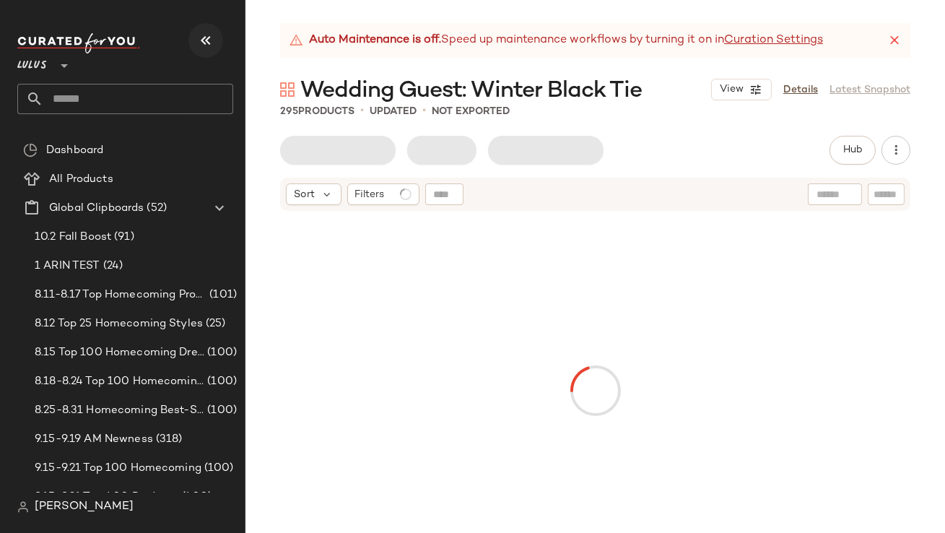
click at [212, 27] on button "button" at bounding box center [206, 40] width 35 height 35
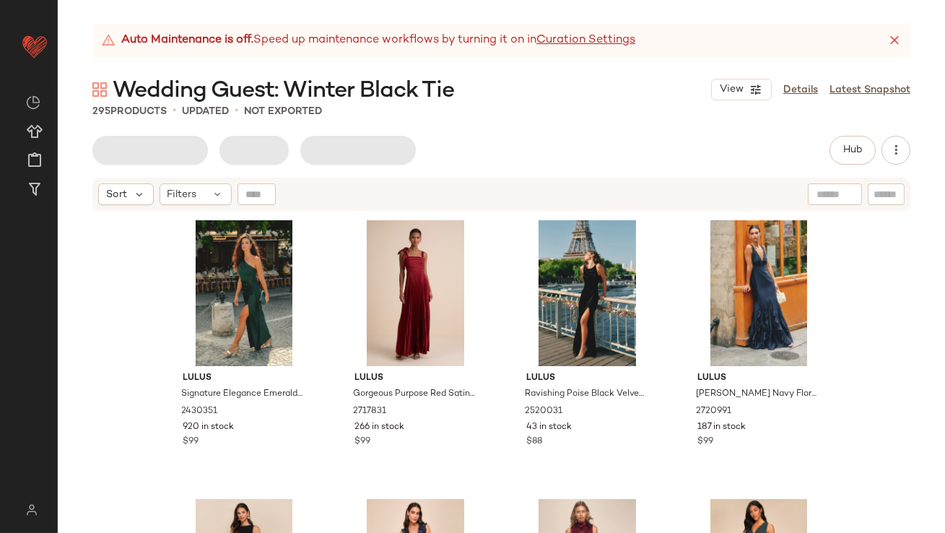
click at [899, 35] on icon at bounding box center [895, 40] width 14 height 14
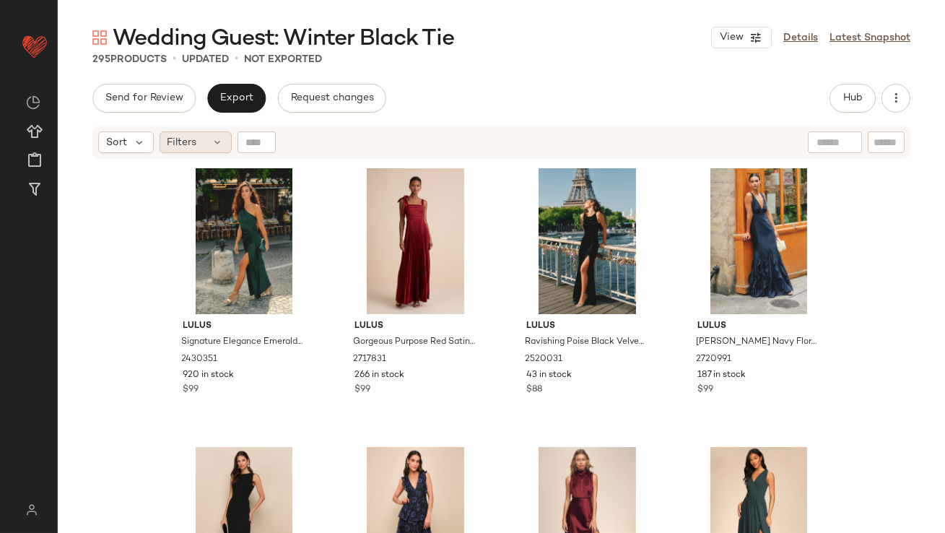
click at [209, 146] on div "Filters" at bounding box center [196, 142] width 72 height 22
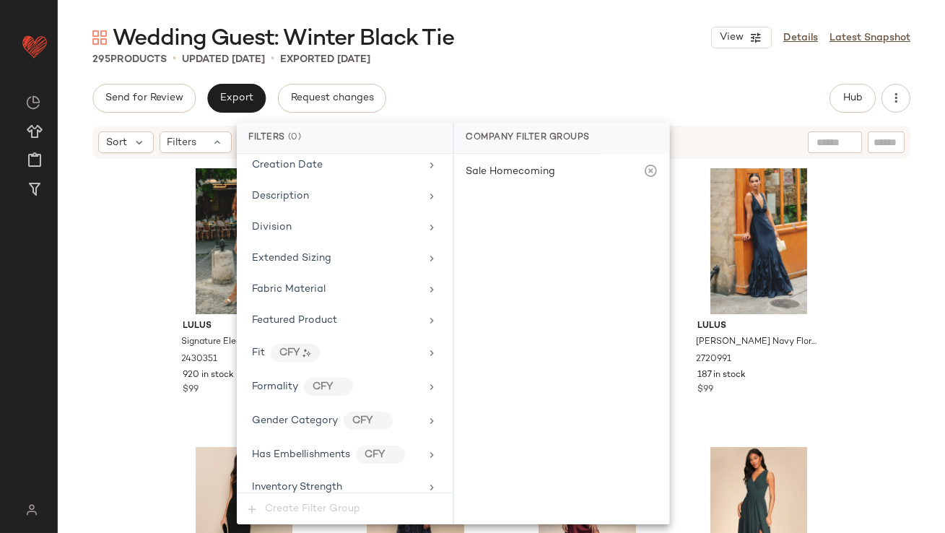
scroll to position [1042, 0]
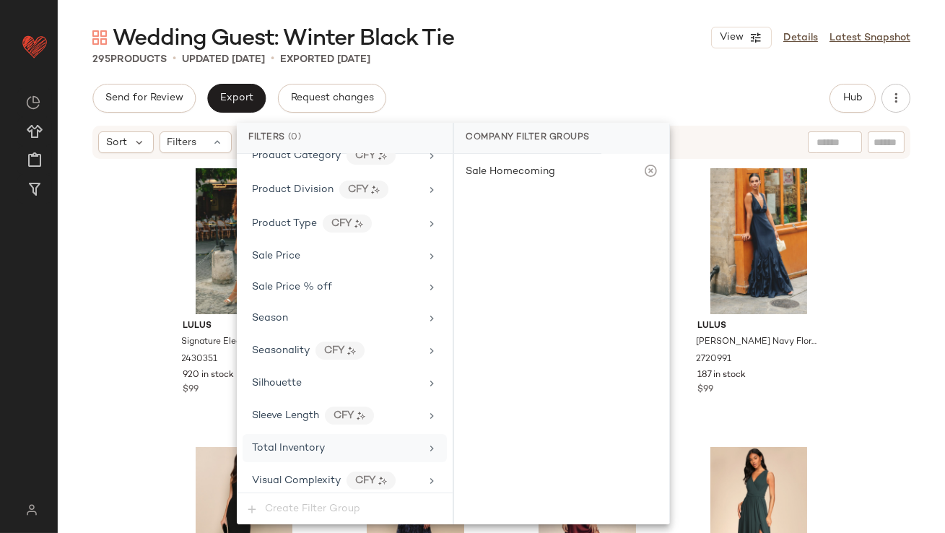
click at [273, 445] on span "Total Inventory" at bounding box center [288, 448] width 73 height 11
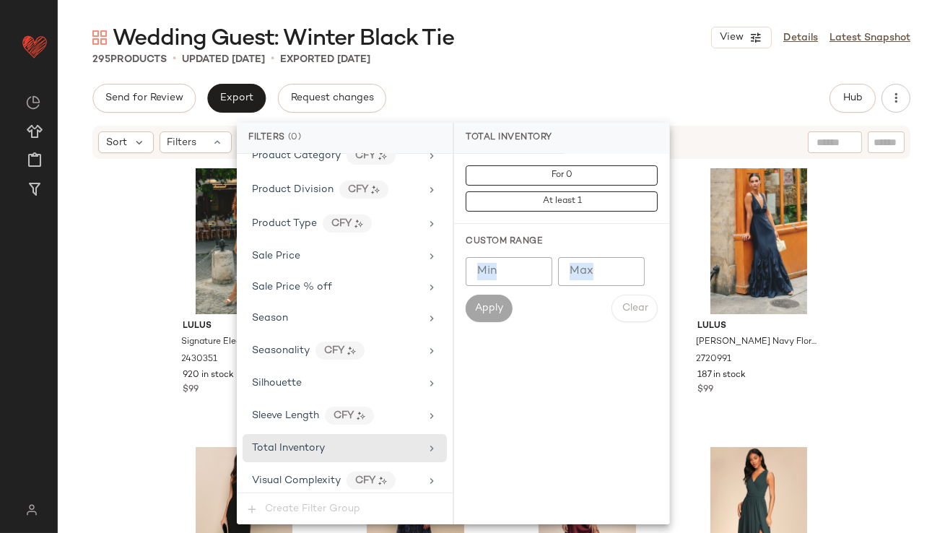
click at [606, 248] on div "Custom Range Min Min Max Max Apply Clear" at bounding box center [561, 279] width 215 height 110
click at [602, 264] on input "Max" at bounding box center [601, 271] width 87 height 29
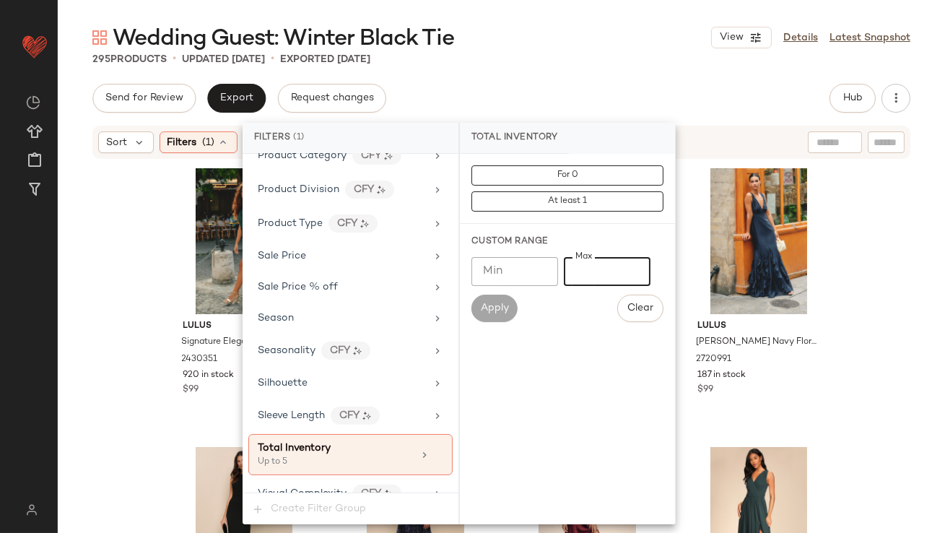
type input "*"
click at [617, 69] on div "Wedding Guest: Winter Black Tie View Details Latest Snapshot 295 Products • upd…" at bounding box center [502, 278] width 888 height 510
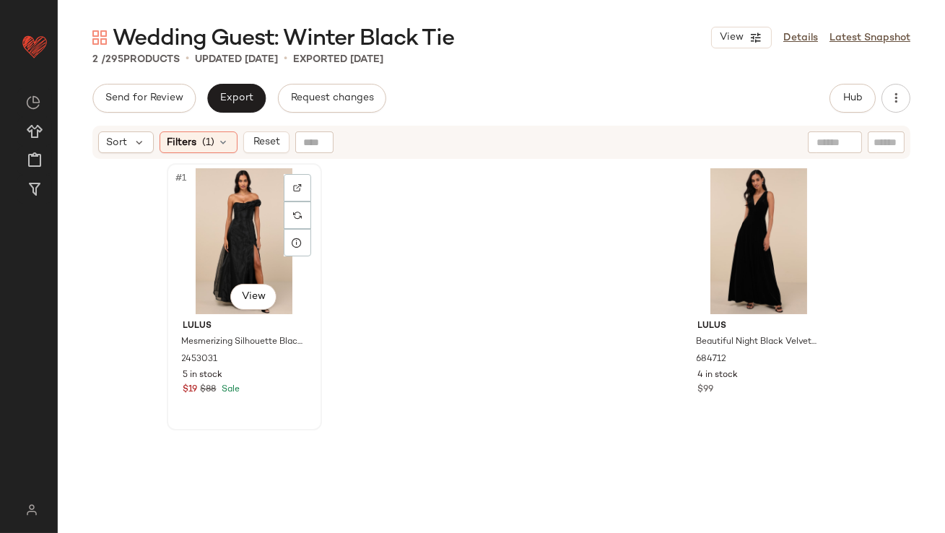
click at [211, 225] on div "#1 View" at bounding box center [244, 241] width 145 height 146
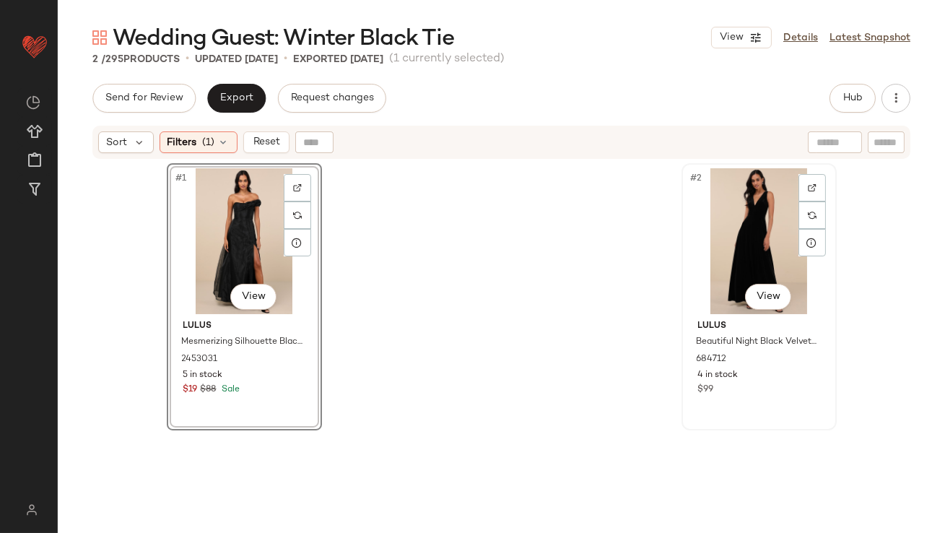
click at [722, 252] on div "#2 View" at bounding box center [759, 241] width 145 height 146
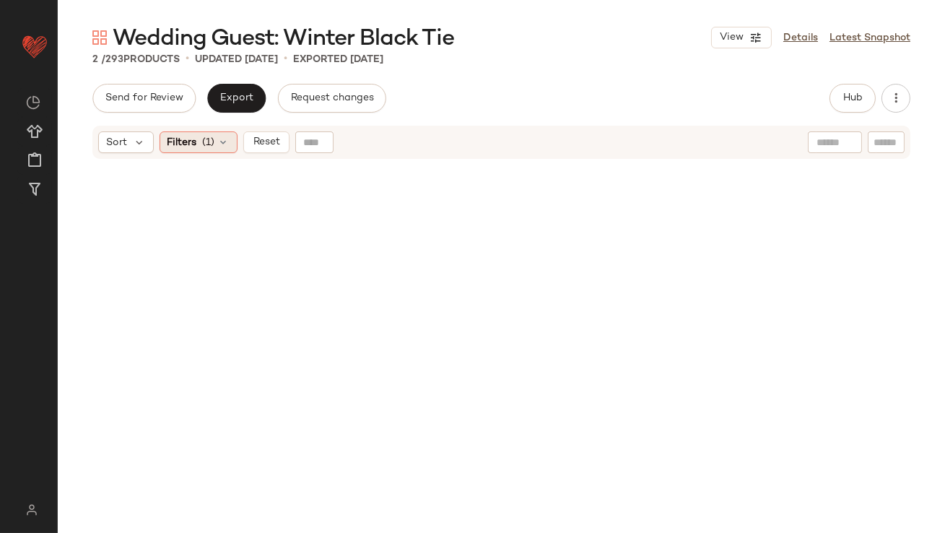
click at [221, 144] on icon at bounding box center [224, 143] width 12 height 12
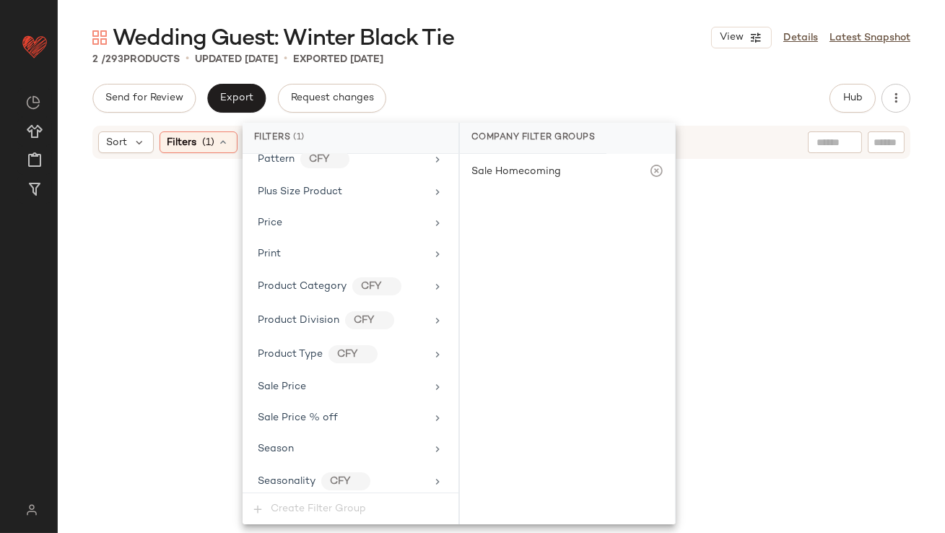
scroll to position [1055, 0]
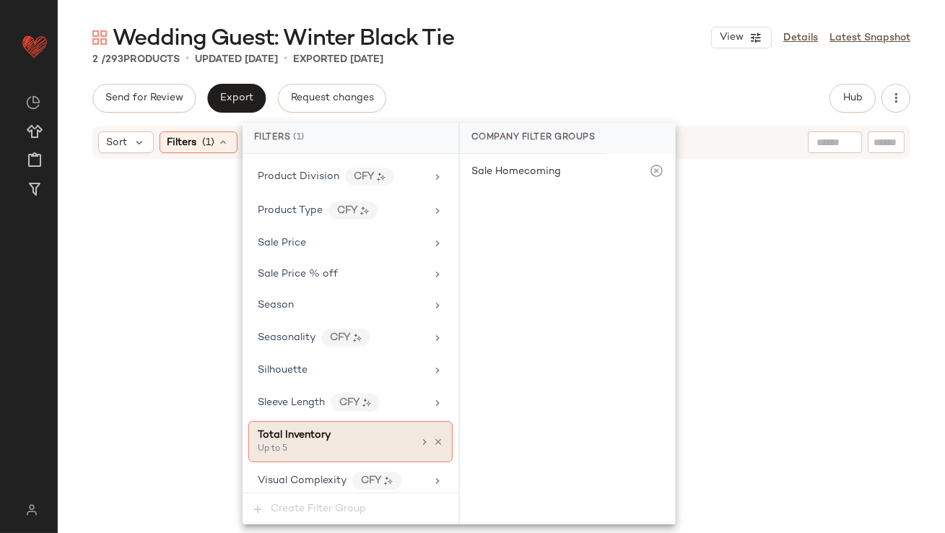
click at [433, 437] on icon at bounding box center [438, 442] width 10 height 10
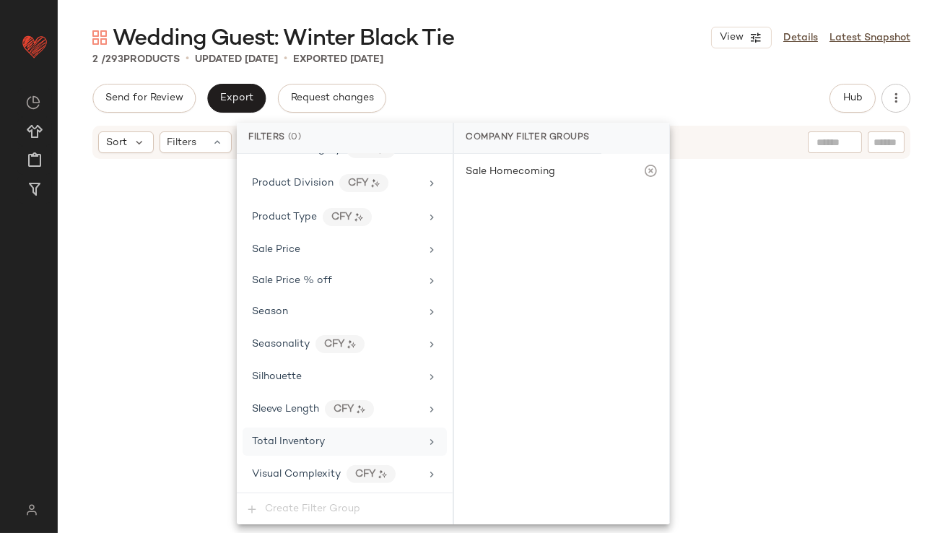
scroll to position [1042, 0]
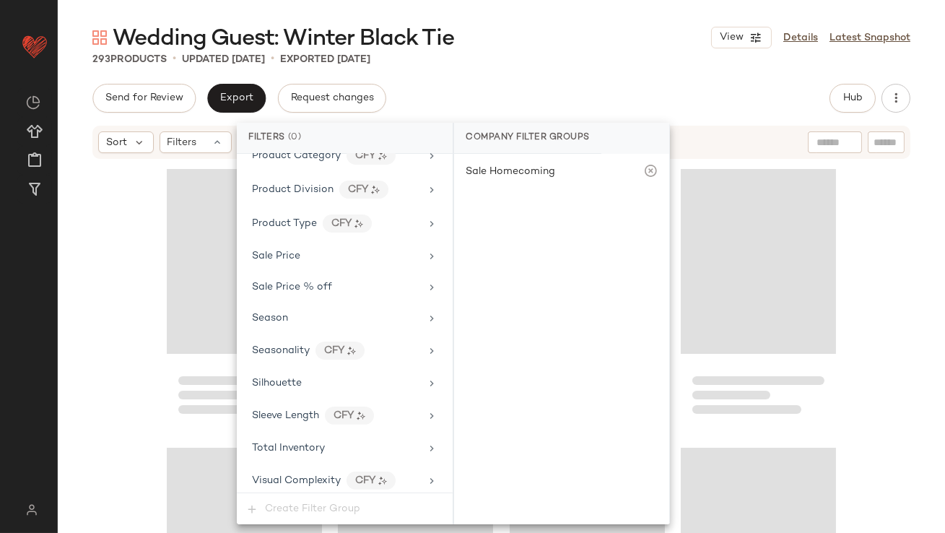
click at [600, 67] on div "Wedding Guest: Winter Black Tie View Details Latest Snapshot 293 Products • upd…" at bounding box center [502, 278] width 888 height 510
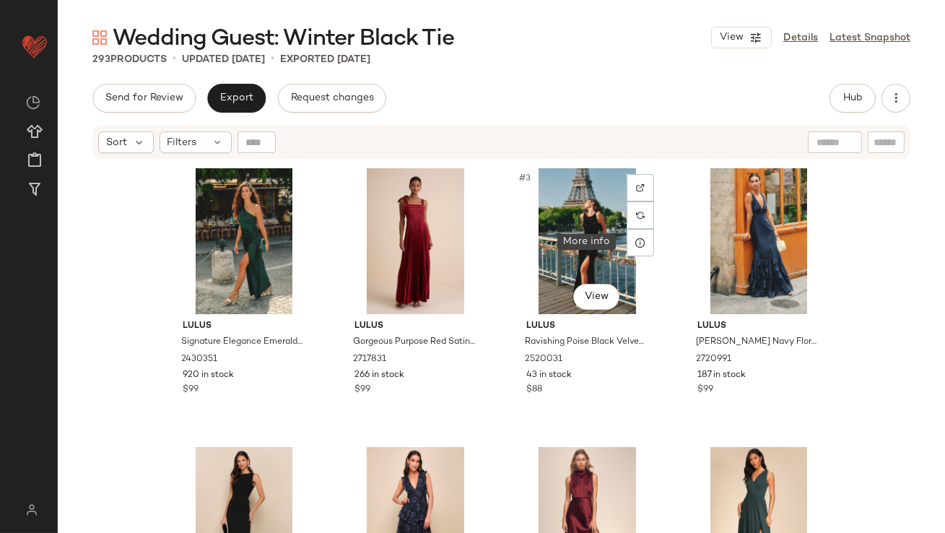
click at [635, 253] on div at bounding box center [640, 242] width 27 height 27
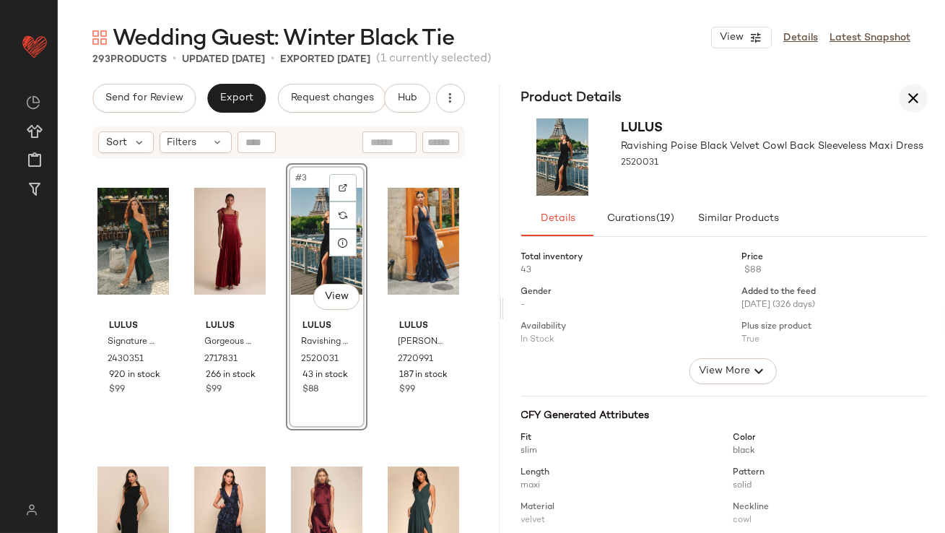
click at [923, 101] on button "button" at bounding box center [913, 98] width 29 height 29
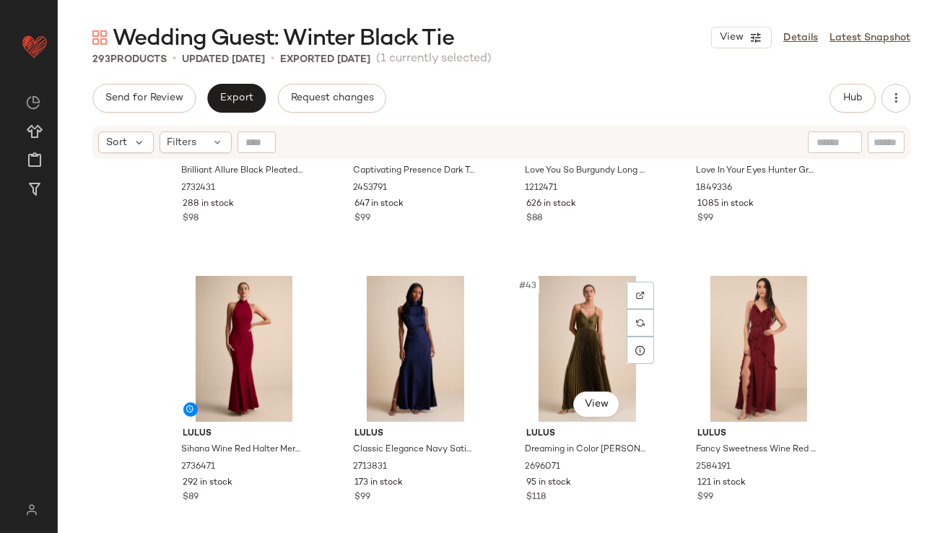
scroll to position [2705, 0]
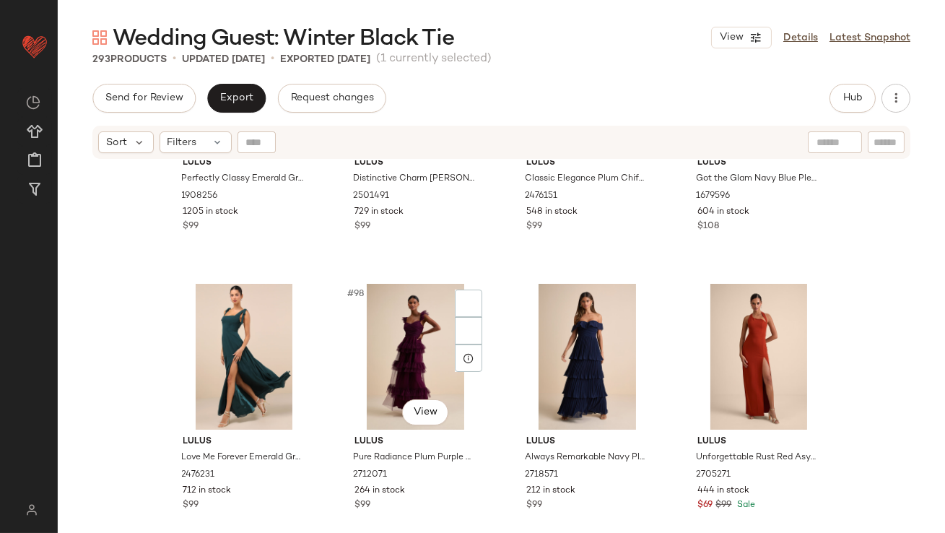
scroll to position [6609, 0]
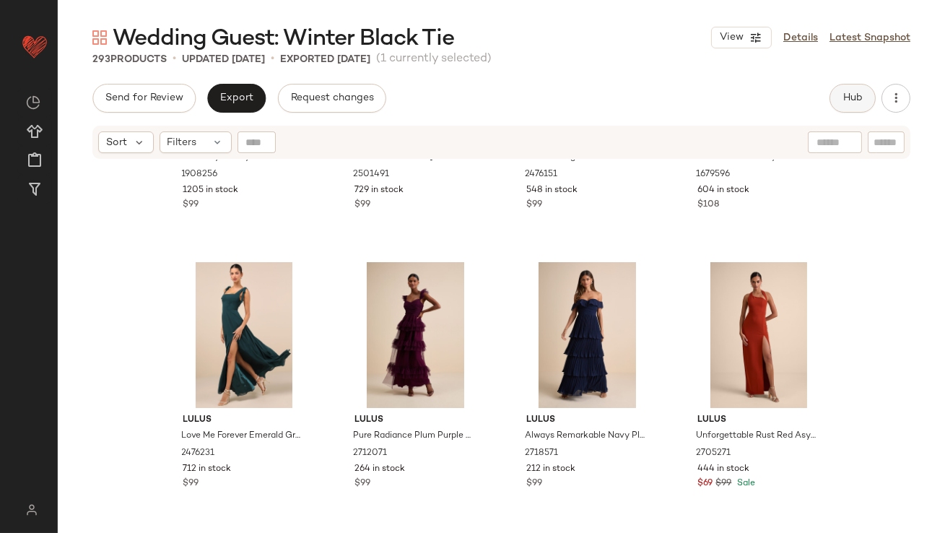
click at [852, 105] on button "Hub" at bounding box center [853, 98] width 46 height 29
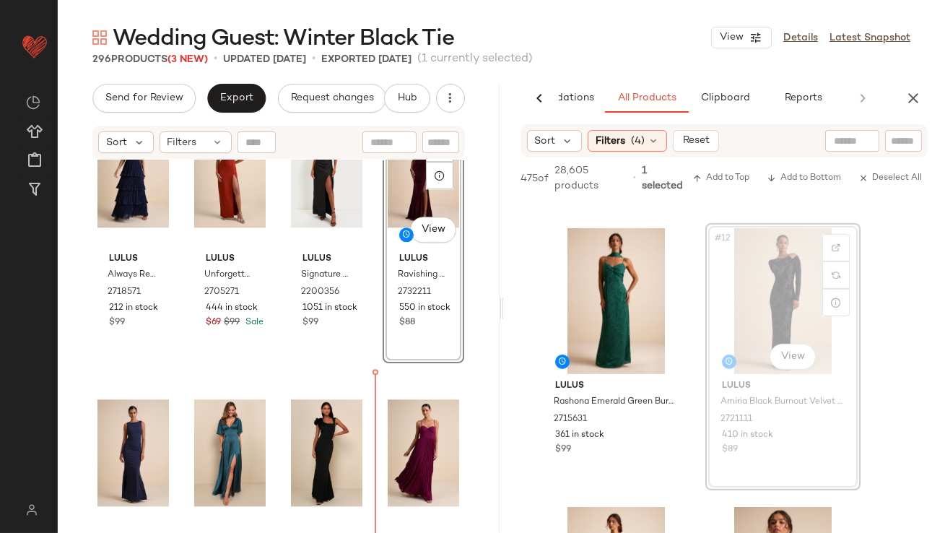
scroll to position [7053, 0]
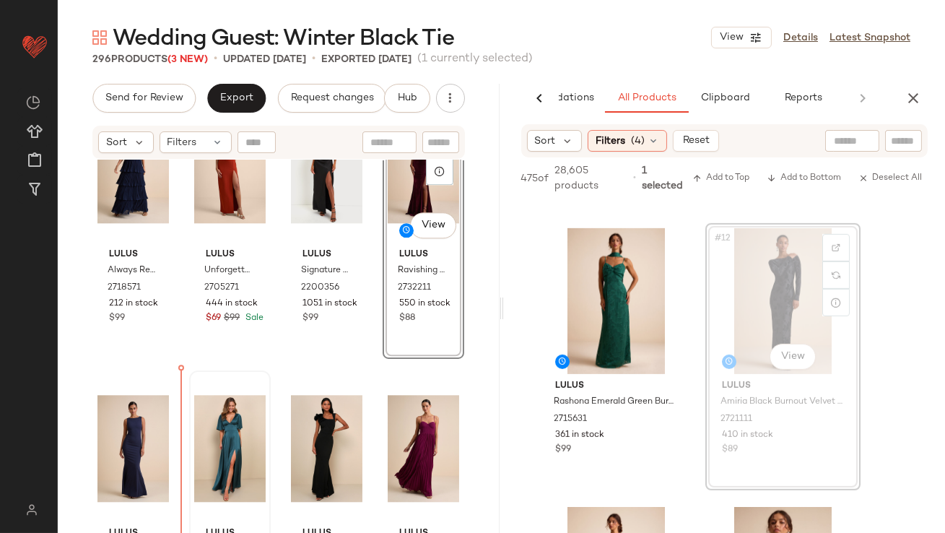
drag, startPoint x: 785, startPoint y: 305, endPoint x: 194, endPoint y: 446, distance: 608.3
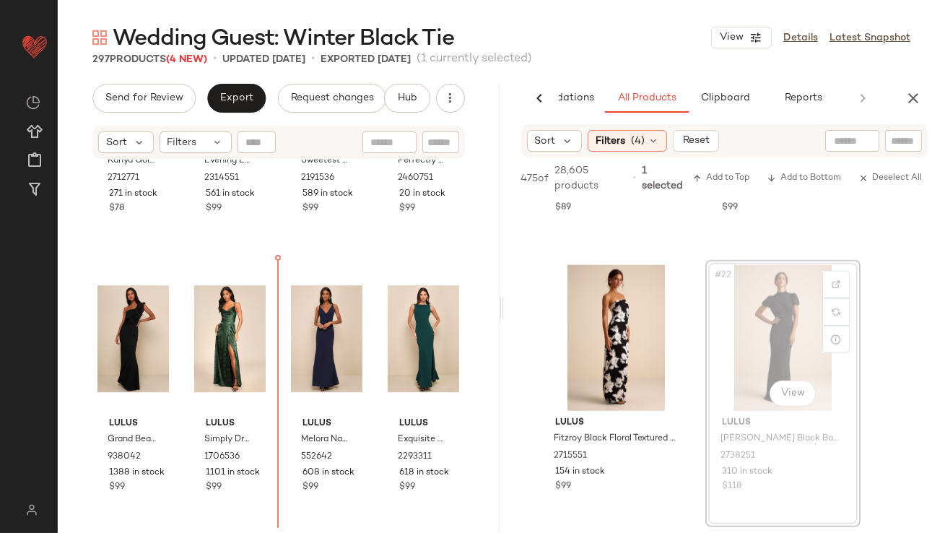
scroll to position [8012, 0]
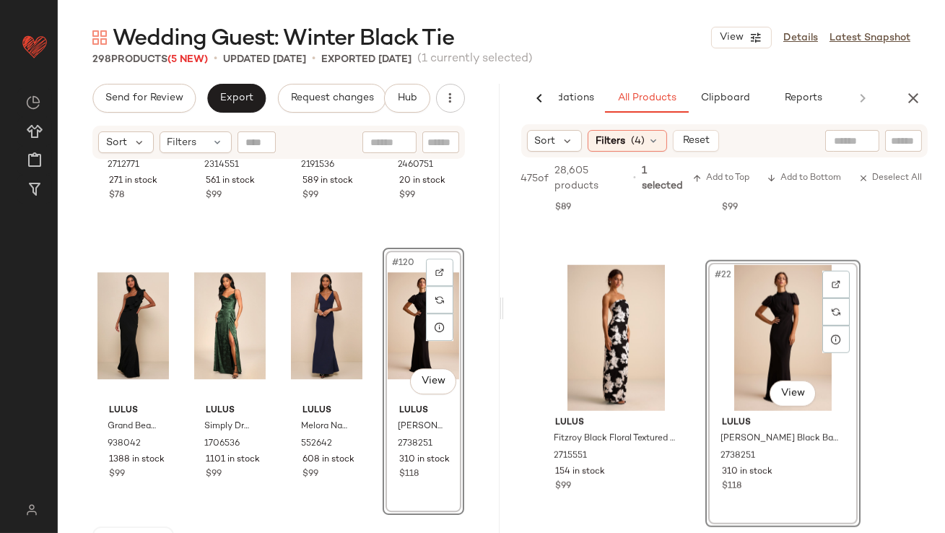
drag, startPoint x: 808, startPoint y: 339, endPoint x: 98, endPoint y: 533, distance: 736.6
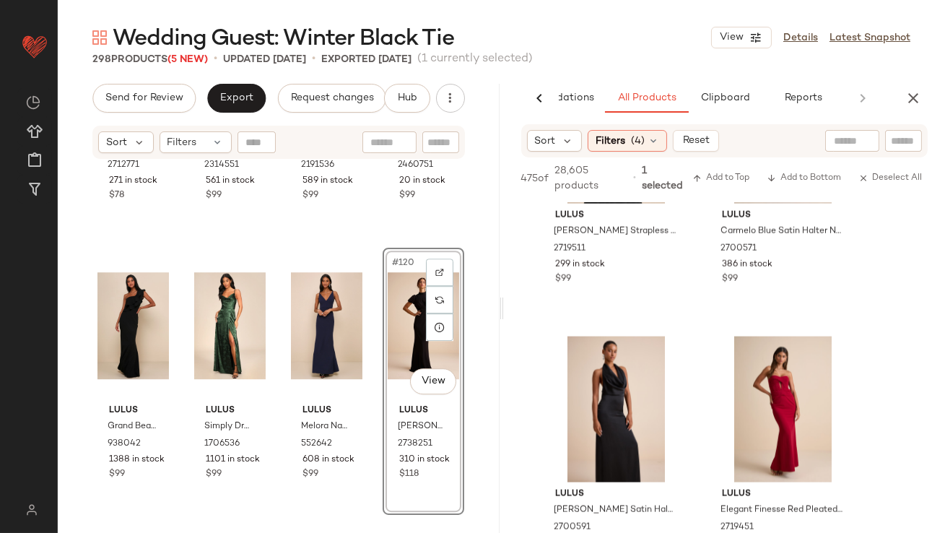
scroll to position [3870, 0]
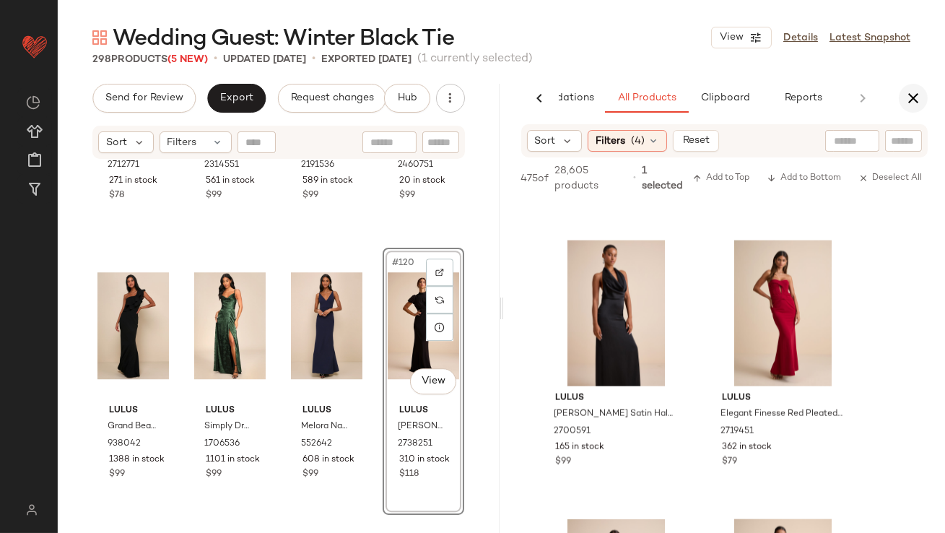
click at [923, 92] on button "button" at bounding box center [913, 98] width 29 height 29
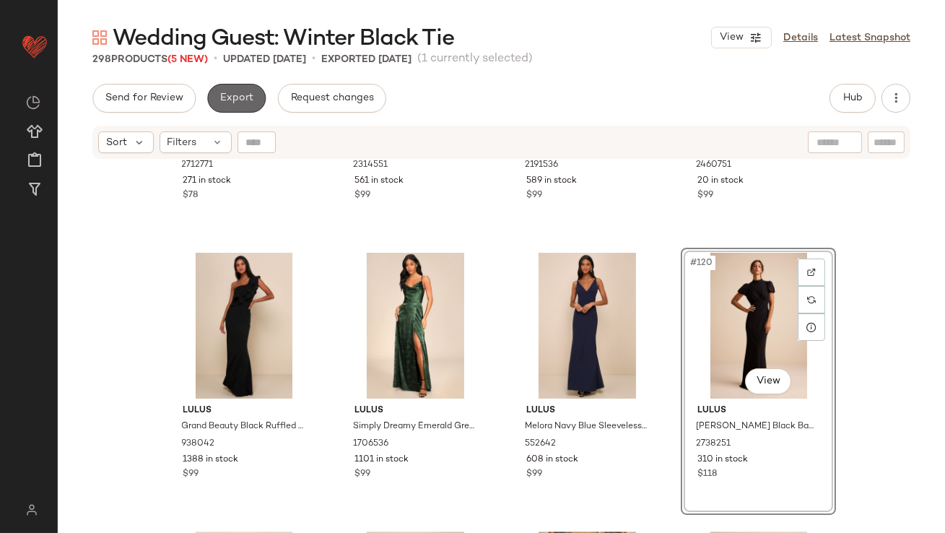
click at [222, 103] on span "Export" at bounding box center [237, 98] width 34 height 12
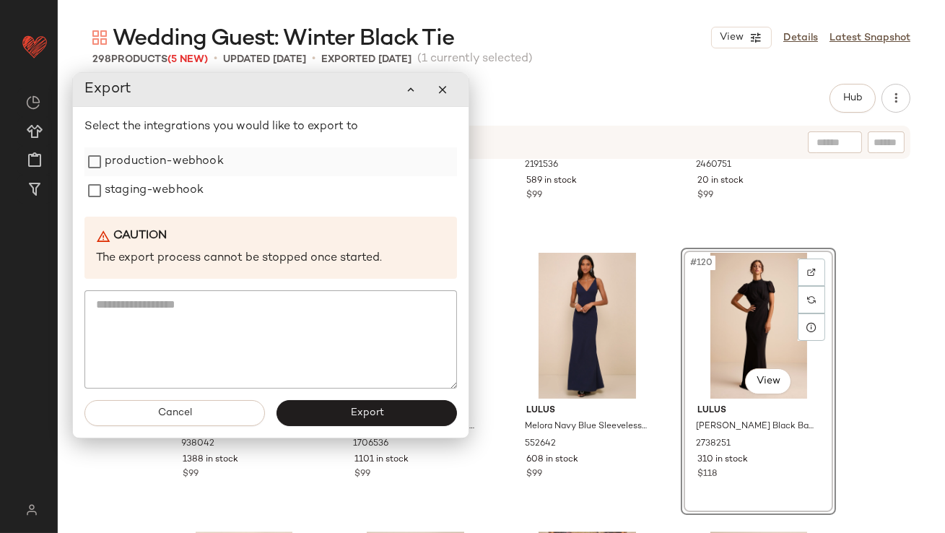
click at [206, 157] on label "production-webhook" at bounding box center [164, 161] width 119 height 29
click at [201, 186] on label "staging-webhook" at bounding box center [154, 191] width 99 height 29
click at [366, 402] on button "Export" at bounding box center [367, 414] width 181 height 26
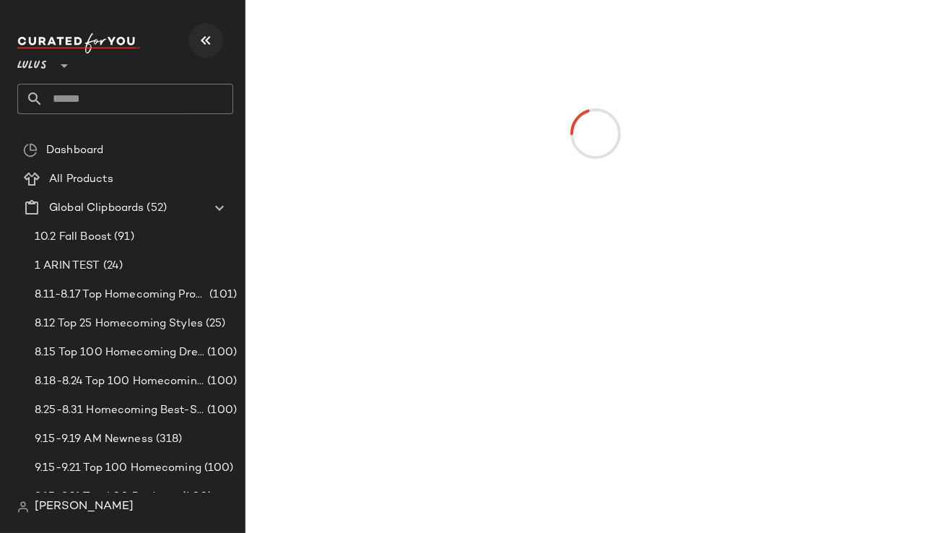
click at [207, 38] on icon "button" at bounding box center [205, 40] width 17 height 17
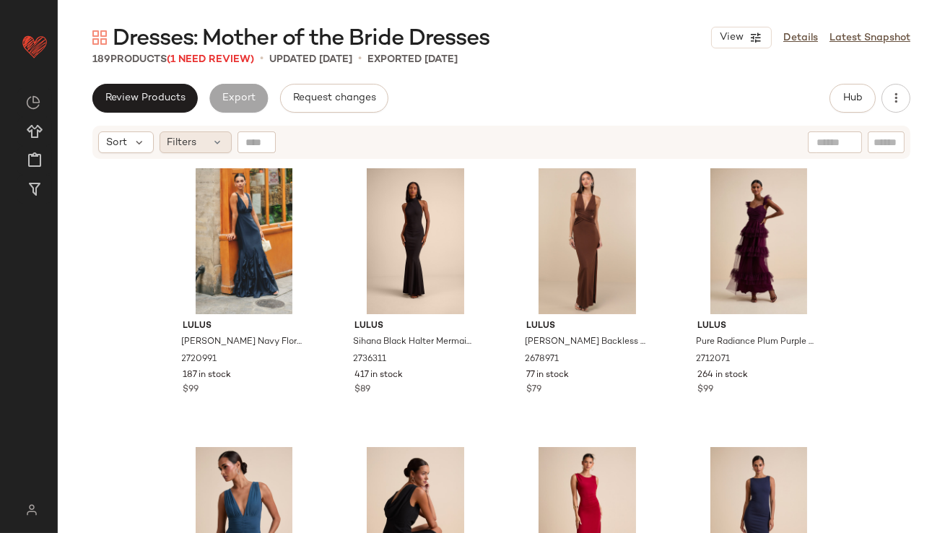
click at [187, 132] on div "Filters" at bounding box center [196, 142] width 72 height 22
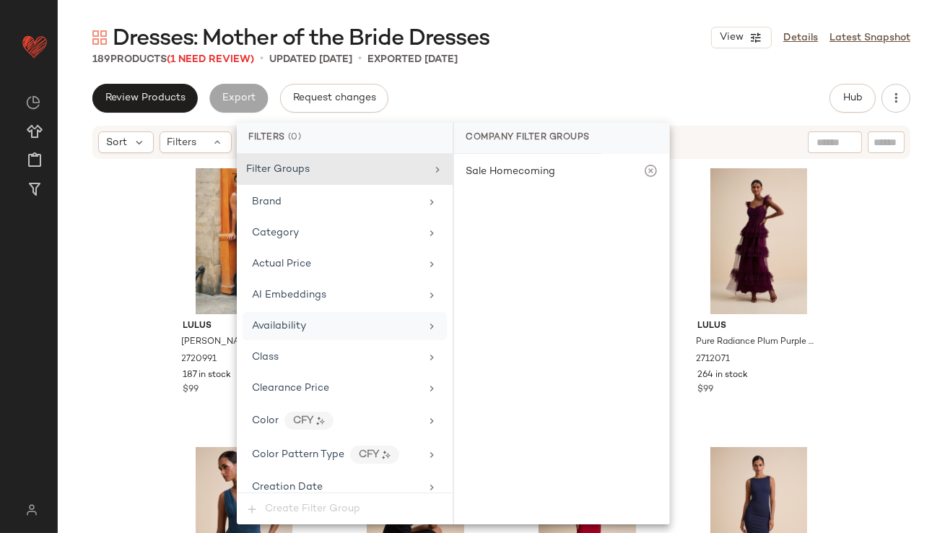
click at [318, 324] on div "Availability" at bounding box center [336, 326] width 168 height 15
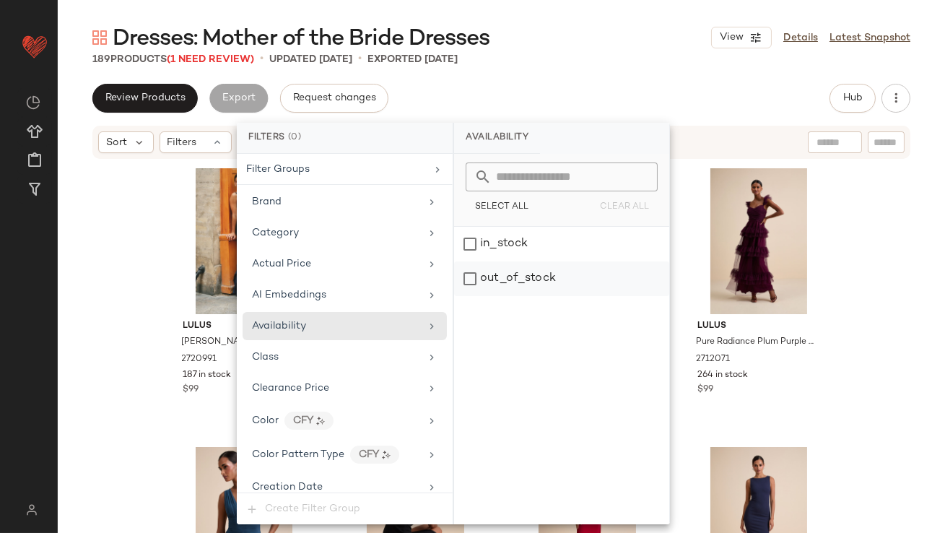
click at [547, 269] on div "out_of_stock" at bounding box center [561, 278] width 215 height 35
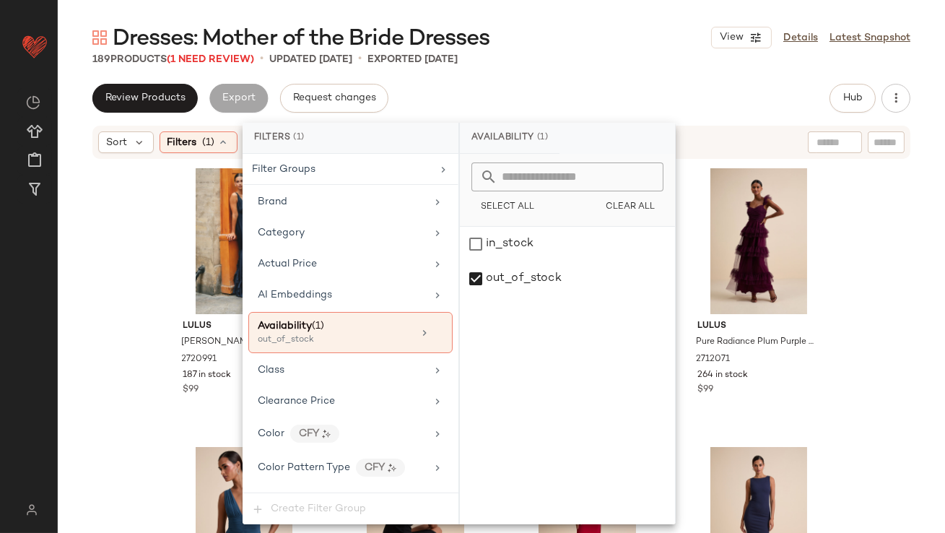
click at [628, 66] on div "Dresses: Mother of the Bride Dresses View Details Latest Snapshot 189 Products …" at bounding box center [502, 278] width 888 height 510
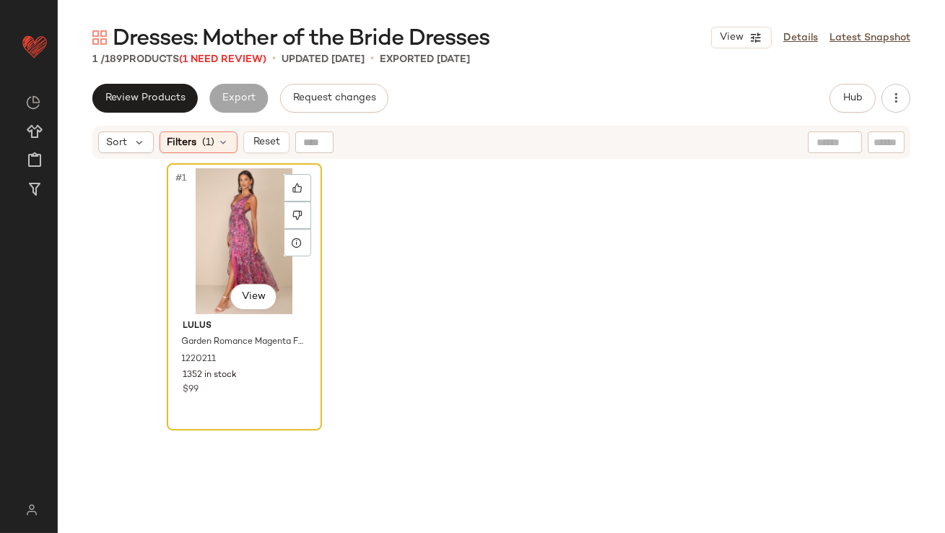
click at [217, 224] on div "#1 View" at bounding box center [244, 241] width 145 height 146
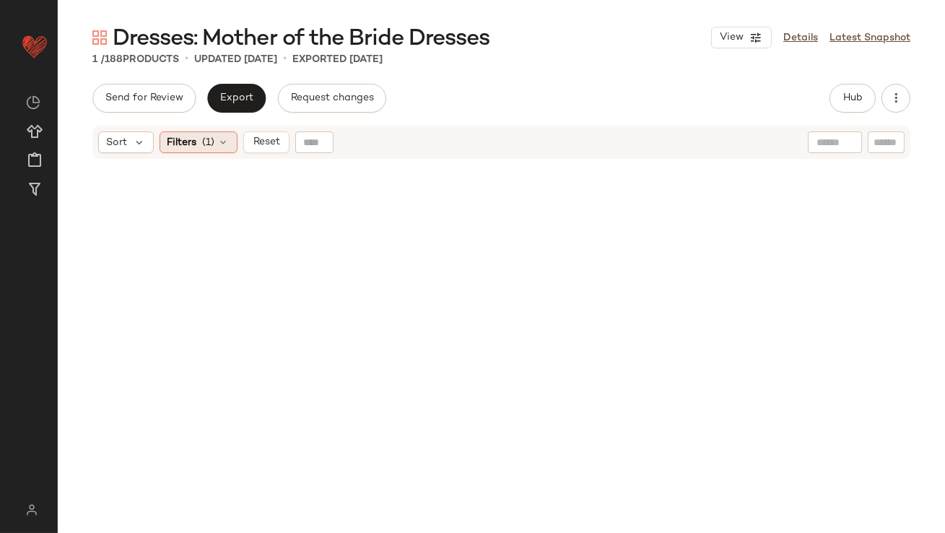
click at [221, 137] on icon at bounding box center [224, 143] width 12 height 12
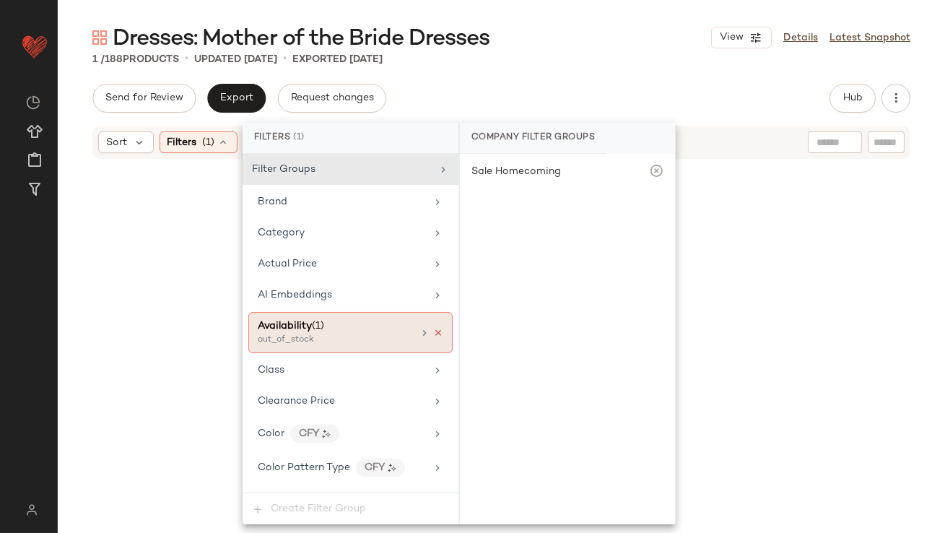
click at [437, 333] on icon at bounding box center [438, 333] width 10 height 10
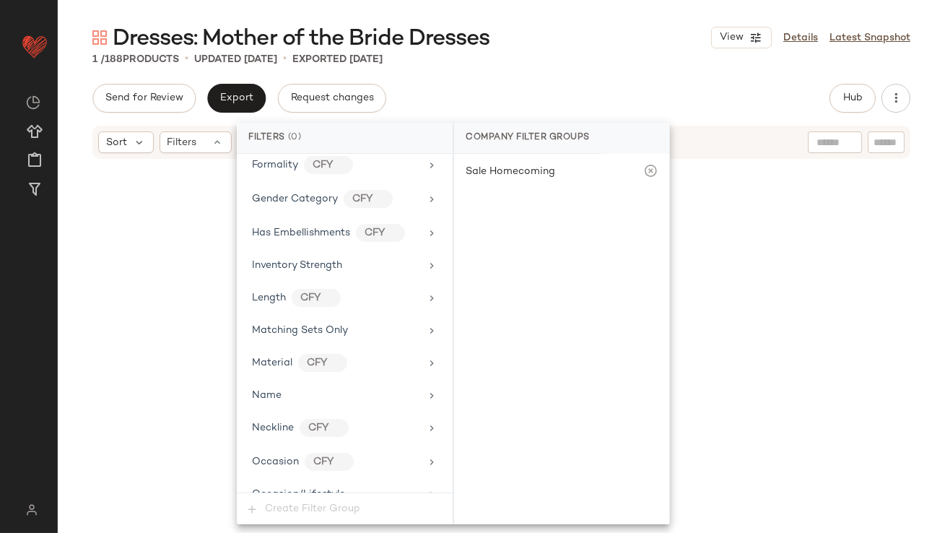
scroll to position [1042, 0]
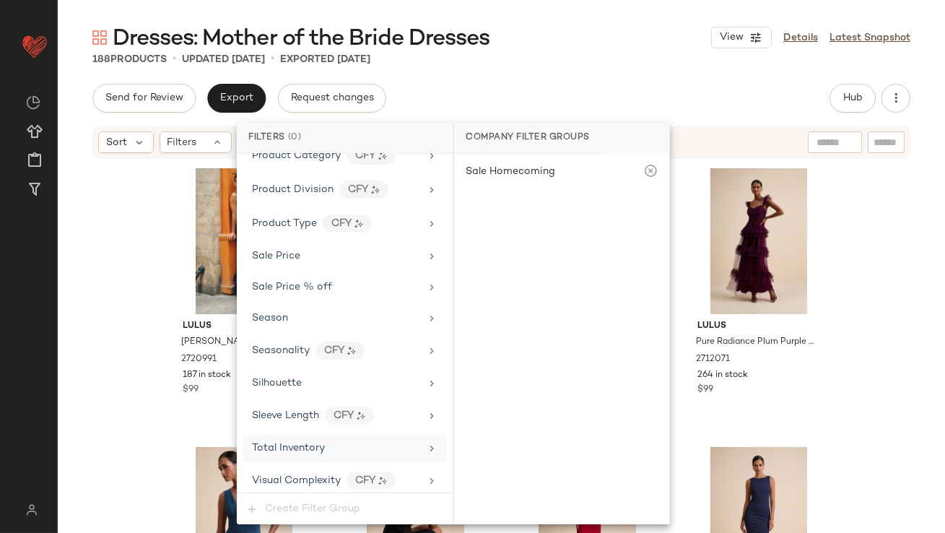
click at [272, 441] on div "Total Inventory" at bounding box center [288, 448] width 73 height 15
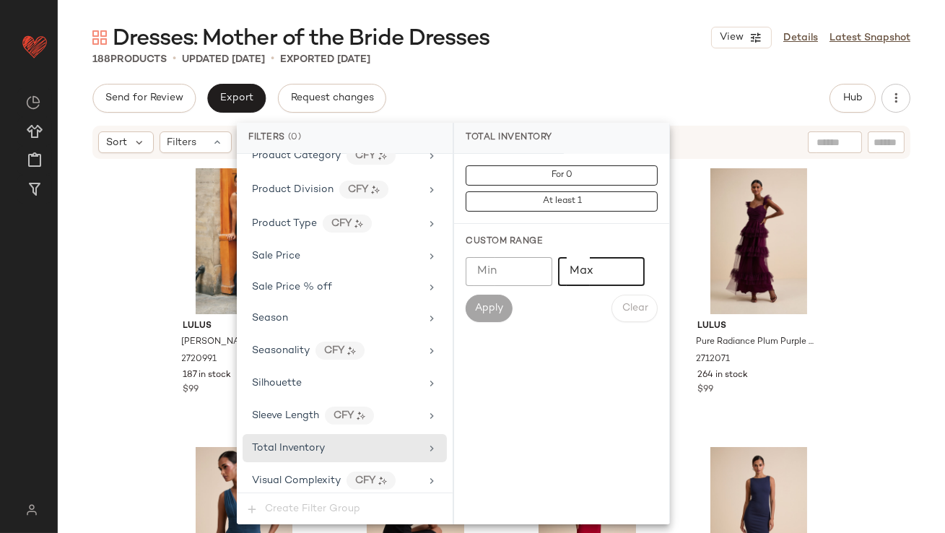
click at [579, 281] on input "Max" at bounding box center [601, 271] width 87 height 29
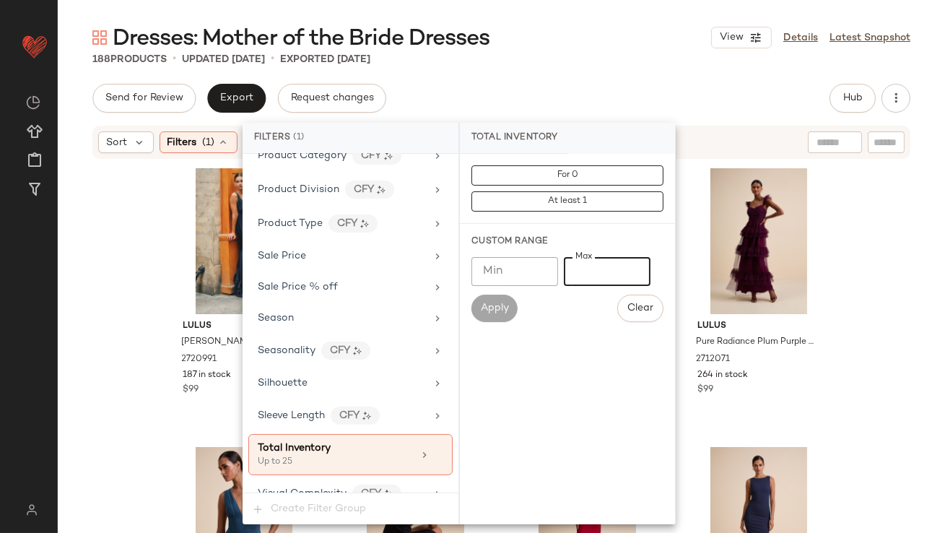
type input "**"
click at [575, 53] on div "188 Products • updated [DATE] • Exported [DATE]" at bounding box center [502, 59] width 888 height 14
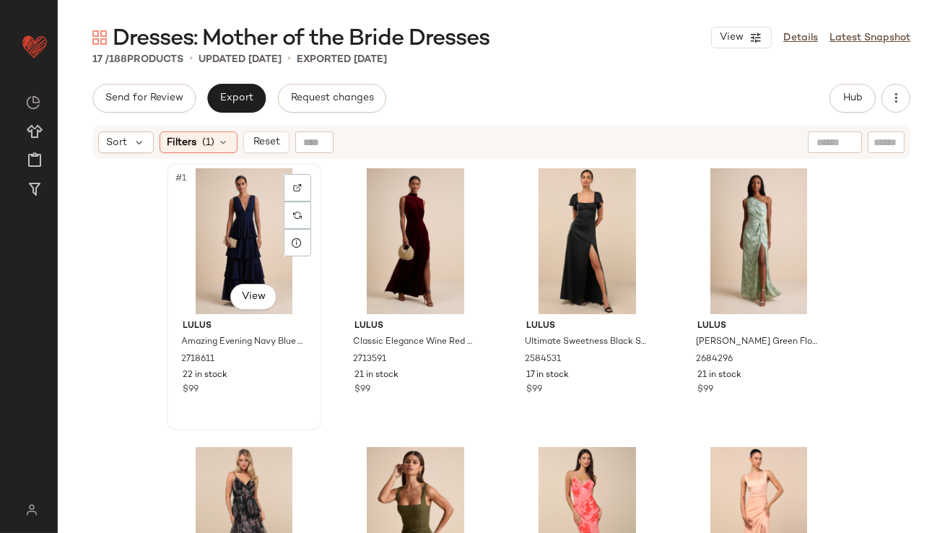
click at [215, 213] on div "#1 View" at bounding box center [244, 241] width 145 height 146
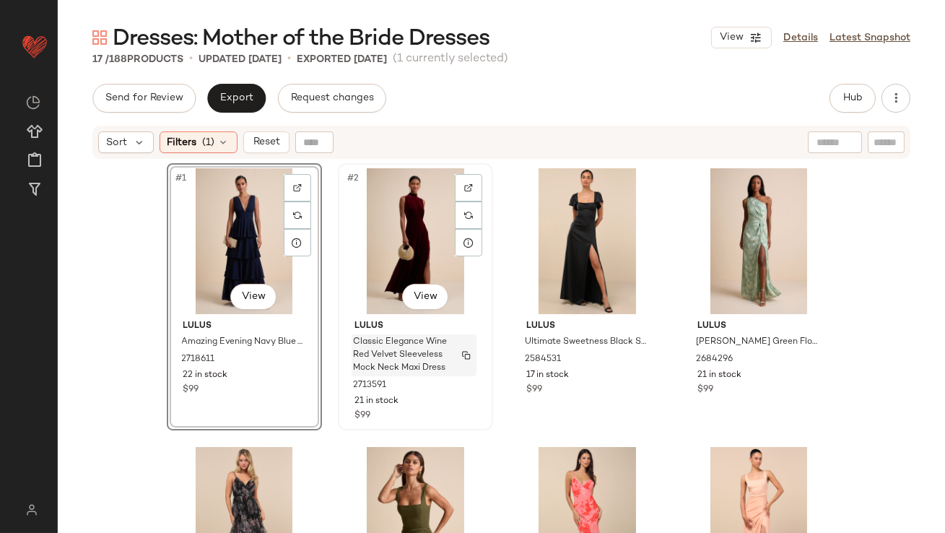
scroll to position [987, 0]
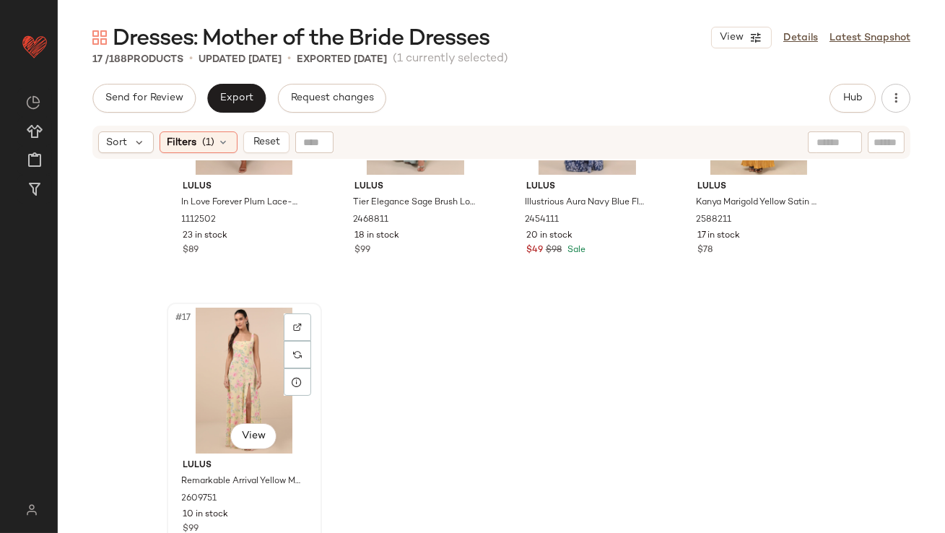
click at [220, 348] on div "#17 View" at bounding box center [244, 381] width 145 height 146
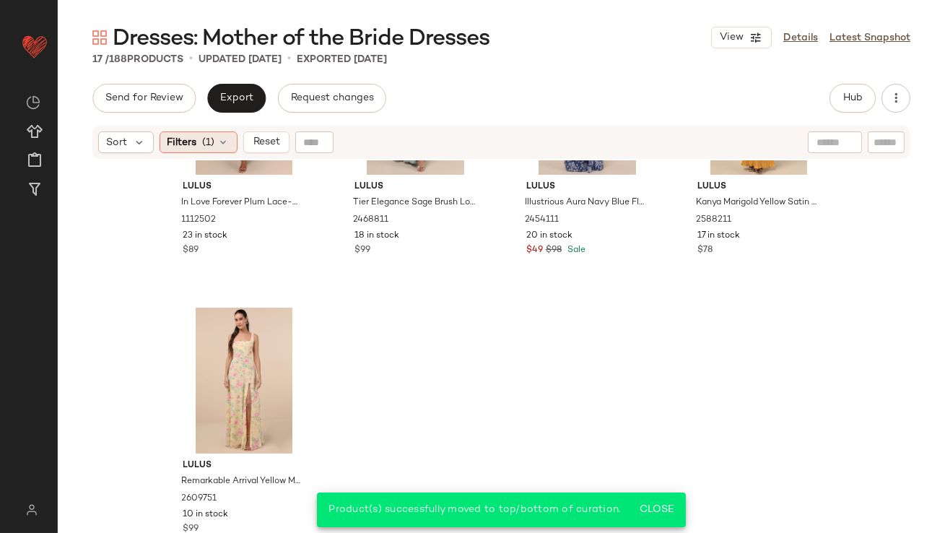
click at [207, 150] on div "Filters (1)" at bounding box center [199, 142] width 78 height 22
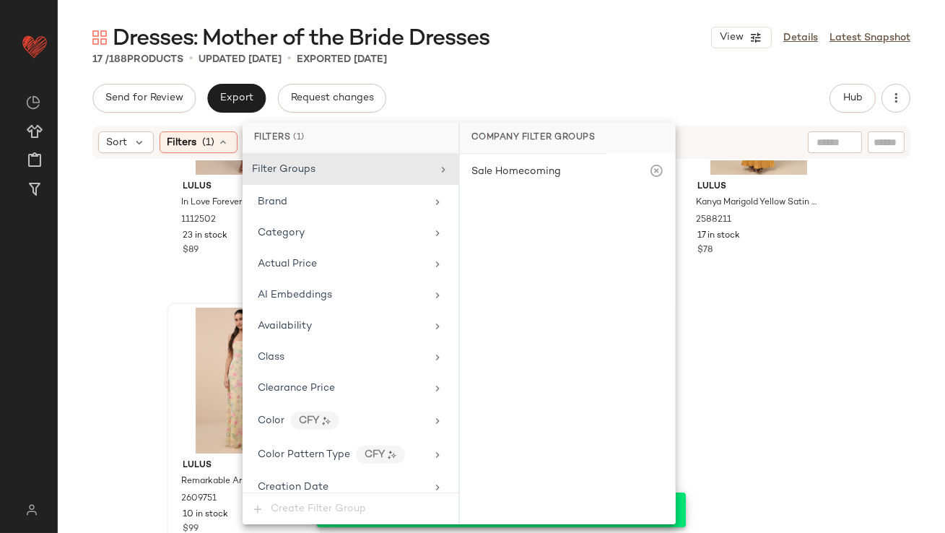
scroll to position [1055, 0]
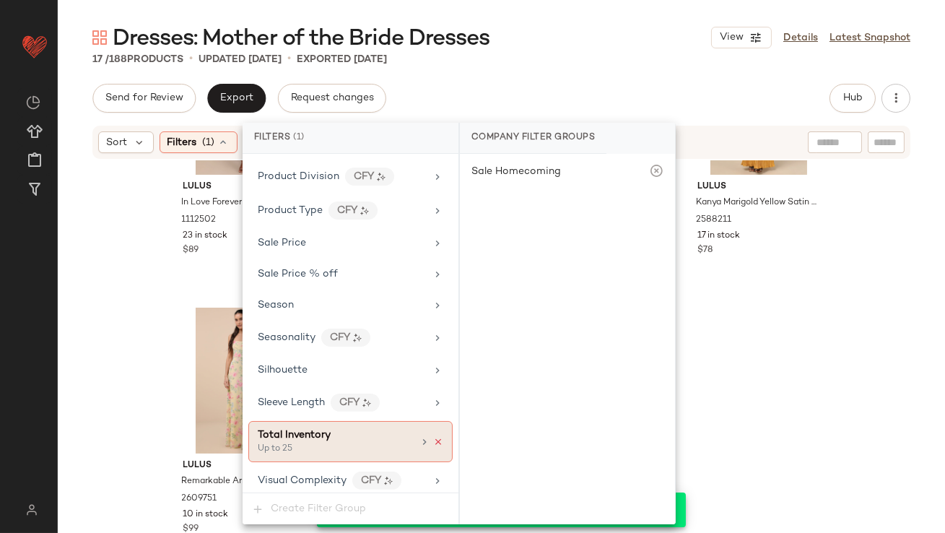
click at [433, 437] on icon at bounding box center [438, 442] width 10 height 10
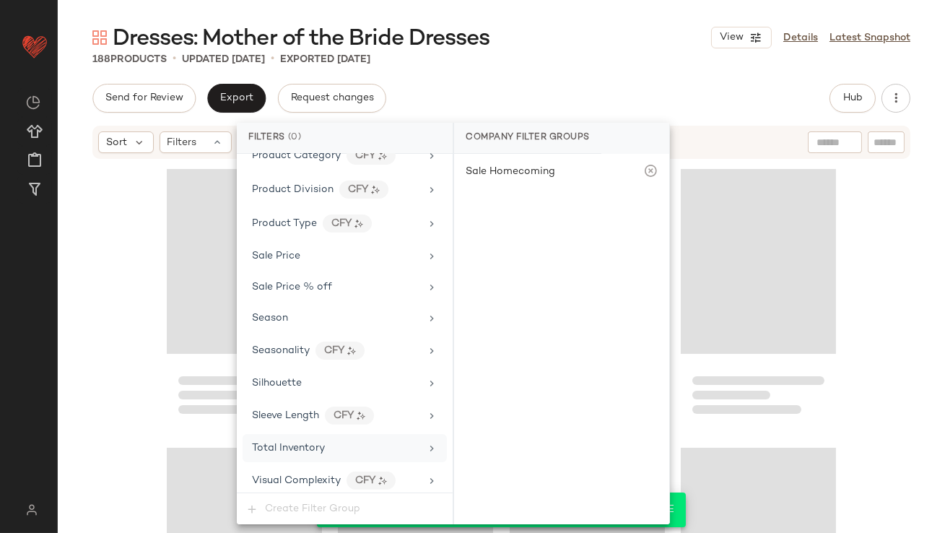
click at [578, 42] on div "Dresses: Mother of the Bride Dresses View Details Latest Snapshot" at bounding box center [502, 37] width 888 height 29
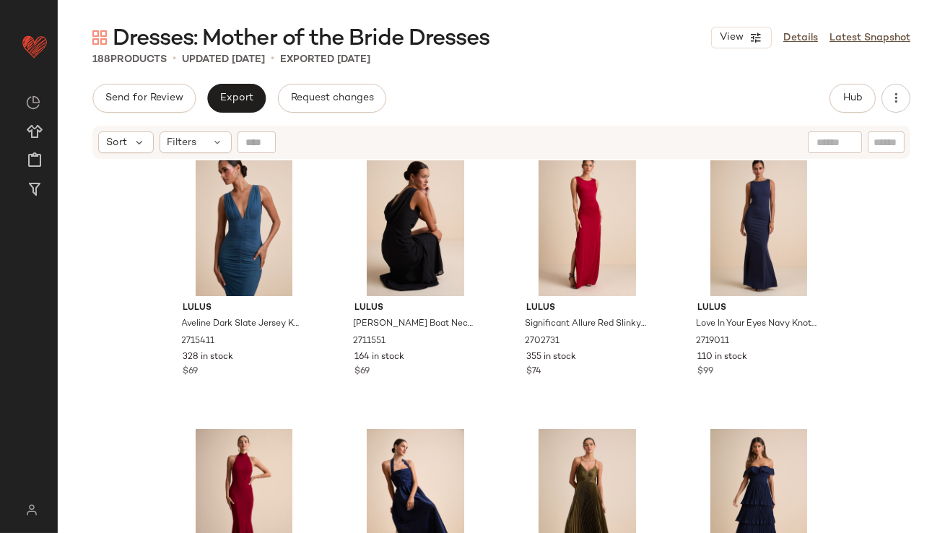
scroll to position [0, 0]
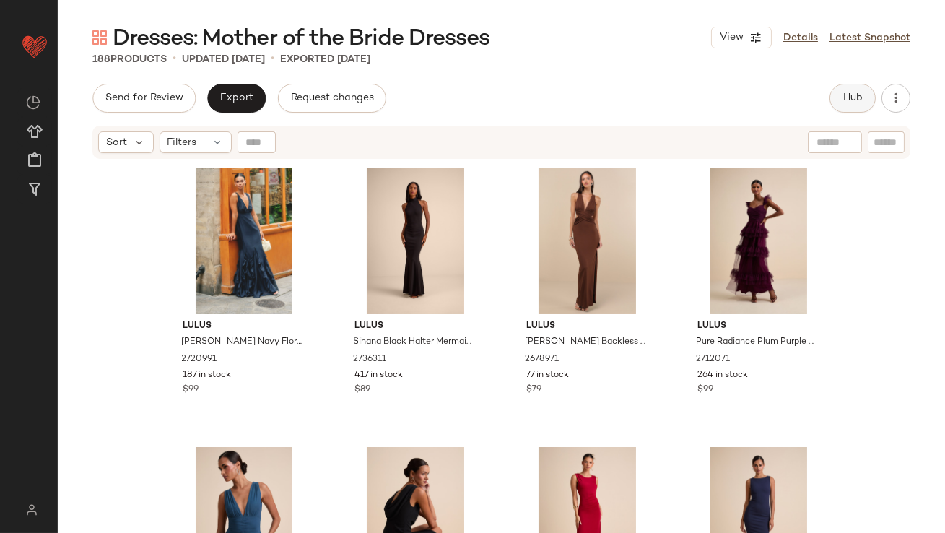
click at [850, 89] on button "Hub" at bounding box center [853, 98] width 46 height 29
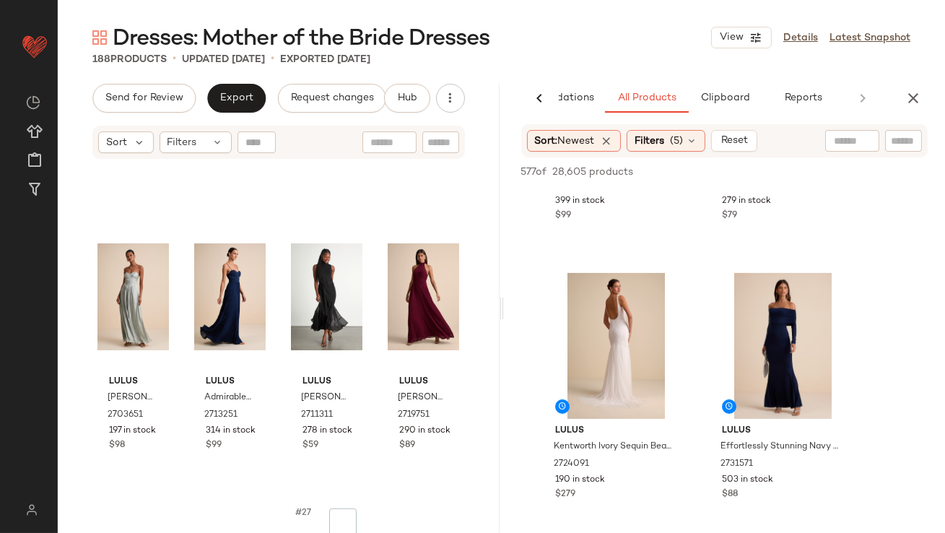
scroll to position [2069, 0]
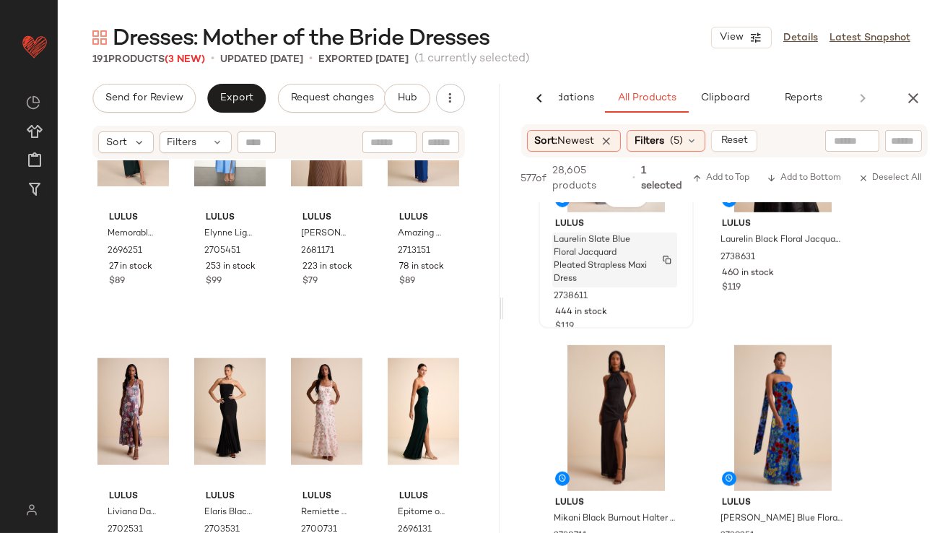
scroll to position [2181, 0]
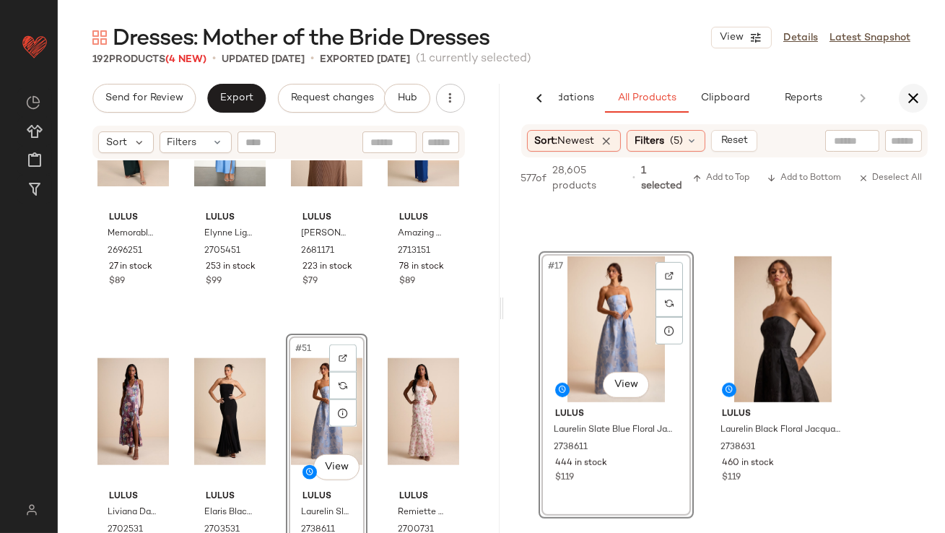
click at [907, 93] on icon "button" at bounding box center [913, 98] width 17 height 17
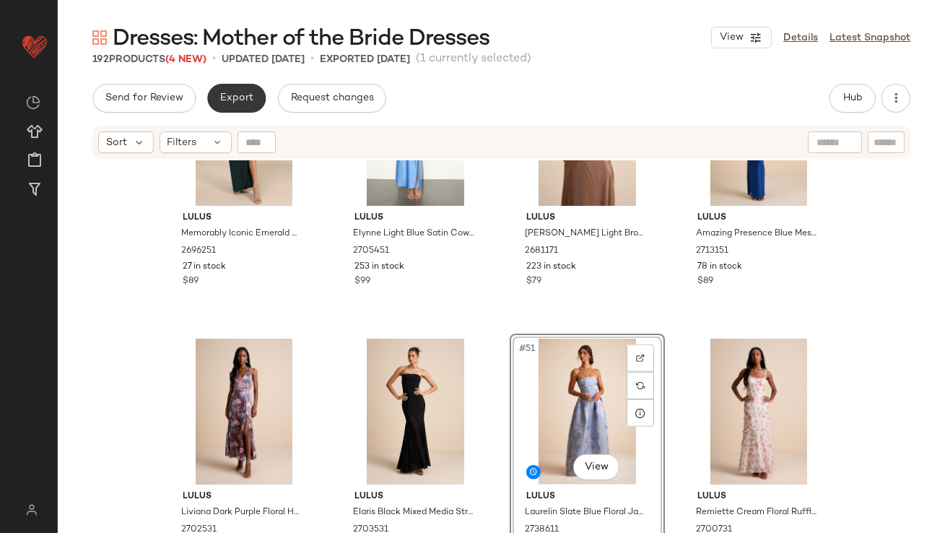
click at [261, 95] on button "Export" at bounding box center [236, 98] width 59 height 29
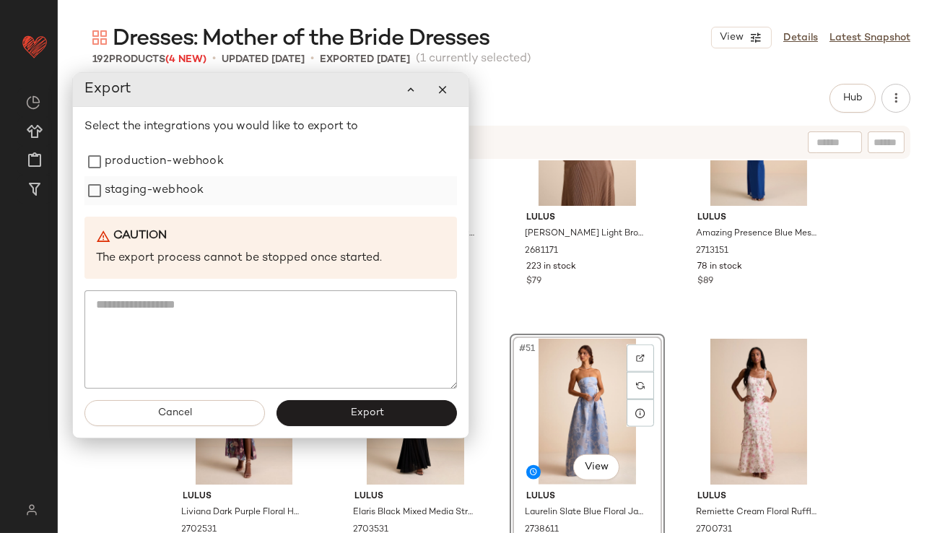
click at [186, 194] on label "staging-webhook" at bounding box center [154, 190] width 99 height 29
click at [192, 160] on label "production-webhook" at bounding box center [164, 161] width 119 height 29
click at [355, 410] on span "Export" at bounding box center [367, 413] width 34 height 12
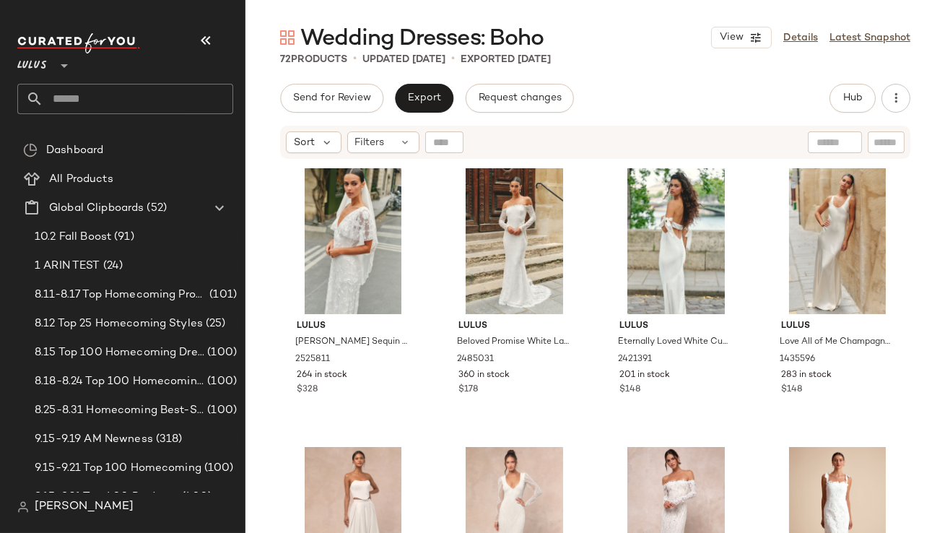
click at [207, 46] on icon "button" at bounding box center [205, 40] width 17 height 17
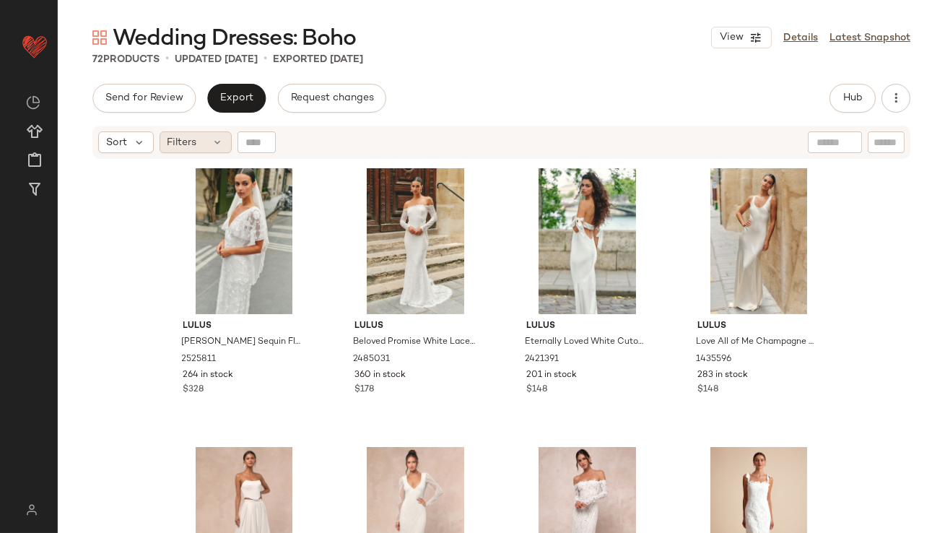
click at [182, 144] on span "Filters" at bounding box center [183, 142] width 30 height 15
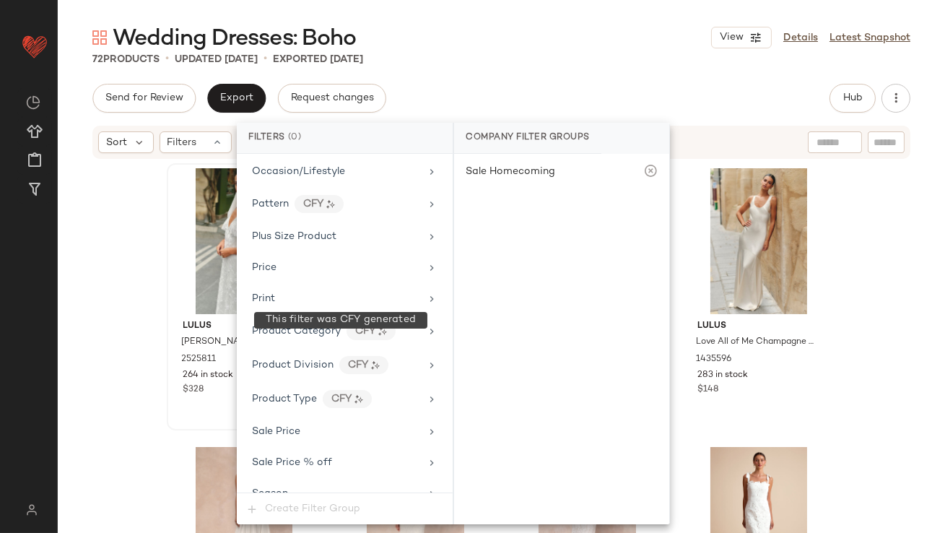
scroll to position [1042, 0]
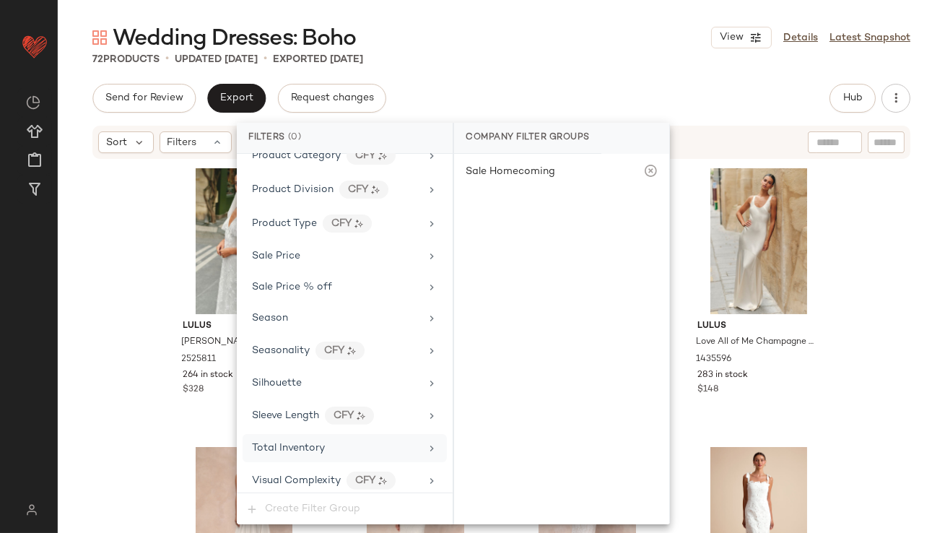
click at [290, 441] on div "Total Inventory" at bounding box center [288, 448] width 73 height 15
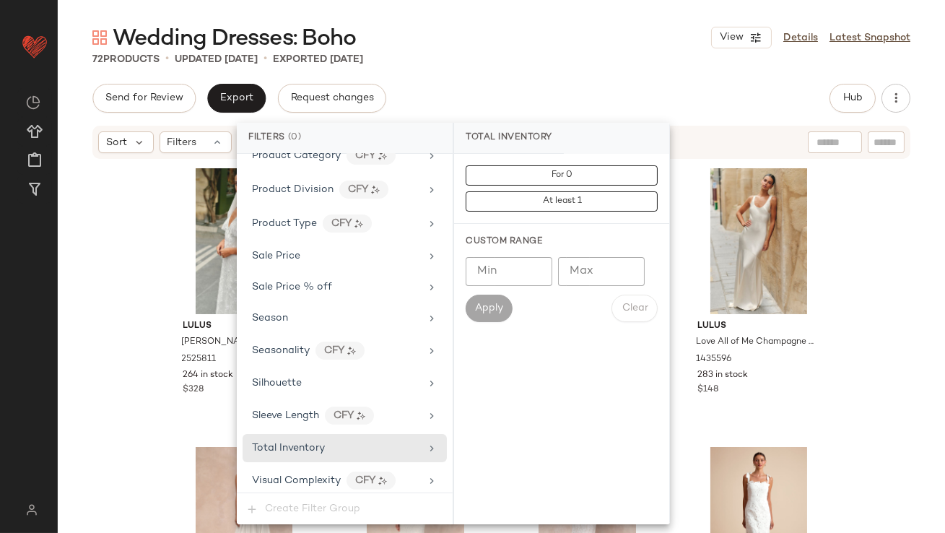
click at [603, 279] on input "Max" at bounding box center [601, 271] width 87 height 29
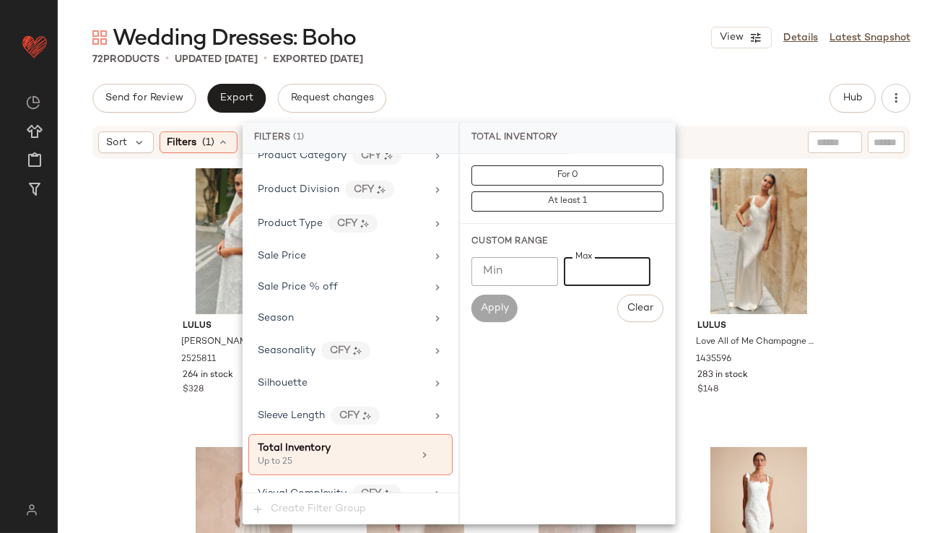
type input "**"
click at [589, 57] on div "72 Products • updated [DATE] • Exported [DATE]" at bounding box center [502, 59] width 888 height 14
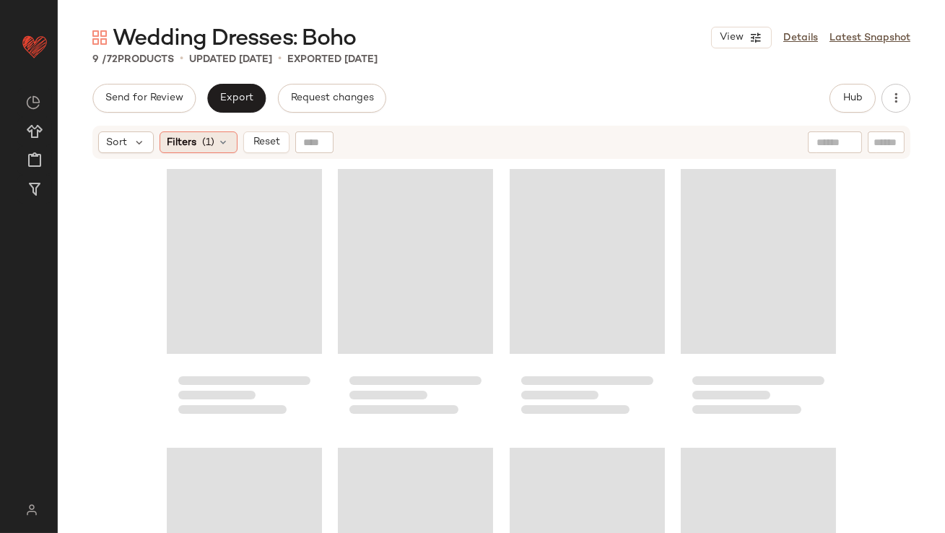
click at [195, 146] on span "Filters" at bounding box center [183, 142] width 30 height 15
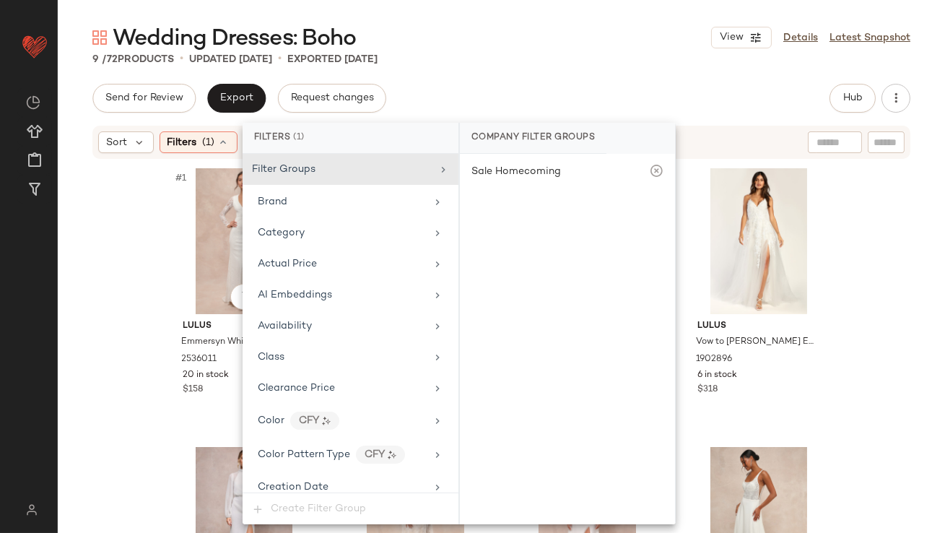
click at [121, 352] on div "#1 View Lulus Emmersyn White Lace Backless Maxi Dress 2536011 20 in stock $158 …" at bounding box center [502, 364] width 888 height 409
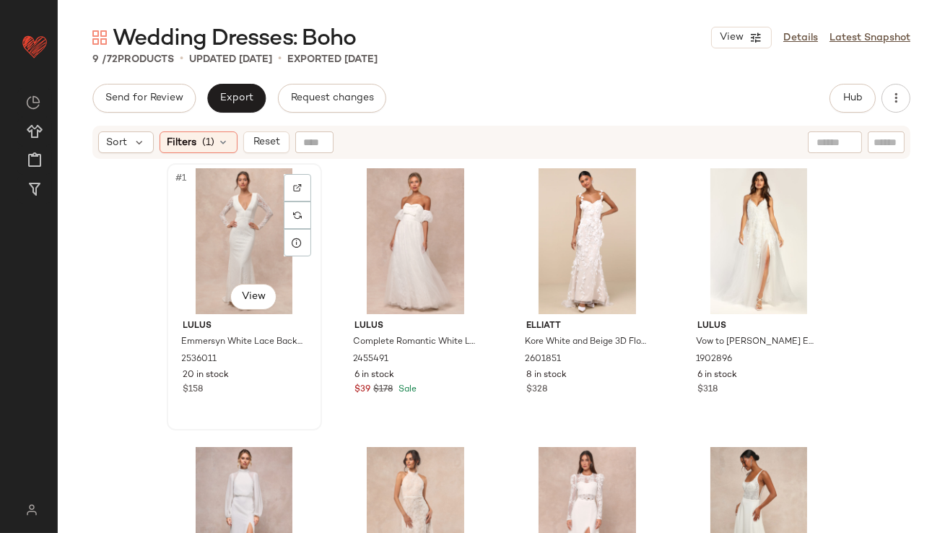
click at [225, 248] on div "#1 View" at bounding box center [244, 241] width 145 height 146
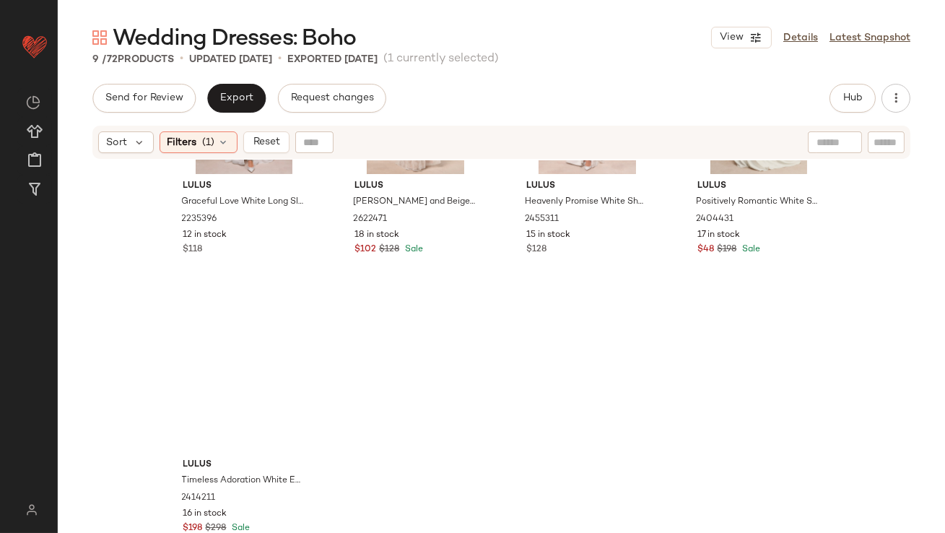
scroll to position [430, 0]
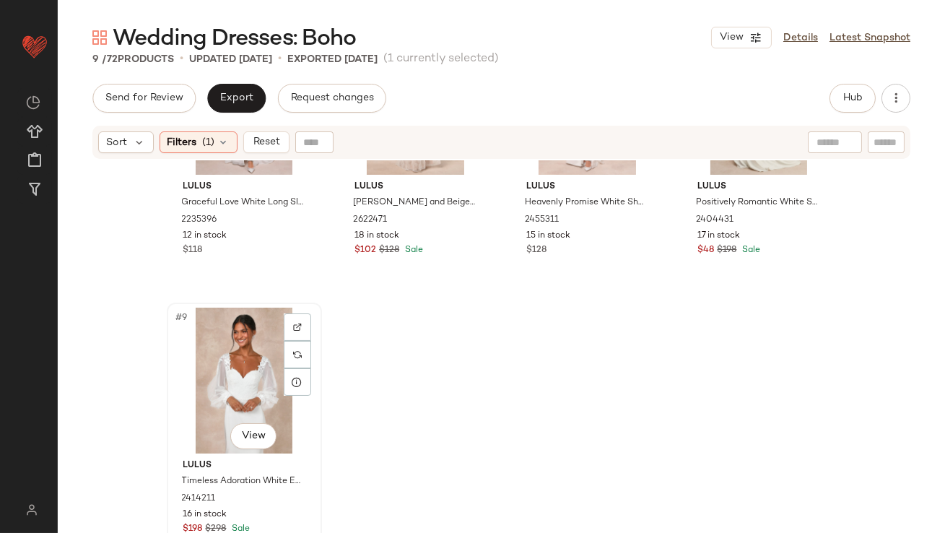
click at [199, 379] on div "#9 View" at bounding box center [244, 381] width 145 height 146
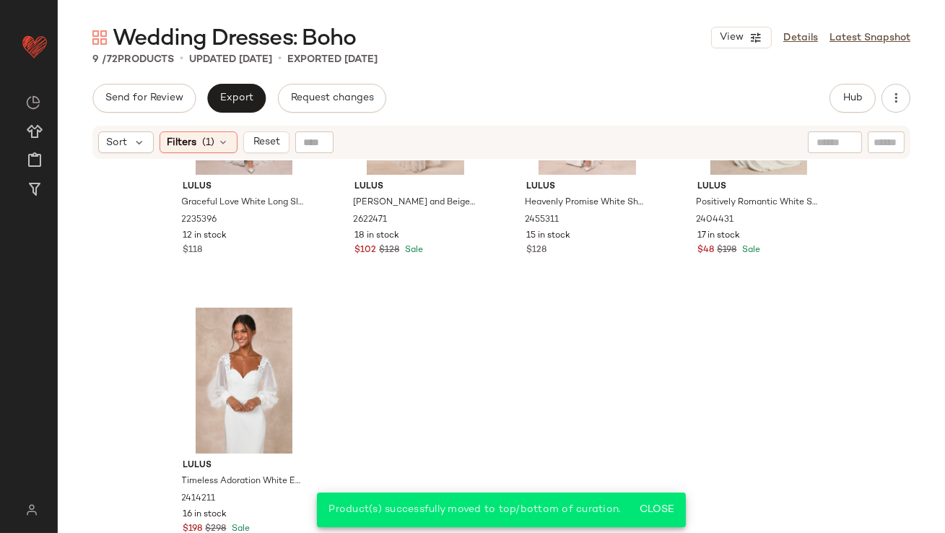
click at [189, 129] on div "Sort Filters (1) Reset" at bounding box center [501, 142] width 818 height 33
click at [191, 139] on span "Filters" at bounding box center [183, 142] width 30 height 15
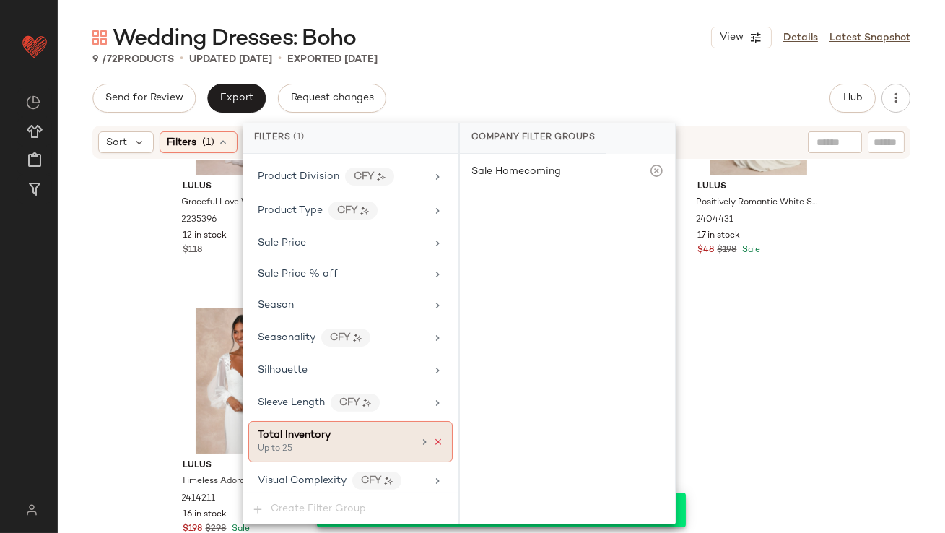
click at [435, 437] on icon at bounding box center [438, 442] width 10 height 10
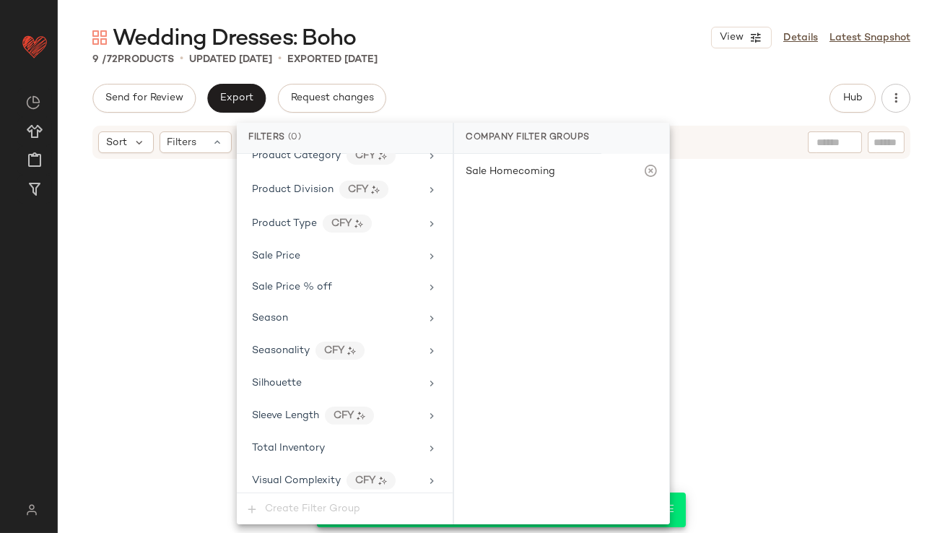
click at [615, 64] on div "9 / 72 Products • updated [DATE] • Exported [DATE]" at bounding box center [502, 59] width 888 height 14
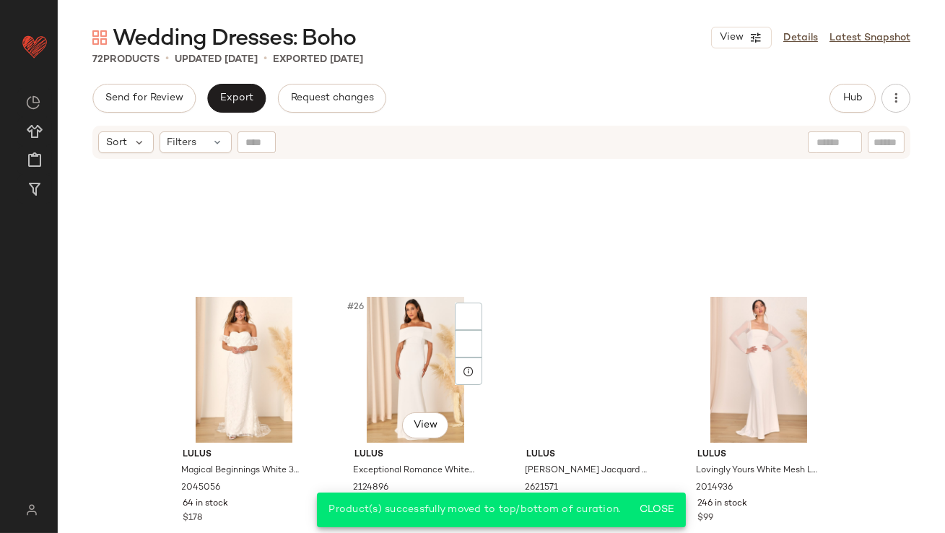
scroll to position [0, 0]
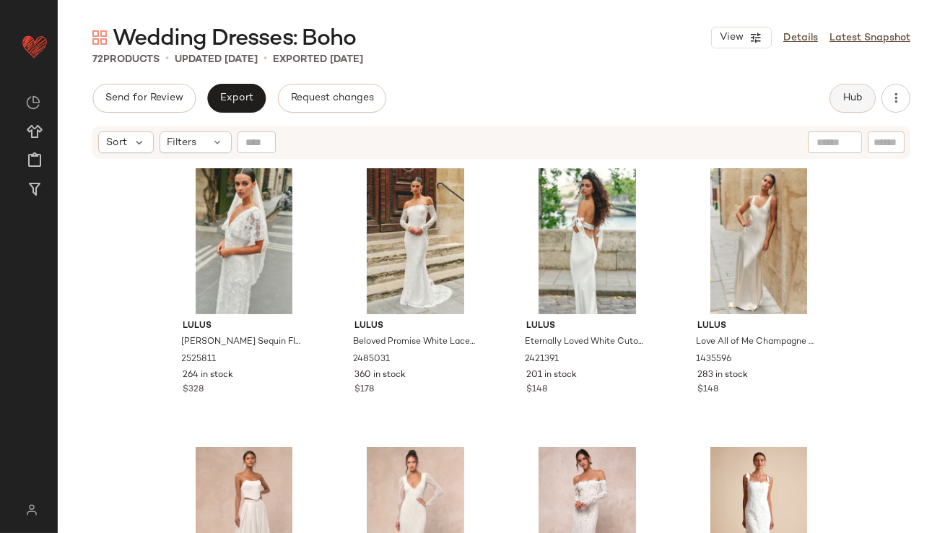
click at [861, 100] on span "Hub" at bounding box center [853, 98] width 20 height 12
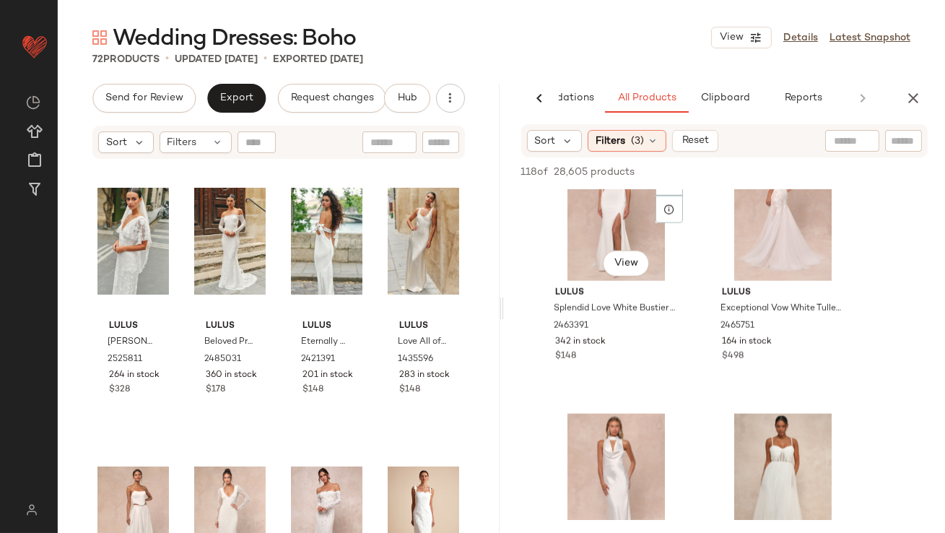
scroll to position [3831, 0]
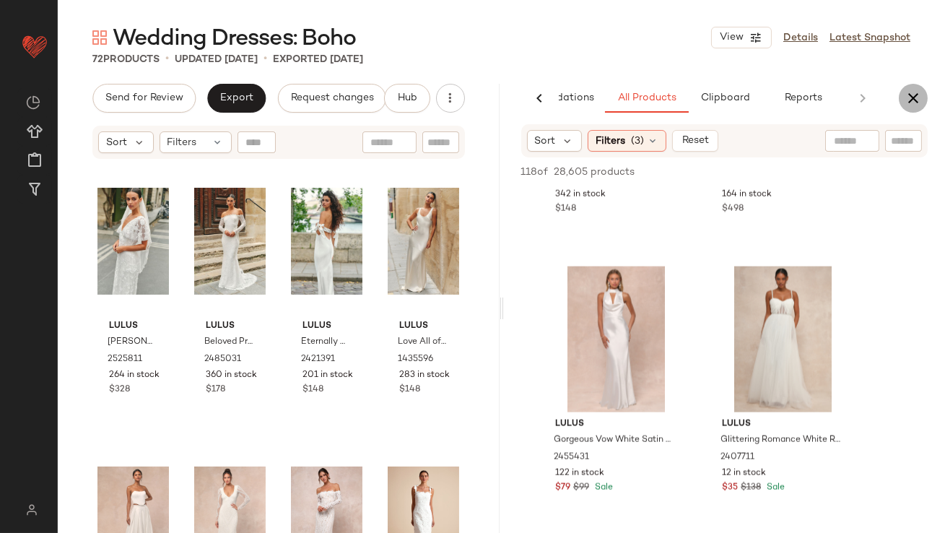
click at [913, 98] on icon "button" at bounding box center [913, 98] width 17 height 17
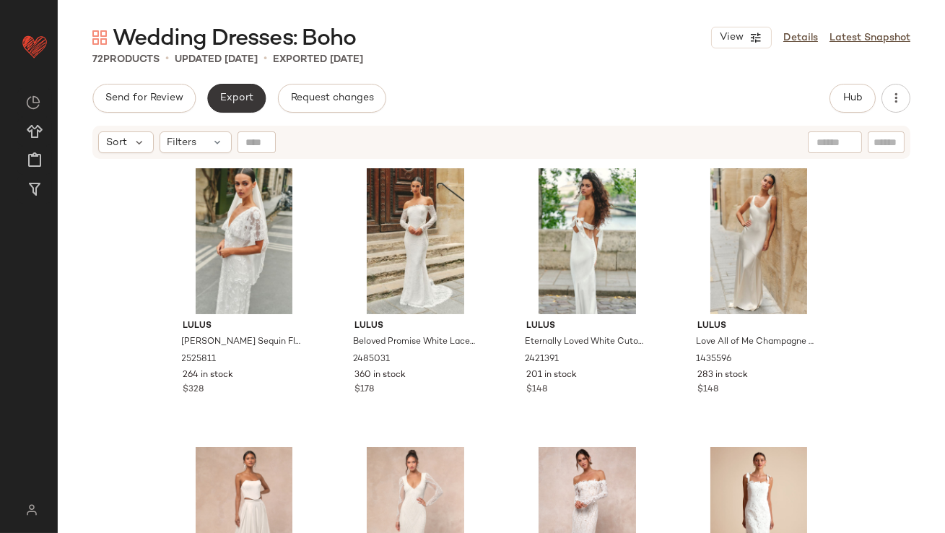
click at [215, 102] on button "Export" at bounding box center [236, 98] width 59 height 29
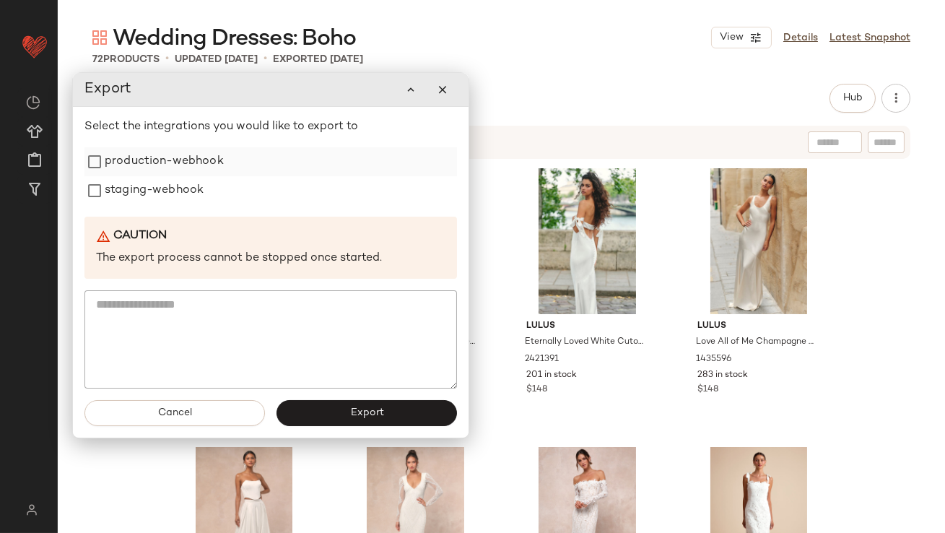
click at [221, 170] on label "production-webhook" at bounding box center [164, 161] width 119 height 29
click at [196, 194] on label "staging-webhook" at bounding box center [154, 190] width 99 height 29
click at [311, 409] on button "Export" at bounding box center [367, 413] width 181 height 26
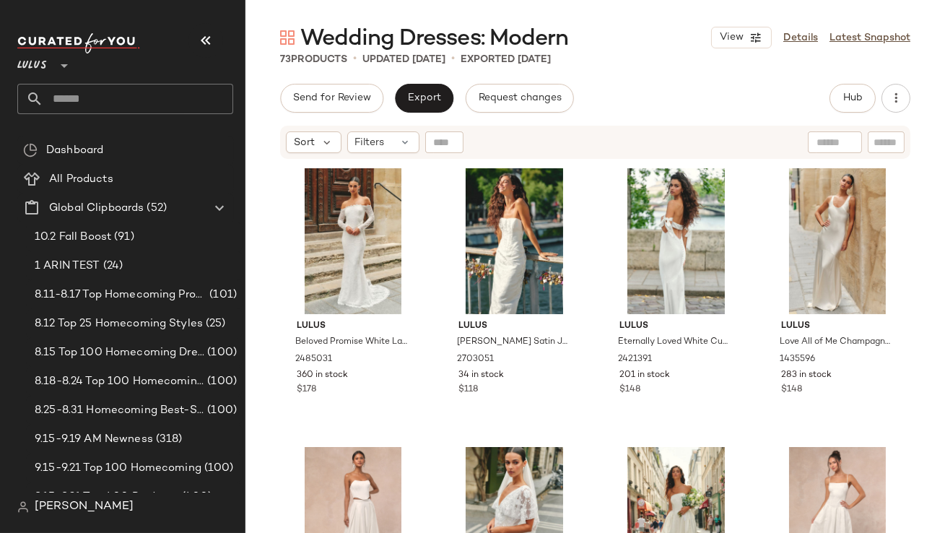
click at [199, 40] on icon "button" at bounding box center [205, 40] width 17 height 17
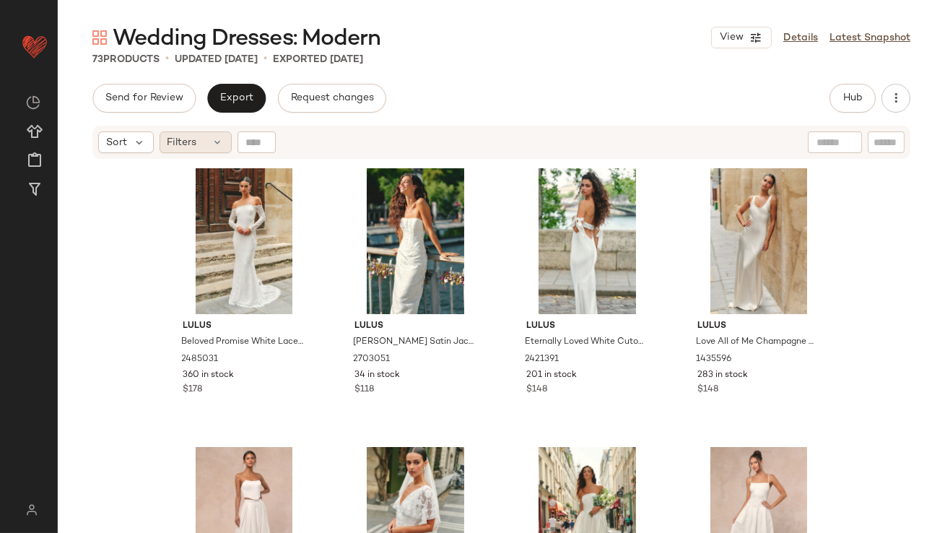
click at [193, 144] on span "Filters" at bounding box center [183, 142] width 30 height 15
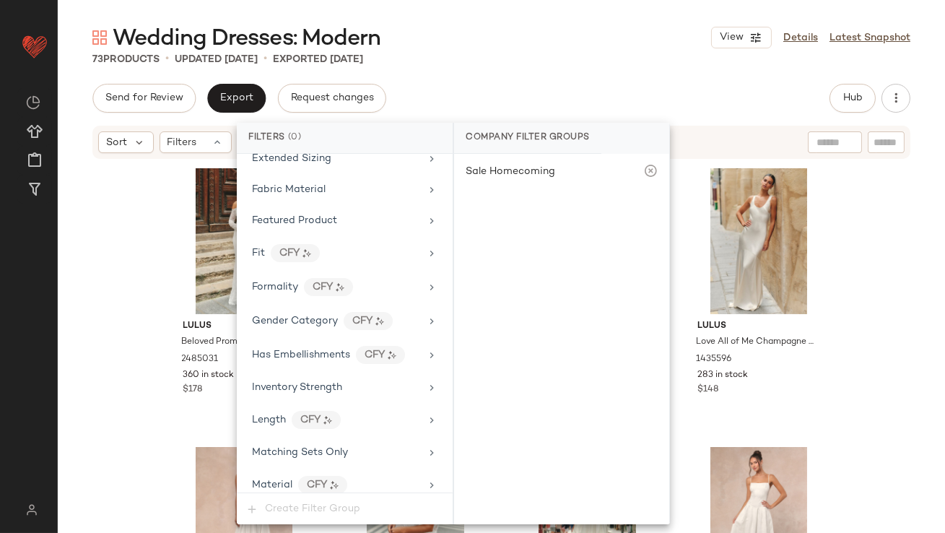
scroll to position [1042, 0]
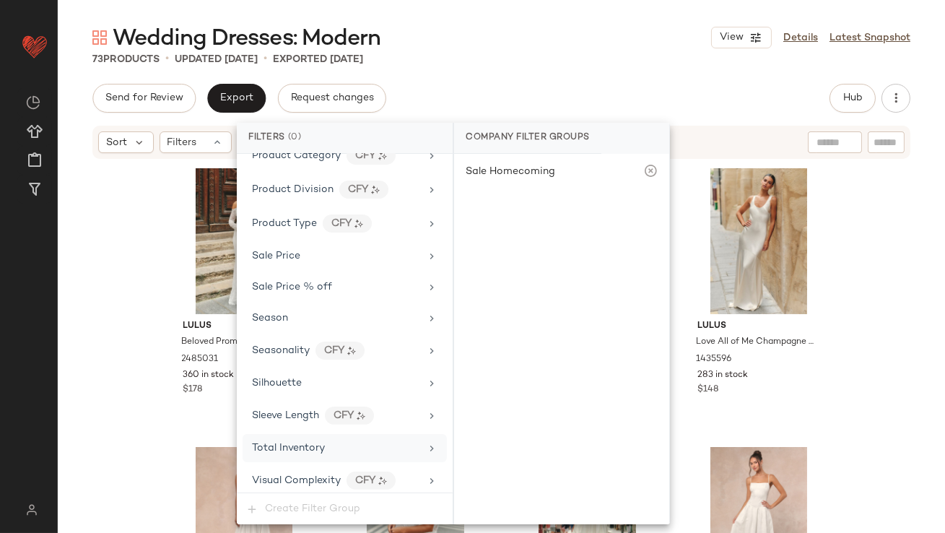
click at [301, 443] on span "Total Inventory" at bounding box center [288, 448] width 73 height 11
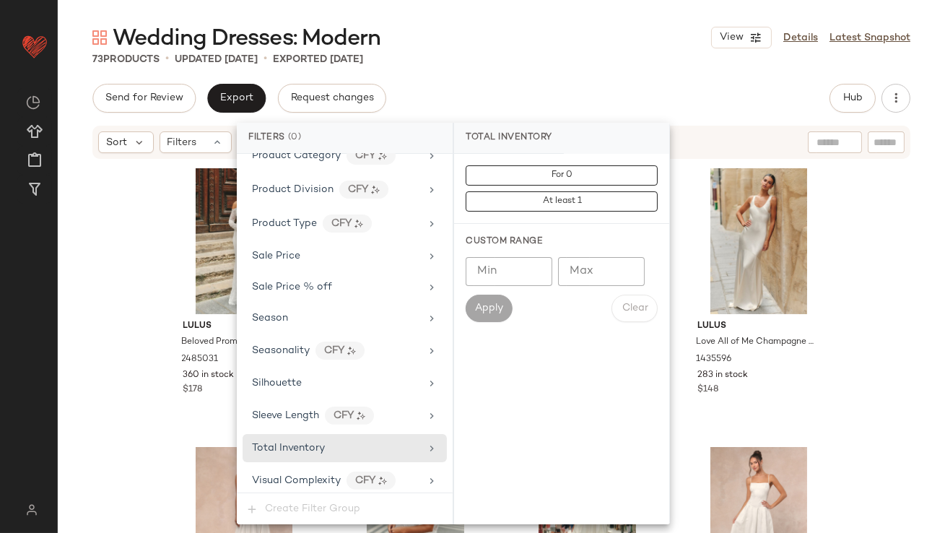
click at [498, 277] on input "Min" at bounding box center [509, 271] width 87 height 29
click at [575, 263] on input "Max" at bounding box center [601, 271] width 87 height 29
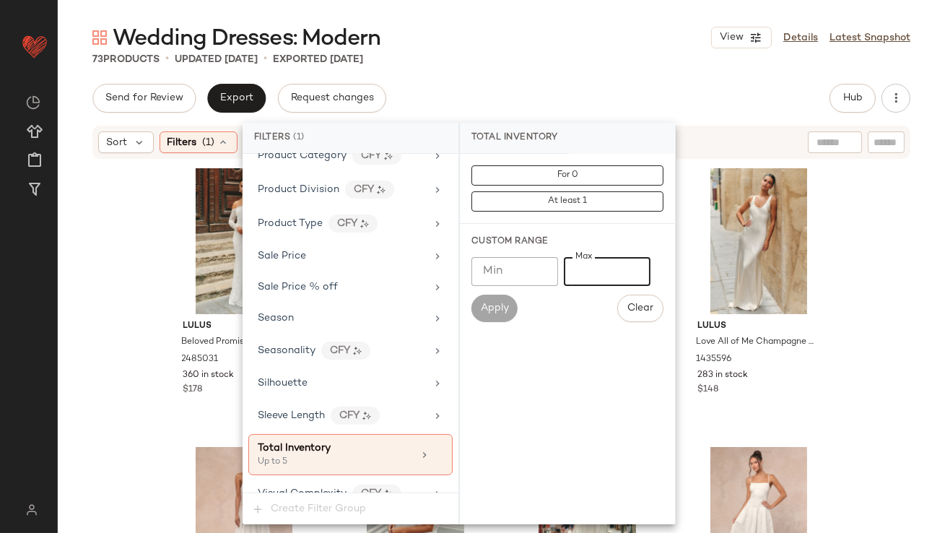
type input "*"
click at [585, 71] on div "Wedding Dresses: Modern View Details Latest Snapshot 73 Products • updated Sep …" at bounding box center [502, 278] width 888 height 510
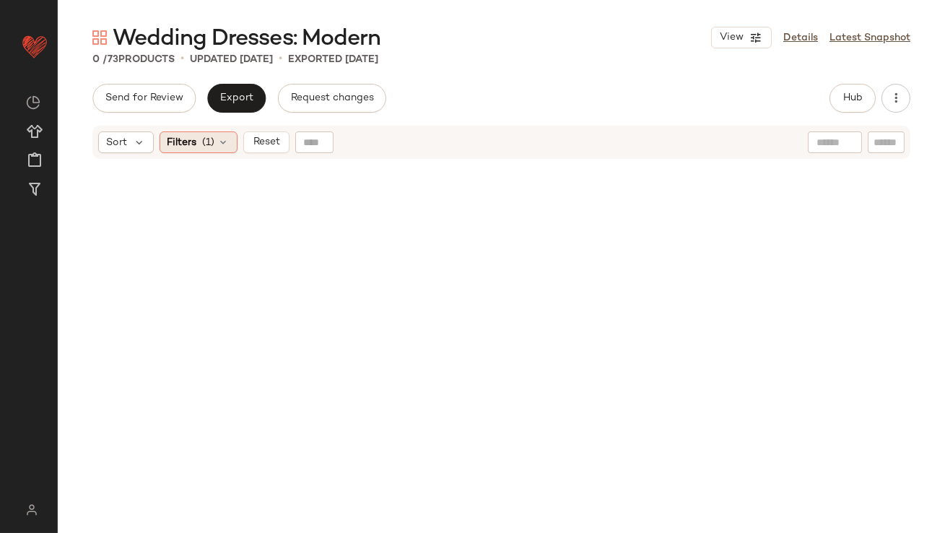
click at [196, 145] on div "Filters (1)" at bounding box center [199, 142] width 78 height 22
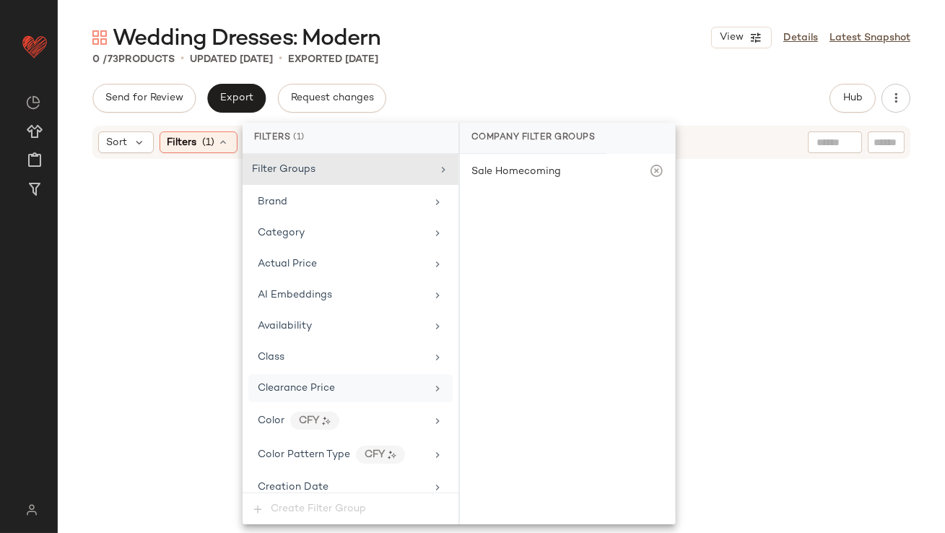
scroll to position [1055, 0]
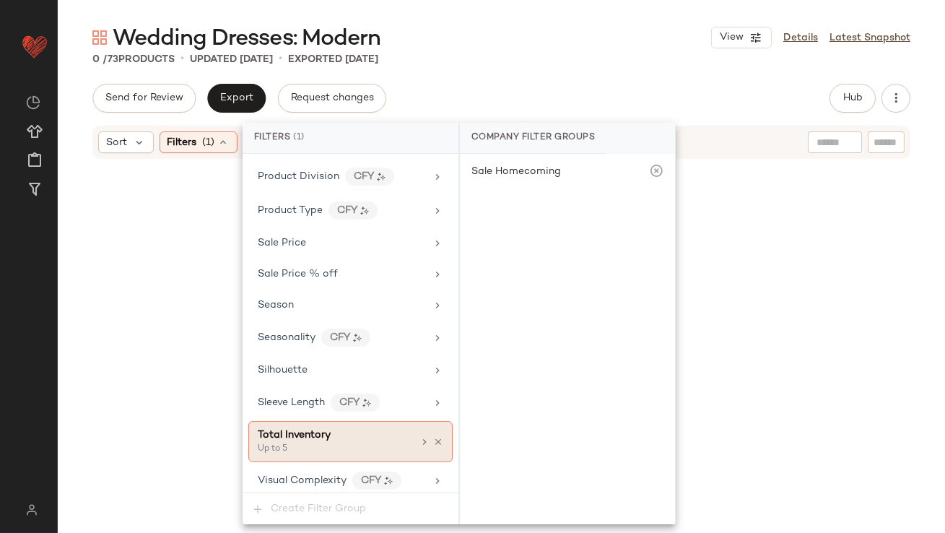
click at [433, 429] on div "Total Inventory Up to 5" at bounding box center [350, 441] width 204 height 41
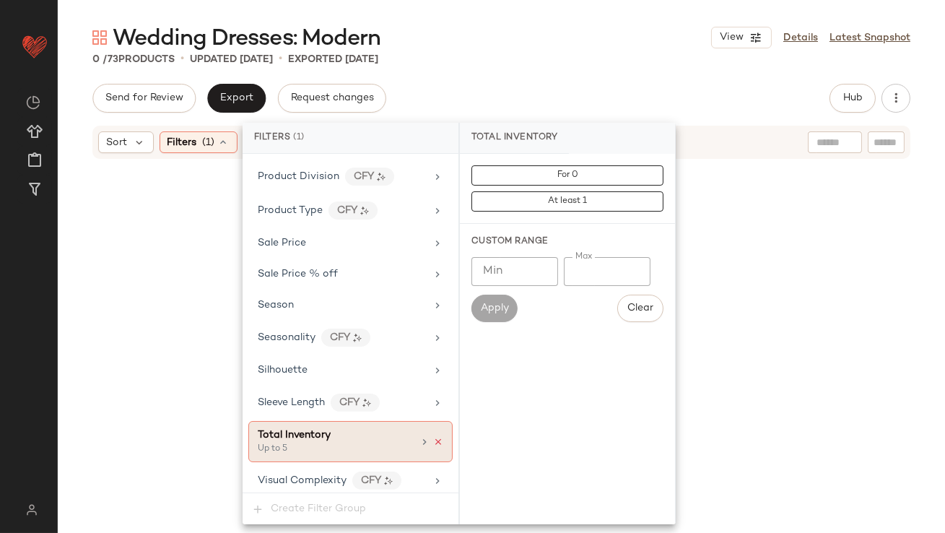
click at [436, 437] on icon at bounding box center [438, 442] width 10 height 10
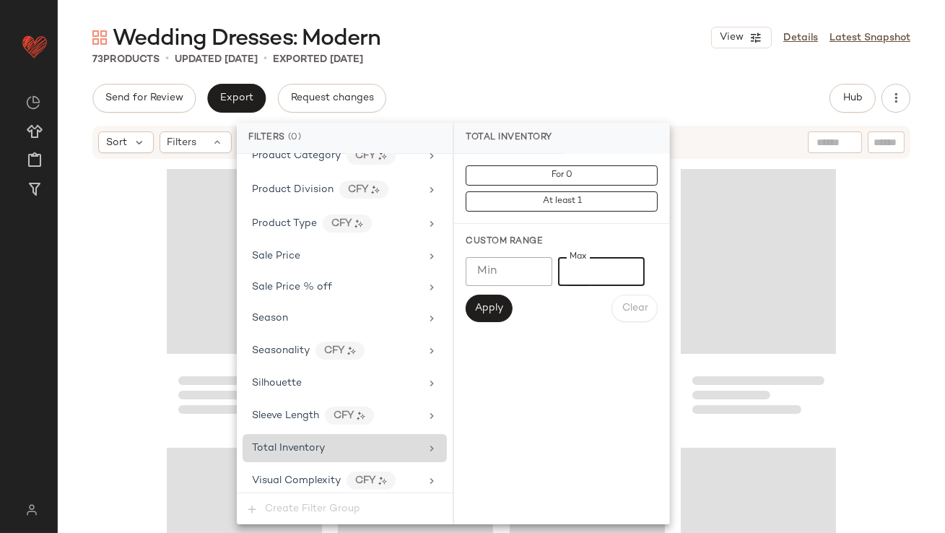
click at [571, 272] on input "*" at bounding box center [601, 271] width 87 height 29
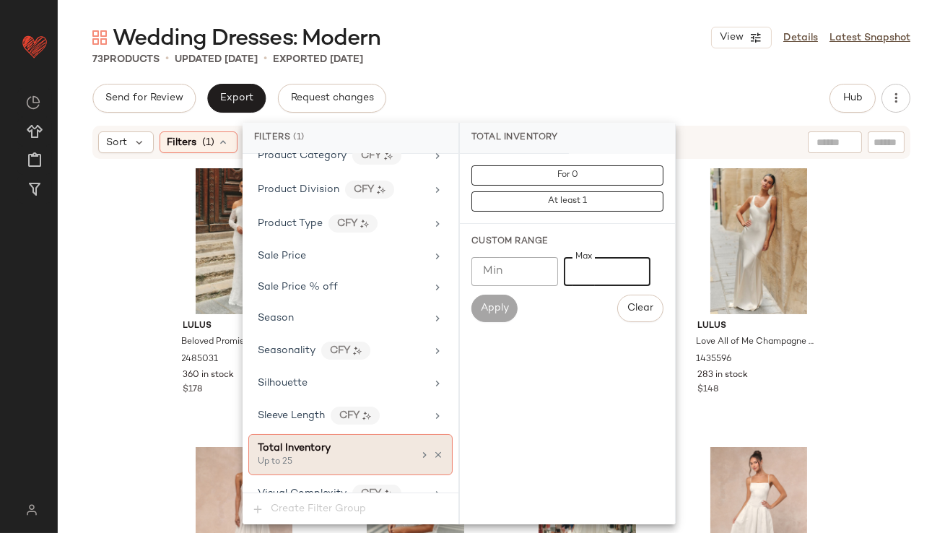
scroll to position [1055, 0]
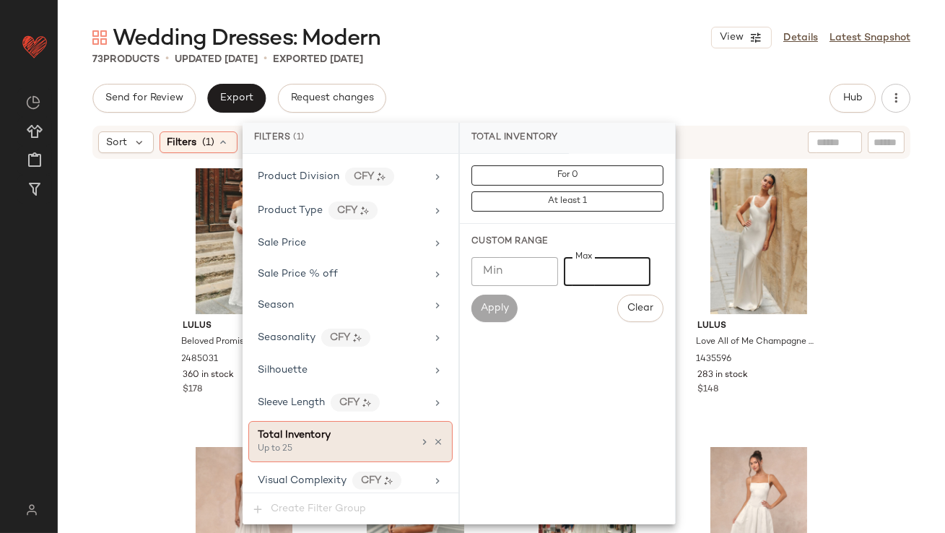
type input "**"
click at [585, 20] on main "Wedding Dresses: Modern View Details Latest Snapshot 73 Products • updated Sep …" at bounding box center [472, 266] width 945 height 533
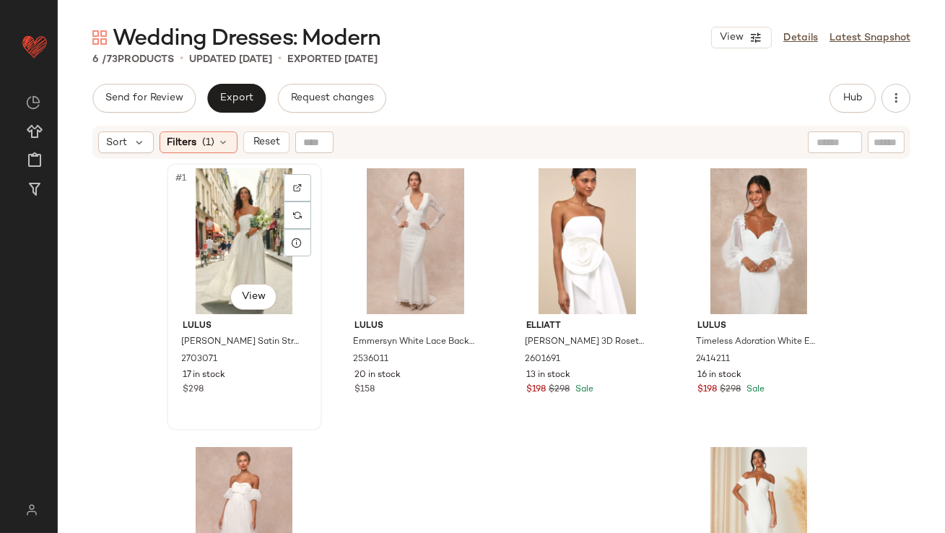
click at [246, 209] on div "#1 View" at bounding box center [244, 241] width 145 height 146
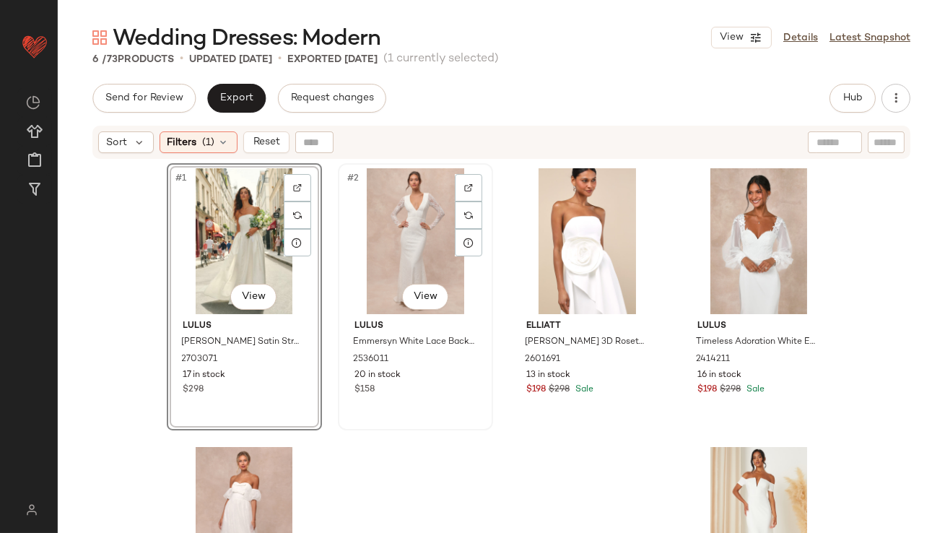
click at [391, 235] on div "#2 View" at bounding box center [415, 241] width 145 height 146
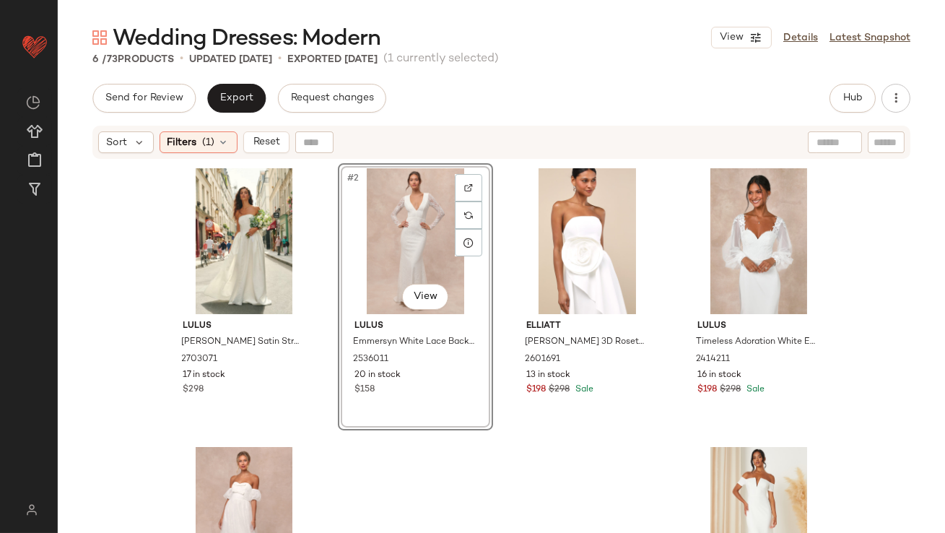
scroll to position [139, 0]
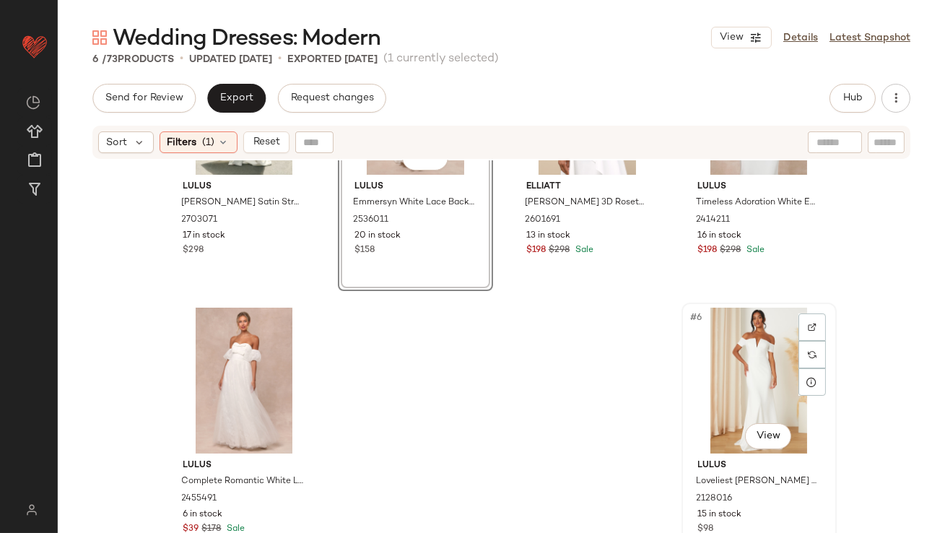
click at [735, 402] on div "#6 View" at bounding box center [759, 381] width 145 height 146
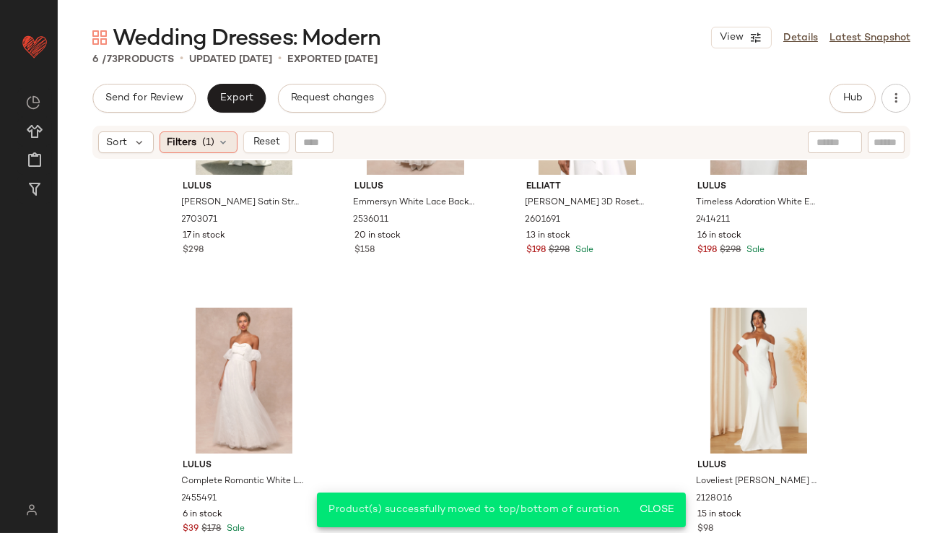
click at [194, 146] on span "Filters" at bounding box center [183, 142] width 30 height 15
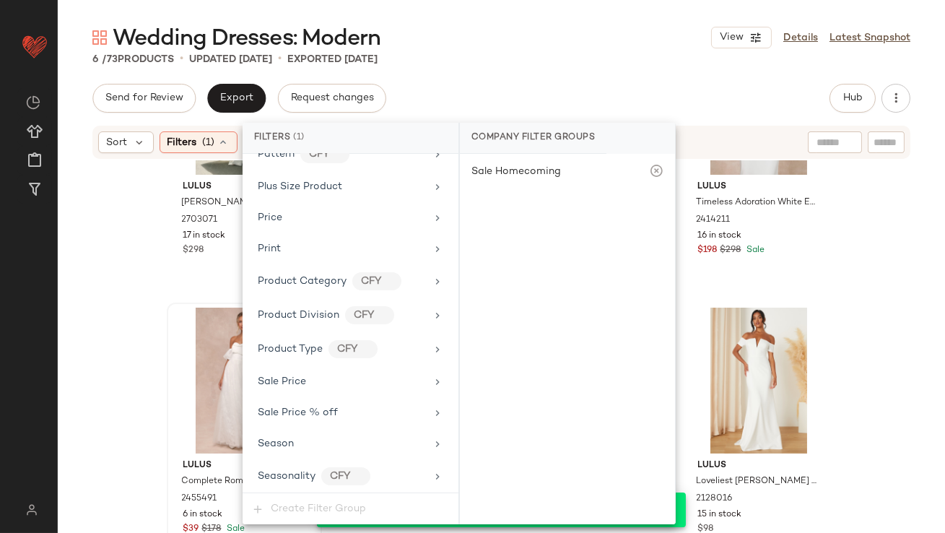
scroll to position [1055, 0]
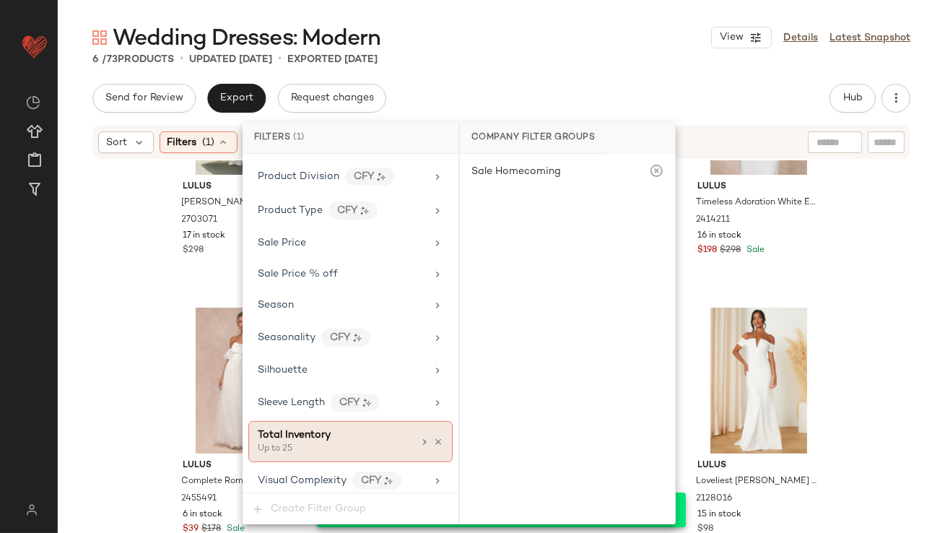
click at [439, 436] on div "Total Inventory Up to 25" at bounding box center [350, 441] width 204 height 41
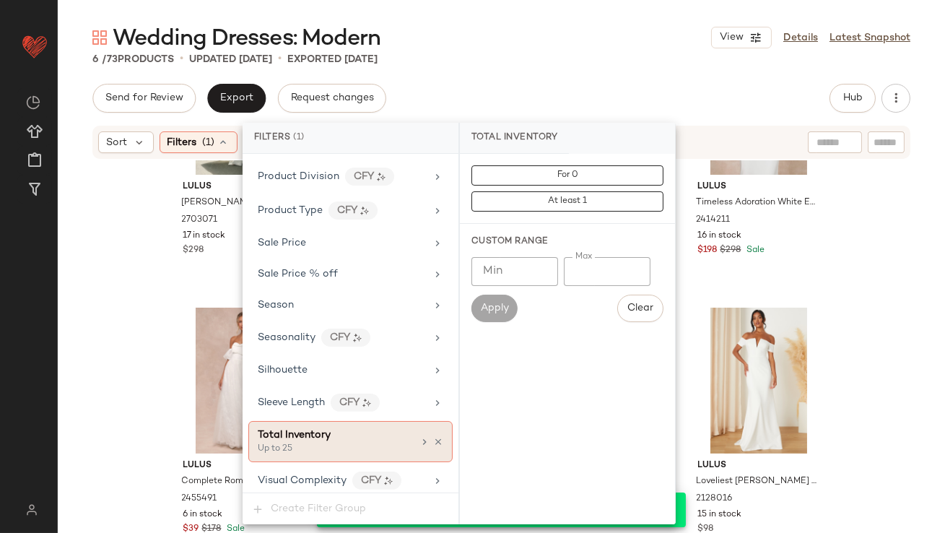
click at [433, 437] on icon at bounding box center [438, 442] width 10 height 10
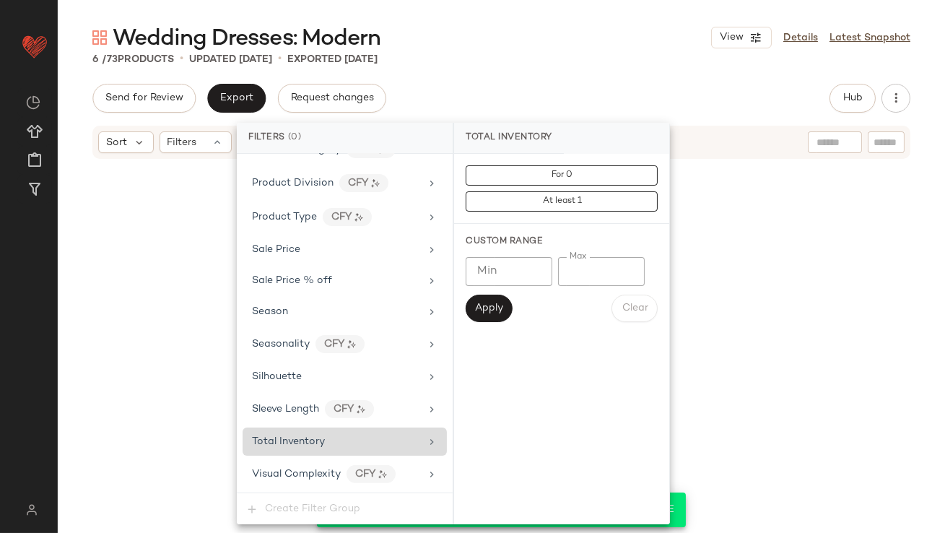
scroll to position [1042, 0]
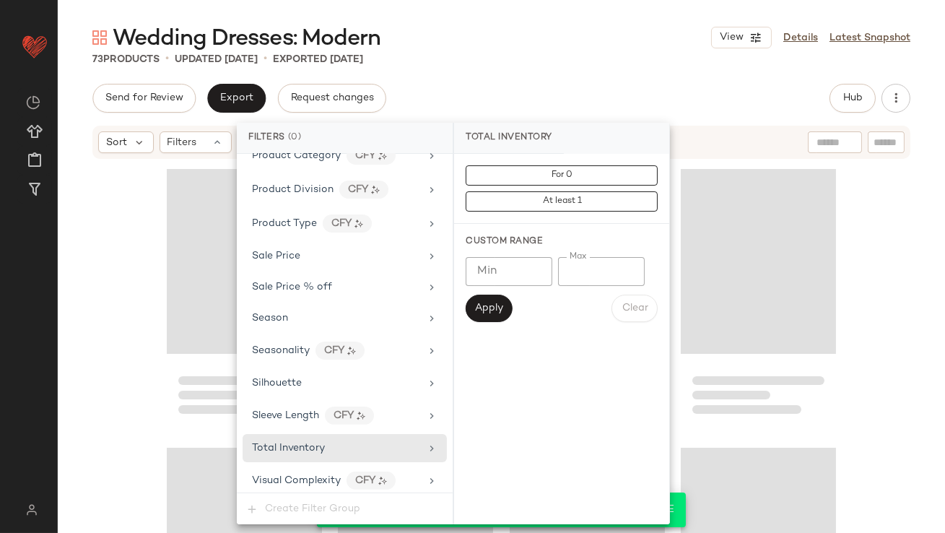
click at [542, 79] on div "Wedding Dresses: Modern View Details Latest Snapshot 73 Products • updated Oct …" at bounding box center [502, 278] width 888 height 510
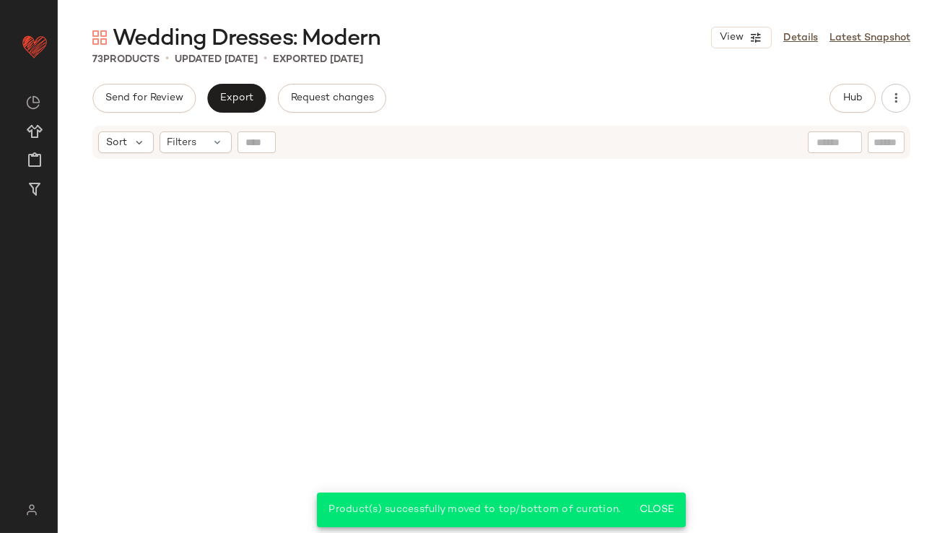
scroll to position [0, 0]
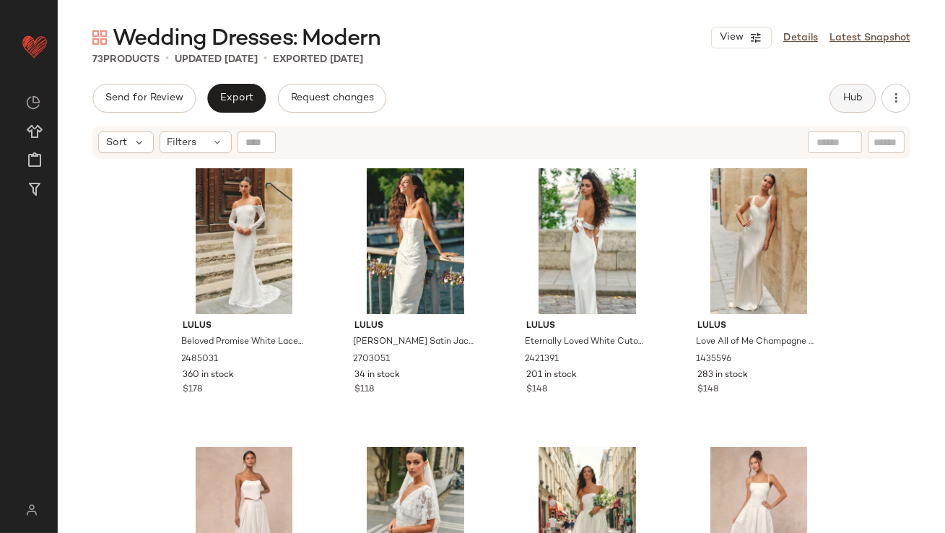
click at [857, 93] on span "Hub" at bounding box center [853, 98] width 20 height 12
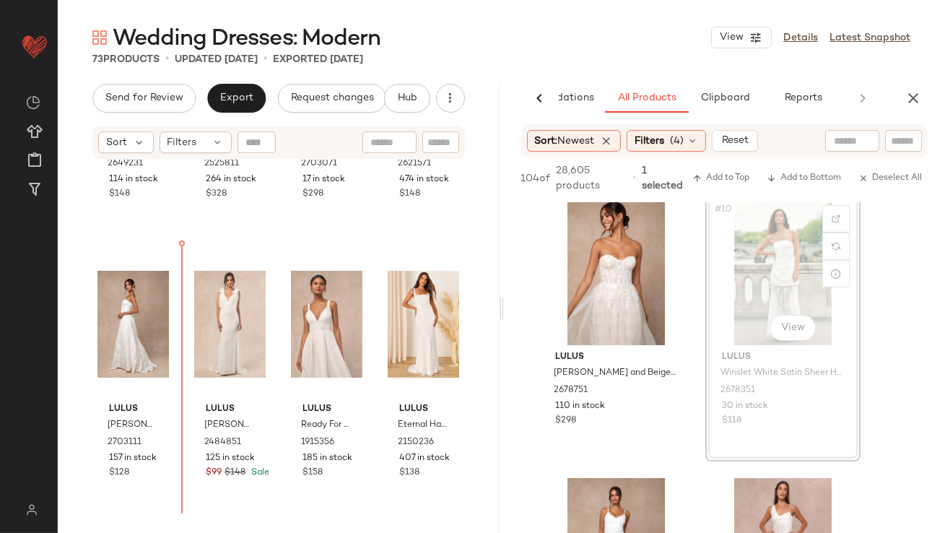
scroll to position [487, 0]
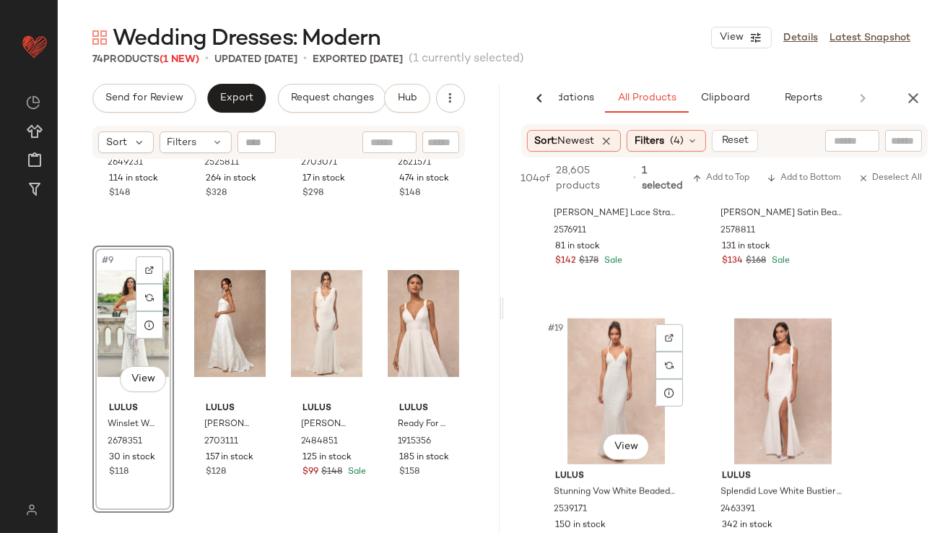
scroll to position [2406, 0]
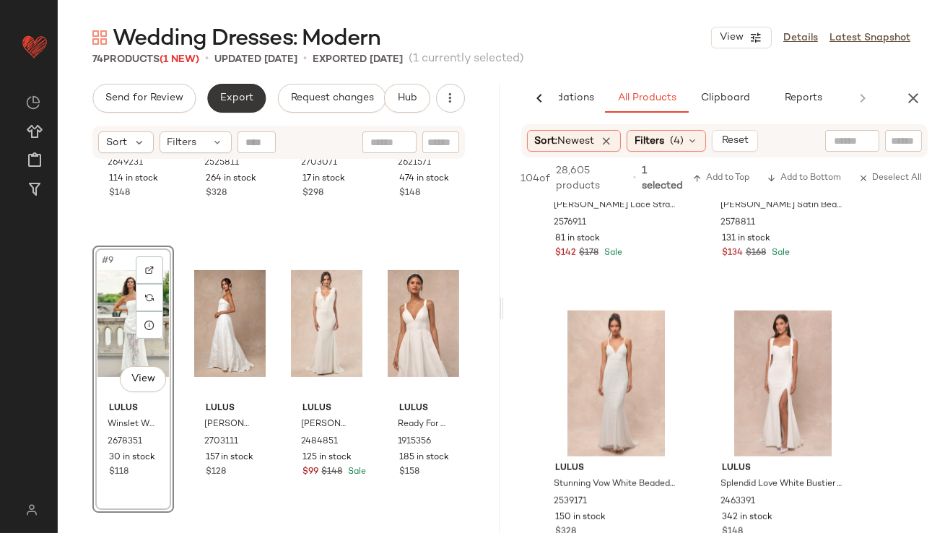
click at [230, 89] on button "Export" at bounding box center [236, 98] width 59 height 29
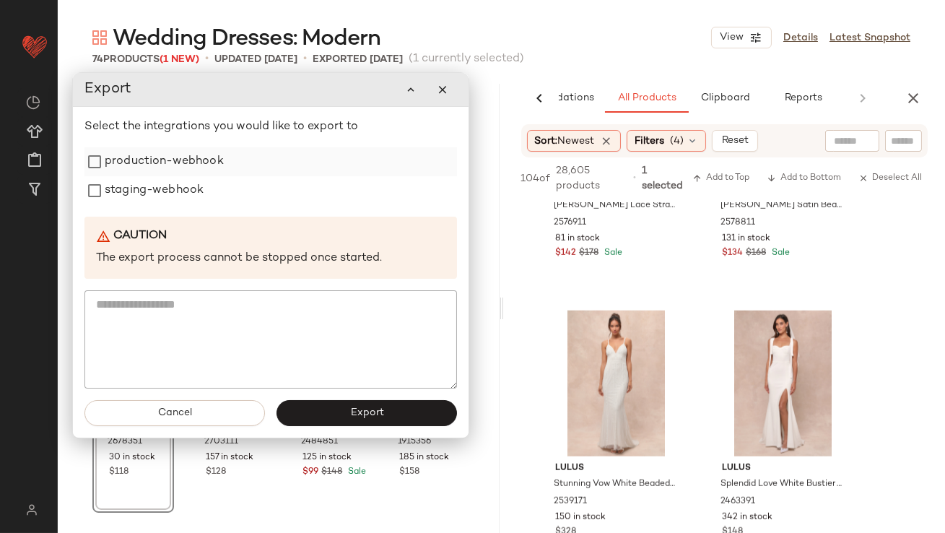
click at [199, 161] on label "production-webhook" at bounding box center [164, 161] width 119 height 29
click at [191, 191] on label "staging-webhook" at bounding box center [154, 190] width 99 height 29
click at [327, 412] on button "Export" at bounding box center [367, 414] width 181 height 26
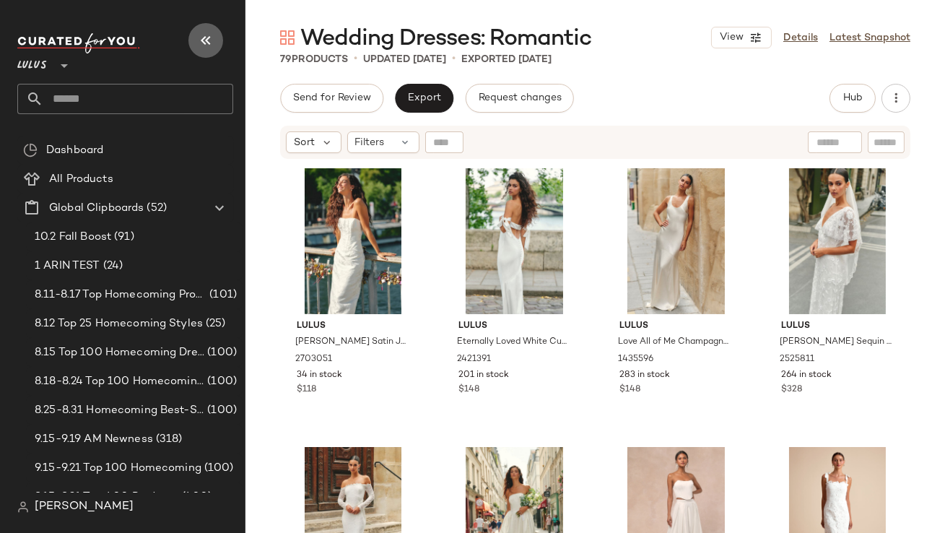
click at [212, 40] on icon "button" at bounding box center [205, 40] width 17 height 17
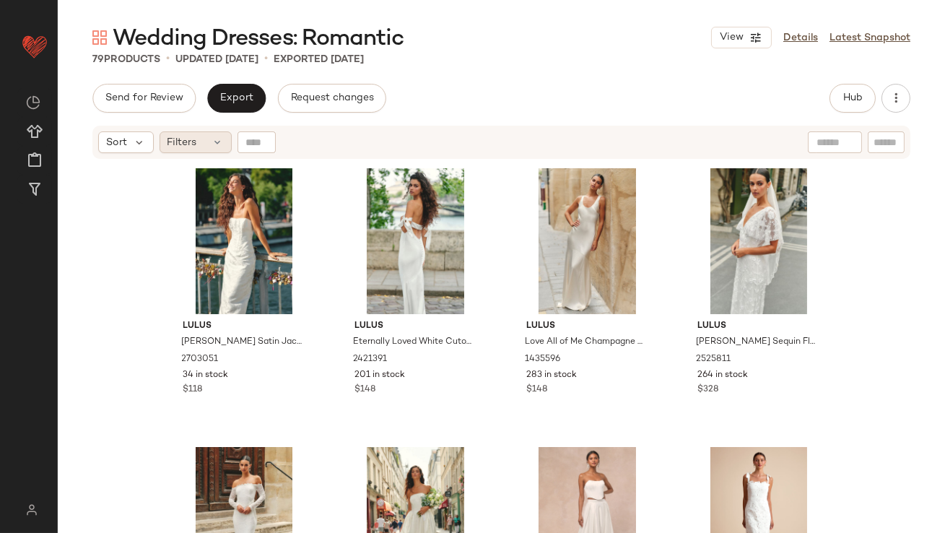
click at [183, 142] on span "Filters" at bounding box center [183, 142] width 30 height 15
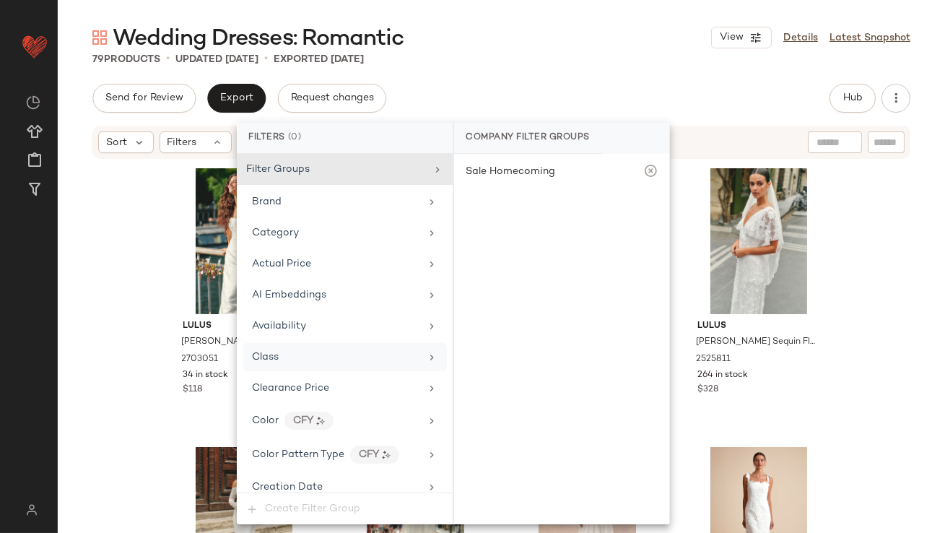
scroll to position [1042, 0]
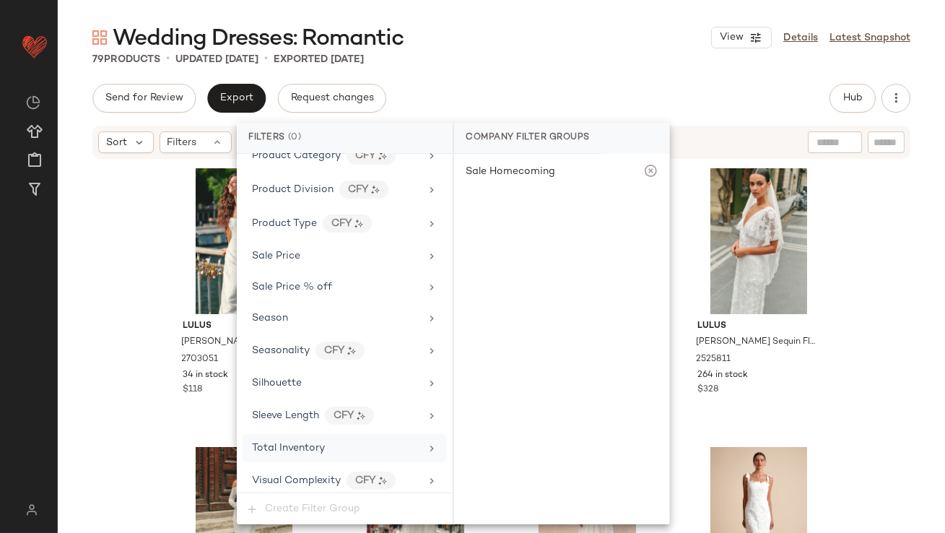
click at [290, 453] on div "Total Inventory" at bounding box center [345, 448] width 204 height 28
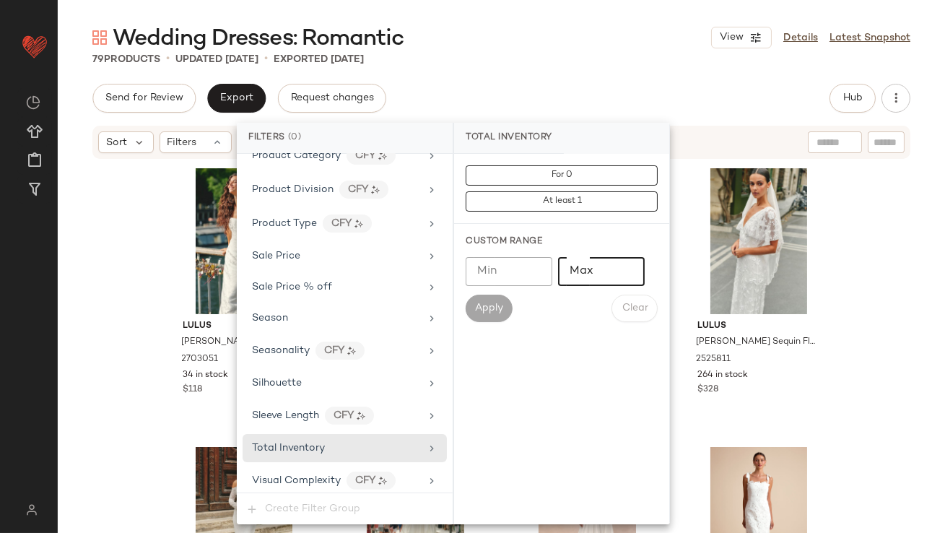
click at [605, 274] on input "Max" at bounding box center [601, 271] width 87 height 29
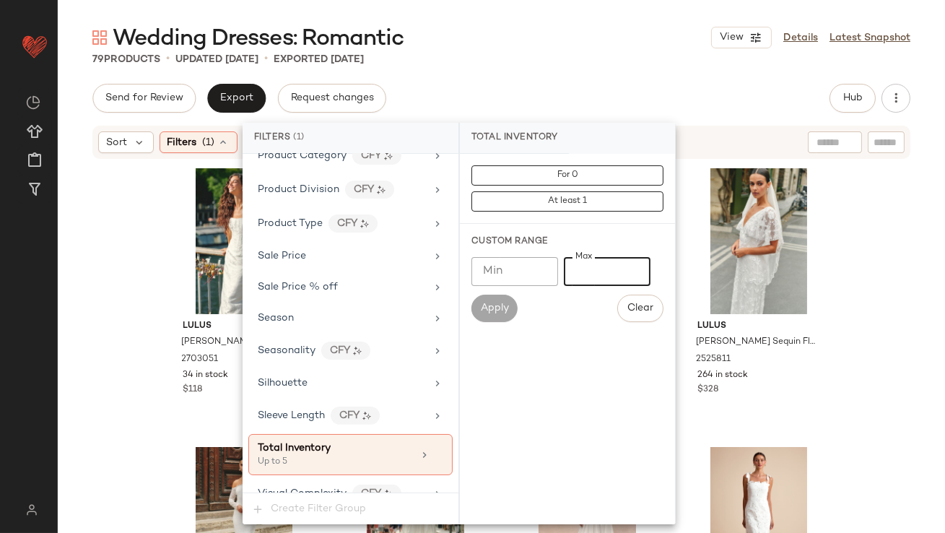
type input "*"
click at [584, 76] on div "Wedding Dresses: Romantic View Details Latest Snapshot 79 Products • updated [D…" at bounding box center [502, 278] width 888 height 510
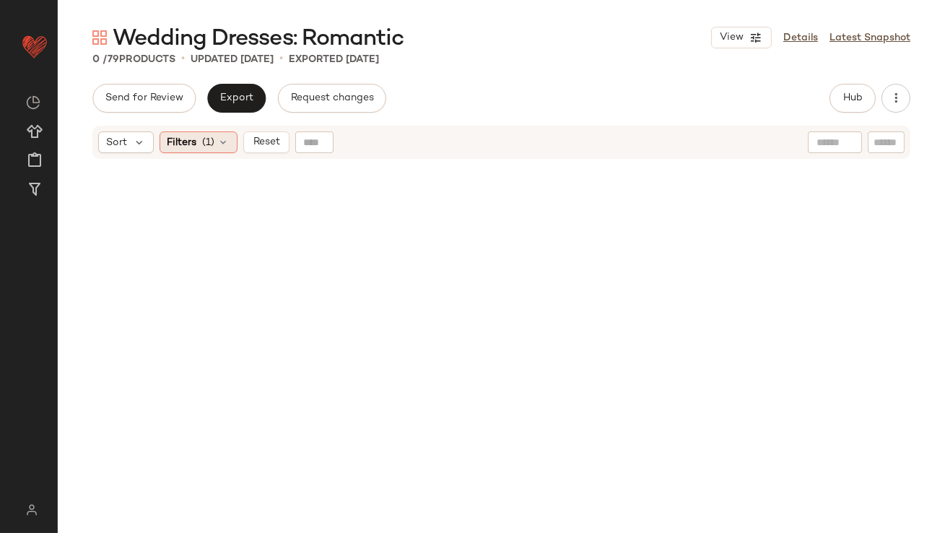
click at [222, 139] on icon at bounding box center [224, 143] width 12 height 12
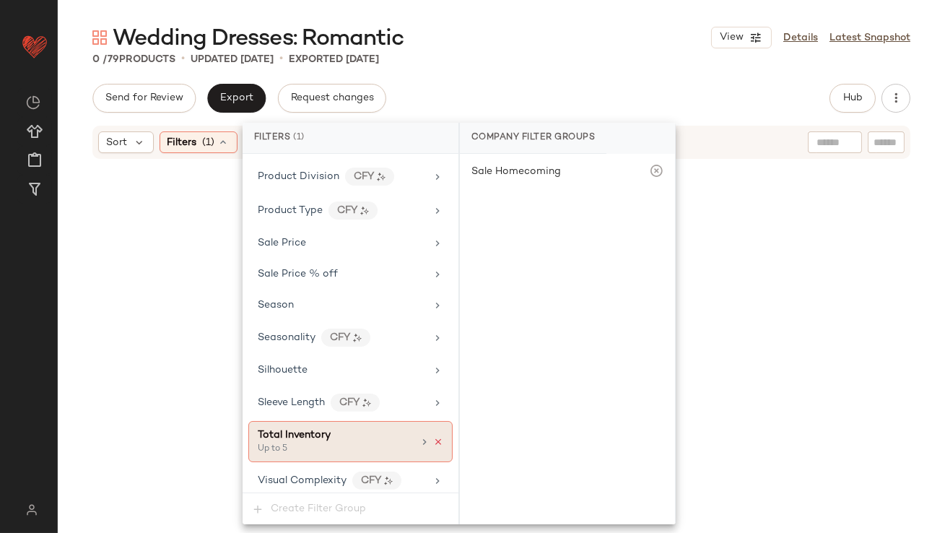
click at [433, 437] on icon at bounding box center [438, 442] width 10 height 10
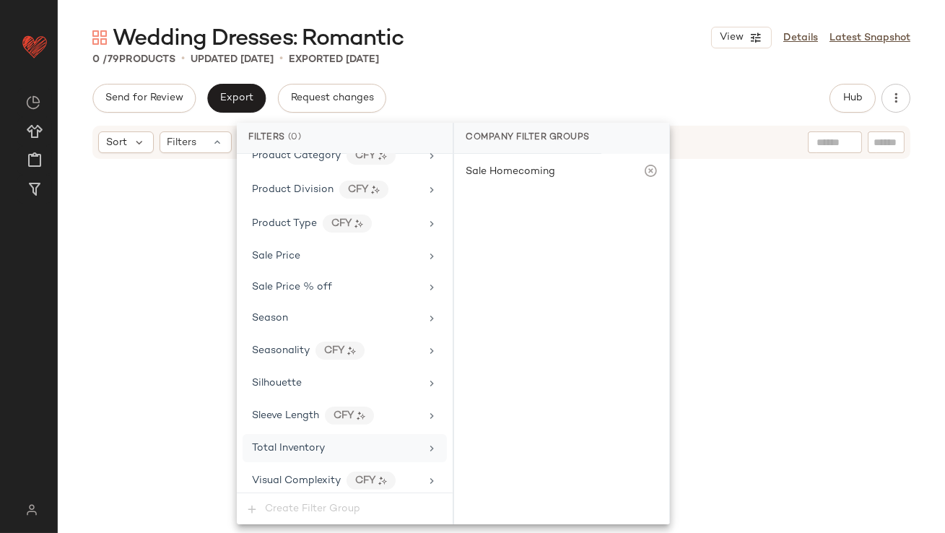
click at [407, 442] on div "Total Inventory" at bounding box center [336, 448] width 168 height 15
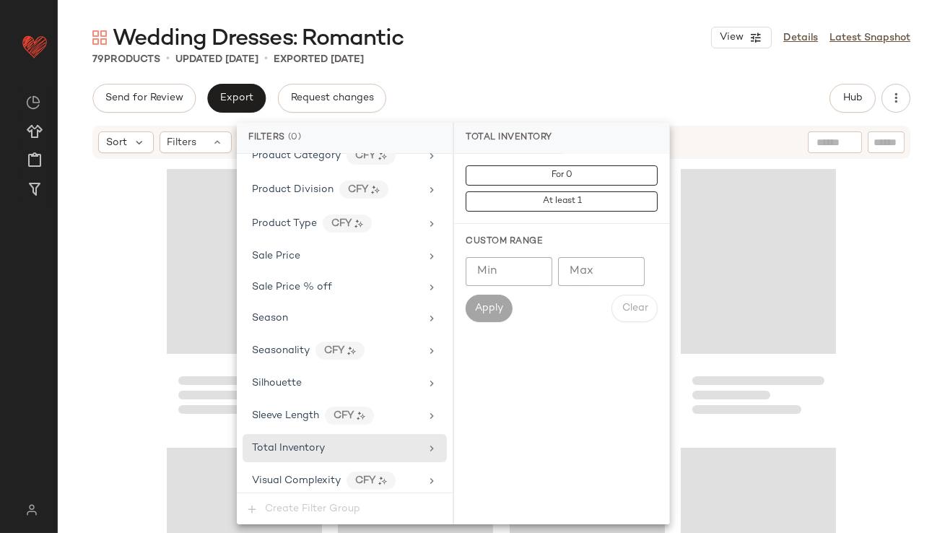
click at [593, 280] on input "Max" at bounding box center [601, 271] width 87 height 29
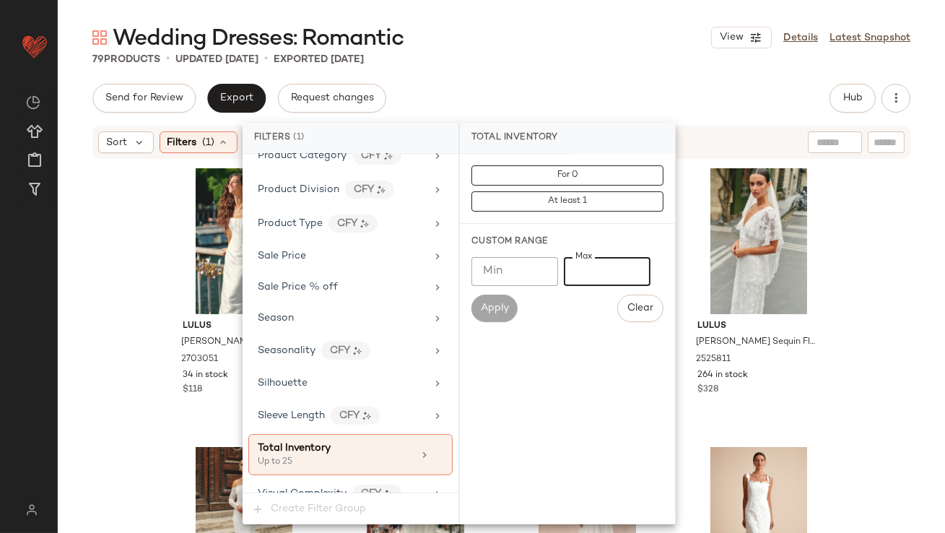
scroll to position [1055, 0]
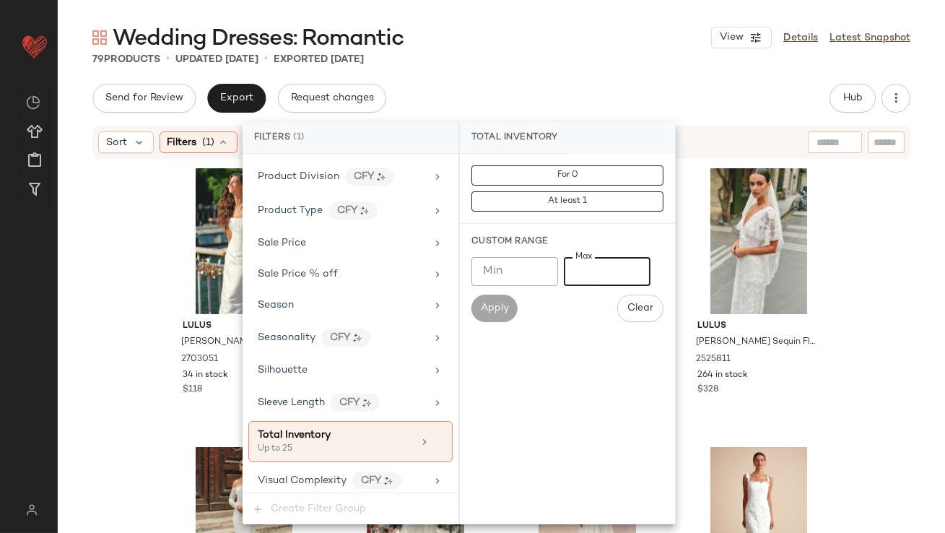
type input "**"
click at [579, 92] on div "Send for Review Export Request changes Hub Send for Review External Review Inte…" at bounding box center [501, 98] width 818 height 29
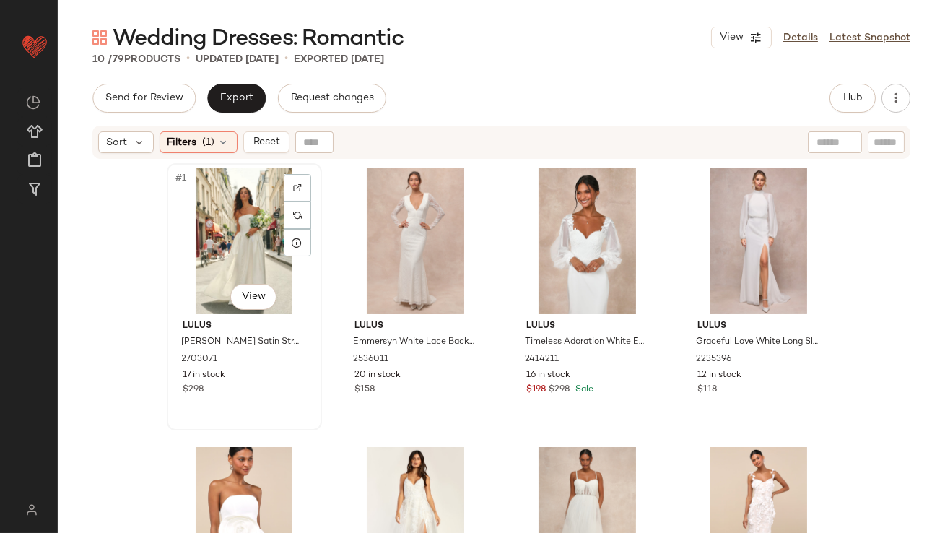
click at [217, 225] on div "#1 View" at bounding box center [244, 241] width 145 height 146
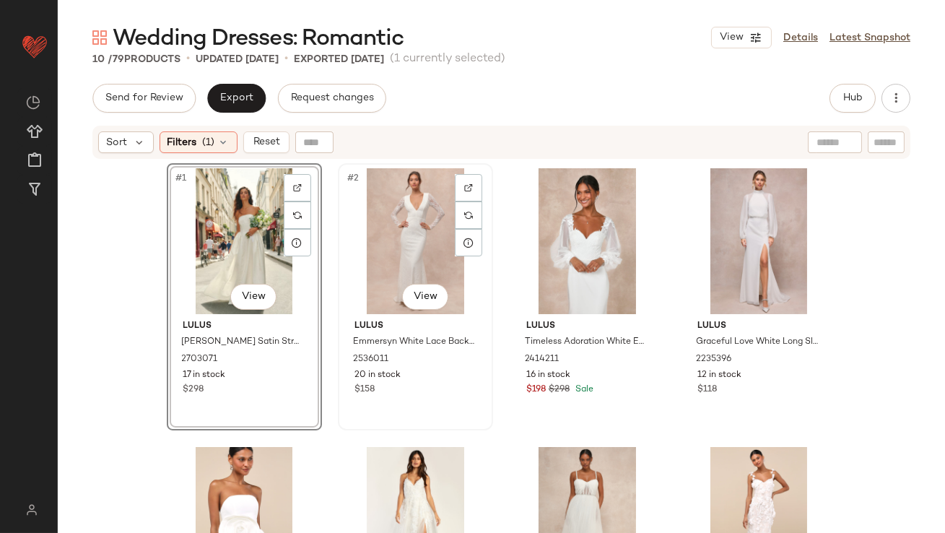
click at [393, 234] on div "#2 View" at bounding box center [415, 241] width 145 height 146
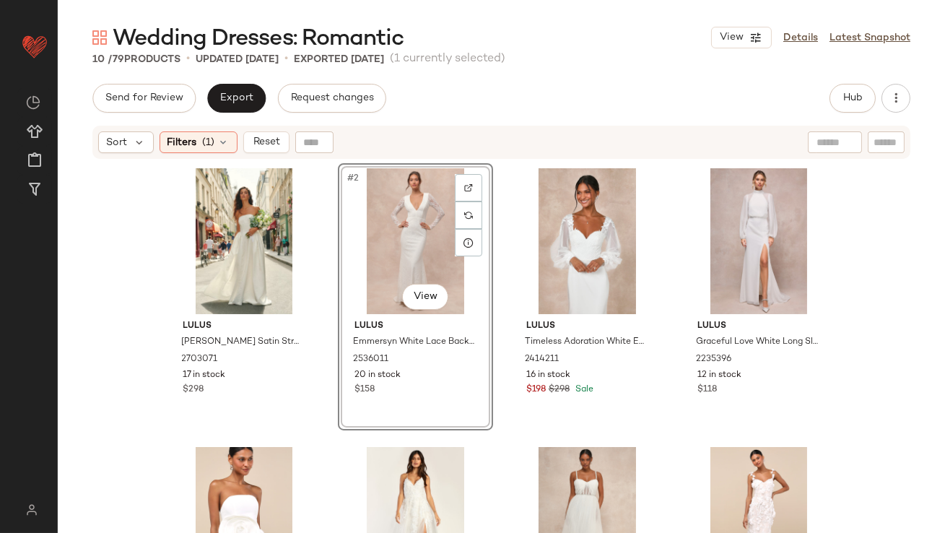
scroll to position [430, 0]
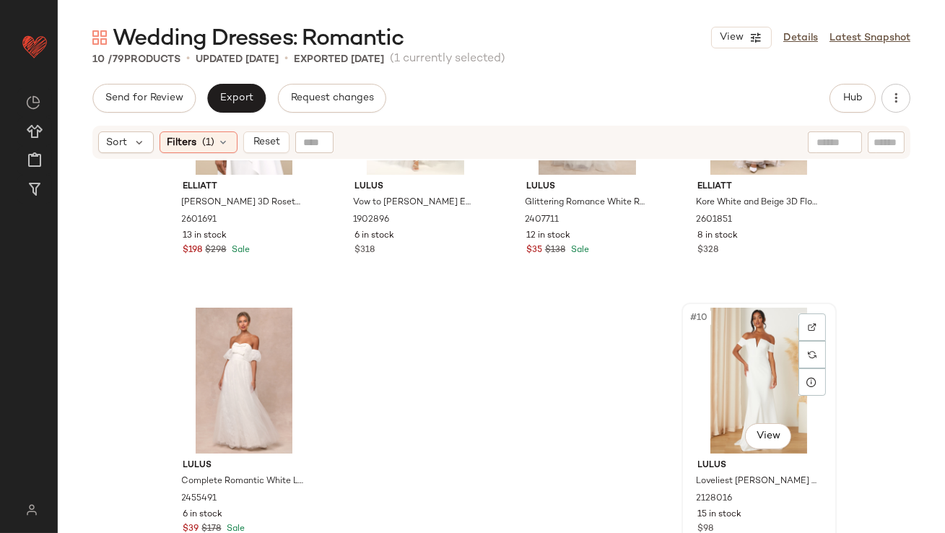
click at [775, 374] on div "#10 View" at bounding box center [759, 381] width 145 height 146
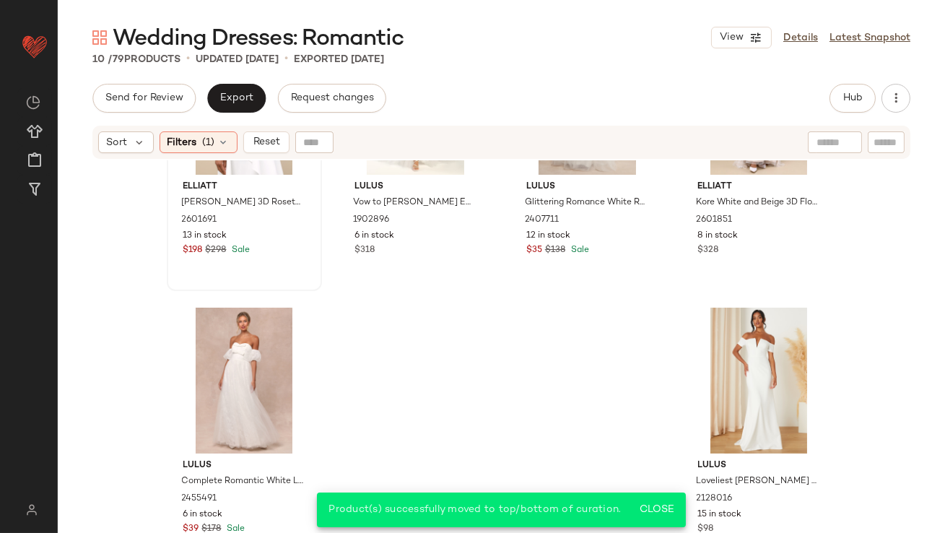
drag, startPoint x: 190, startPoint y: 139, endPoint x: 199, endPoint y: 173, distance: 35.2
click at [190, 139] on span "Filters" at bounding box center [183, 142] width 30 height 15
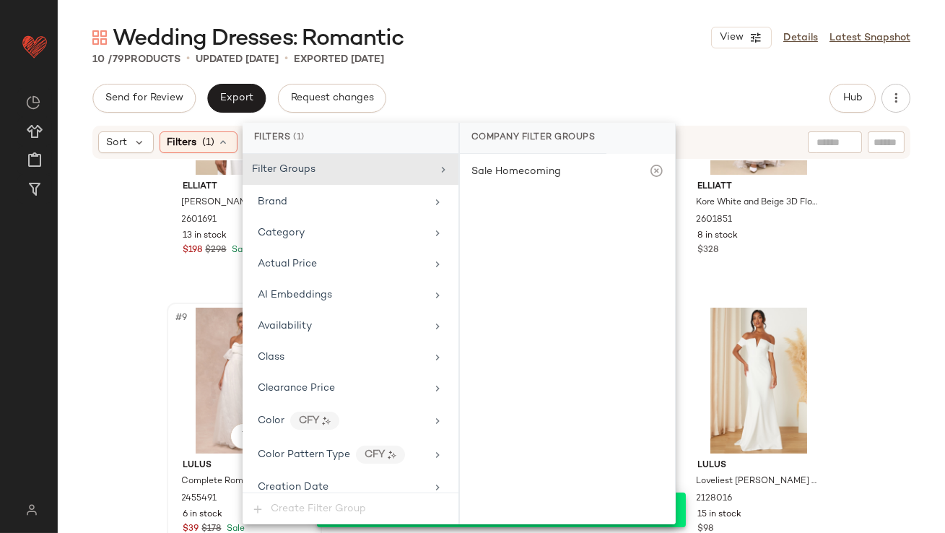
scroll to position [1055, 0]
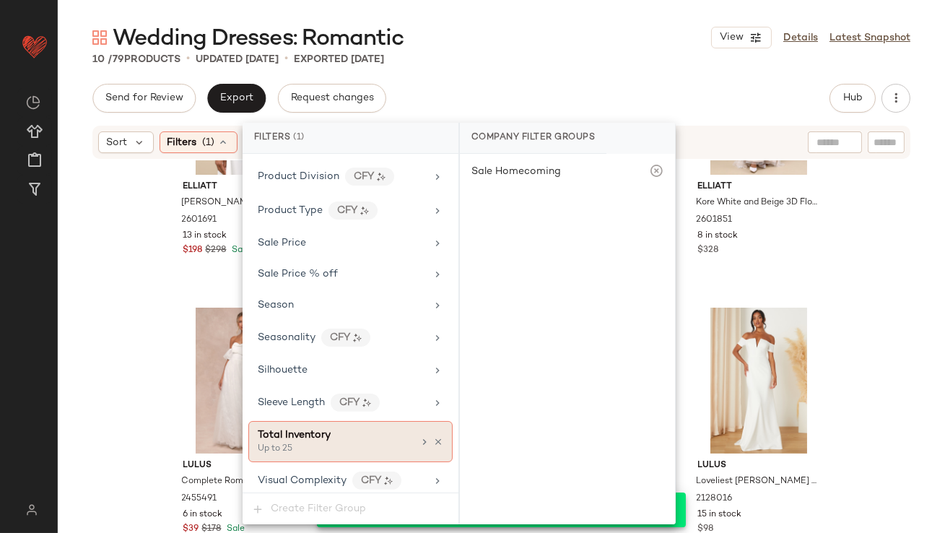
click at [434, 445] on div "Total Inventory Up to 25" at bounding box center [350, 441] width 204 height 41
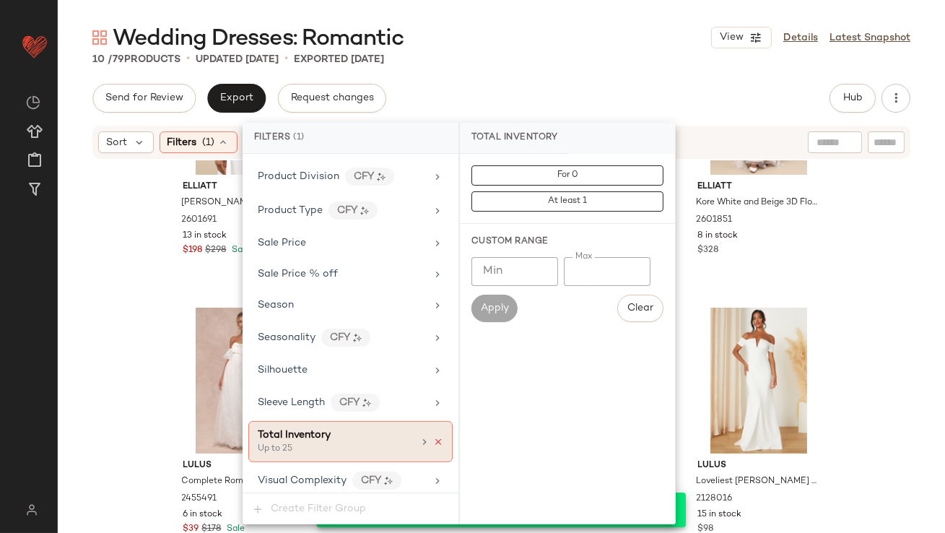
click at [434, 439] on icon at bounding box center [438, 442] width 10 height 10
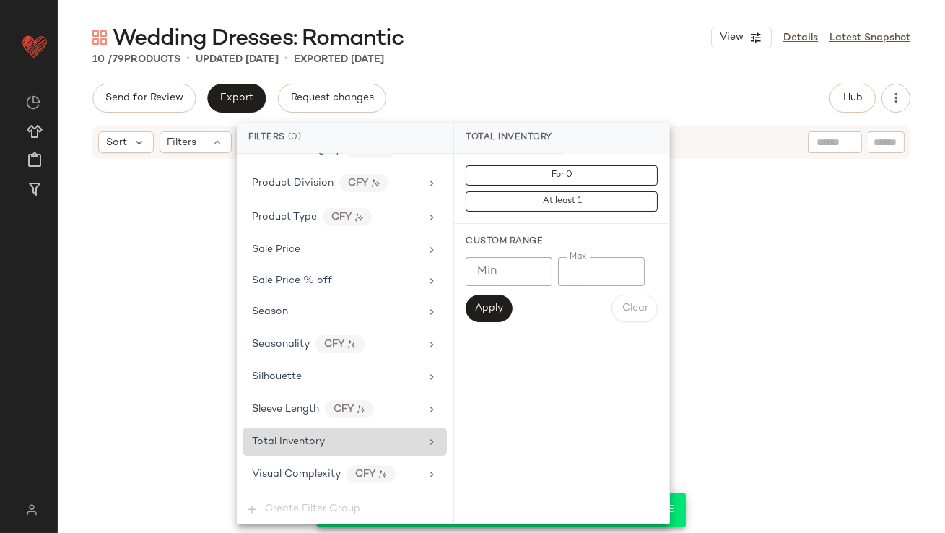
scroll to position [1042, 0]
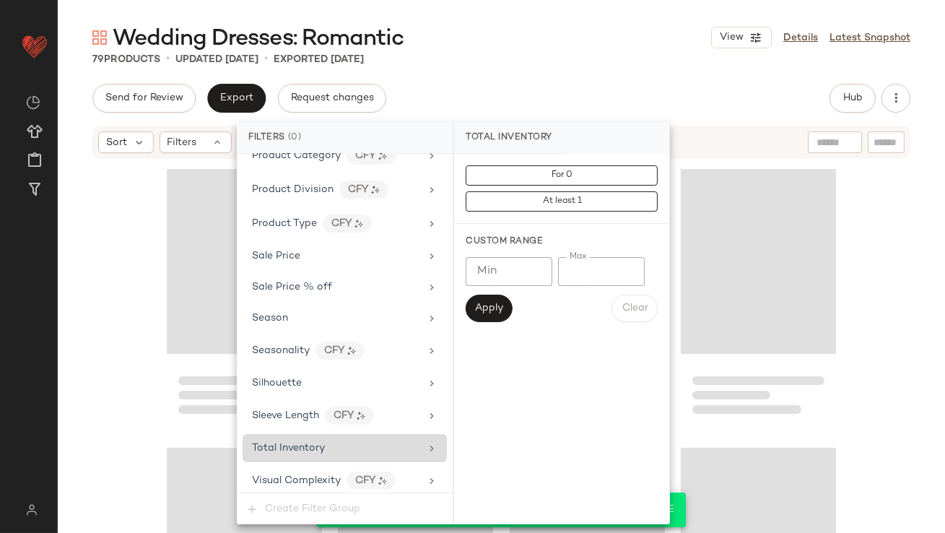
click at [597, 38] on div "Wedding Dresses: Romantic View Details Latest Snapshot" at bounding box center [502, 37] width 888 height 29
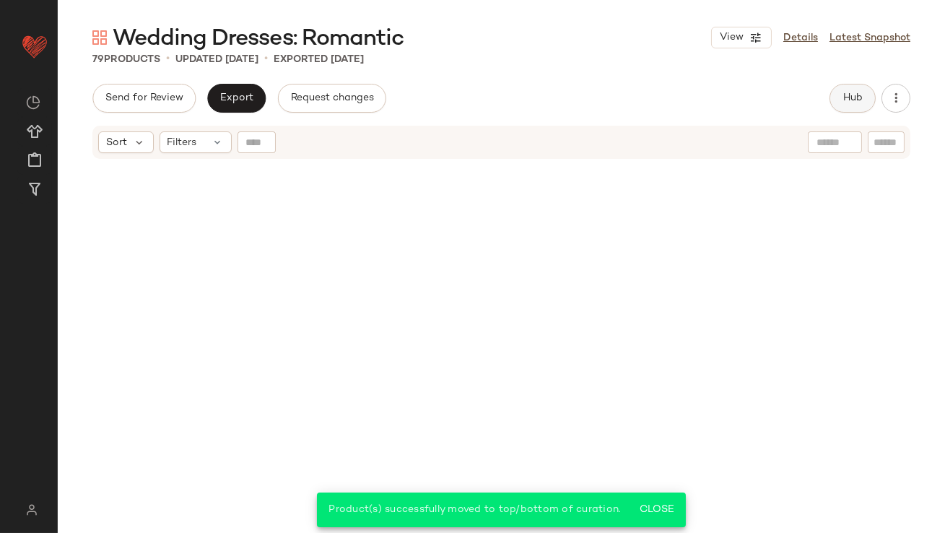
scroll to position [5169, 0]
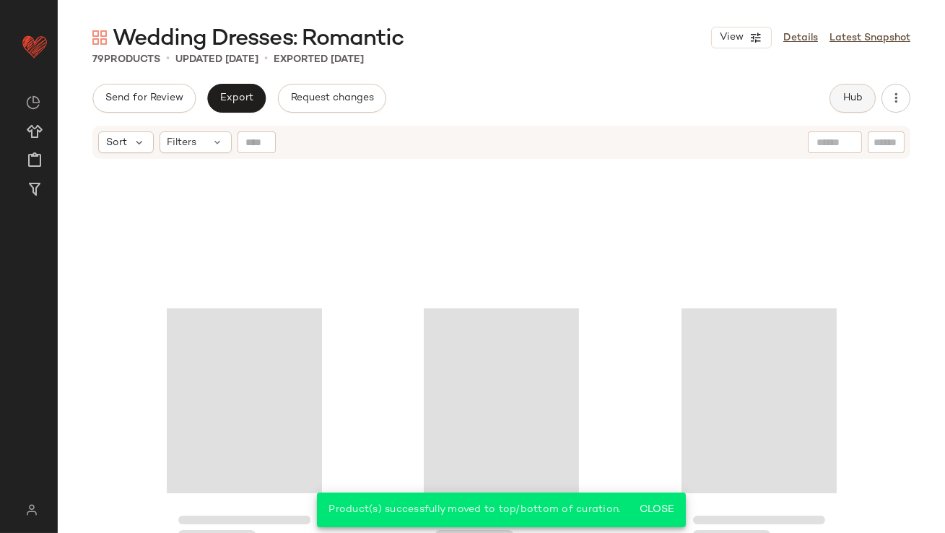
click at [857, 108] on button "Hub" at bounding box center [853, 98] width 46 height 29
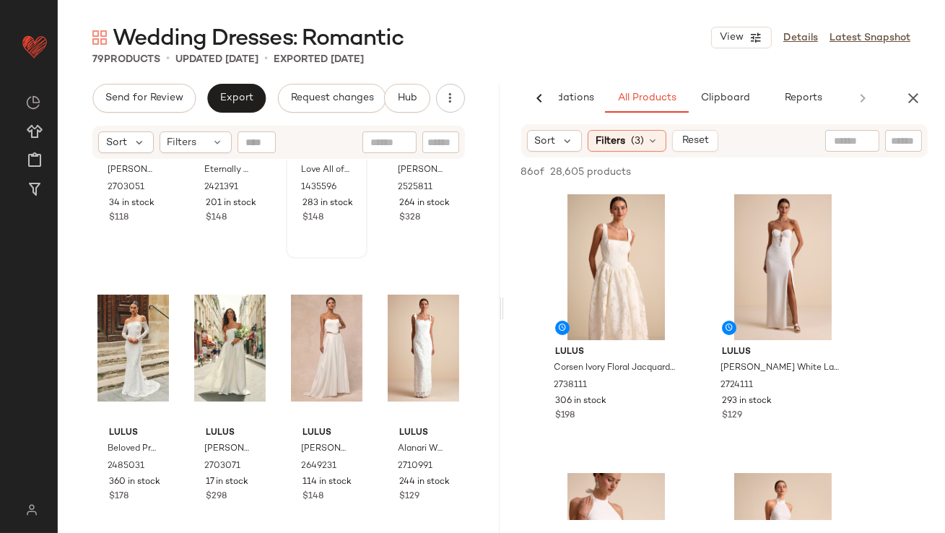
scroll to position [225, 0]
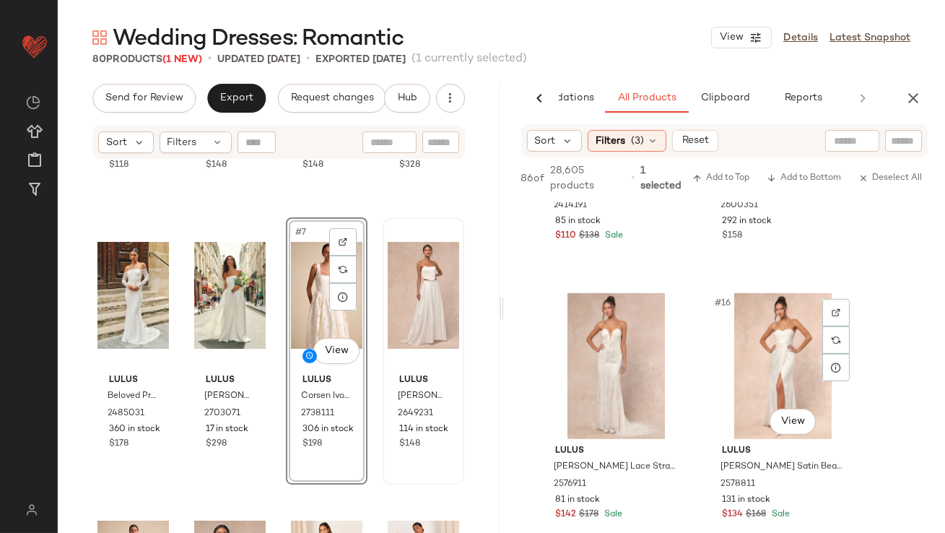
scroll to position [1874, 0]
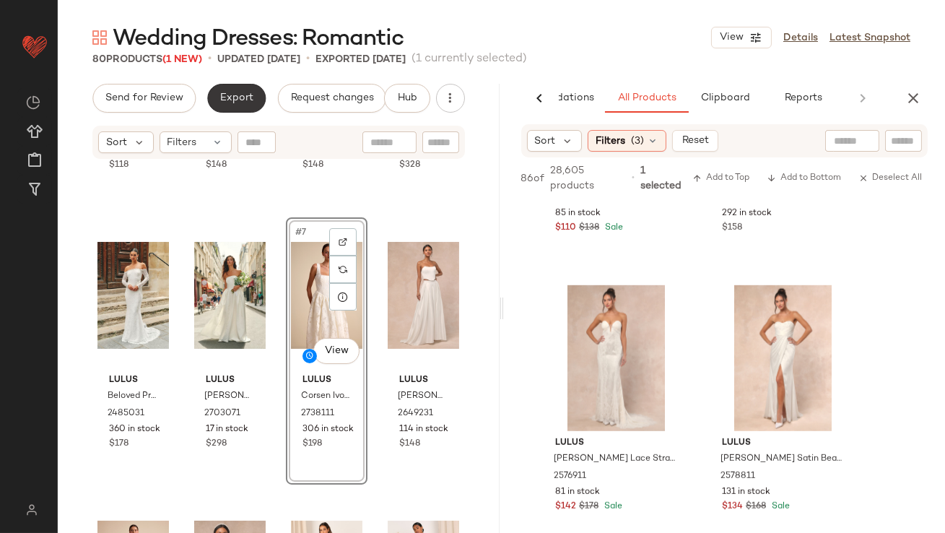
click at [233, 92] on span "Export" at bounding box center [237, 98] width 34 height 12
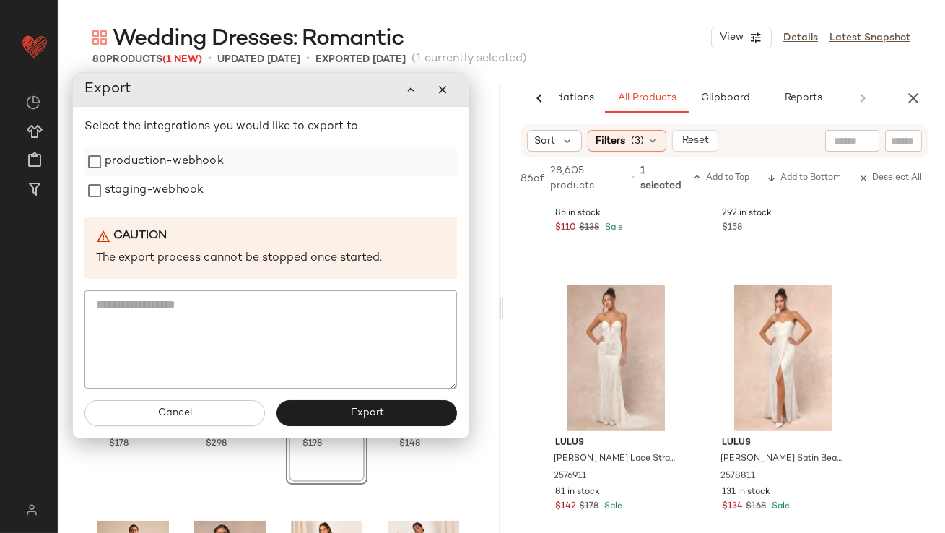
click at [215, 160] on label "production-webhook" at bounding box center [164, 161] width 119 height 29
click at [213, 190] on div "staging-webhook" at bounding box center [271, 190] width 373 height 29
drag, startPoint x: 202, startPoint y: 200, endPoint x: 204, endPoint y: 210, distance: 10.5
click at [202, 199] on label "staging-webhook" at bounding box center [154, 190] width 99 height 29
click at [341, 420] on button "Export" at bounding box center [367, 412] width 181 height 26
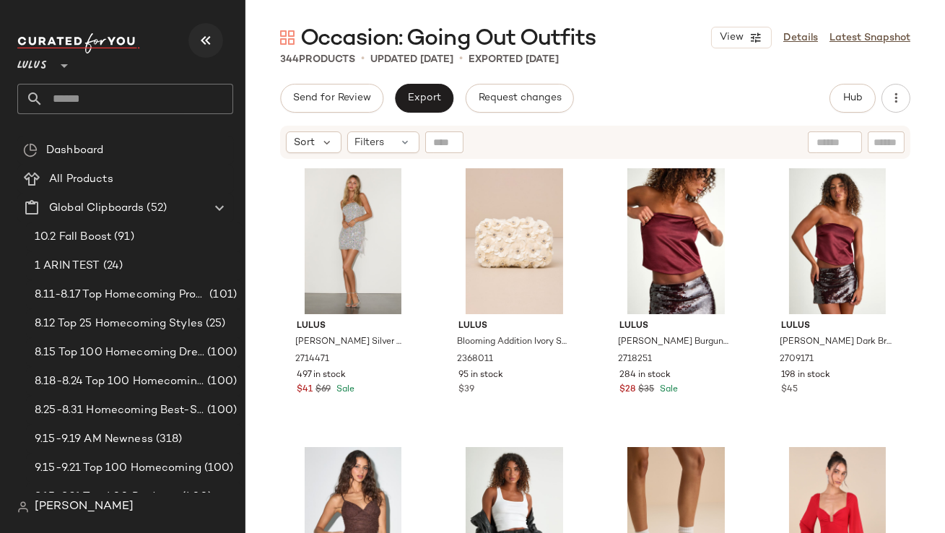
click at [211, 45] on icon "button" at bounding box center [205, 40] width 17 height 17
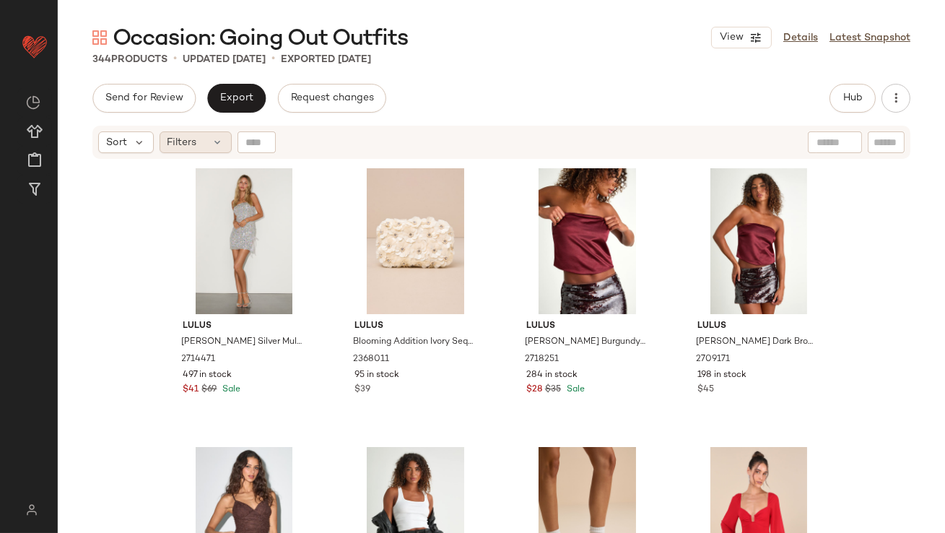
click at [183, 135] on span "Filters" at bounding box center [183, 142] width 30 height 15
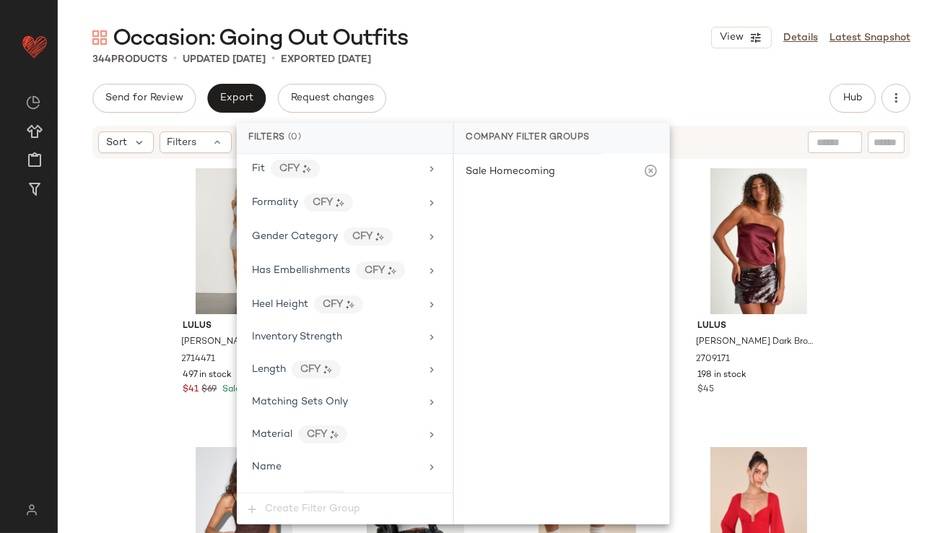
scroll to position [1079, 0]
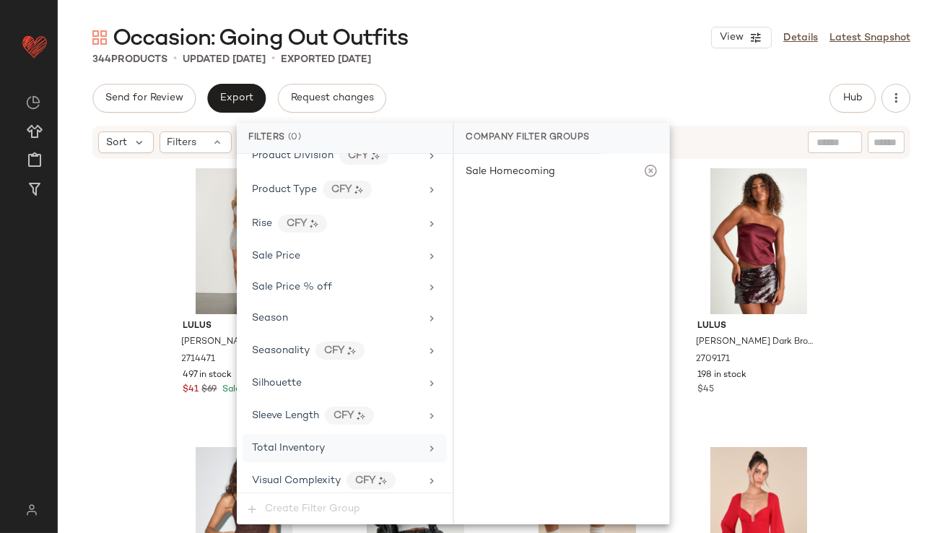
click at [301, 443] on span "Total Inventory" at bounding box center [288, 448] width 73 height 11
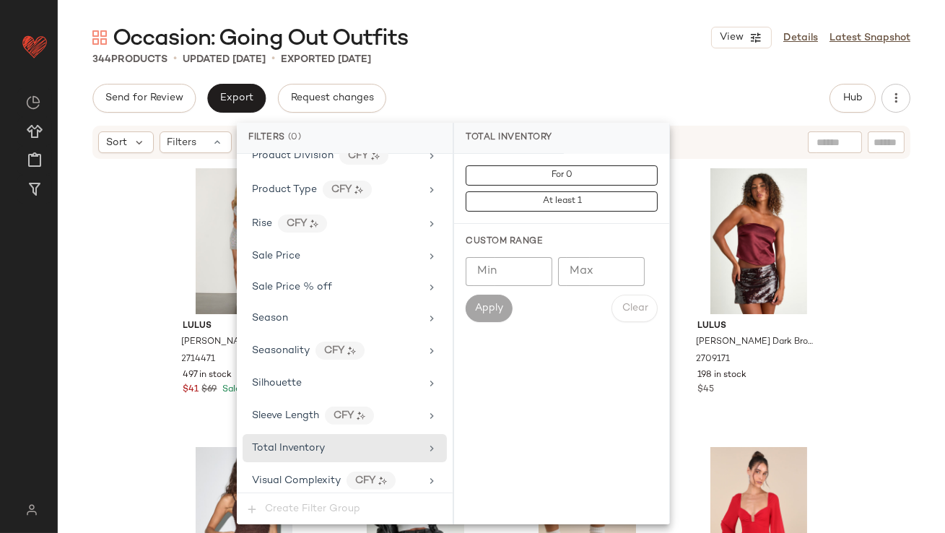
type input "*"
click at [624, 264] on input "*" at bounding box center [601, 271] width 87 height 29
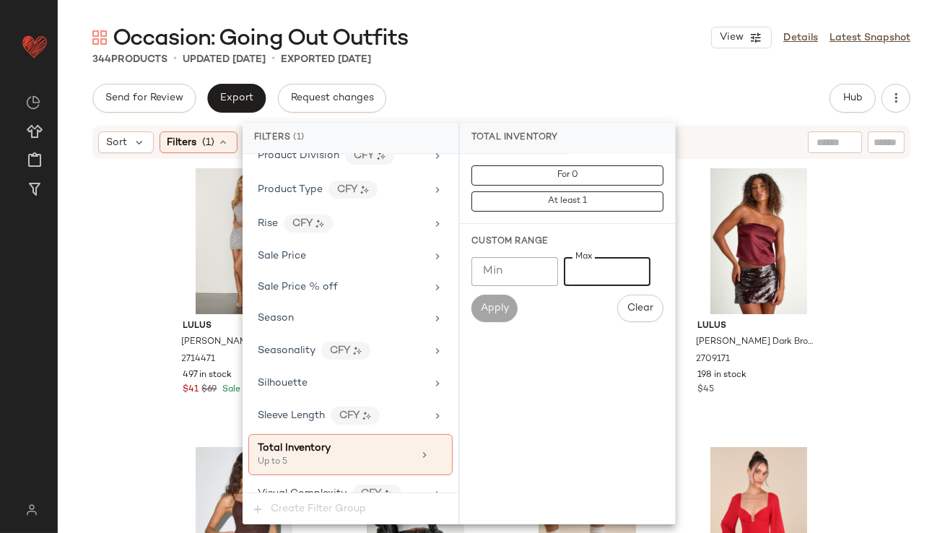
type input "*"
click at [568, 83] on div "Occasion: Going Out Outfits View Details Latest Snapshot 344 Products • updated…" at bounding box center [502, 278] width 888 height 510
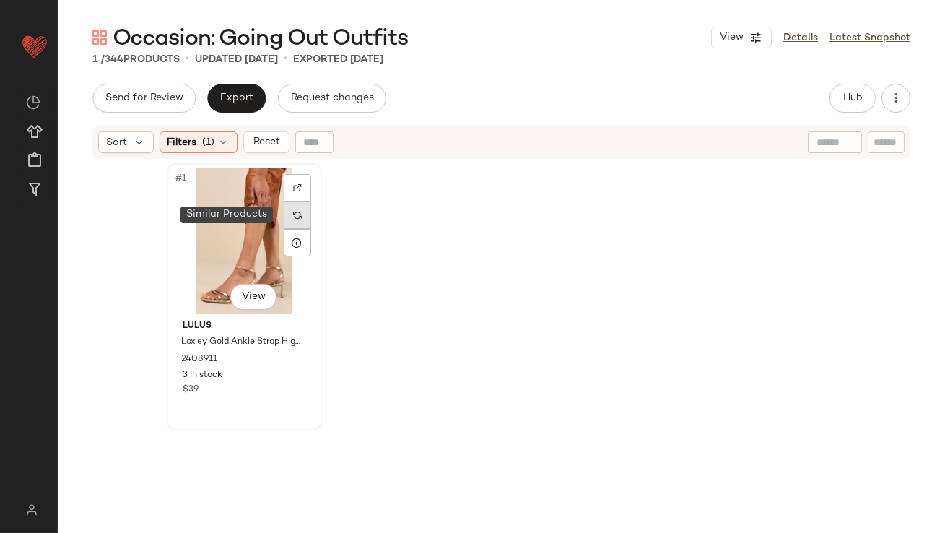
click at [298, 217] on div at bounding box center [297, 215] width 27 height 27
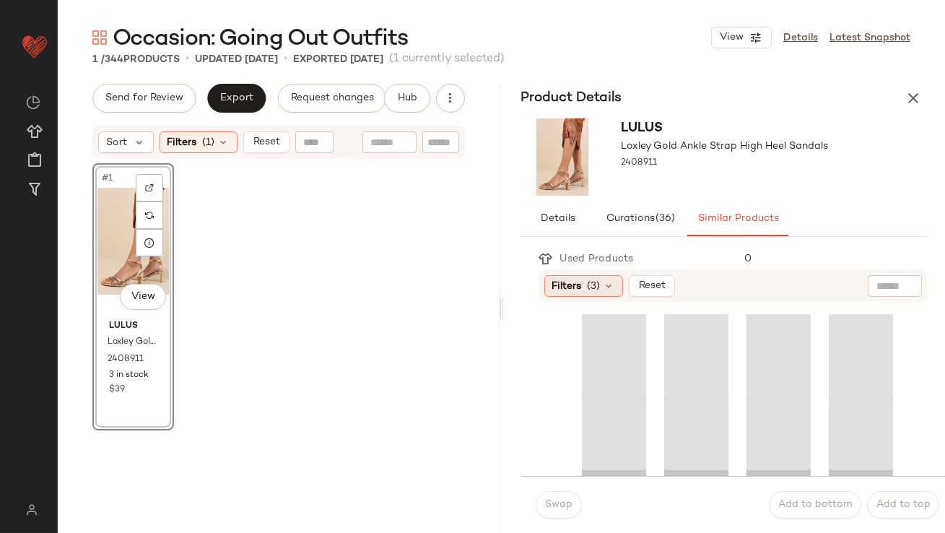
click at [591, 287] on span "(3)" at bounding box center [594, 286] width 13 height 15
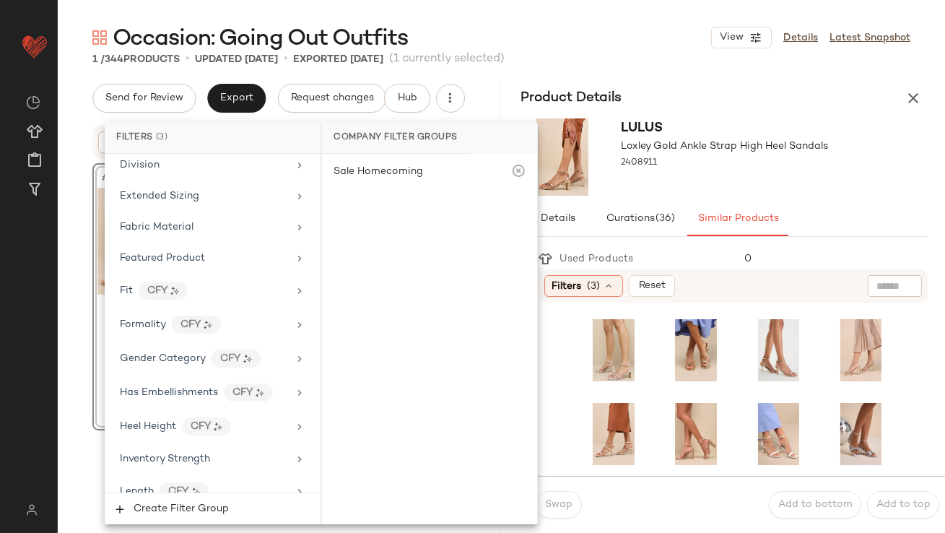
scroll to position [1148, 0]
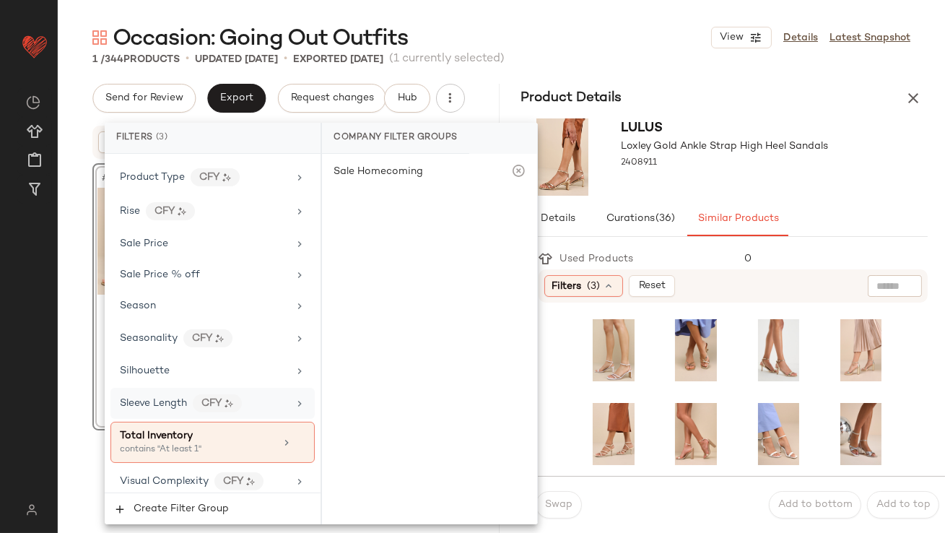
drag, startPoint x: 173, startPoint y: 428, endPoint x: 215, endPoint y: 384, distance: 60.3
click at [173, 430] on span "Total Inventory" at bounding box center [156, 435] width 73 height 11
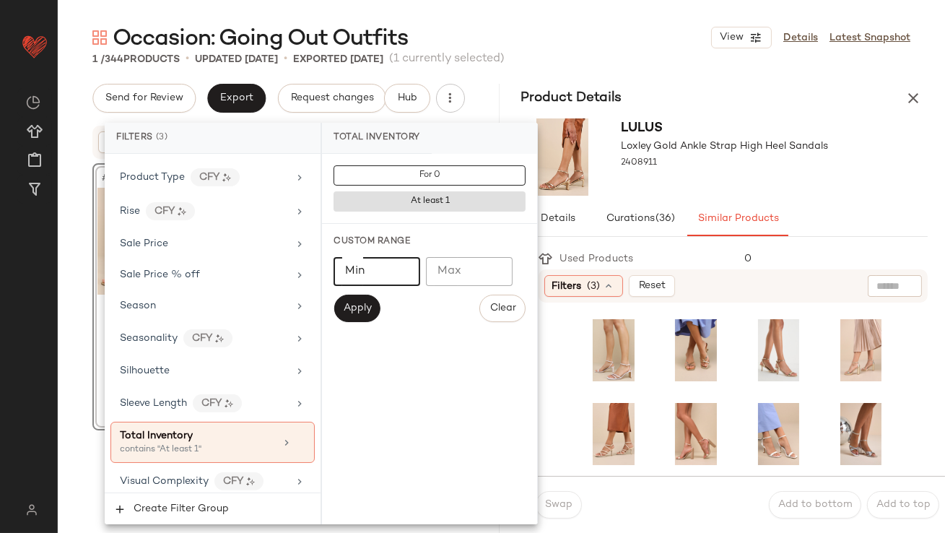
click at [399, 265] on input "*" at bounding box center [377, 271] width 87 height 29
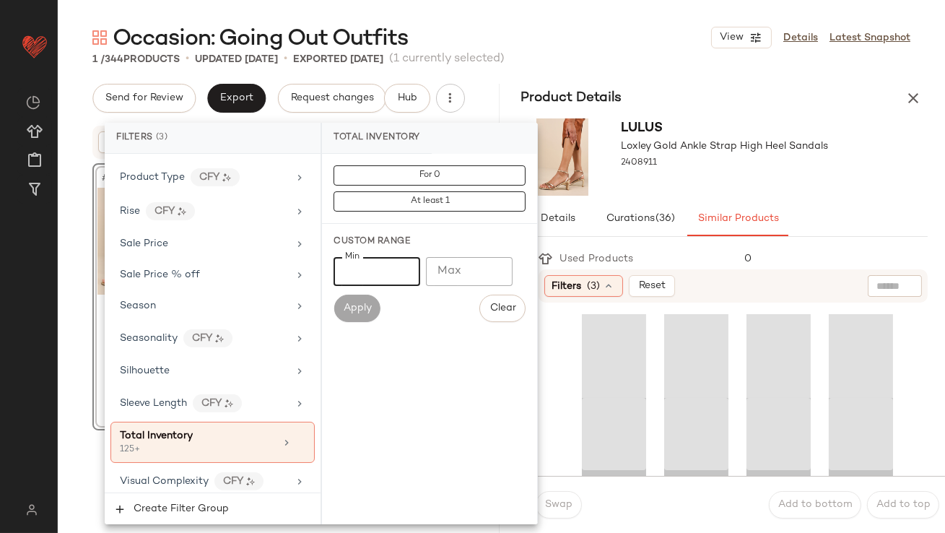
type input "***"
click at [770, 166] on div "2408911" at bounding box center [725, 163] width 207 height 20
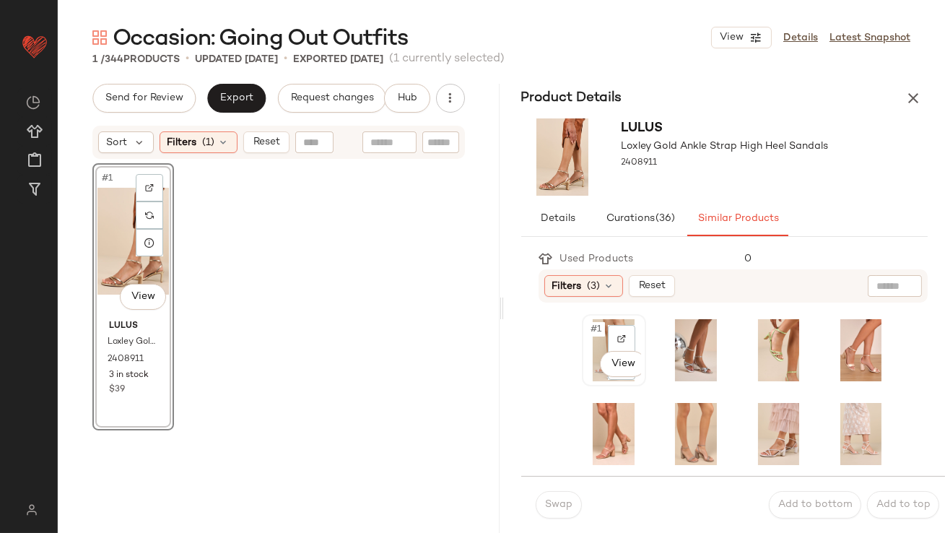
click at [602, 329] on span "#1" at bounding box center [597, 329] width 15 height 14
click at [545, 508] on span "Swap" at bounding box center [559, 505] width 28 height 12
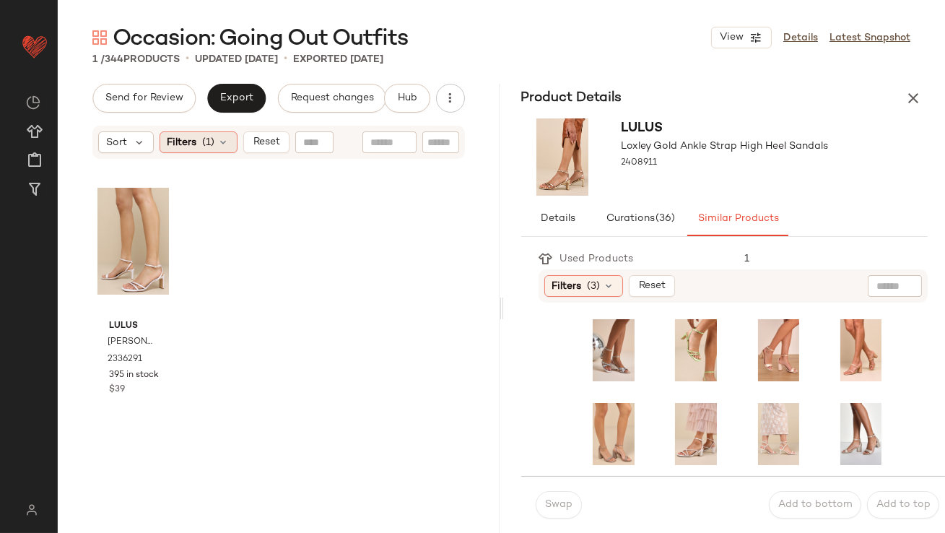
click at [207, 135] on span "(1)" at bounding box center [209, 142] width 12 height 15
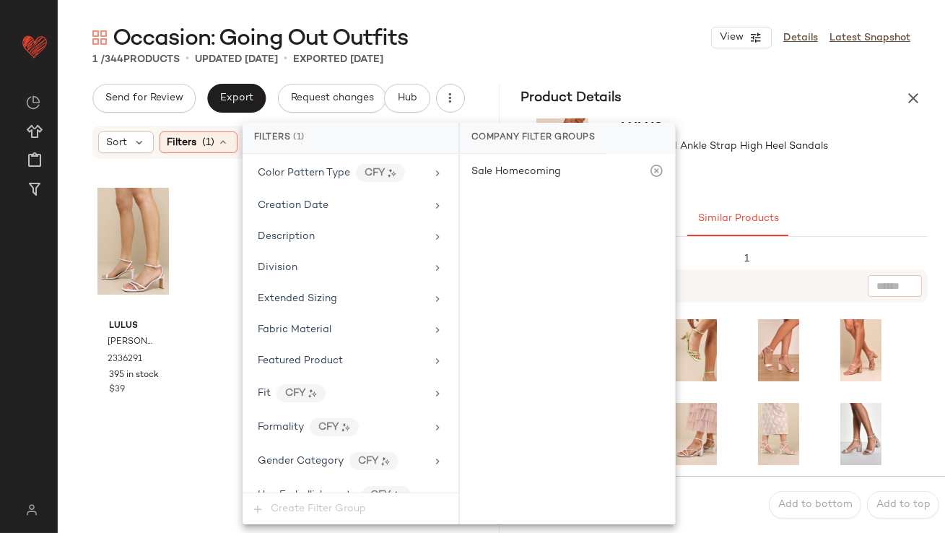
scroll to position [1091, 0]
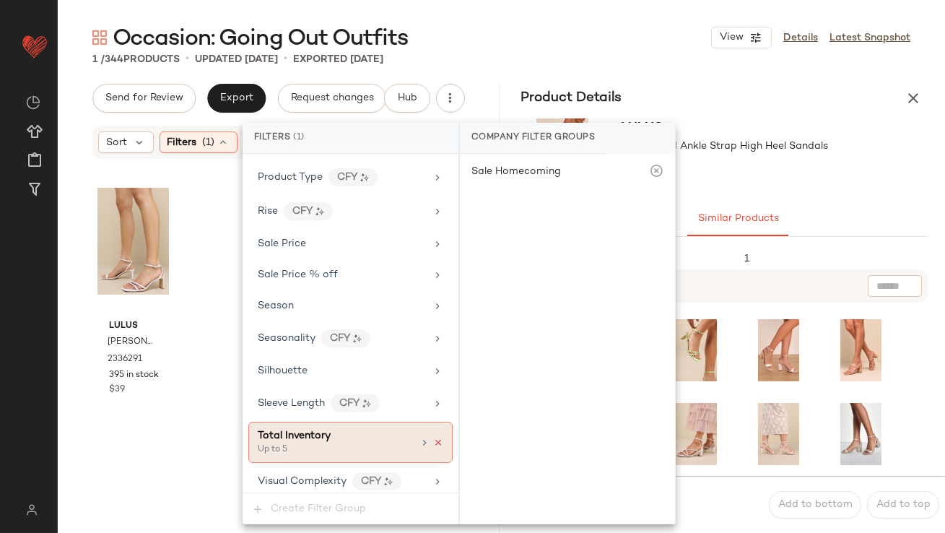
click at [438, 438] on icon at bounding box center [438, 443] width 10 height 10
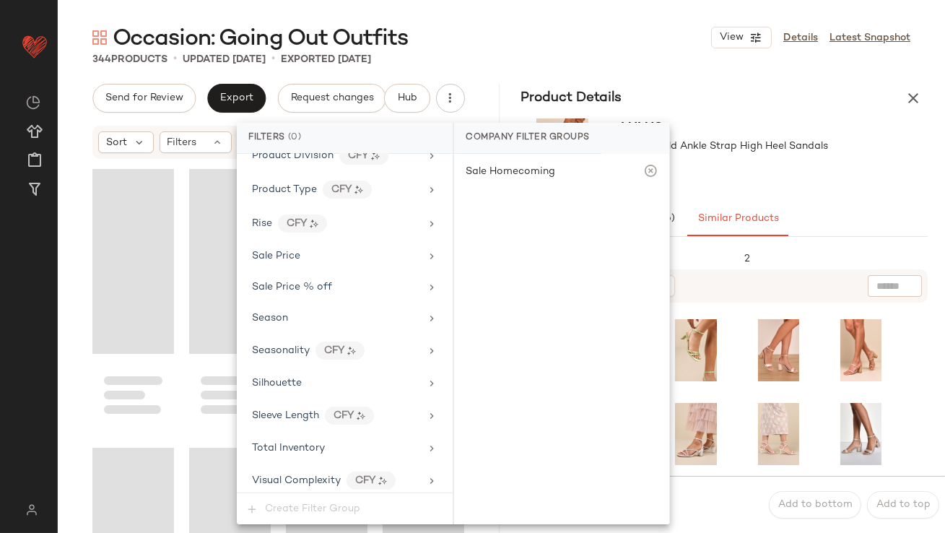
click at [793, 98] on div "Product Details" at bounding box center [725, 98] width 442 height 29
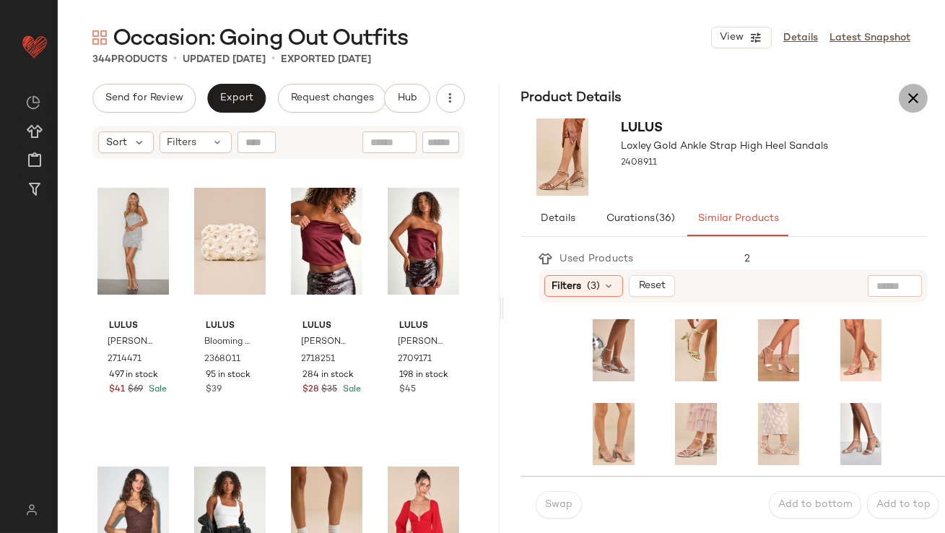
click at [910, 94] on icon "button" at bounding box center [913, 98] width 17 height 17
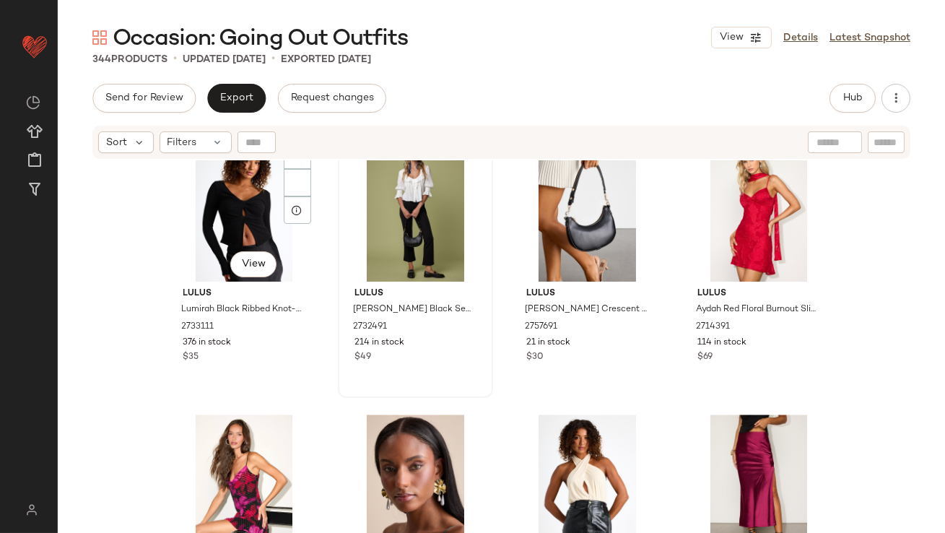
scroll to position [6389, 0]
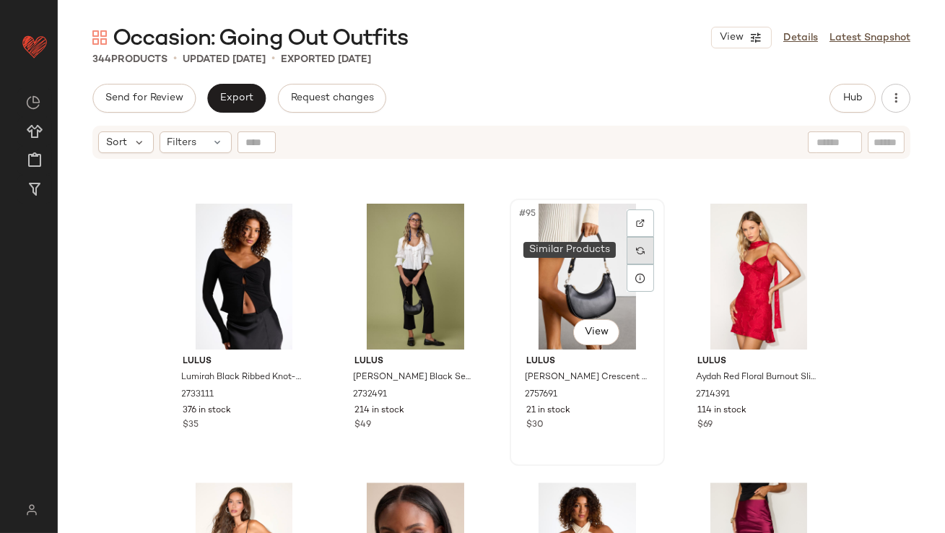
click at [629, 251] on div at bounding box center [640, 250] width 27 height 27
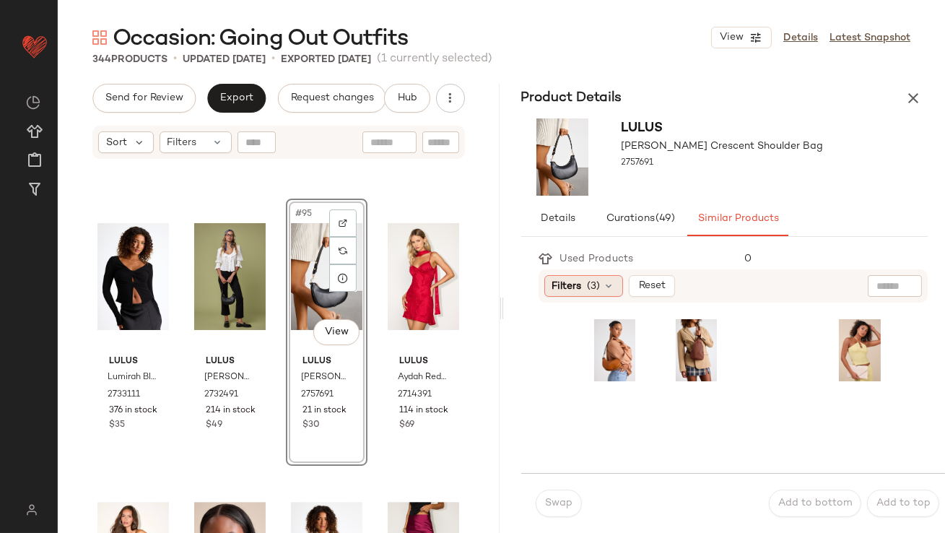
click at [610, 293] on div "Filters (3)" at bounding box center [584, 286] width 79 height 22
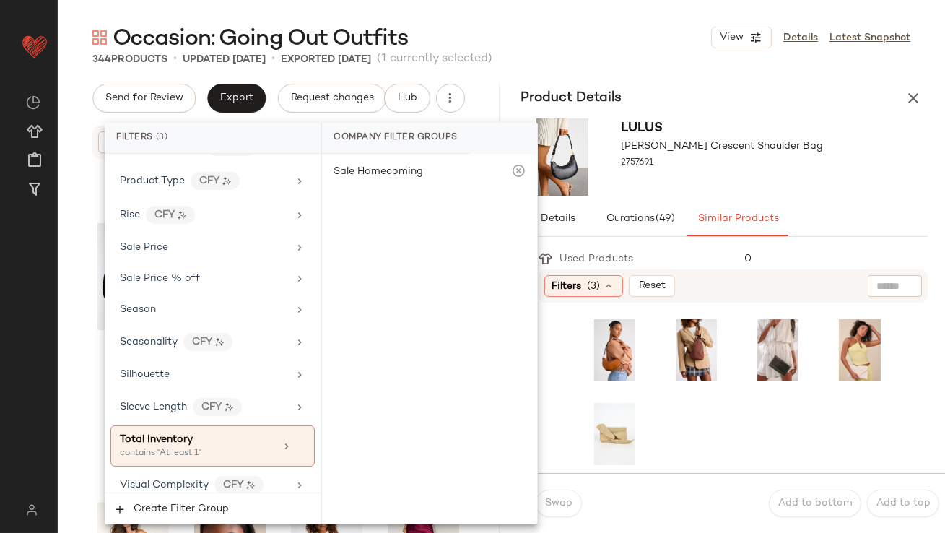
scroll to position [1148, 0]
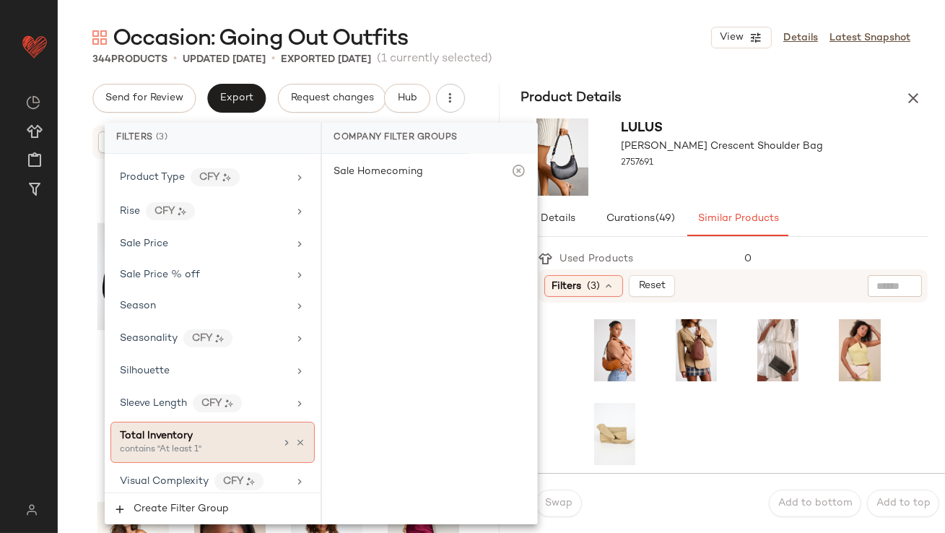
click at [206, 443] on div "contains "At least 1"" at bounding box center [192, 449] width 144 height 13
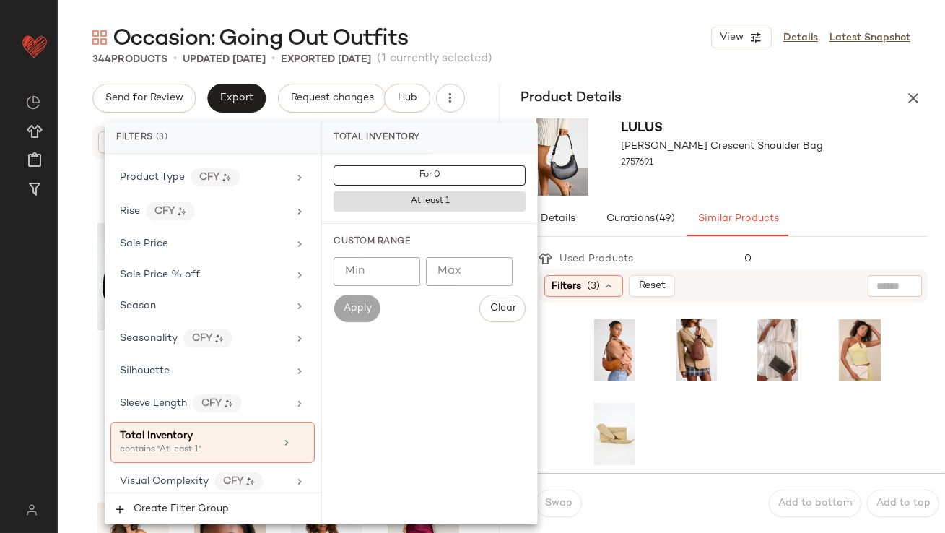
click at [362, 264] on input "Min" at bounding box center [377, 271] width 87 height 29
type input "**"
click at [753, 189] on div "Lulus Carina Black Crescent Shoulder Bag 2757691" at bounding box center [723, 156] width 202 height 77
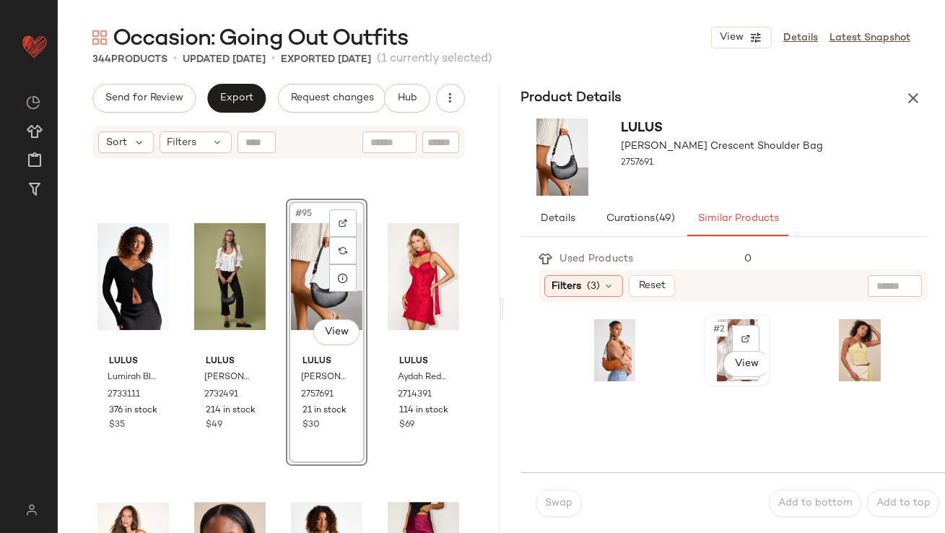
click at [706, 319] on div "#2 View" at bounding box center [738, 350] width 64 height 69
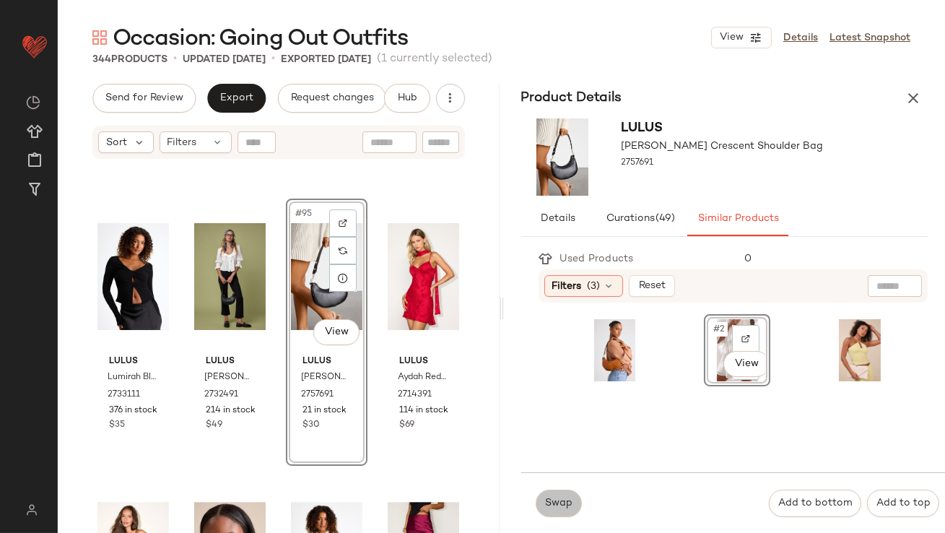
click at [558, 504] on span "Swap" at bounding box center [559, 504] width 28 height 12
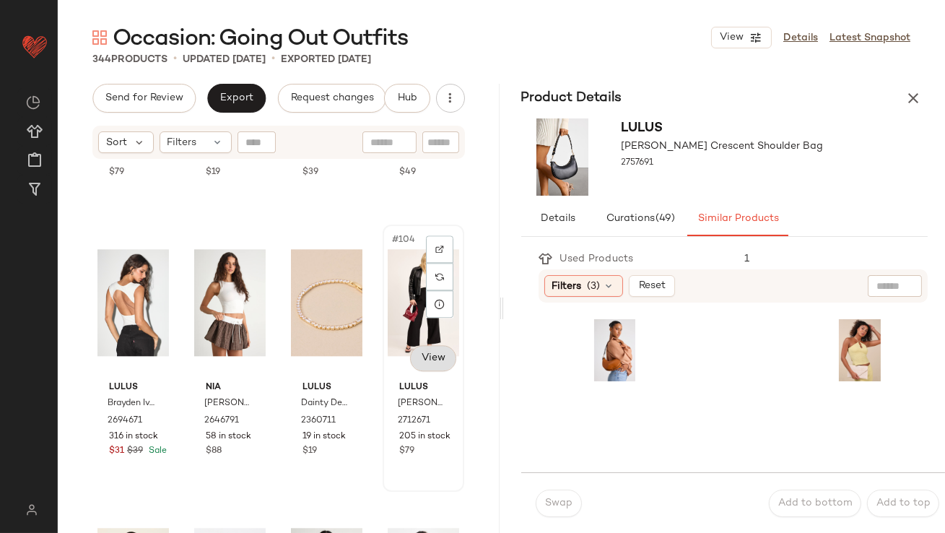
scroll to position [6923, 0]
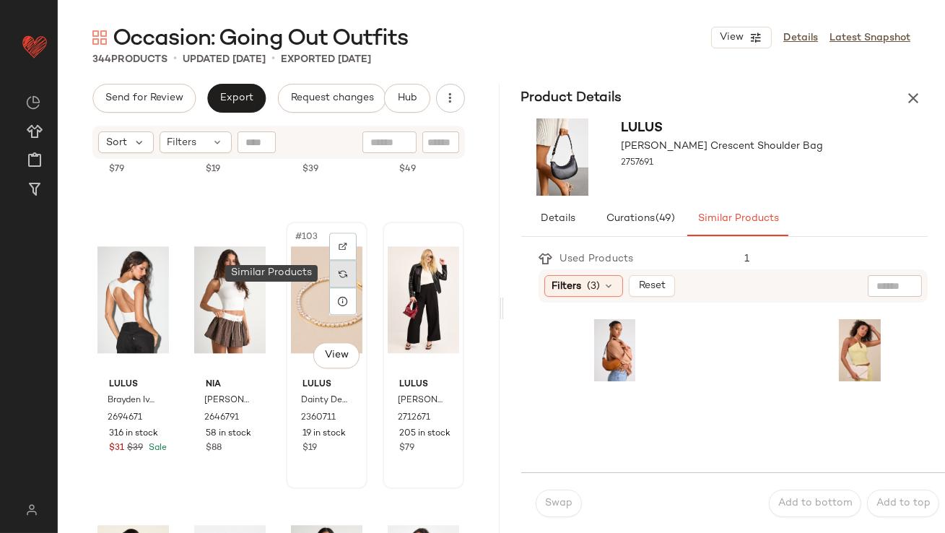
click at [345, 280] on div at bounding box center [342, 273] width 27 height 27
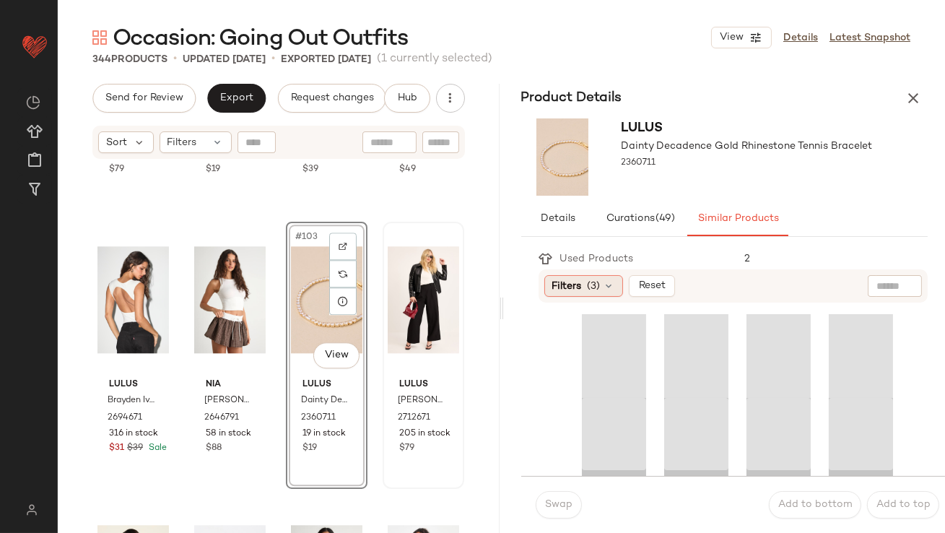
click at [567, 290] on span "Filters" at bounding box center [568, 286] width 30 height 15
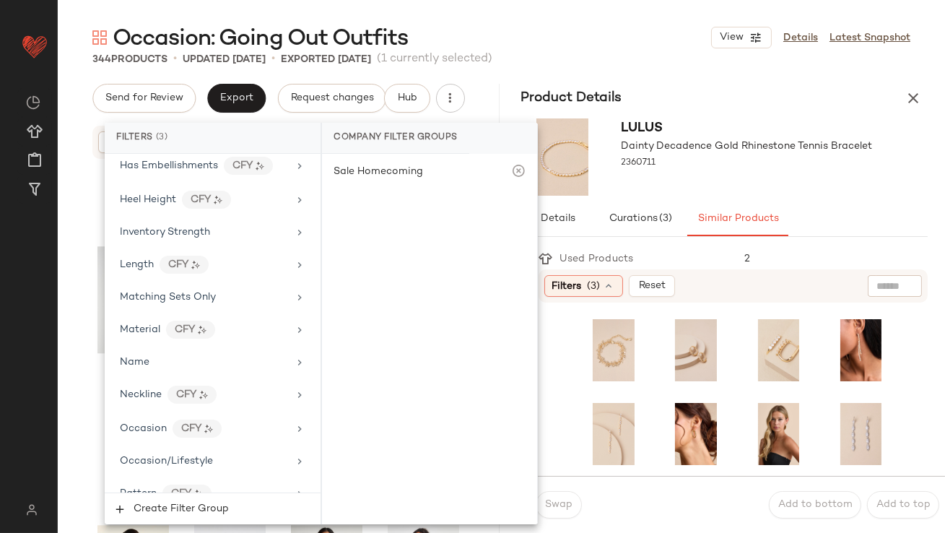
scroll to position [1148, 0]
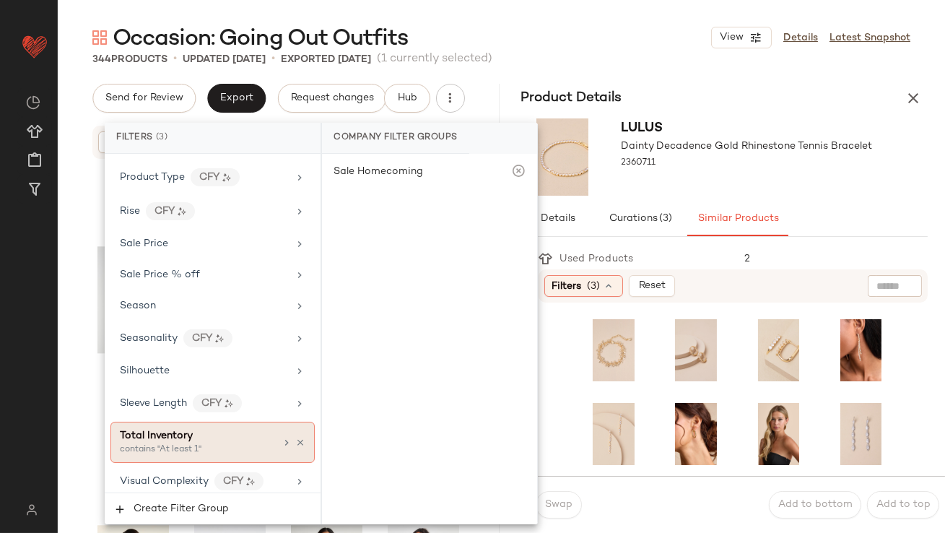
click at [203, 433] on div "Total Inventory" at bounding box center [197, 435] width 155 height 15
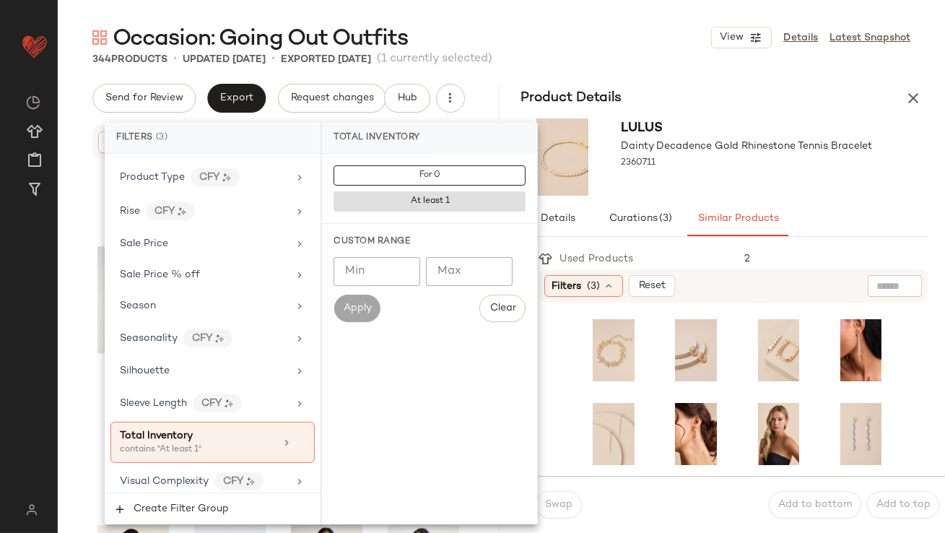
click at [386, 275] on input "Min" at bounding box center [377, 271] width 87 height 29
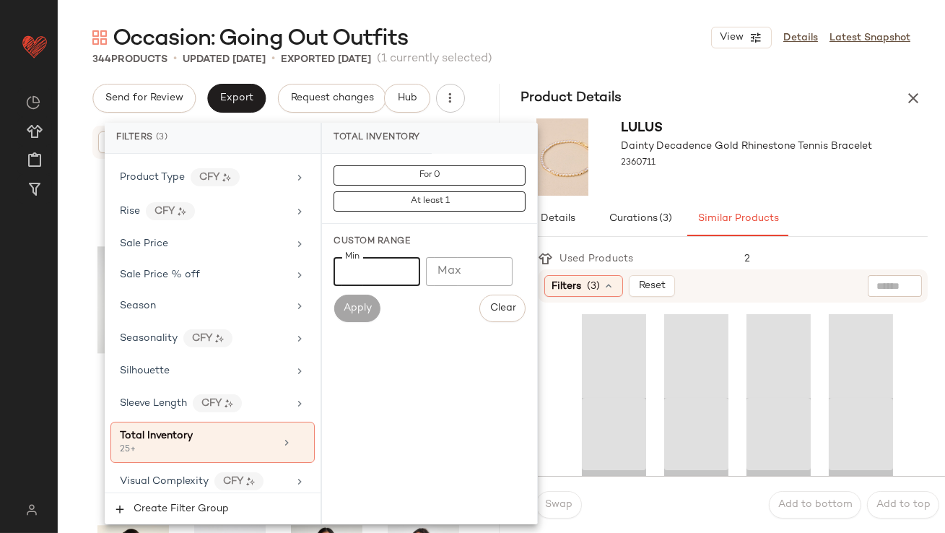
type input "**"
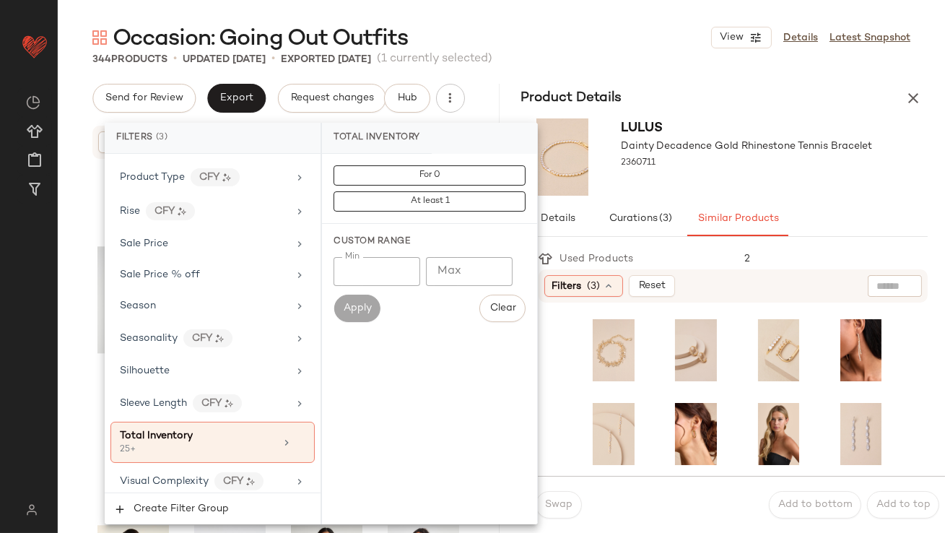
click at [802, 183] on div "Lulus Dainty Decadence Gold Rhinestone Tennis Bracelet 2360711" at bounding box center [747, 156] width 251 height 77
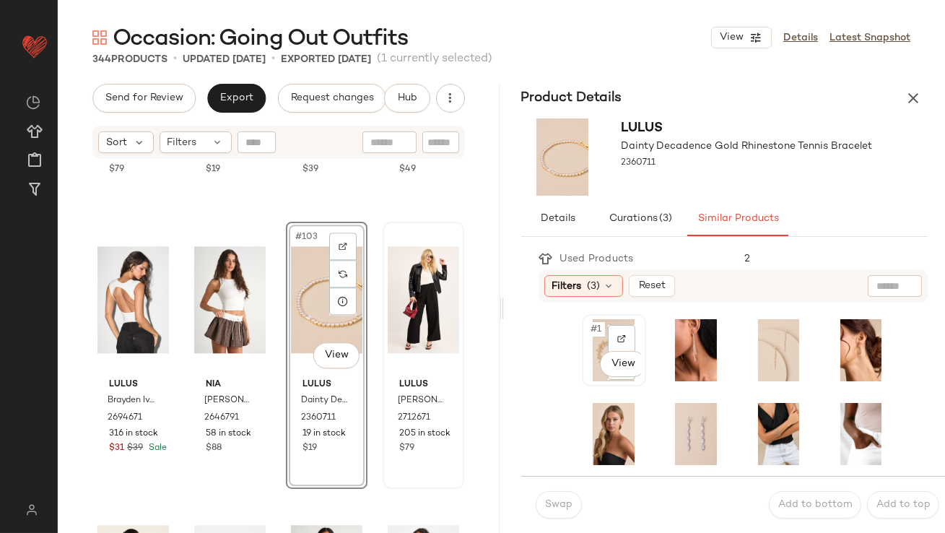
click at [605, 326] on div "#1 View" at bounding box center [614, 350] width 54 height 62
click at [547, 508] on span "Swap" at bounding box center [559, 505] width 28 height 12
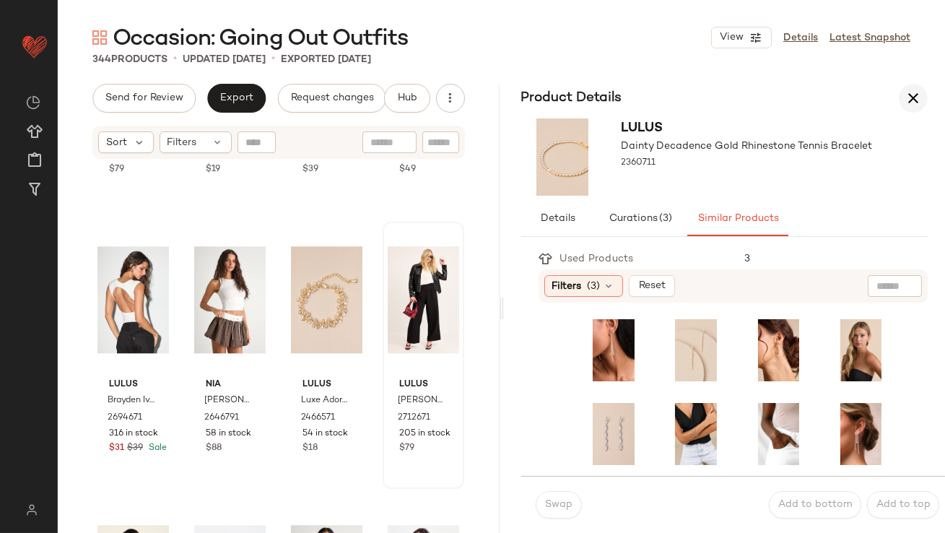
click at [912, 92] on icon "button" at bounding box center [913, 98] width 17 height 17
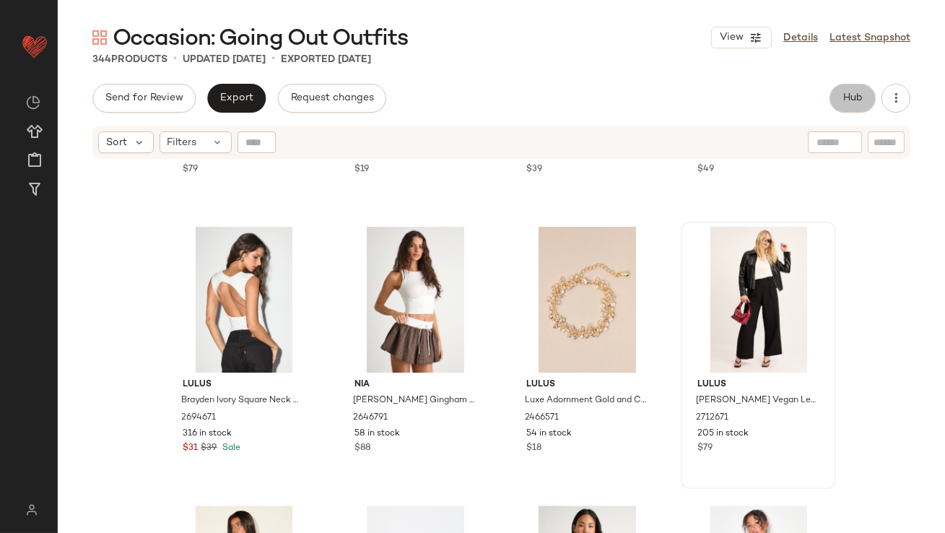
click at [843, 98] on span "Hub" at bounding box center [853, 98] width 20 height 12
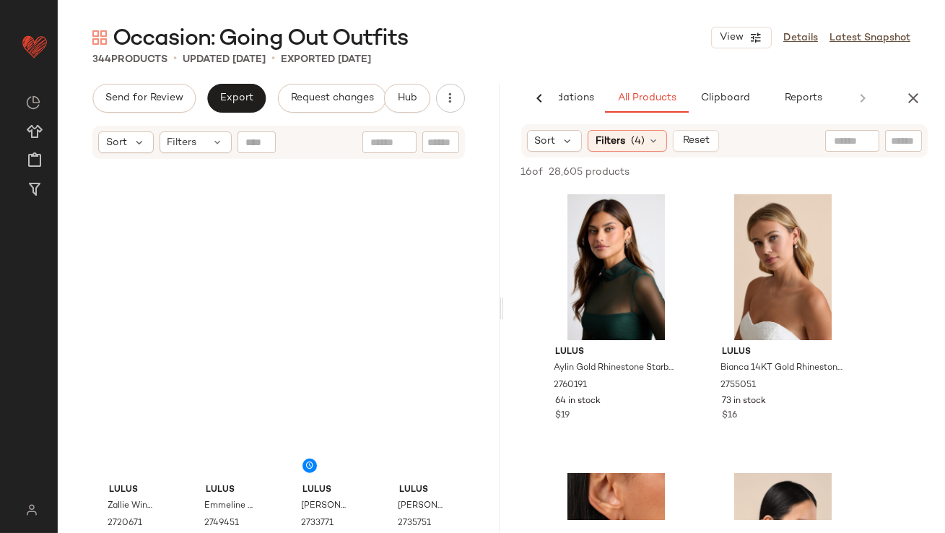
scroll to position [1822, 0]
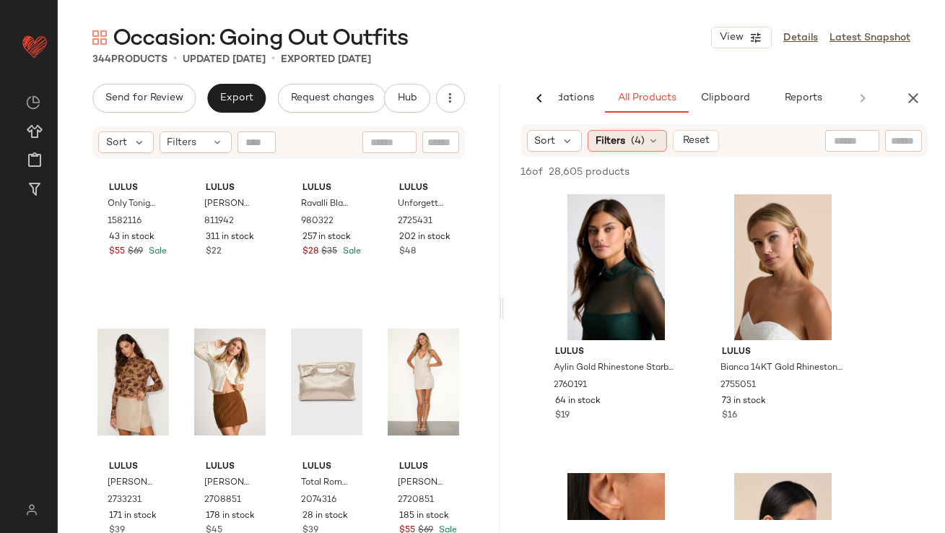
click at [641, 134] on span "(4)" at bounding box center [638, 141] width 14 height 15
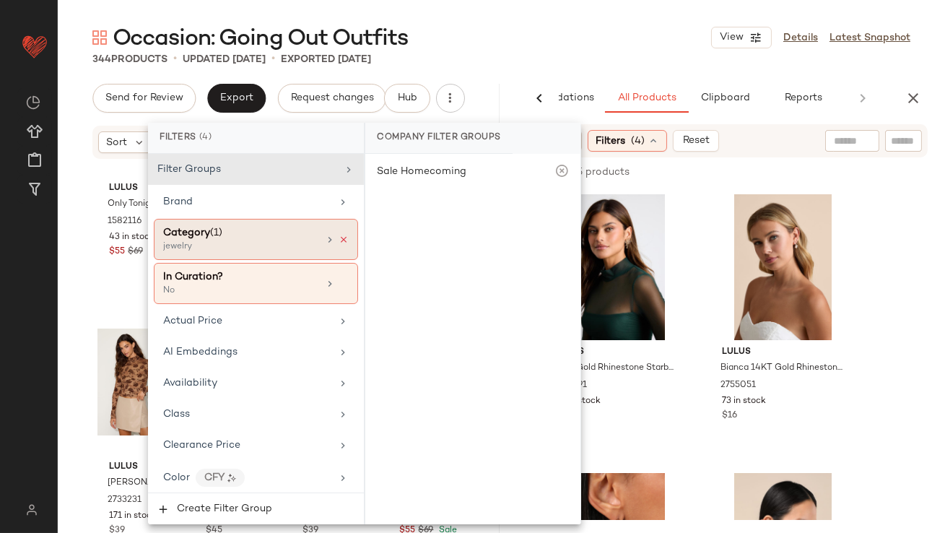
click at [339, 236] on icon at bounding box center [344, 240] width 10 height 10
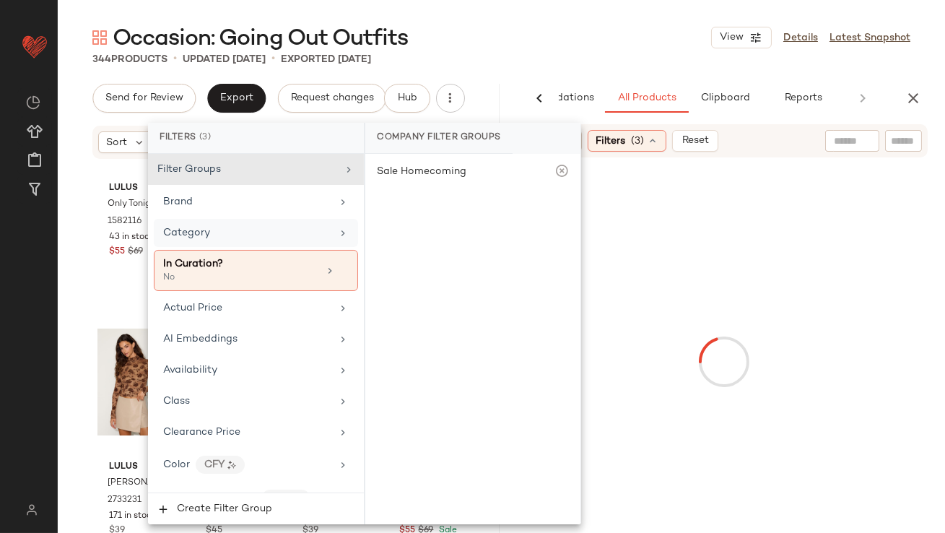
click at [519, 43] on div "Occasion: Going Out Outfits View Details Latest Snapshot" at bounding box center [502, 37] width 888 height 29
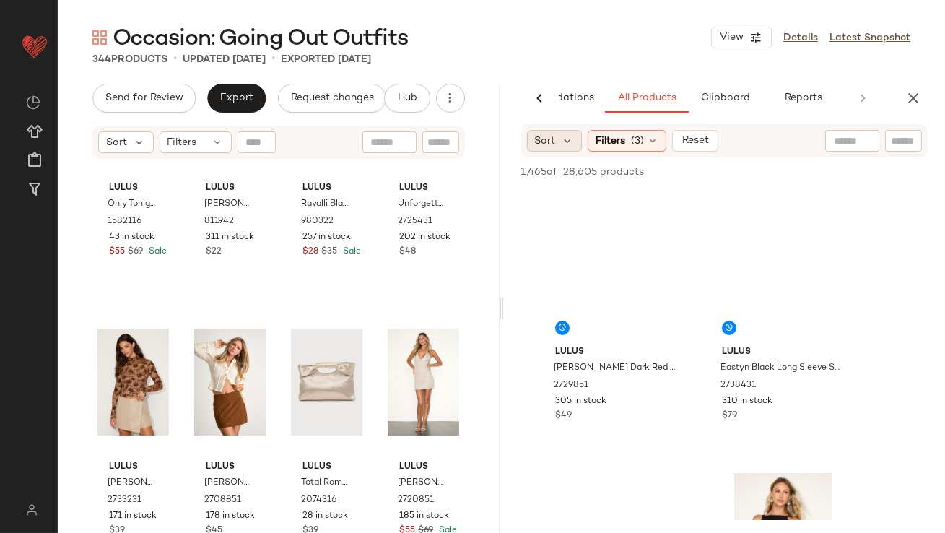
click at [545, 135] on span "Sort" at bounding box center [545, 141] width 21 height 15
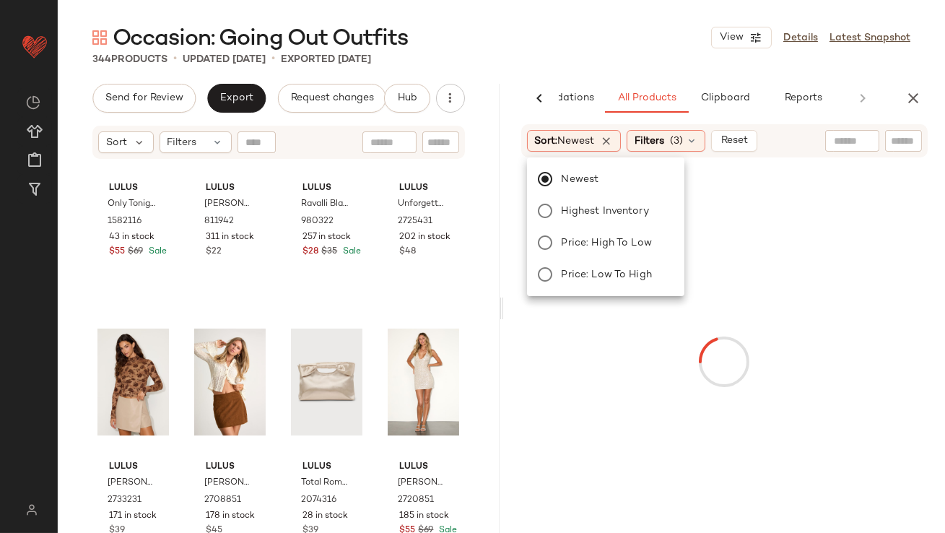
click at [551, 56] on div "344 Products • updated Sep 29th • Exported Sep 29th" at bounding box center [502, 59] width 888 height 14
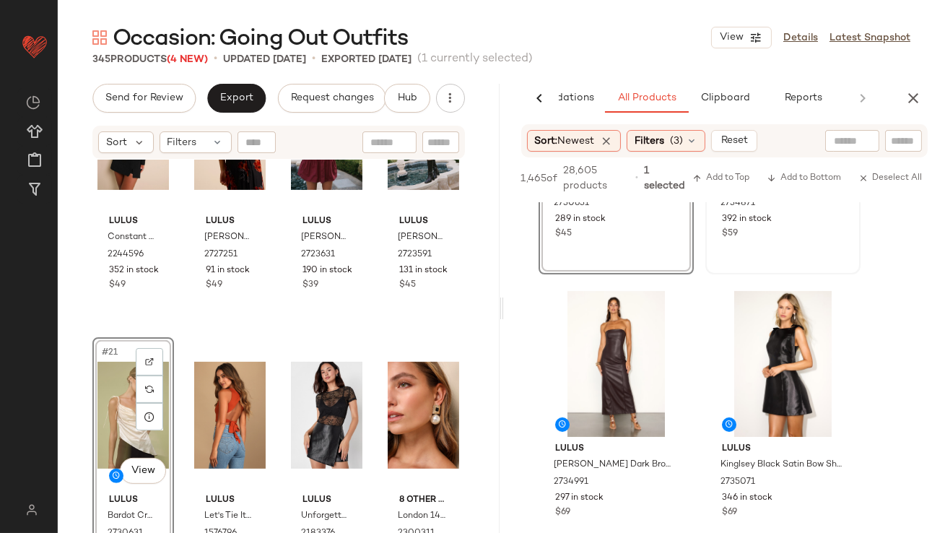
scroll to position [756, 0]
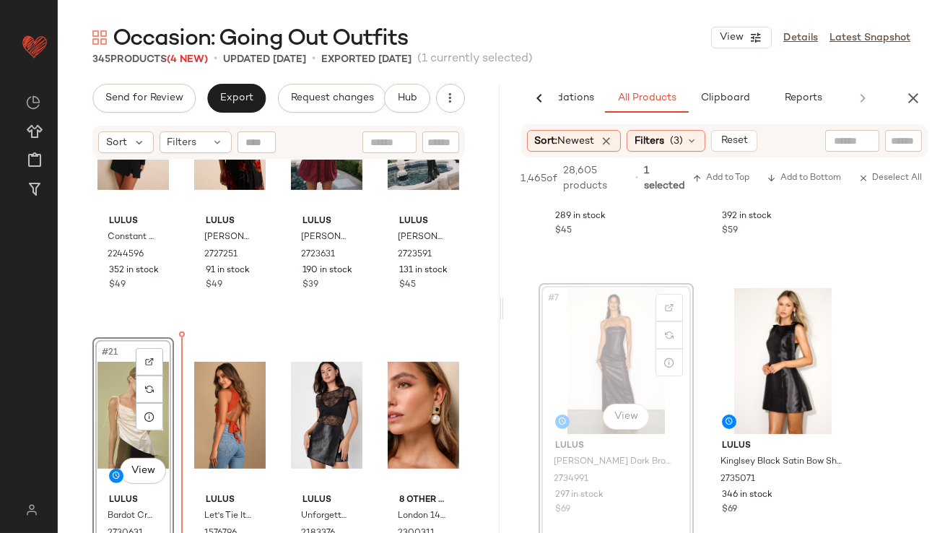
drag, startPoint x: 596, startPoint y: 324, endPoint x: 569, endPoint y: 327, distance: 26.9
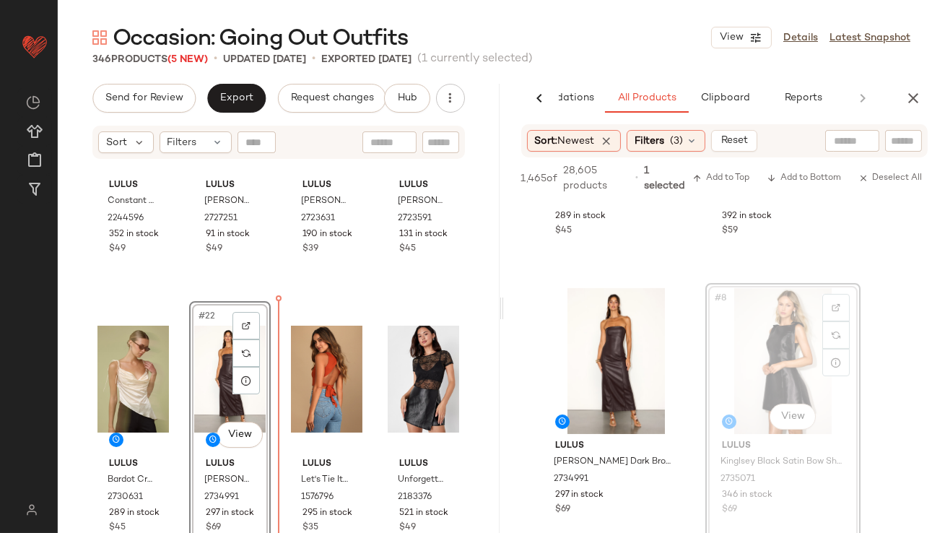
scroll to position [1295, 0]
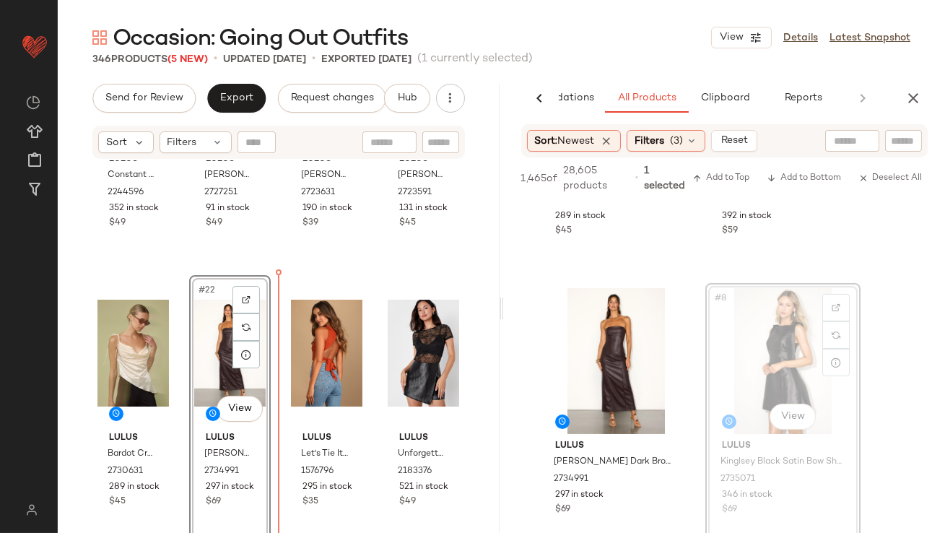
drag, startPoint x: 720, startPoint y: 386, endPoint x: 254, endPoint y: 472, distance: 473.6
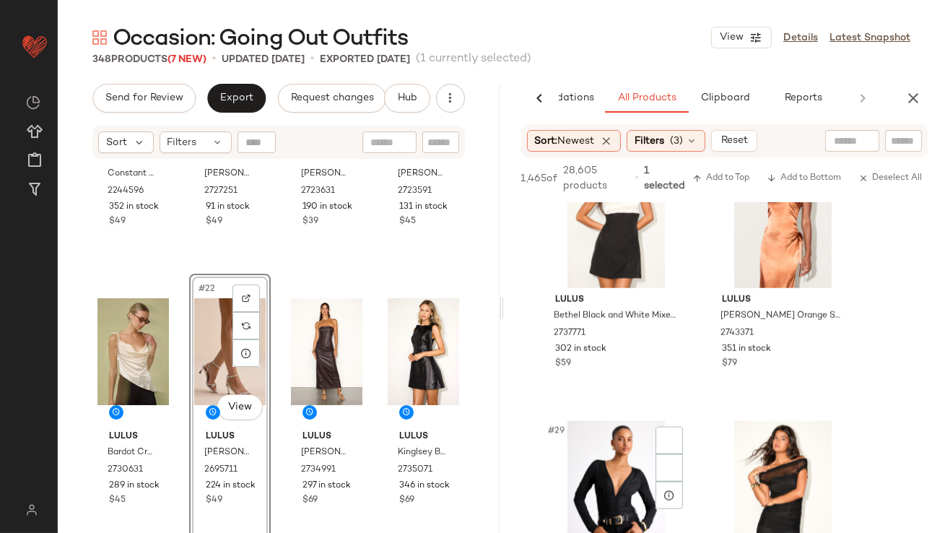
scroll to position [3830, 0]
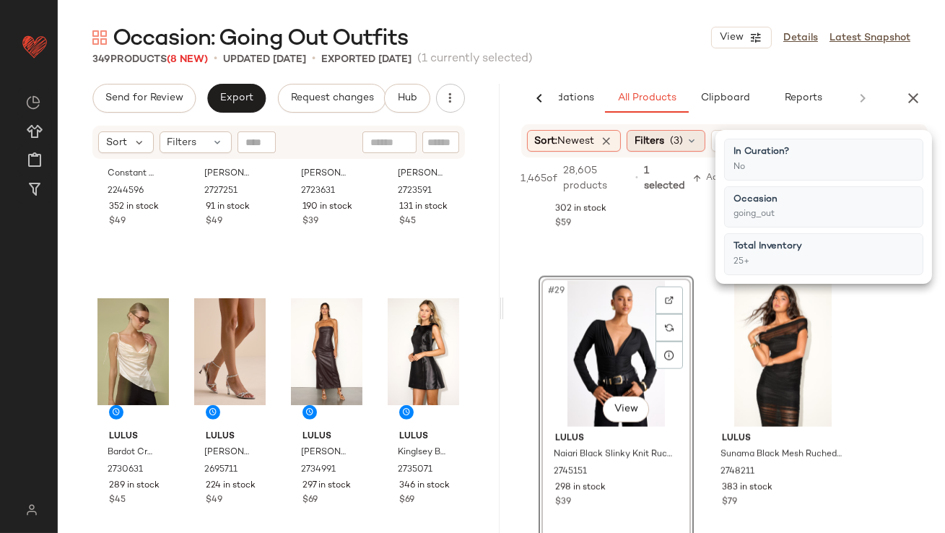
click at [644, 144] on span "Filters" at bounding box center [650, 141] width 30 height 15
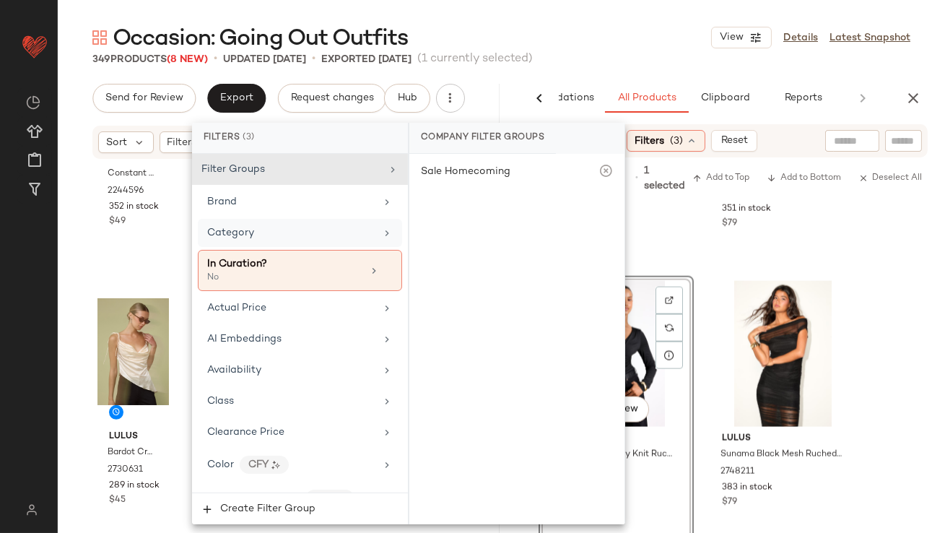
click at [329, 225] on div "Category" at bounding box center [291, 232] width 168 height 15
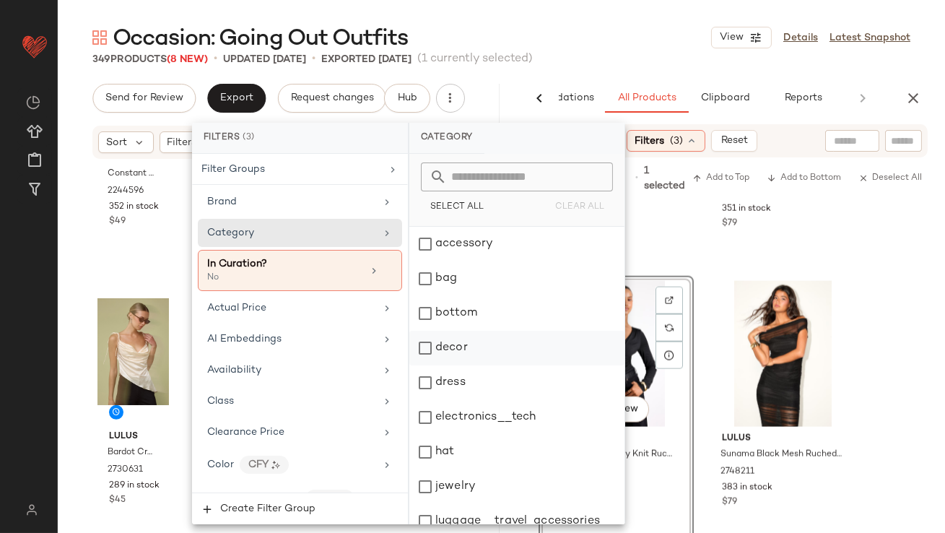
scroll to position [3, 0]
click at [436, 312] on div "bottom" at bounding box center [517, 310] width 215 height 35
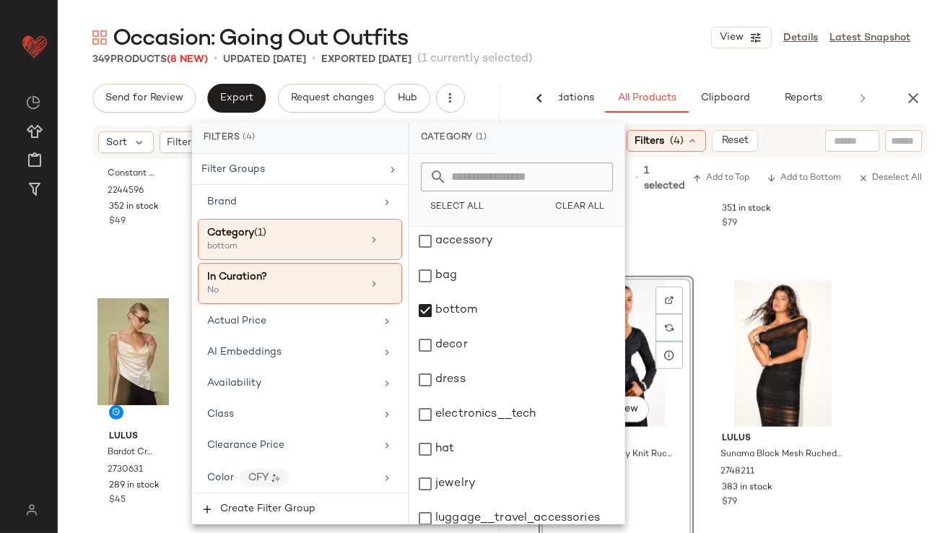
click at [571, 51] on div "Occasion: Going Out Outfits View Details Latest Snapshot" at bounding box center [502, 37] width 888 height 29
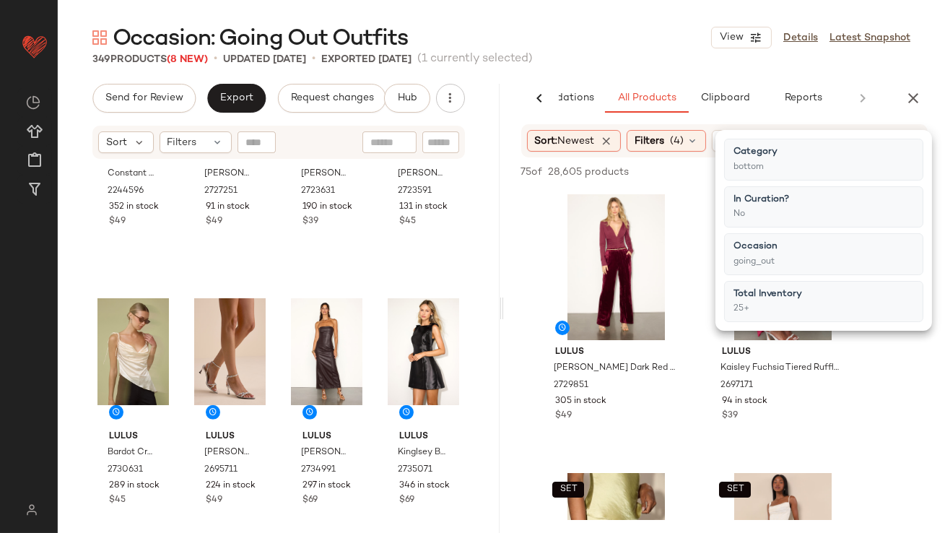
click at [600, 22] on main "Occasion: Going Out Outfits View Details Latest Snapshot 349 Products (8 New) •…" at bounding box center [472, 266] width 945 height 533
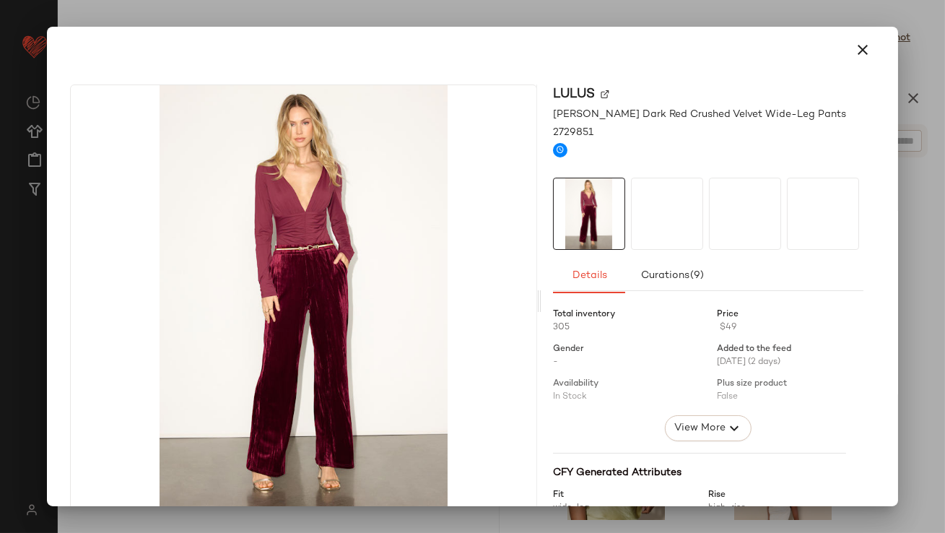
click at [0, 0] on img at bounding box center [0, 0] width 0 height 0
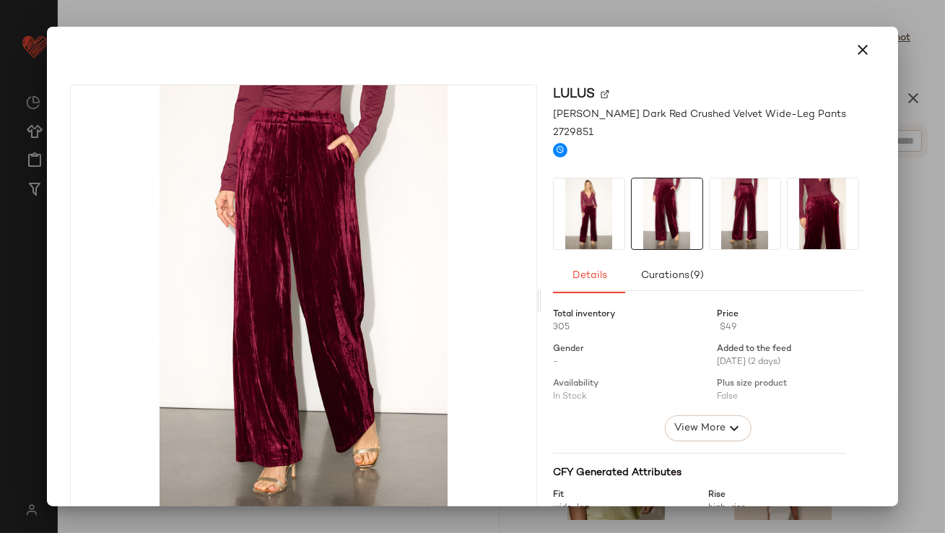
click at [745, 221] on img at bounding box center [745, 213] width 71 height 71
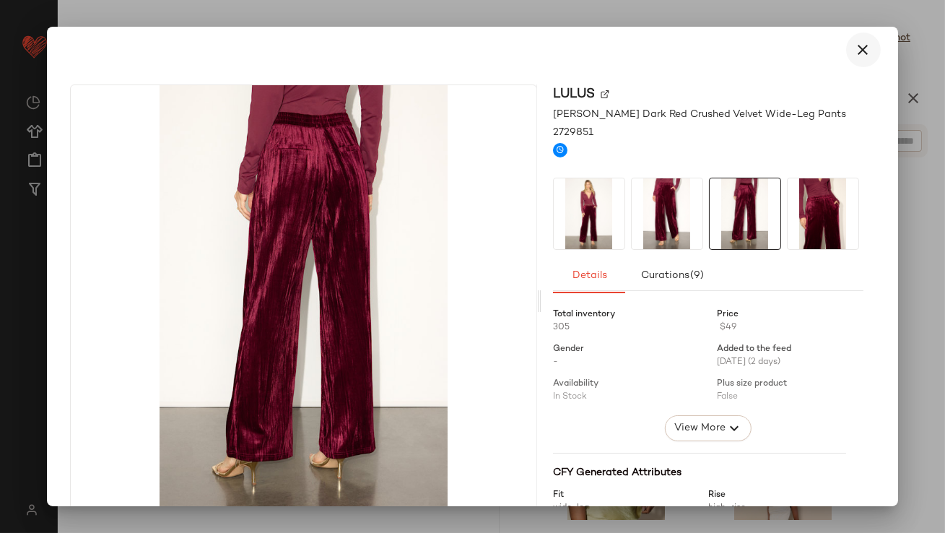
click at [857, 53] on icon "button" at bounding box center [863, 49] width 17 height 17
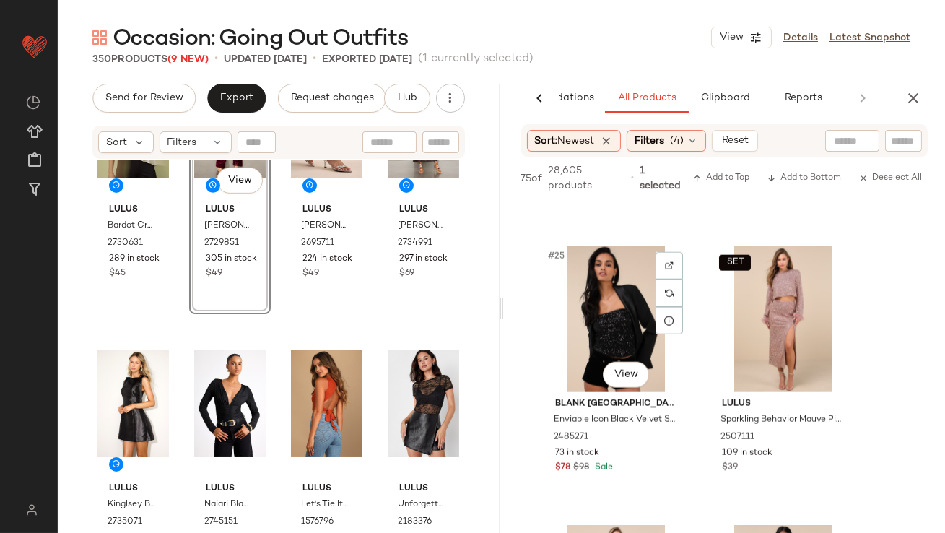
scroll to position [3306, 0]
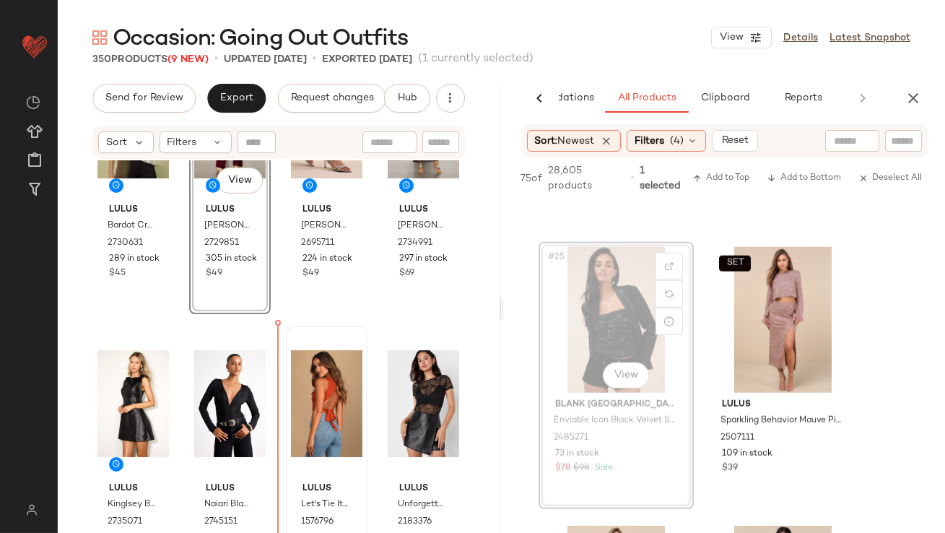
drag, startPoint x: 589, startPoint y: 318, endPoint x: 287, endPoint y: 416, distance: 318.2
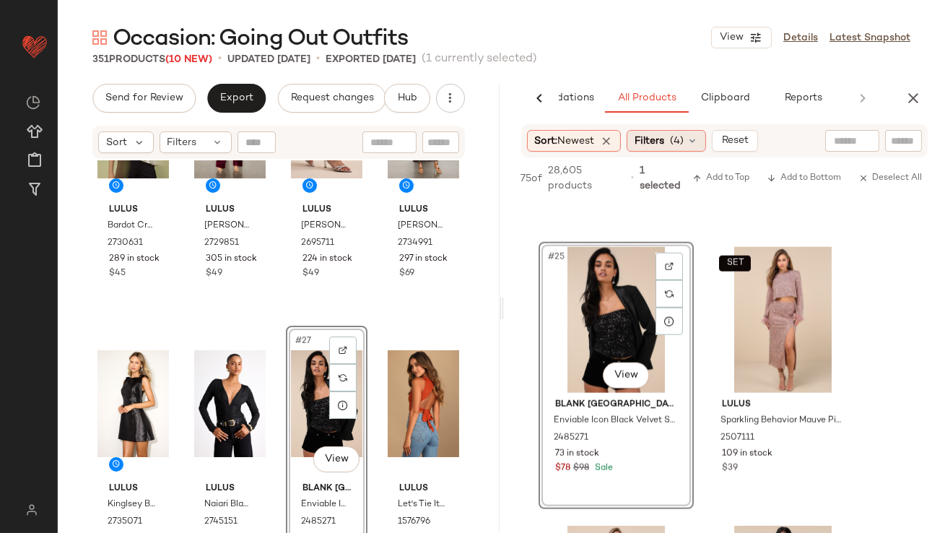
click at [681, 144] on span "(4)" at bounding box center [677, 141] width 14 height 15
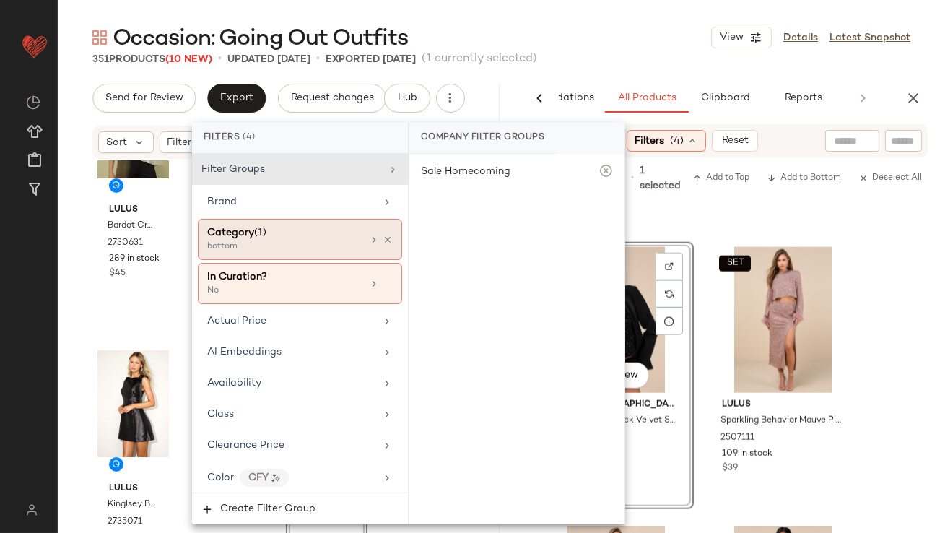
click at [378, 230] on div "Category (1) bottom" at bounding box center [300, 239] width 204 height 41
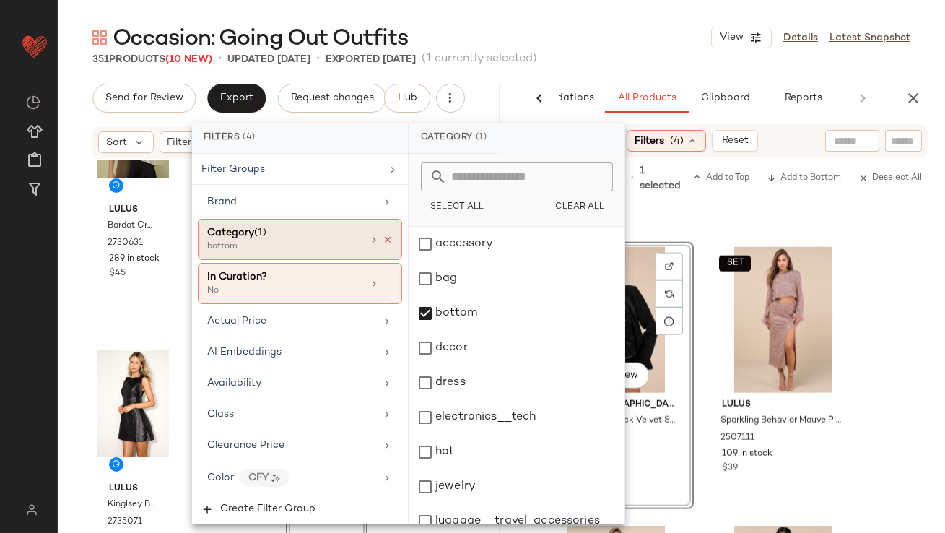
click at [383, 238] on icon at bounding box center [388, 240] width 10 height 10
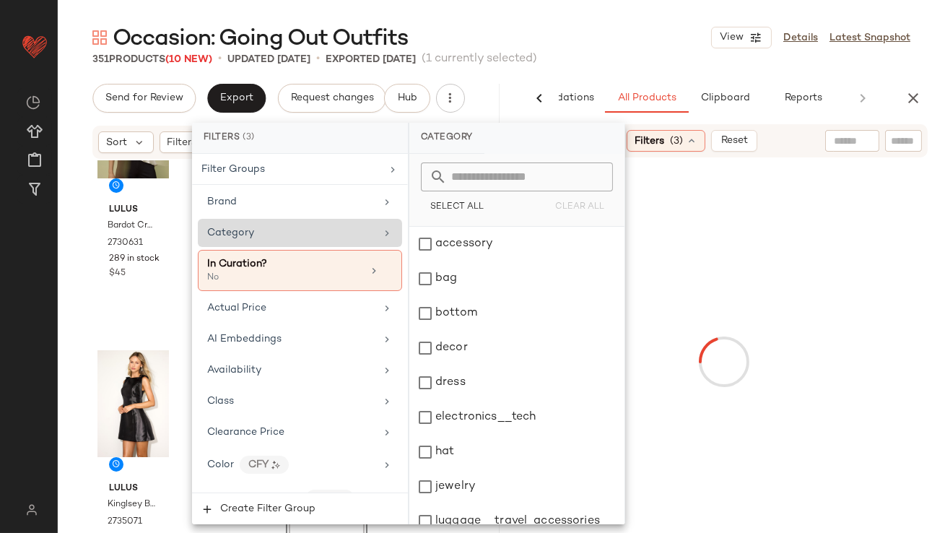
click at [364, 238] on div "Category" at bounding box center [291, 232] width 168 height 15
click at [443, 248] on div "accessory" at bounding box center [517, 244] width 215 height 35
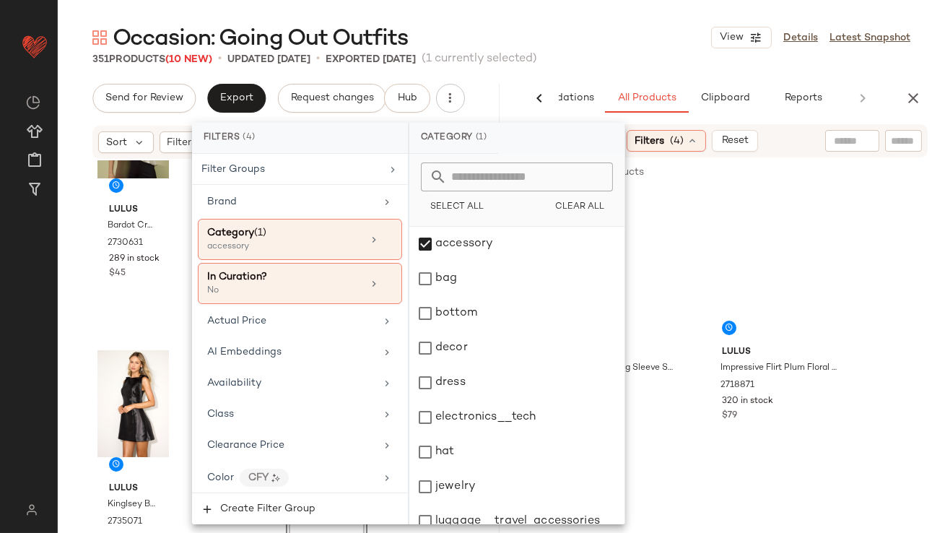
click at [665, 30] on div "Occasion: Going Out Outfits View Details Latest Snapshot" at bounding box center [502, 37] width 888 height 29
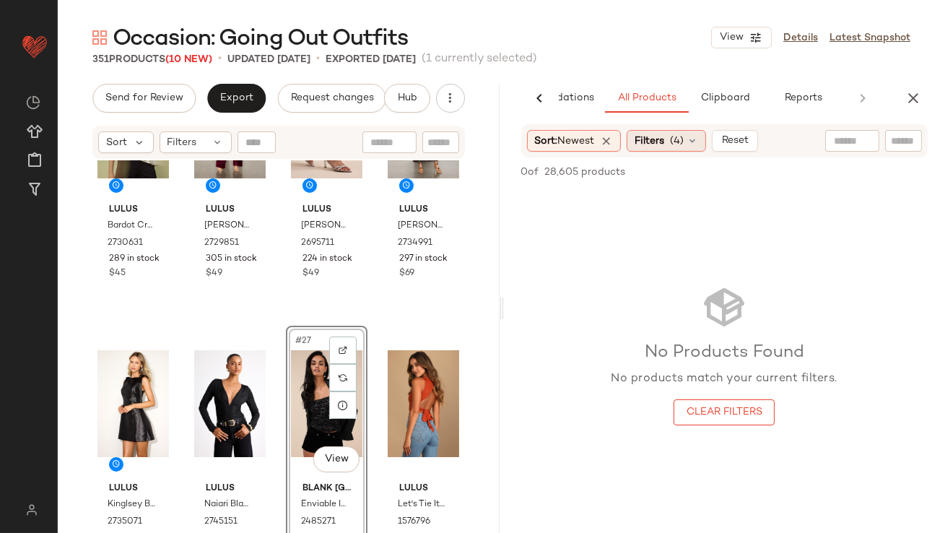
click at [641, 132] on div "Filters (4)" at bounding box center [666, 141] width 79 height 22
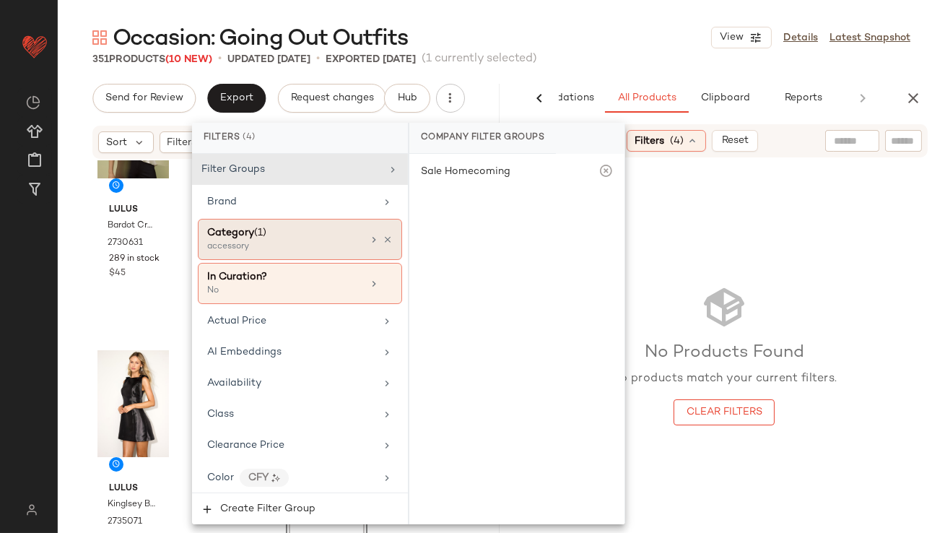
click at [346, 237] on div "Category (1)" at bounding box center [284, 232] width 155 height 15
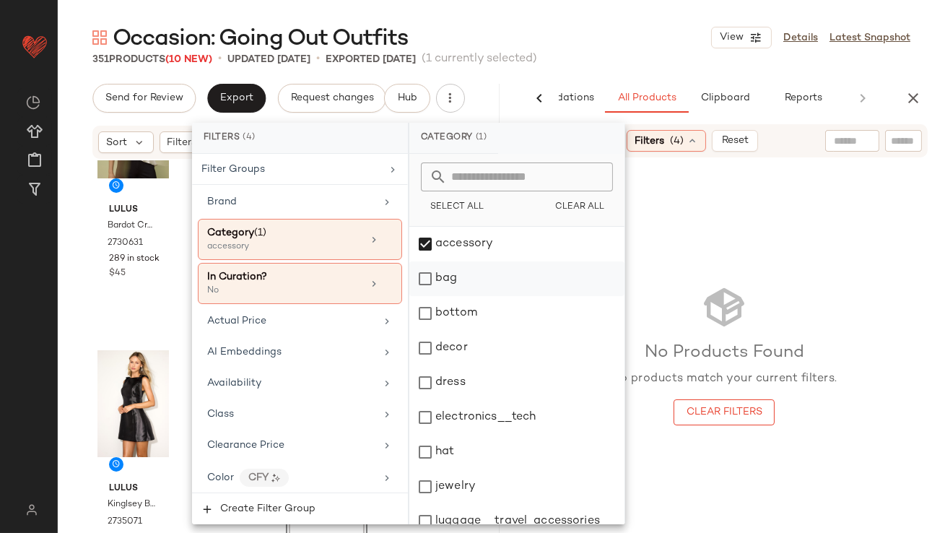
click at [431, 275] on div "bag" at bounding box center [517, 278] width 215 height 35
click at [598, 14] on main "Occasion: Going Out Outfits View Details Latest Snapshot 351 Products (10 New) …" at bounding box center [472, 266] width 945 height 533
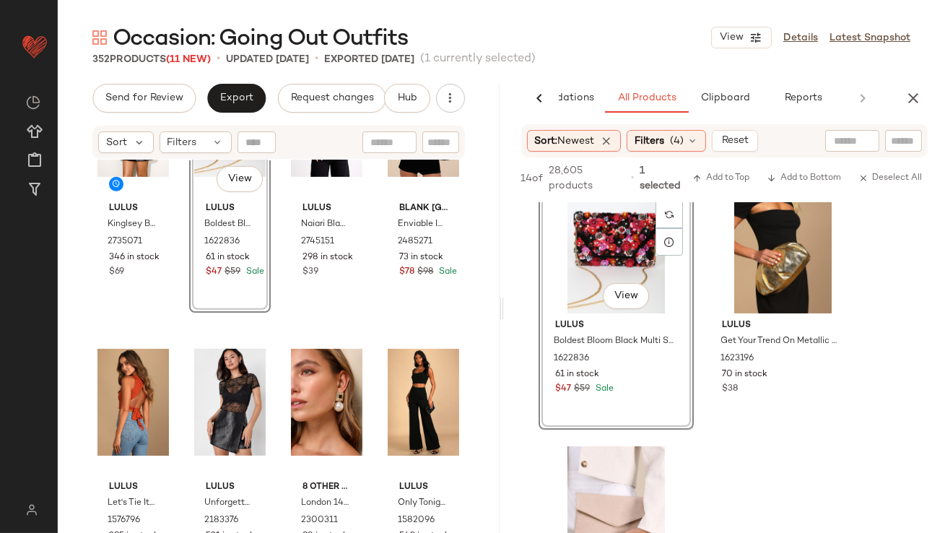
scroll to position [1843, 0]
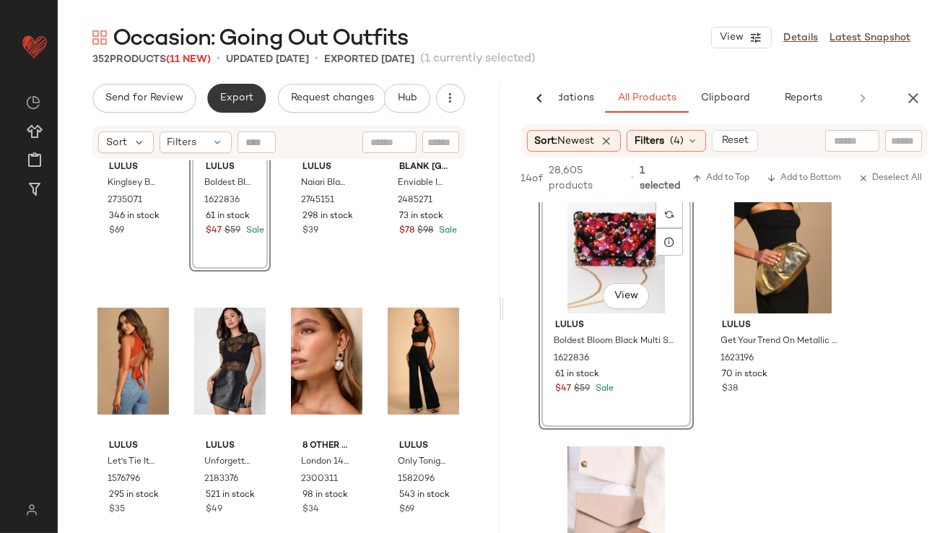
click at [234, 105] on button "Export" at bounding box center [236, 98] width 59 height 29
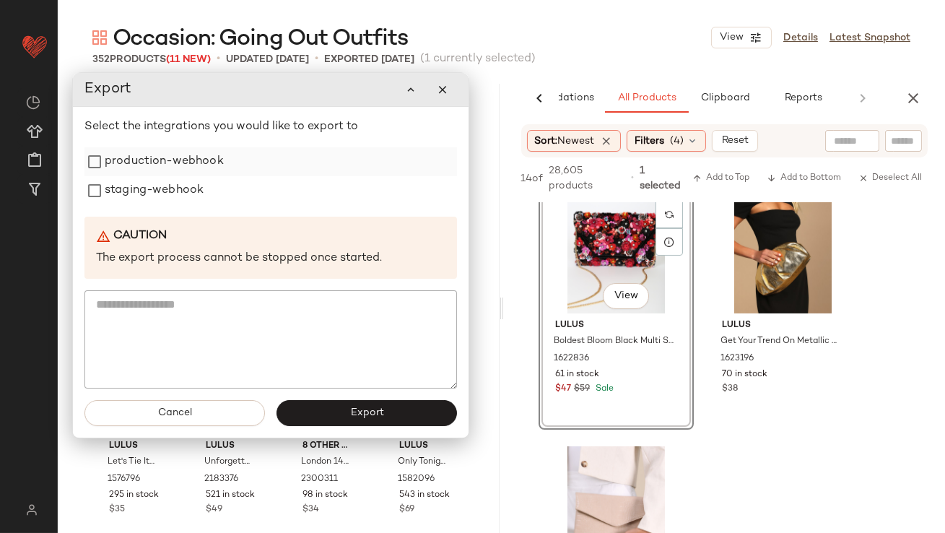
click at [199, 171] on label "production-webhook" at bounding box center [164, 161] width 119 height 29
click at [191, 197] on label "staging-webhook" at bounding box center [154, 190] width 99 height 29
click at [324, 427] on div "Cancel Export" at bounding box center [271, 413] width 396 height 49
click at [311, 418] on button "Export" at bounding box center [367, 413] width 181 height 26
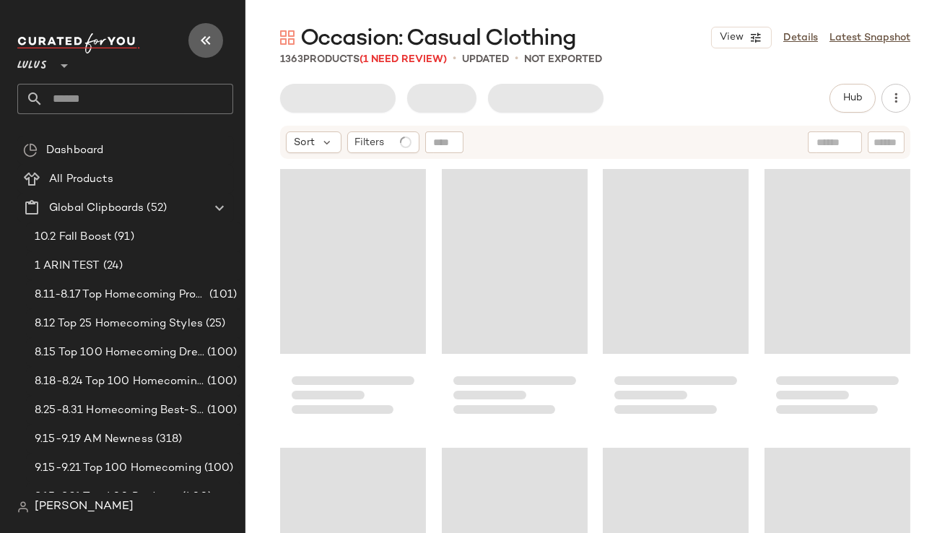
click at [208, 41] on icon "button" at bounding box center [205, 40] width 17 height 17
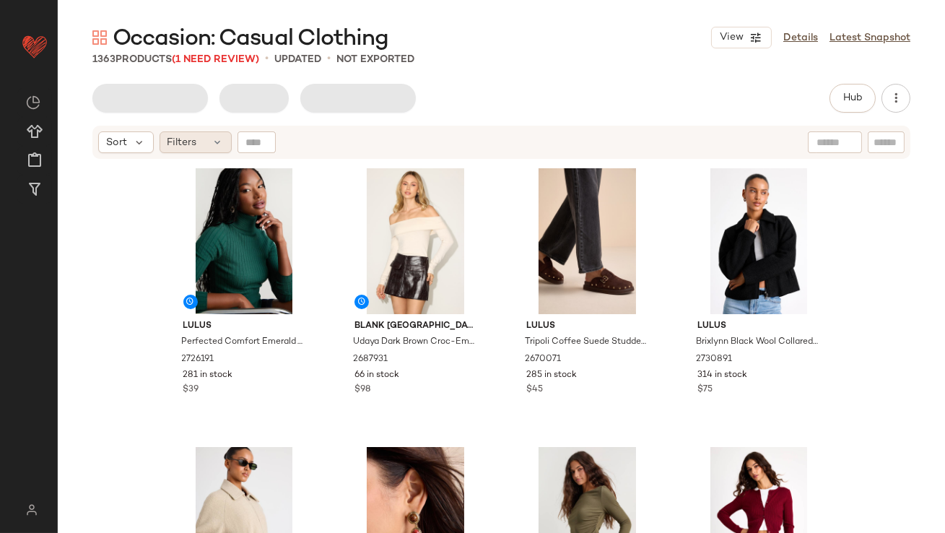
click at [196, 142] on div "Filters" at bounding box center [196, 142] width 72 height 22
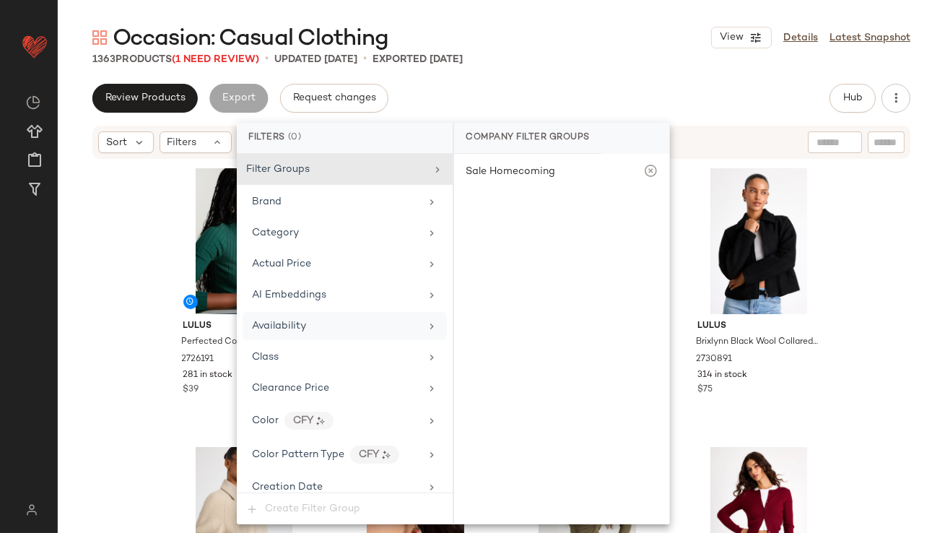
click at [267, 329] on span "Availability" at bounding box center [279, 326] width 54 height 11
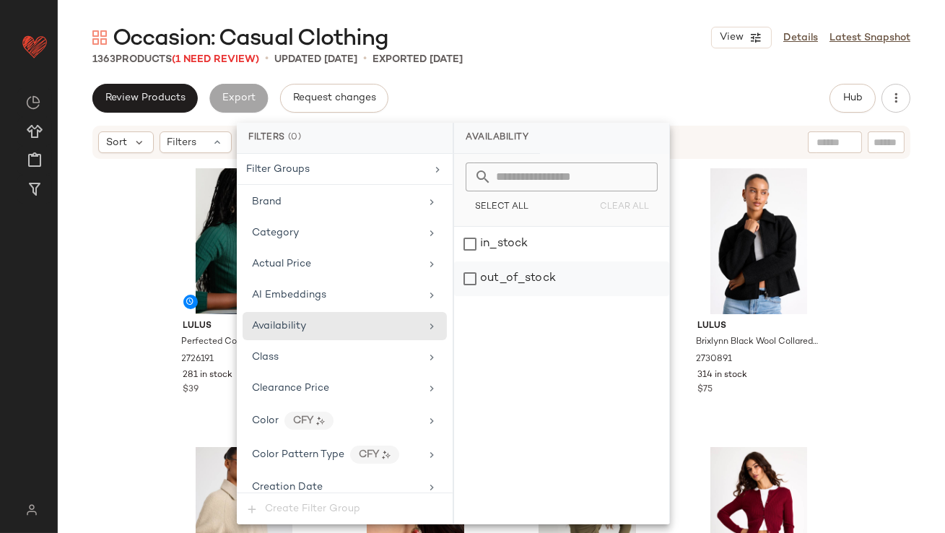
click at [487, 269] on div "out_of_stock" at bounding box center [561, 278] width 215 height 35
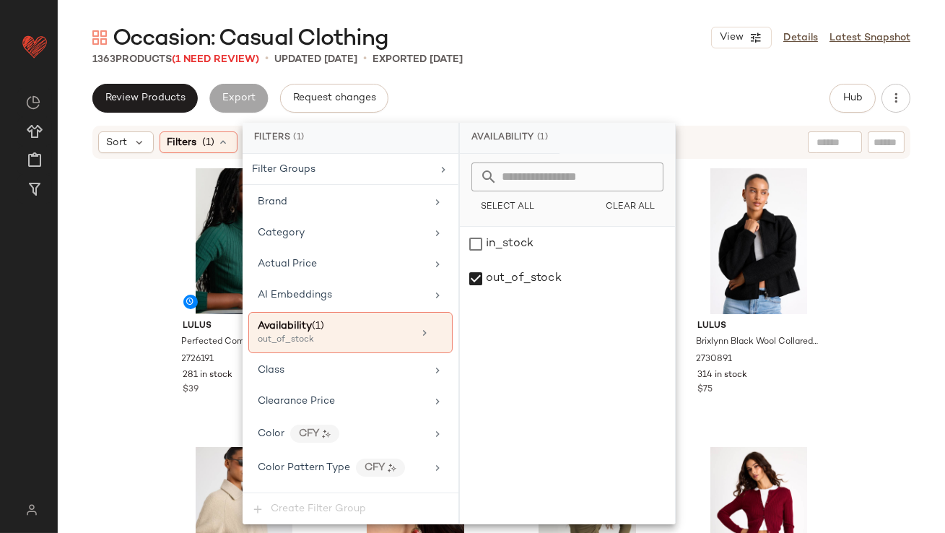
click at [527, 67] on div "Occasion: Casual Clothing View Details Latest Snapshot 1363 Products (1 Need Re…" at bounding box center [502, 278] width 888 height 510
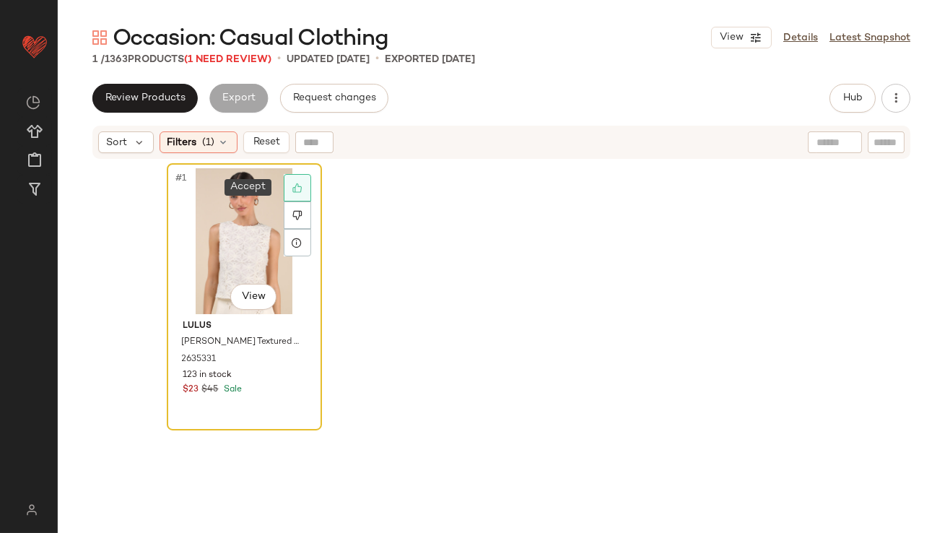
click at [296, 185] on icon at bounding box center [298, 188] width 10 height 10
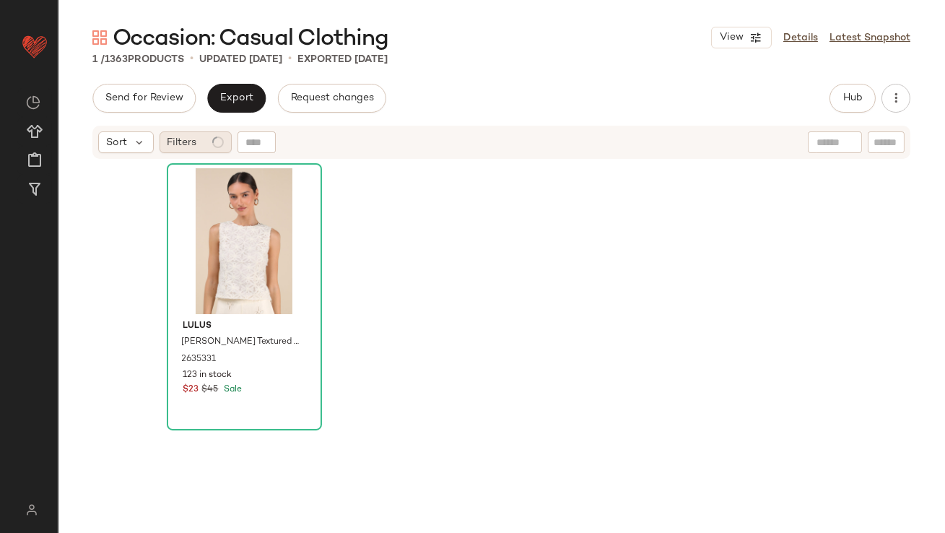
click at [204, 146] on div "Filters" at bounding box center [196, 142] width 72 height 22
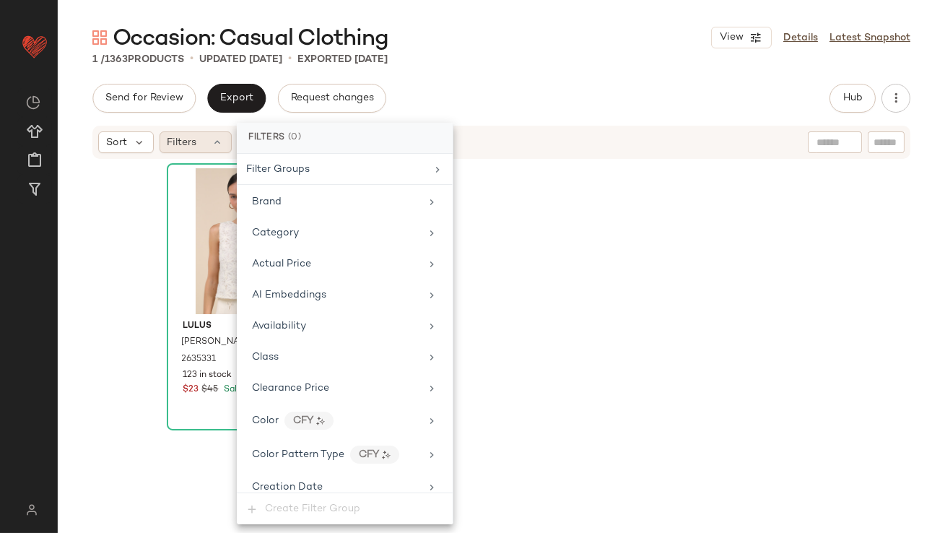
click at [187, 135] on span "Filters" at bounding box center [183, 142] width 30 height 15
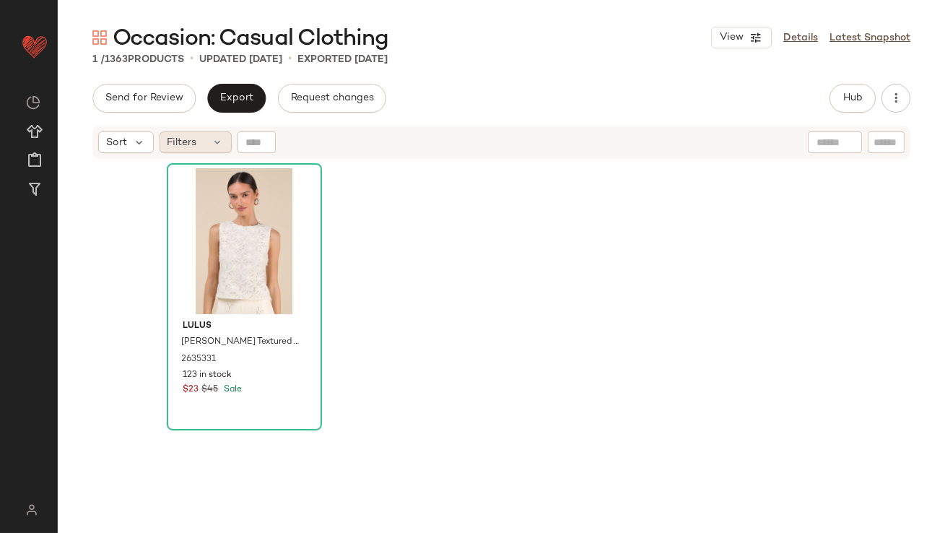
click at [217, 131] on div "Filters" at bounding box center [196, 142] width 72 height 22
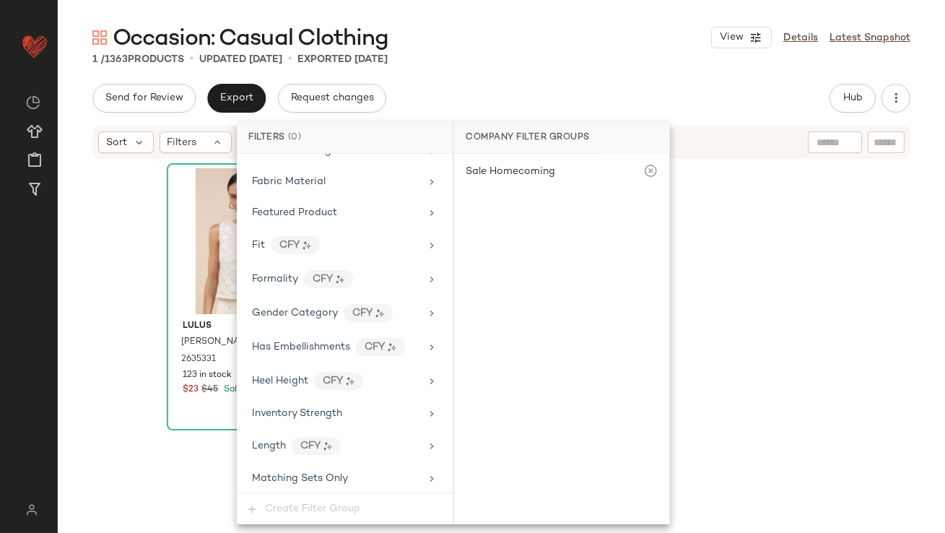
scroll to position [1079, 0]
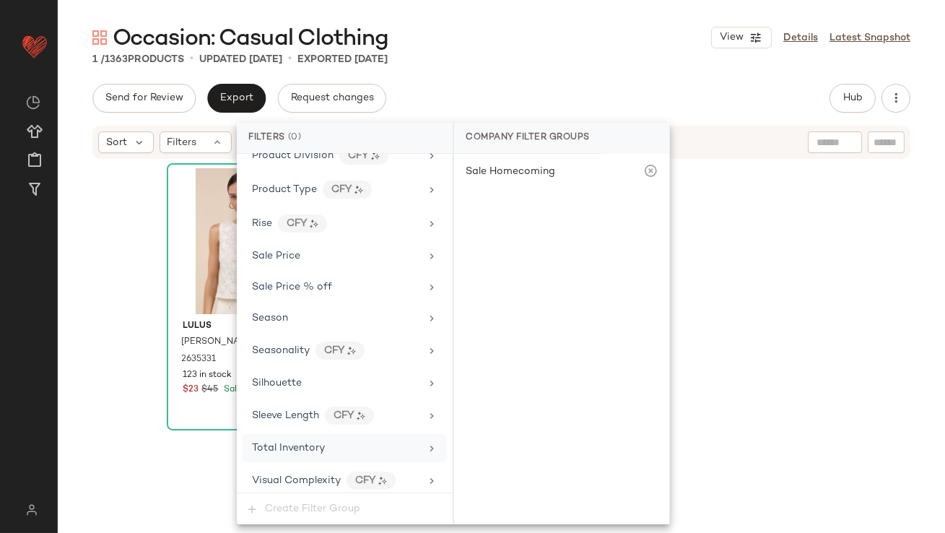
click at [290, 443] on span "Total Inventory" at bounding box center [288, 448] width 73 height 11
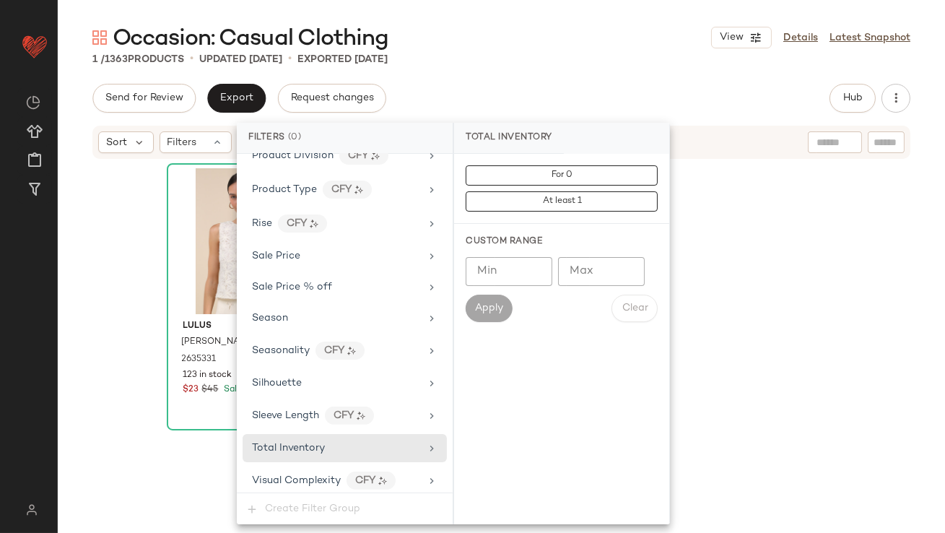
click at [572, 284] on input "Max" at bounding box center [601, 271] width 87 height 29
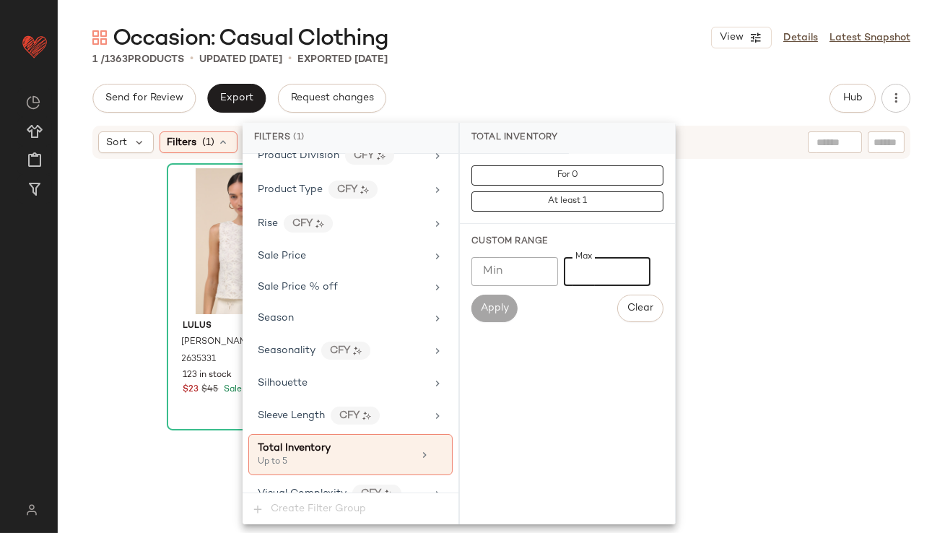
type input "*"
click at [609, 42] on div "Occasion: Casual Clothing View Details Latest Snapshot" at bounding box center [502, 37] width 888 height 29
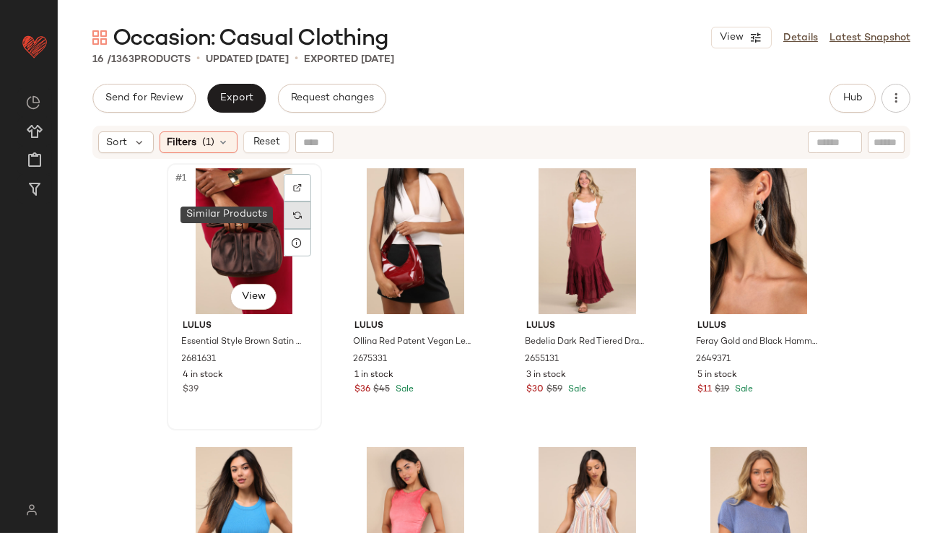
click at [292, 207] on div at bounding box center [297, 215] width 27 height 27
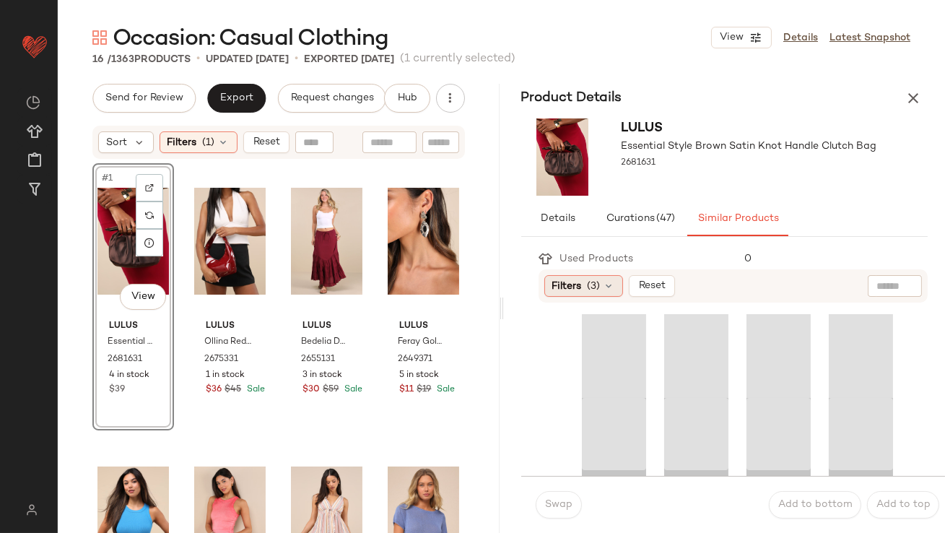
click at [563, 282] on span "Filters" at bounding box center [568, 286] width 30 height 15
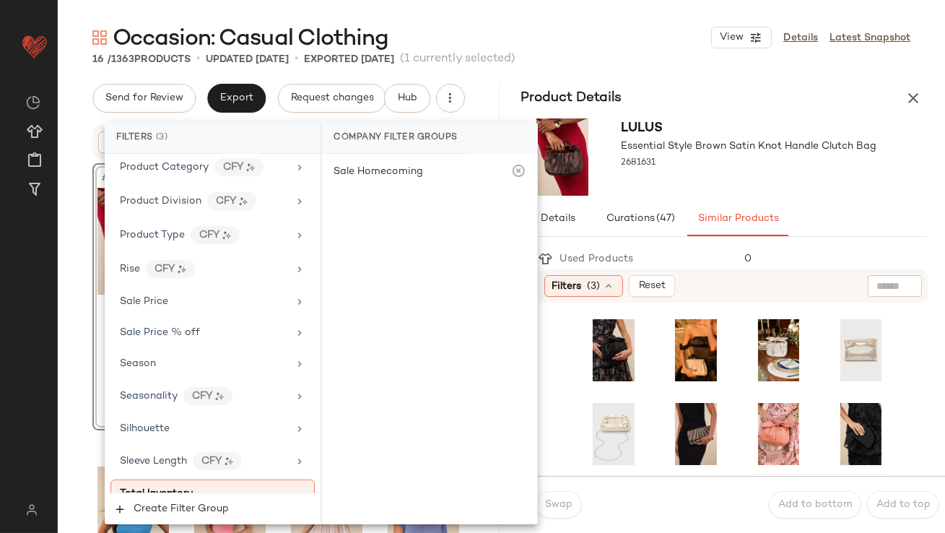
scroll to position [1148, 0]
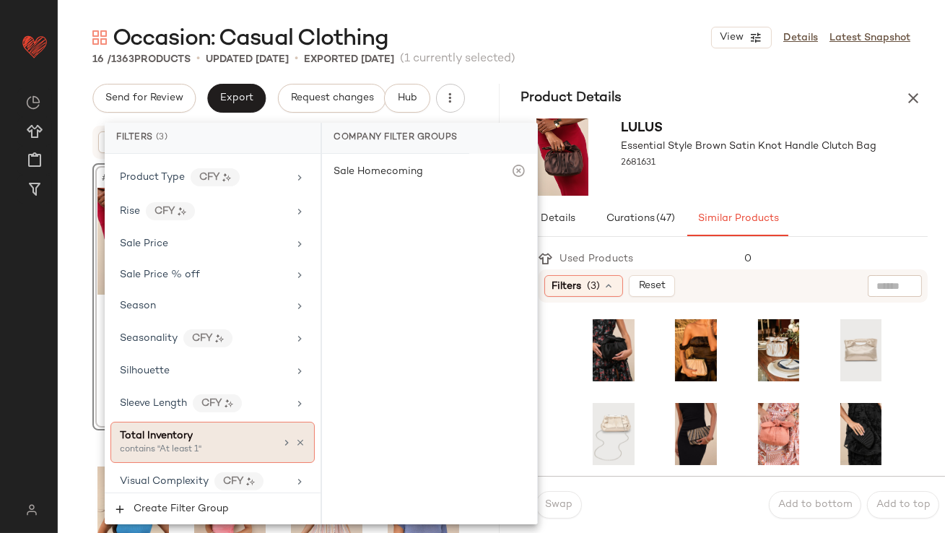
drag, startPoint x: 168, startPoint y: 430, endPoint x: 173, endPoint y: 420, distance: 11.7
click at [168, 430] on span "Total Inventory" at bounding box center [156, 435] width 73 height 11
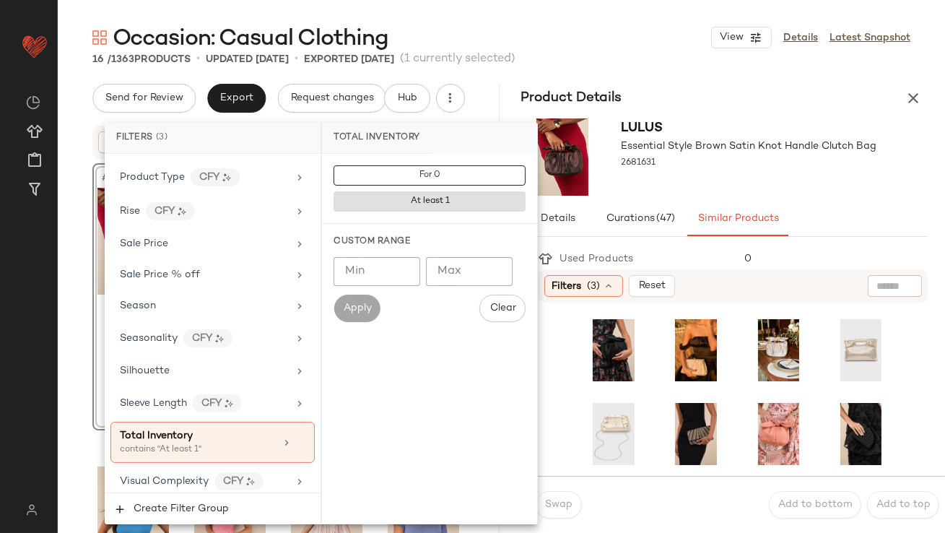
click at [398, 267] on input "*" at bounding box center [377, 271] width 87 height 29
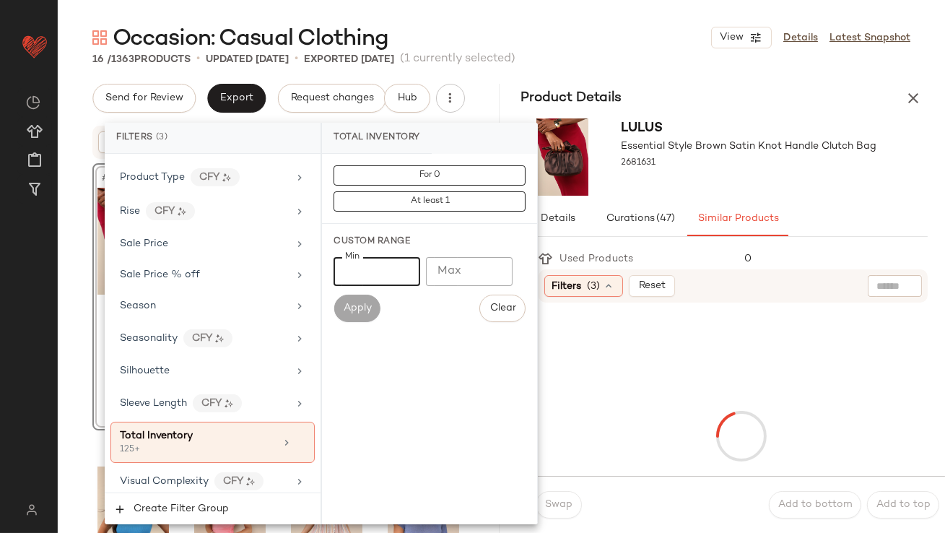
type input "***"
click at [770, 168] on div "2681631" at bounding box center [750, 163] width 256 height 20
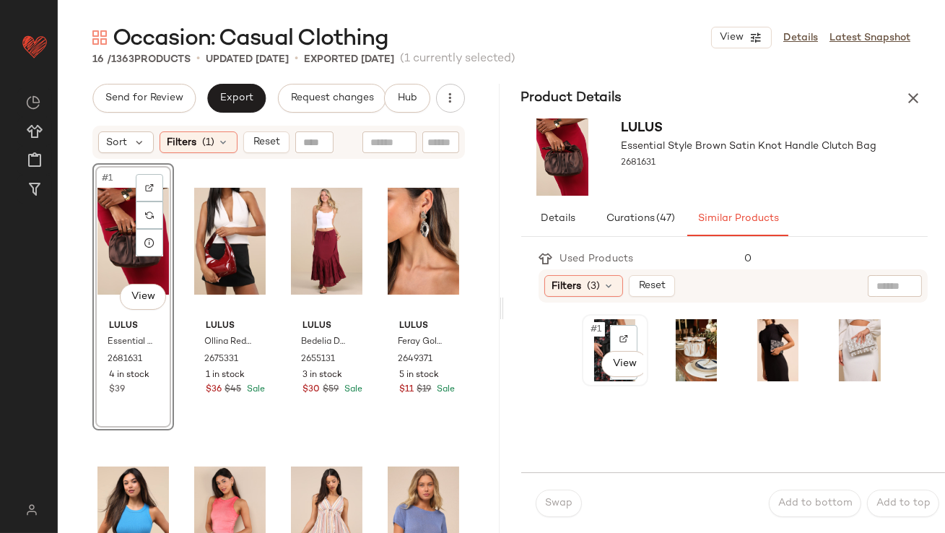
click at [605, 328] on div "#1 View" at bounding box center [615, 350] width 56 height 62
click at [547, 503] on span "Swap" at bounding box center [559, 504] width 28 height 12
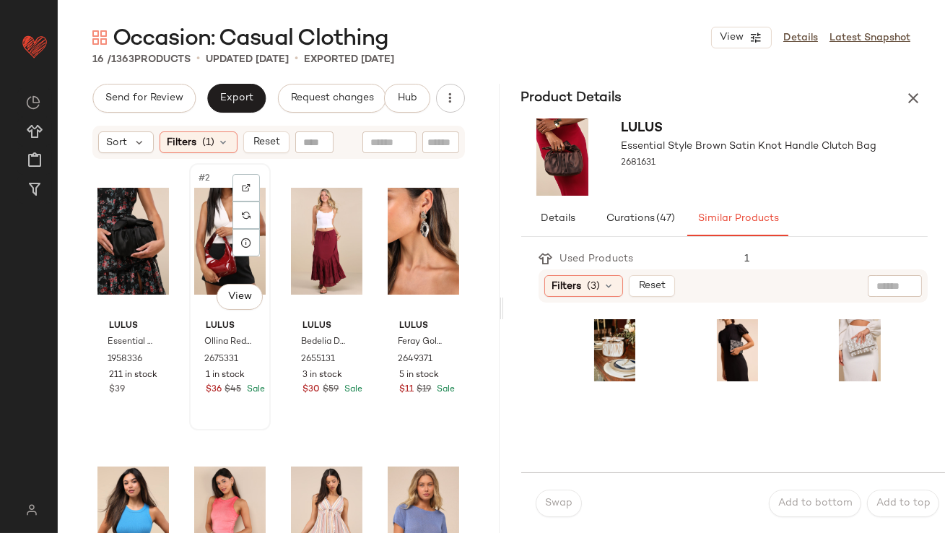
click at [202, 256] on div "#2 View" at bounding box center [230, 241] width 72 height 146
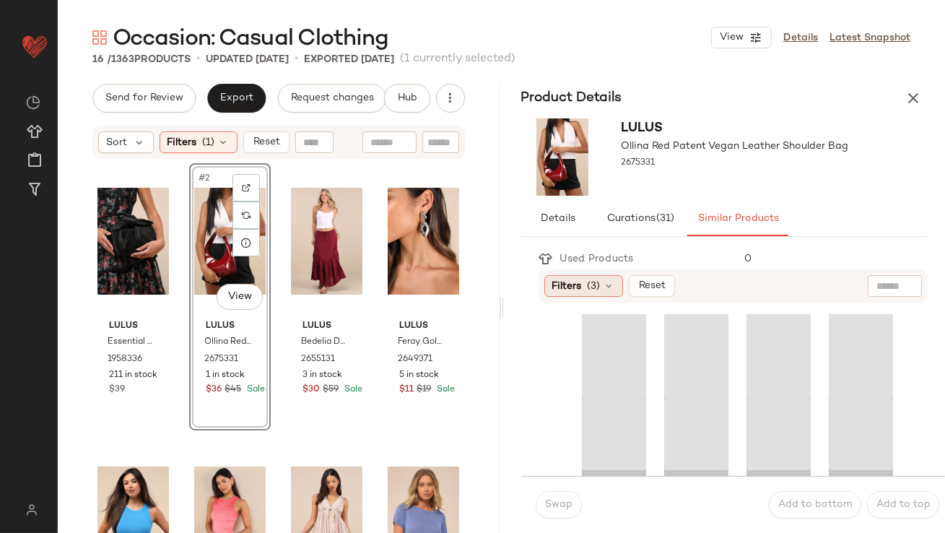
click at [581, 290] on span "Filters" at bounding box center [568, 286] width 30 height 15
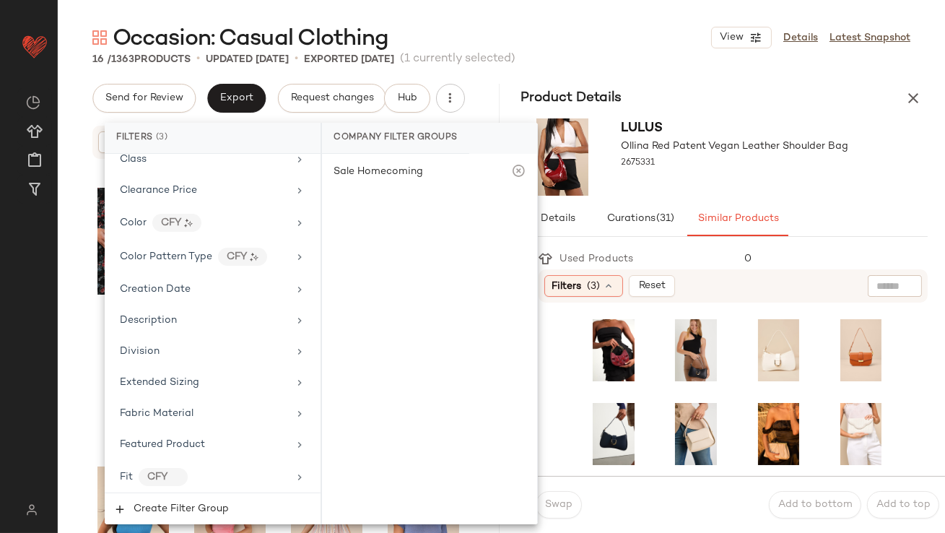
scroll to position [1148, 0]
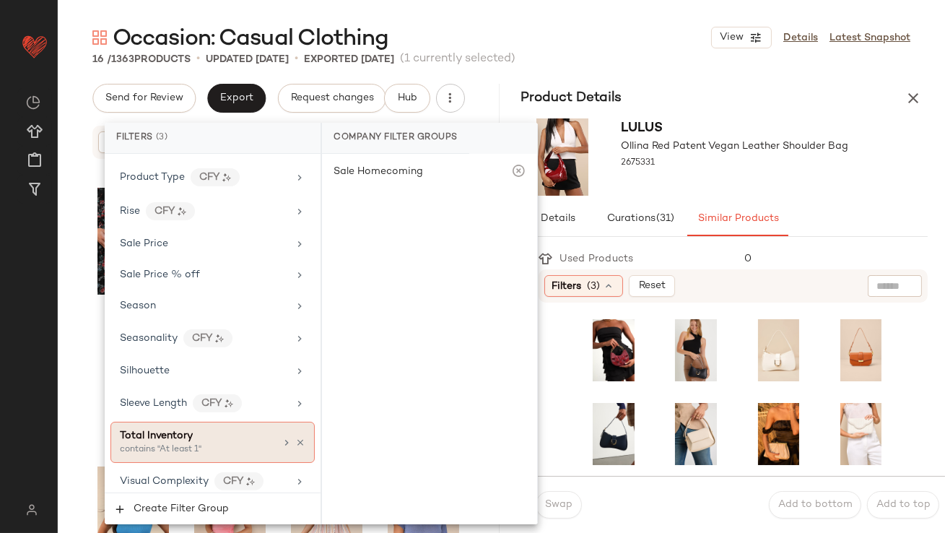
click at [195, 434] on div "Total Inventory" at bounding box center [197, 435] width 155 height 15
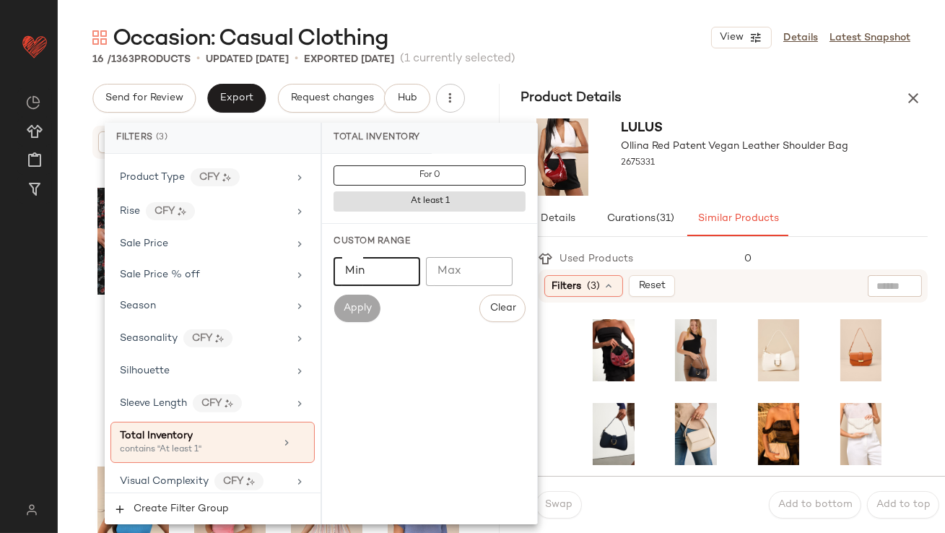
click at [373, 269] on input "Min" at bounding box center [377, 271] width 87 height 29
type input "**"
click at [820, 147] on span "Ollina Red Patent Vegan Leather Shoulder Bag" at bounding box center [736, 146] width 228 height 15
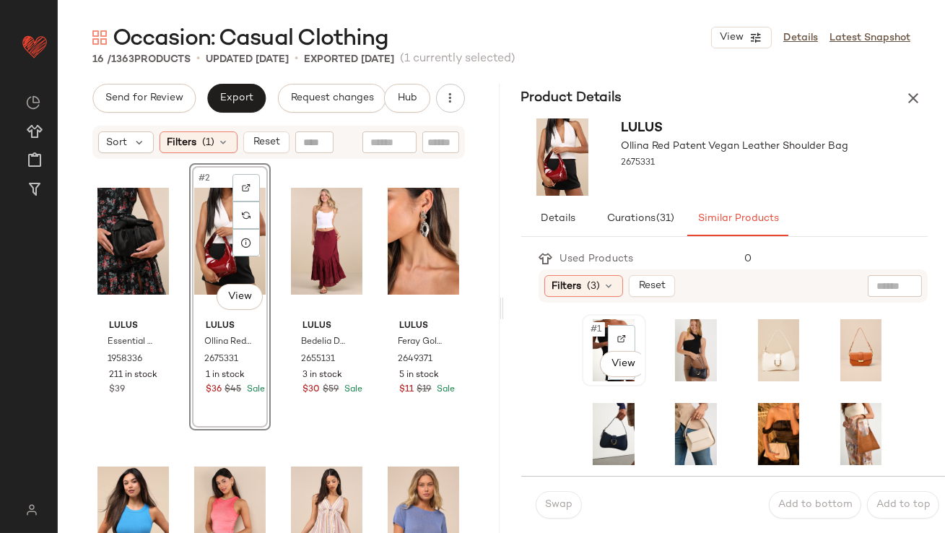
click at [591, 326] on span "#1" at bounding box center [597, 329] width 15 height 14
click at [552, 499] on span "Swap" at bounding box center [559, 505] width 28 height 12
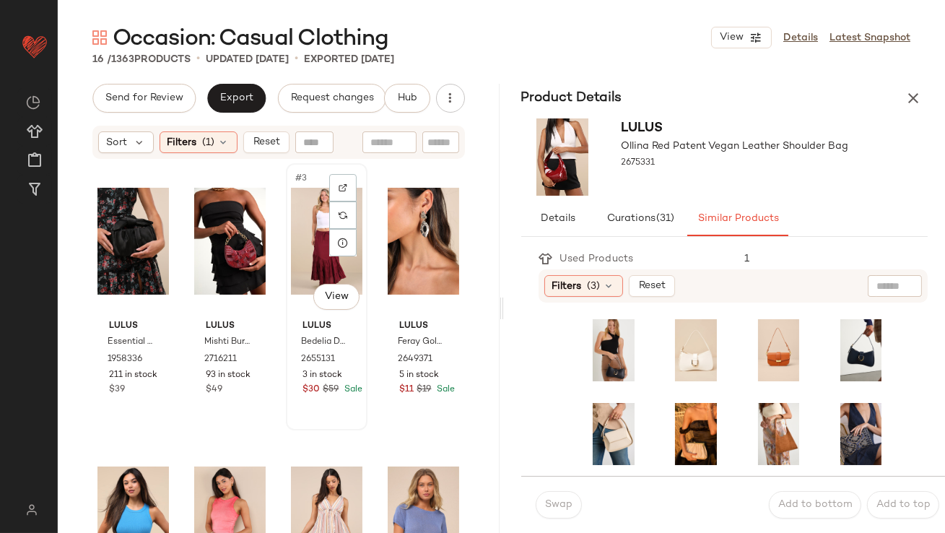
click at [311, 241] on div "#3 View" at bounding box center [327, 241] width 72 height 146
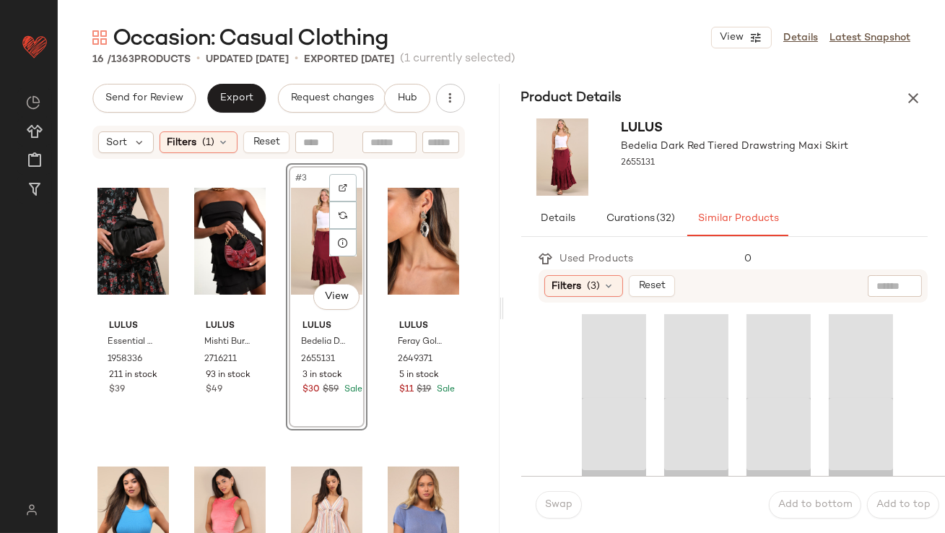
click at [589, 274] on div "Filters (3) Reset" at bounding box center [734, 285] width 390 height 33
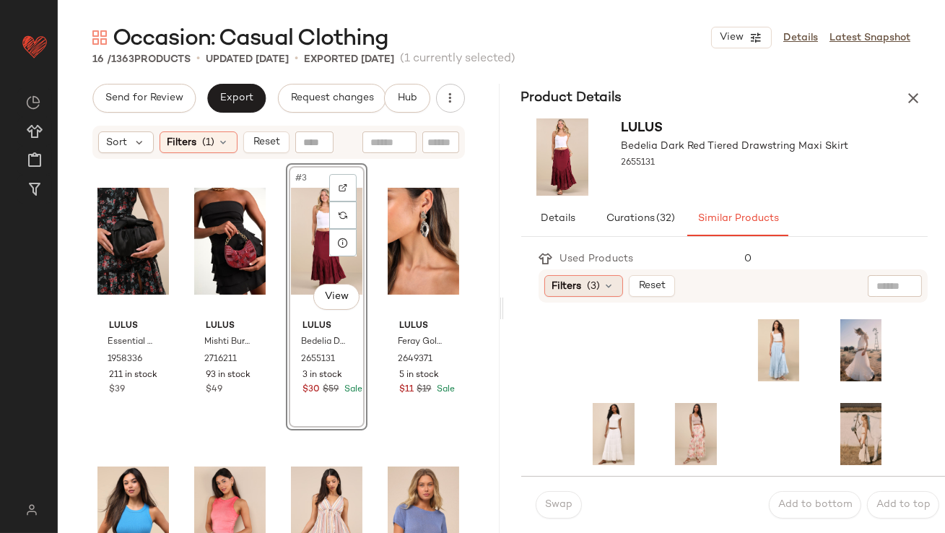
click at [589, 280] on span "(3)" at bounding box center [594, 286] width 13 height 15
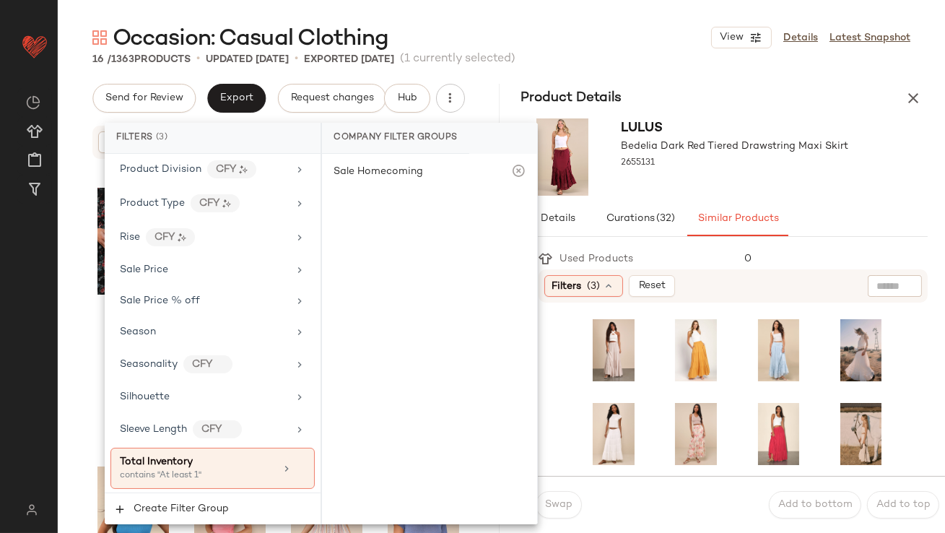
scroll to position [1148, 0]
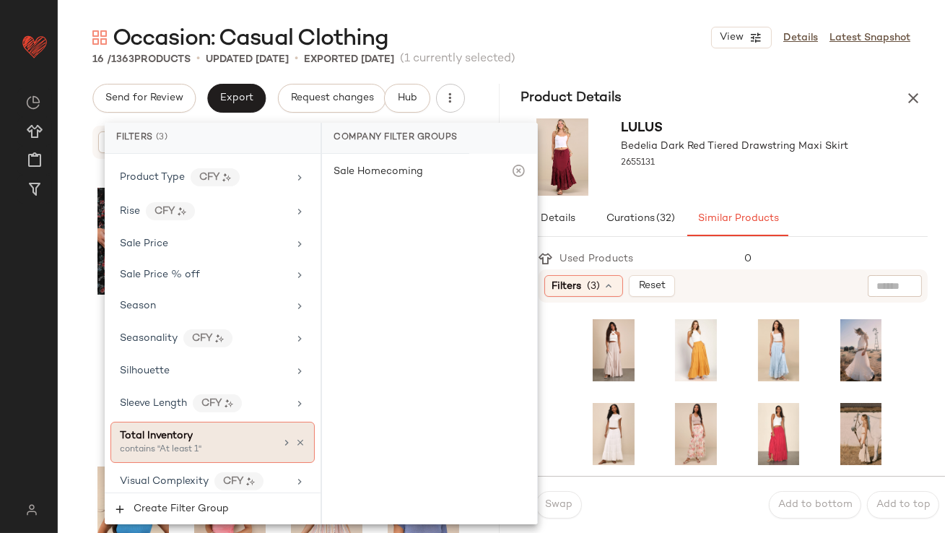
click at [195, 436] on div "Total Inventory" at bounding box center [197, 435] width 155 height 15
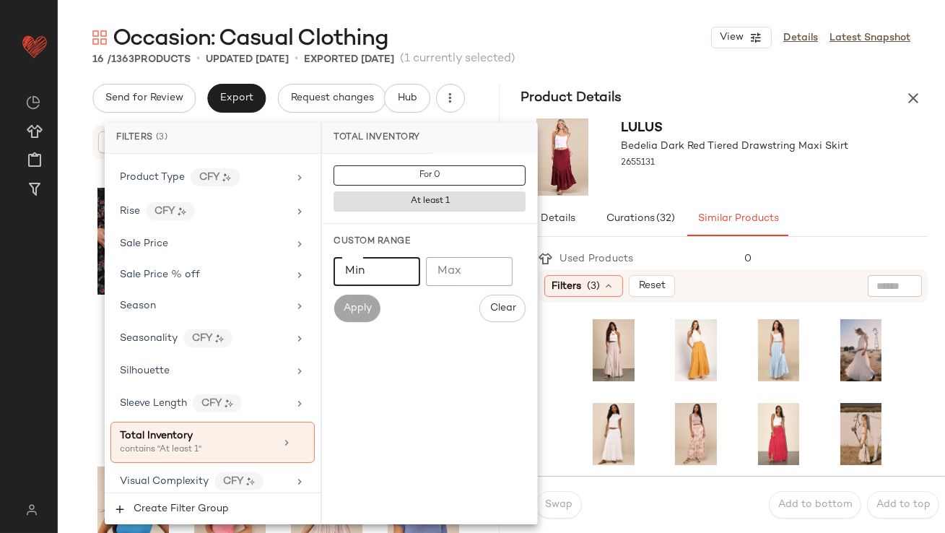
click at [376, 277] on input "Min" at bounding box center [377, 271] width 87 height 29
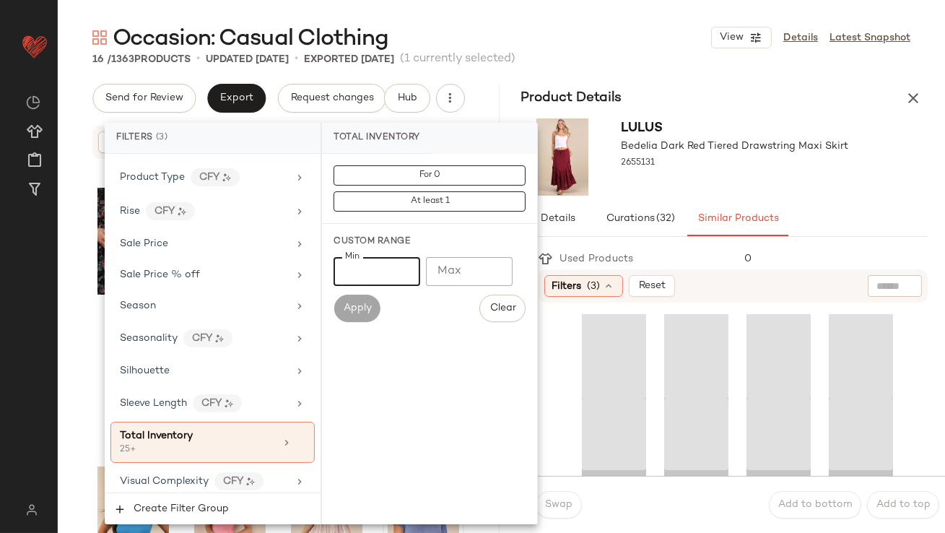
type input "**"
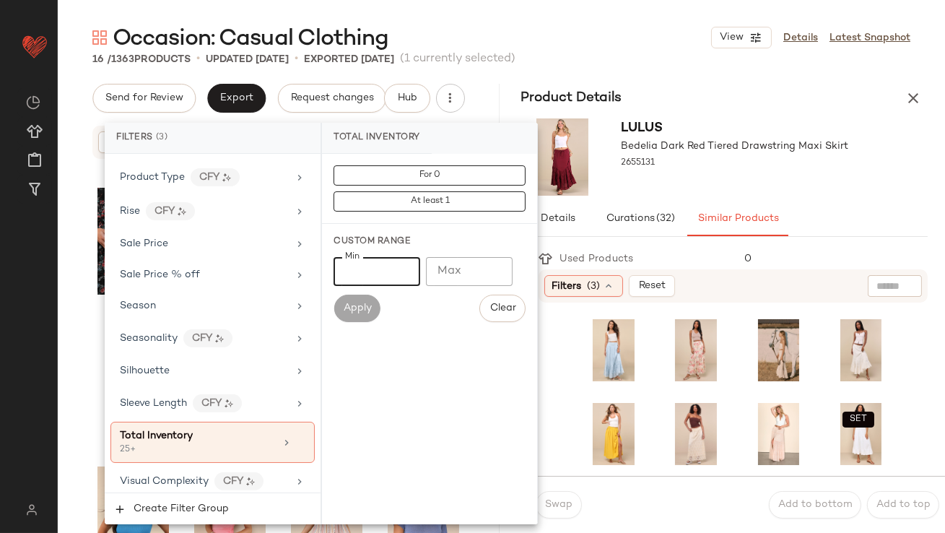
click at [764, 191] on div "Lulus Bedelia Dark Red Tiered Drawstring Maxi Skirt 2655131" at bounding box center [736, 156] width 228 height 77
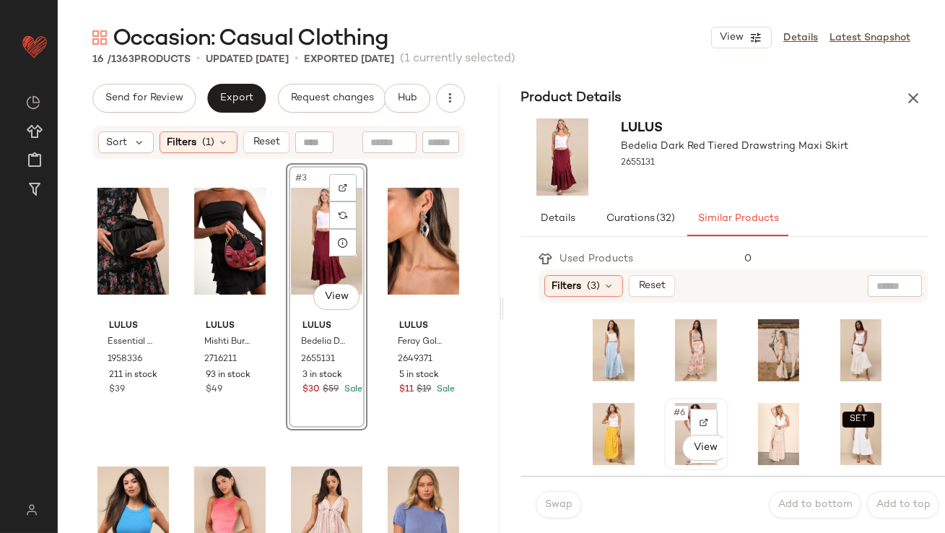
click at [672, 415] on span "#6" at bounding box center [680, 413] width 16 height 14
click at [553, 509] on span "Swap" at bounding box center [559, 505] width 28 height 12
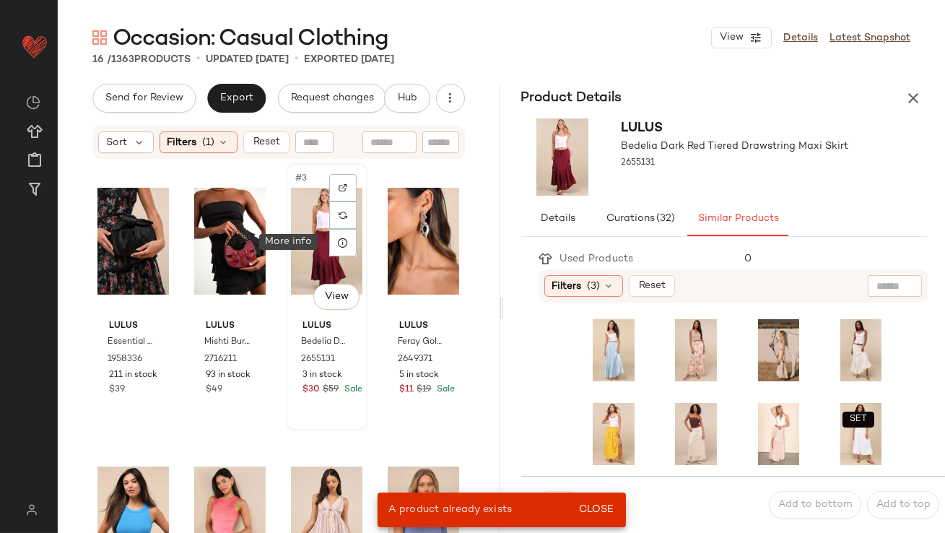
click at [313, 246] on div "#3 View" at bounding box center [327, 241] width 72 height 146
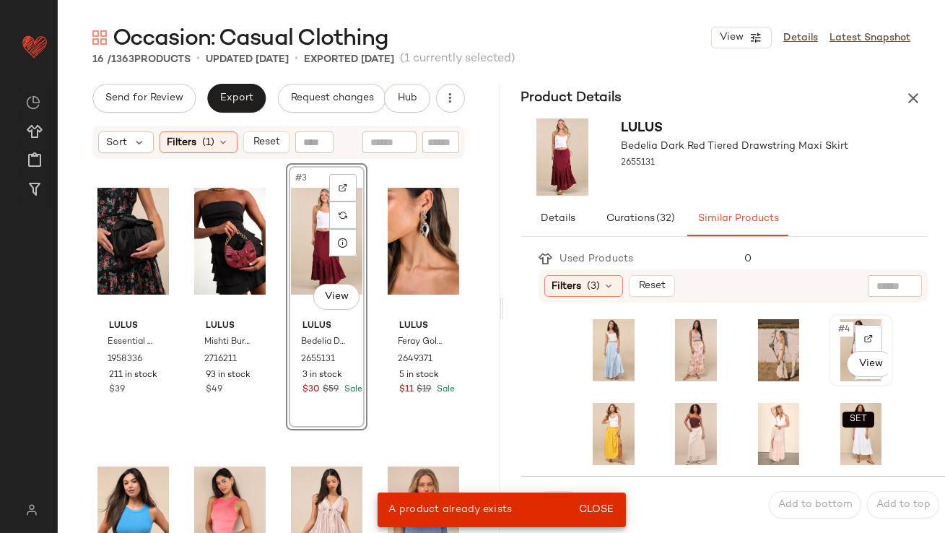
click at [837, 334] on span "#4" at bounding box center [845, 329] width 17 height 14
click at [589, 519] on button "Close" at bounding box center [596, 510] width 47 height 26
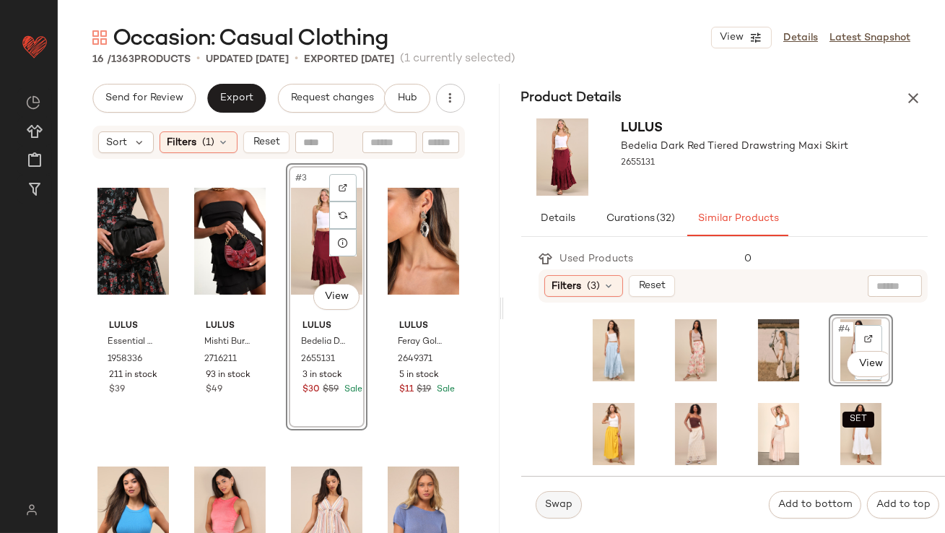
click at [555, 514] on button "Swap" at bounding box center [559, 504] width 46 height 27
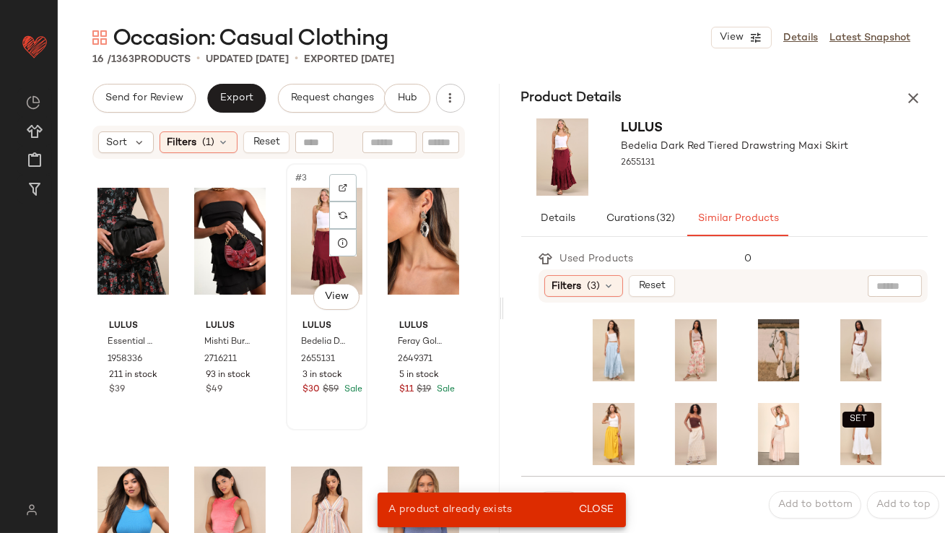
click at [316, 211] on div "#3 View" at bounding box center [327, 241] width 72 height 146
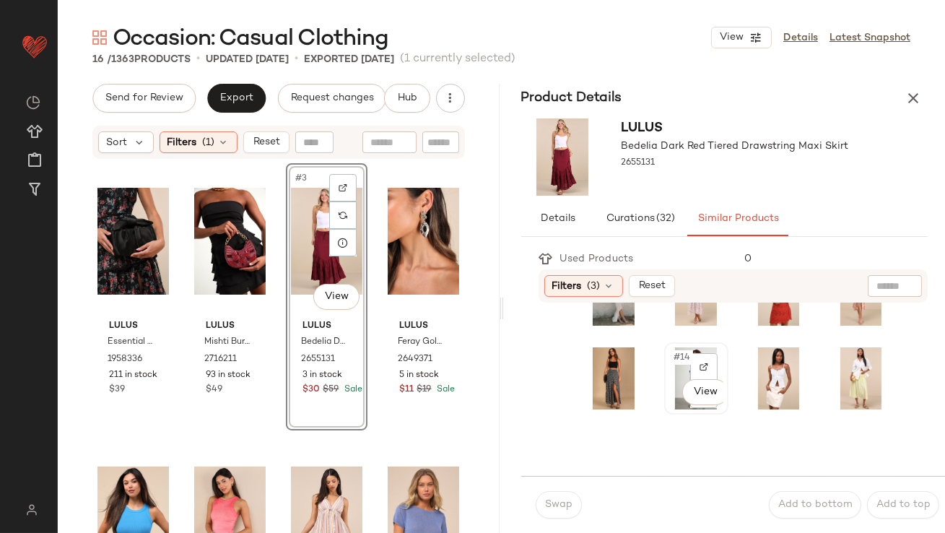
scroll to position [224, 0]
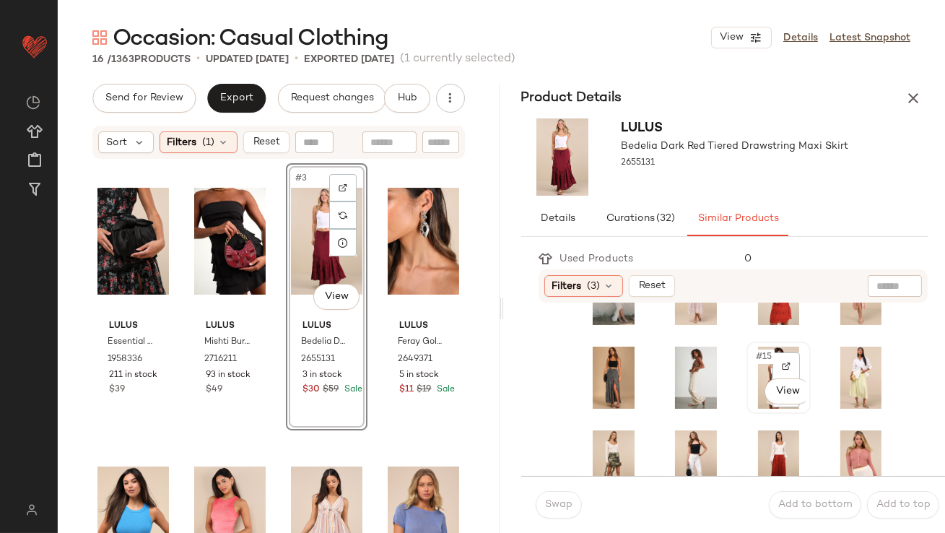
click at [755, 361] on span "#15" at bounding box center [765, 357] width 20 height 14
click at [558, 497] on button "Swap" at bounding box center [559, 504] width 46 height 27
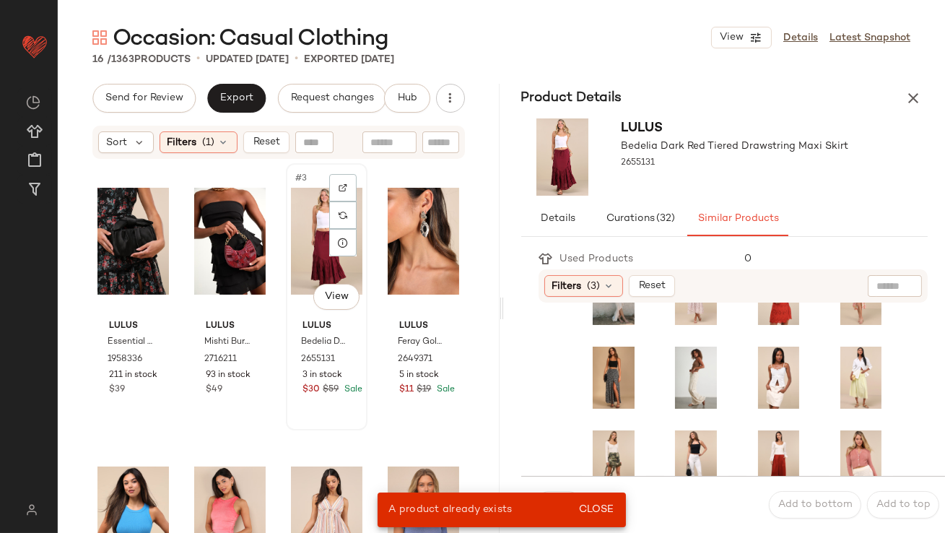
click at [303, 240] on div "#3 View" at bounding box center [327, 241] width 72 height 146
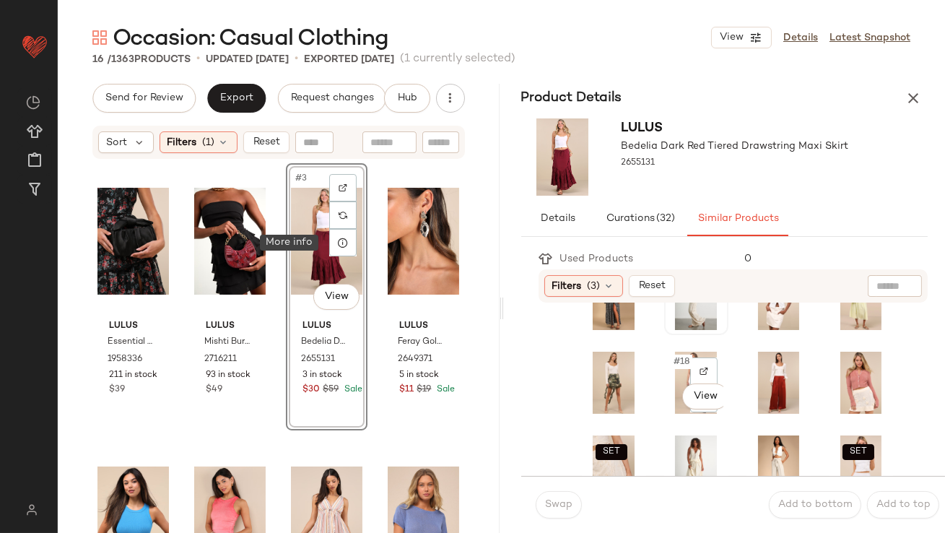
scroll to position [304, 0]
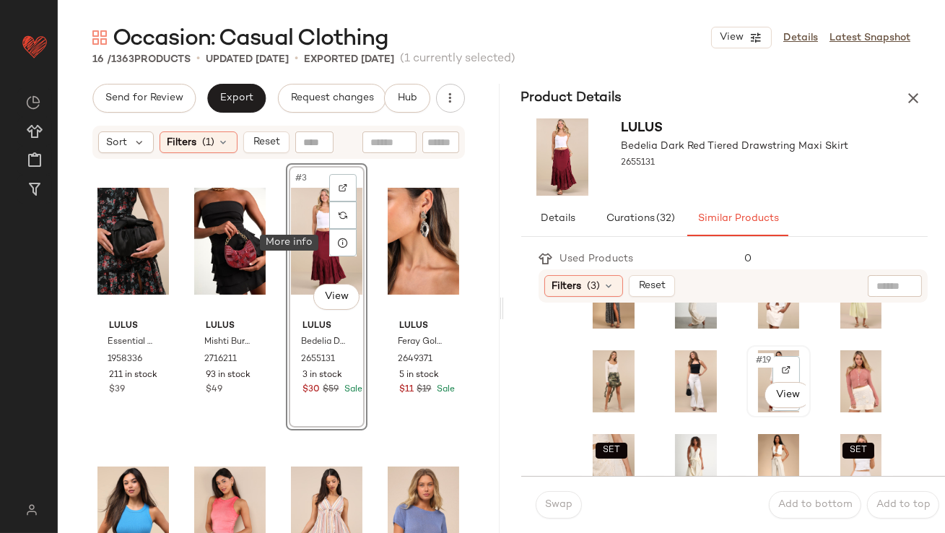
click at [752, 366] on div "#19 View" at bounding box center [779, 381] width 54 height 62
click at [559, 496] on button "Swap" at bounding box center [559, 504] width 46 height 27
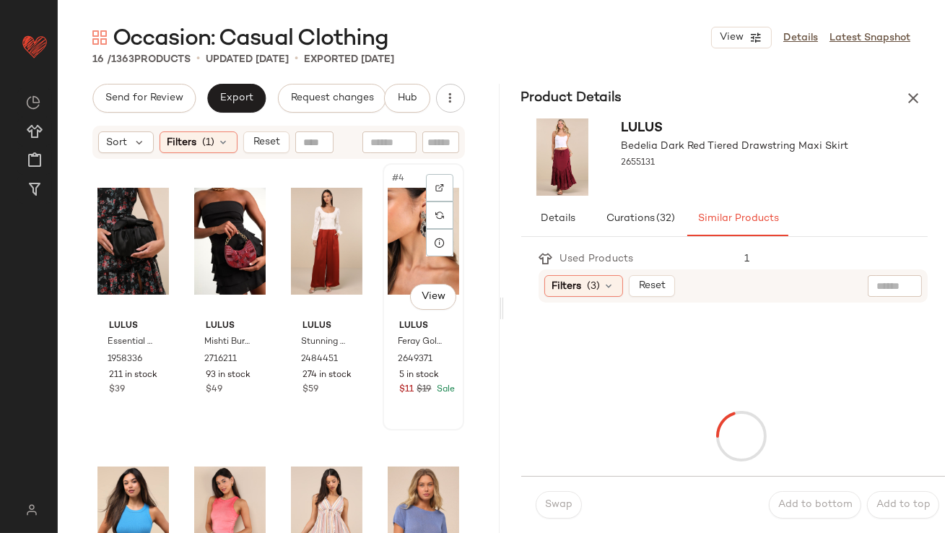
click at [402, 225] on div "#4 View" at bounding box center [424, 241] width 72 height 146
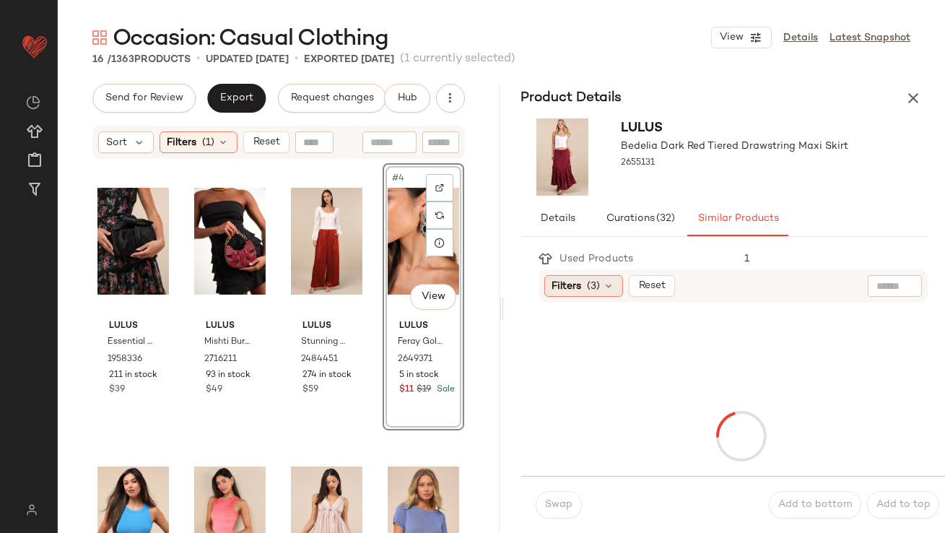
click at [584, 282] on div "Filters (3)" at bounding box center [584, 286] width 79 height 22
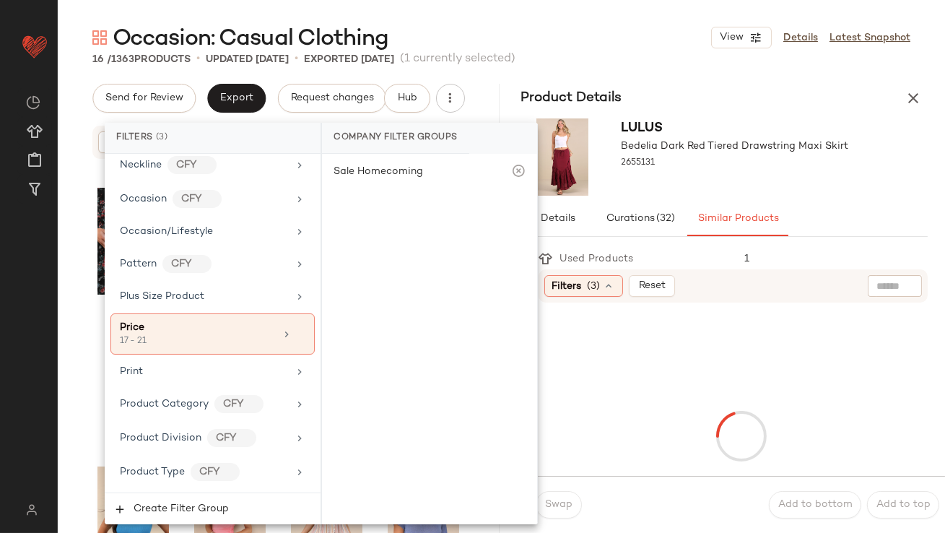
scroll to position [1148, 0]
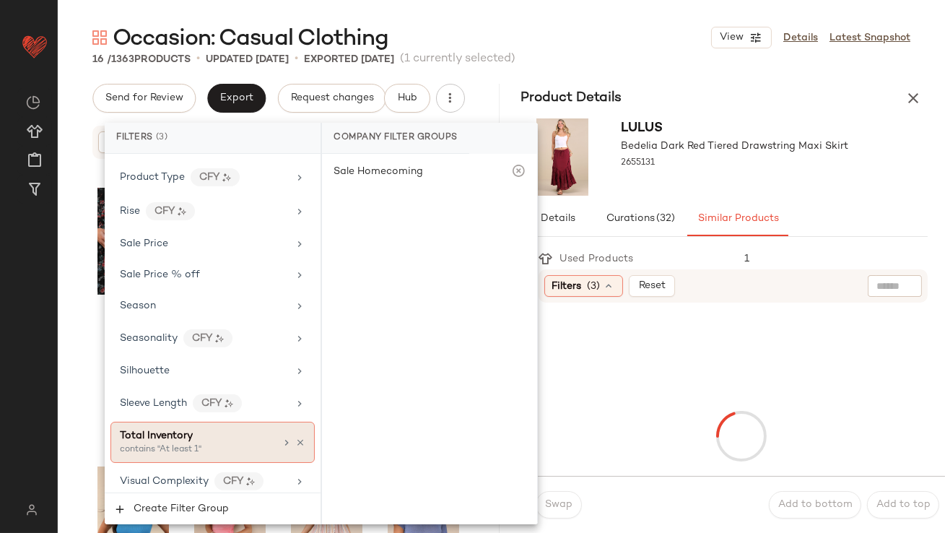
click at [166, 430] on span "Total Inventory" at bounding box center [156, 435] width 73 height 11
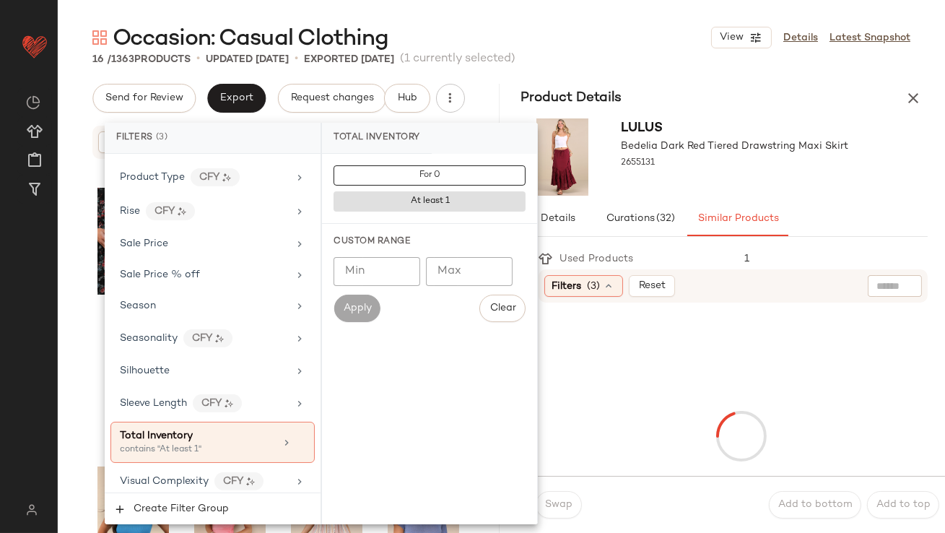
click at [350, 287] on div "Min Min Max Max Apply Clear" at bounding box center [430, 289] width 192 height 65
click at [350, 270] on input "Min" at bounding box center [377, 271] width 87 height 29
type input "**"
click at [730, 160] on div "2655131" at bounding box center [736, 163] width 228 height 20
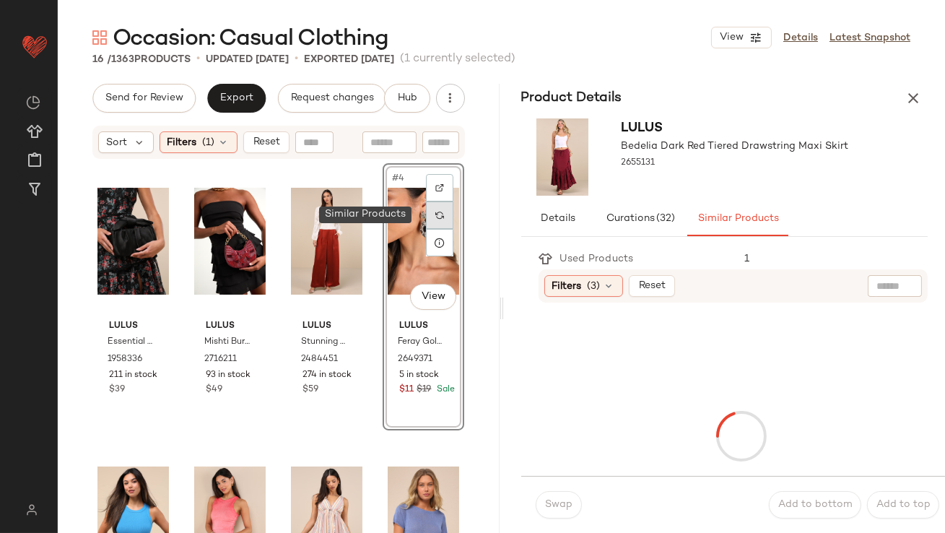
click at [436, 220] on div at bounding box center [439, 215] width 27 height 27
